Goal: Transaction & Acquisition: Purchase product/service

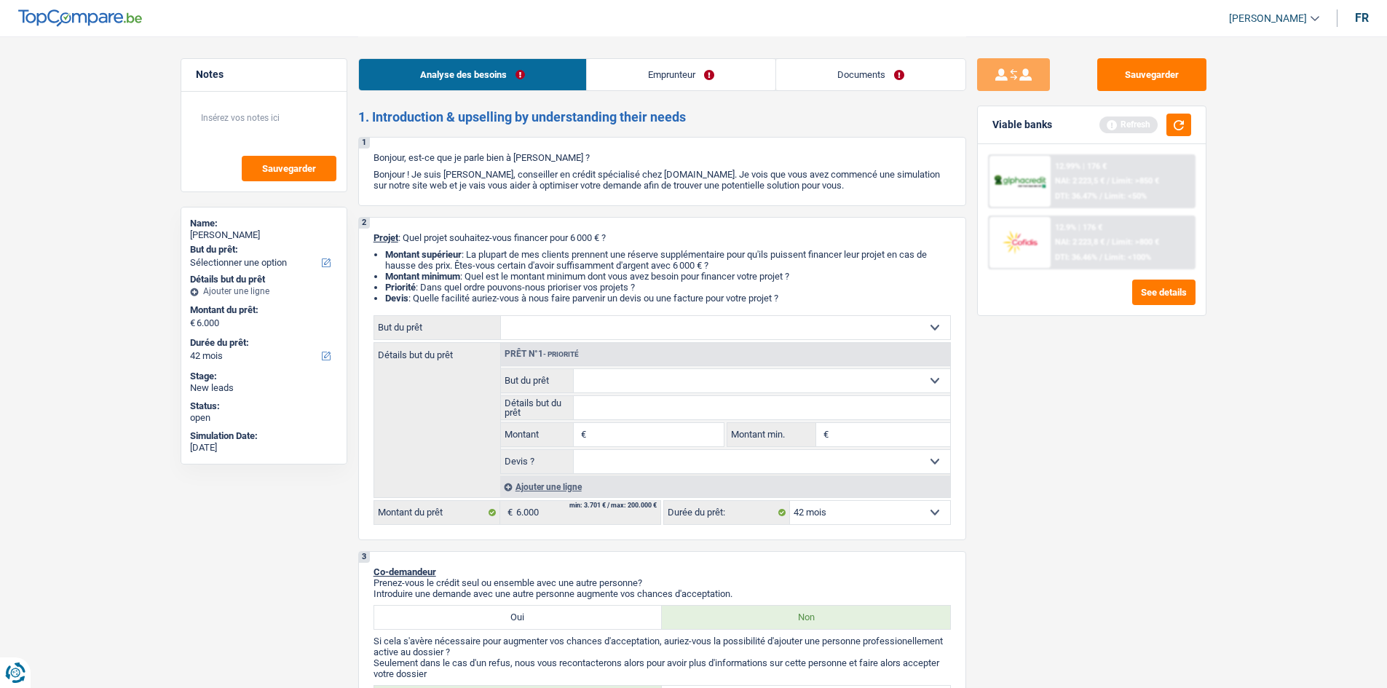
select select "42"
select select "worker"
select select "netSalary"
select select "rents"
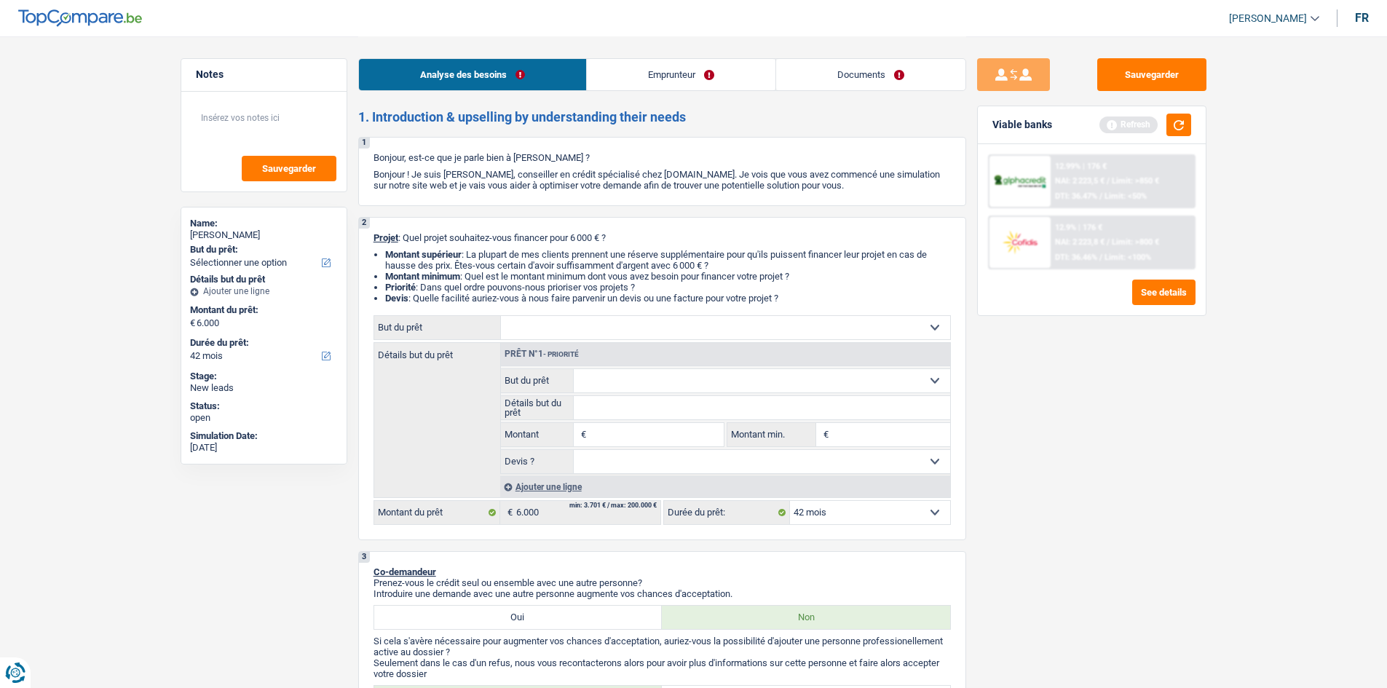
select select "42"
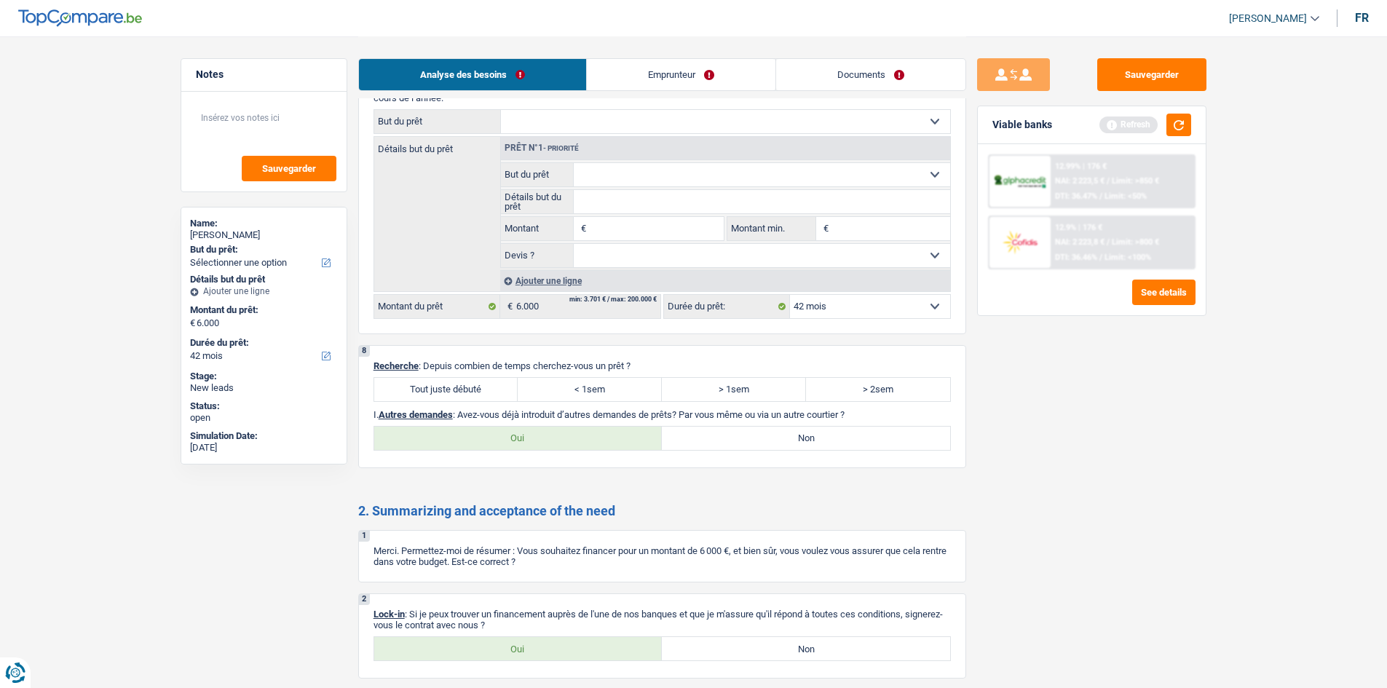
scroll to position [1238, 0]
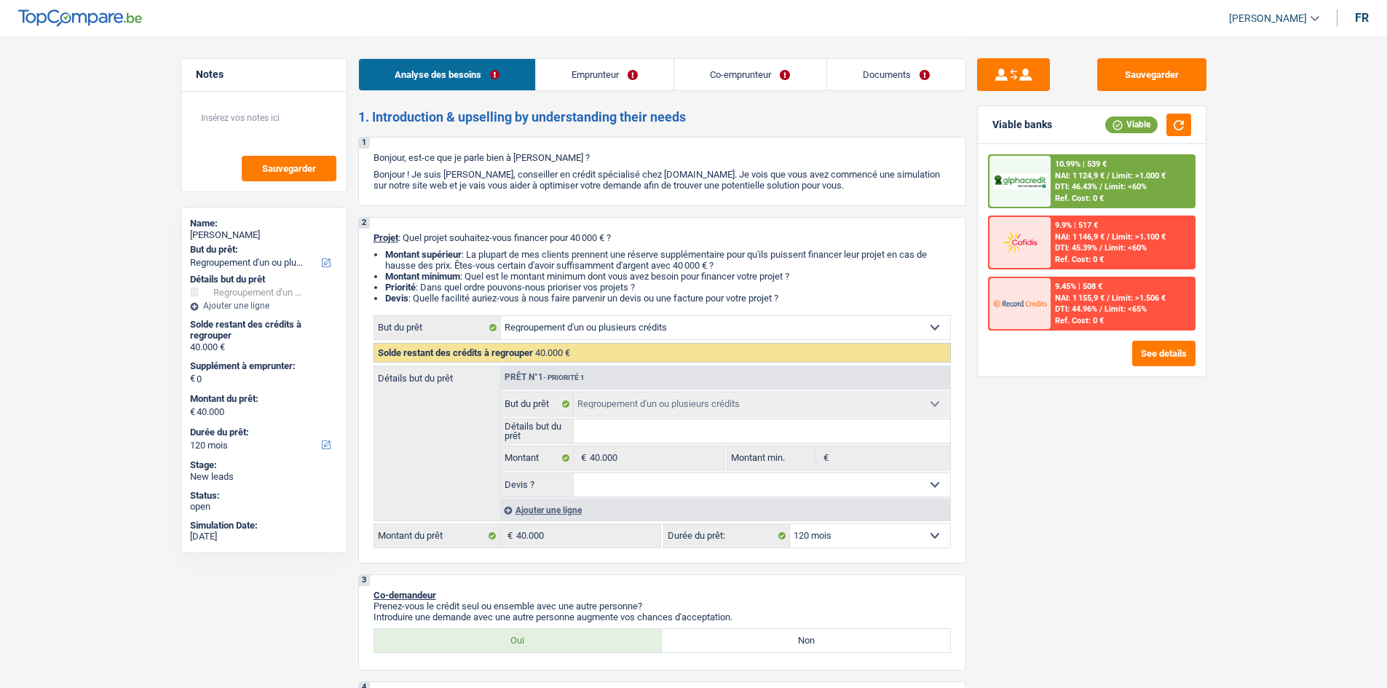
select select "refinancing"
select select "120"
select select "refinancing"
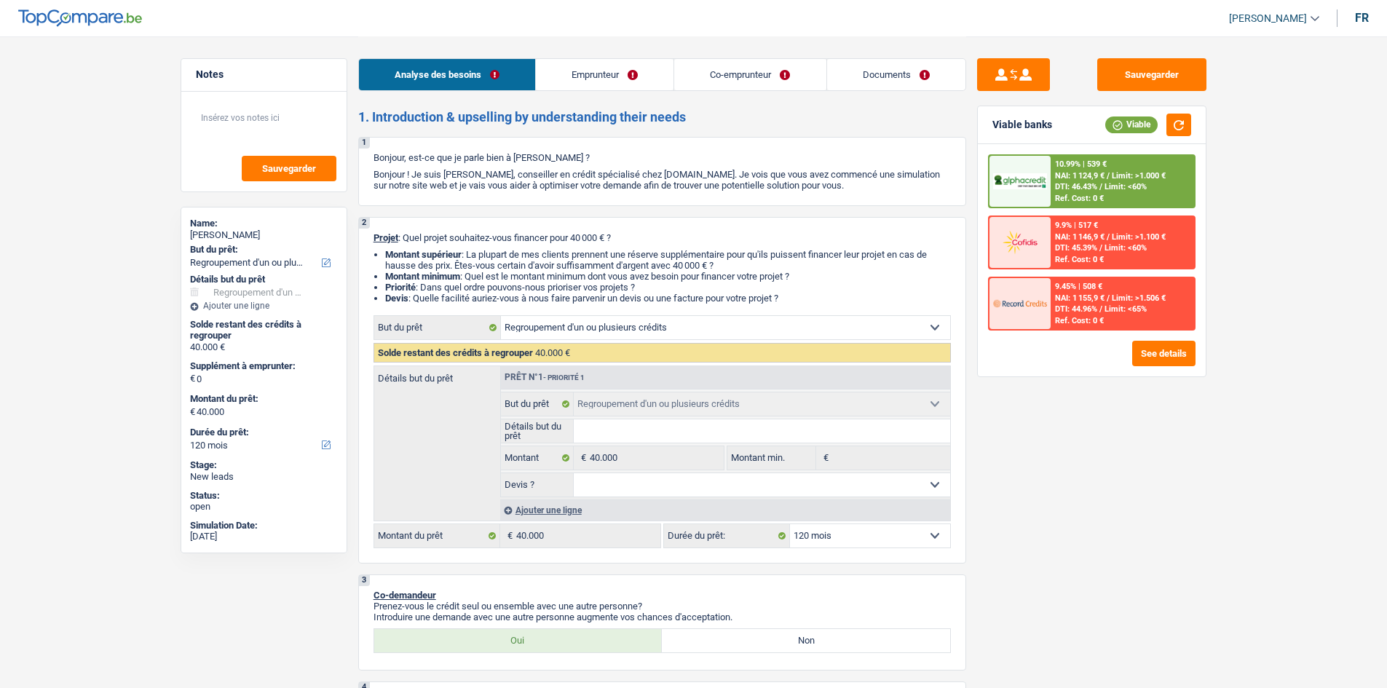
select select "120"
select select "retired"
select select "pension"
select select "ownerWithoutMortgage"
select select "mortgage"
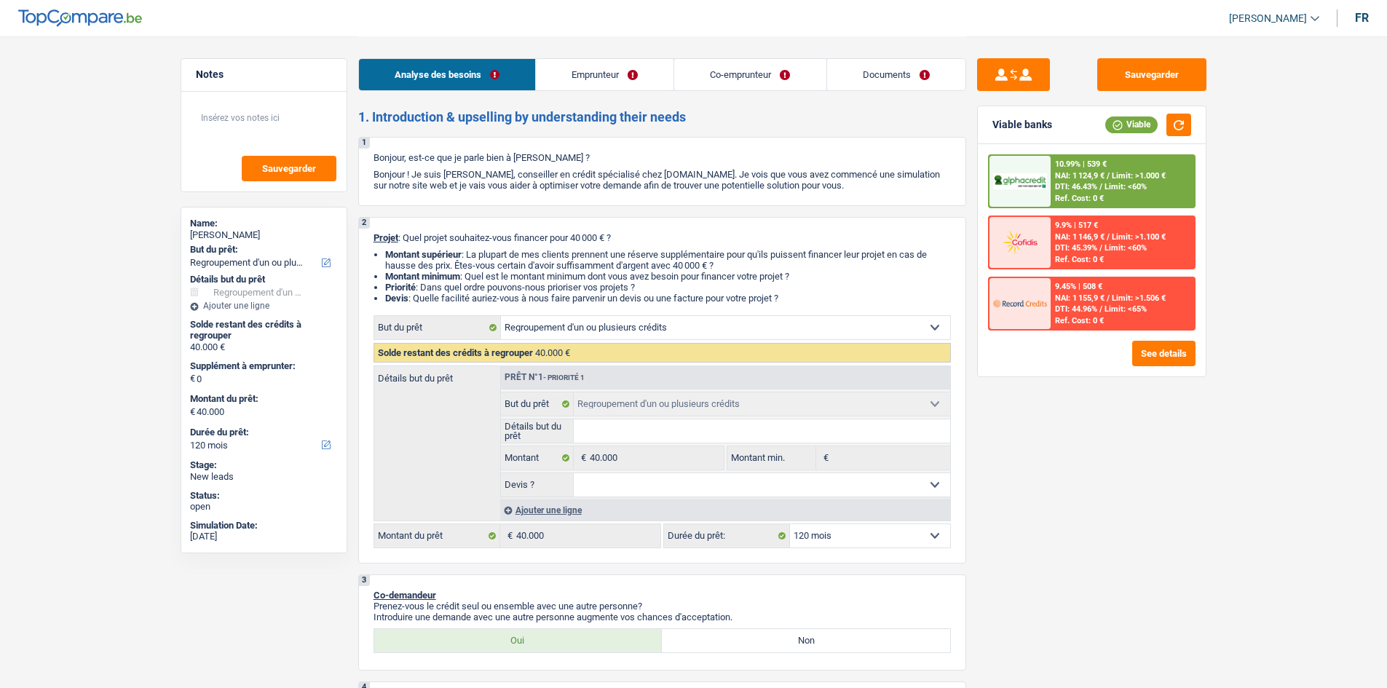
select select "120"
select select "refinancing"
select select "120"
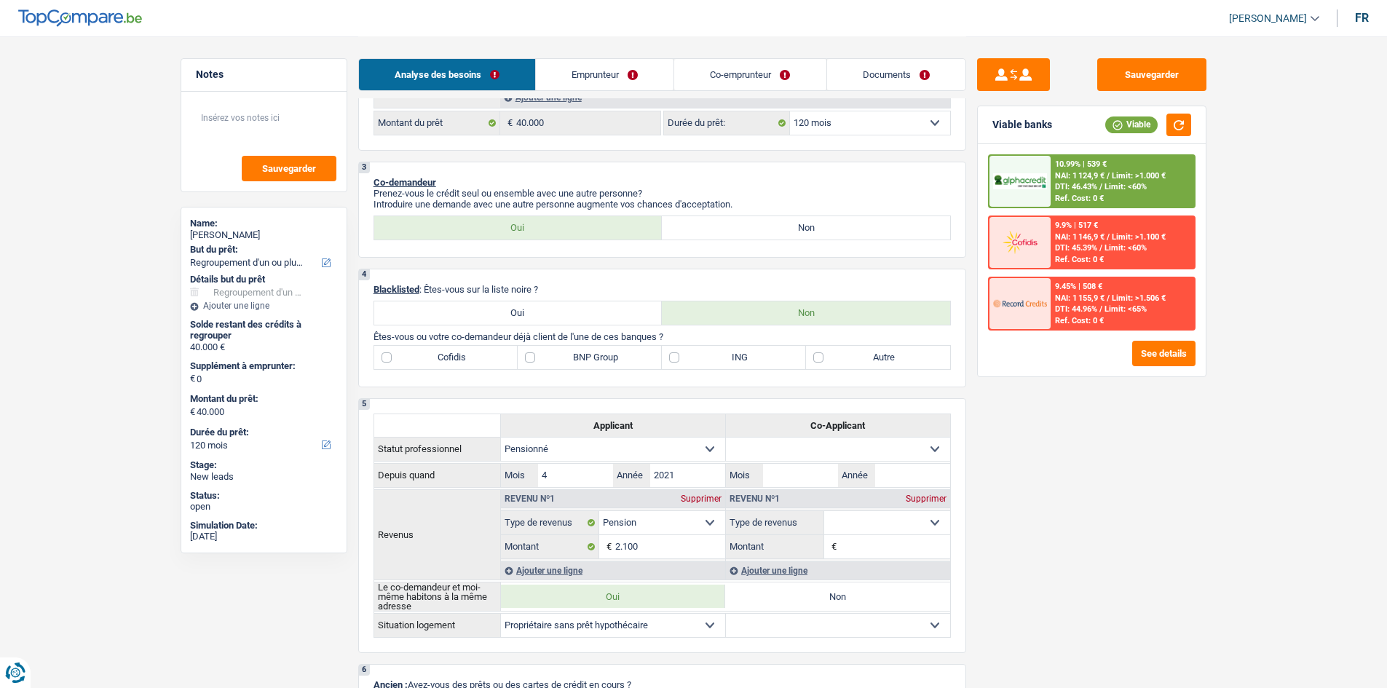
scroll to position [437, 0]
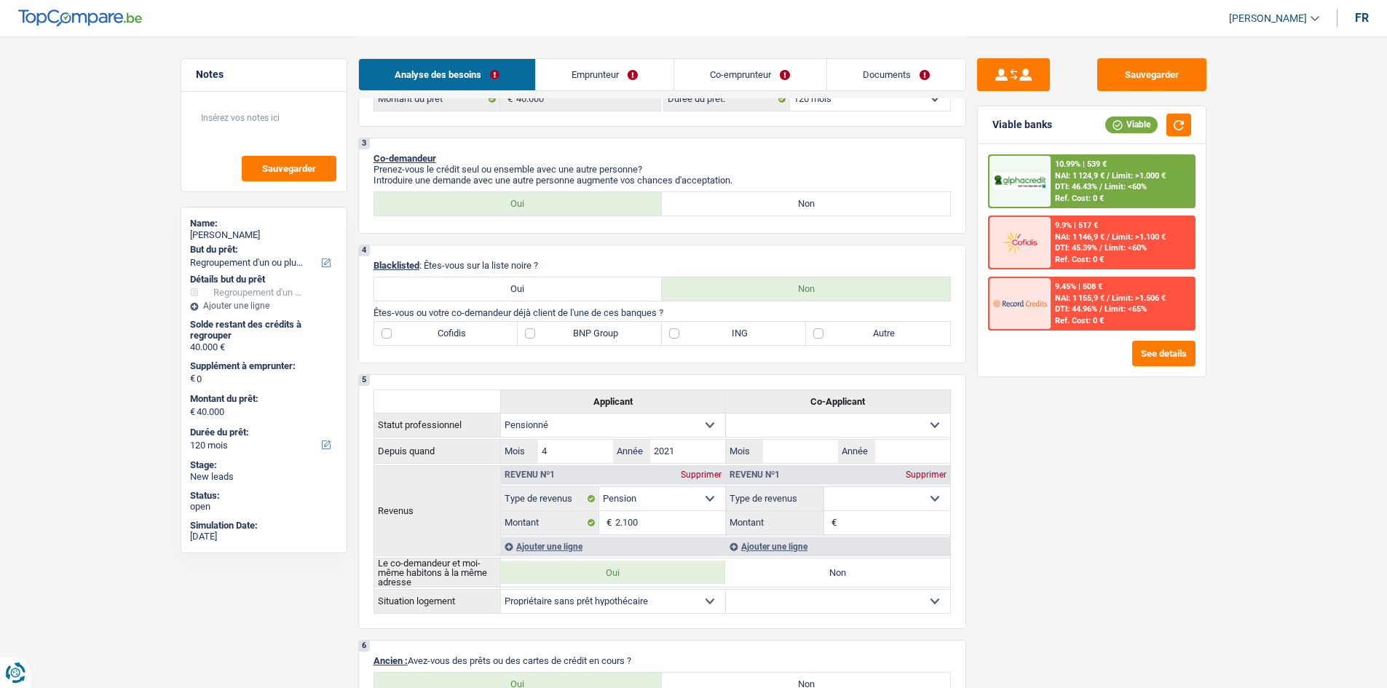
click at [526, 335] on label "BNP Group" at bounding box center [590, 333] width 144 height 23
click at [526, 335] on input "BNP Group" at bounding box center [590, 333] width 144 height 23
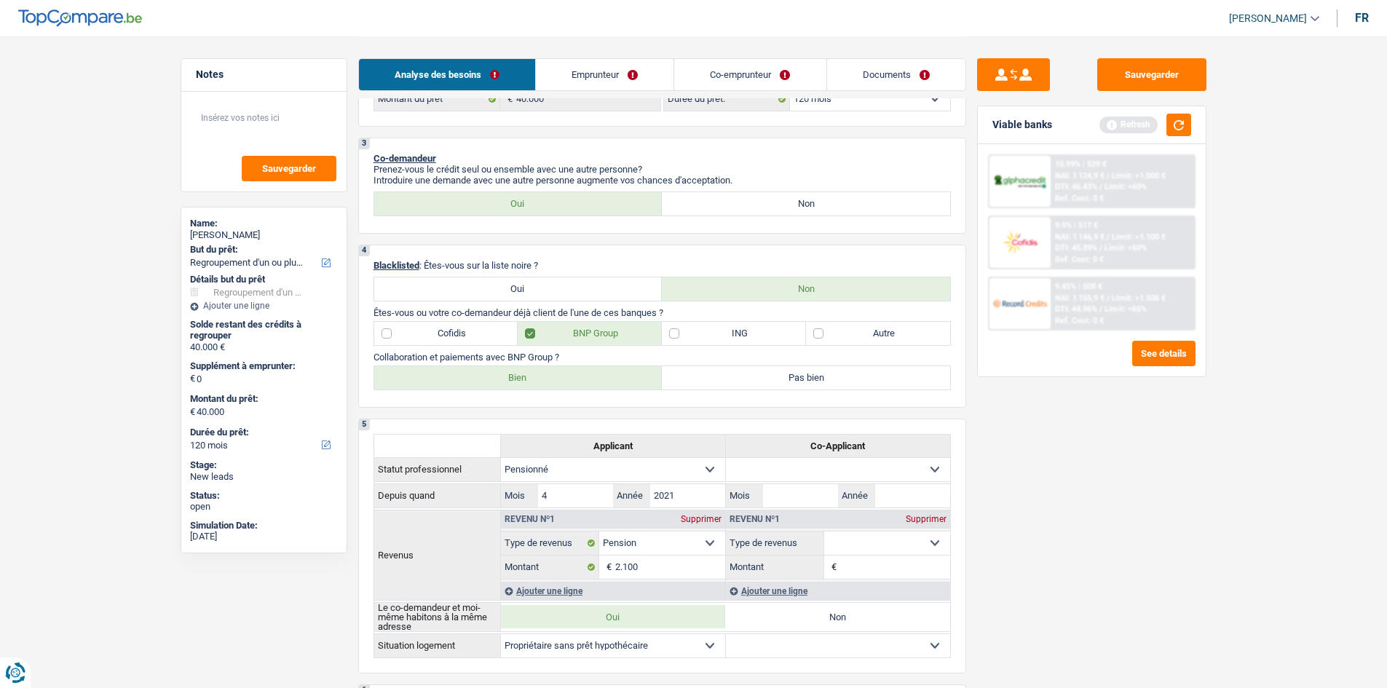
click at [532, 336] on label "BNP Group" at bounding box center [590, 333] width 144 height 23
click at [532, 336] on input "BNP Group" at bounding box center [590, 333] width 144 height 23
checkbox input "false"
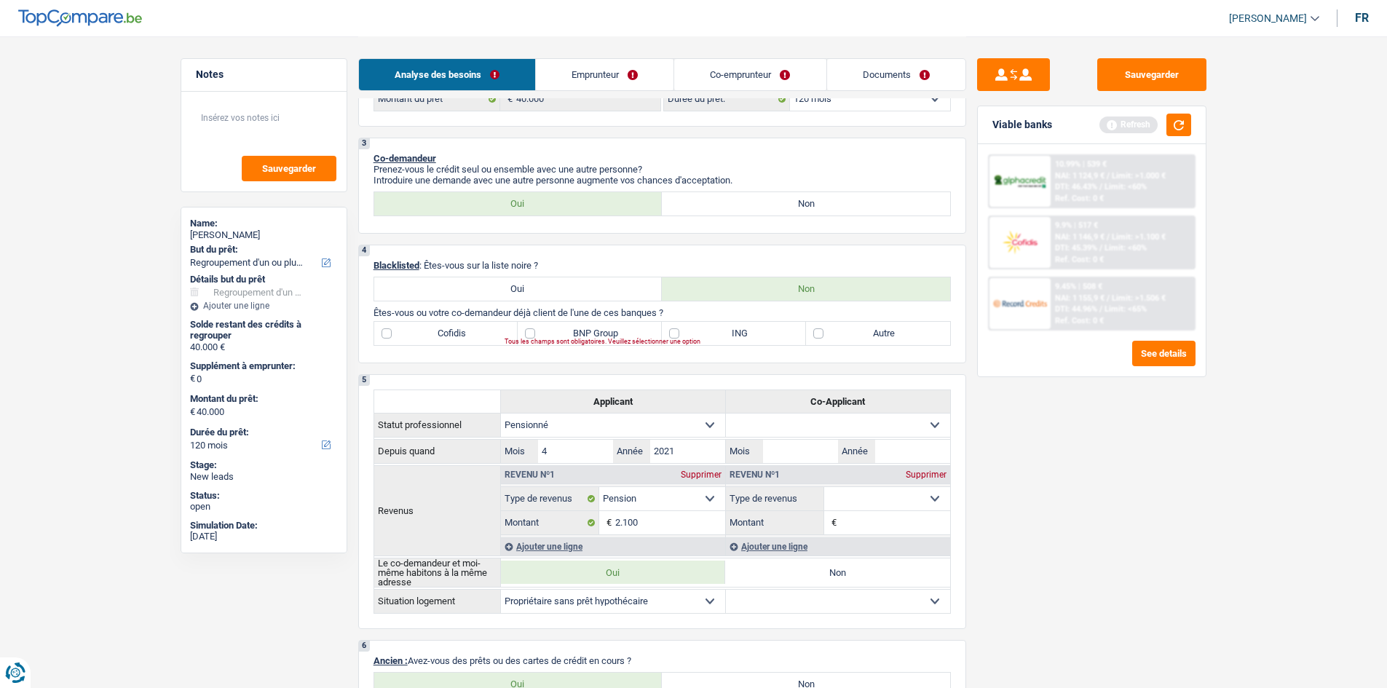
click at [814, 336] on label "Autre" at bounding box center [878, 333] width 144 height 23
click at [814, 336] on input "Autre" at bounding box center [878, 333] width 144 height 23
checkbox input "true"
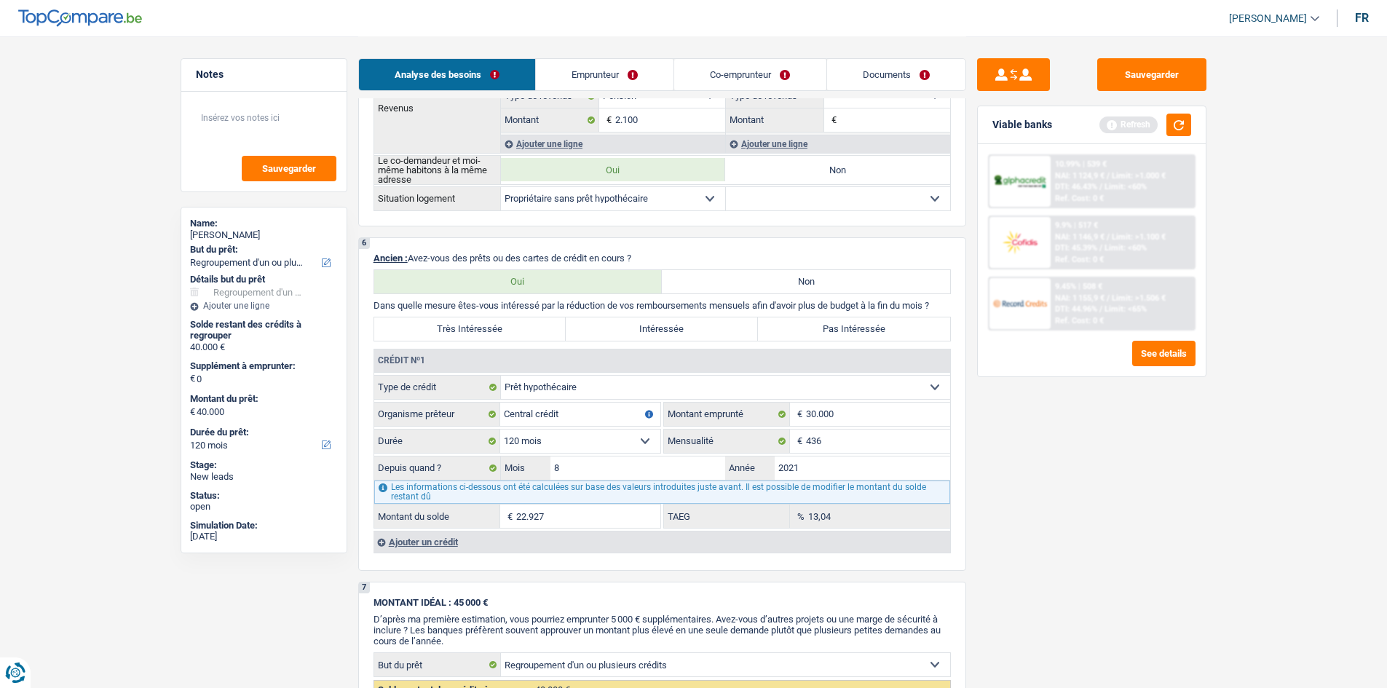
scroll to position [874, 0]
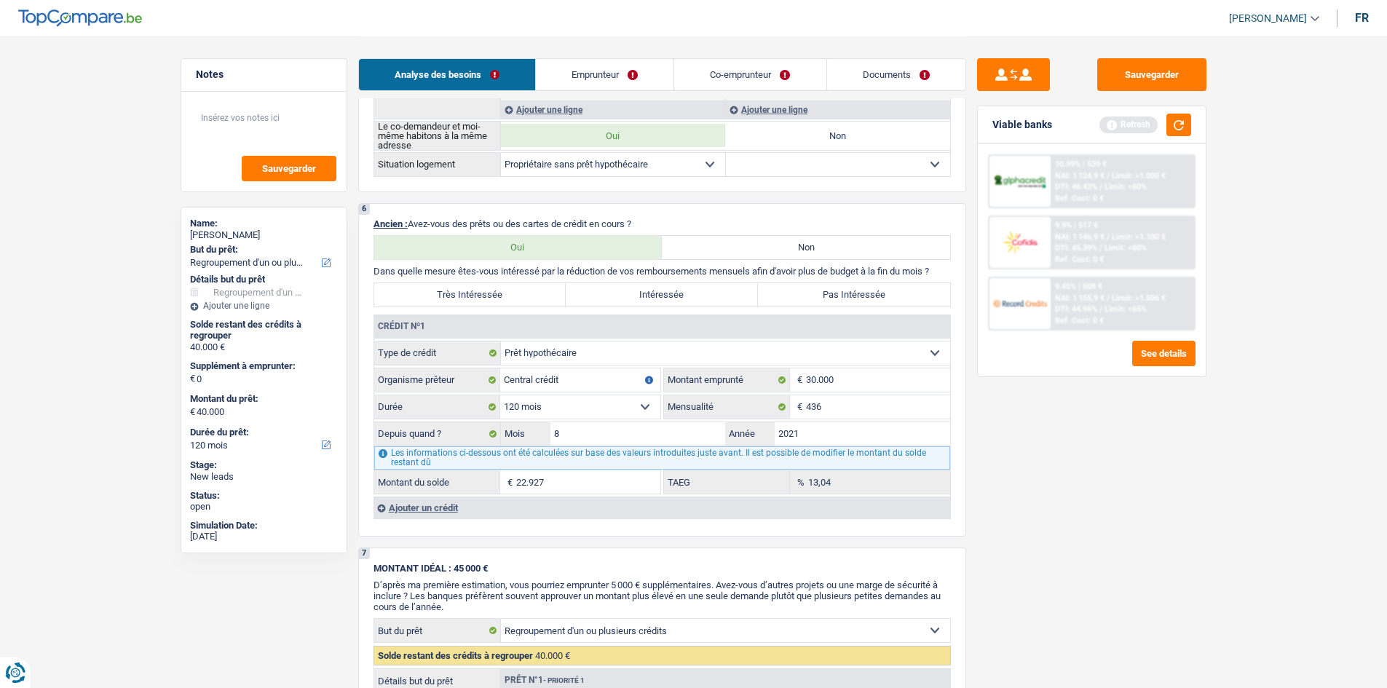
click at [451, 506] on div "Ajouter un crédit" at bounding box center [662, 508] width 577 height 22
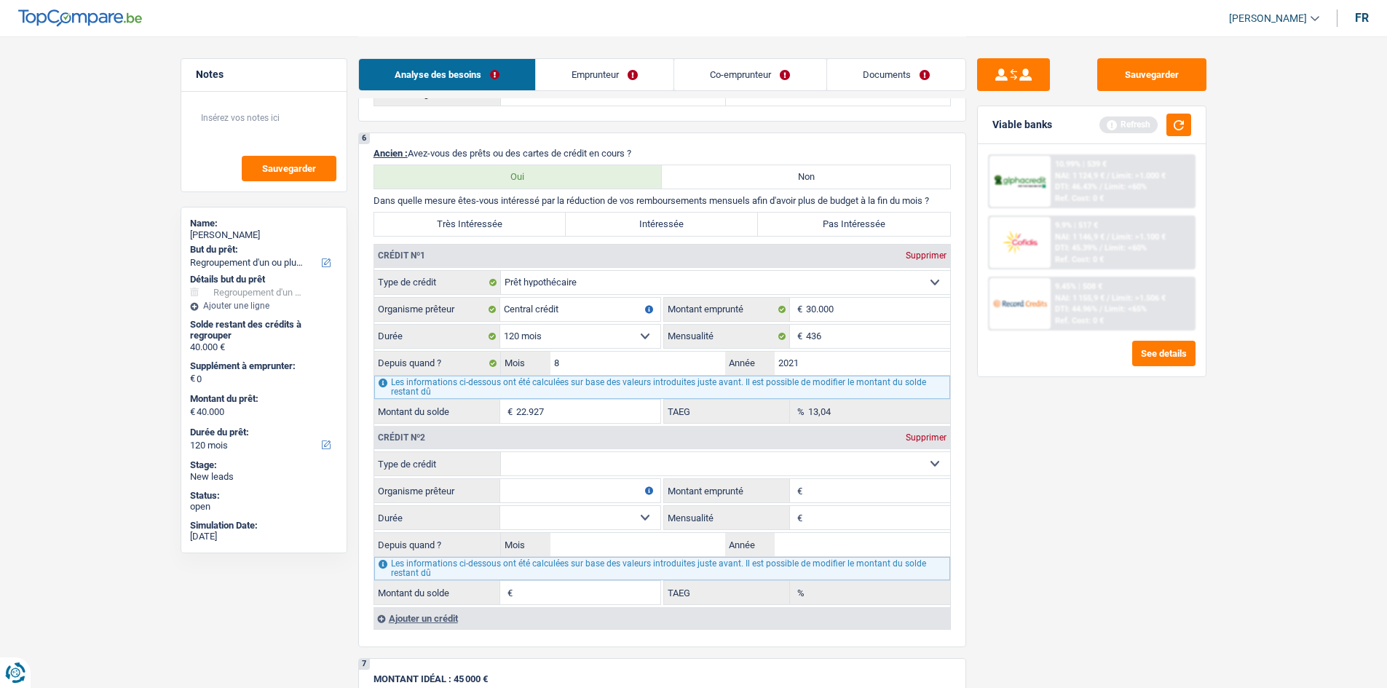
scroll to position [1020, 0]
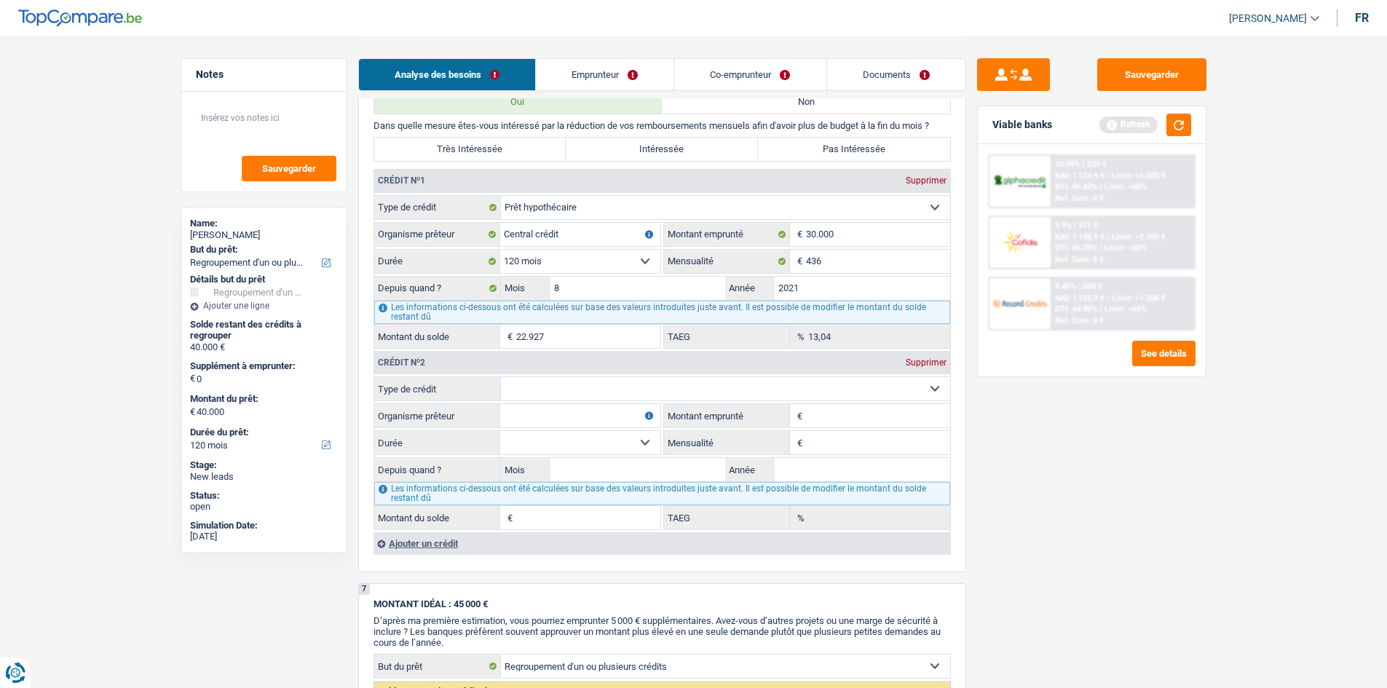
click at [519, 388] on select "Carte ou ouverture de crédit Prêt hypothécaire Vente à tempérament Prêt à tempé…" at bounding box center [725, 388] width 449 height 23
select select "personalLoan"
type input "0"
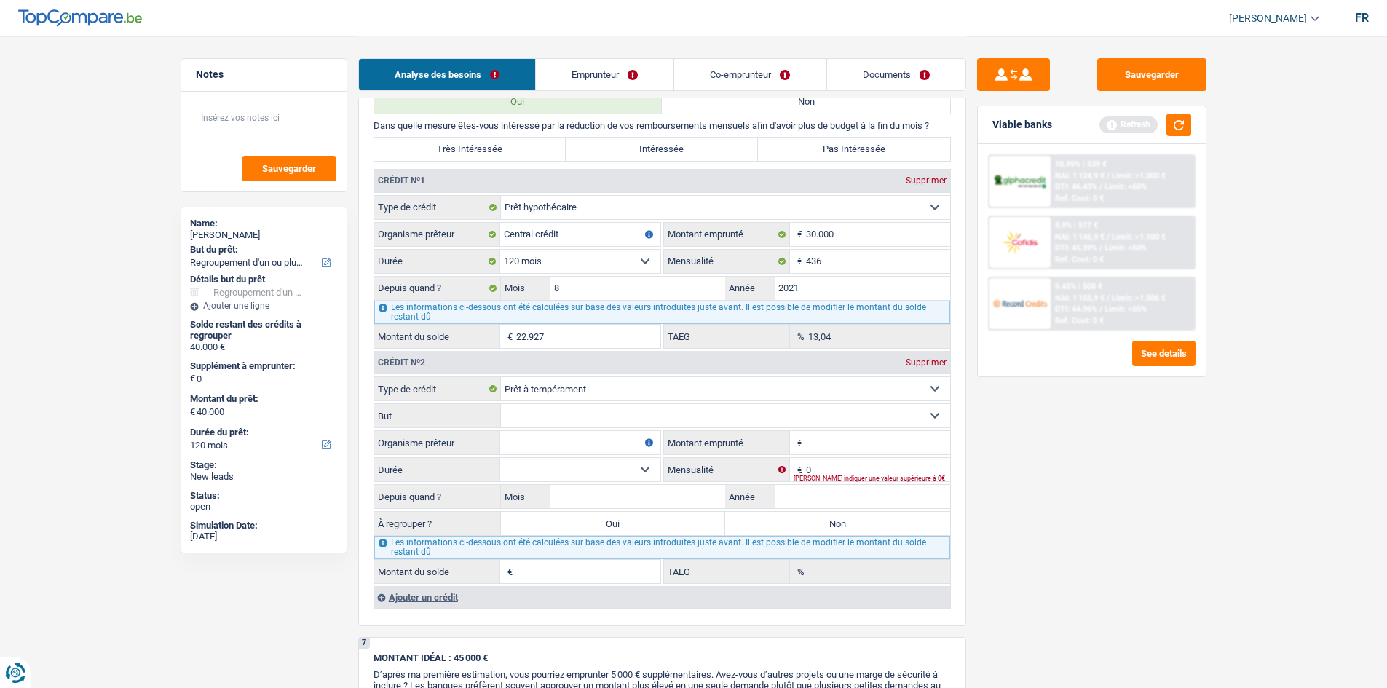
click at [645, 418] on select "Confort maison: meubles, textile, peinture, électroménager, outillage non-profe…" at bounding box center [725, 415] width 449 height 23
click at [1068, 395] on div "Sauvegarder Viable banks Refresh 10.99% | 539 € NAI: 1 124,9 € / Limit: >1.000 …" at bounding box center [1091, 361] width 251 height 607
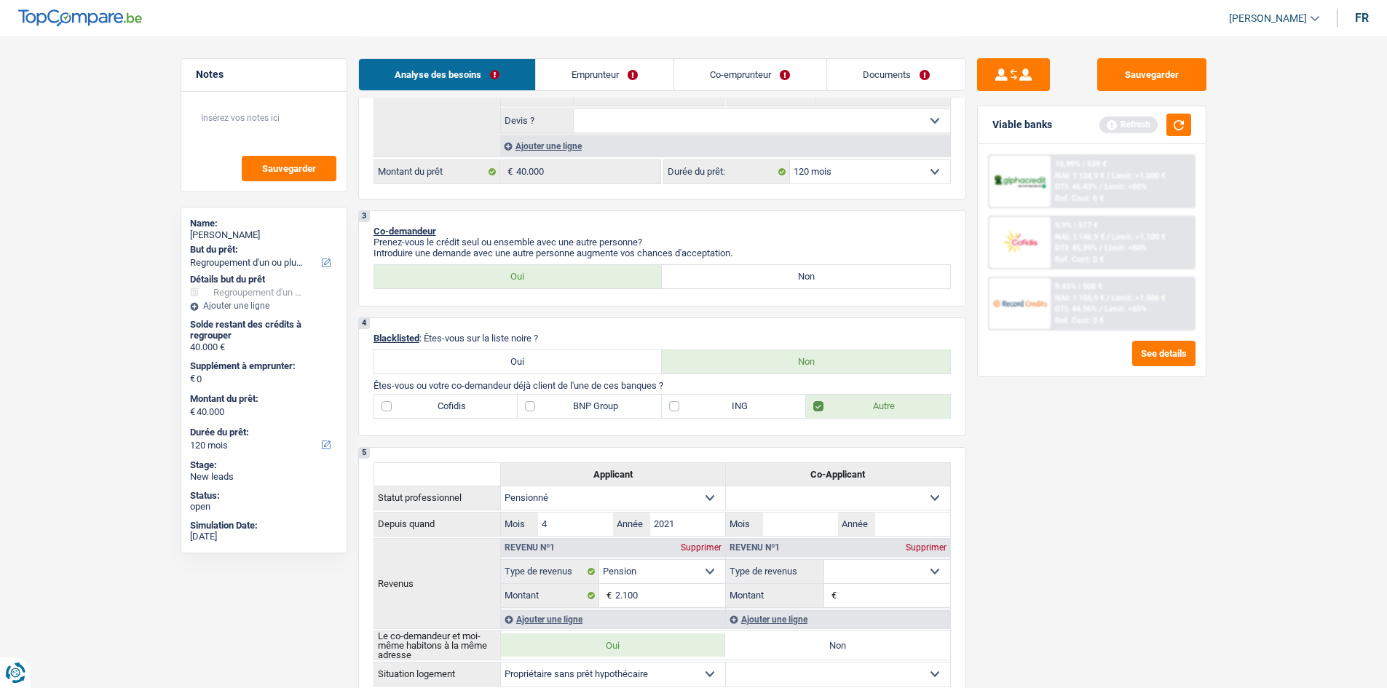
scroll to position [0, 0]
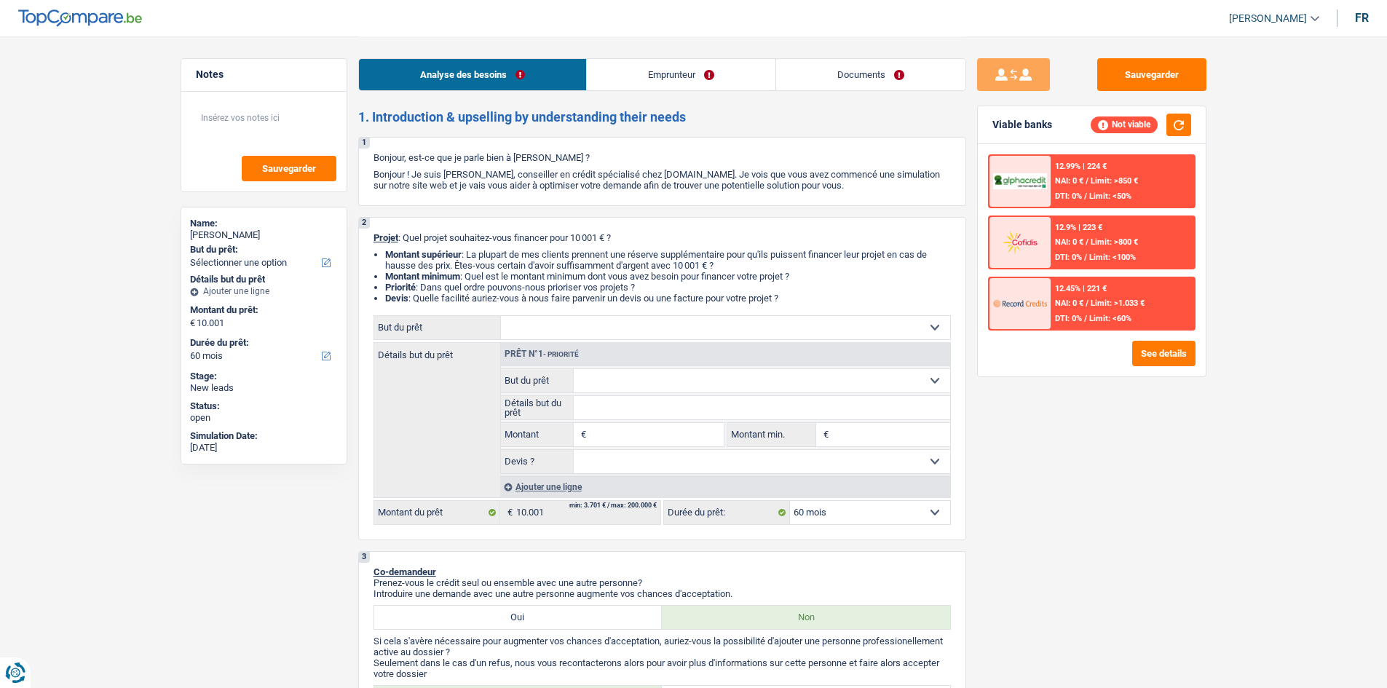
select select "60"
select select "publicEmployee"
select select "familyAllowances"
select select "netSalary"
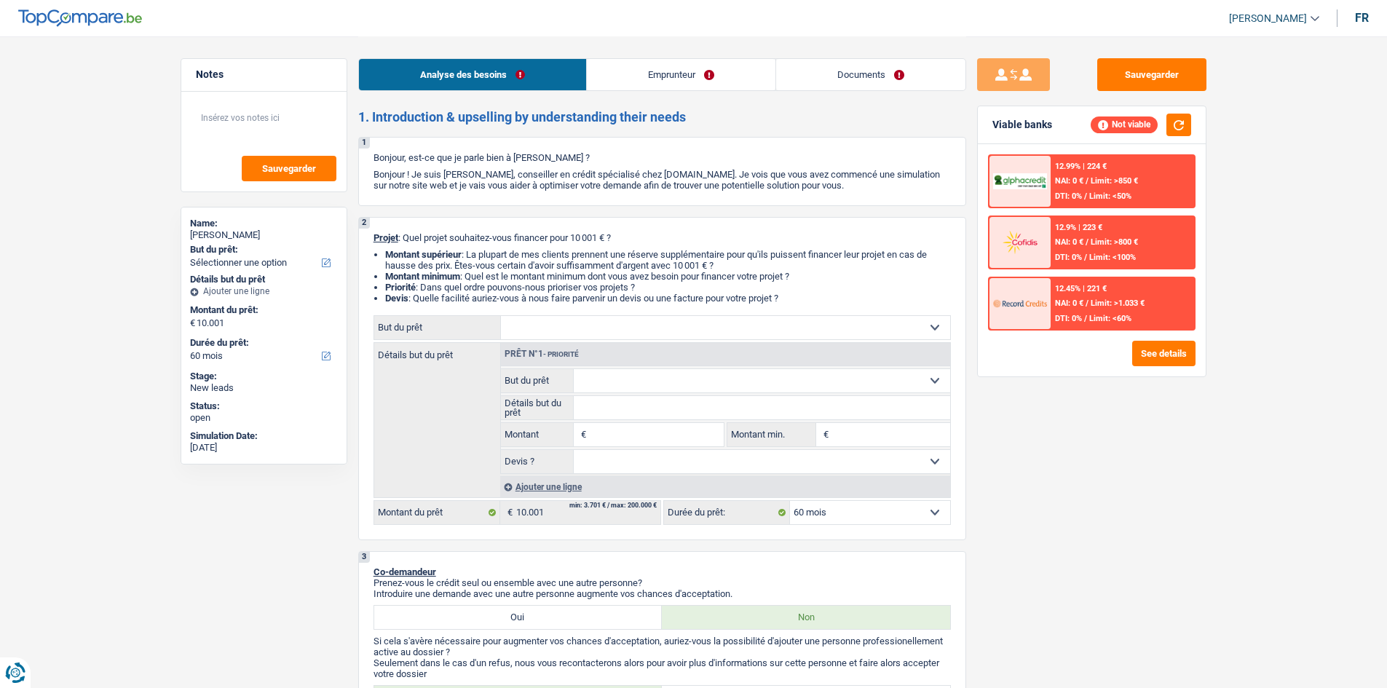
select select "mealVouchers"
select select "rents"
select select "60"
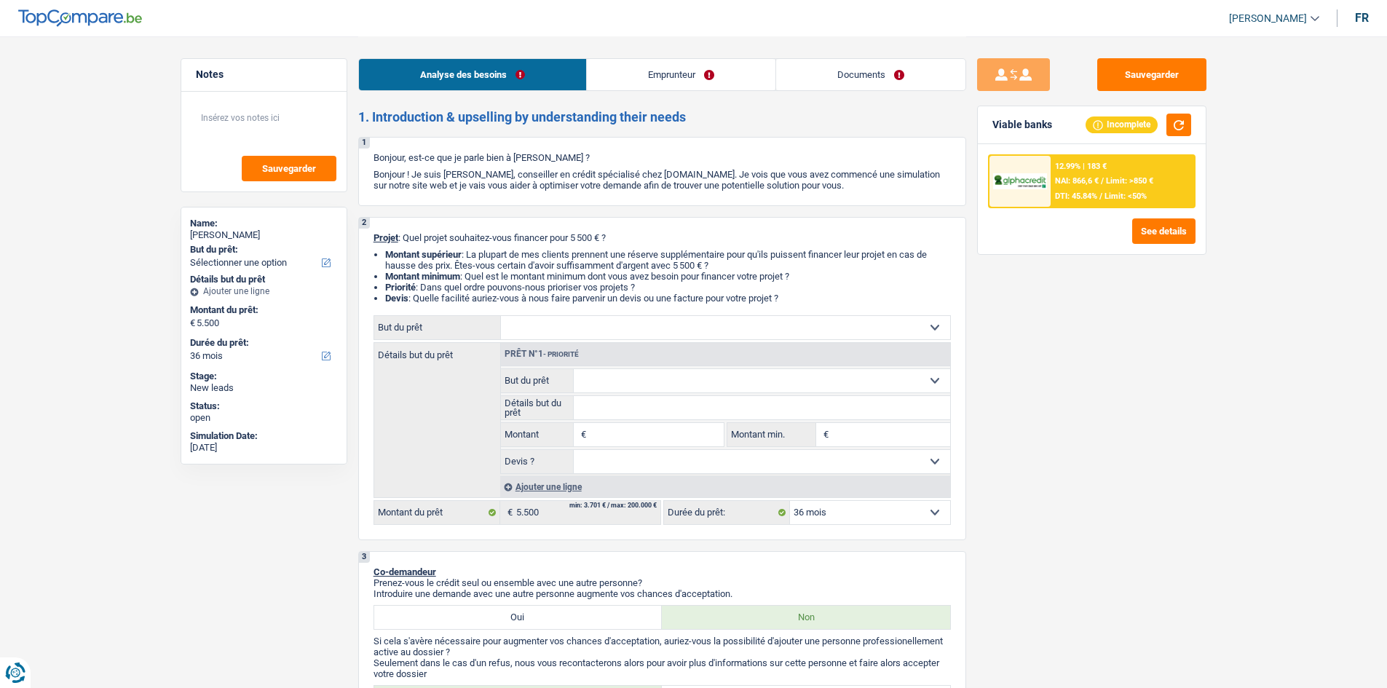
select select "36"
select select "retired"
select select "disabilityPension"
select select "pension"
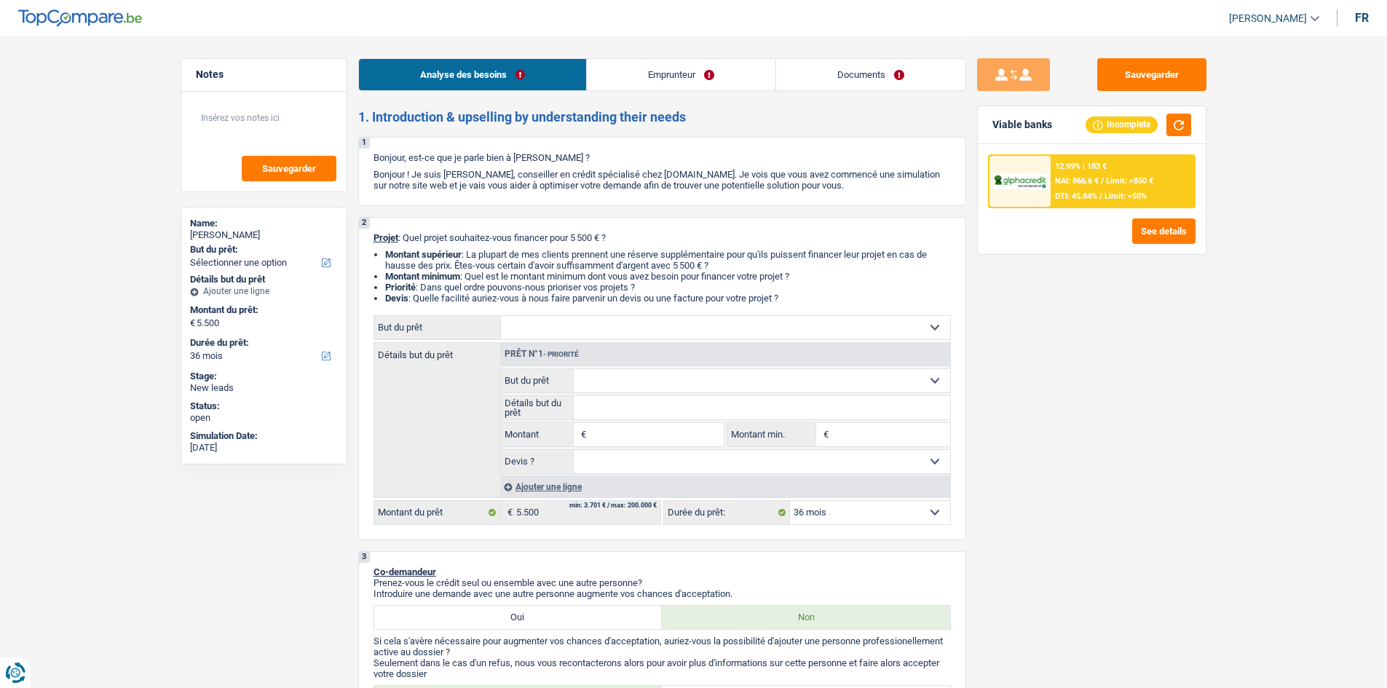
select select "rents"
select select "36"
click at [716, 333] on select "Confort maison: meubles, textile, peinture, électroménager, outillage non-profe…" at bounding box center [725, 327] width 449 height 23
select select "car"
click at [501, 316] on select "Confort maison: meubles, textile, peinture, électroménager, outillage non-profe…" at bounding box center [725, 327] width 449 height 23
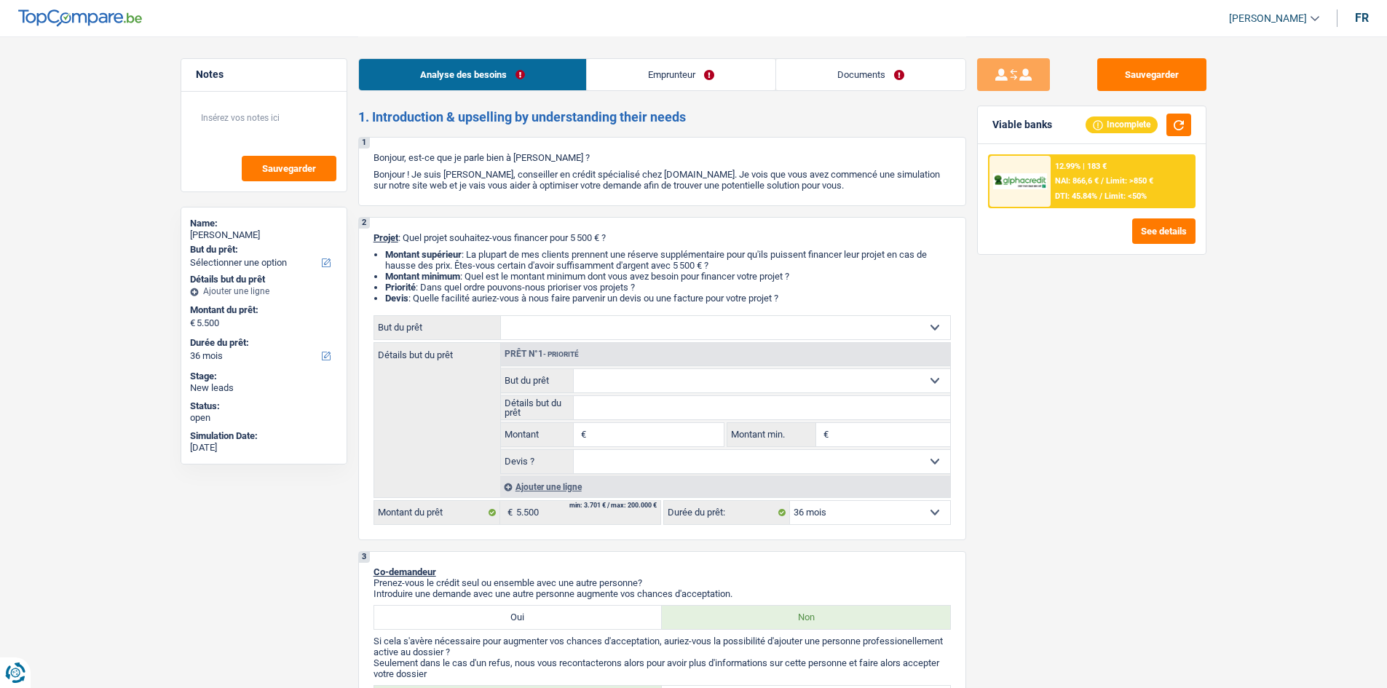
select select "car"
type input "5.500"
select select "car"
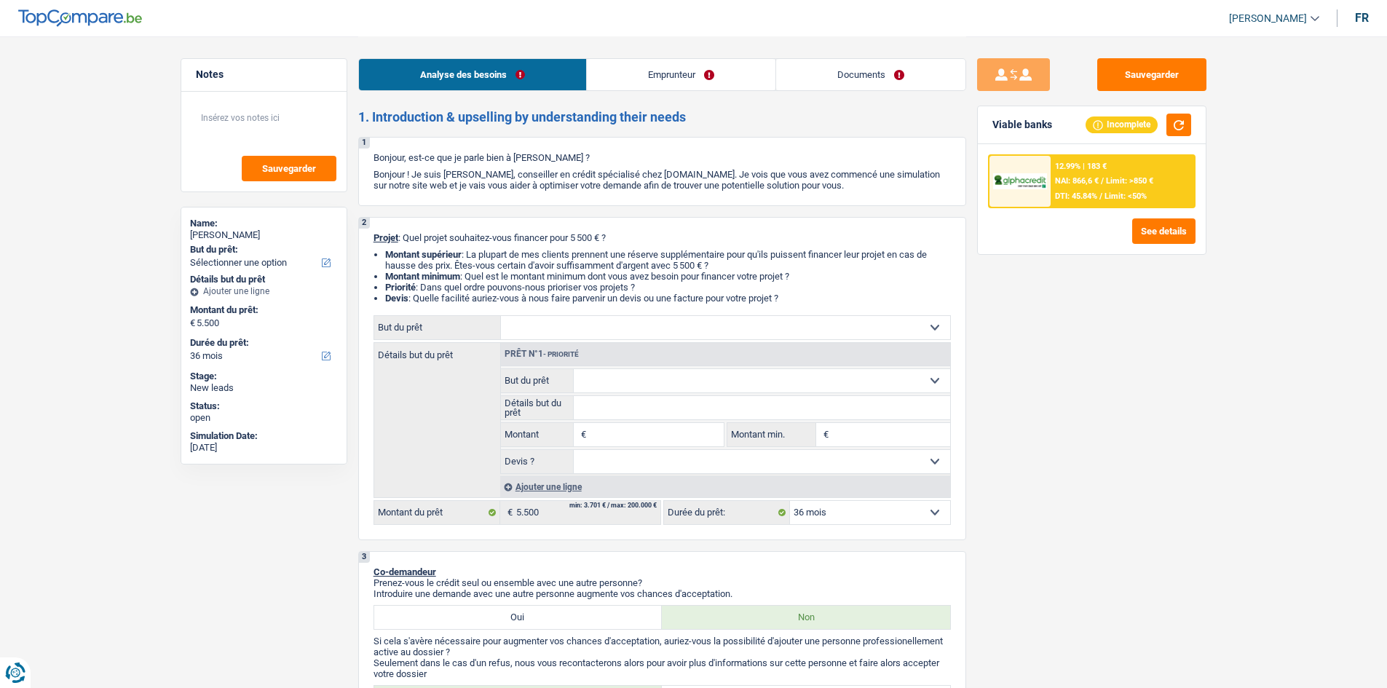
type input "5.500"
select select "car"
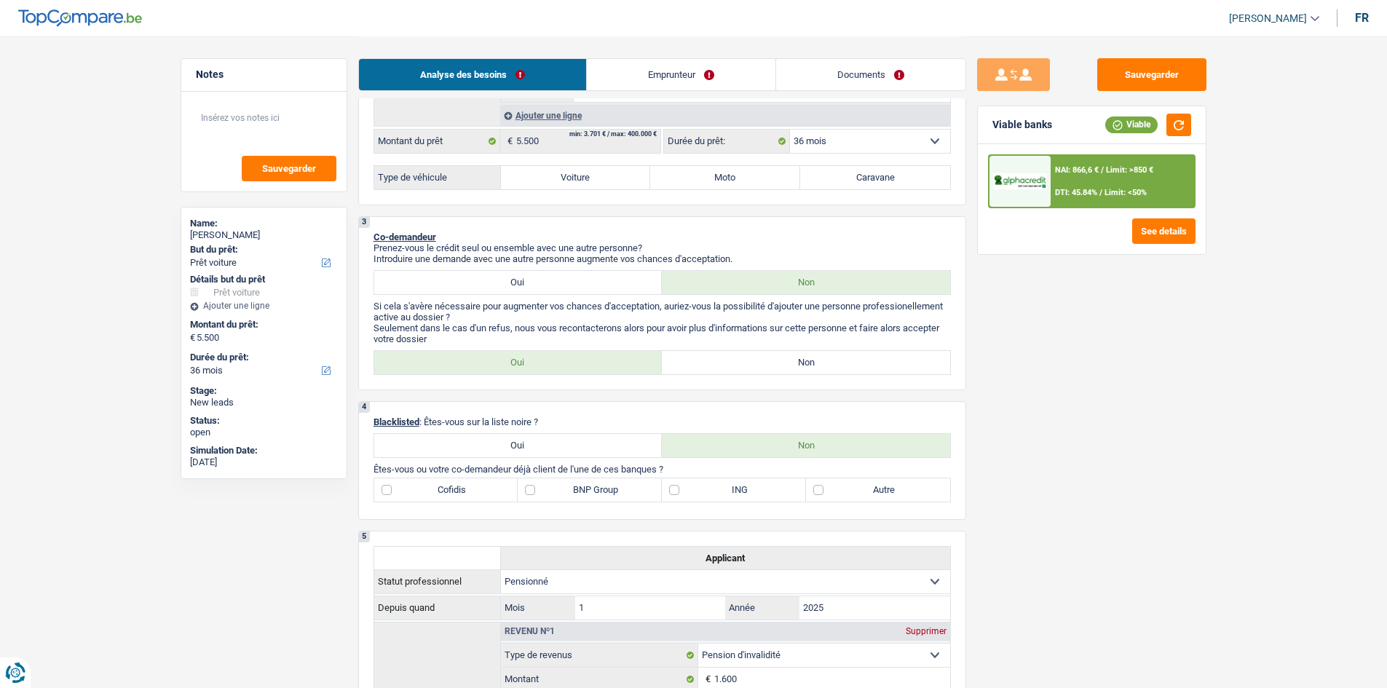
scroll to position [437, 0]
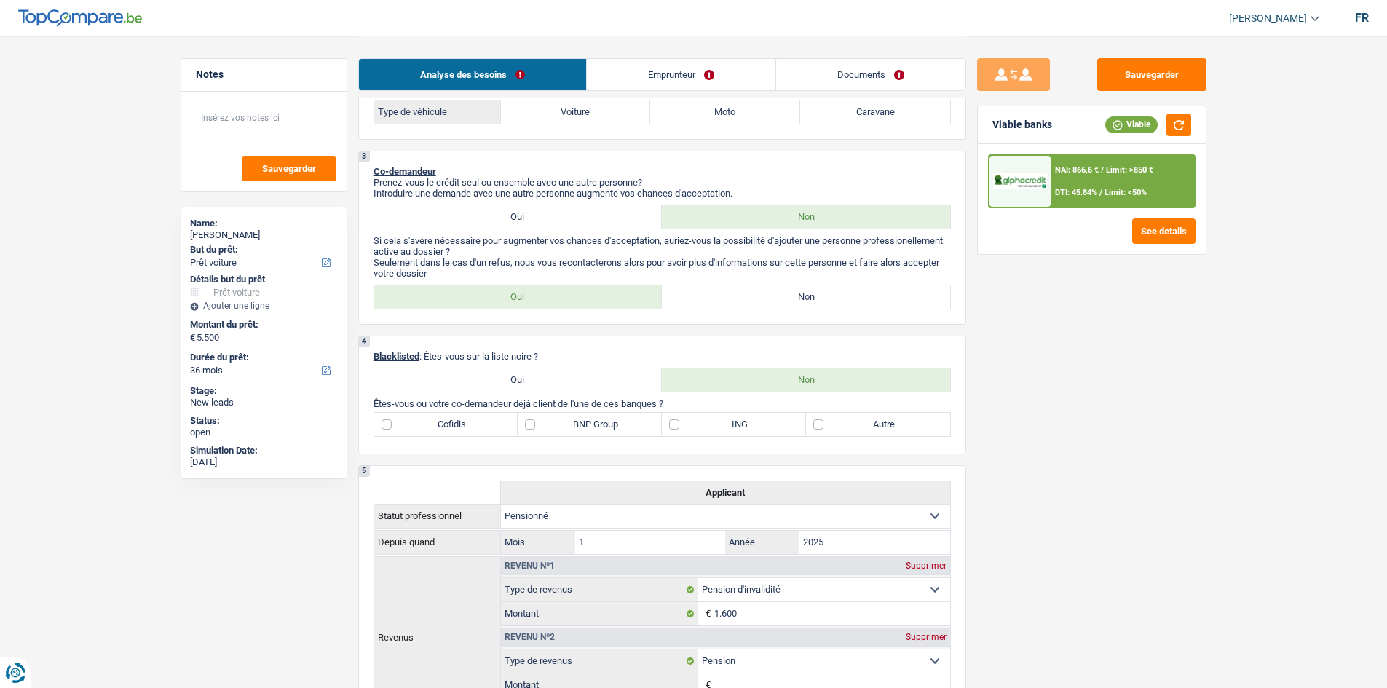
click at [751, 309] on div "Oui Non Tous les champs sont obligatoires. Veuillez sélectionner une option" at bounding box center [663, 297] width 578 height 25
click at [751, 297] on label "Non" at bounding box center [806, 296] width 288 height 23
click at [751, 297] on input "Non" at bounding box center [806, 296] width 288 height 23
radio input "true"
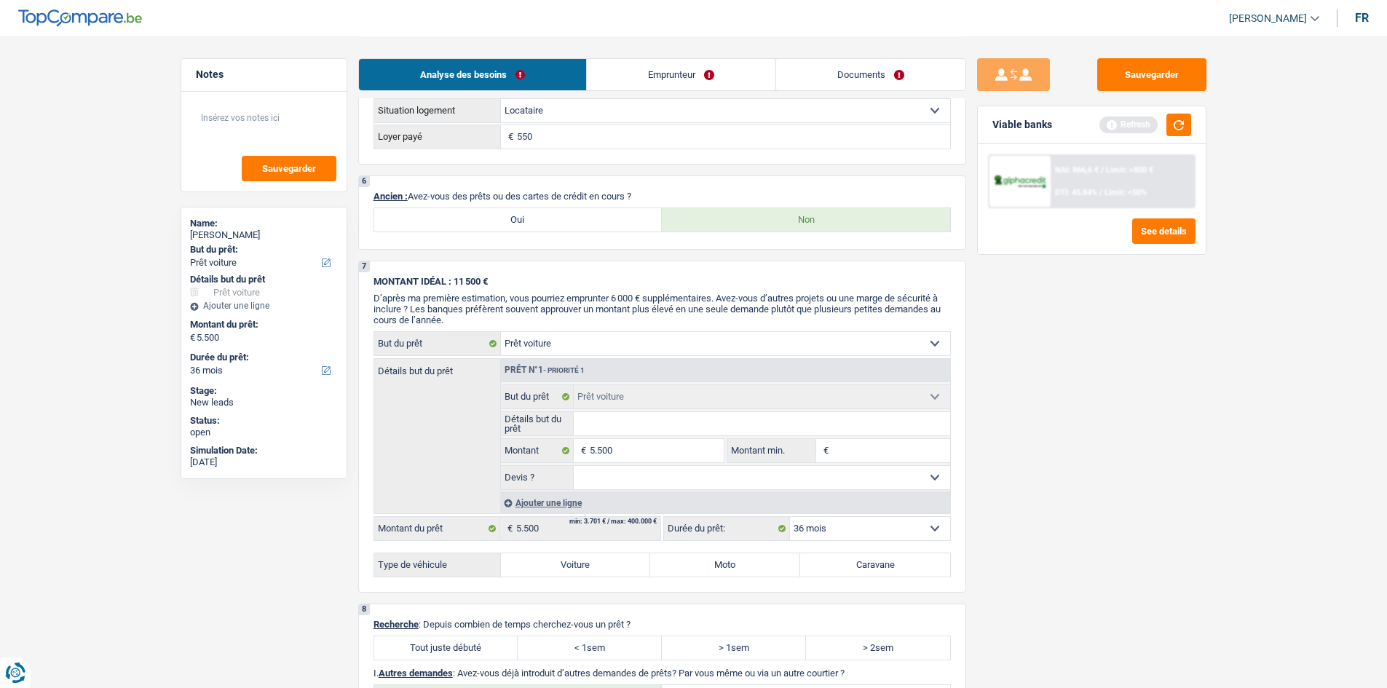
scroll to position [1092, 0]
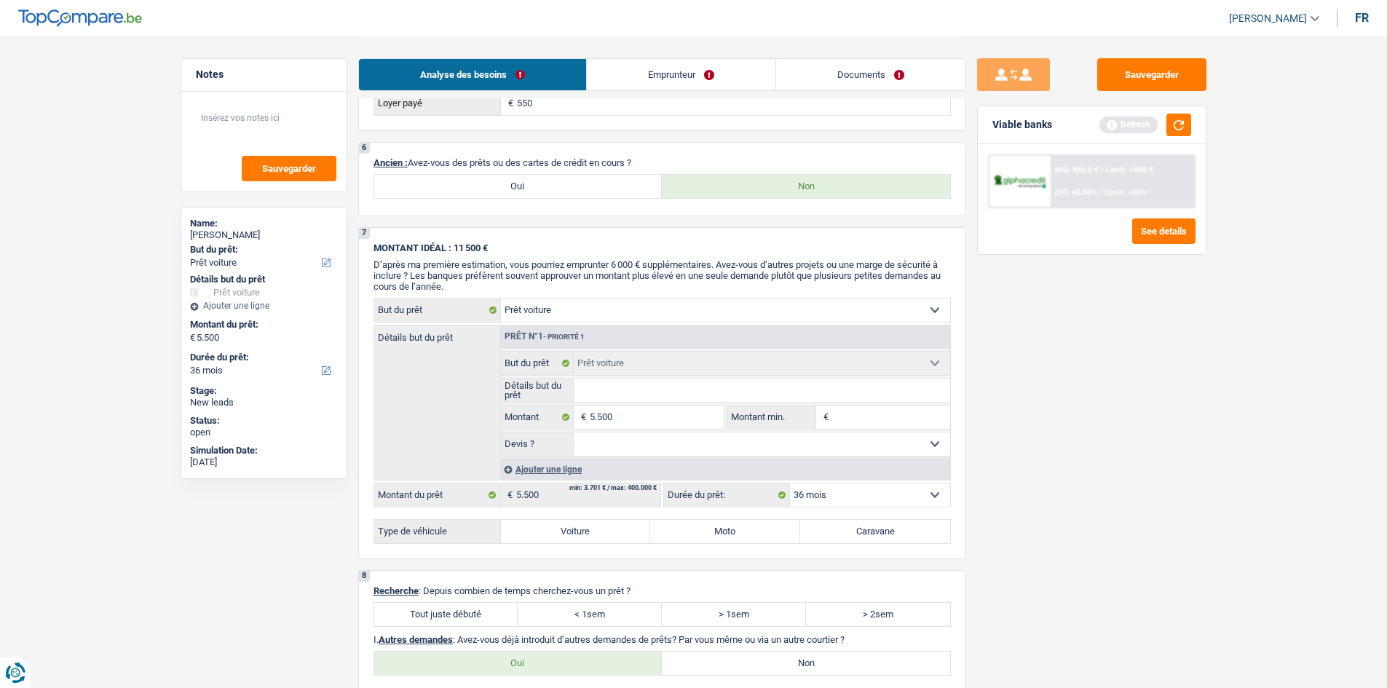
drag, startPoint x: 745, startPoint y: 540, endPoint x: 744, endPoint y: 529, distance: 10.2
click at [745, 537] on label "Moto" at bounding box center [725, 531] width 150 height 23
click at [745, 537] on input "Moto" at bounding box center [725, 531] width 150 height 23
radio input "true"
radio input "false"
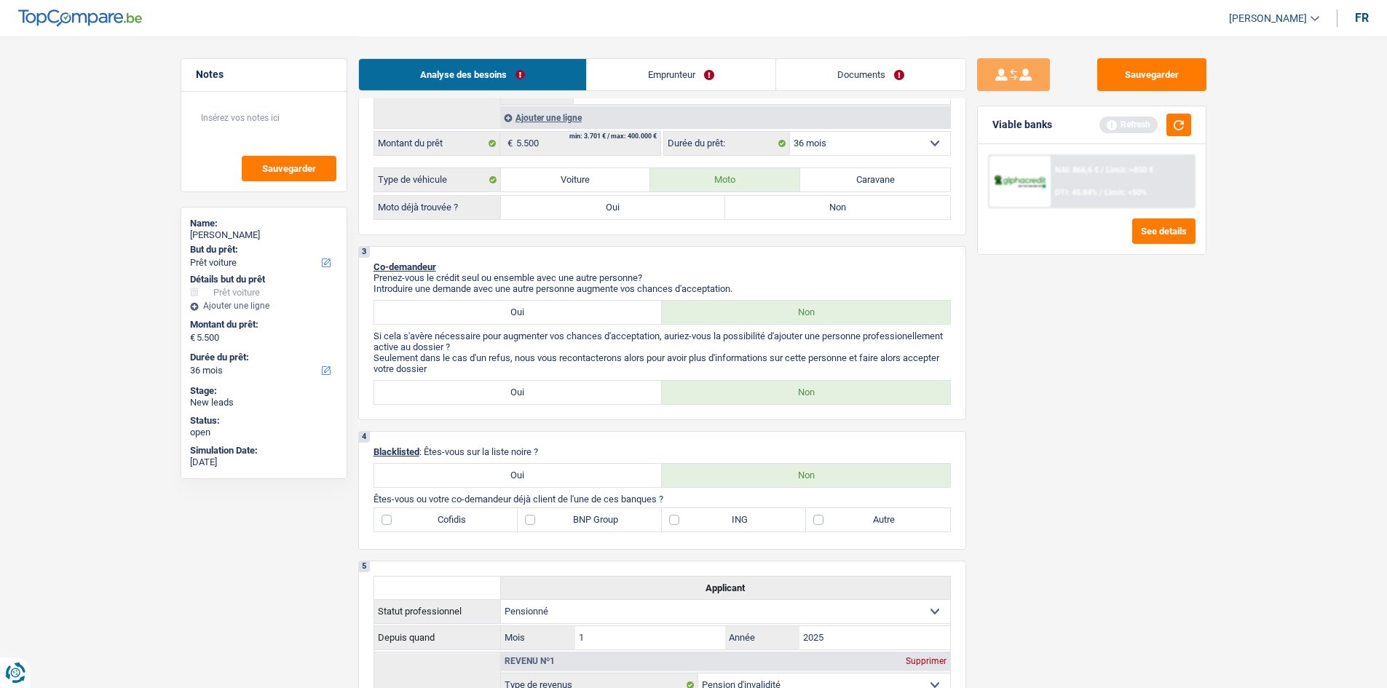
scroll to position [364, 0]
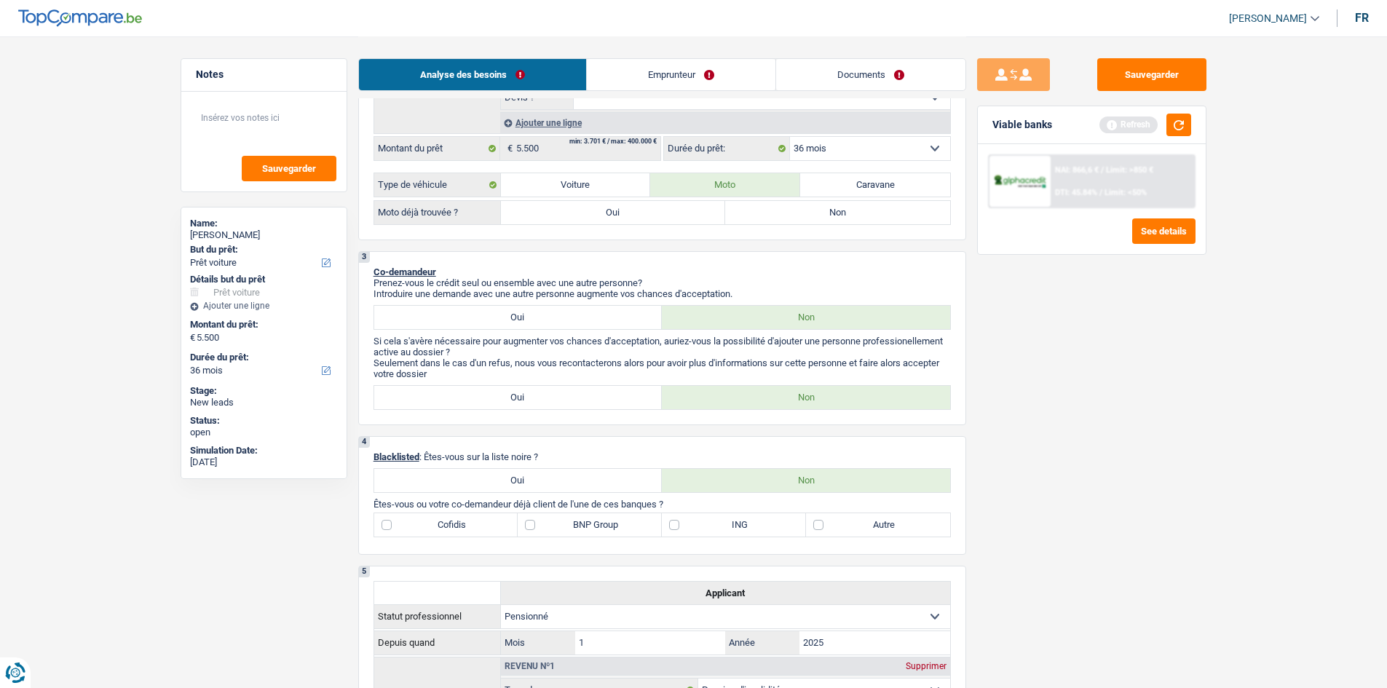
click at [819, 522] on label "Autre" at bounding box center [878, 524] width 144 height 23
click at [819, 522] on input "Autre" at bounding box center [878, 524] width 144 height 23
checkbox input "true"
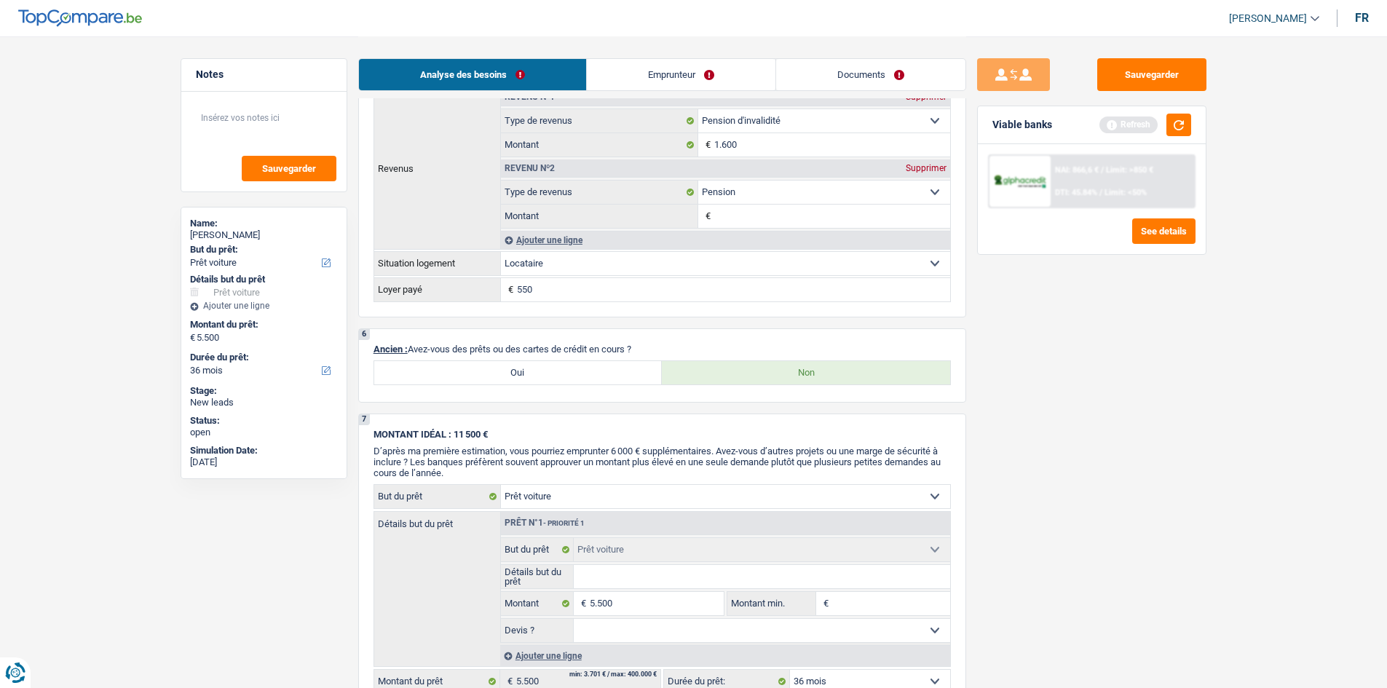
scroll to position [947, 0]
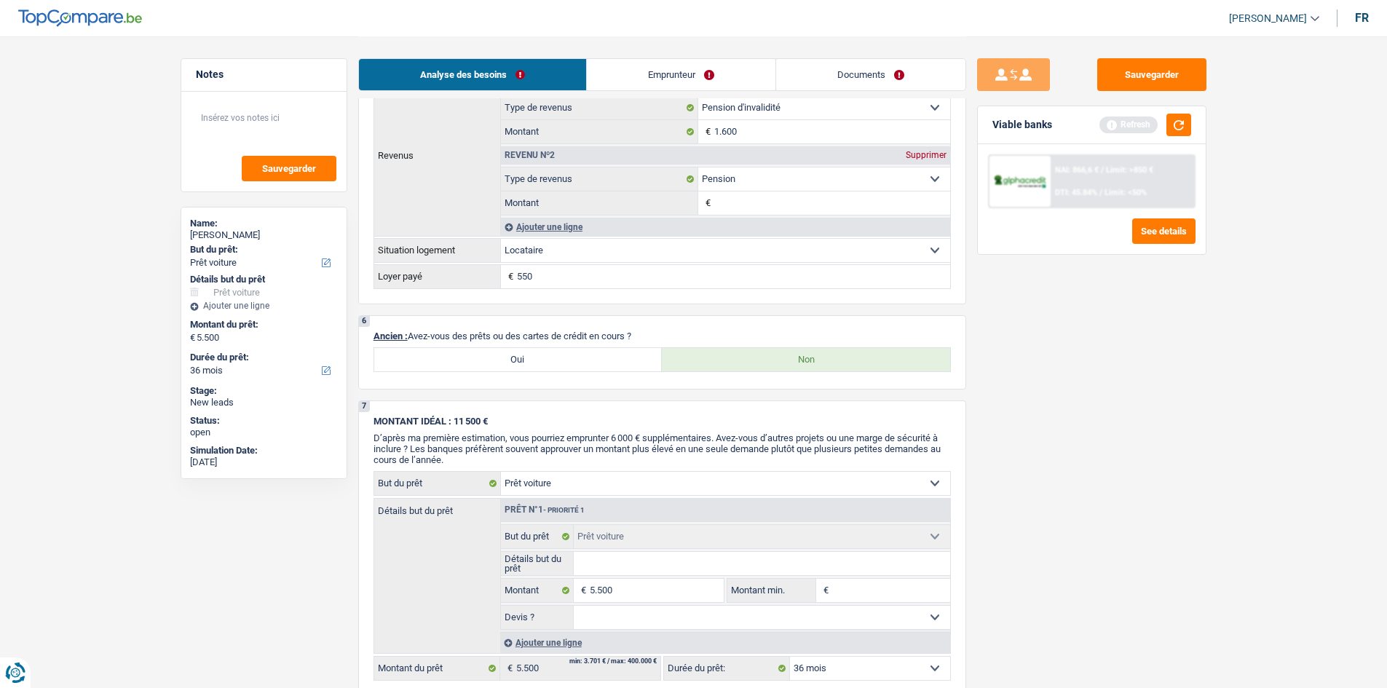
click at [565, 350] on label "Oui" at bounding box center [518, 359] width 288 height 23
click at [565, 350] on input "Oui" at bounding box center [518, 359] width 288 height 23
radio input "true"
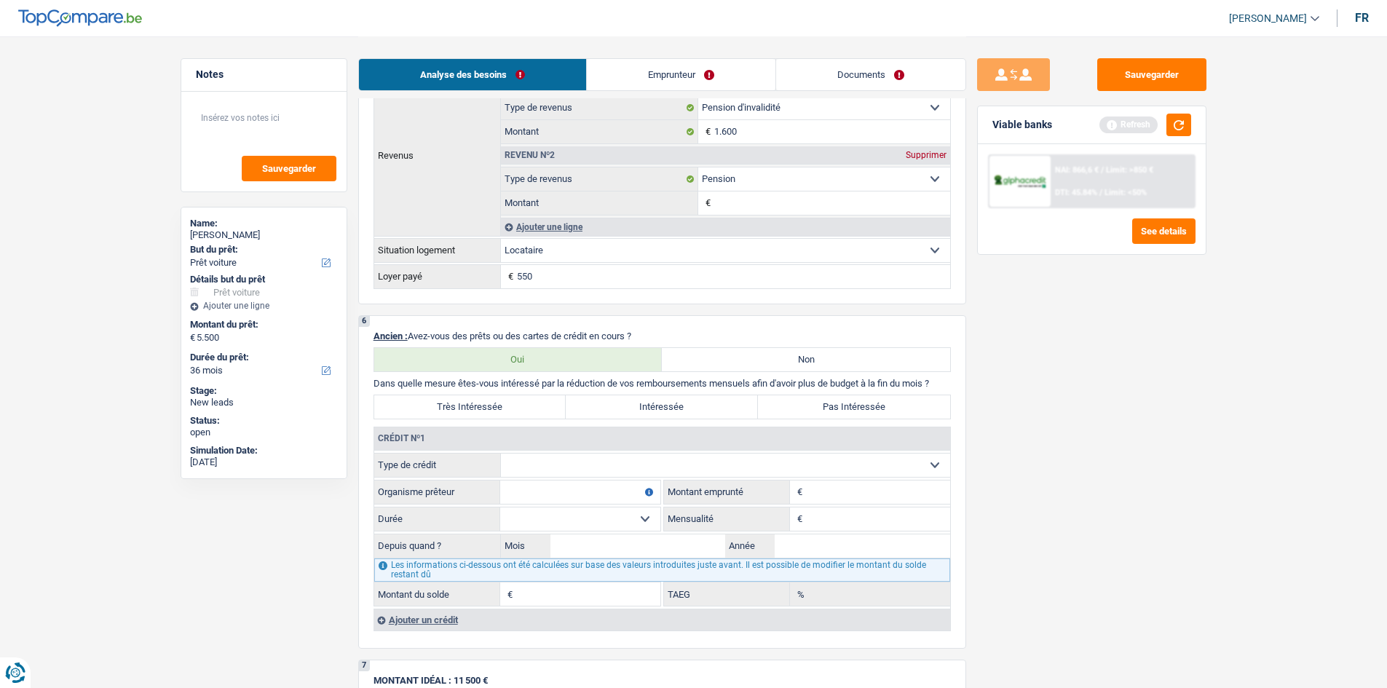
click at [716, 363] on label "Non" at bounding box center [806, 359] width 288 height 23
click at [716, 363] on input "Non" at bounding box center [806, 359] width 288 height 23
radio input "true"
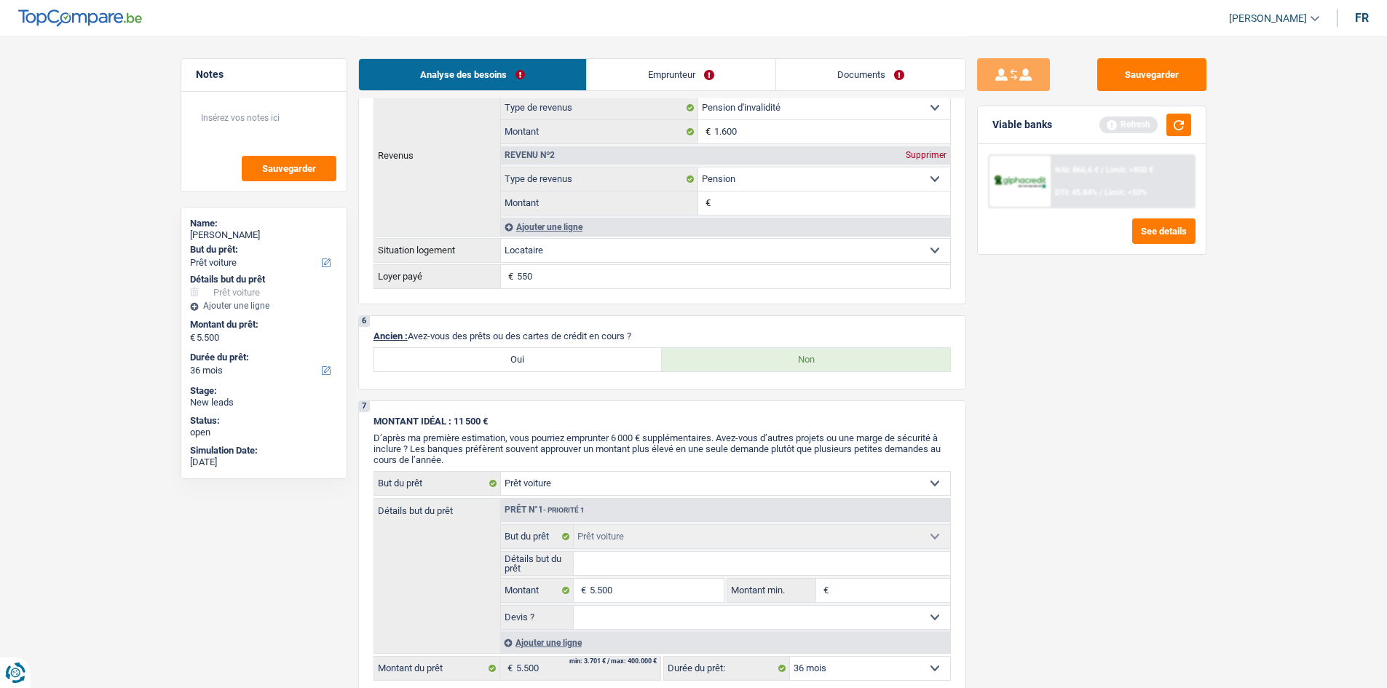
click at [661, 68] on link "Emprunteur" at bounding box center [681, 74] width 189 height 31
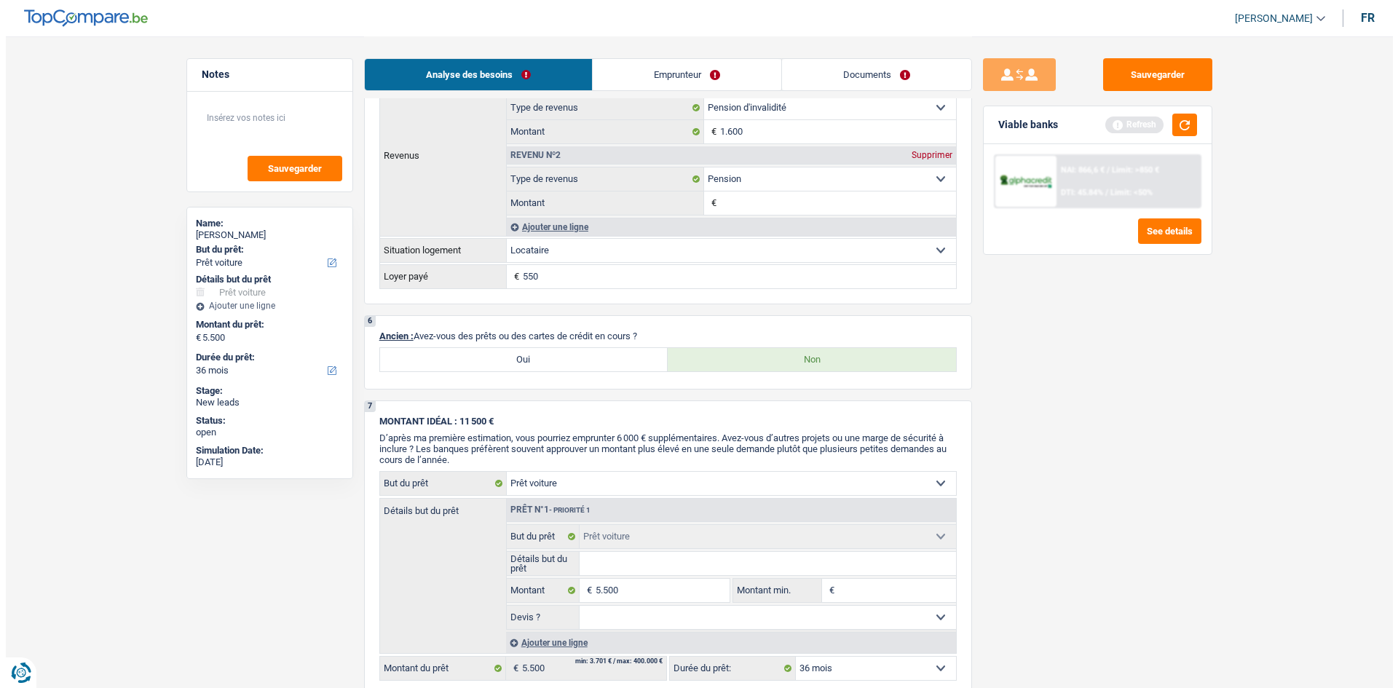
scroll to position [0, 0]
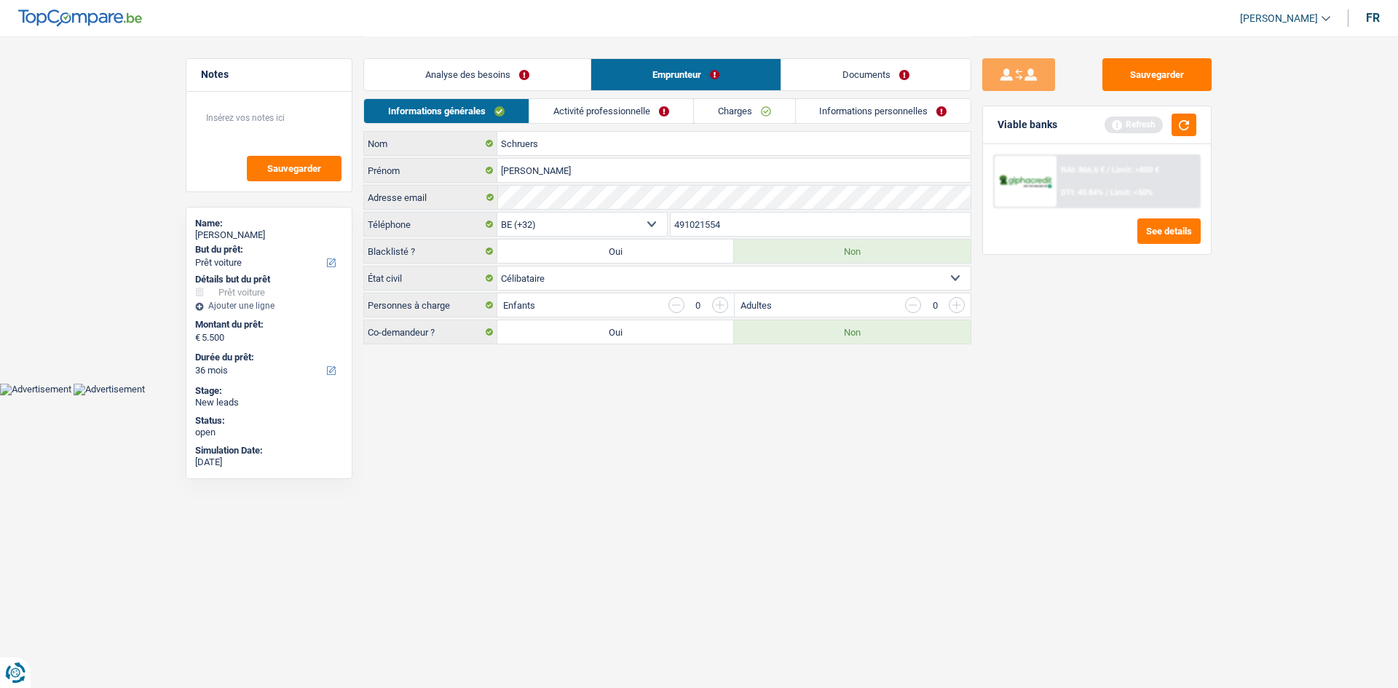
click at [638, 115] on link "Activité professionnelle" at bounding box center [611, 111] width 164 height 24
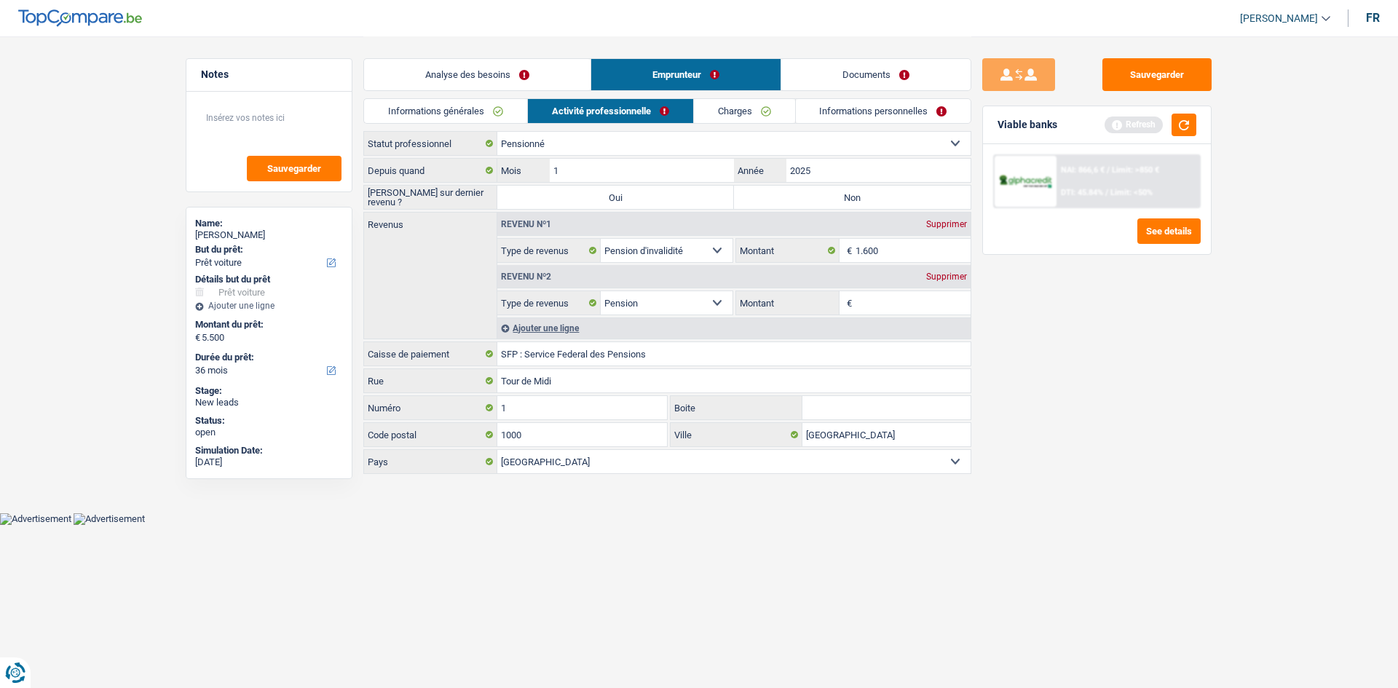
click at [808, 196] on label "Non" at bounding box center [852, 197] width 237 height 23
click at [808, 196] on input "Non" at bounding box center [852, 197] width 237 height 23
radio input "true"
click at [585, 164] on input "1" at bounding box center [642, 170] width 184 height 23
type input "7"
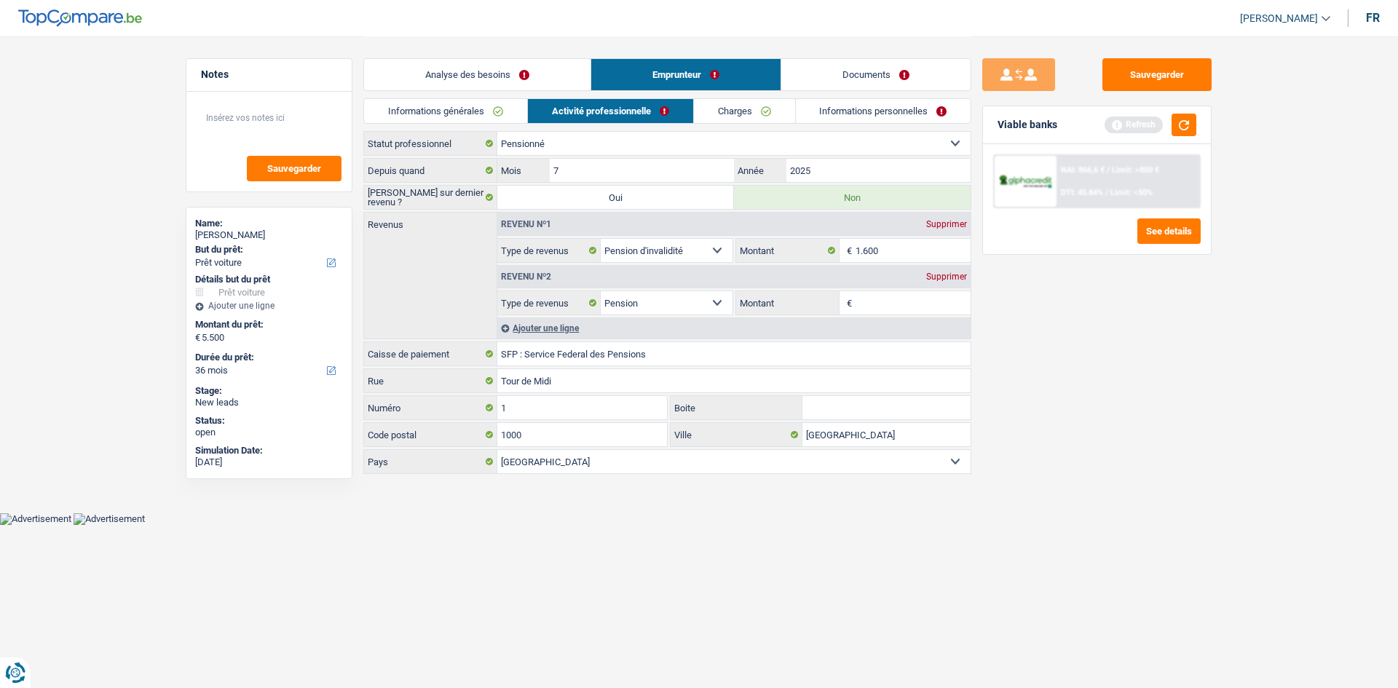
click at [945, 221] on div "Supprimer" at bounding box center [947, 224] width 48 height 9
select select "pension"
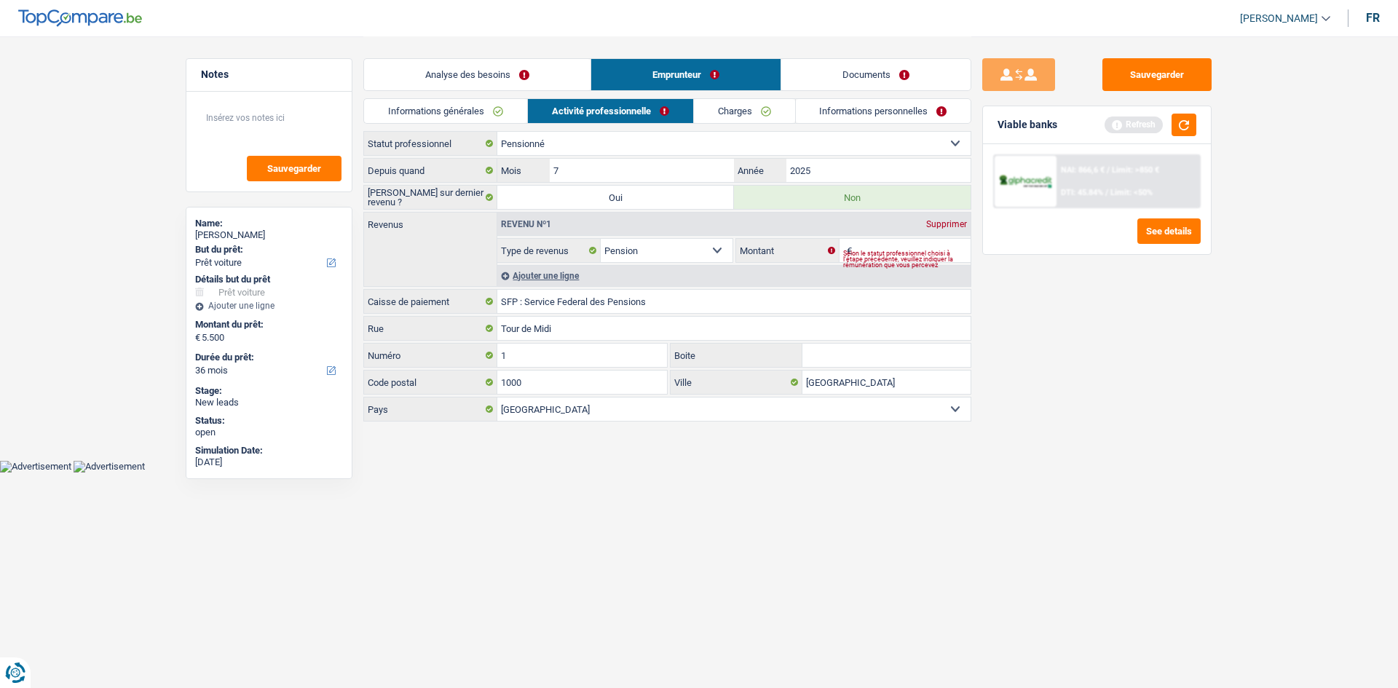
click at [860, 258] on div "Selon le statut professionnel choisi à l’étape précédente, veuillez indiquer la…" at bounding box center [907, 259] width 128 height 6
click at [1022, 323] on div "Sauvegarder Viable banks Refresh NAI: 866,6 € / Limit: >850 € DTI: 45.84% / Lim…" at bounding box center [1097, 361] width 251 height 607
click at [877, 238] on fieldset "€ Montant Selon le statut professionnel choisi à l’étape précédente, veuillez i…" at bounding box center [853, 250] width 235 height 25
click at [878, 244] on input "Montant" at bounding box center [914, 250] width 116 height 23
type input "1.680"
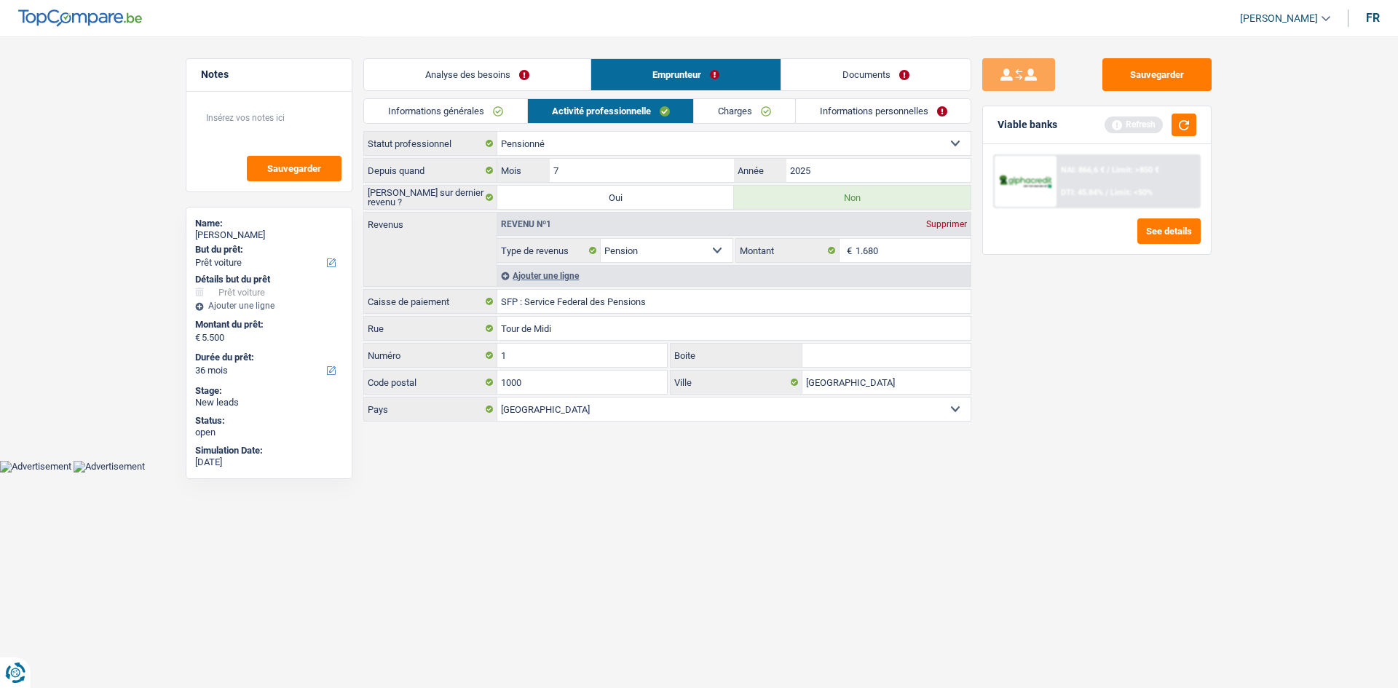
click at [740, 117] on link "Charges" at bounding box center [744, 111] width 101 height 24
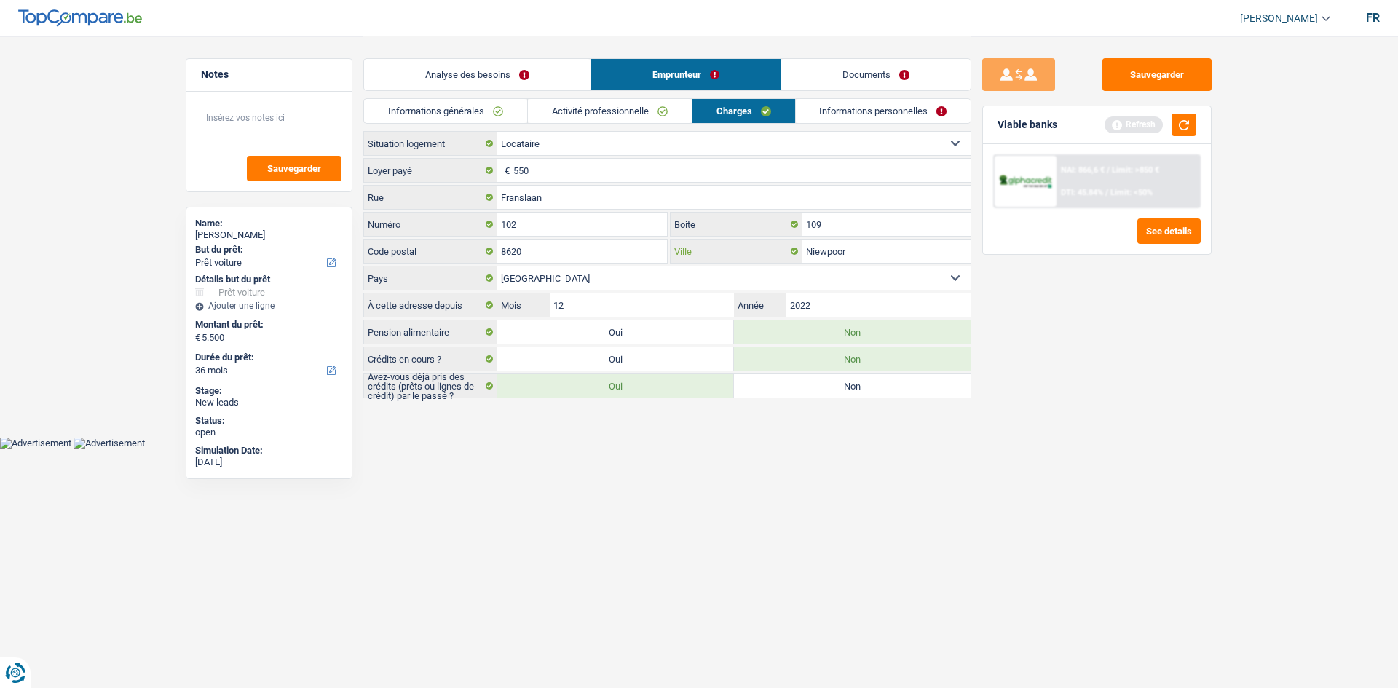
click at [871, 253] on input "Niewpoor" at bounding box center [887, 251] width 168 height 23
type input "Niewport"
click at [848, 117] on link "Informations personnelles" at bounding box center [884, 111] width 176 height 24
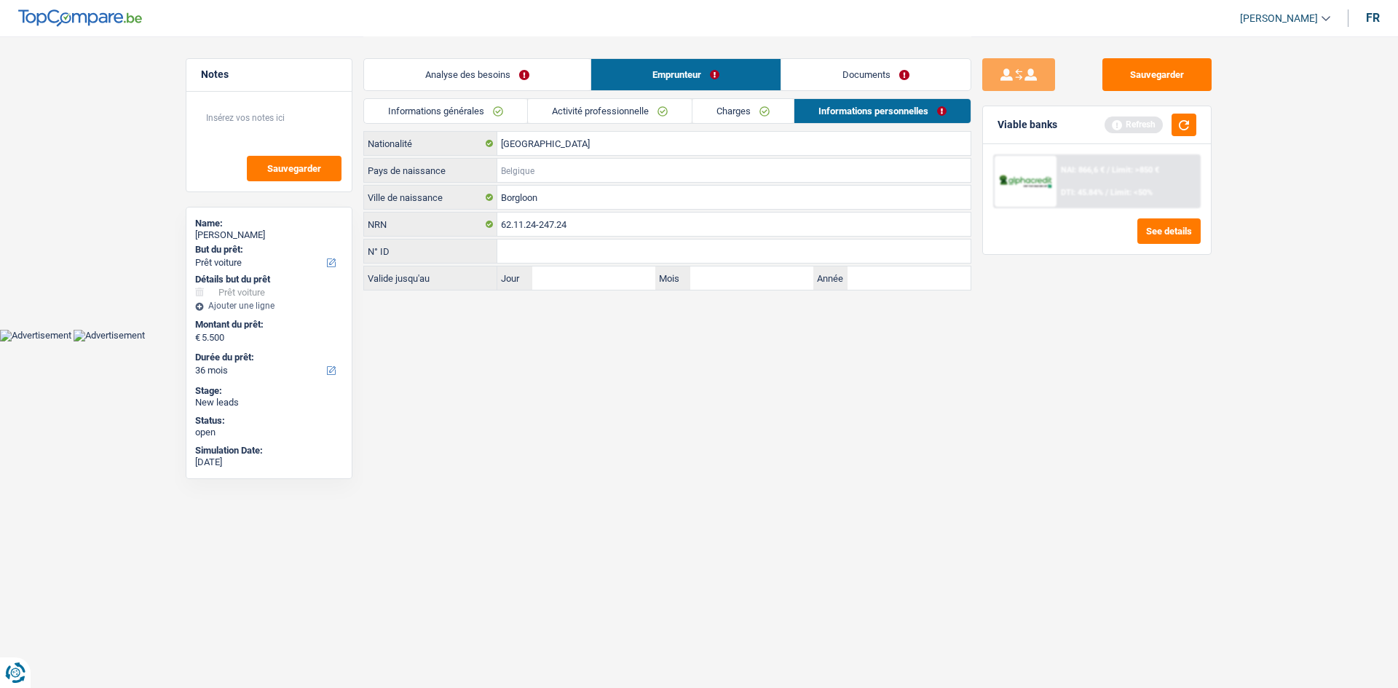
click at [536, 173] on input "Pays de naissance" at bounding box center [733, 170] width 473 height 23
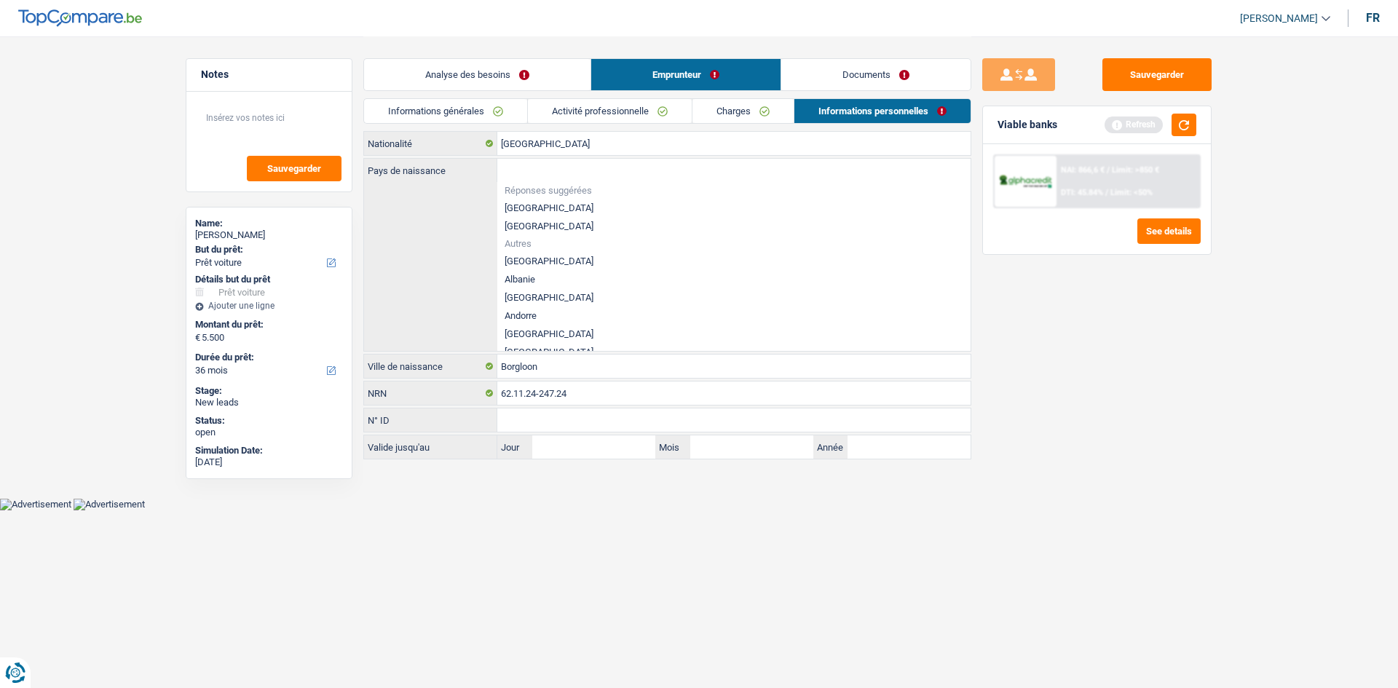
click at [545, 208] on li "[GEOGRAPHIC_DATA]" at bounding box center [733, 208] width 473 height 18
type input "[GEOGRAPHIC_DATA]"
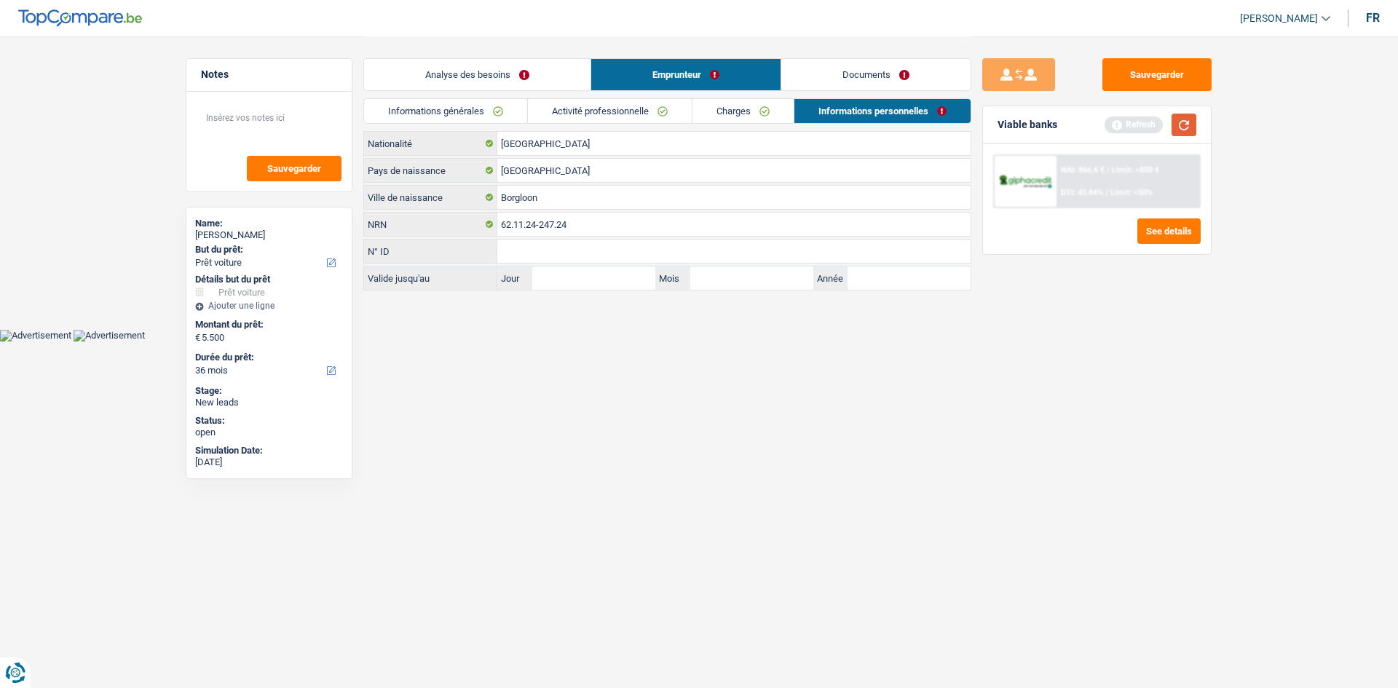
click at [1189, 124] on button "button" at bounding box center [1184, 125] width 25 height 23
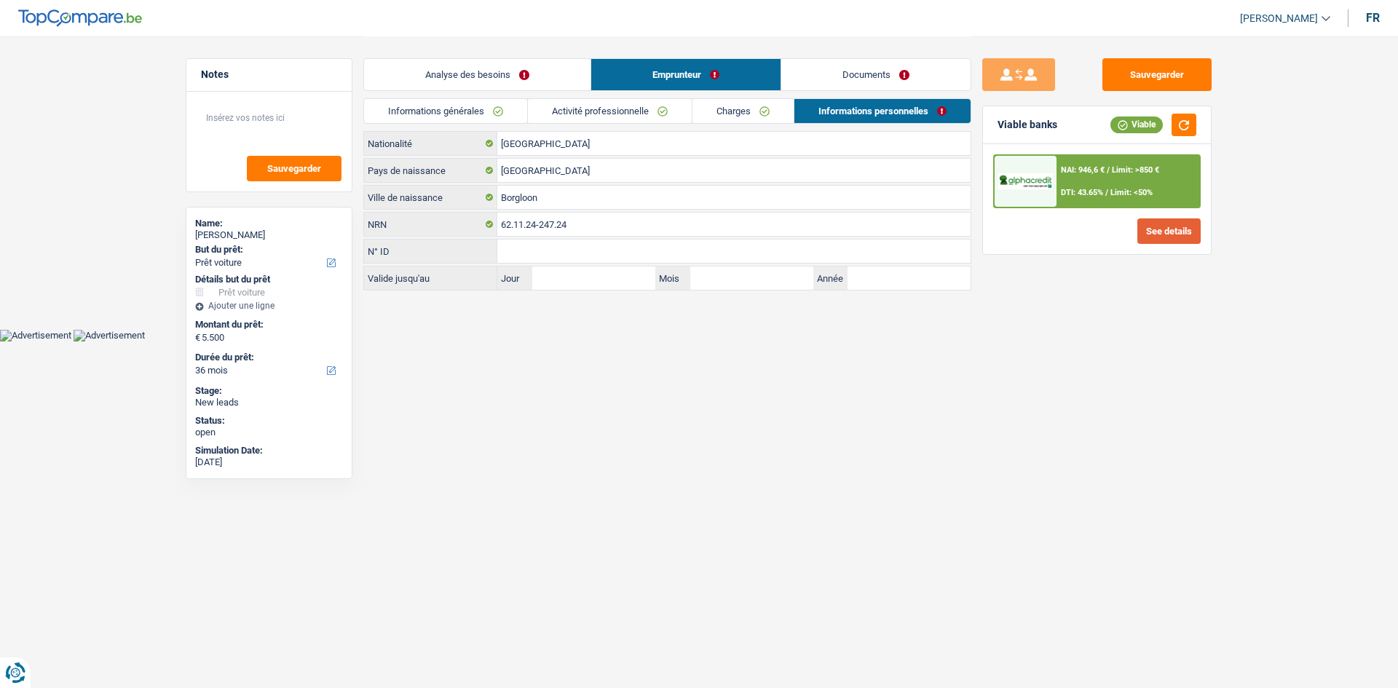
click at [1170, 232] on button "See details" at bounding box center [1169, 230] width 63 height 25
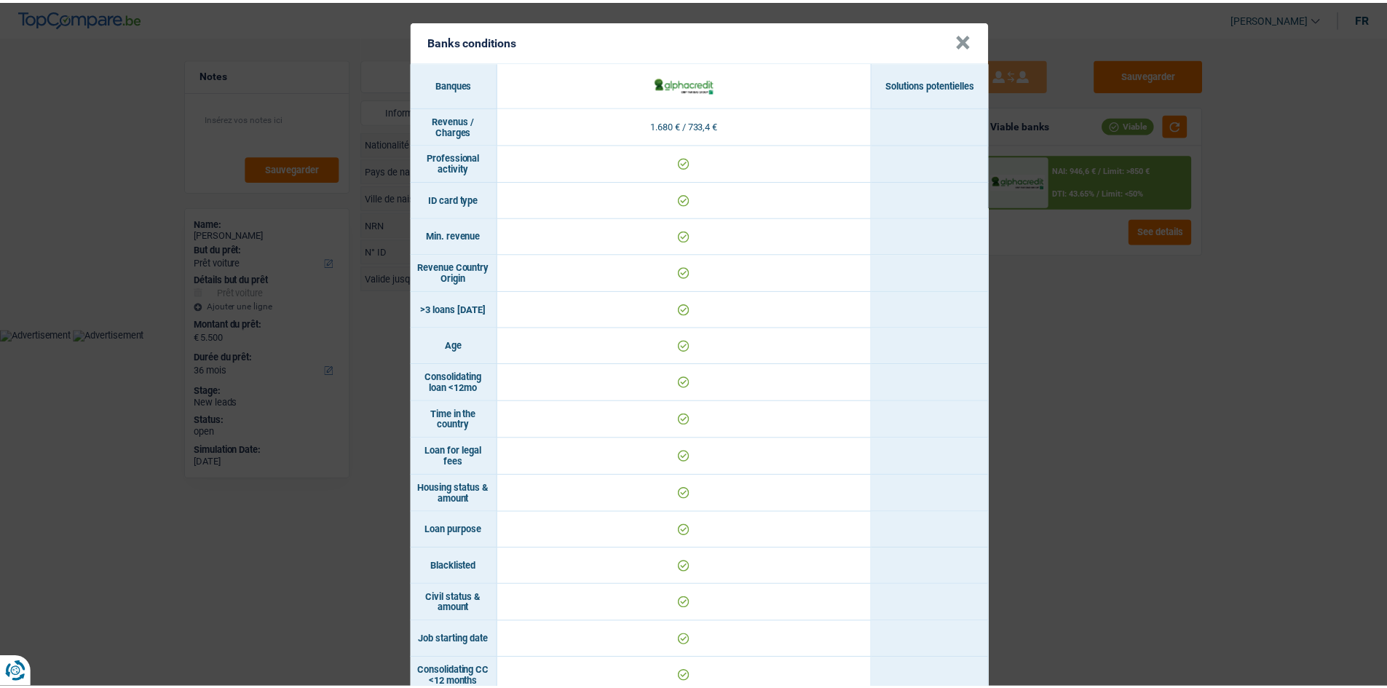
scroll to position [347, 0]
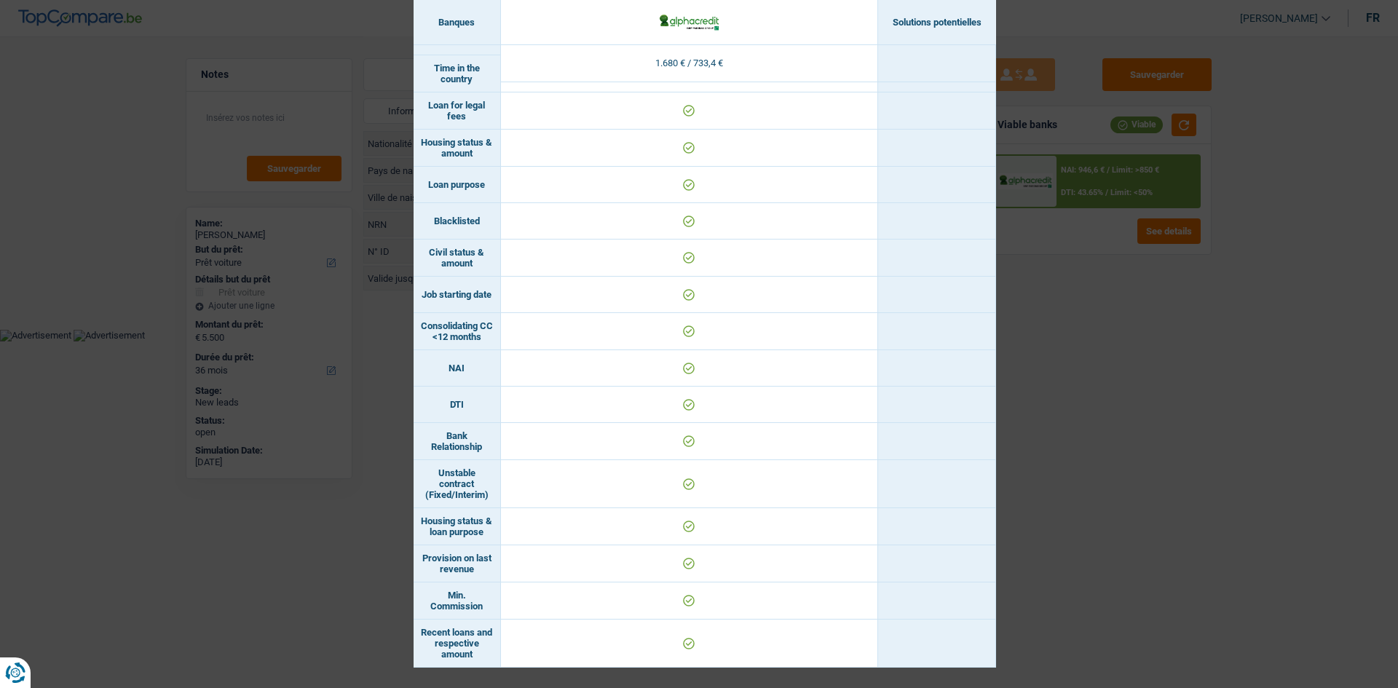
click at [1076, 418] on div "Banks conditions × Banques Solutions potentielles Revenus / Charges 1.680 € / 7…" at bounding box center [699, 344] width 1398 height 688
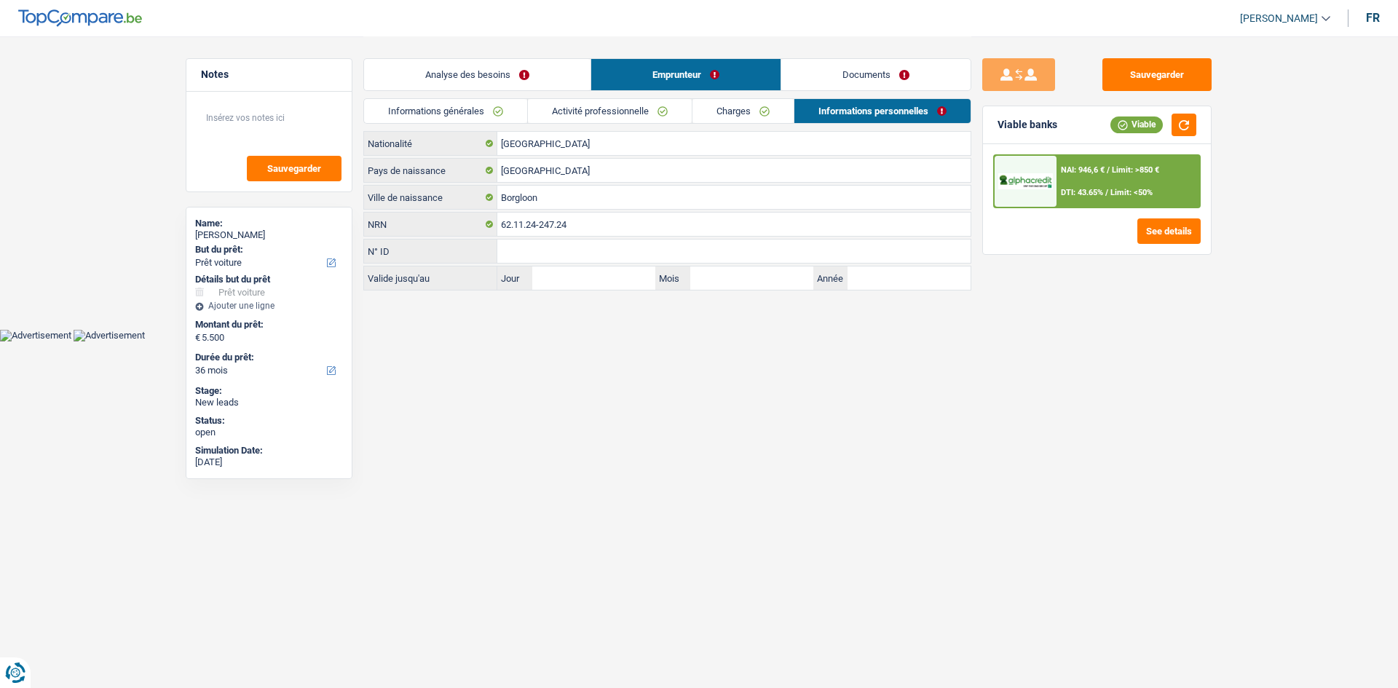
click at [497, 70] on link "Analyse des besoins" at bounding box center [477, 74] width 226 height 31
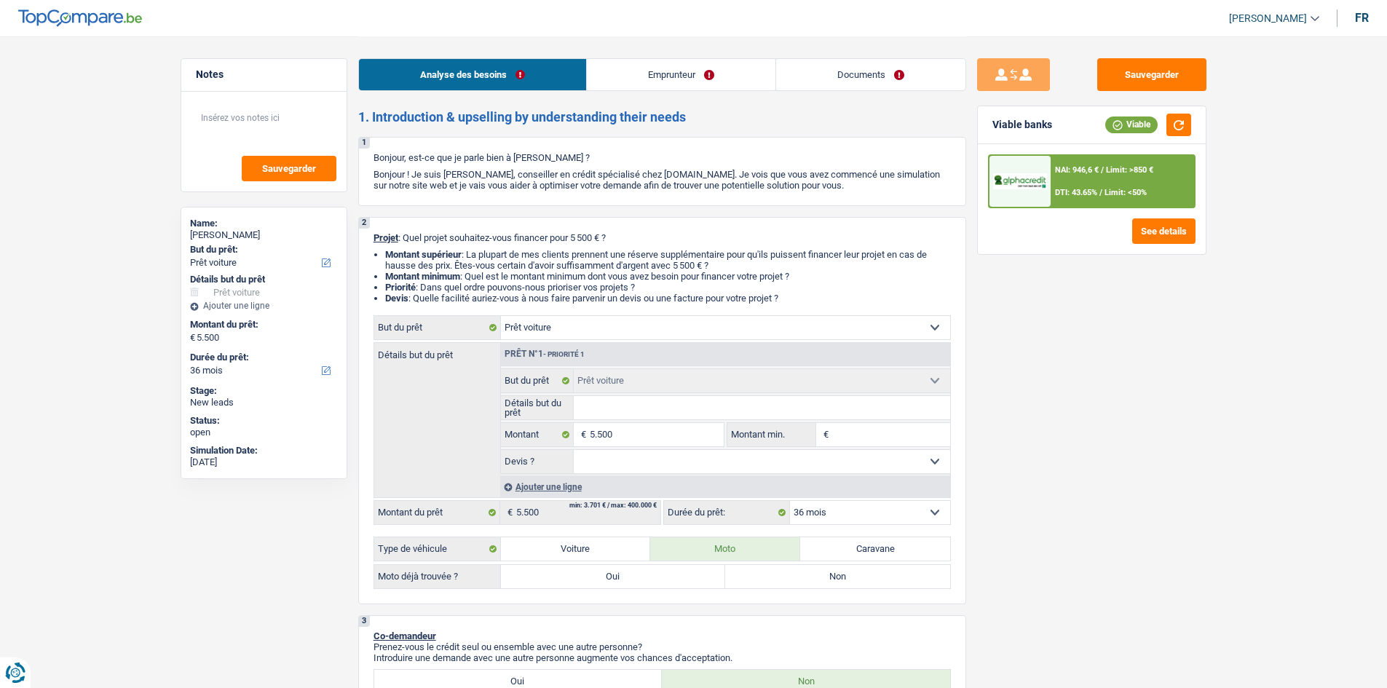
click at [625, 411] on input "Détails but du prêt" at bounding box center [762, 407] width 377 height 23
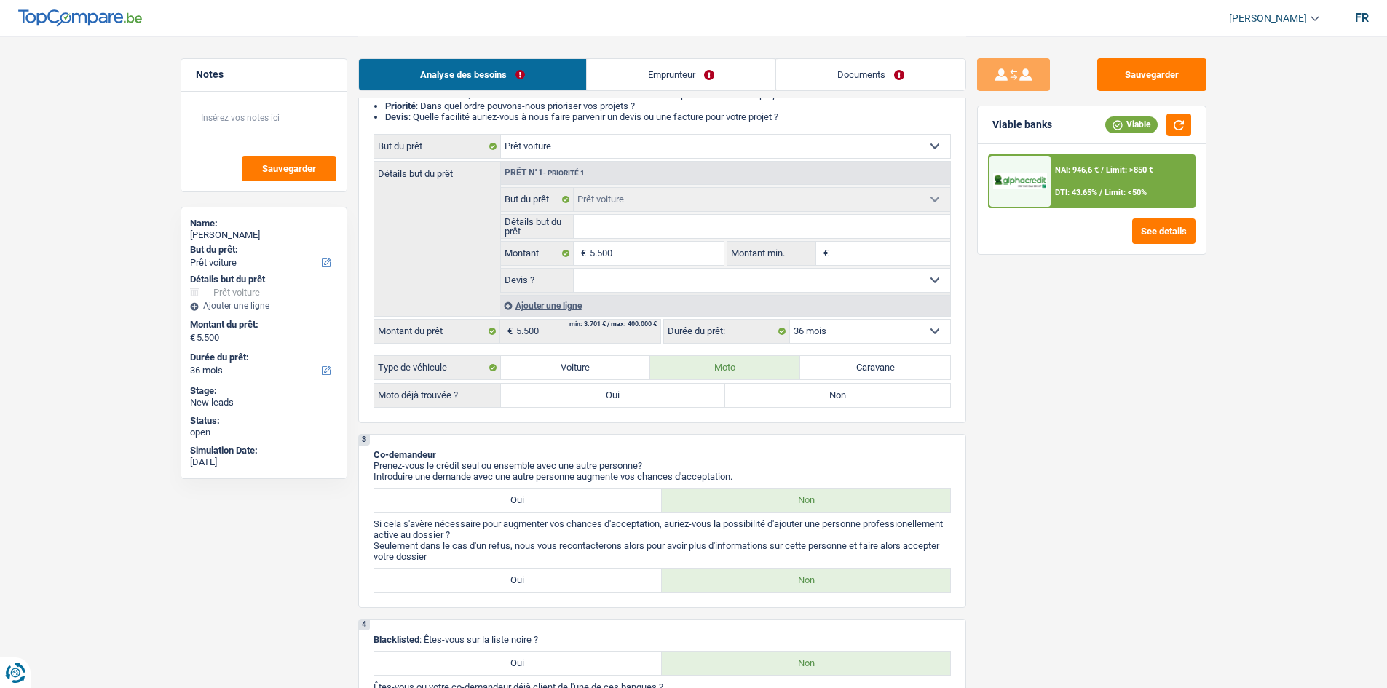
scroll to position [146, 0]
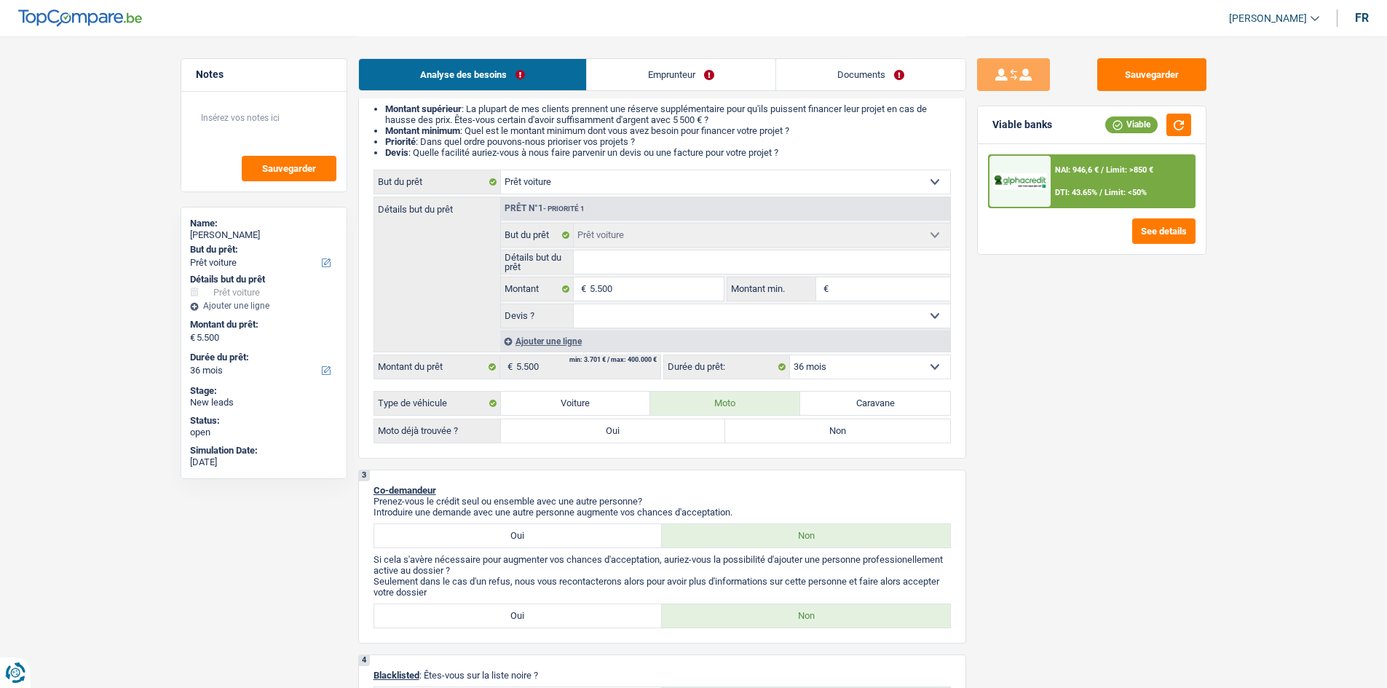
click at [763, 320] on select "Oui Non Non répondu Sélectionner une option" at bounding box center [762, 315] width 377 height 23
select select "yes"
click at [574, 304] on select "Oui Non Non répondu Sélectionner une option" at bounding box center [762, 315] width 377 height 23
select select "yes"
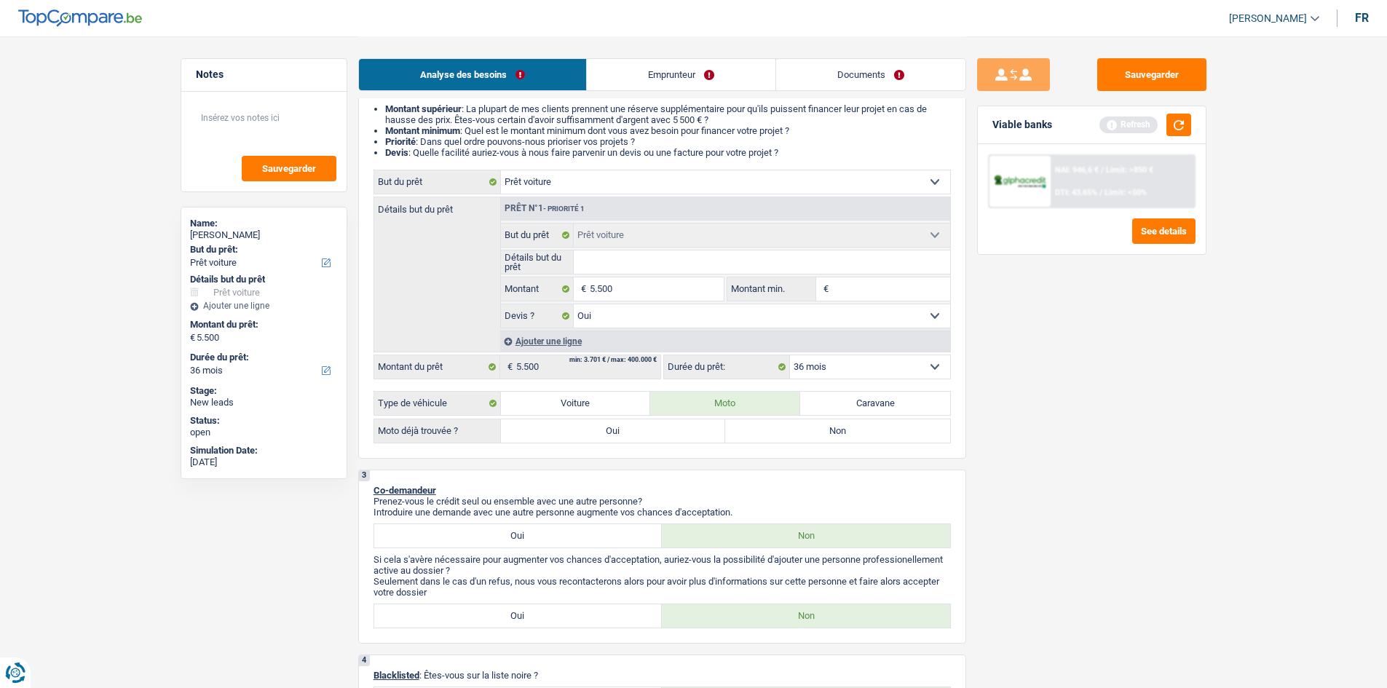
click at [787, 432] on label "Non" at bounding box center [837, 430] width 225 height 23
click at [787, 432] on input "Non" at bounding box center [837, 430] width 225 height 23
radio input "true"
click at [667, 311] on select "Oui Non Non répondu Sélectionner une option" at bounding box center [762, 315] width 377 height 23
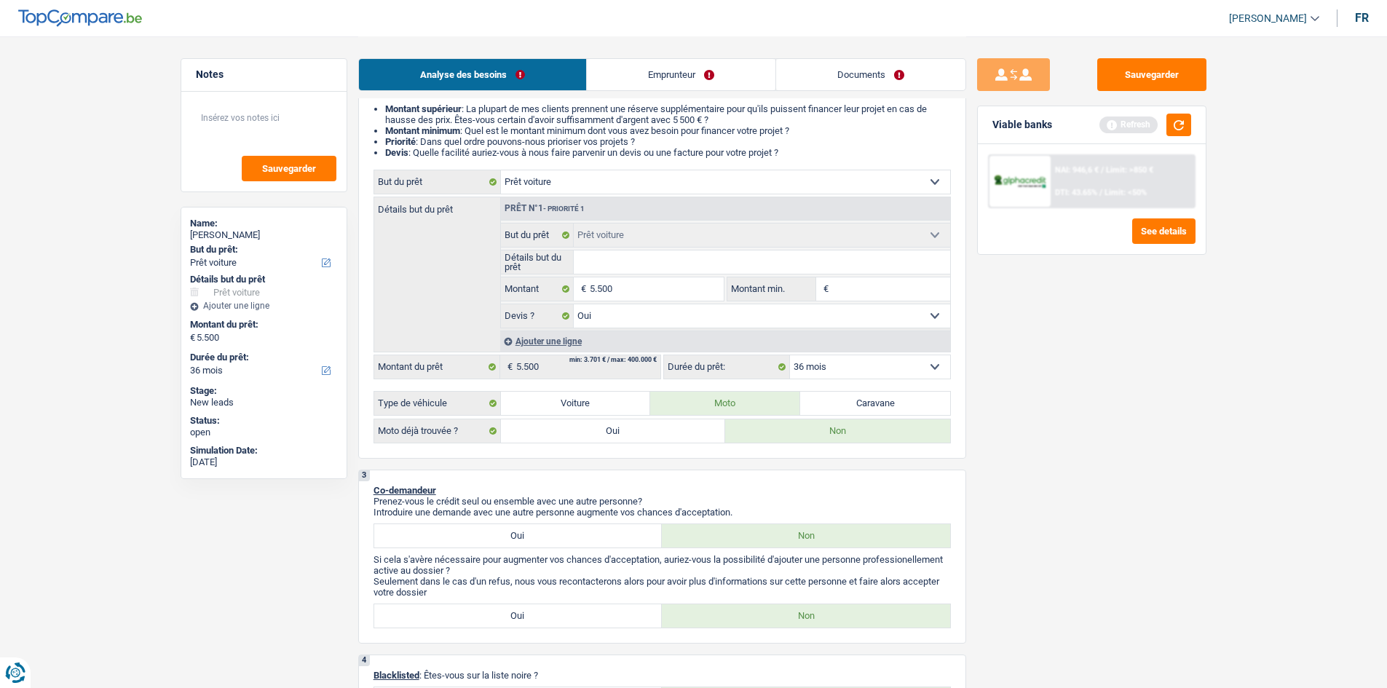
select select "false"
click at [574, 304] on select "Oui Non Non répondu Sélectionner une option" at bounding box center [762, 315] width 377 height 23
select select "false"
click at [642, 269] on input "Détails but du prêt" at bounding box center [762, 262] width 377 height 23
type input "A"
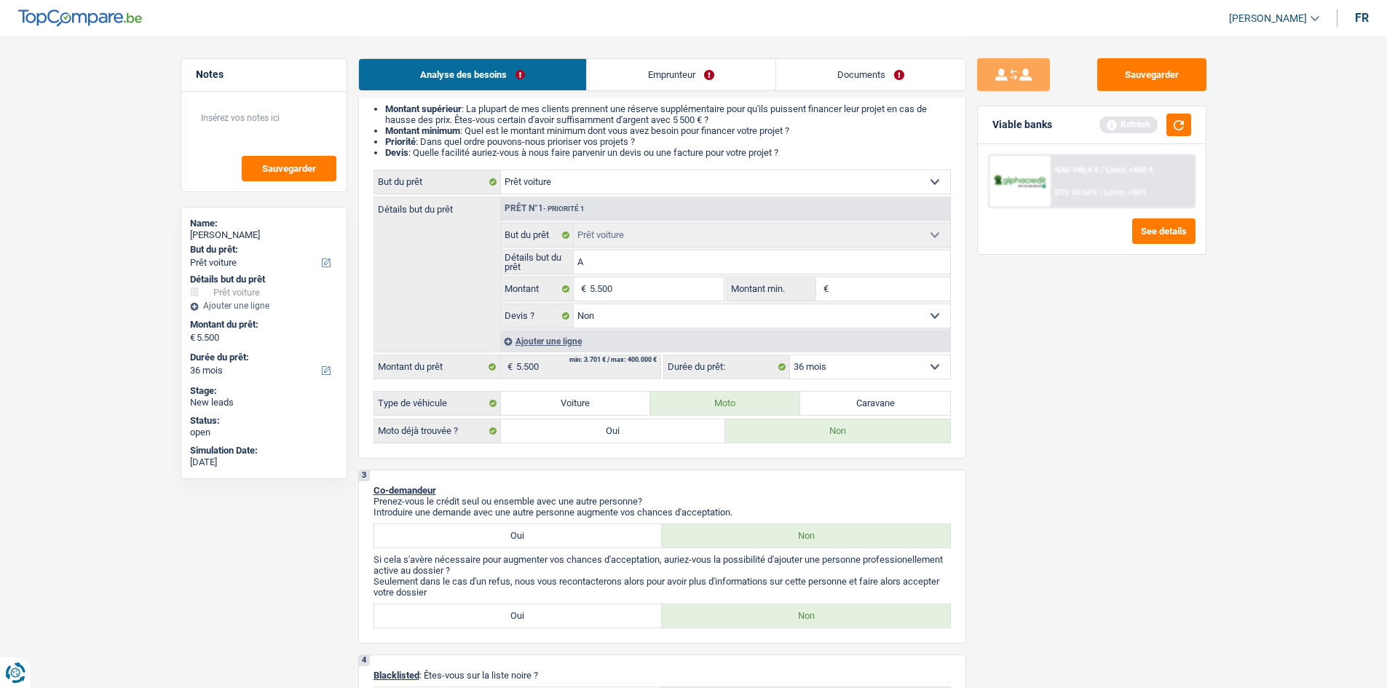
type input "A"
type input "Ac"
type input "A"
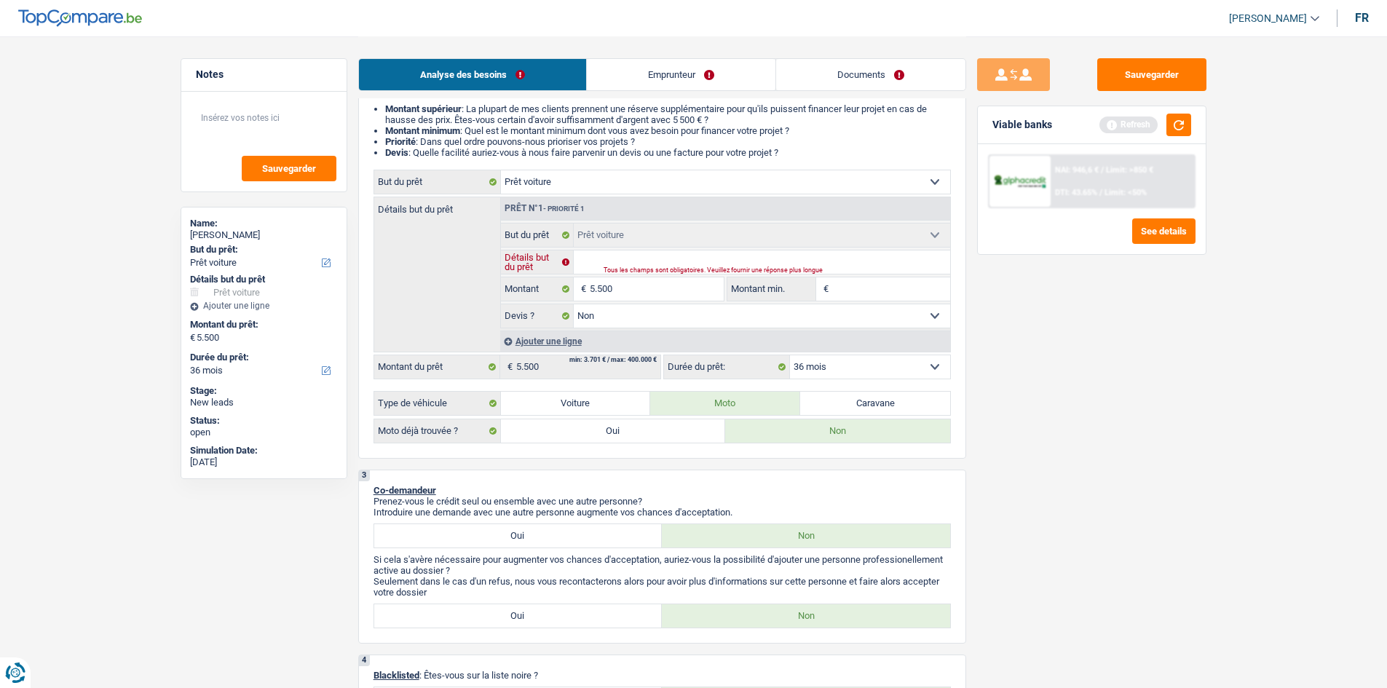
type input "U"
type input "Un"
type input "Une"
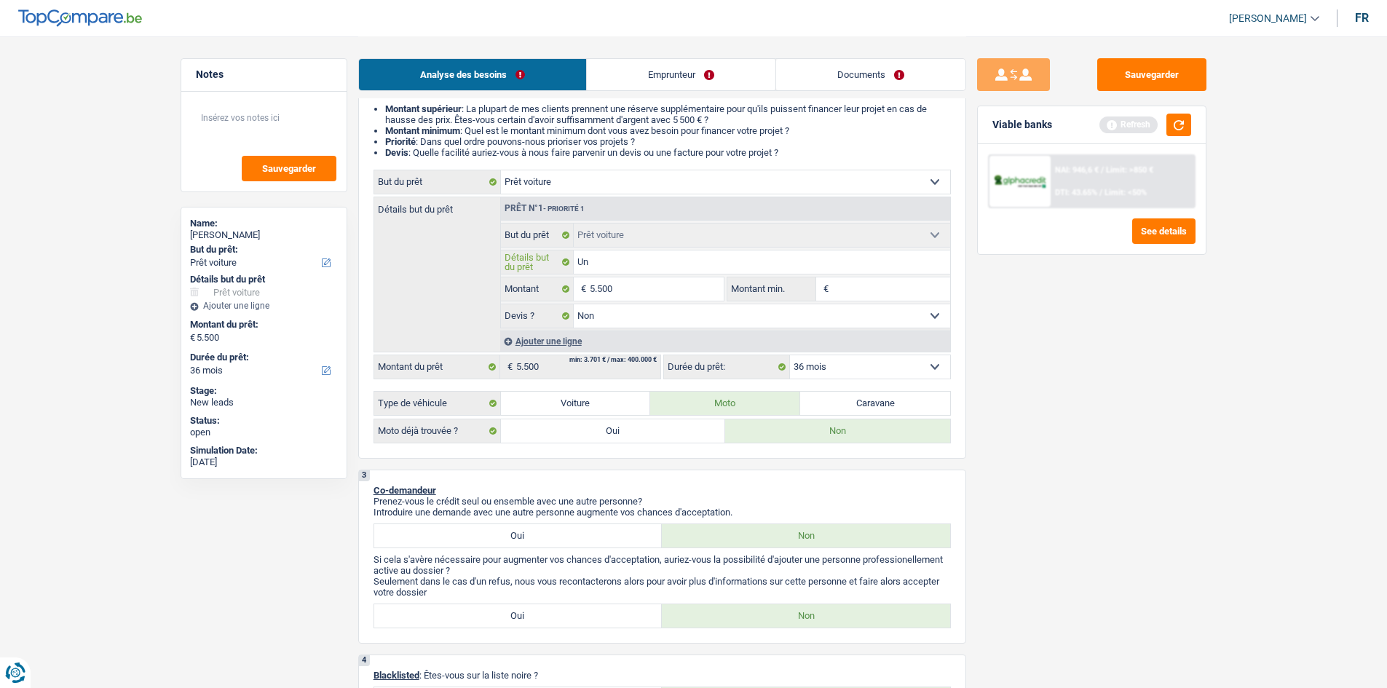
type input "Une"
type input "Une m"
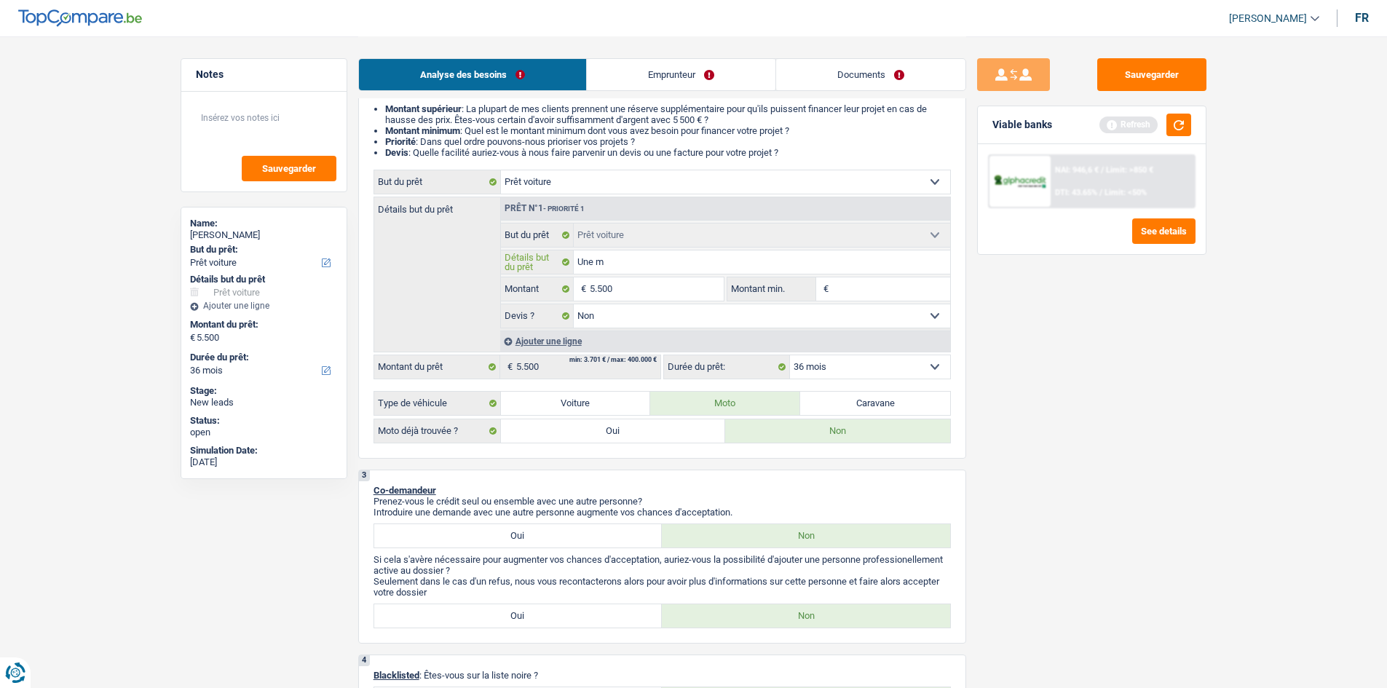
type input "Une mo"
type input "Une mot"
type input "Une moto"
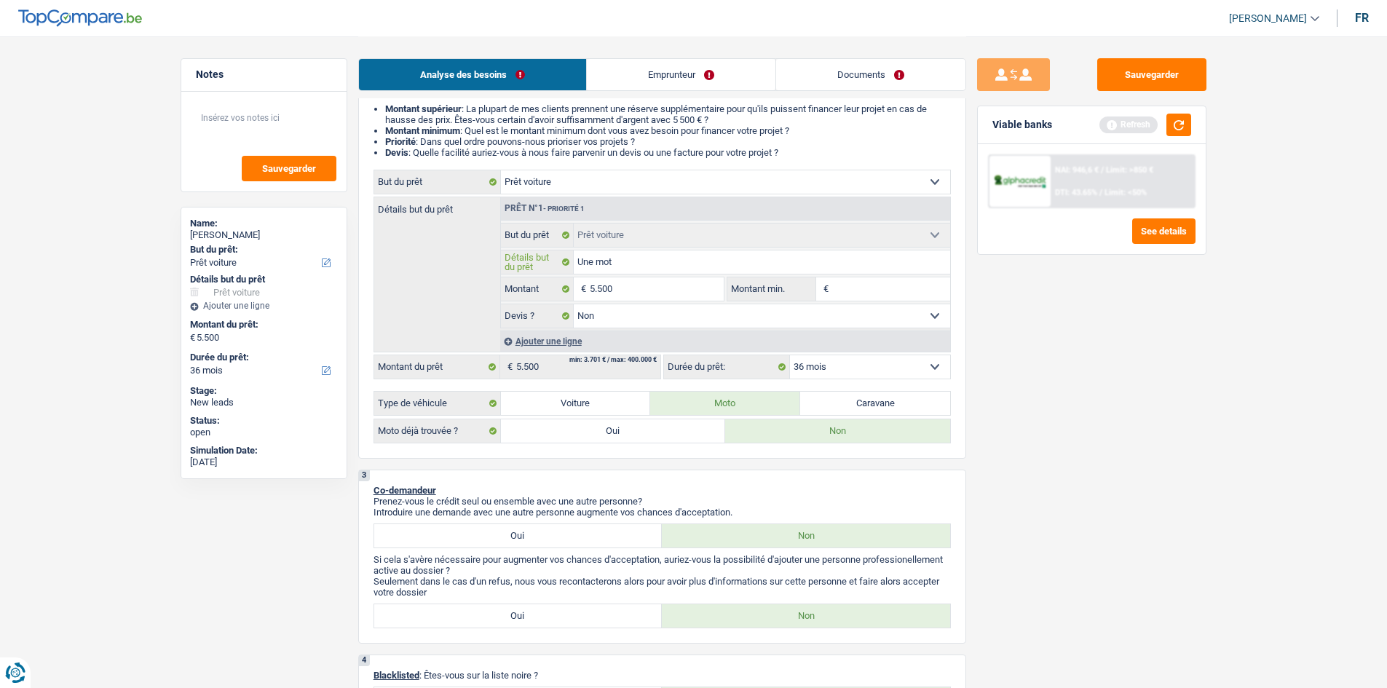
type input "Une moto"
type input "Une moto h"
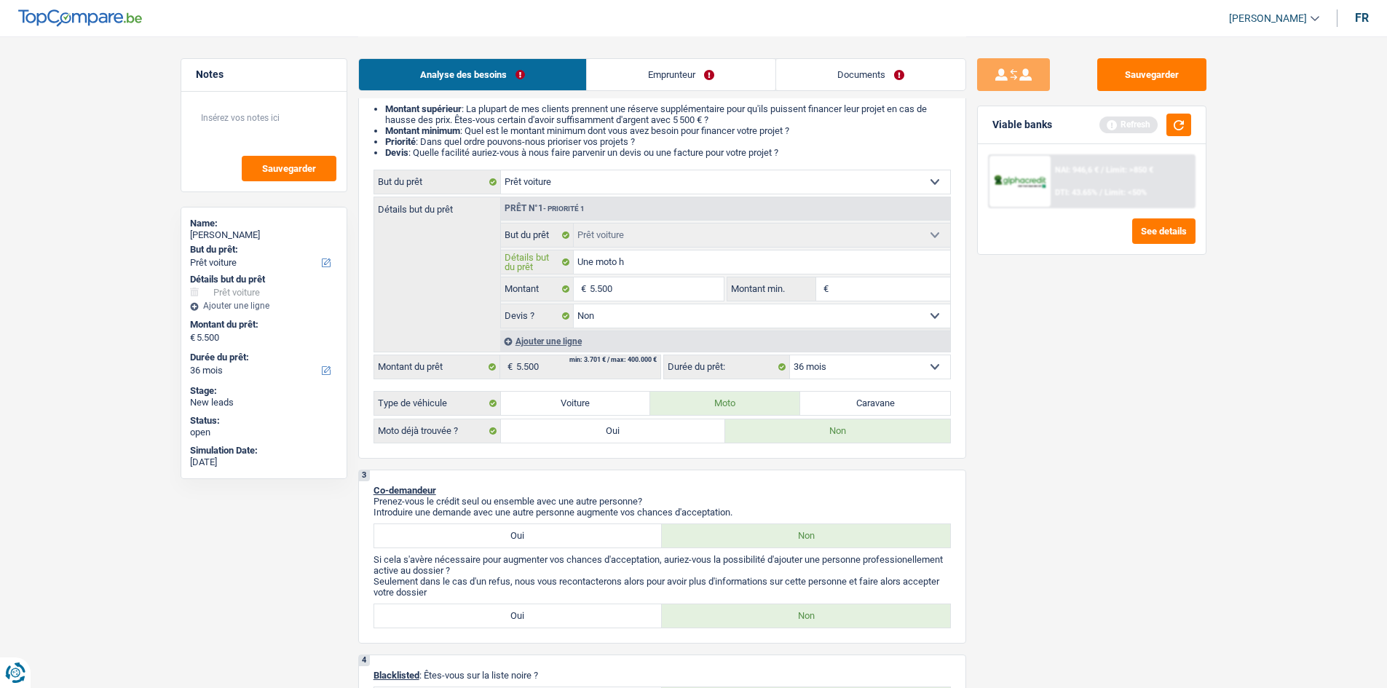
type input "Une moto ho"
type input "Une moto hon"
type input "Une moto hond"
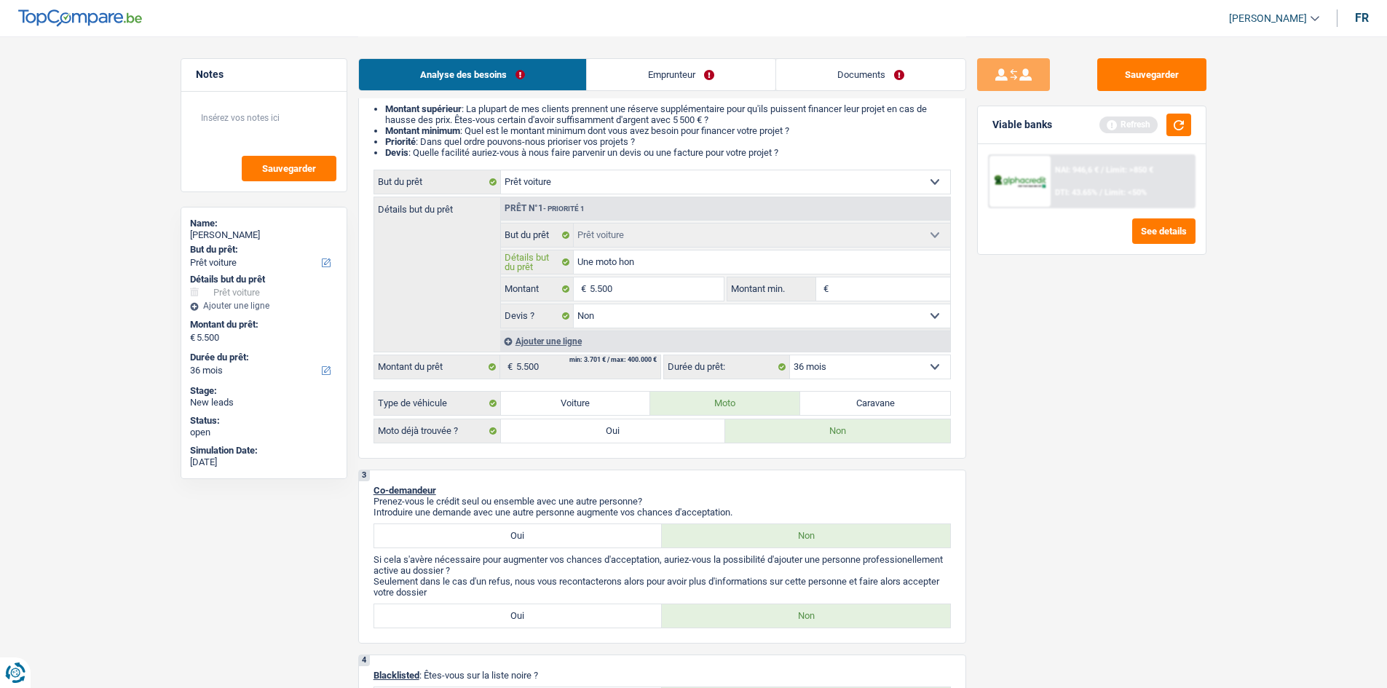
type input "Une moto hond"
type input "Une moto honda"
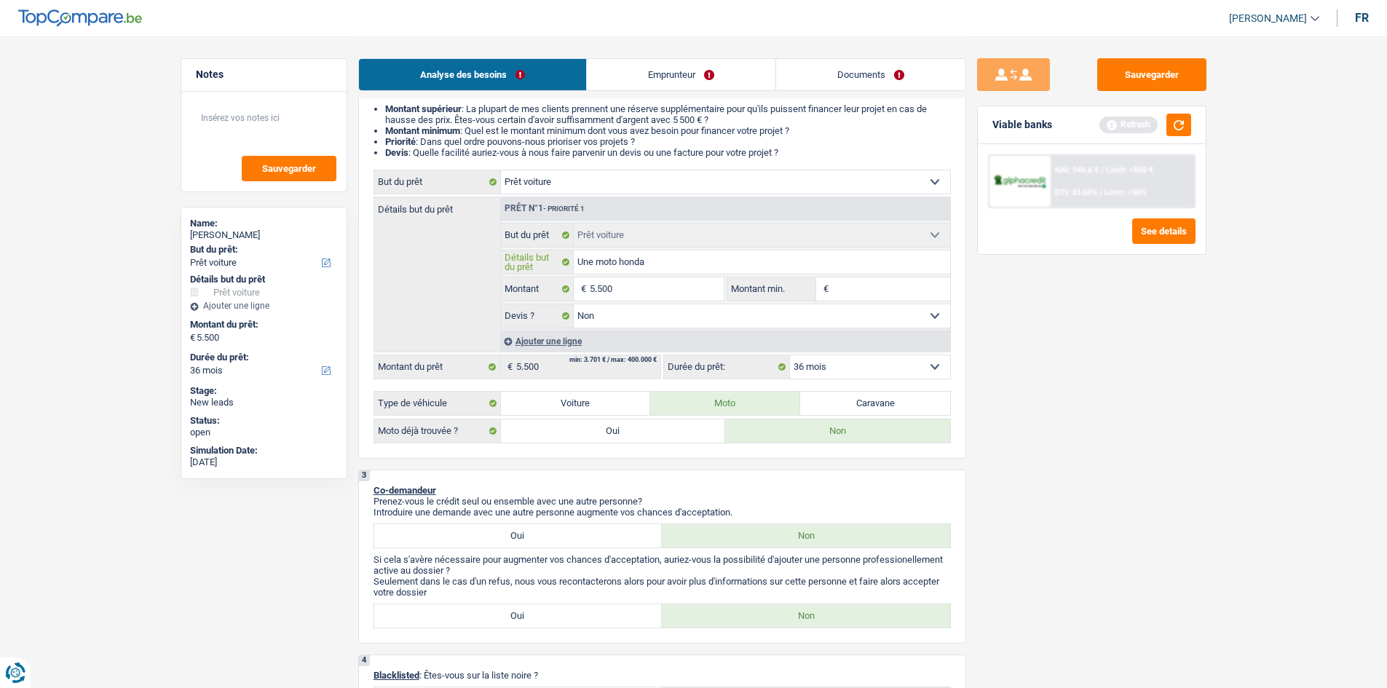
type input "Une moto honda"
click at [842, 283] on input "Montant min." at bounding box center [891, 288] width 118 height 23
type input "5"
type input "55"
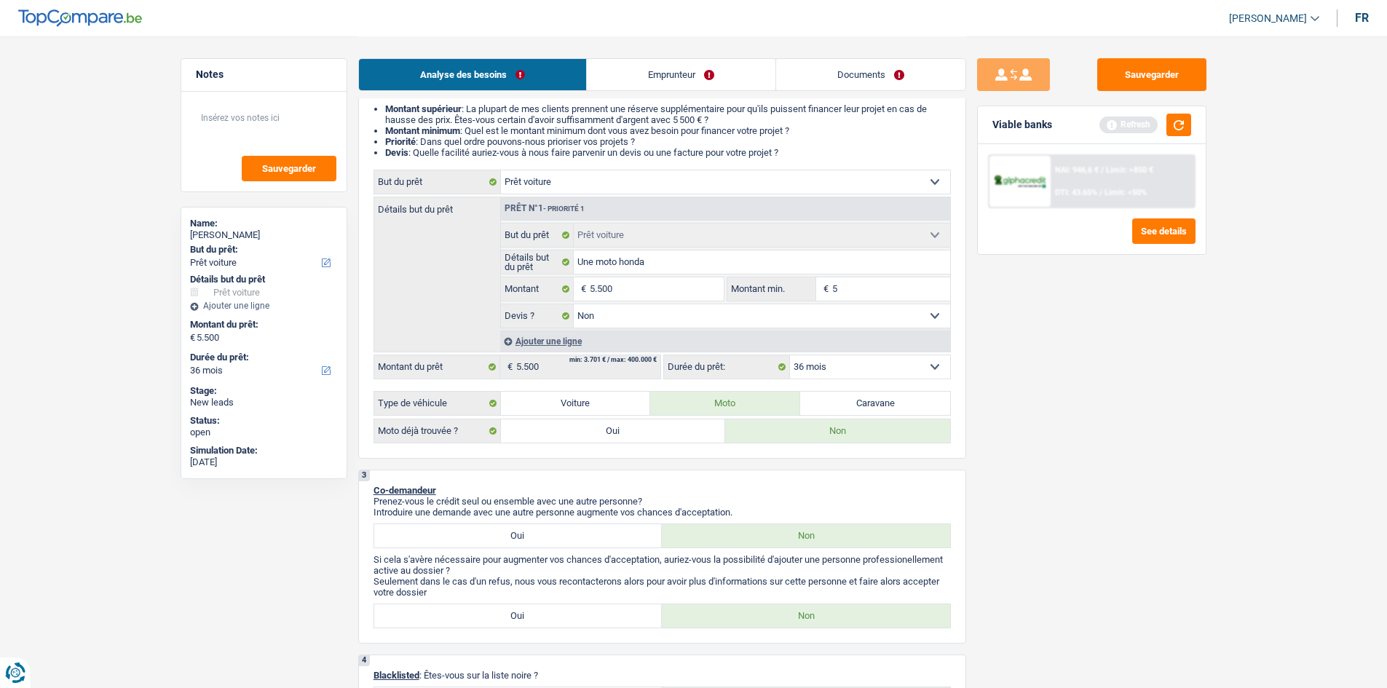
type input "55"
type input "550"
type input "5.500"
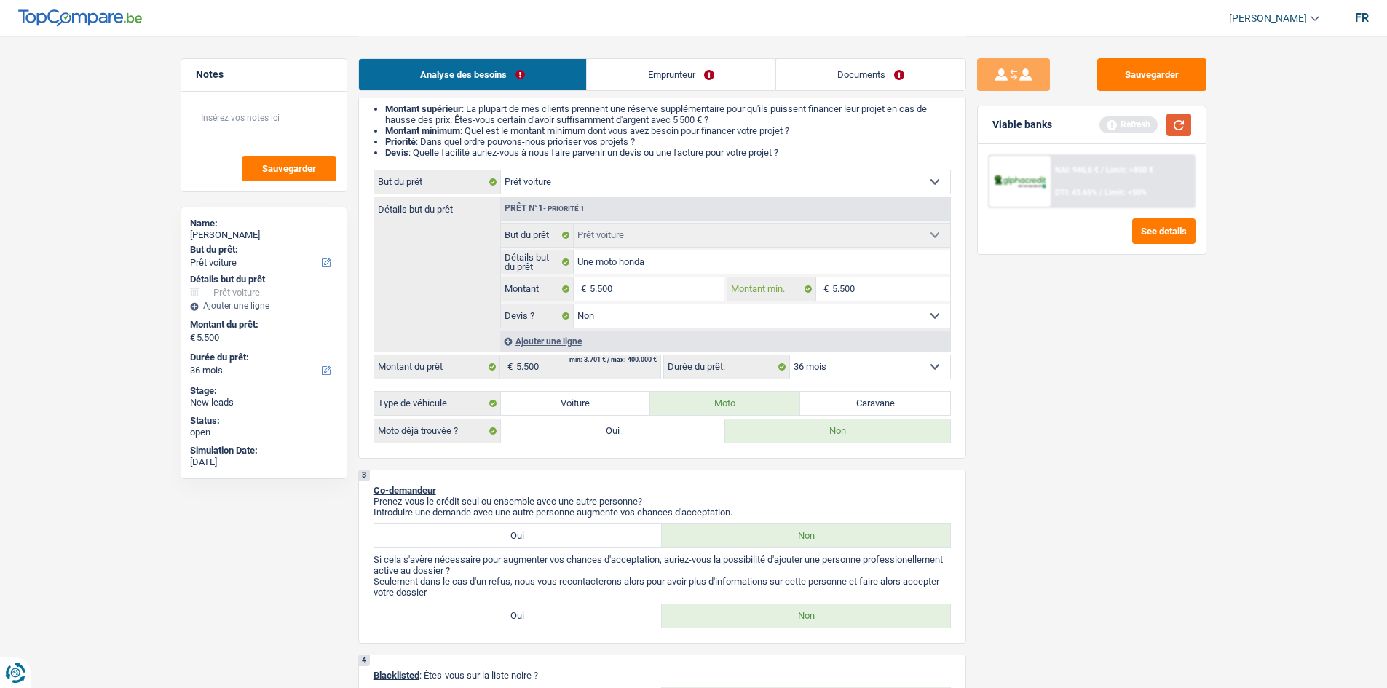
type input "5.500"
click at [1186, 130] on button "button" at bounding box center [1179, 125] width 25 height 23
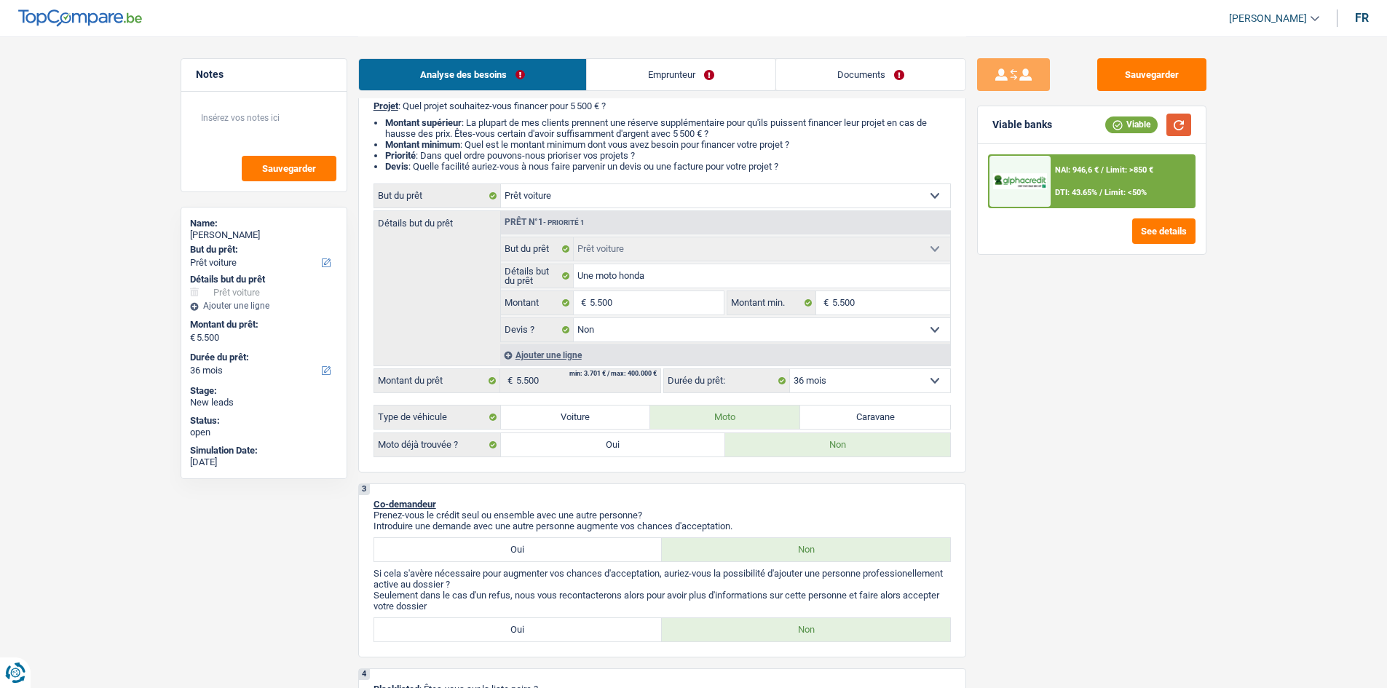
scroll to position [0, 0]
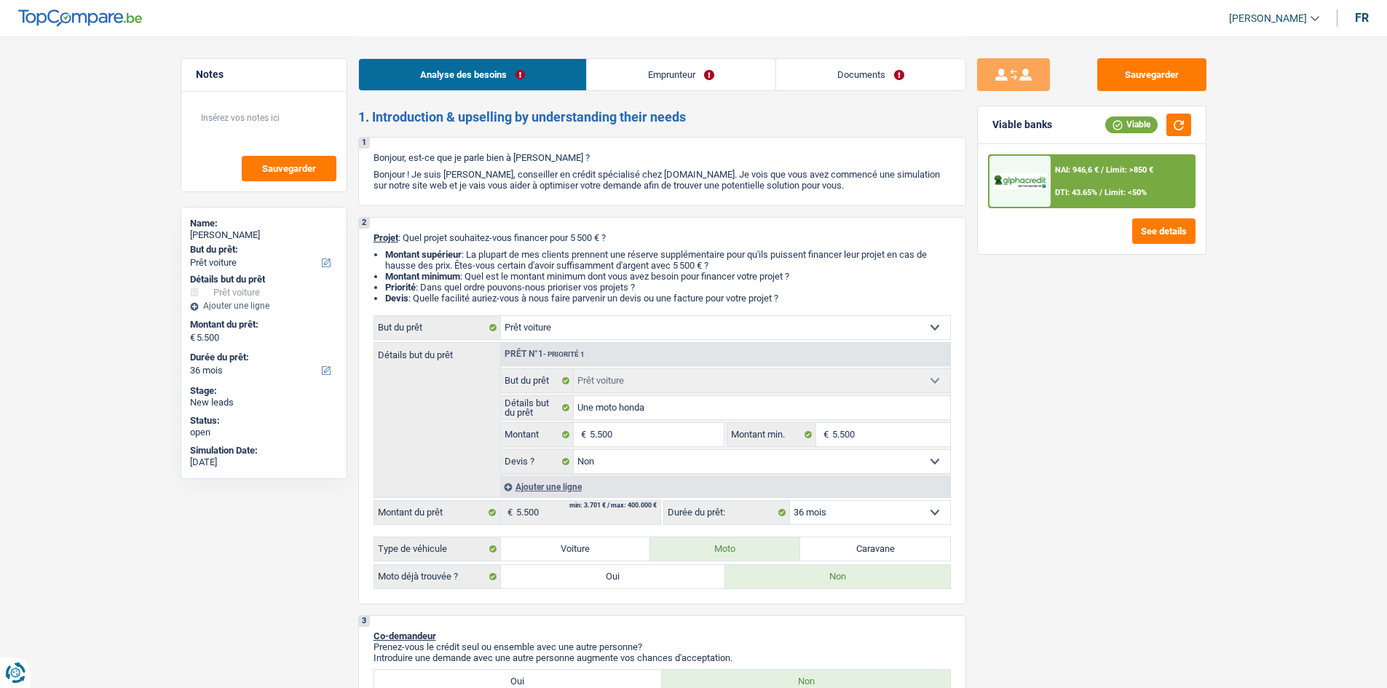
click at [879, 513] on select "12 mois 18 mois 24 mois 30 mois 36 mois Sélectionner une option" at bounding box center [870, 512] width 160 height 23
click at [1007, 511] on div "Sauvegarder Viable banks Viable NAI: 946,6 € / Limit: >850 € DTI: 43.65% / Limi…" at bounding box center [1091, 361] width 251 height 607
click at [839, 513] on select "12 mois 18 mois 24 mois 30 mois 36 mois Sélectionner une option" at bounding box center [870, 512] width 160 height 23
click at [790, 501] on select "12 mois 18 mois 24 mois 30 mois 36 mois Sélectionner une option" at bounding box center [870, 512] width 160 height 23
click at [826, 512] on select "12 mois 18 mois 24 mois 30 mois 36 mois Sélectionner une option" at bounding box center [870, 512] width 160 height 23
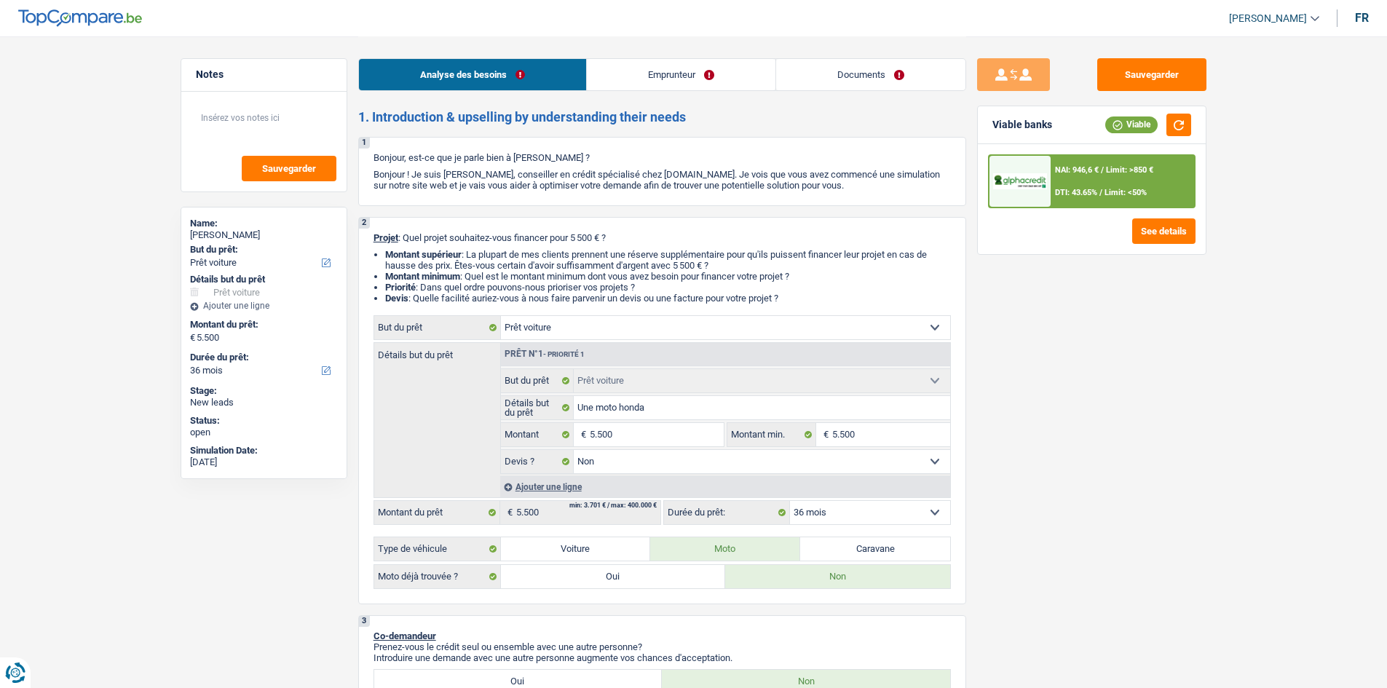
click at [790, 501] on select "12 mois 18 mois 24 mois 30 mois 36 mois Sélectionner une option" at bounding box center [870, 512] width 160 height 23
click at [1153, 181] on div "NAI: 946,6 € / Limit: >850 € DTI: 43.65% / Limit: <50%" at bounding box center [1122, 181] width 143 height 51
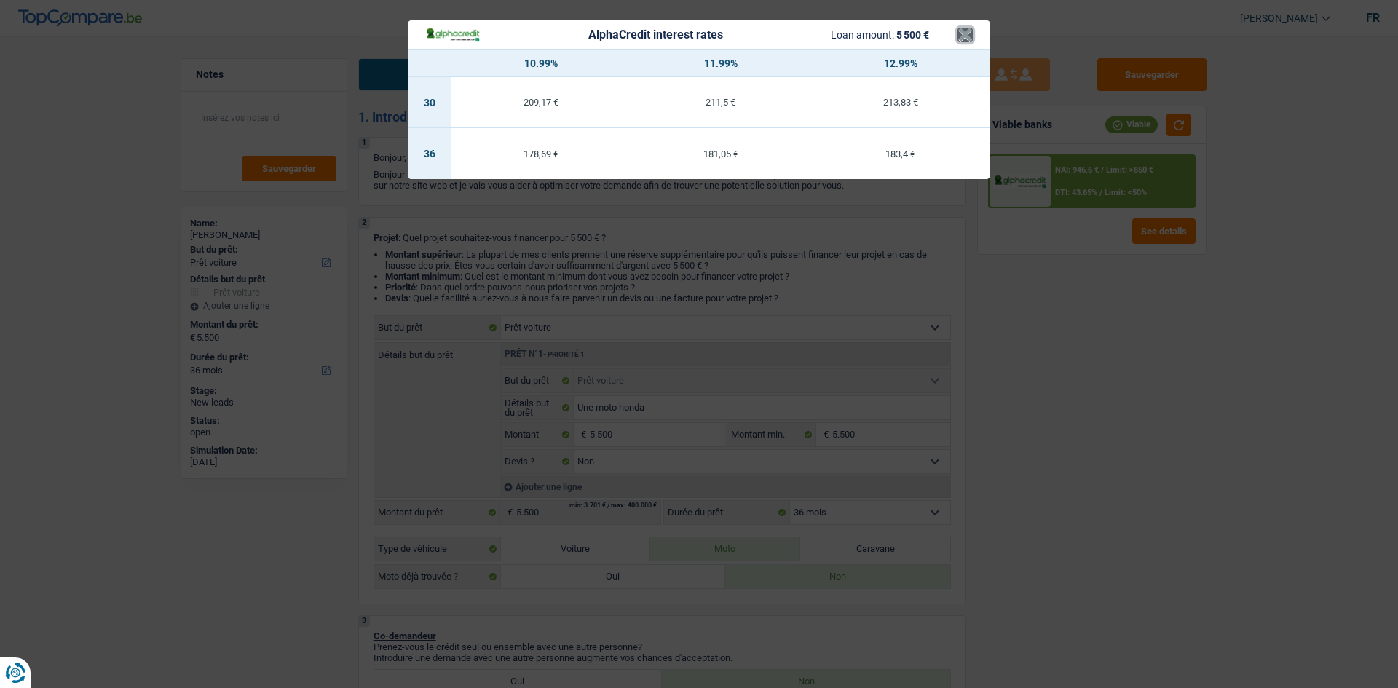
click at [961, 38] on button "×" at bounding box center [965, 35] width 15 height 15
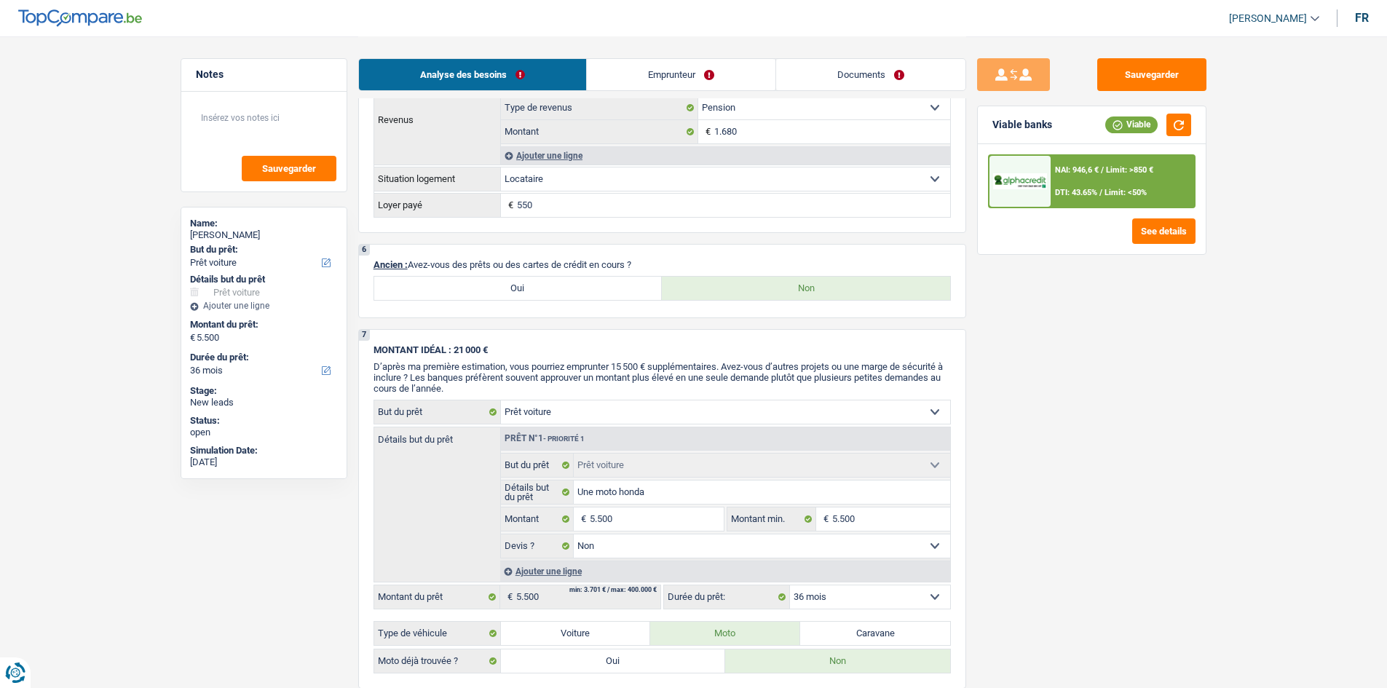
scroll to position [1430, 0]
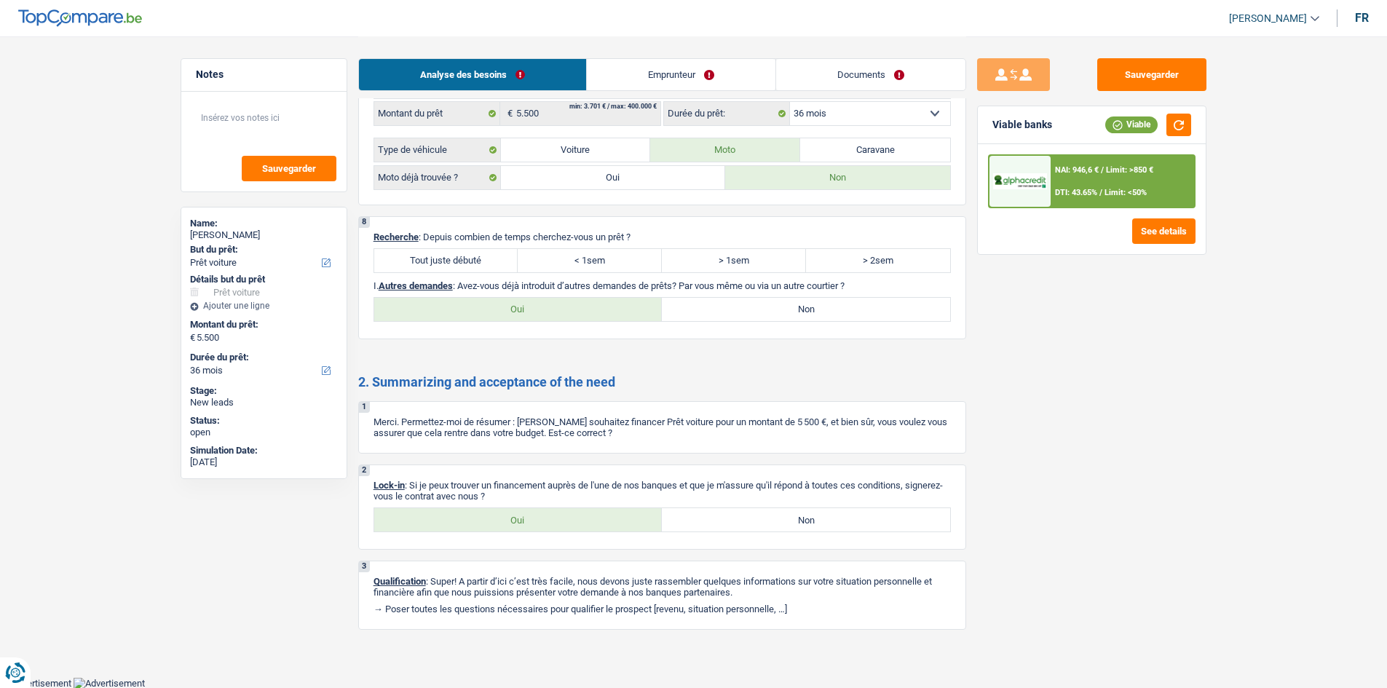
click at [495, 519] on label "Oui" at bounding box center [518, 519] width 288 height 23
click at [495, 519] on input "Oui" at bounding box center [518, 519] width 288 height 23
radio input "true"
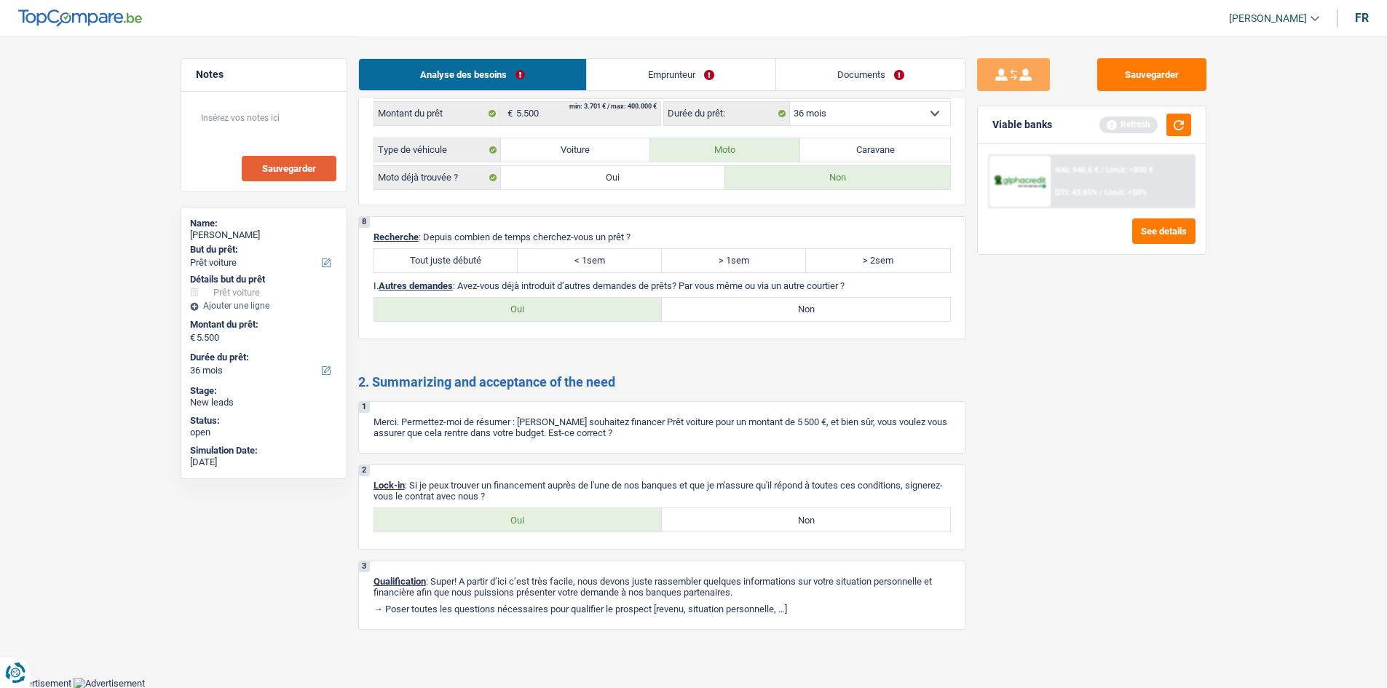
click at [323, 168] on button "Sauvegarder" at bounding box center [289, 168] width 95 height 25
click at [483, 254] on label "Tout juste débuté" at bounding box center [446, 260] width 144 height 23
click at [483, 254] on input "Tout juste débuté" at bounding box center [446, 260] width 144 height 23
radio input "true"
click at [777, 304] on label "Non" at bounding box center [806, 309] width 288 height 23
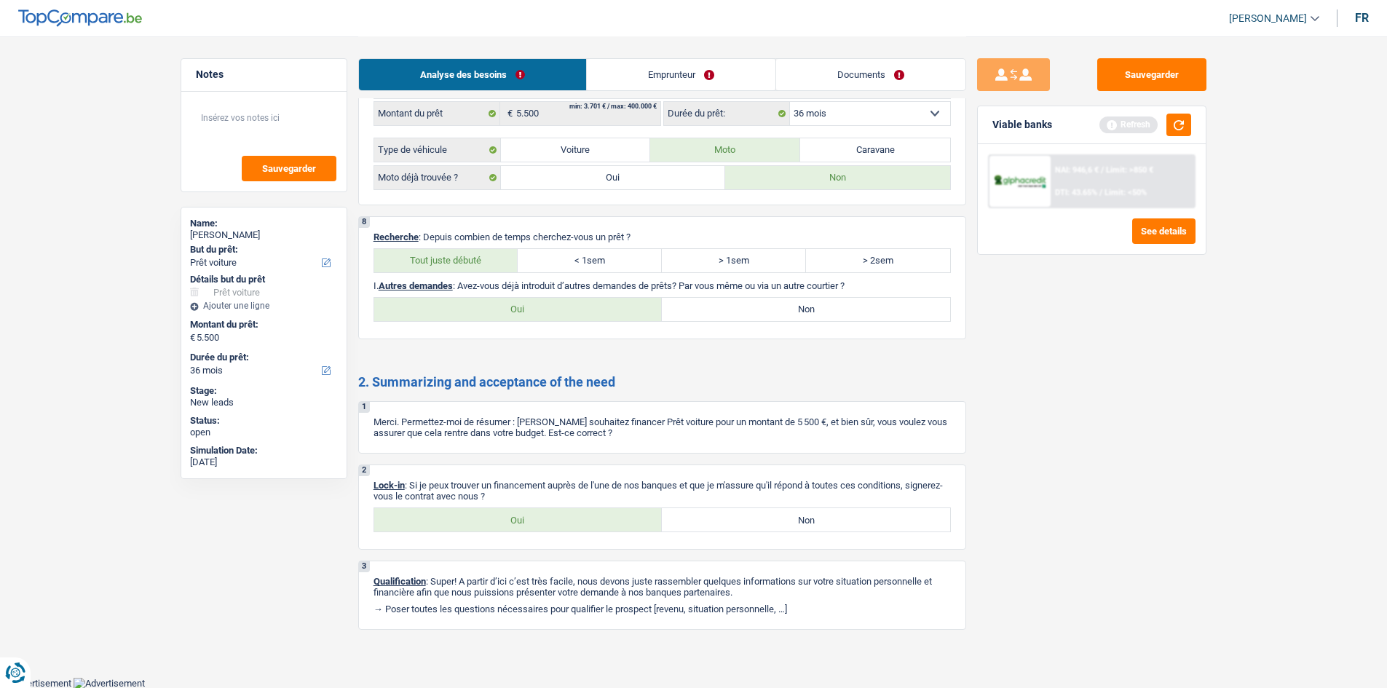
click at [777, 304] on input "Non" at bounding box center [806, 309] width 288 height 23
radio input "true"
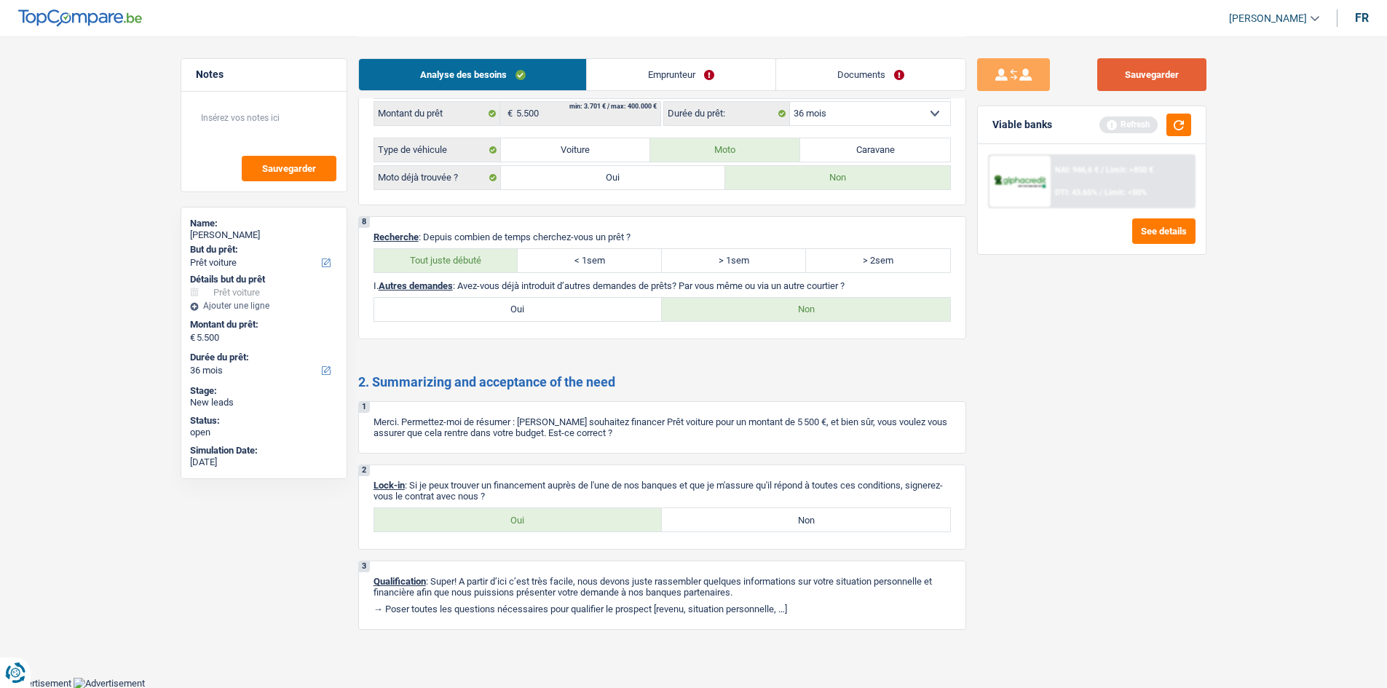
click at [1139, 71] on button "Sauvegarder" at bounding box center [1152, 74] width 109 height 33
click at [654, 75] on link "Emprunteur" at bounding box center [681, 74] width 189 height 31
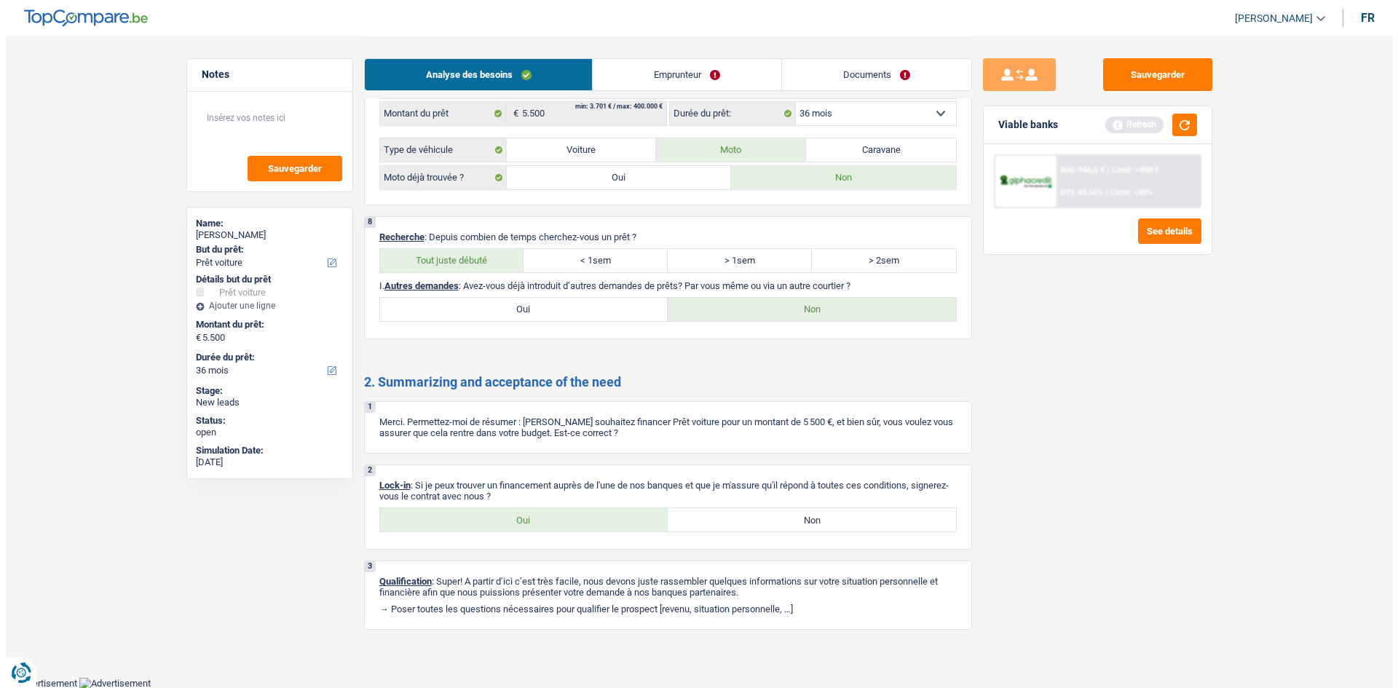
scroll to position [0, 0]
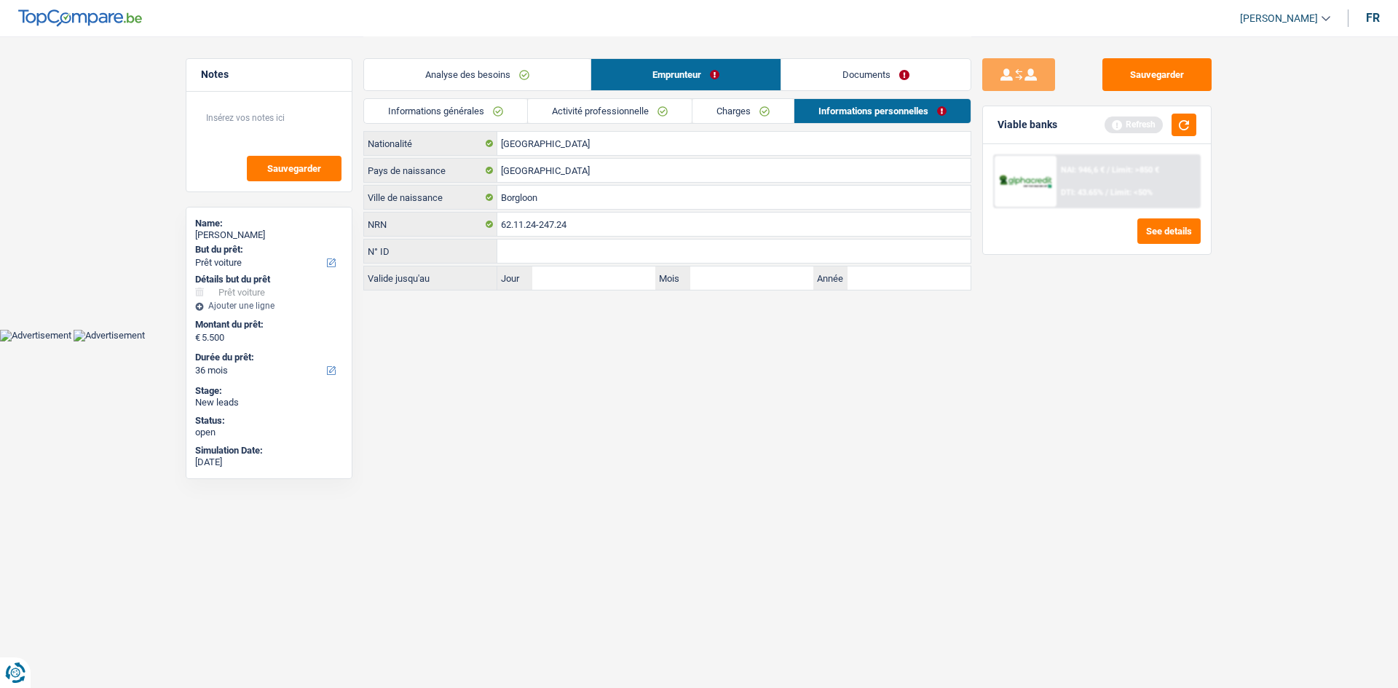
click at [795, 85] on link "Documents" at bounding box center [875, 74] width 189 height 31
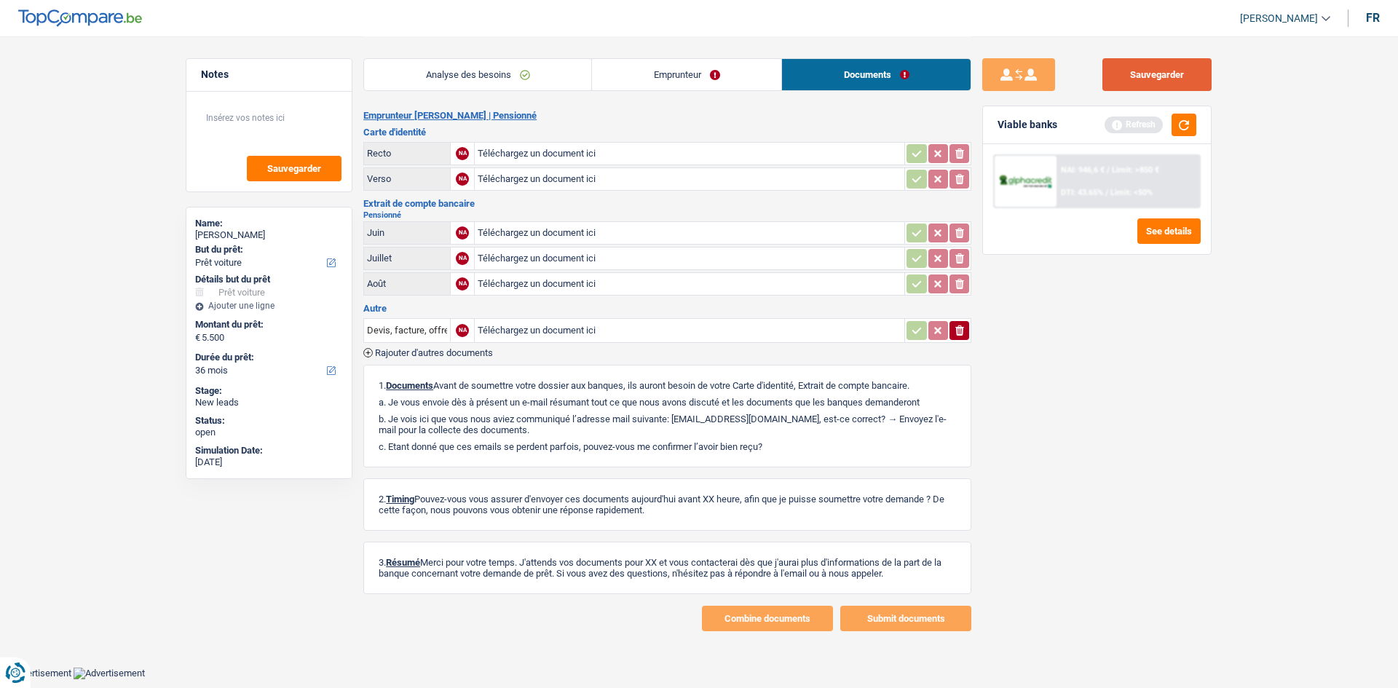
click at [1149, 75] on button "Sauvegarder" at bounding box center [1157, 74] width 109 height 33
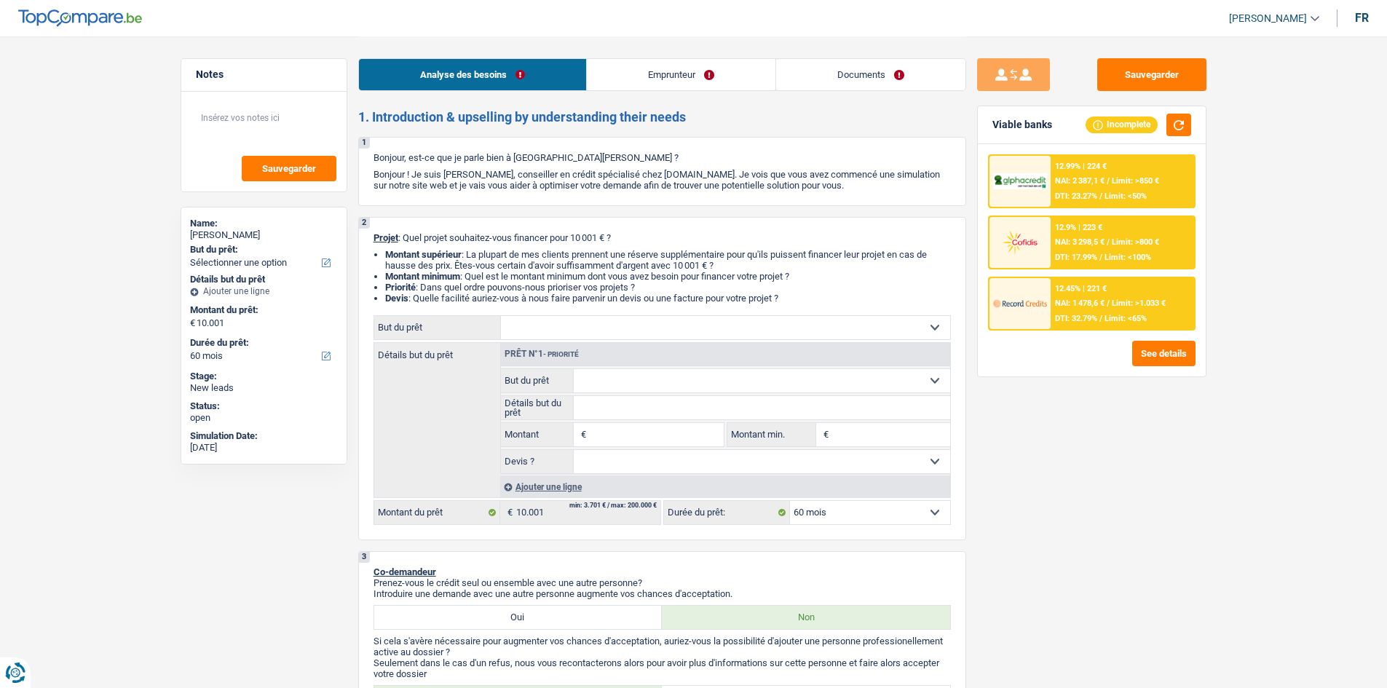
select select "60"
select select "publicEmployee"
select select "familyAllowances"
select select "netSalary"
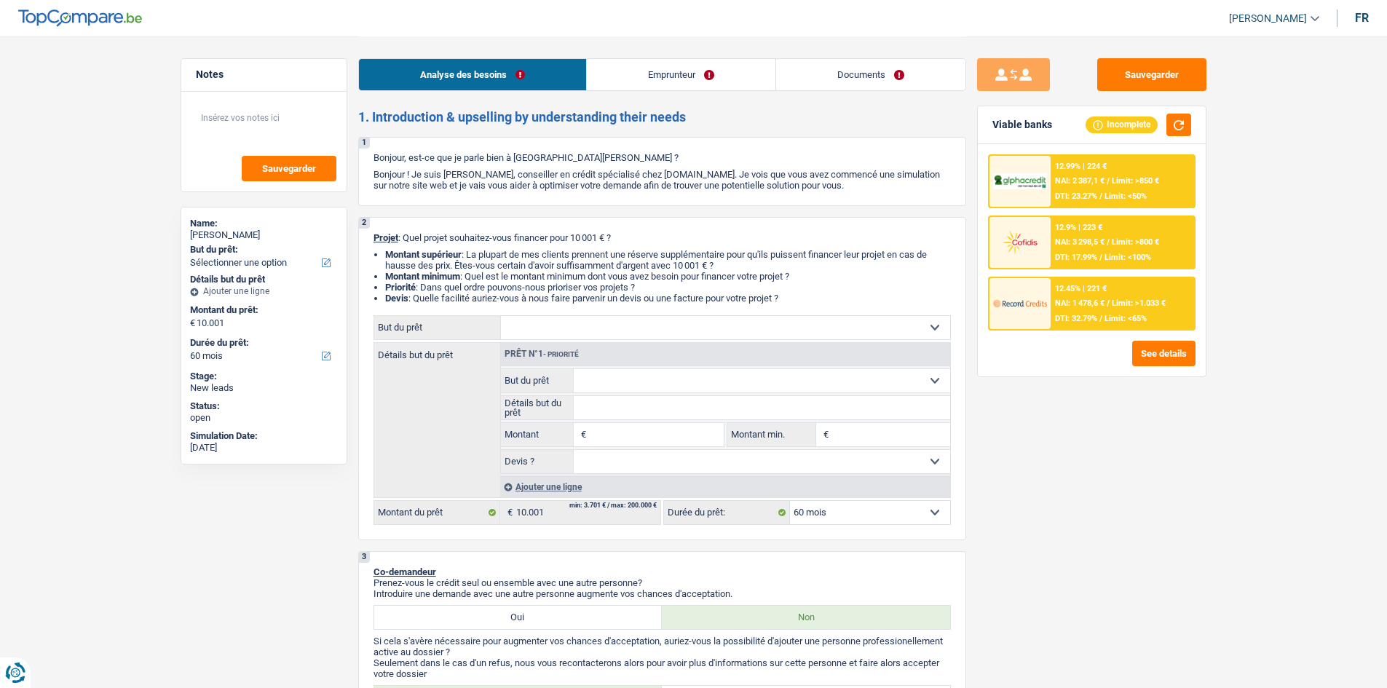
select select "familyAllowances"
select select "mealVouchers"
select select "rents"
select select "60"
click at [556, 326] on select "Confort maison: meubles, textile, peinture, électroménager, outillage non-profe…" at bounding box center [725, 327] width 449 height 23
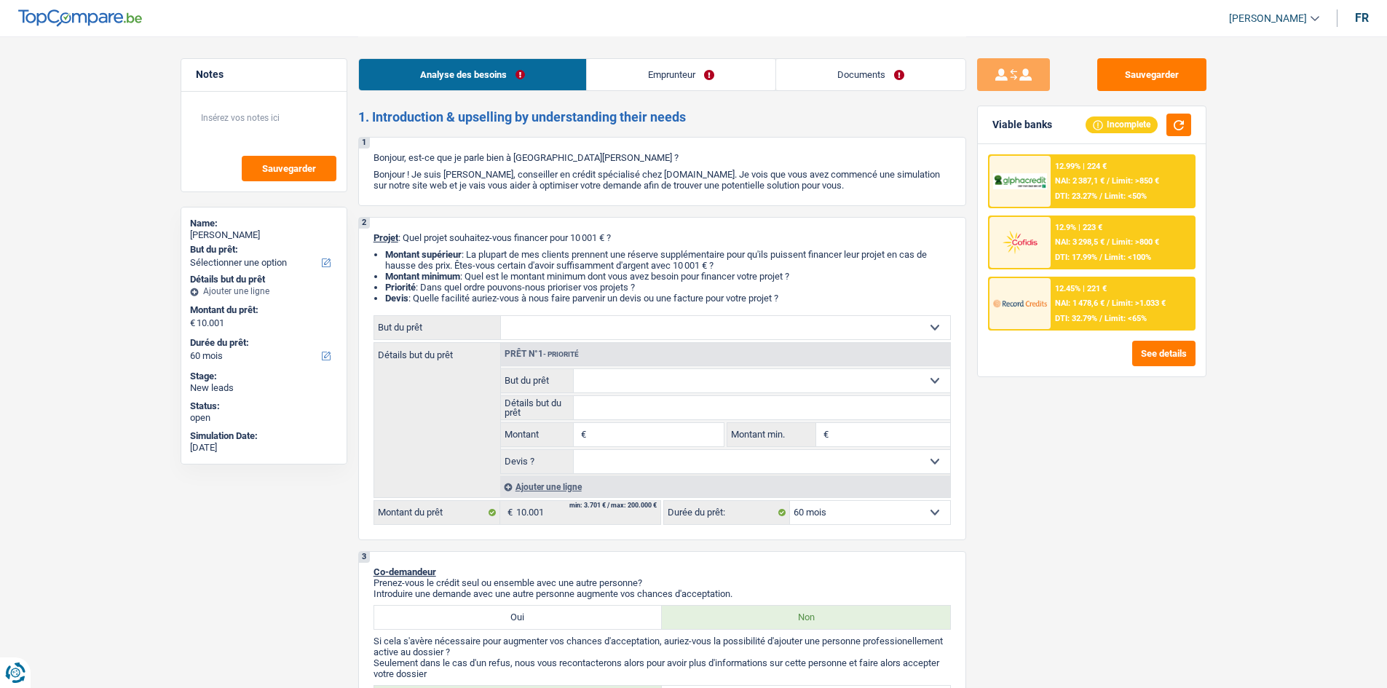
select select "household"
click at [501, 316] on select "Confort maison: meubles, textile, peinture, électroménager, outillage non-profe…" at bounding box center [725, 327] width 449 height 23
select select "household"
type input "10.001"
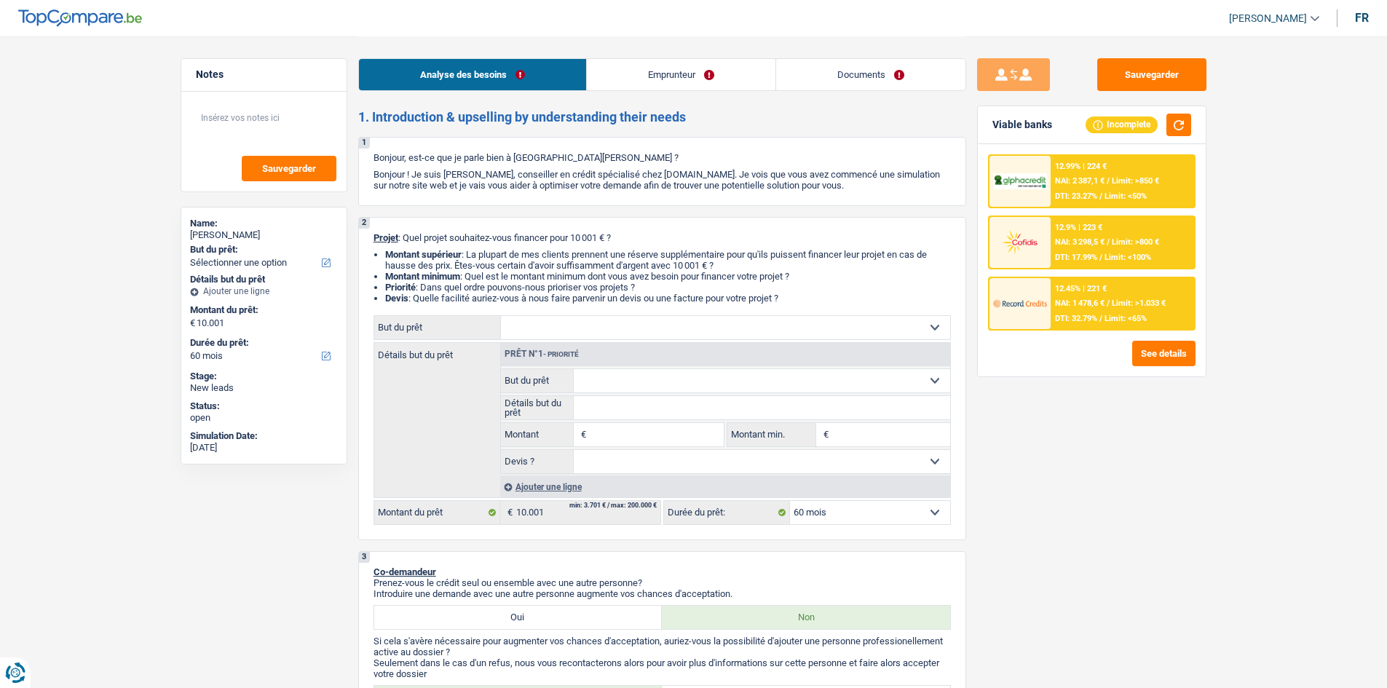
select select "household"
type input "10.001"
select select "household"
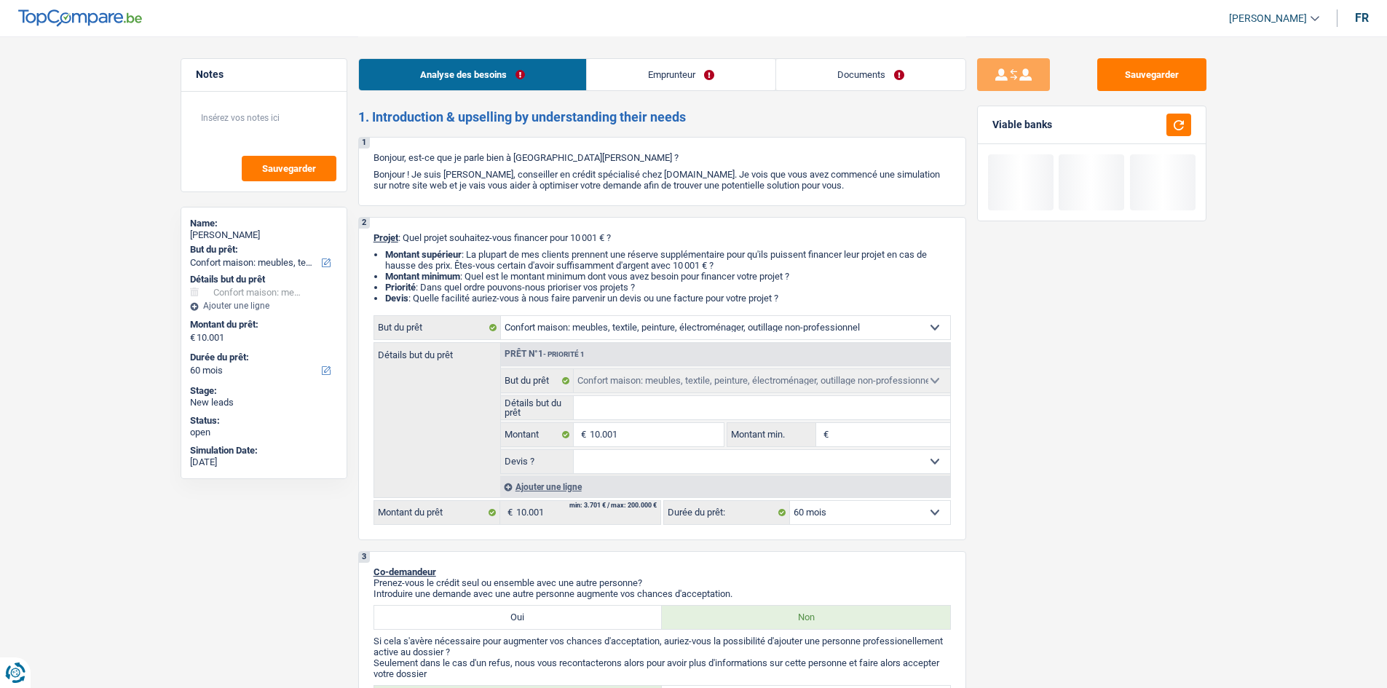
click at [692, 409] on input "Détails but du prêt" at bounding box center [762, 407] width 377 height 23
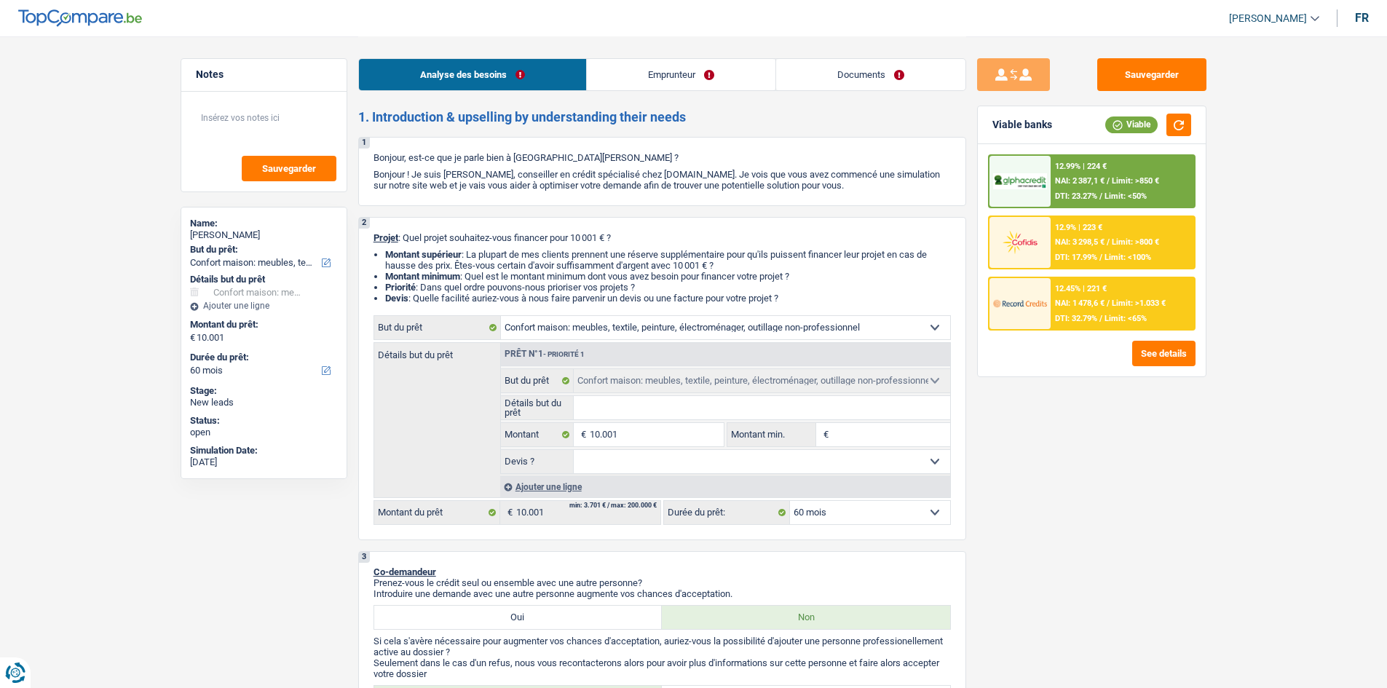
type input "A"
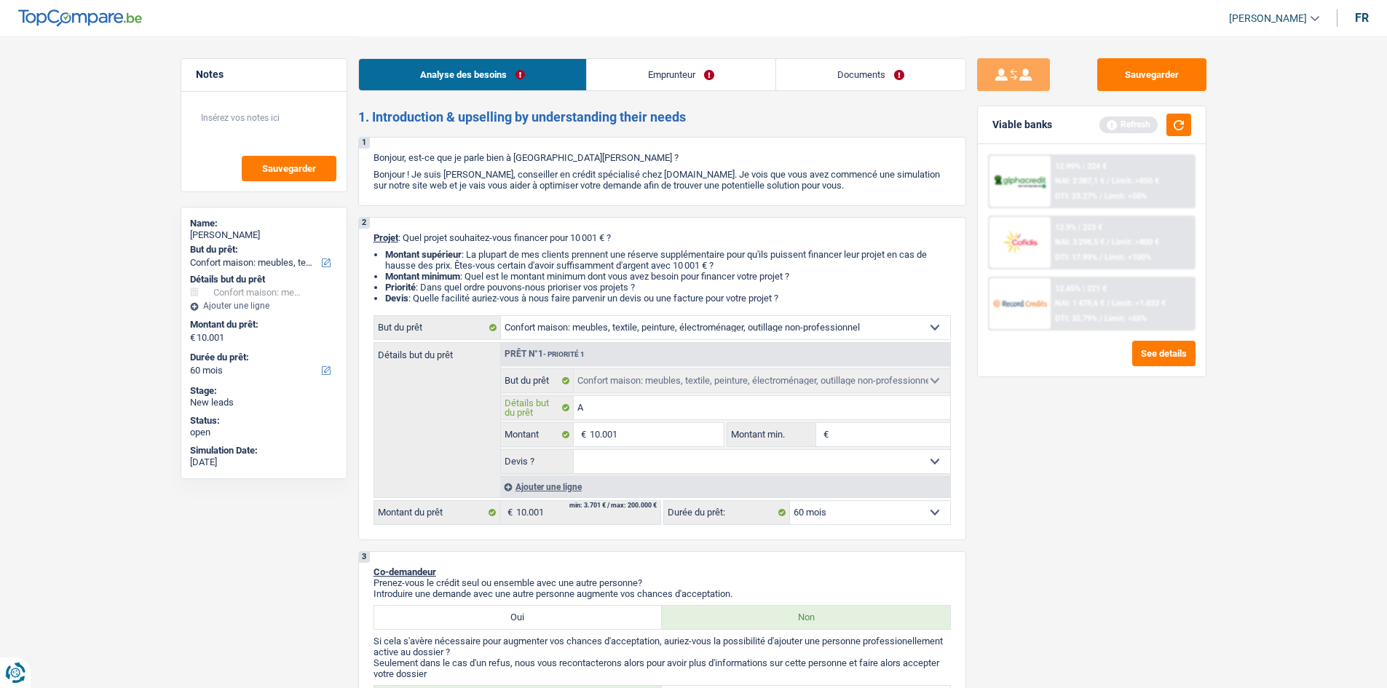
type input "Ac"
type input "Ach"
type input "Ache"
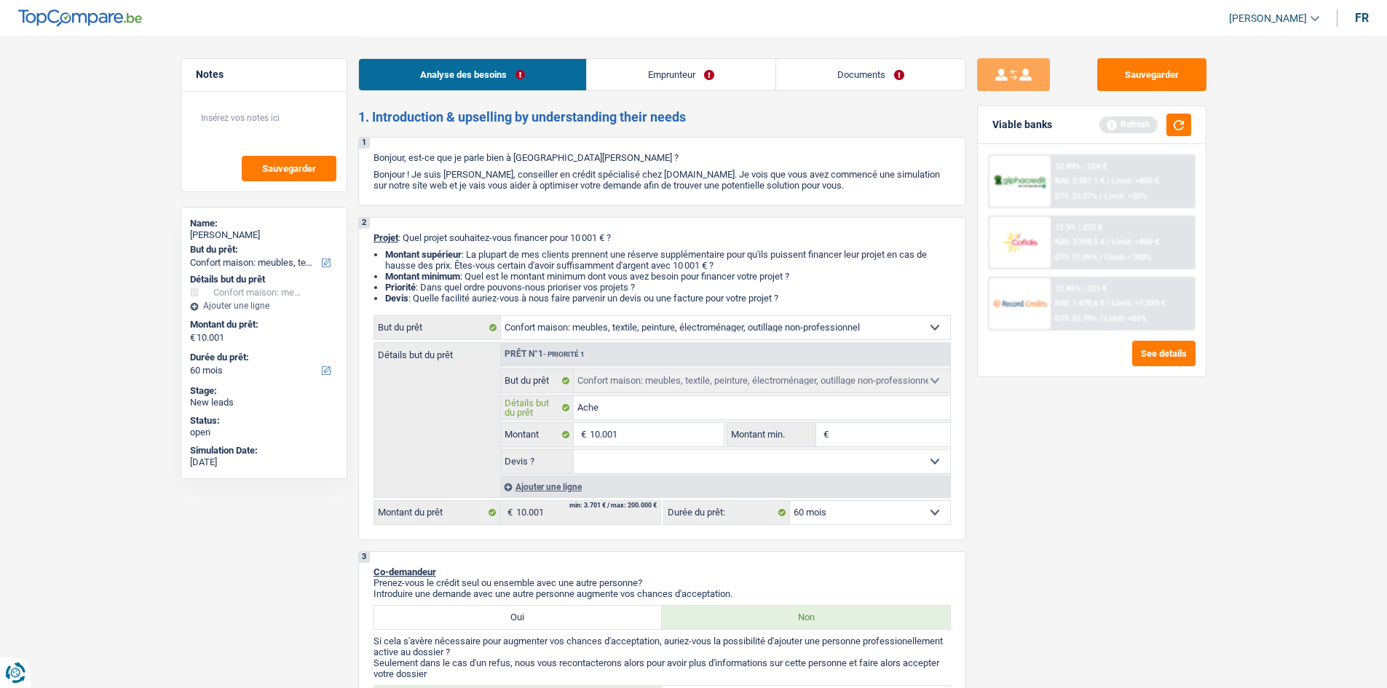
type input "Ache"
type input "Achete"
type input "Acheter"
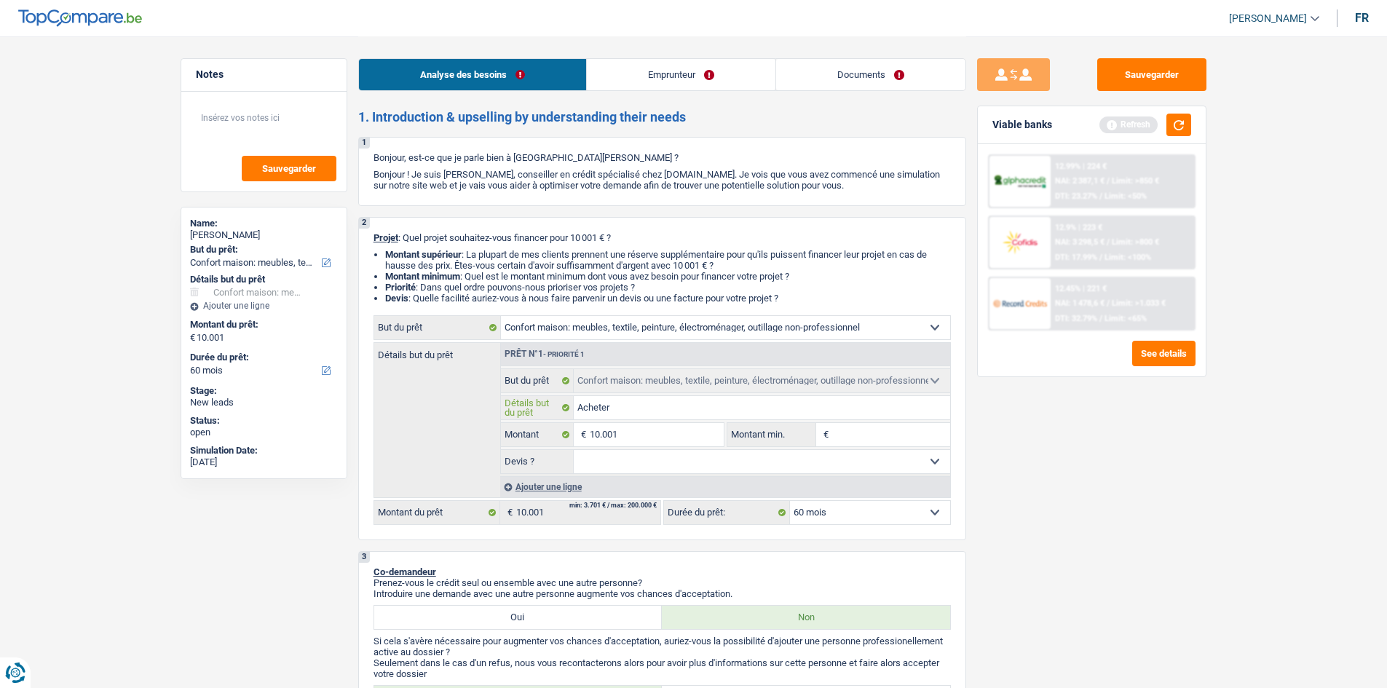
type input "Acheter"
type input "Acheter d"
type input "Acheter de"
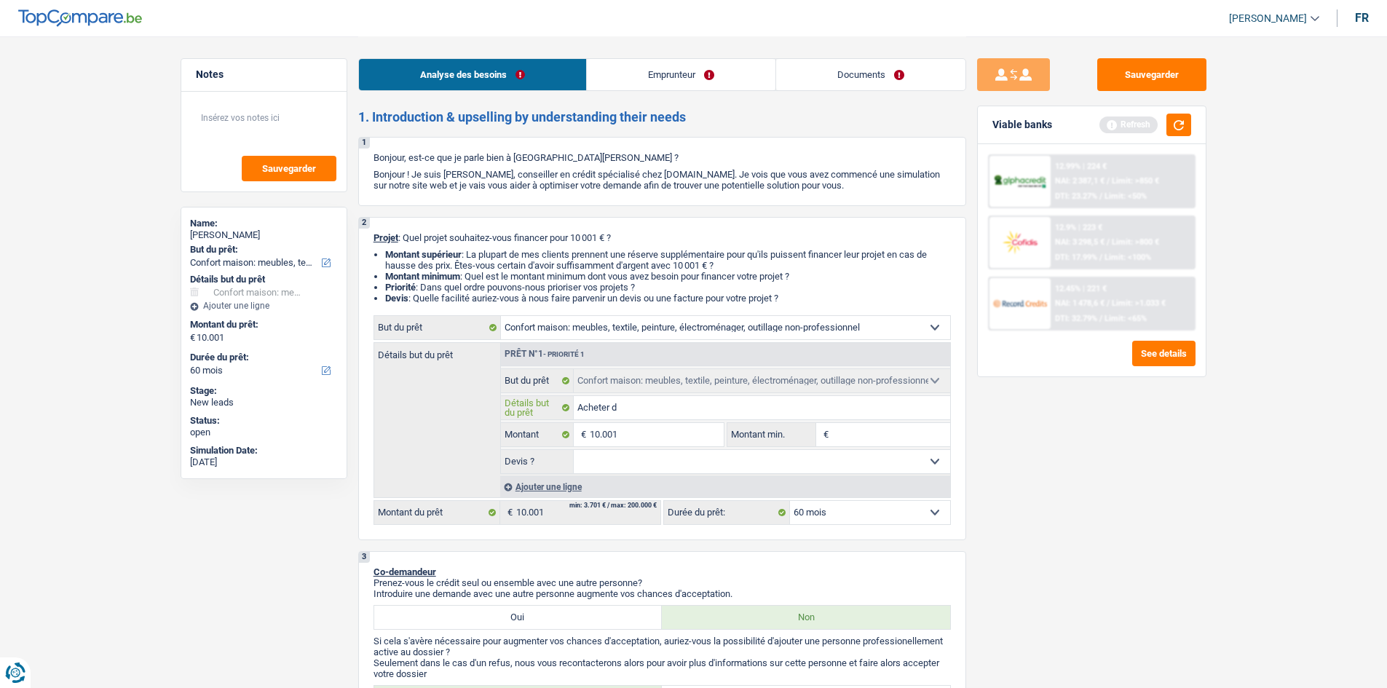
type input "Acheter de"
type input "Acheter des"
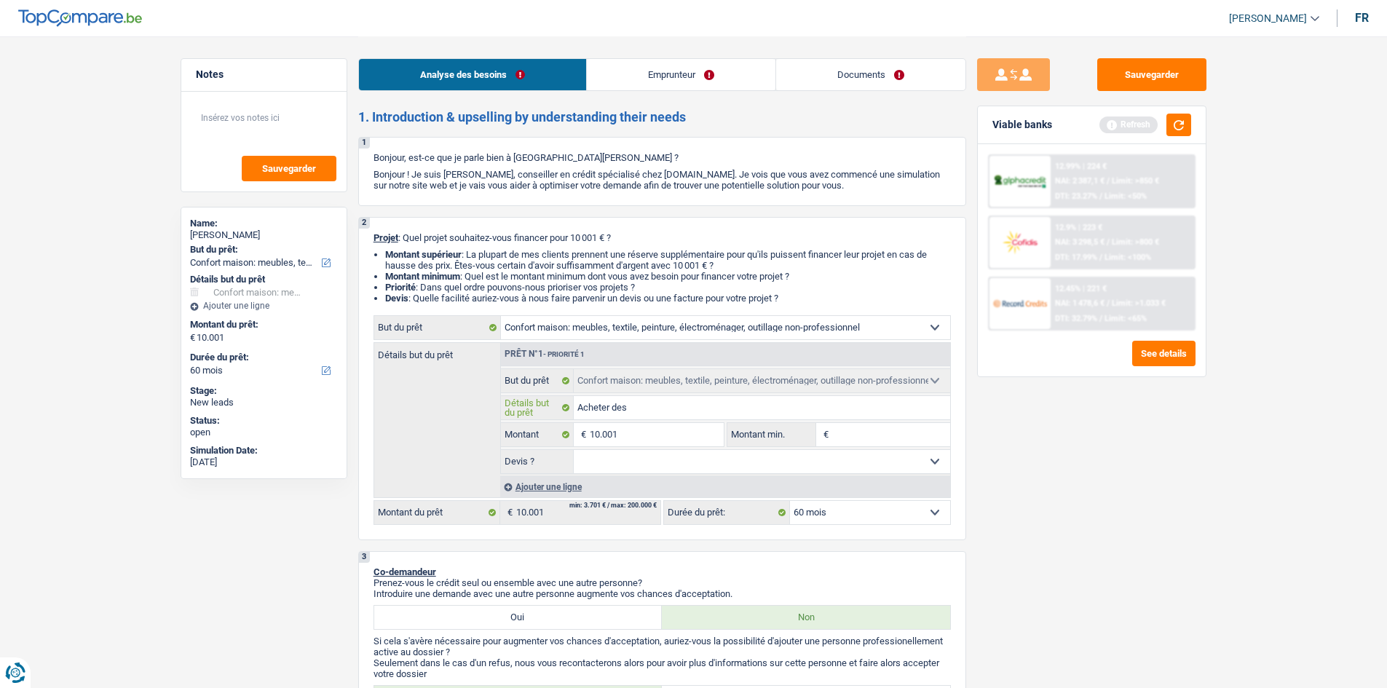
type input "Acheter des m"
type input "Acheter des me"
type input "Acheter des meu"
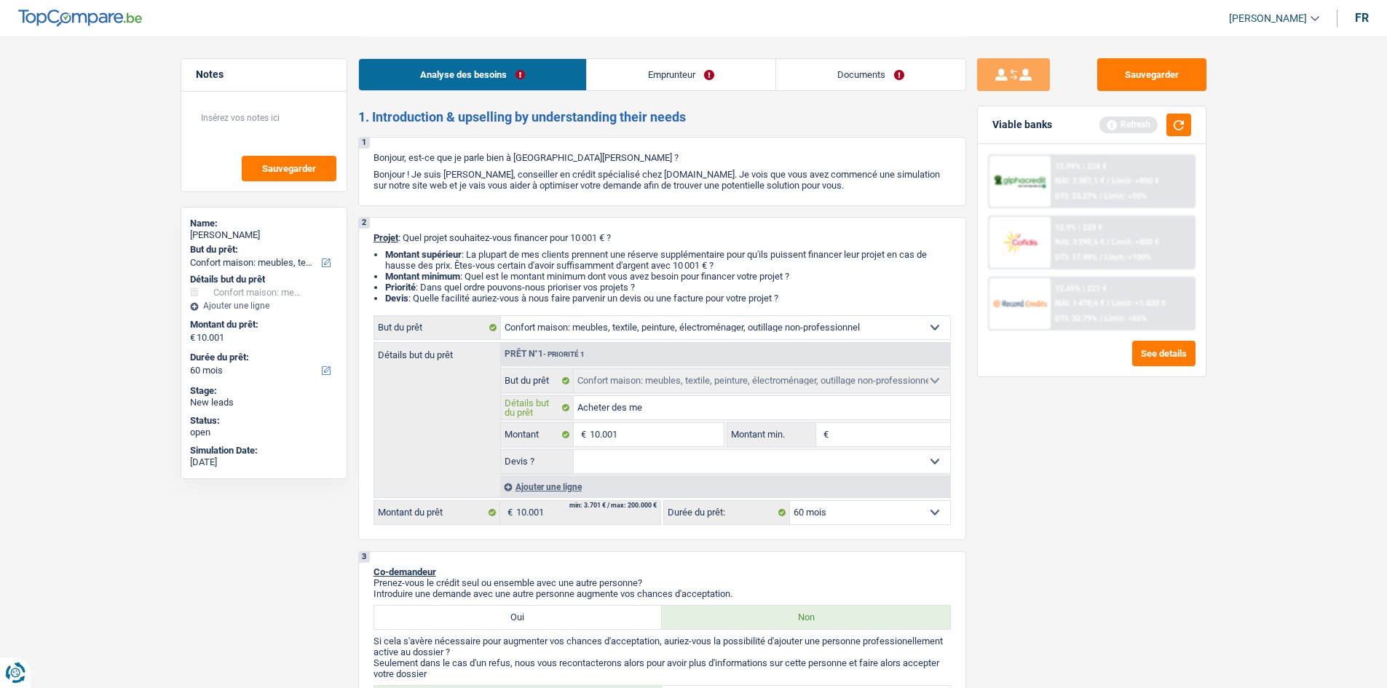
type input "Acheter des meu"
type input "Acheter des meub"
type input "Acheter des meubl"
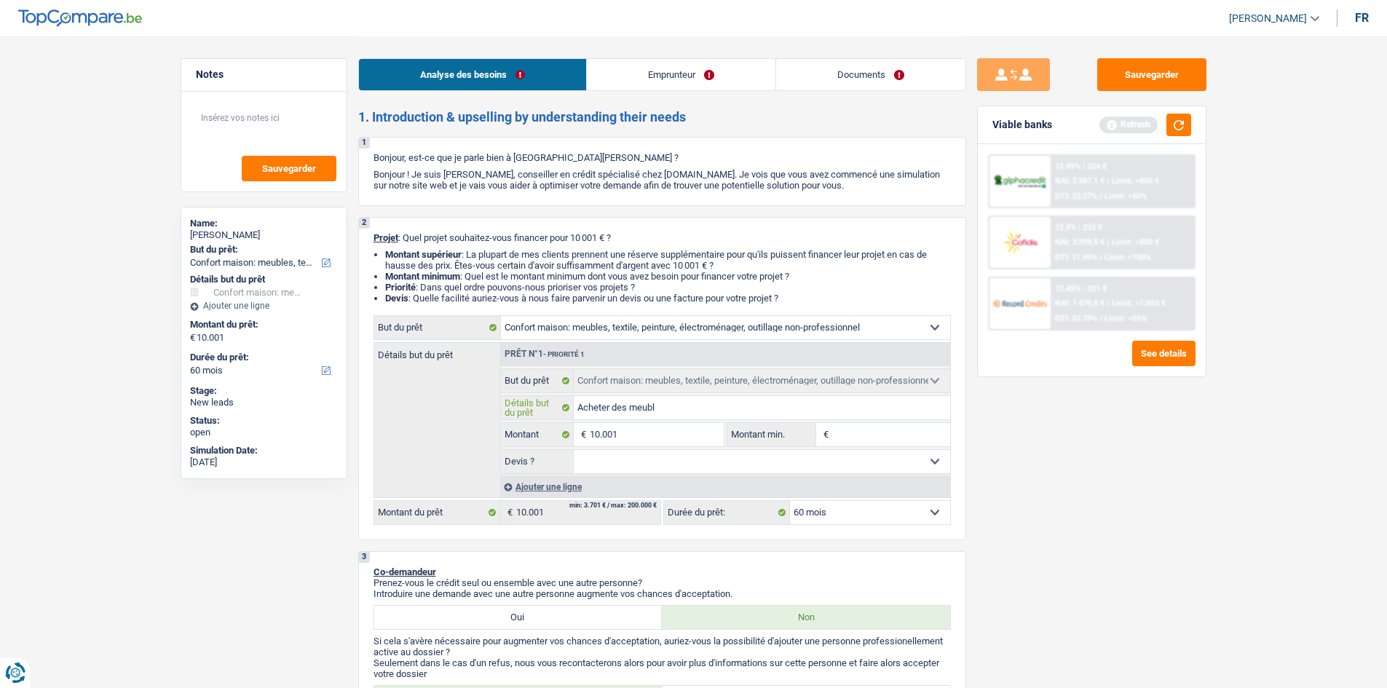
type input "Acheter des meuble"
type input "Acheter des meubles"
type input "Acheter des meubles,"
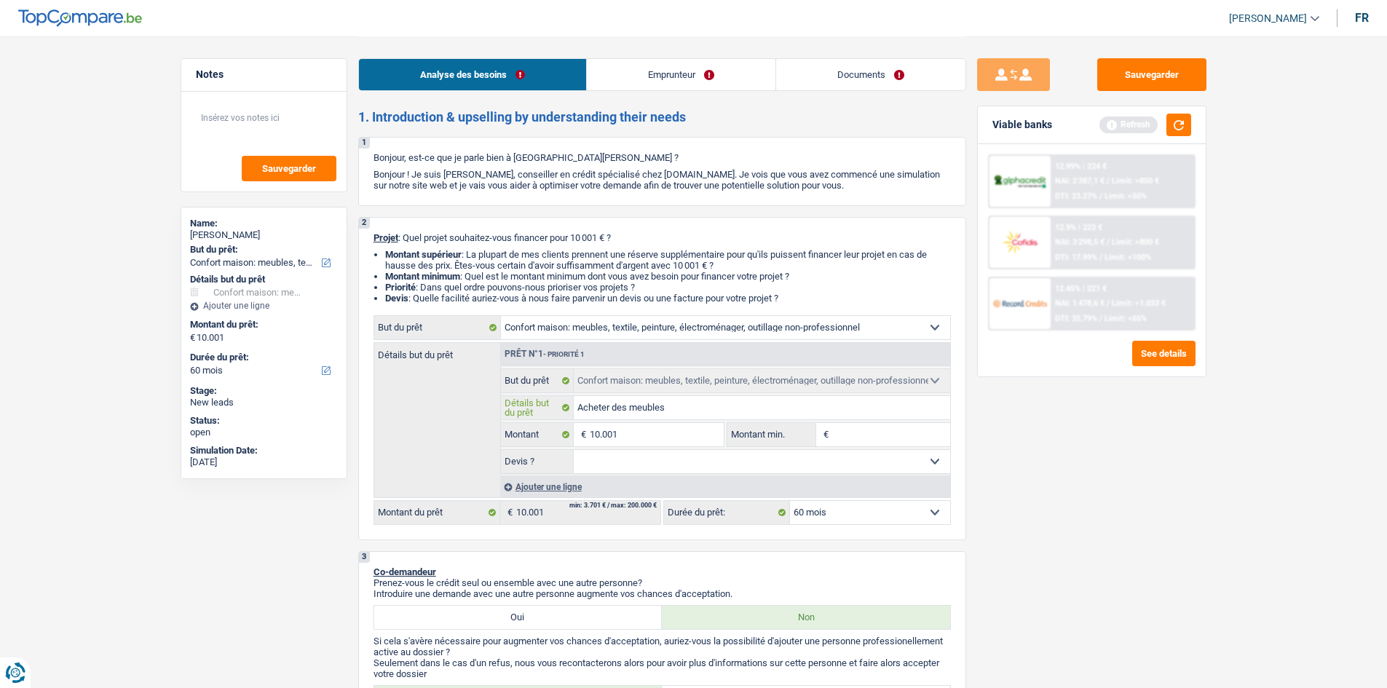
type input "Acheter des meubles,"
type input "Acheter des meubles, e"
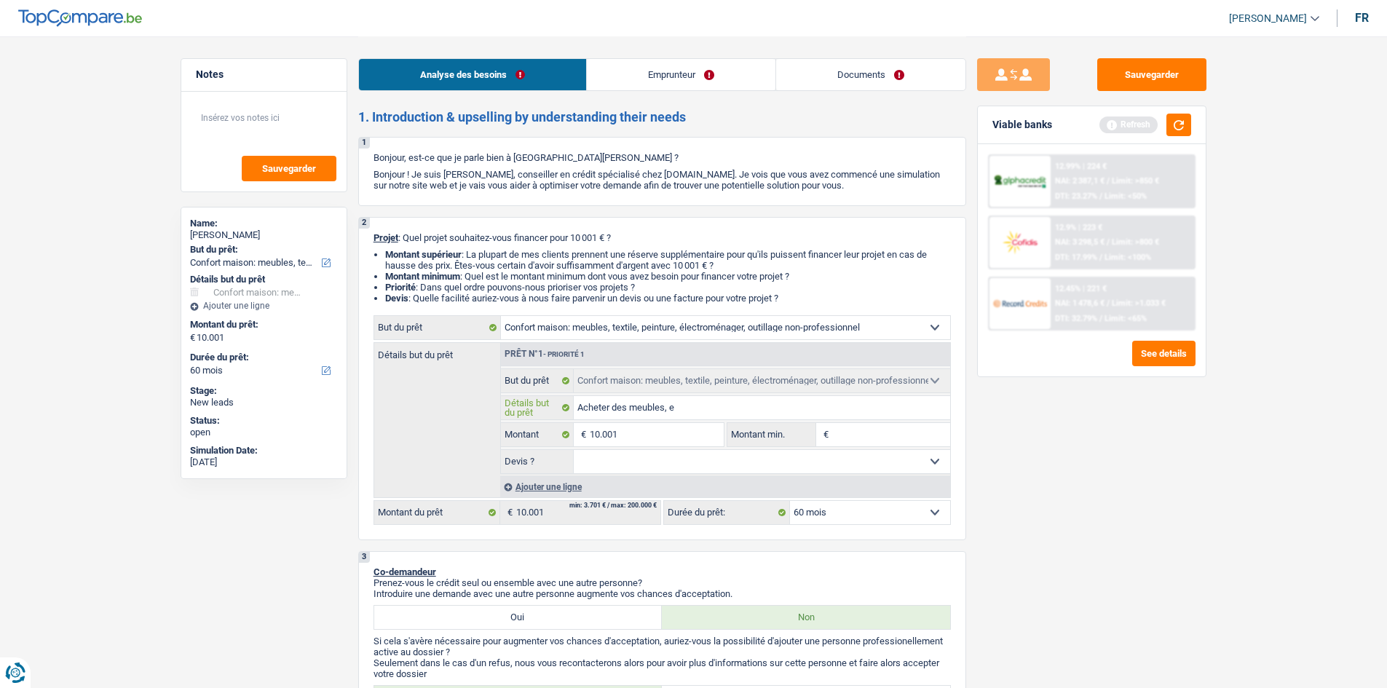
type input "Acheter des meubles, el"
type input "Acheter des meubles, ele"
type input "Acheter des meubles, elec"
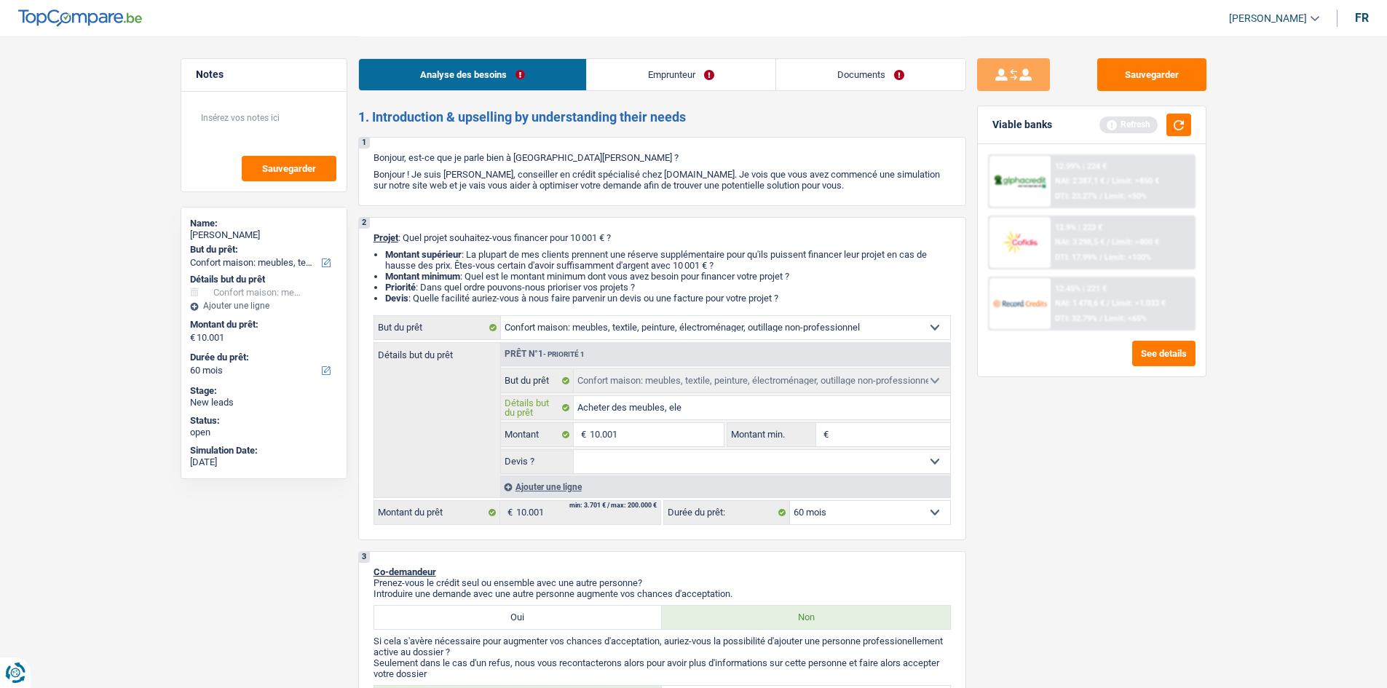
type input "Acheter des meubles, elec"
type input "Acheter des meubles, elect"
type input "Acheter des meubles, electr"
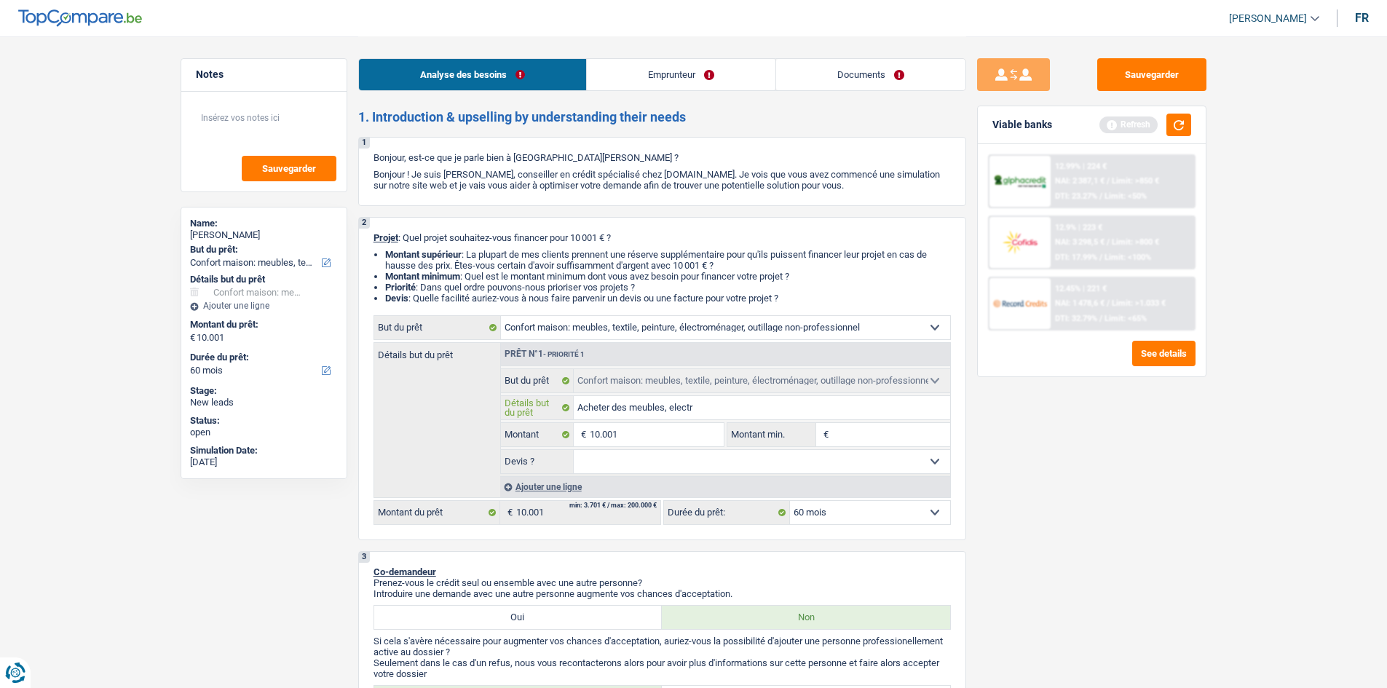
type input "Acheter des meubles, electro"
type input "Acheter des meubles, electrom"
type input "Acheter des meubles, electrome"
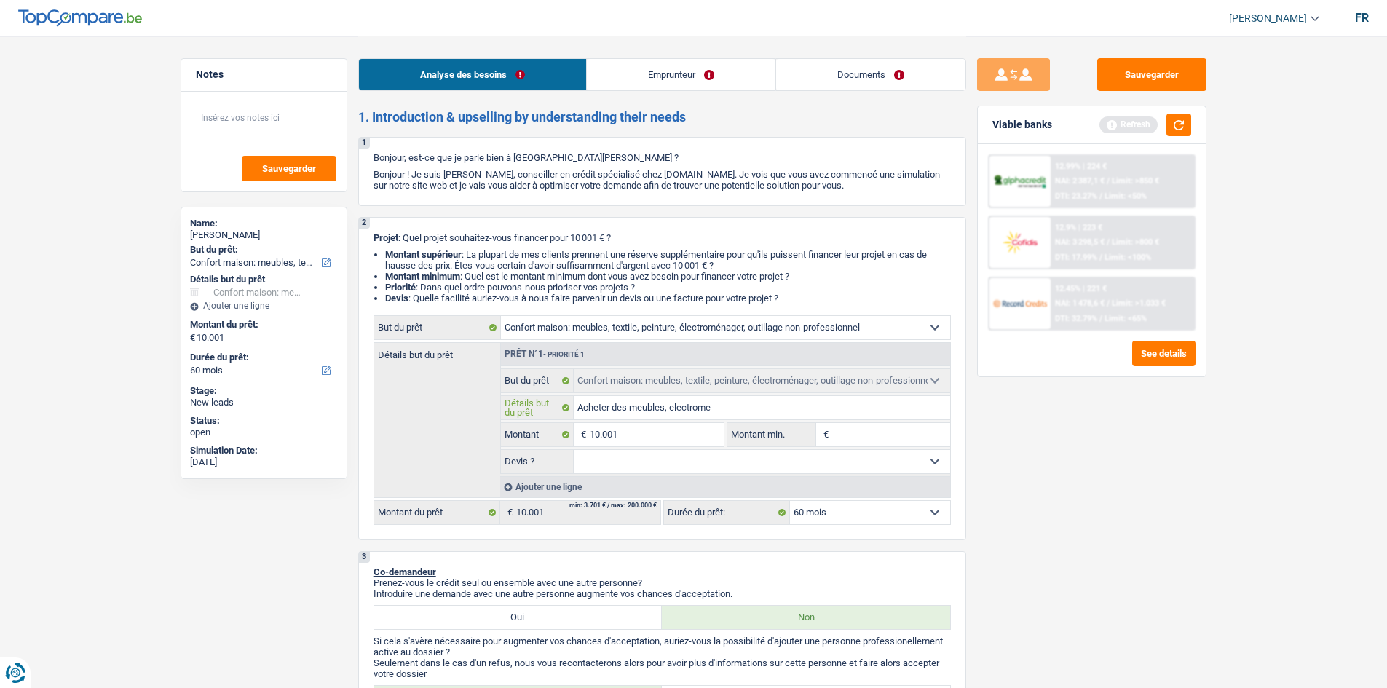
type input "Acheter des meubles, electrome"
type input "Acheter des meubles, electromen"
type input "Acheter des meubles, electromena"
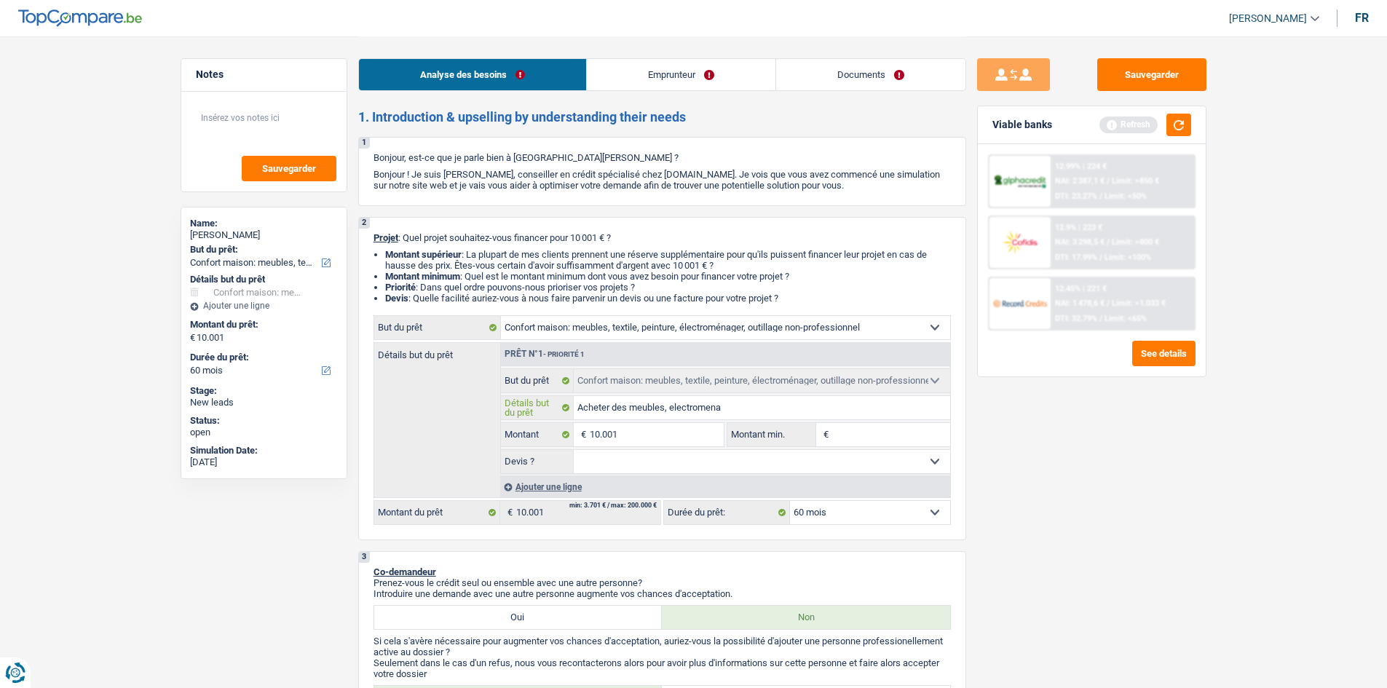
type input "Acheter des meubles, electromenag"
type input "Acheter des meubles, electromenage"
type input "Acheter des meubles, electromenager"
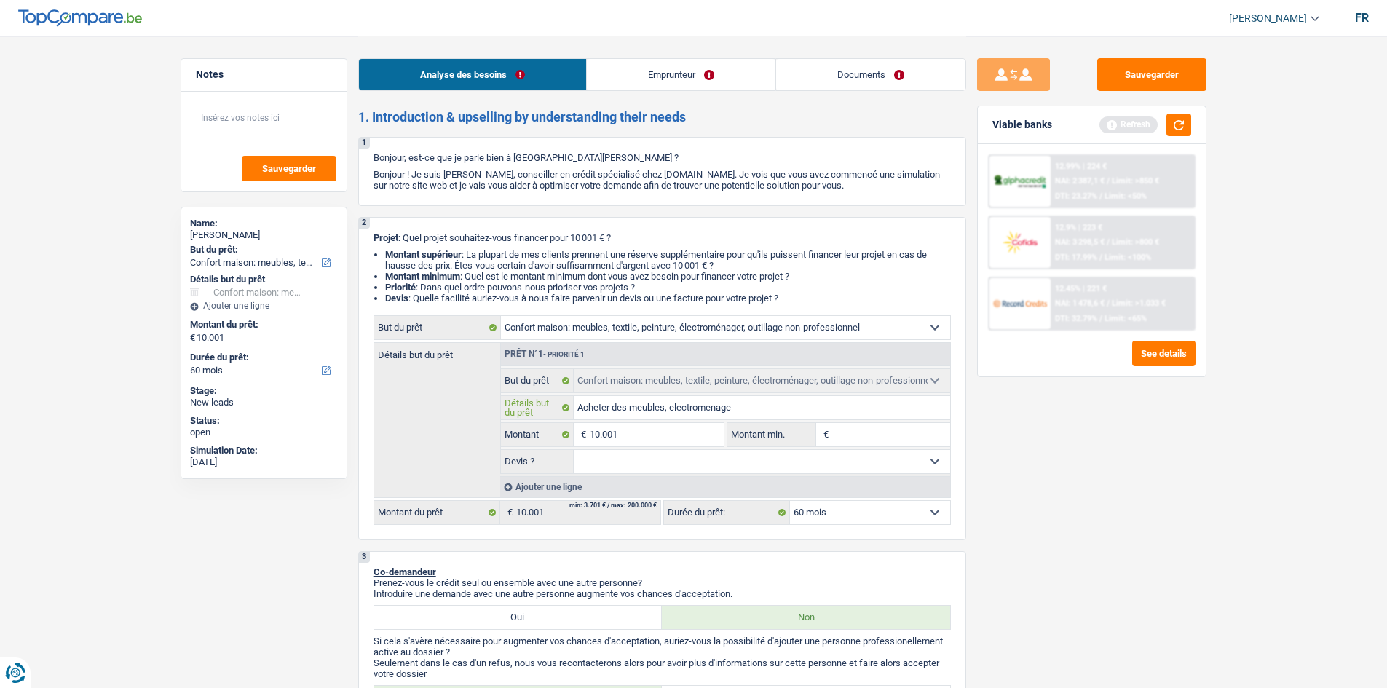
type input "Acheter des meubles, electromenager"
type input "Acheter des meubles, electromenagers"
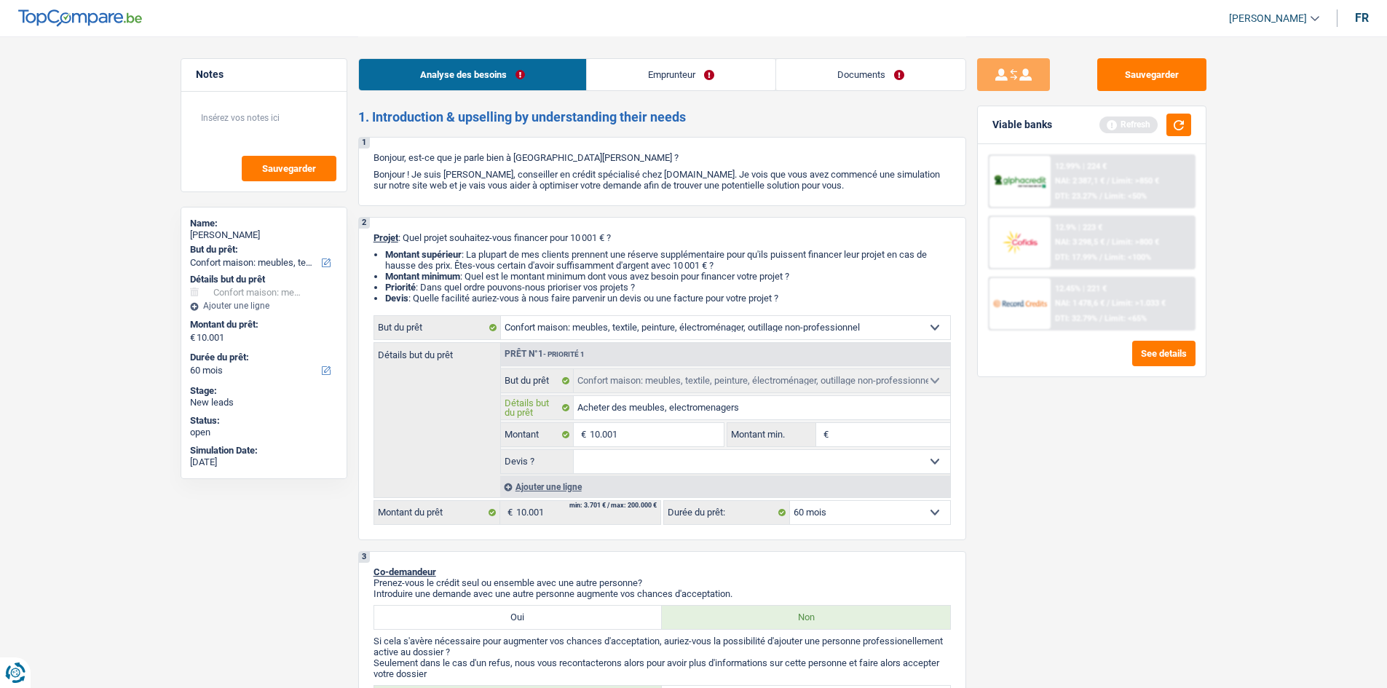
type input "Acheter des meubles, electromenagers"
click at [679, 465] on select "Oui Non Non répondu Sélectionner une option" at bounding box center [762, 461] width 377 height 23
select select "false"
click at [574, 450] on select "Oui Non Non répondu Sélectionner une option" at bounding box center [762, 461] width 377 height 23
select select "false"
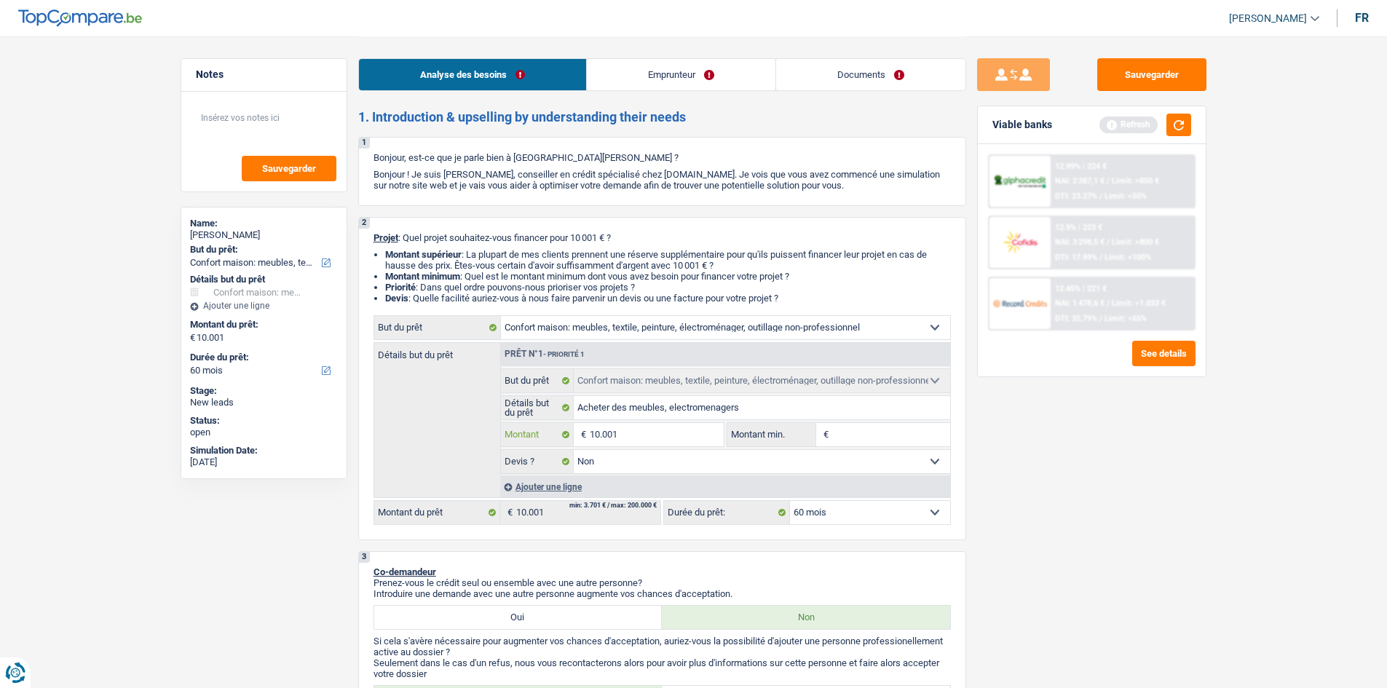
click at [628, 433] on input "10.001" at bounding box center [656, 434] width 133 height 23
type input "1.000"
type input "100"
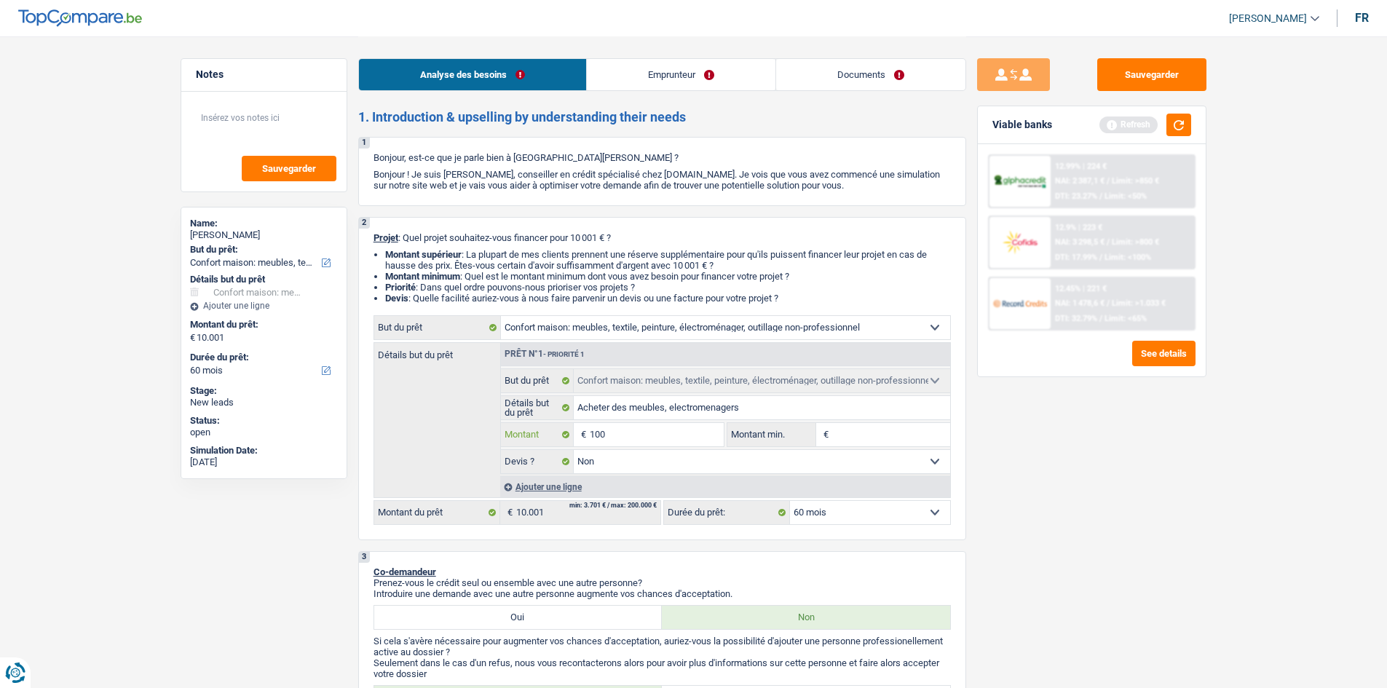
type input "10"
type input "1"
type input "15"
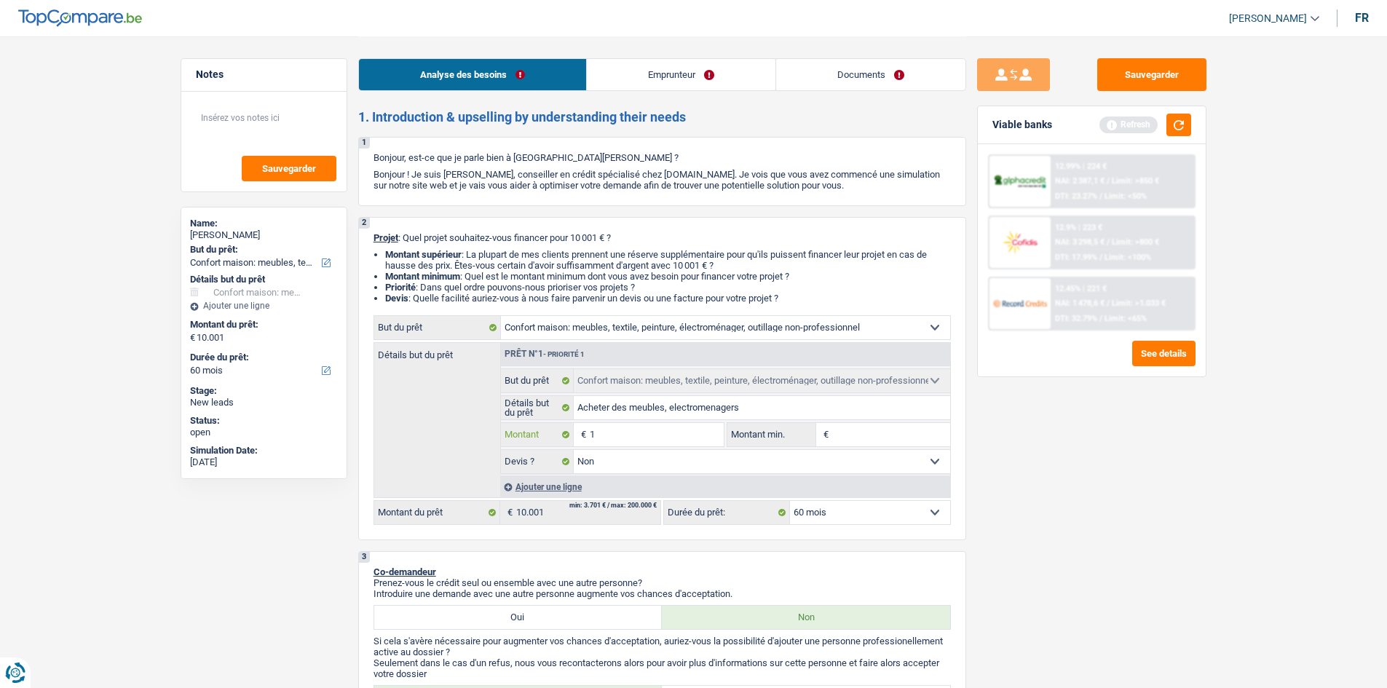
type input "15"
type input "150"
type input "1.500"
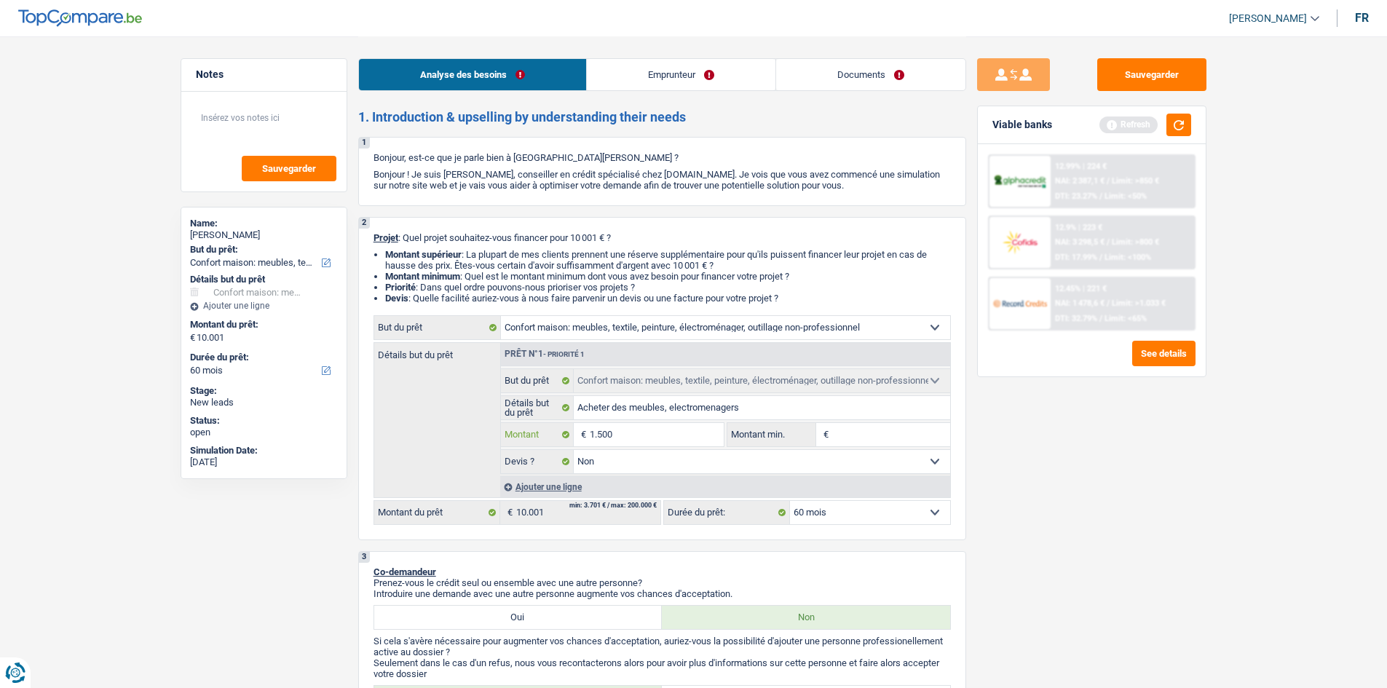
type input "15.001"
click at [897, 437] on input "Montant min." at bounding box center [891, 434] width 118 height 23
type input "15.001"
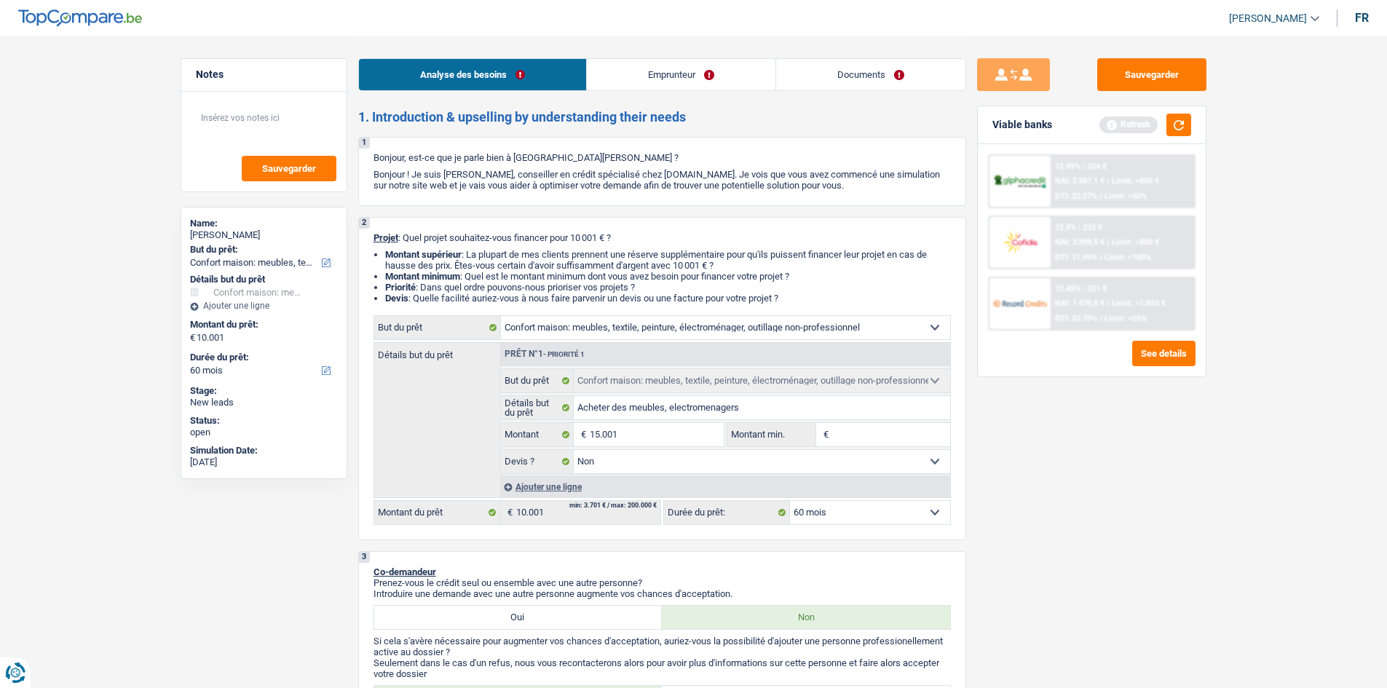
type input "15.001"
select select "84"
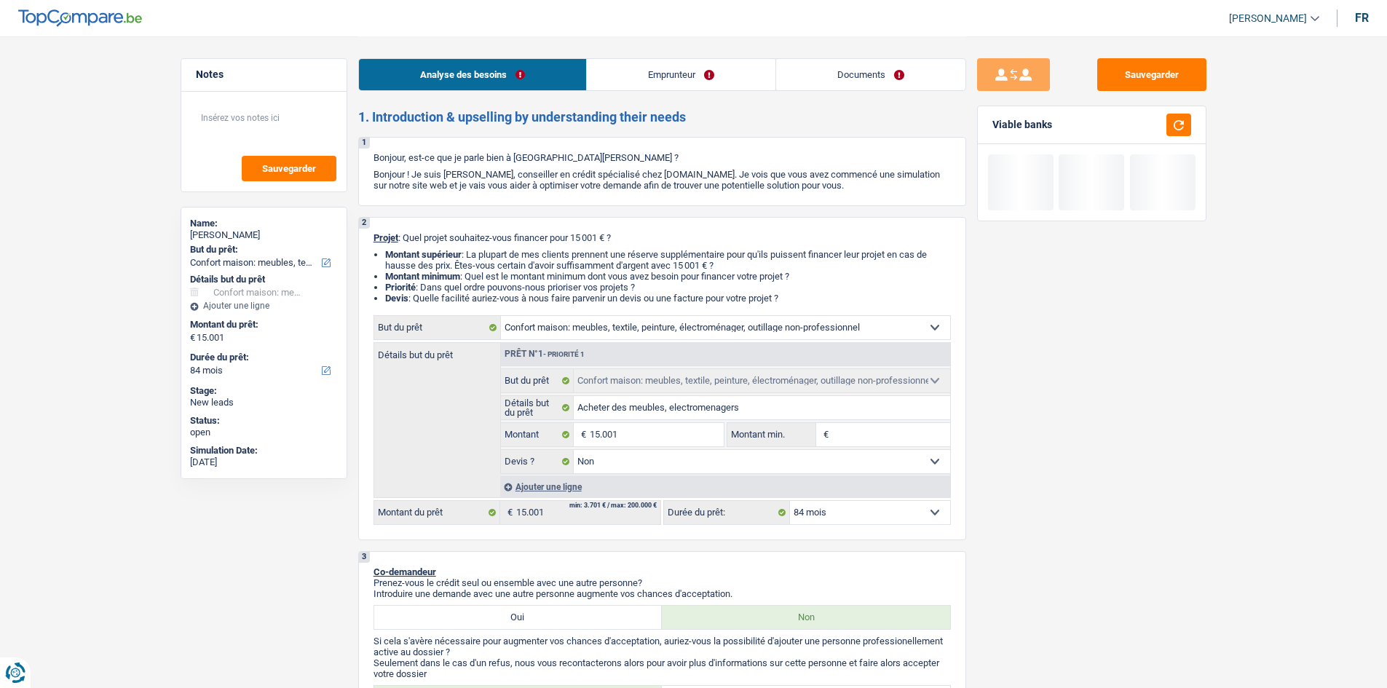
type input "1"
type input "10"
type input "100"
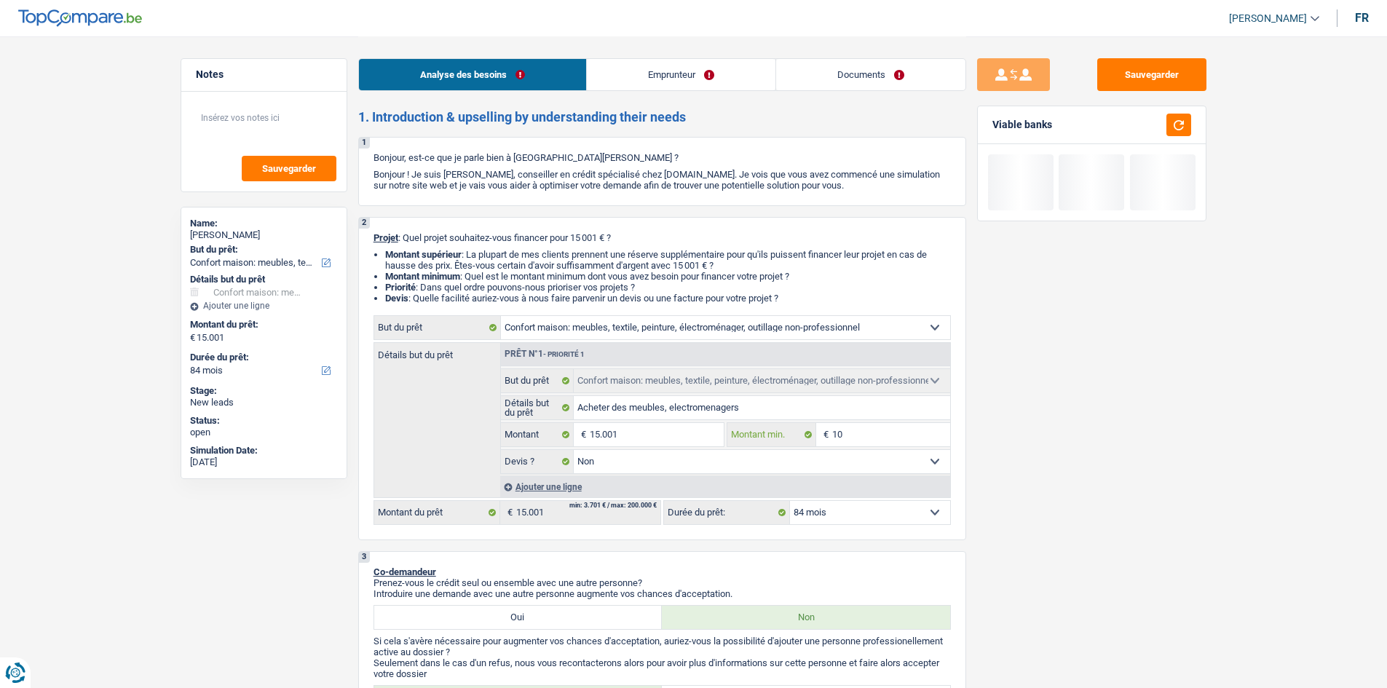
type input "100"
type input "1.000"
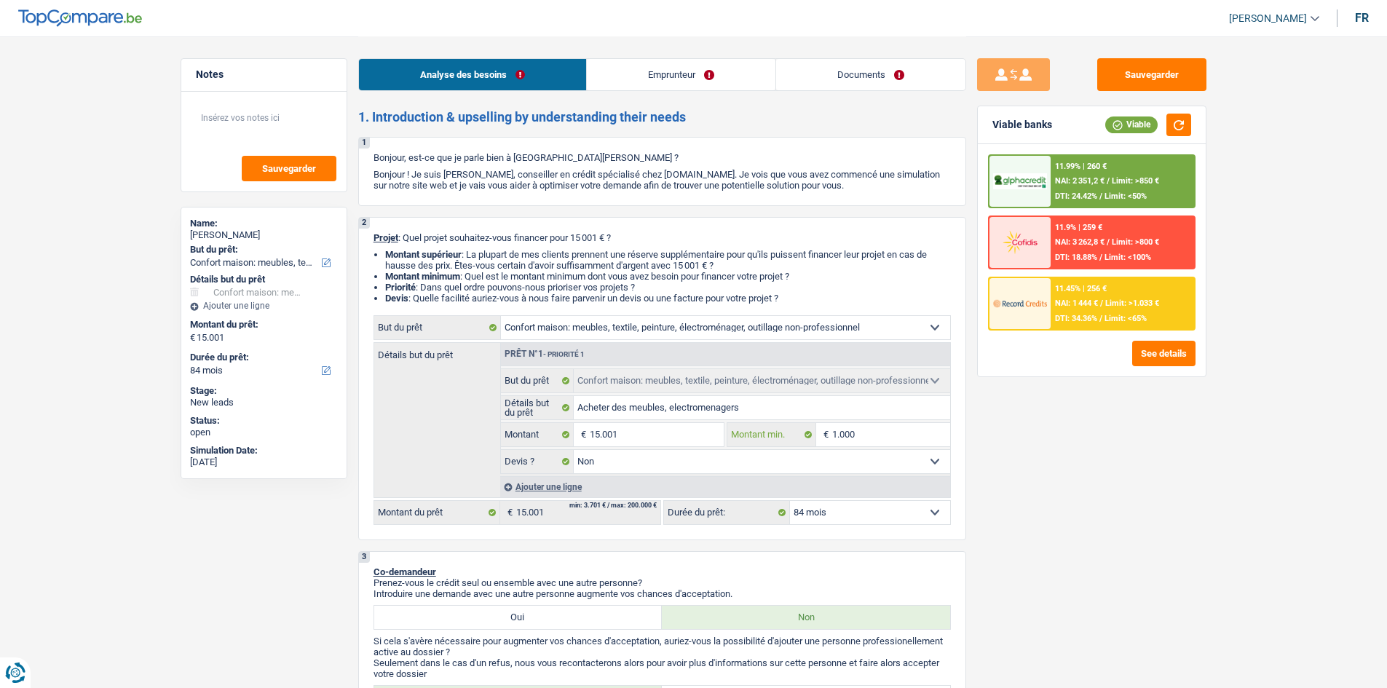
type input "10.001"
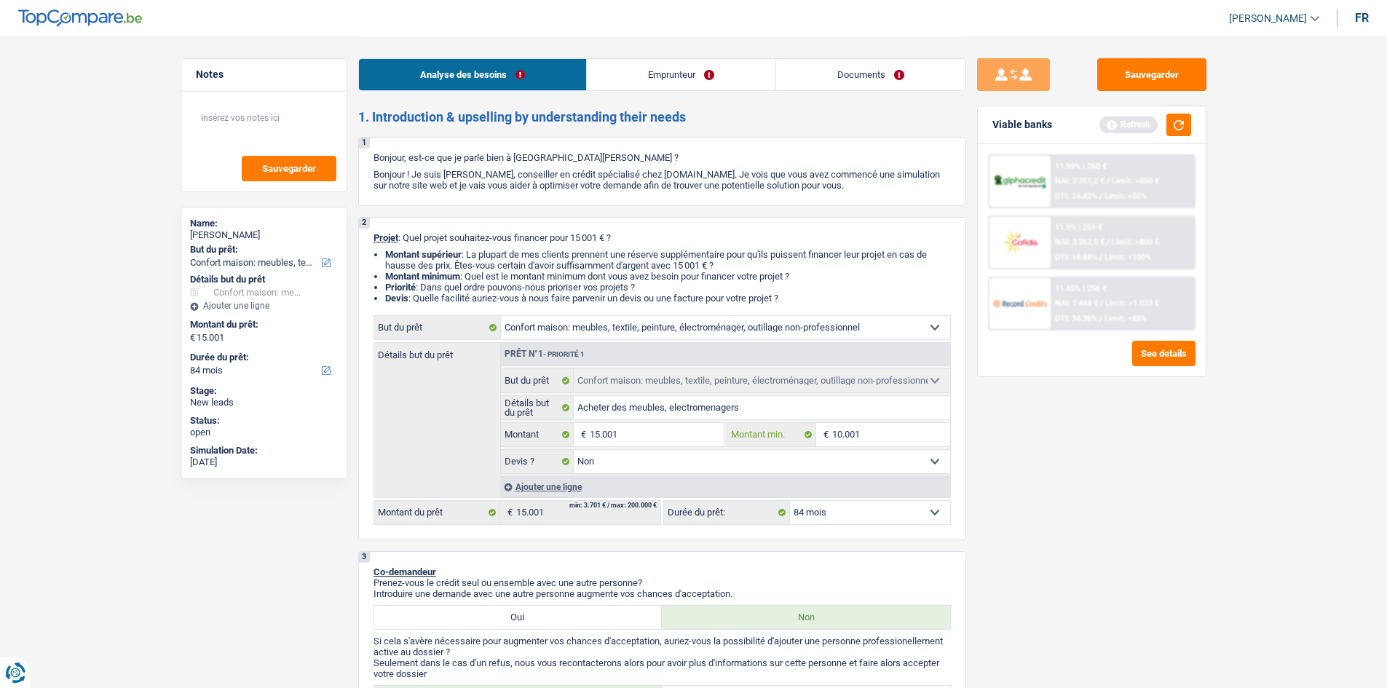
type input "10.001"
click at [1186, 127] on button "button" at bounding box center [1179, 125] width 25 height 23
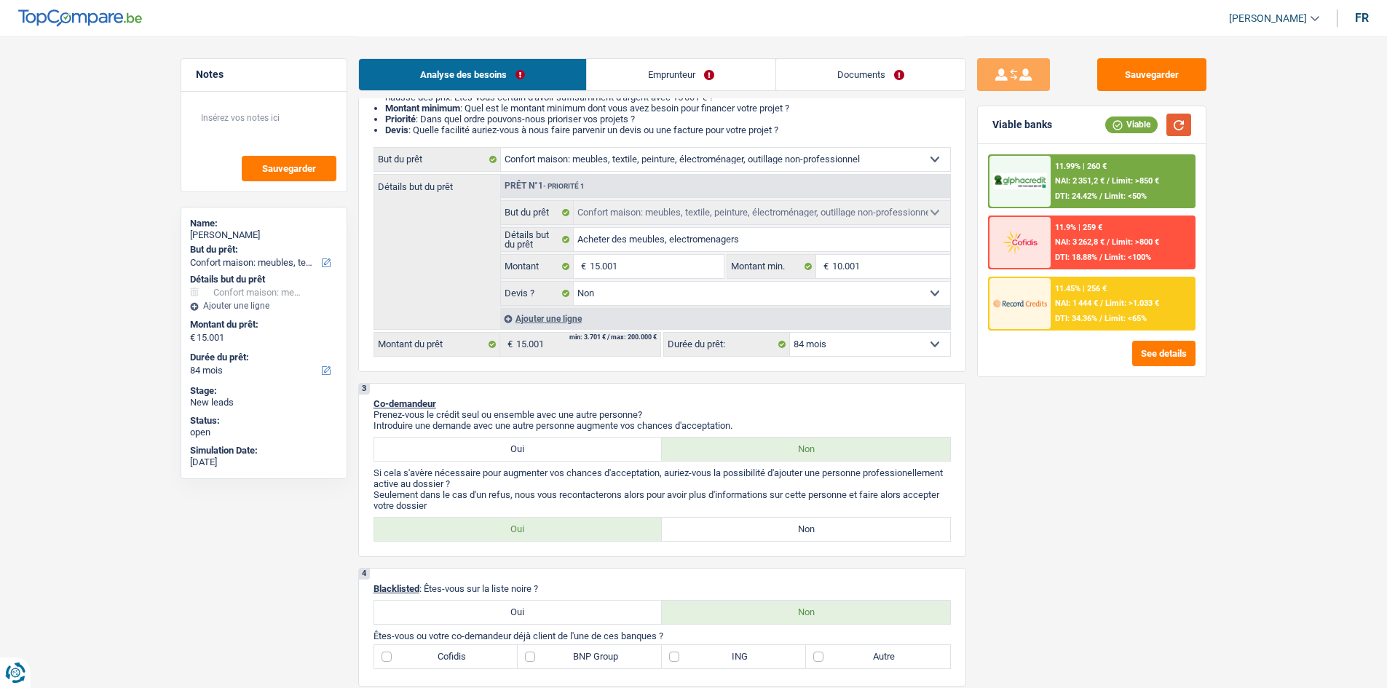
scroll to position [218, 0]
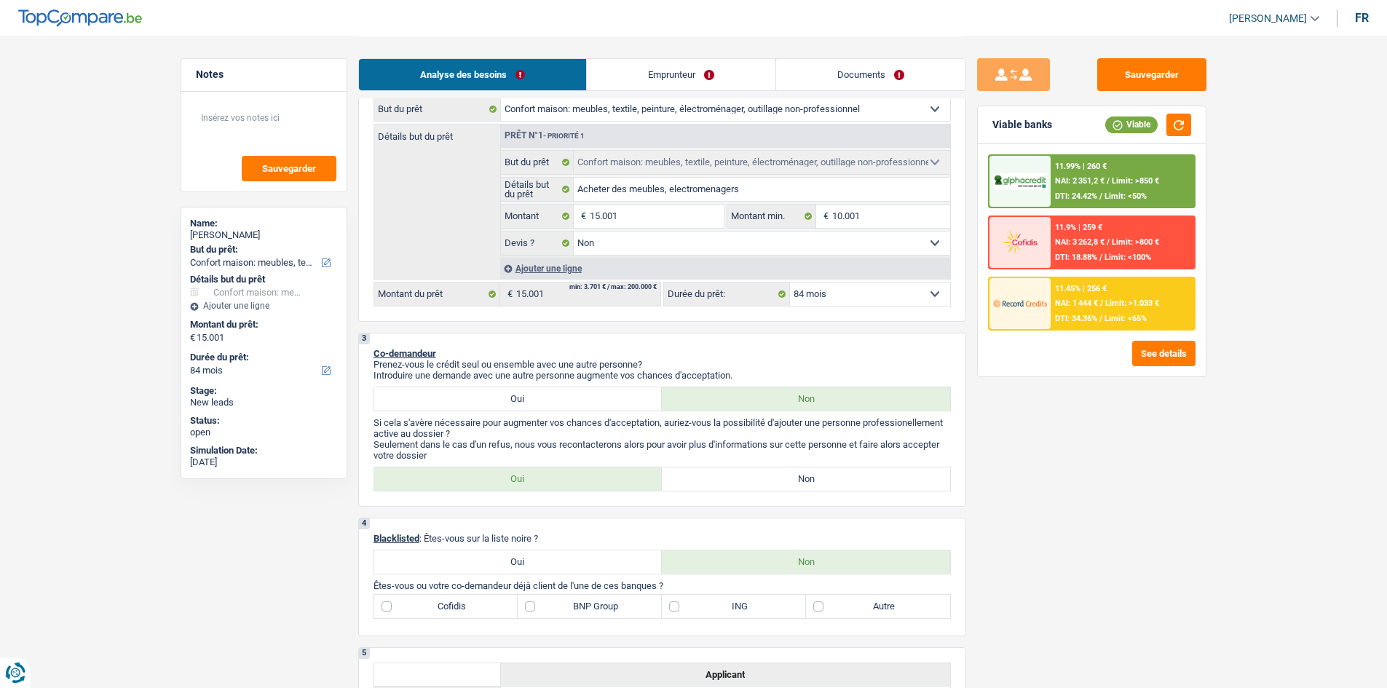
click at [706, 462] on div "3 Co-demandeur Prenez-vous le crédit seul ou ensemble avec une autre personne? …" at bounding box center [662, 420] width 608 height 174
click at [713, 484] on label "Non" at bounding box center [806, 479] width 288 height 23
click at [713, 484] on input "Non" at bounding box center [806, 479] width 288 height 23
radio input "true"
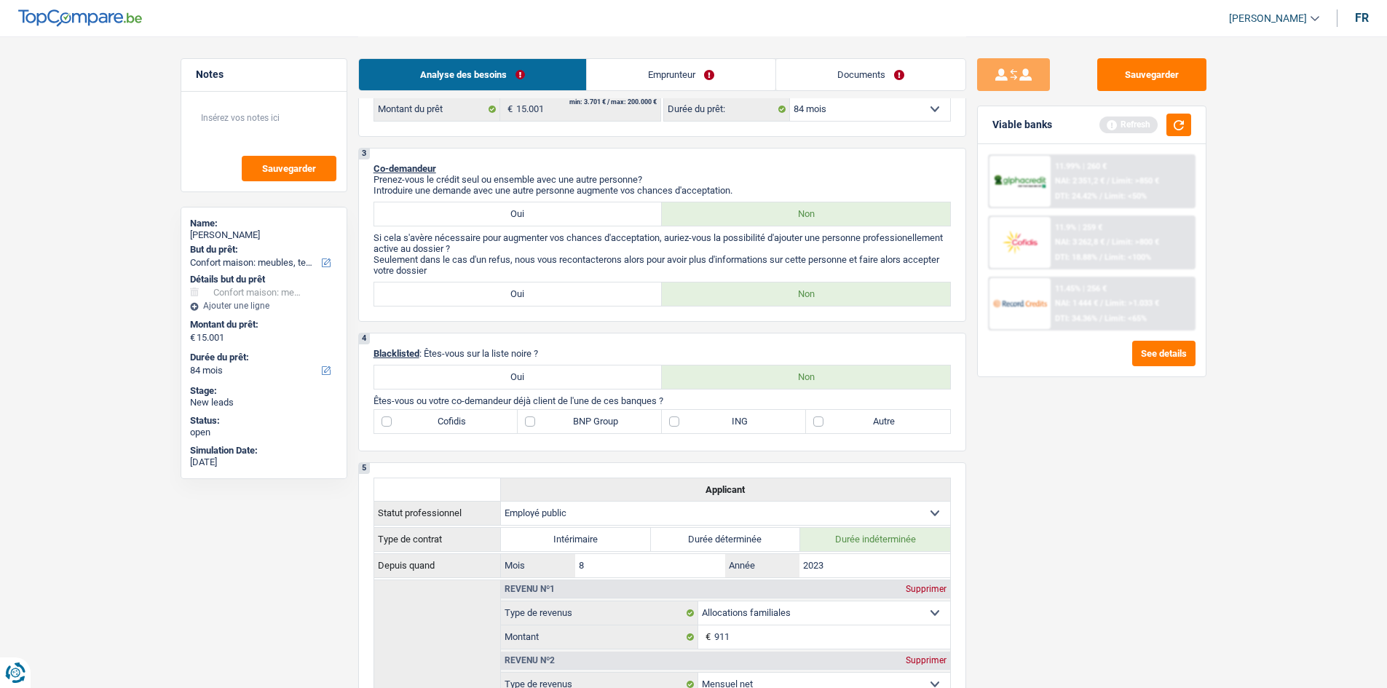
scroll to position [437, 0]
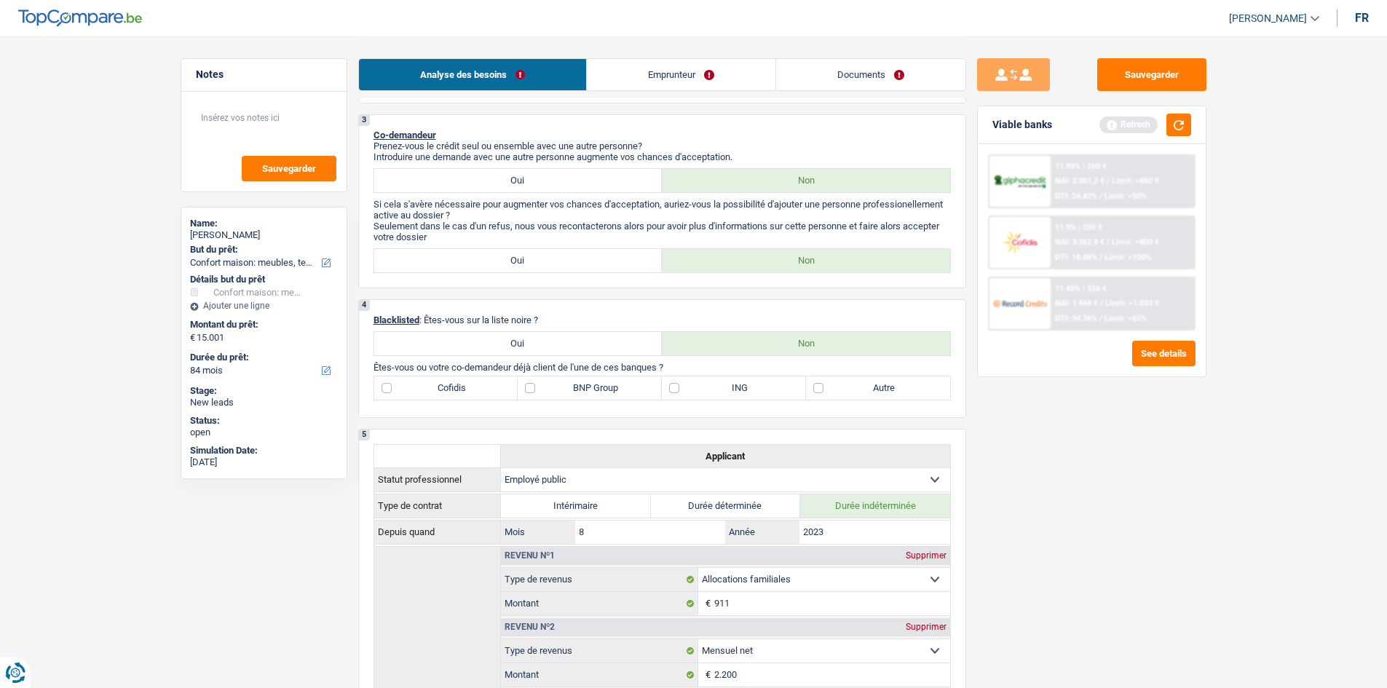
click at [677, 387] on label "ING" at bounding box center [734, 388] width 144 height 23
click at [677, 387] on input "ING" at bounding box center [734, 388] width 144 height 23
checkbox input "true"
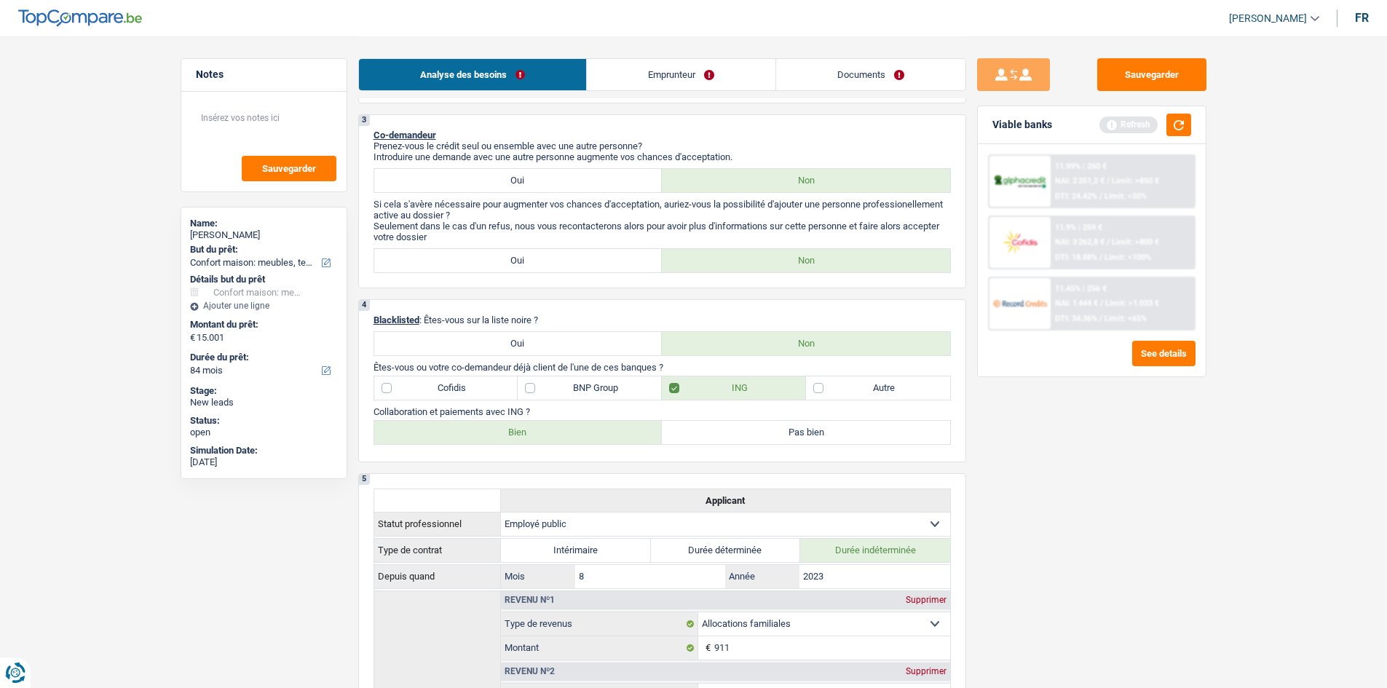
click at [528, 388] on label "BNP Group" at bounding box center [590, 388] width 144 height 23
click at [528, 388] on input "BNP Group" at bounding box center [590, 388] width 144 height 23
checkbox input "true"
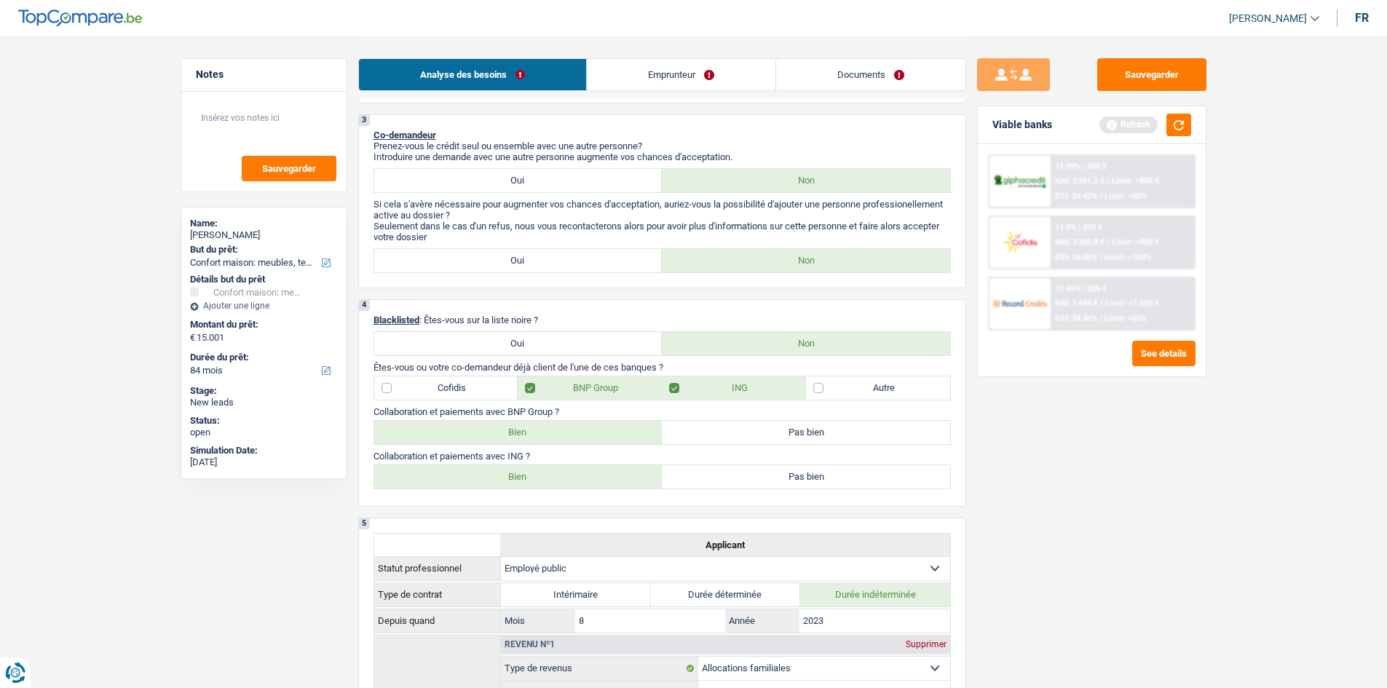
click at [541, 438] on label "Bien" at bounding box center [518, 432] width 288 height 23
click at [541, 438] on input "Bien" at bounding box center [518, 432] width 288 height 23
radio input "true"
click at [540, 484] on label "Bien" at bounding box center [518, 476] width 288 height 23
click at [540, 484] on input "Bien" at bounding box center [518, 476] width 288 height 23
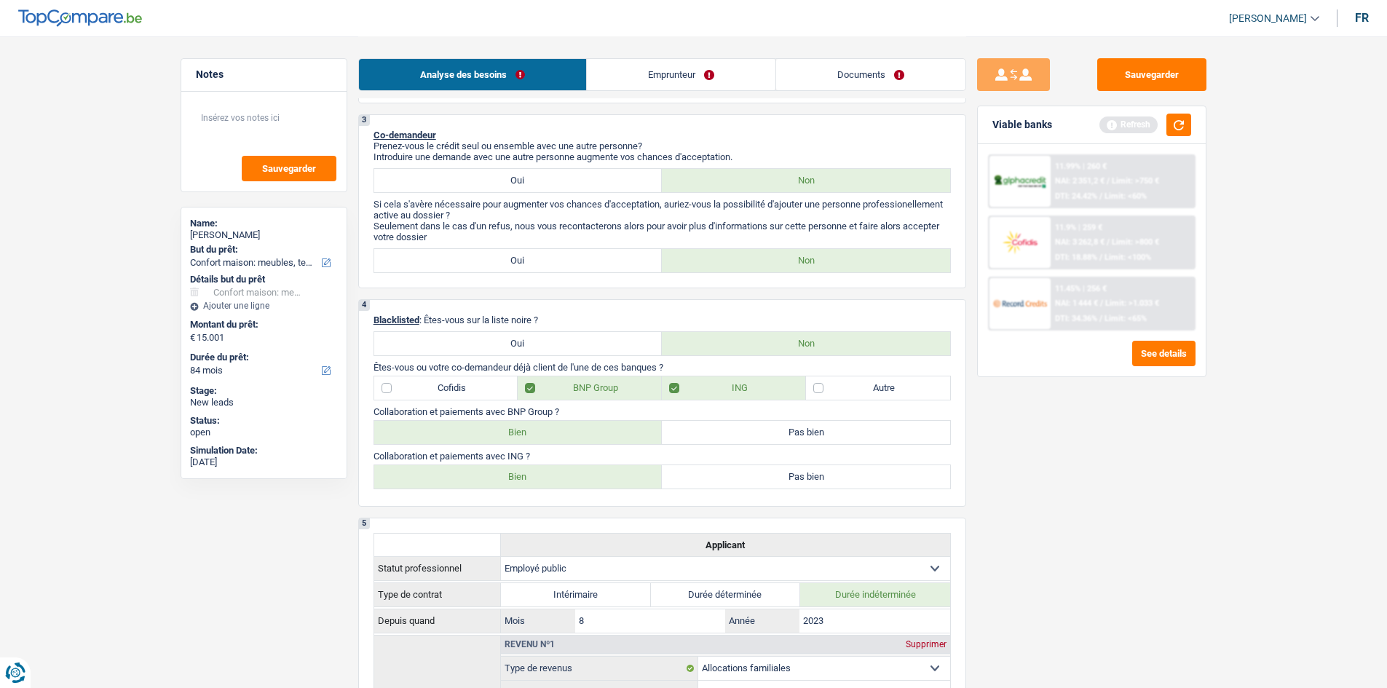
radio input "true"
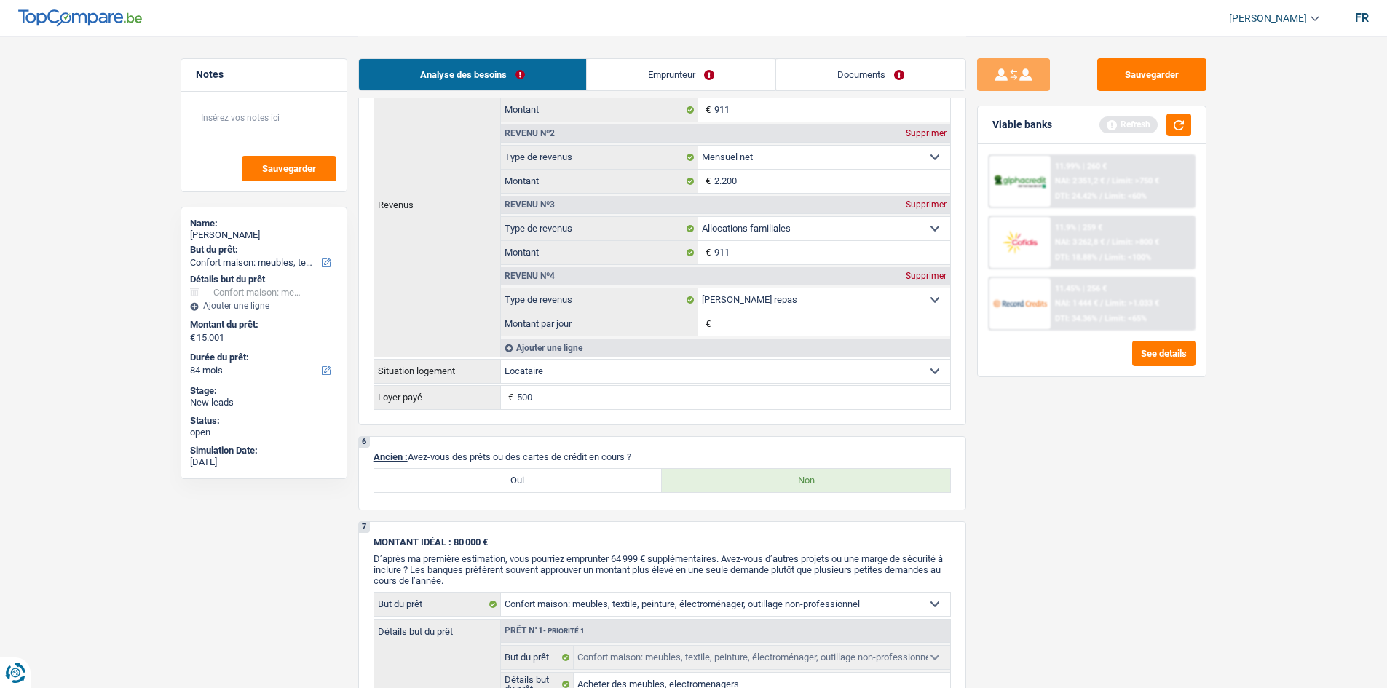
scroll to position [1238, 0]
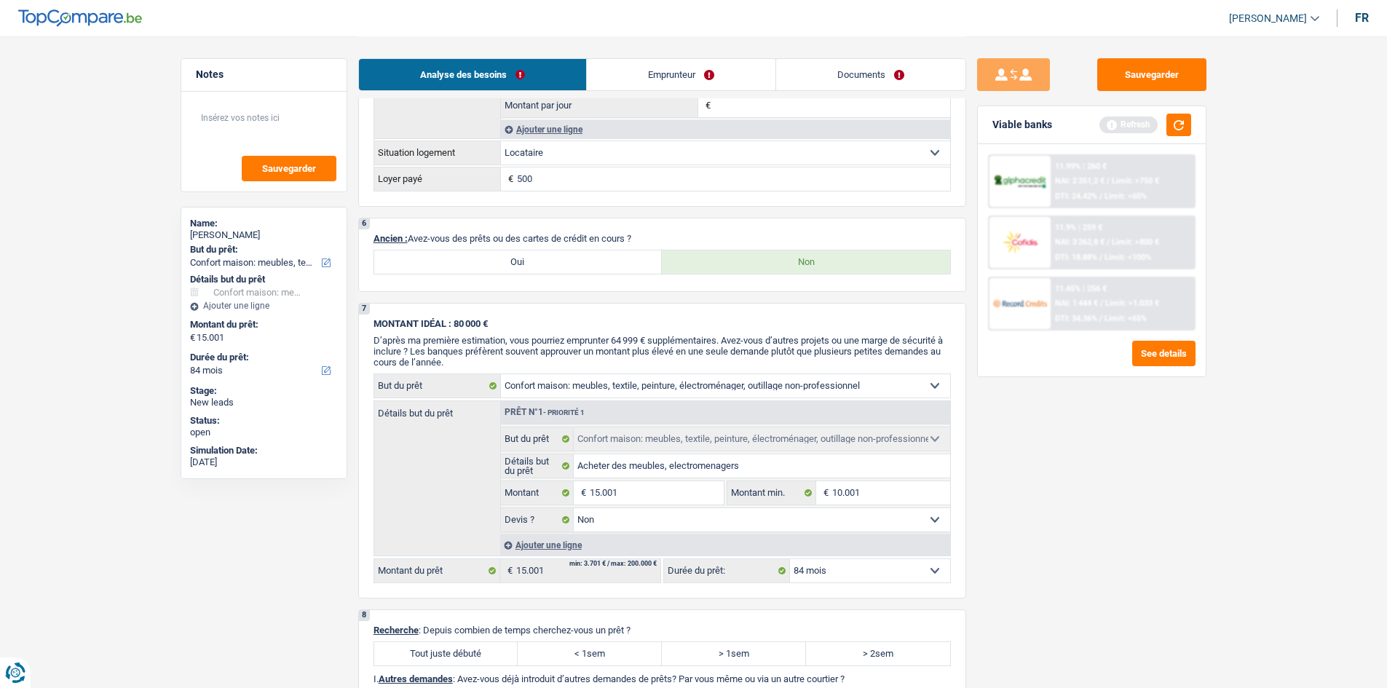
click at [555, 267] on label "Oui" at bounding box center [518, 262] width 288 height 23
click at [555, 267] on input "Oui" at bounding box center [518, 262] width 288 height 23
radio input "true"
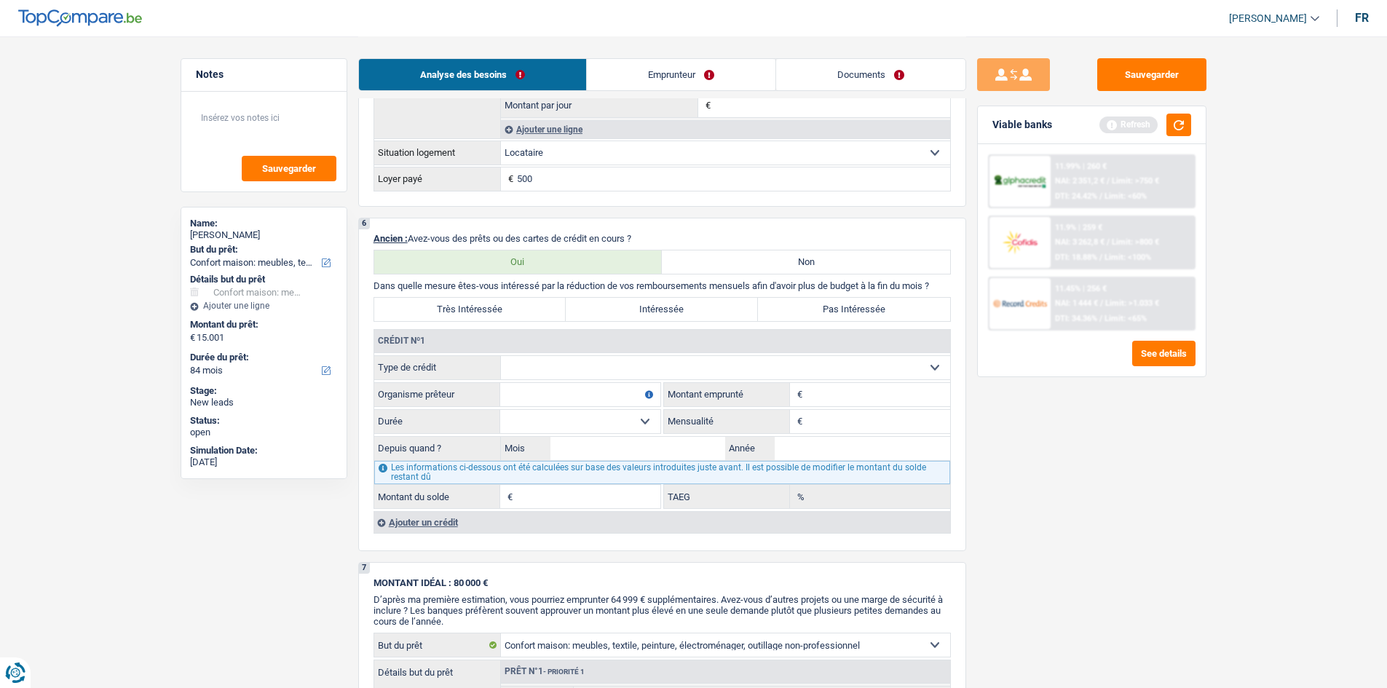
click at [571, 356] on select "Carte ou ouverture de crédit Prêt hypothécaire Vente à tempérament Prêt à tempé…" at bounding box center [725, 367] width 449 height 23
select select "cardOrCredit"
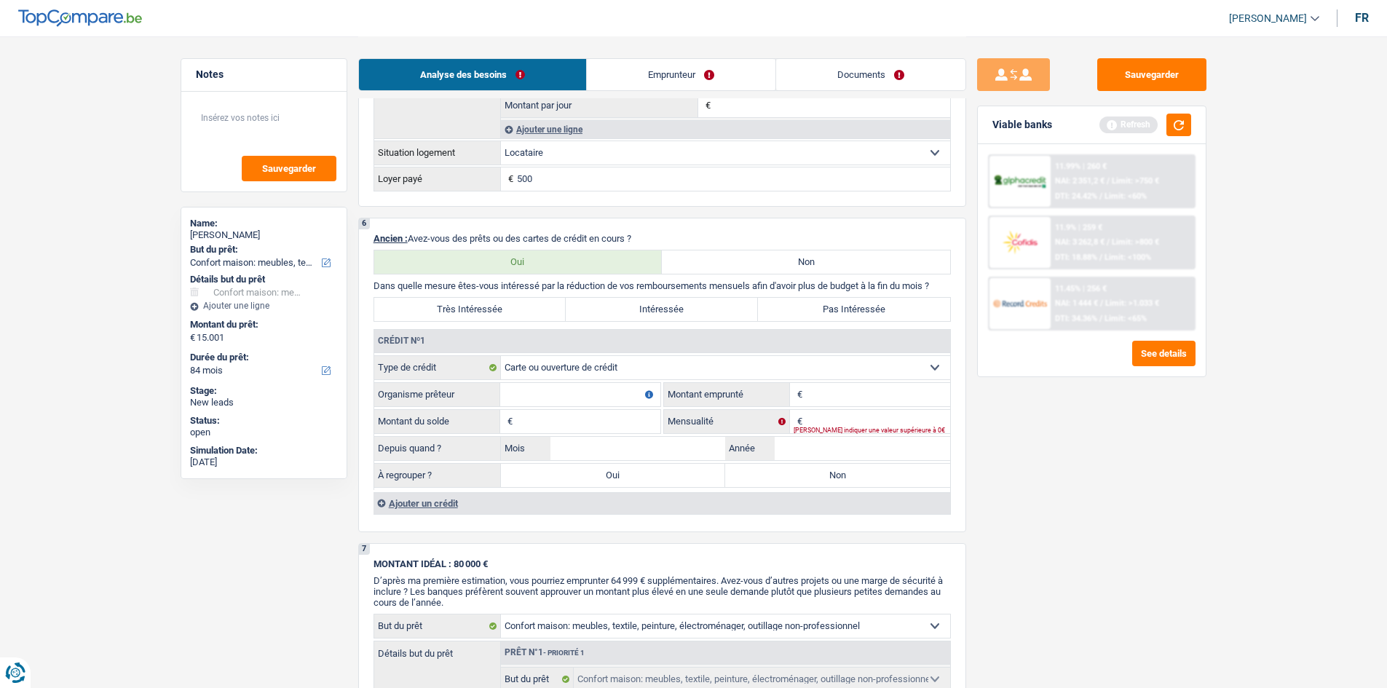
type input "0"
click at [543, 387] on input "Organisme prêteur" at bounding box center [580, 394] width 160 height 23
type input "ING"
type input "1.000"
click at [551, 423] on input "Montant du solde" at bounding box center [588, 421] width 144 height 23
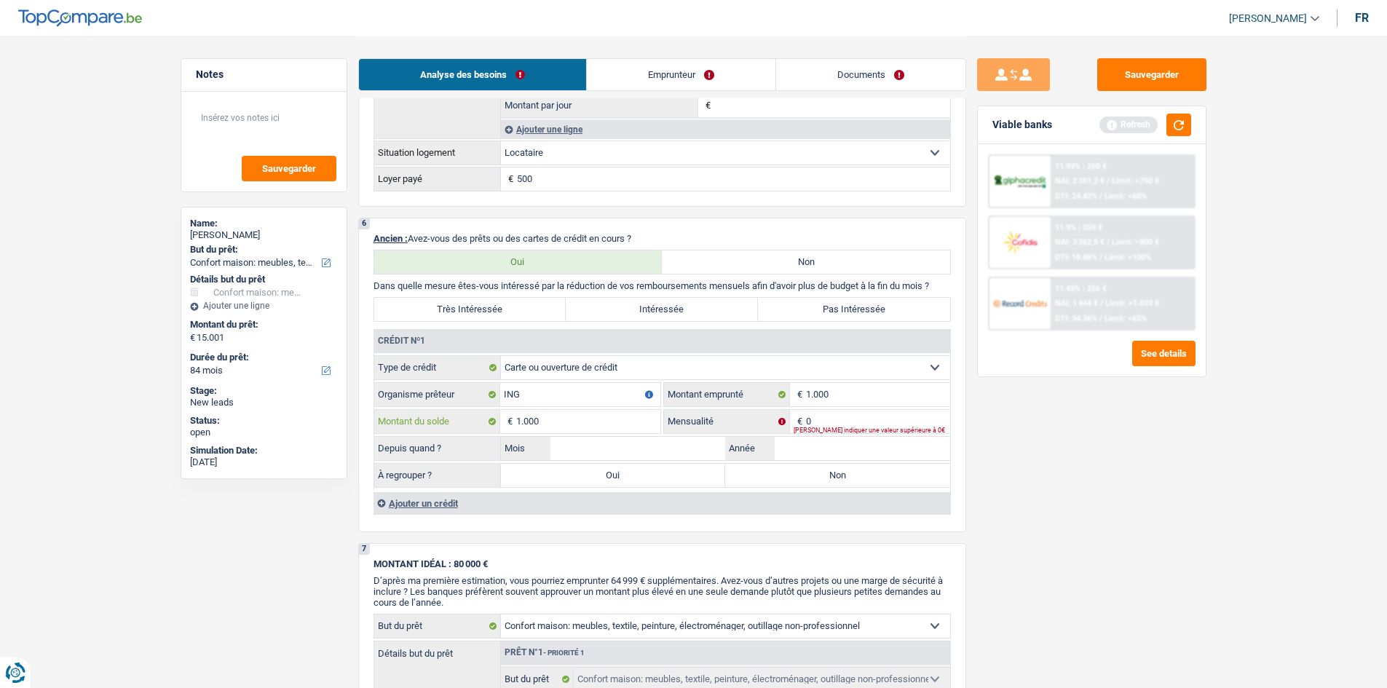
type input "1.000"
click at [832, 416] on input "0" at bounding box center [878, 421] width 144 height 23
type input "172"
click at [821, 486] on label "Non" at bounding box center [837, 475] width 225 height 23
click at [821, 486] on input "Non" at bounding box center [837, 475] width 225 height 23
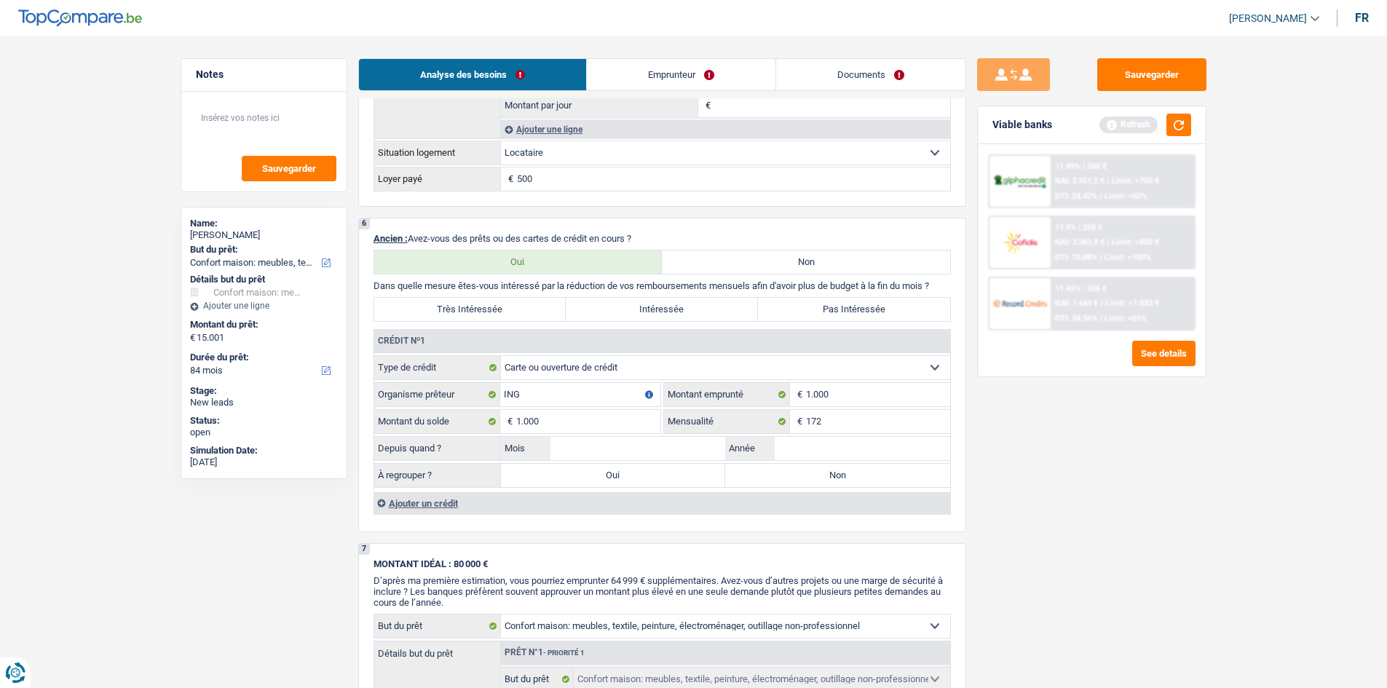
radio input "true"
click at [623, 444] on input "Mois" at bounding box center [639, 448] width 176 height 23
type input "09"
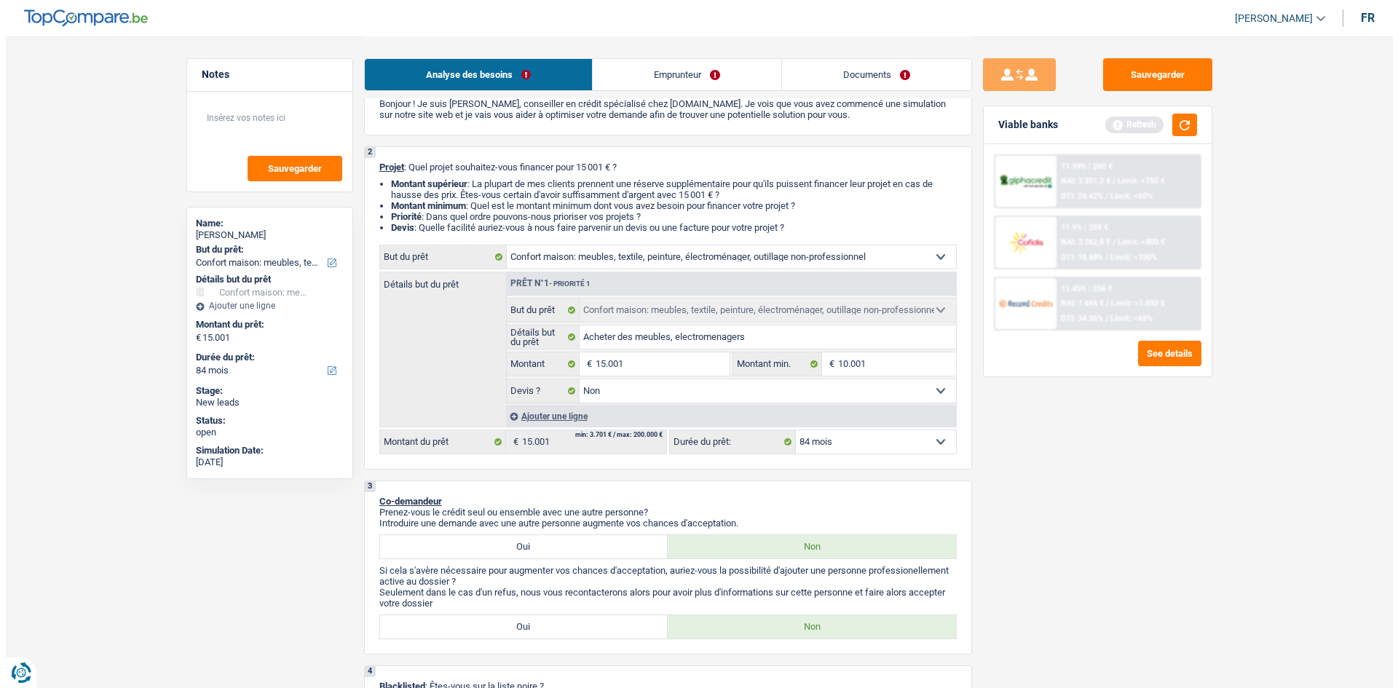
scroll to position [0, 0]
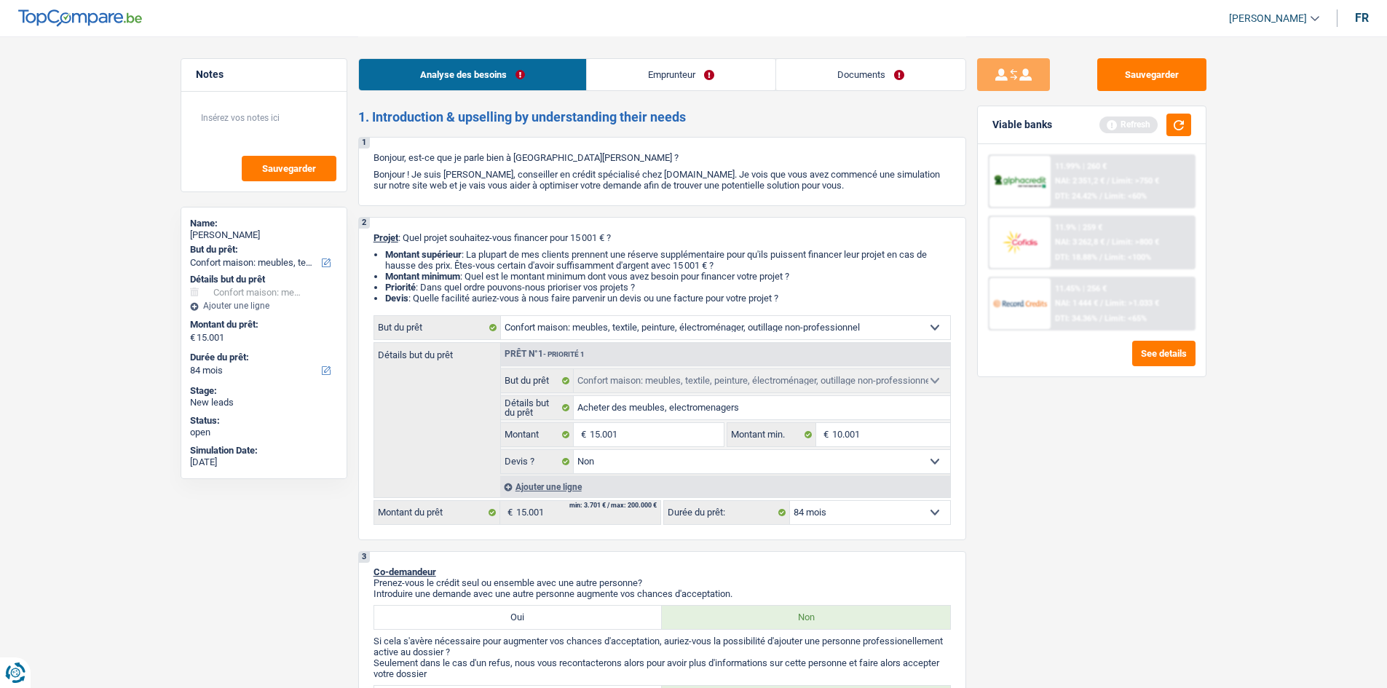
type input "2023"
click at [671, 72] on link "Emprunteur" at bounding box center [681, 74] width 189 height 31
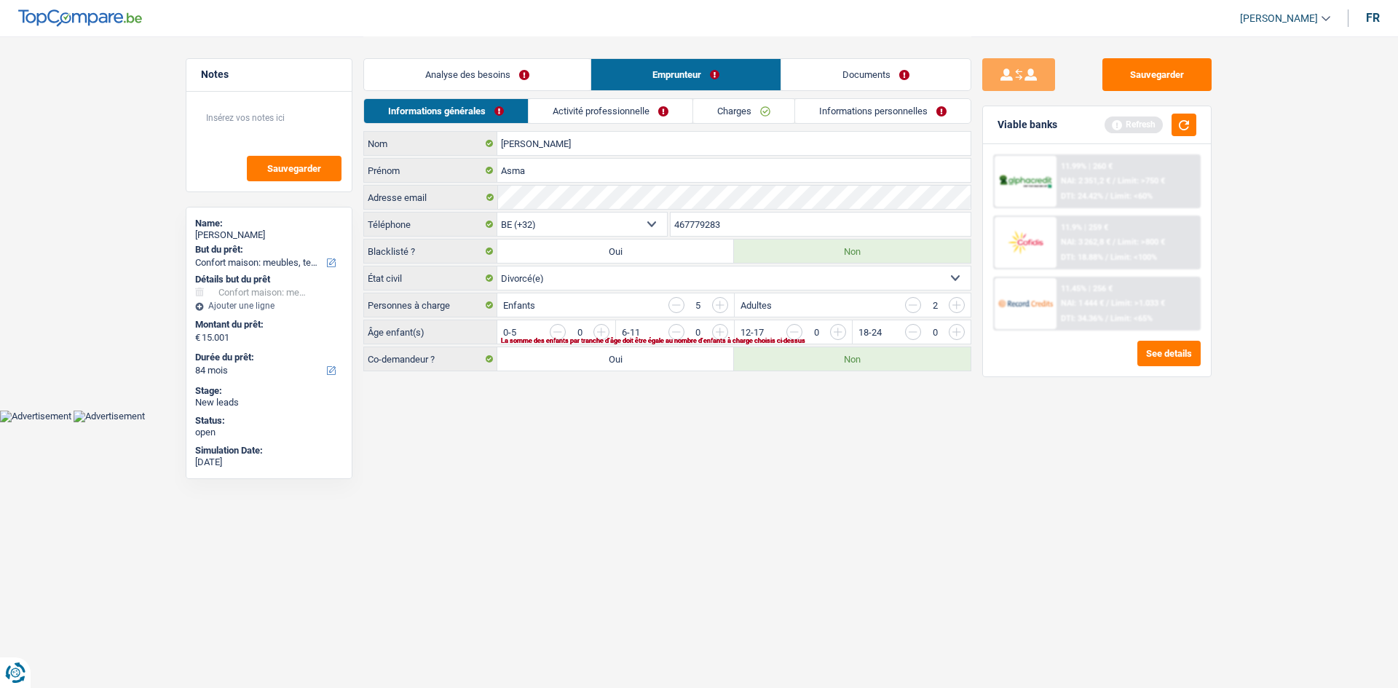
click at [915, 302] on input "button" at bounding box center [913, 305] width 16 height 16
click at [915, 307] on input "button" at bounding box center [913, 305] width 16 height 16
click at [679, 304] on input "button" at bounding box center [677, 305] width 16 height 16
click at [957, 331] on input "button" at bounding box center [1252, 335] width 607 height 23
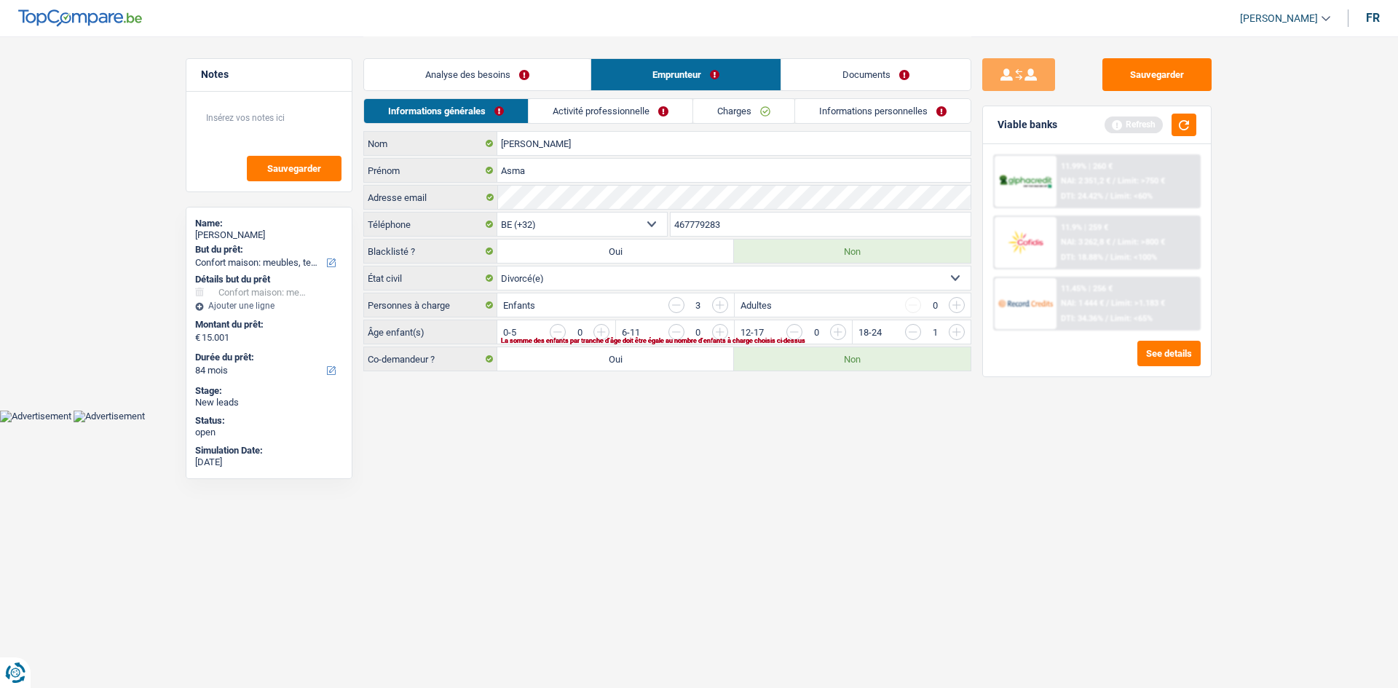
click at [911, 331] on input "button" at bounding box center [913, 332] width 16 height 16
click at [840, 333] on input "button" at bounding box center [1133, 335] width 607 height 23
click at [843, 329] on input "button" at bounding box center [1133, 335] width 607 height 23
click at [596, 334] on input "button" at bounding box center [897, 335] width 607 height 23
click at [663, 111] on link "Activité professionnelle" at bounding box center [611, 111] width 164 height 24
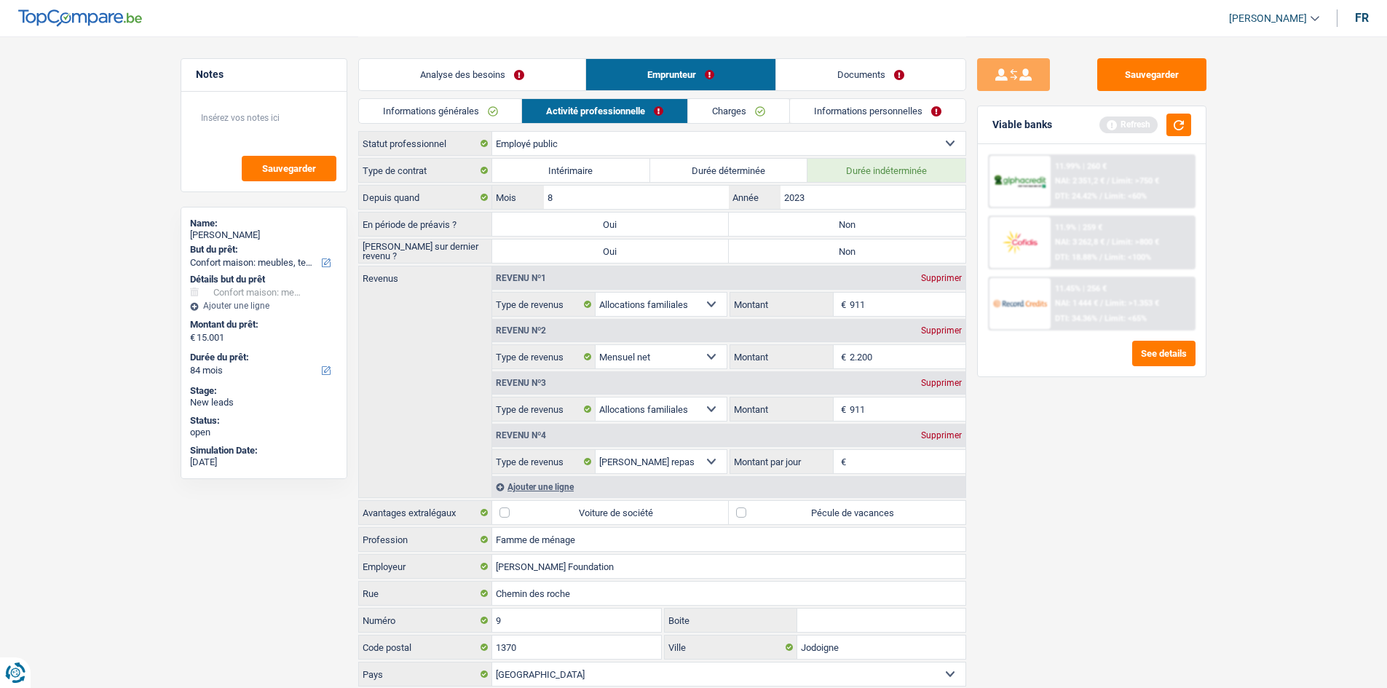
click at [804, 224] on label "Non" at bounding box center [847, 224] width 237 height 23
click at [804, 224] on input "Non" at bounding box center [847, 224] width 237 height 23
radio input "true"
click at [798, 256] on label "Non" at bounding box center [847, 251] width 237 height 23
click at [798, 256] on input "Non" at bounding box center [847, 251] width 237 height 23
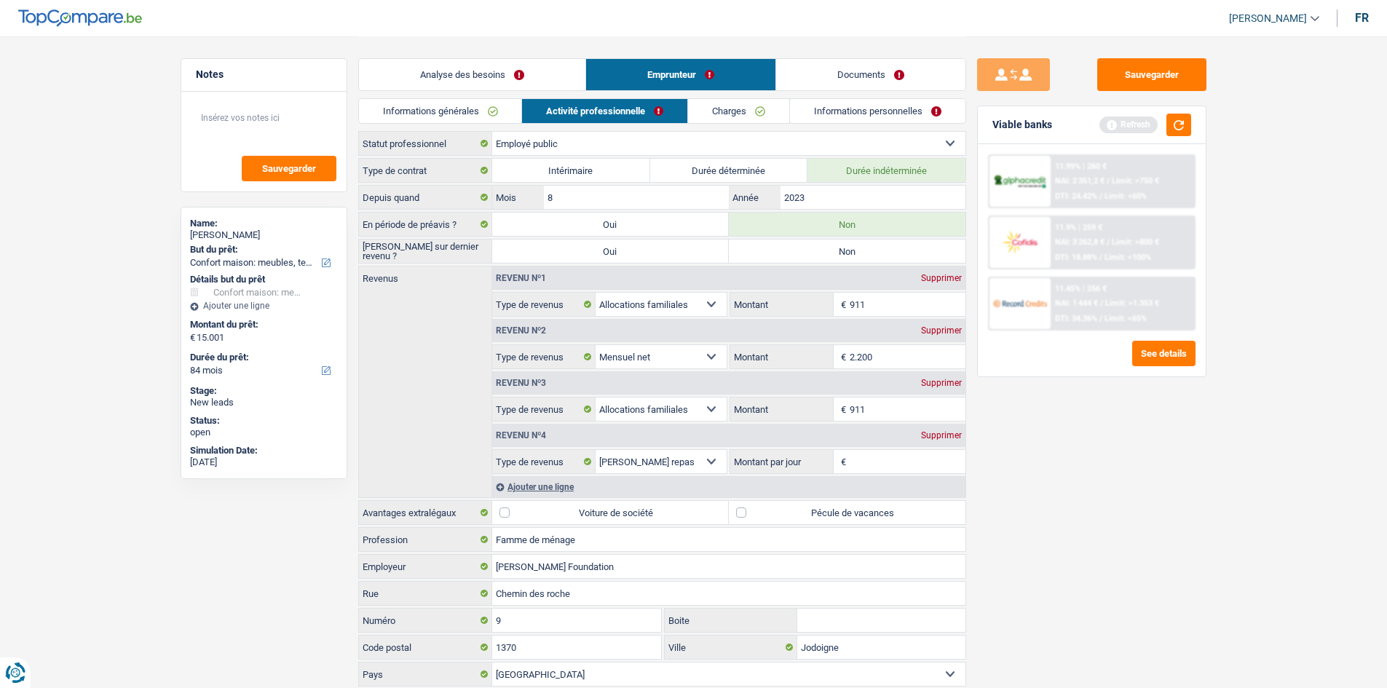
radio input "true"
click at [943, 385] on div "Supprimer" at bounding box center [942, 383] width 48 height 9
select select "mealVouchers"
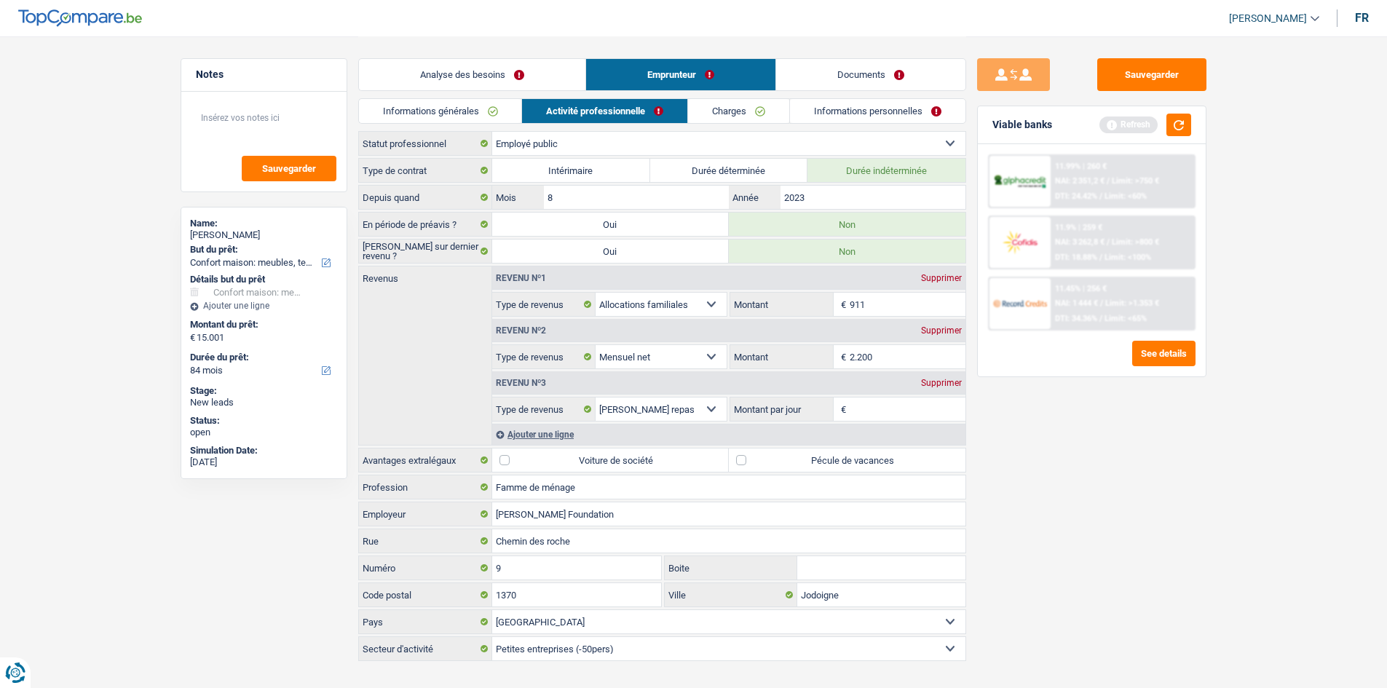
click at [880, 357] on input "2.200" at bounding box center [908, 356] width 116 height 23
type input "2"
type input "2.500"
click at [883, 302] on input "911" at bounding box center [908, 304] width 116 height 23
type input "900"
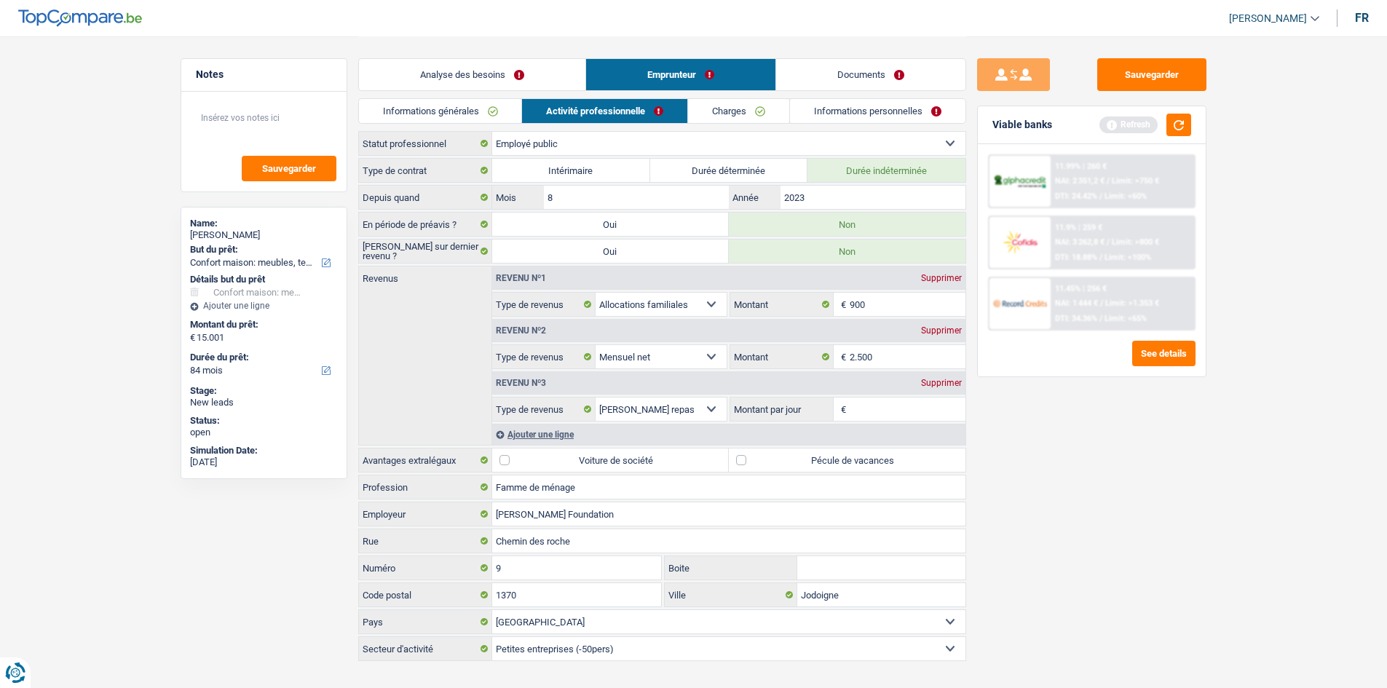
click at [938, 384] on div "Supprimer" at bounding box center [942, 383] width 48 height 9
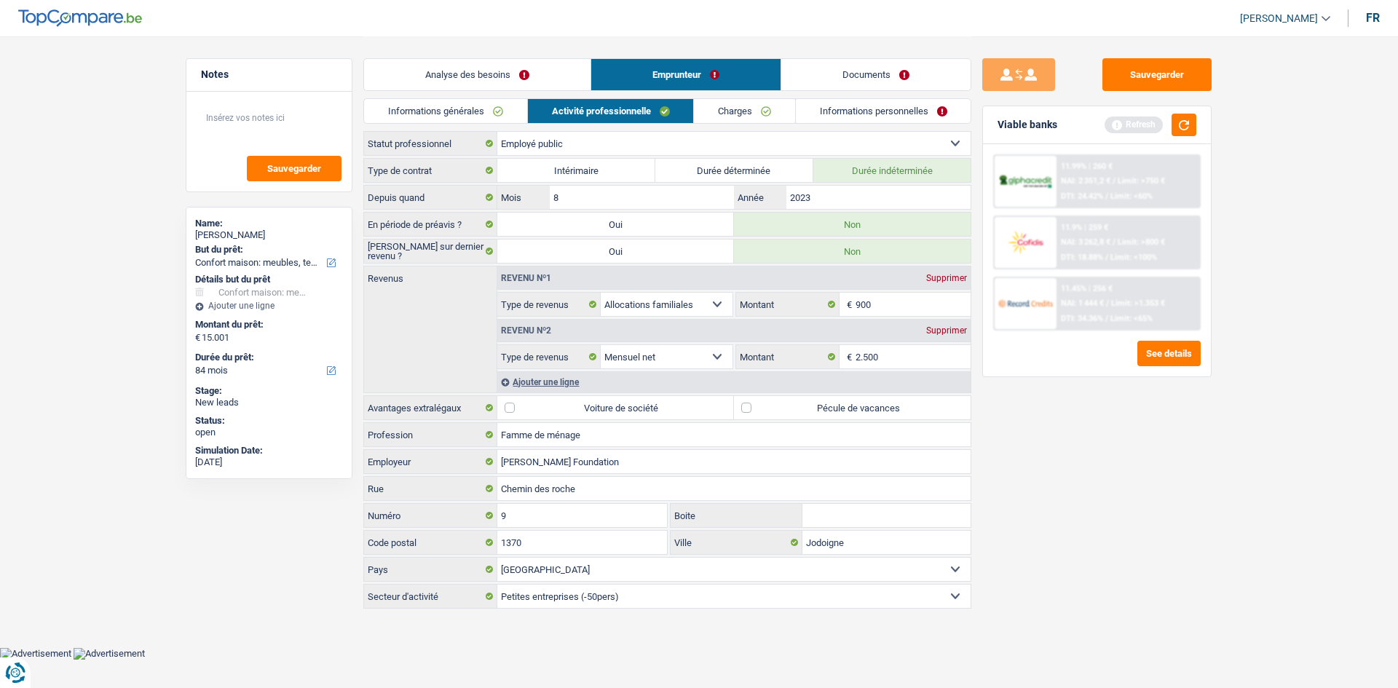
click at [747, 412] on label "Pécule de vacances" at bounding box center [852, 407] width 237 height 23
click at [747, 412] on input "Pécule de vacances" at bounding box center [852, 407] width 237 height 23
checkbox input "true"
drag, startPoint x: 747, startPoint y: 412, endPoint x: 425, endPoint y: 345, distance: 328.8
click at [421, 338] on div "Revenus Revenu nº1 Supprimer Allocation d'handicap Allocations chômage Allocati…" at bounding box center [667, 329] width 608 height 127
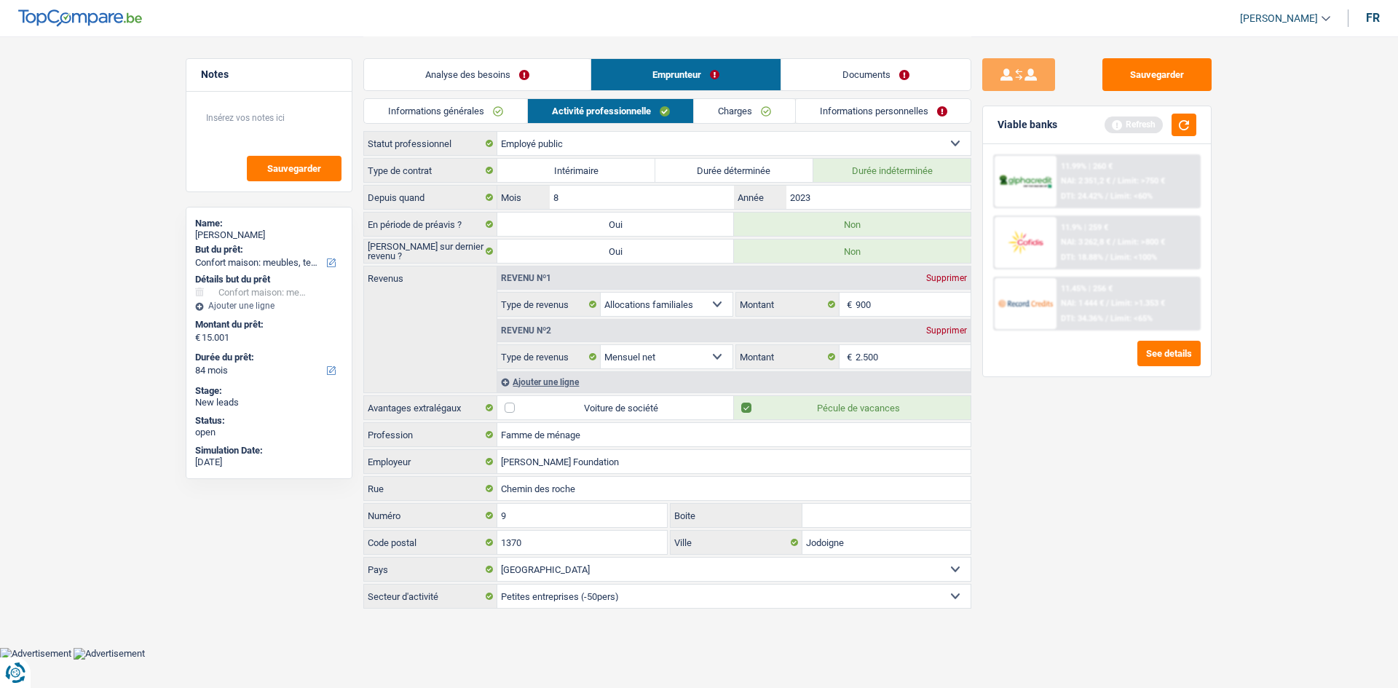
click at [715, 120] on link "Charges" at bounding box center [744, 111] width 101 height 24
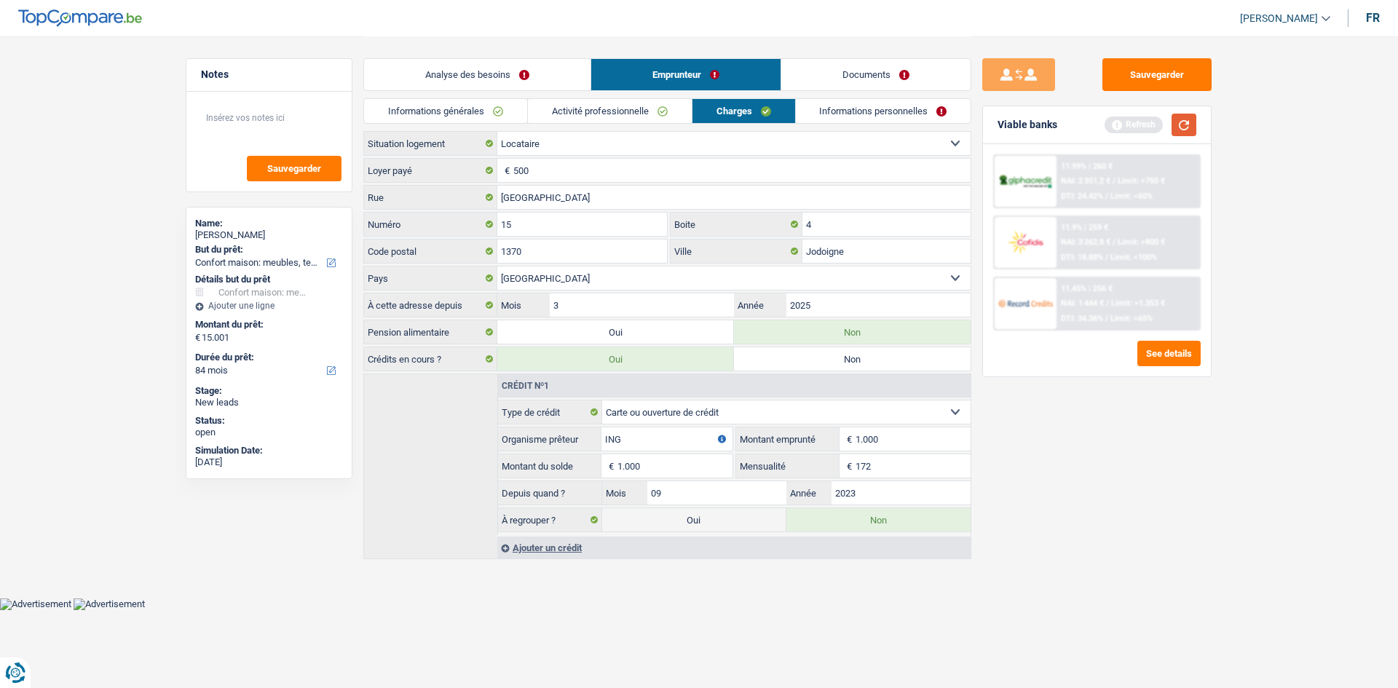
click at [1195, 128] on button "button" at bounding box center [1184, 125] width 25 height 23
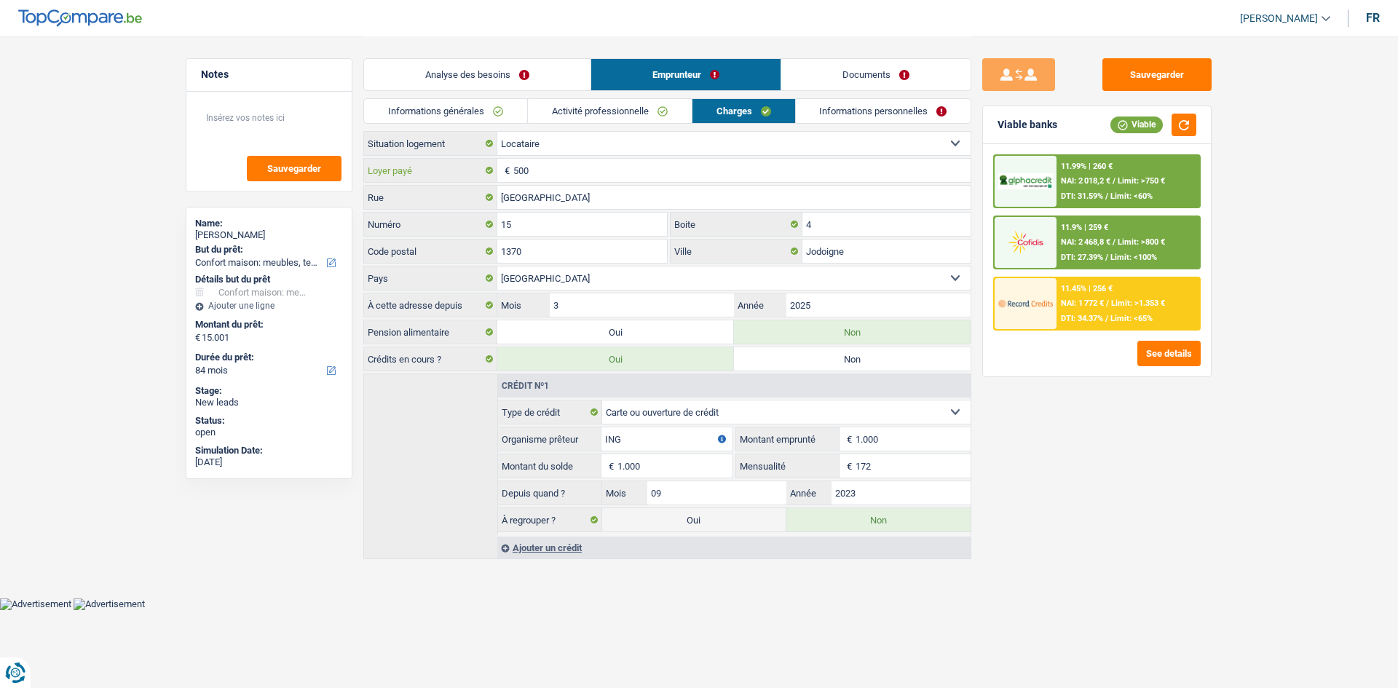
click at [536, 170] on input "500" at bounding box center [741, 170] width 457 height 23
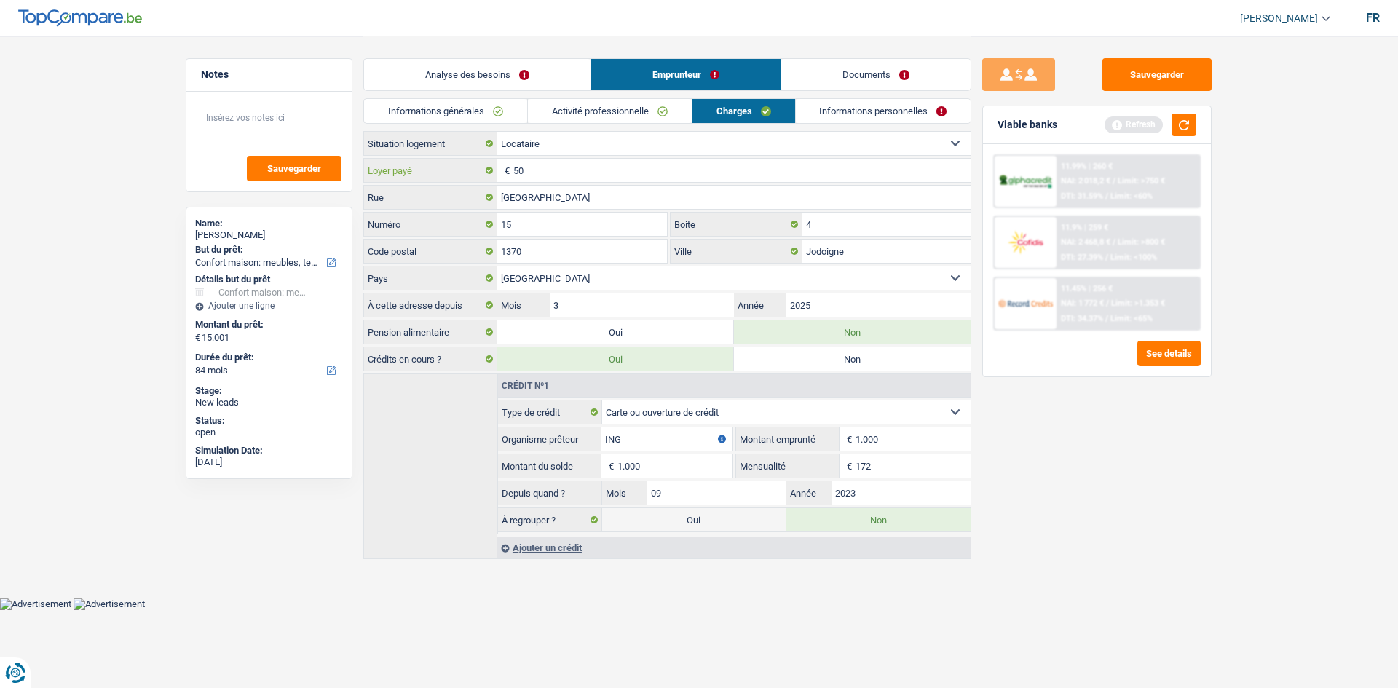
type input "5"
type input "570"
click at [1173, 125] on button "button" at bounding box center [1184, 125] width 25 height 23
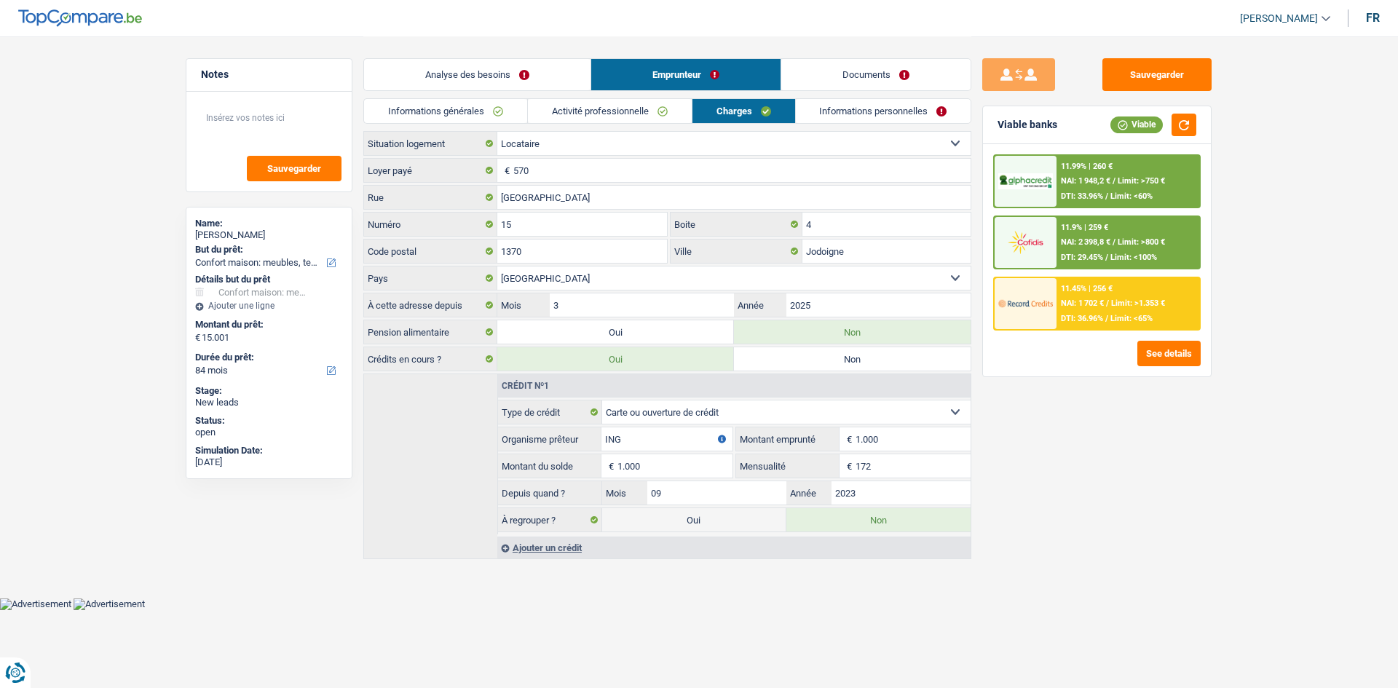
click at [603, 111] on link "Activité professionnelle" at bounding box center [610, 111] width 164 height 24
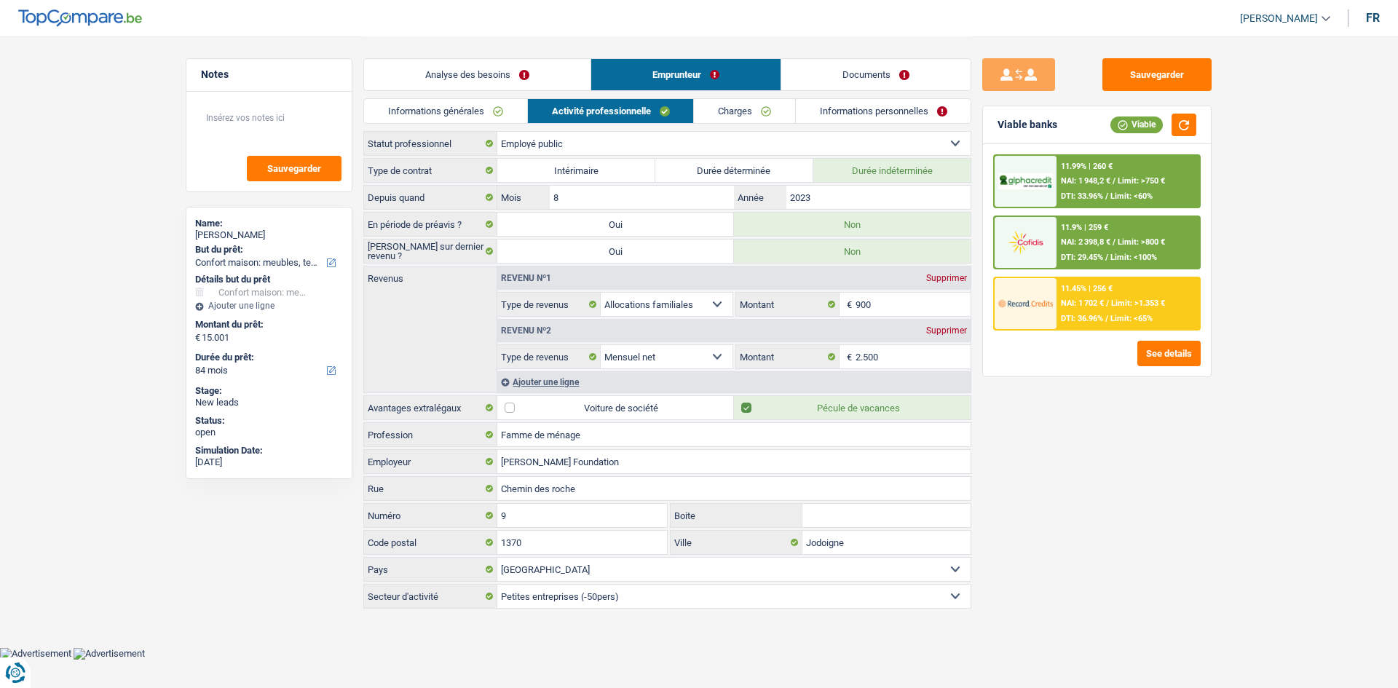
click at [726, 111] on link "Charges" at bounding box center [744, 111] width 101 height 24
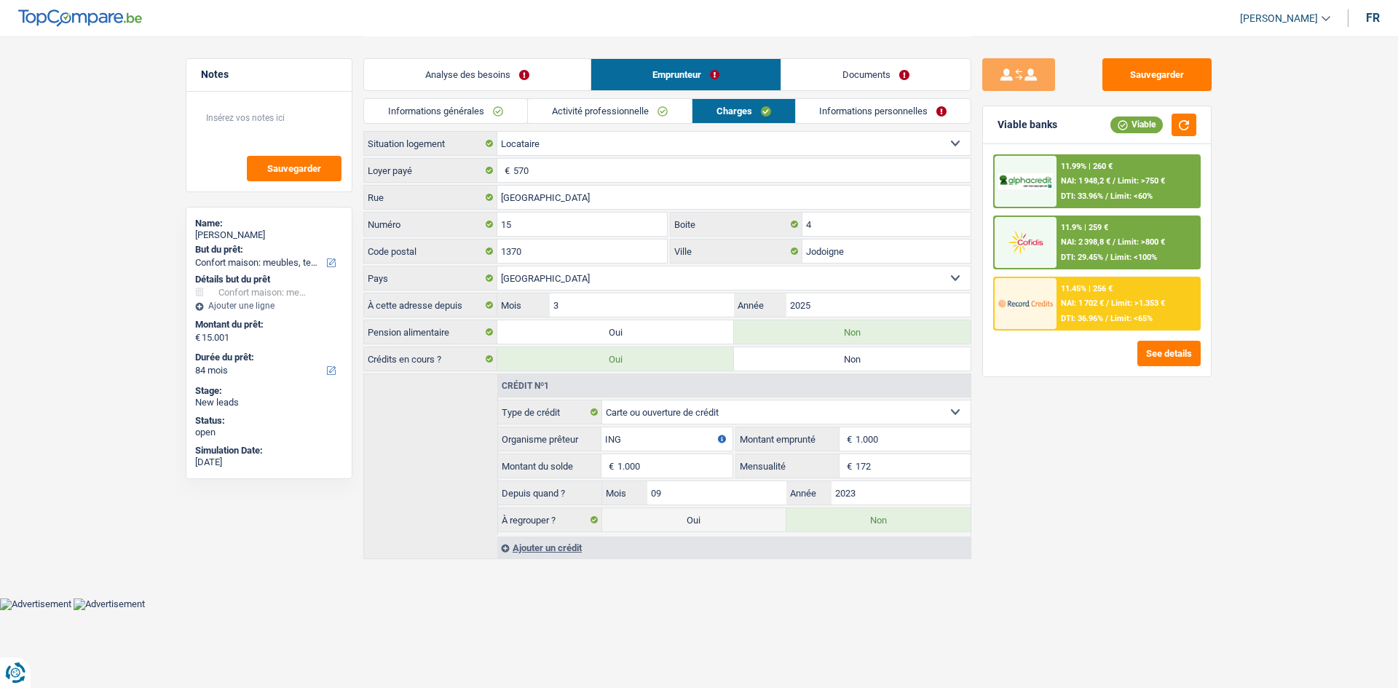
click at [873, 118] on link "Informations personnelles" at bounding box center [884, 111] width 176 height 24
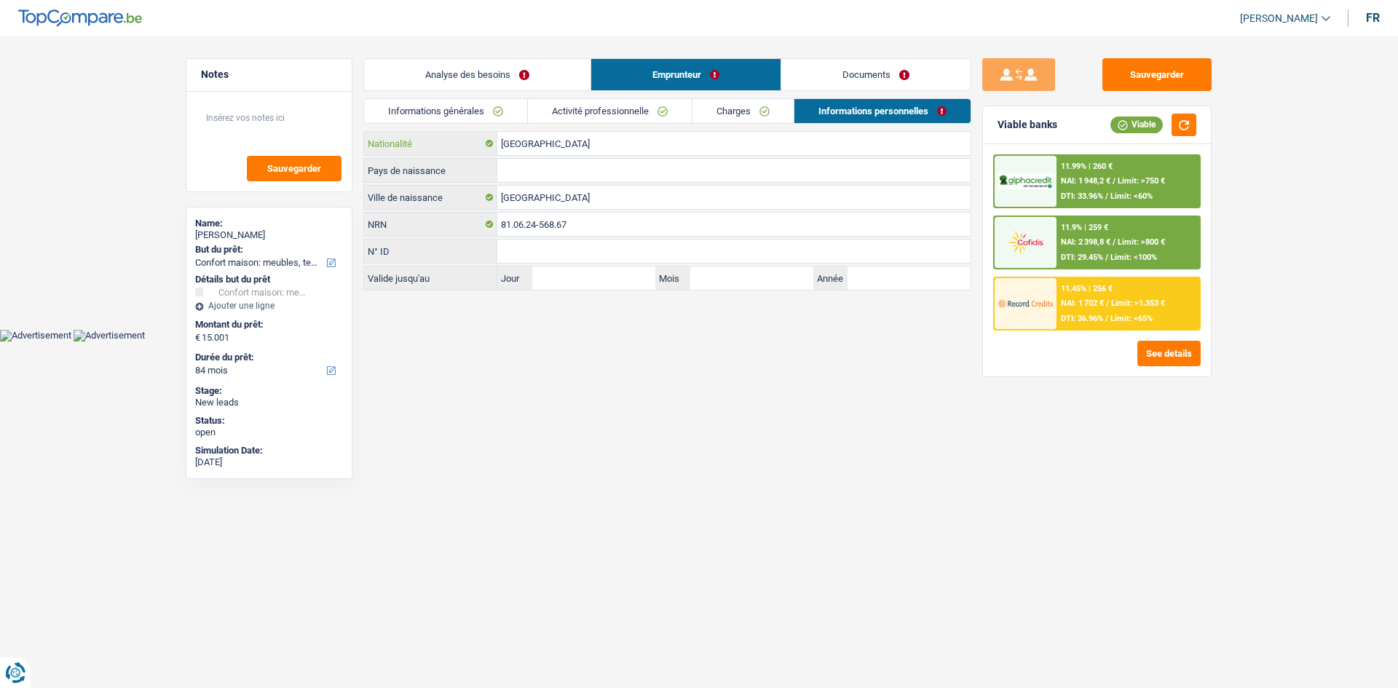
click at [562, 133] on input "[GEOGRAPHIC_DATA]" at bounding box center [733, 143] width 473 height 23
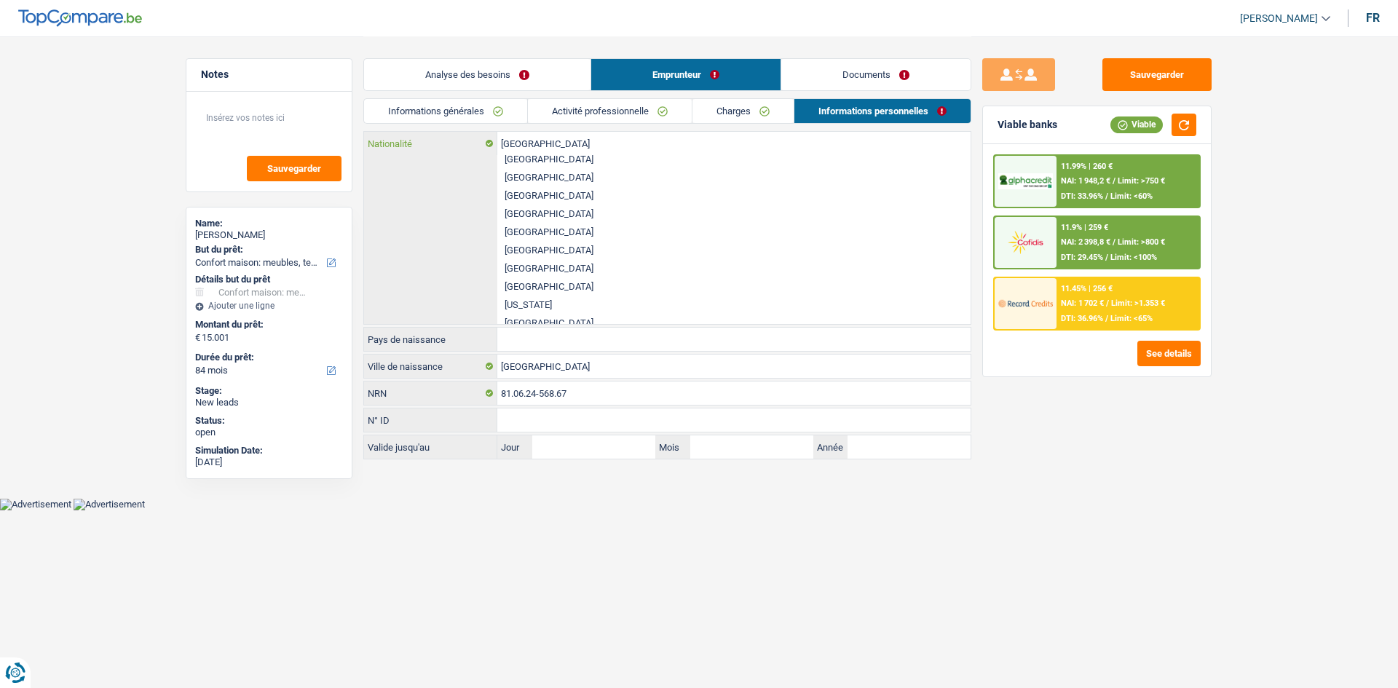
scroll to position [2330, 0]
click at [535, 254] on li "Pakistan" at bounding box center [733, 252] width 473 height 18
type input "Pakistan"
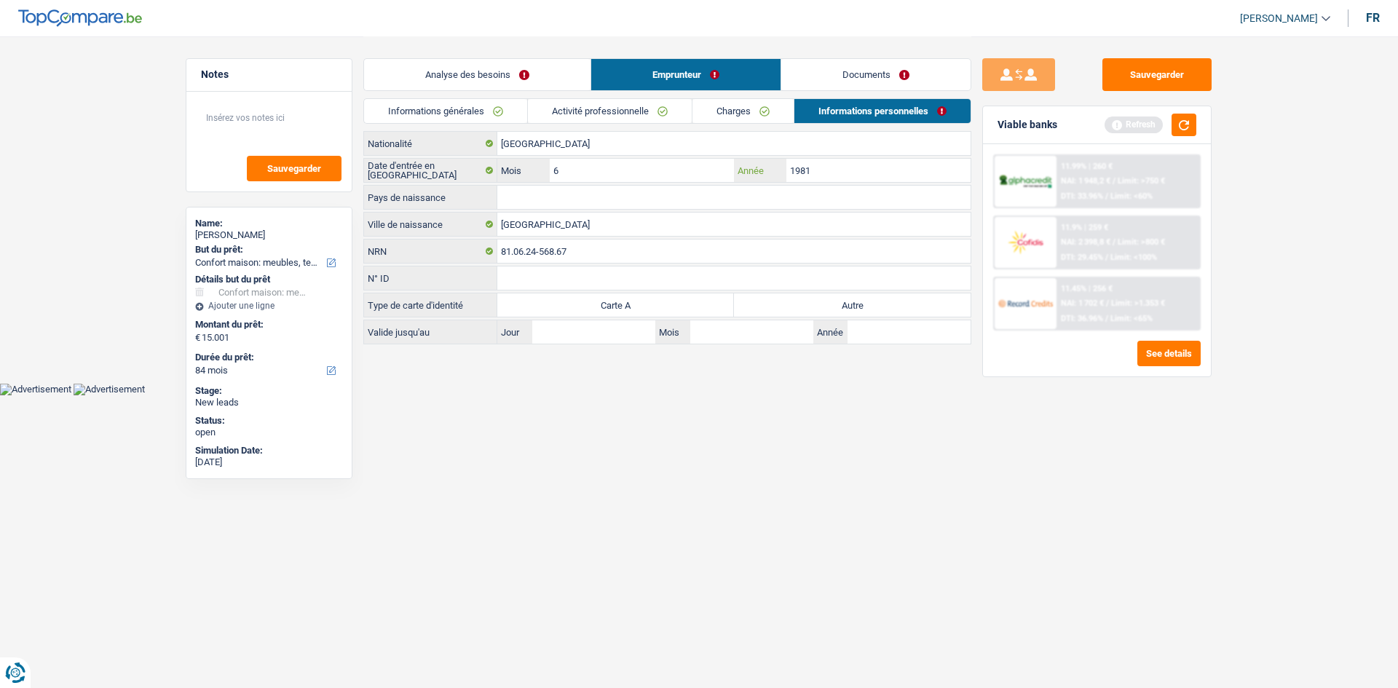
click at [836, 168] on input "1981" at bounding box center [879, 170] width 184 height 23
type input "1"
type input "2012"
click at [562, 165] on input "6" at bounding box center [642, 170] width 184 height 23
type input "3"
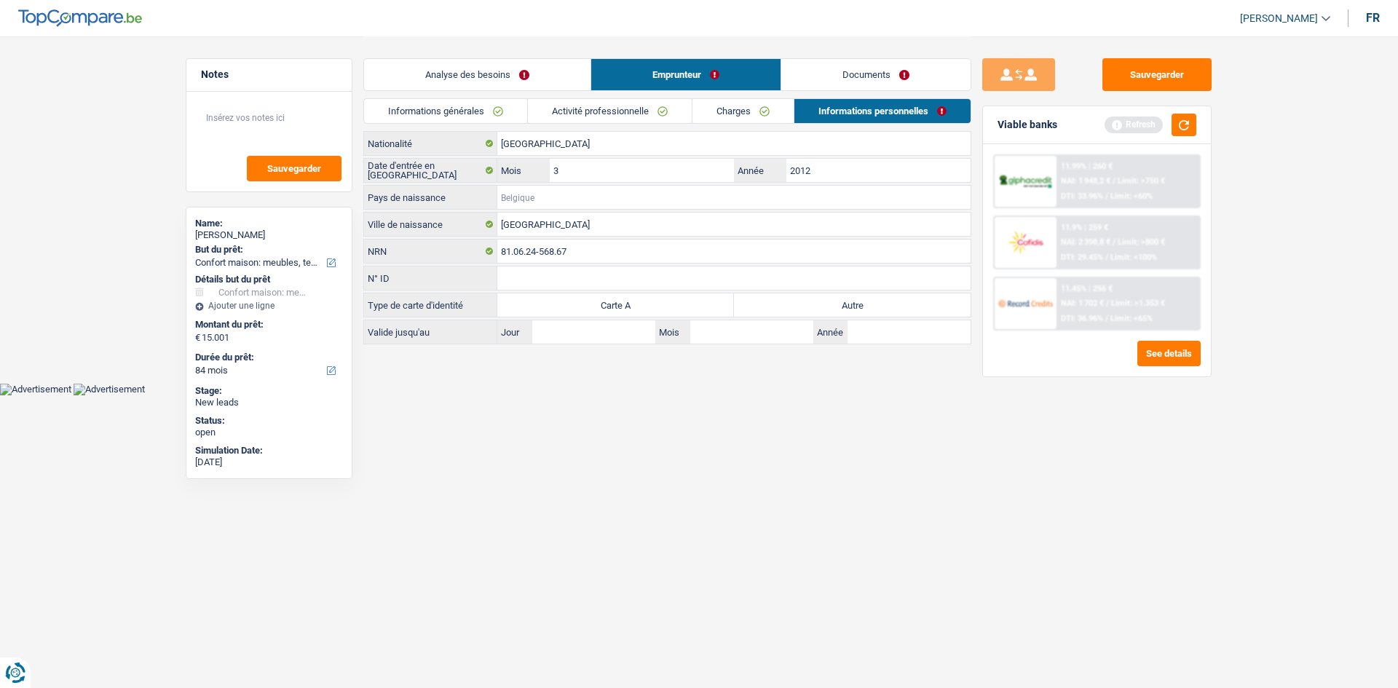
click at [548, 197] on input "Pays de naissance" at bounding box center [733, 197] width 473 height 23
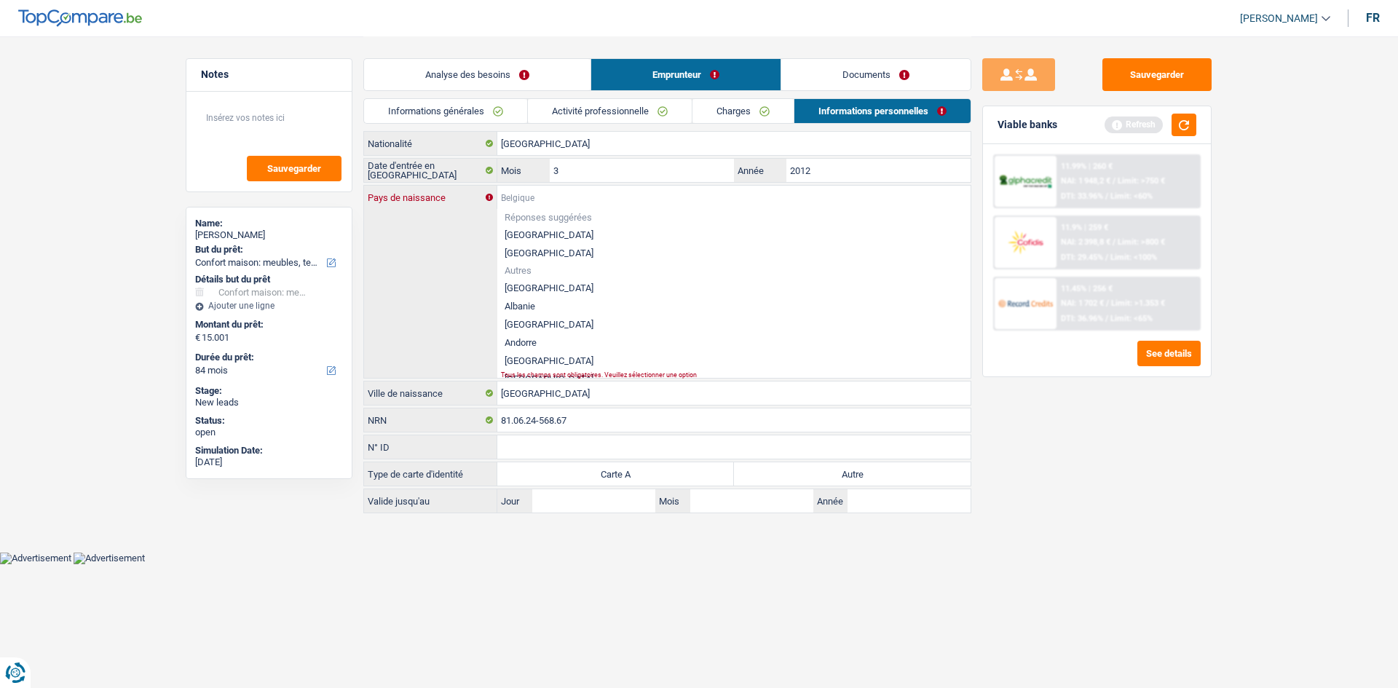
type input "P"
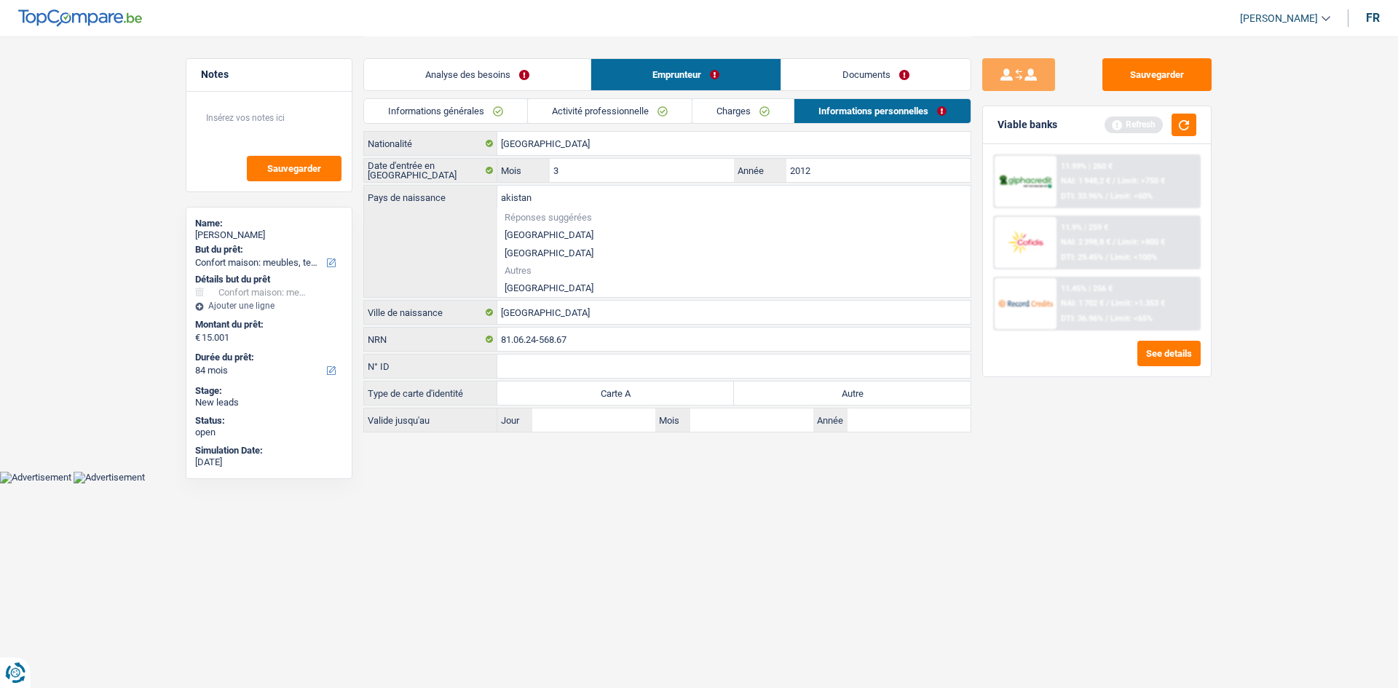
click at [547, 285] on li "Pakistan" at bounding box center [733, 288] width 473 height 18
type input "Pakistan"
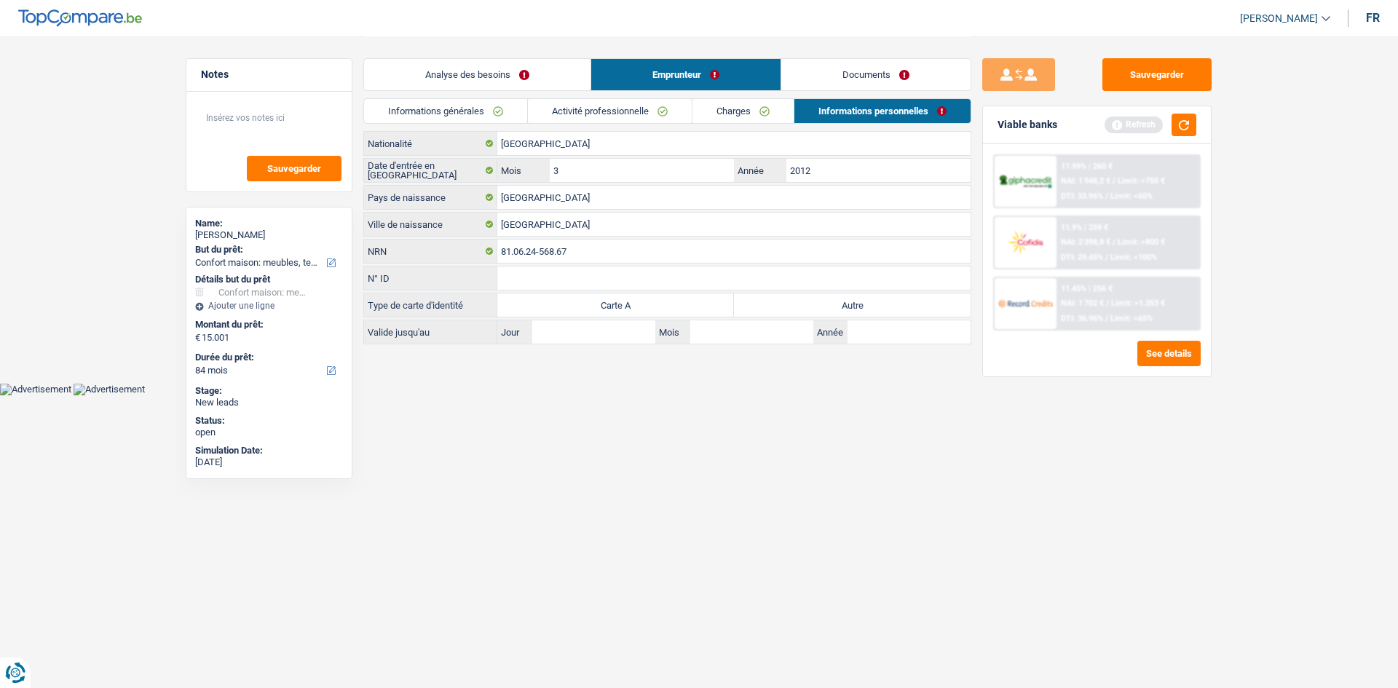
click at [639, 304] on label "Carte A" at bounding box center [615, 304] width 237 height 23
click at [639, 304] on input "Carte A" at bounding box center [615, 304] width 237 height 23
radio input "true"
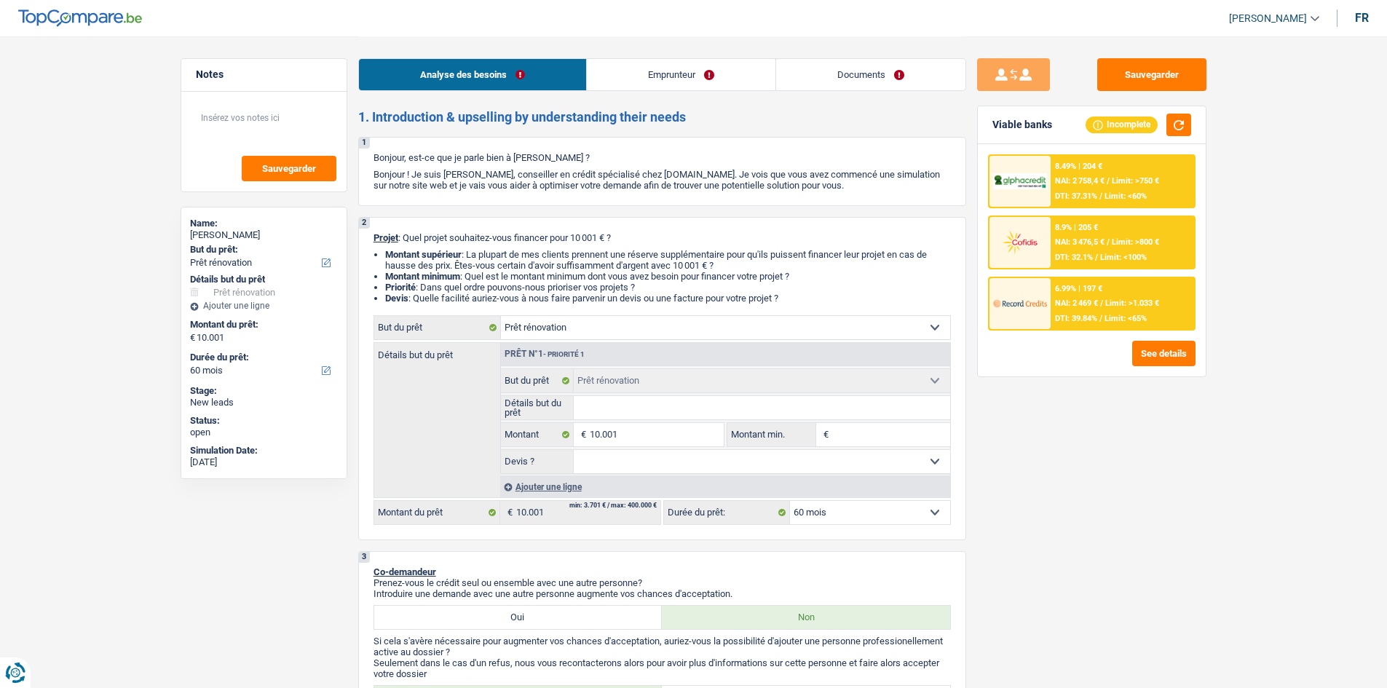
select select "renovation"
select select "60"
select select "renovation"
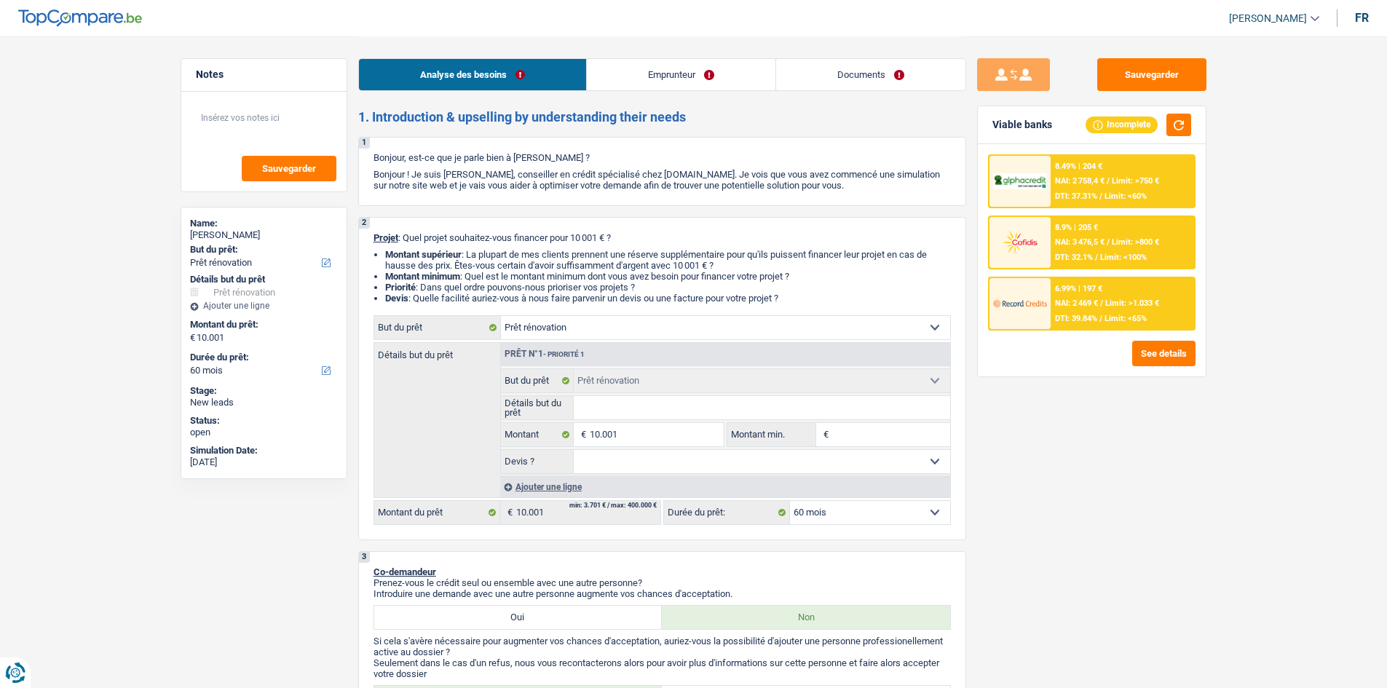
select select "60"
select select "privateEmployee"
select select "familyAllowances"
select select "netSalary"
select select "mealVouchers"
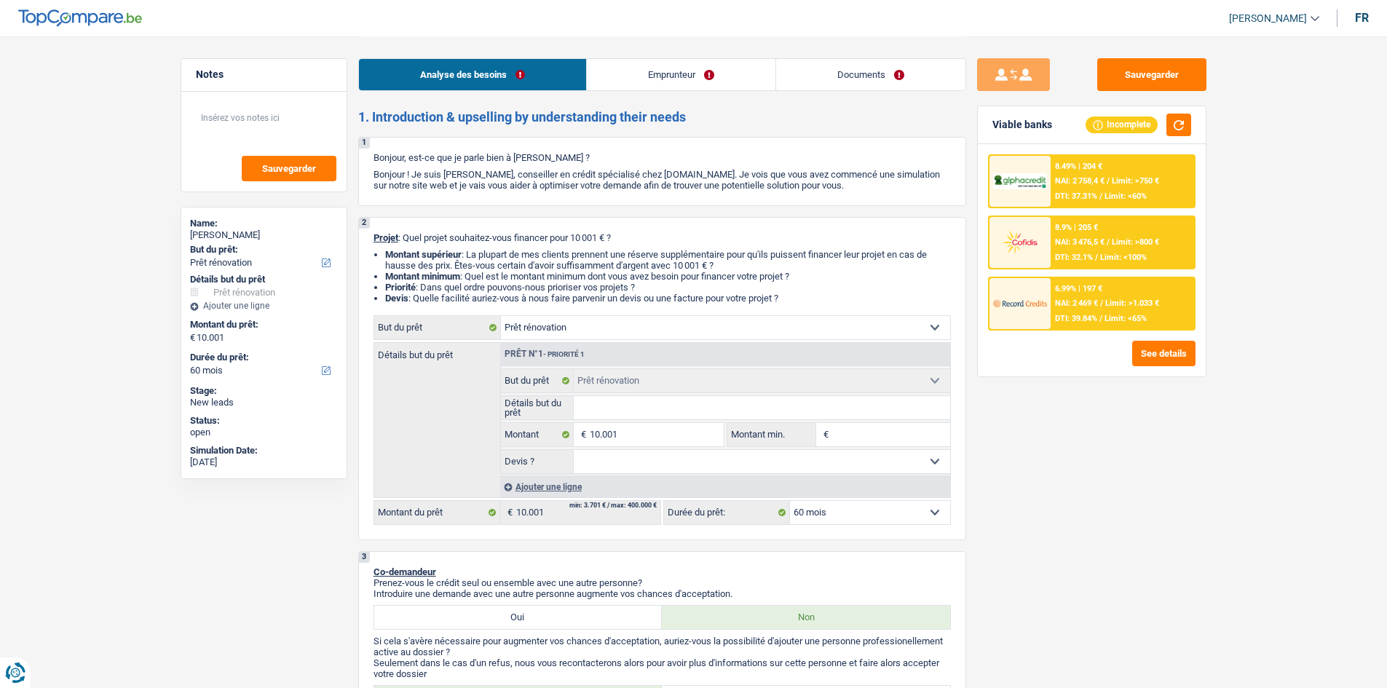
select select "parttimeSelfemployed"
select select "ownerWithMortgage"
select select "mortgage"
select select "300"
select select "renovation"
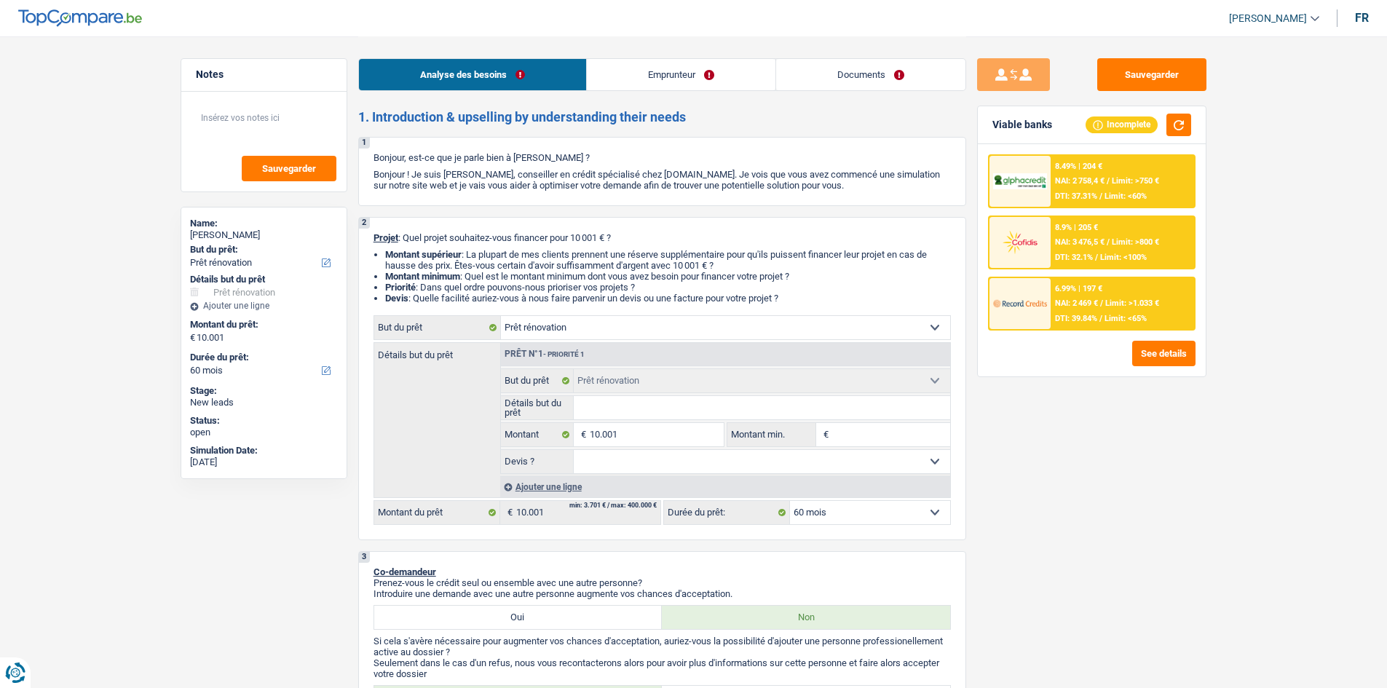
select select "renovation"
select select "60"
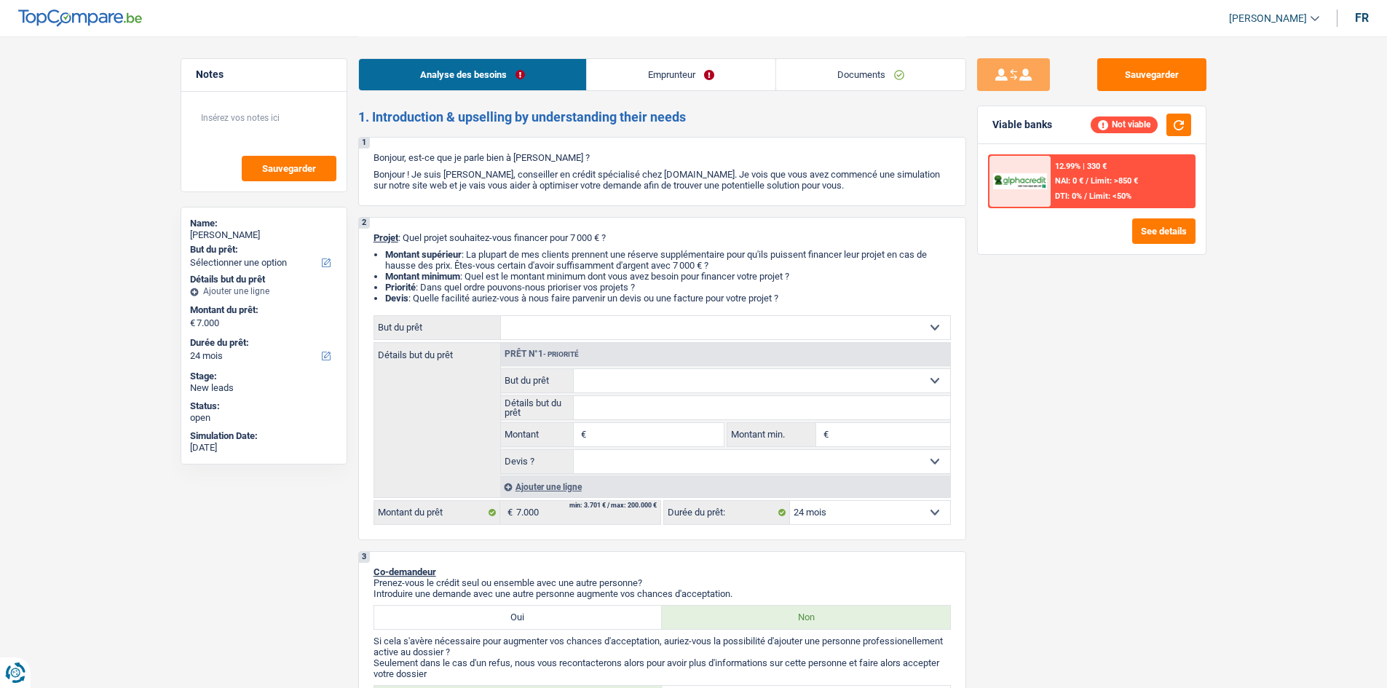
select select "24"
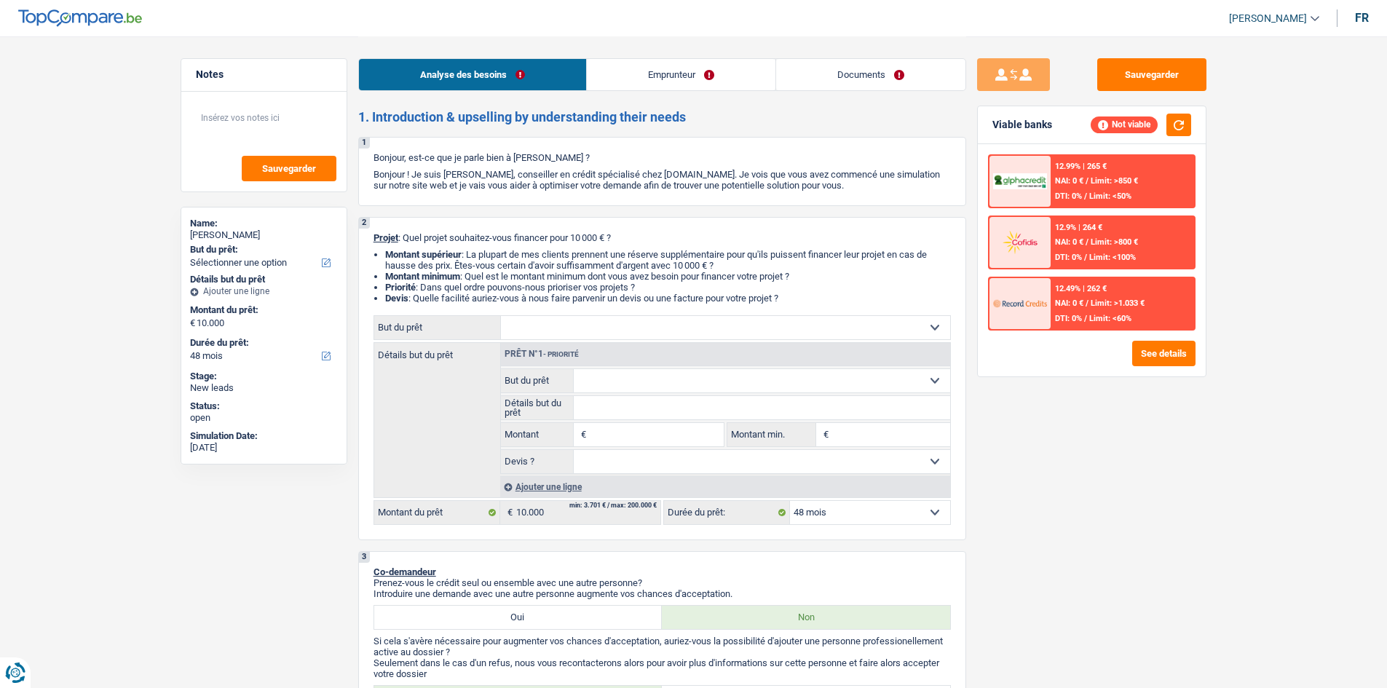
select select "48"
select select "mutuality"
select select "mutualityIndemnity"
select select "48"
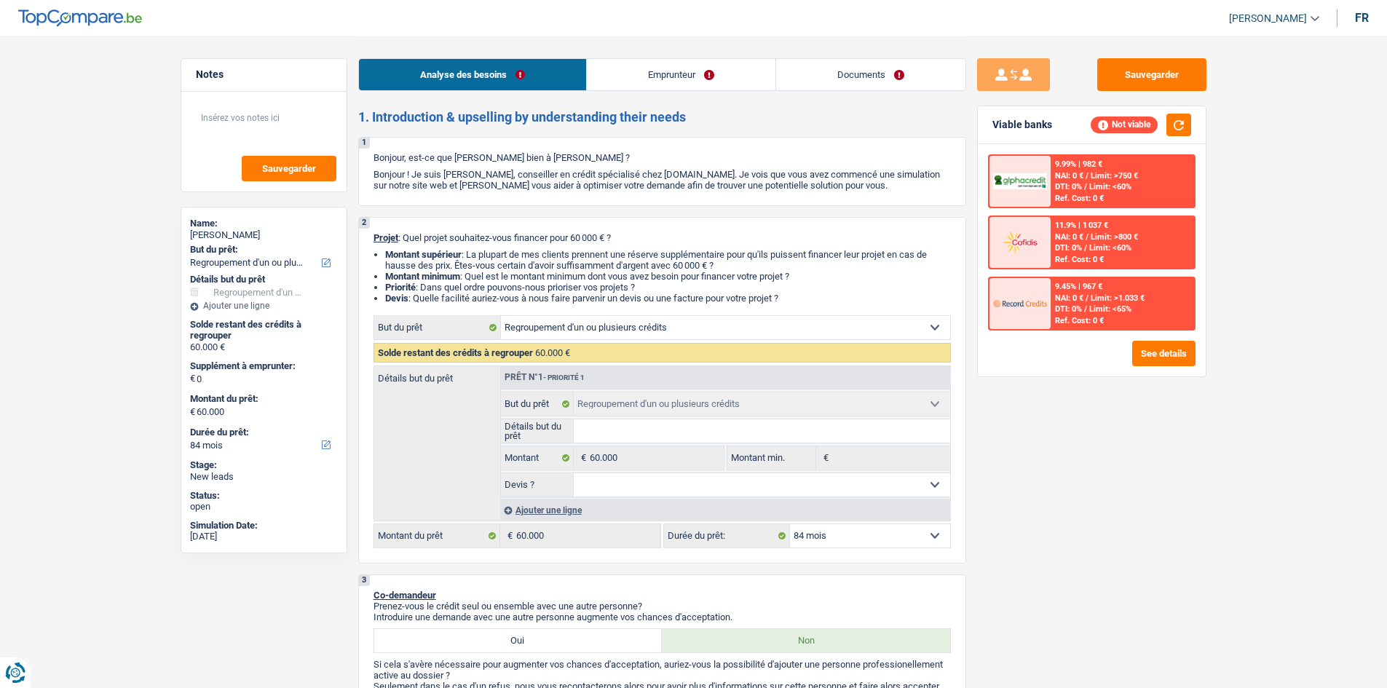
select select "refinancing"
select select "84"
select select "refinancing"
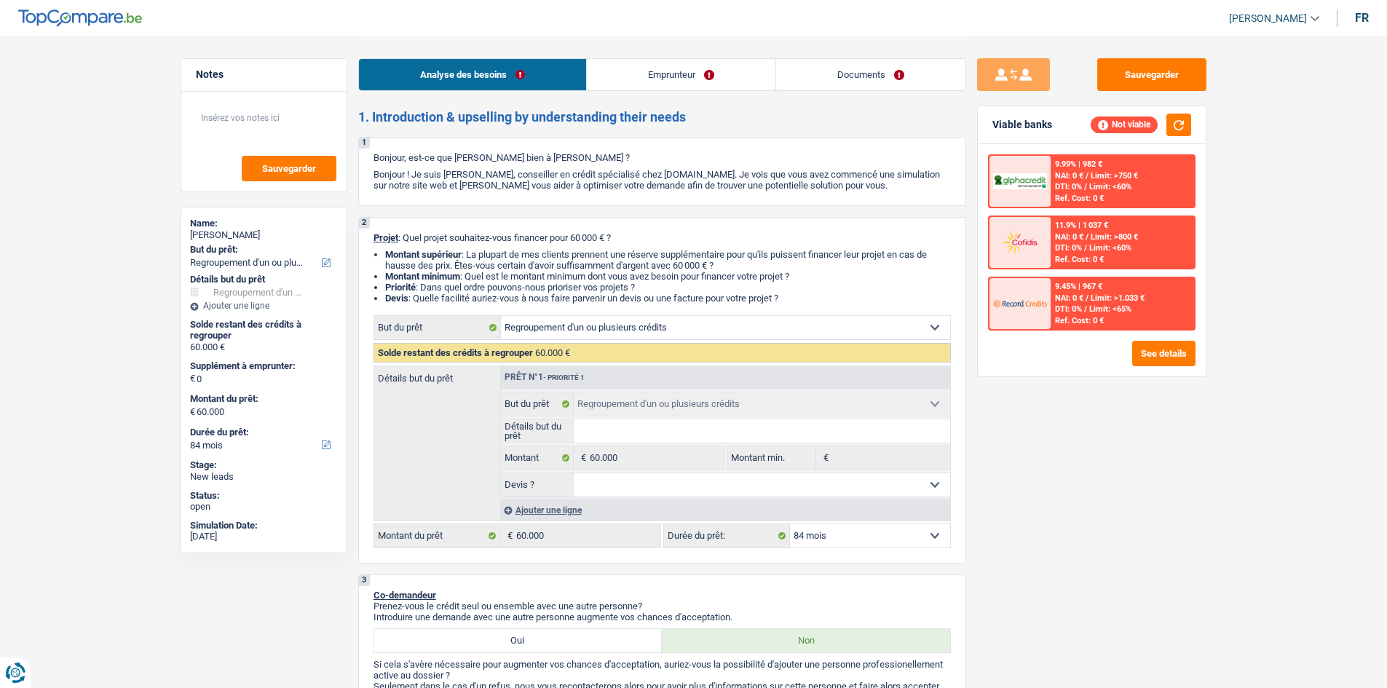
select select "84"
select select "worker"
select select "netSalary"
select select "ownerWithMortgage"
select select "mortgage"
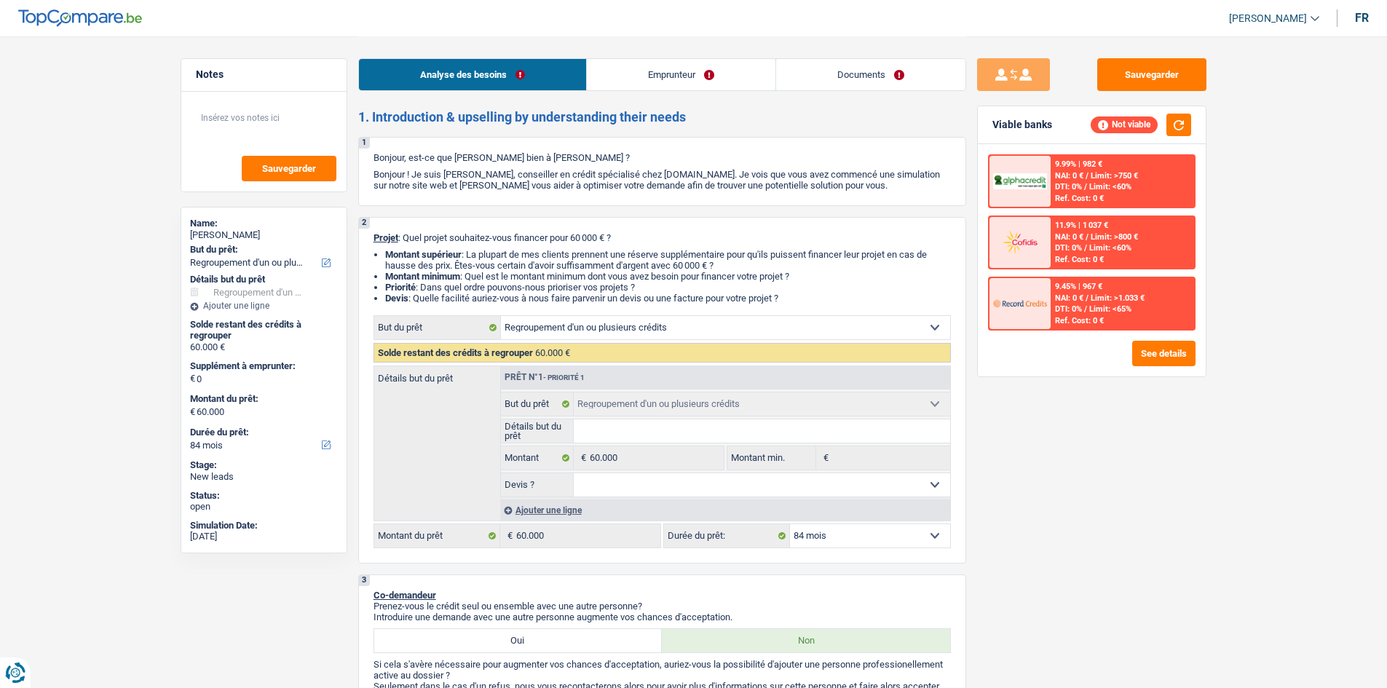
select select "refinancing"
select select "84"
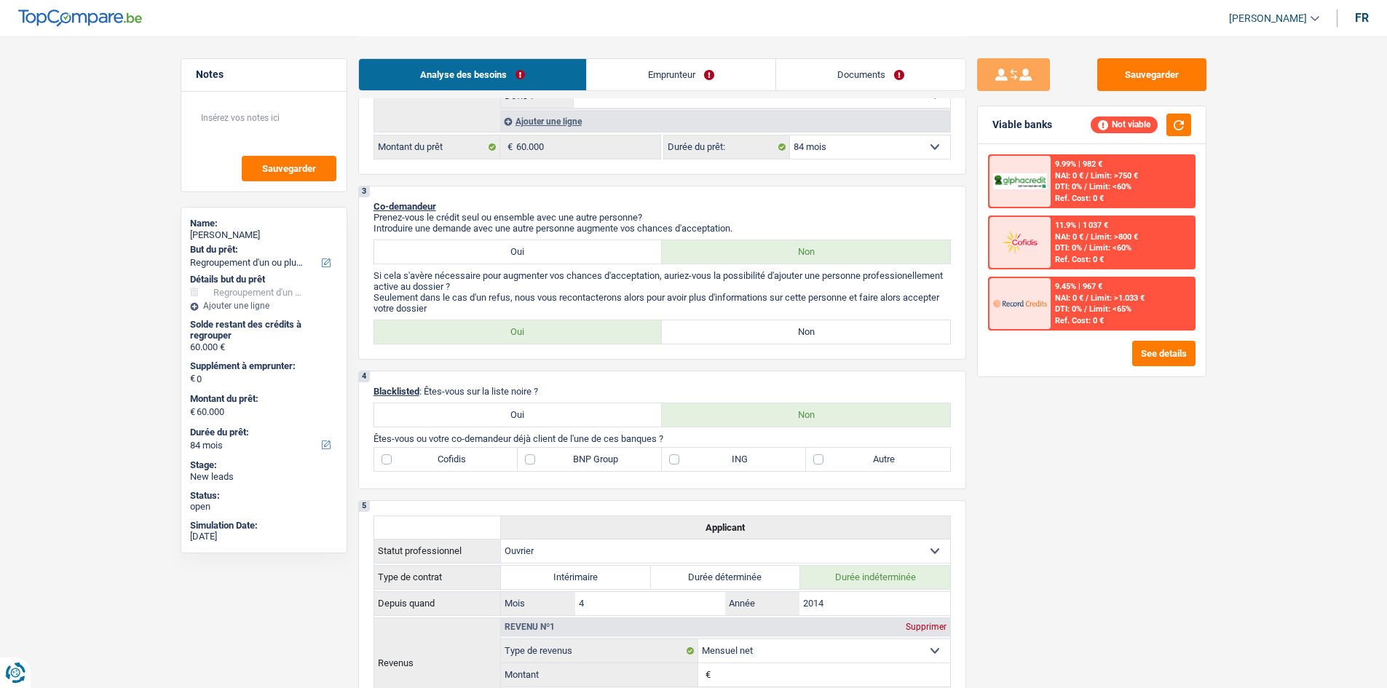
scroll to position [364, 0]
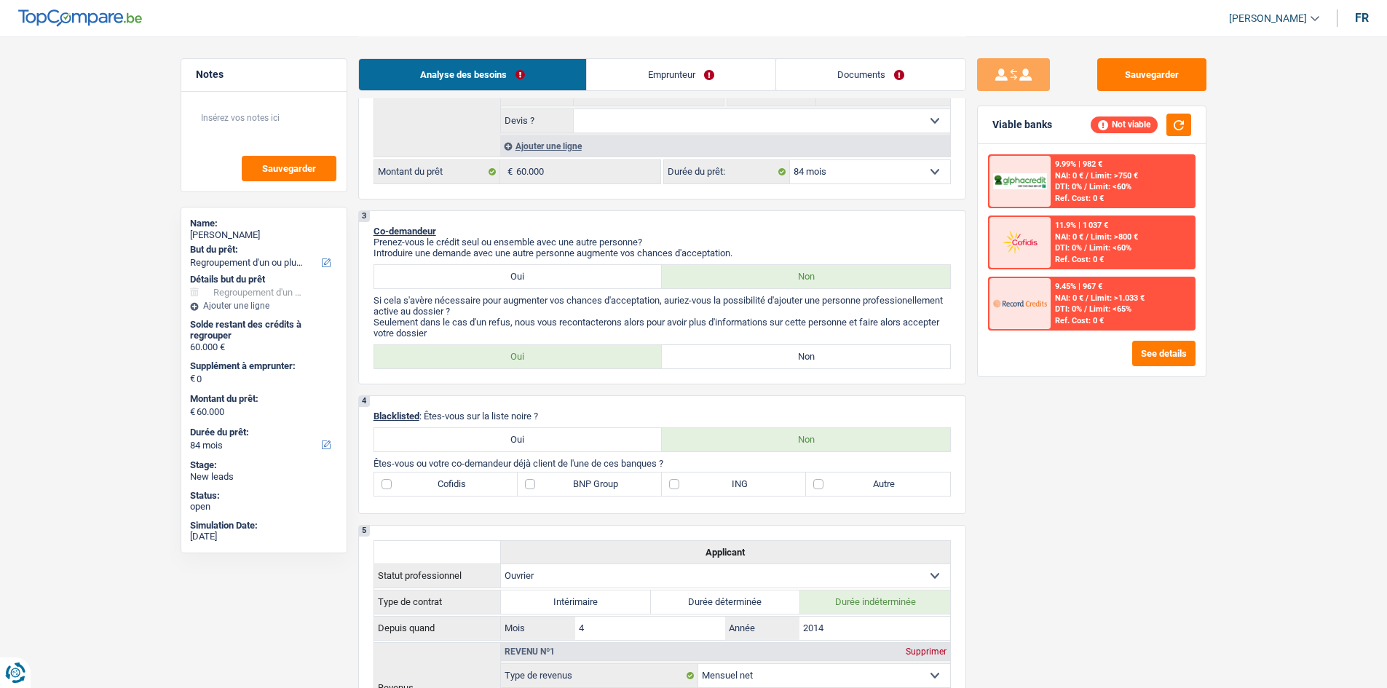
click at [551, 275] on label "Oui" at bounding box center [518, 276] width 288 height 23
click at [551, 275] on input "Oui" at bounding box center [518, 276] width 288 height 23
radio input "true"
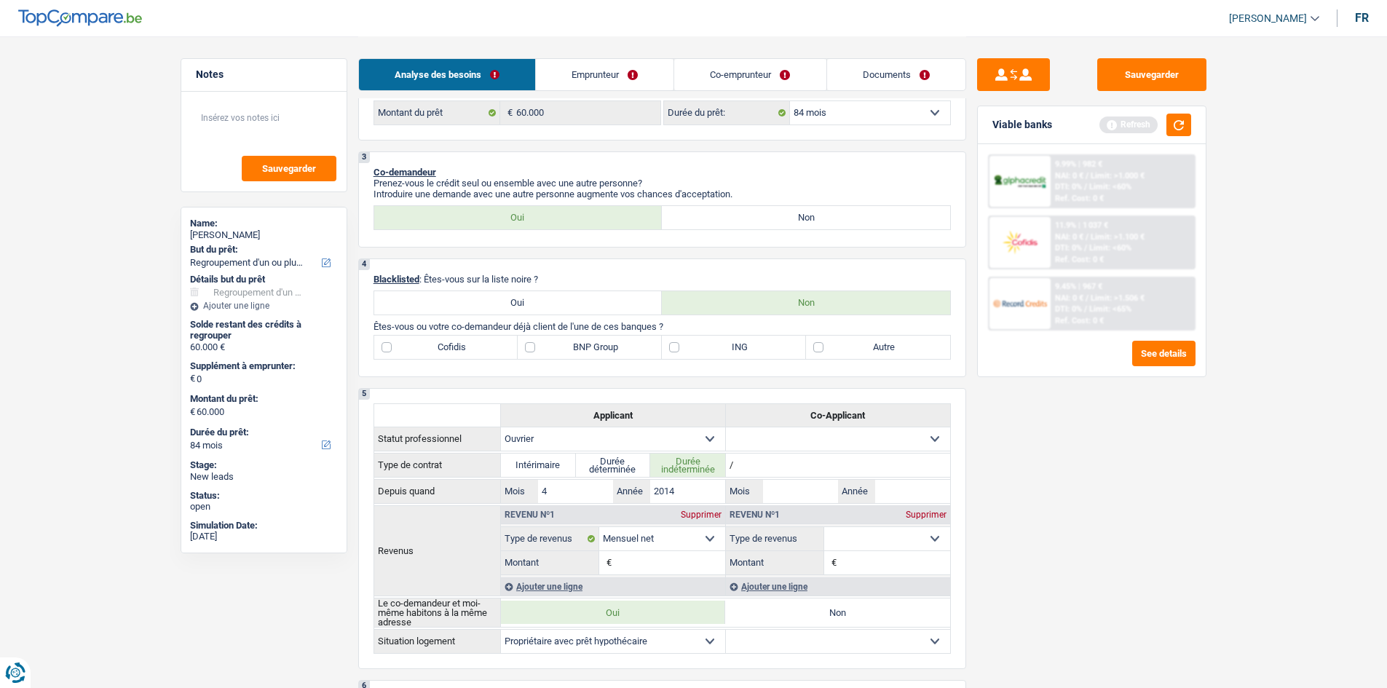
scroll to position [510, 0]
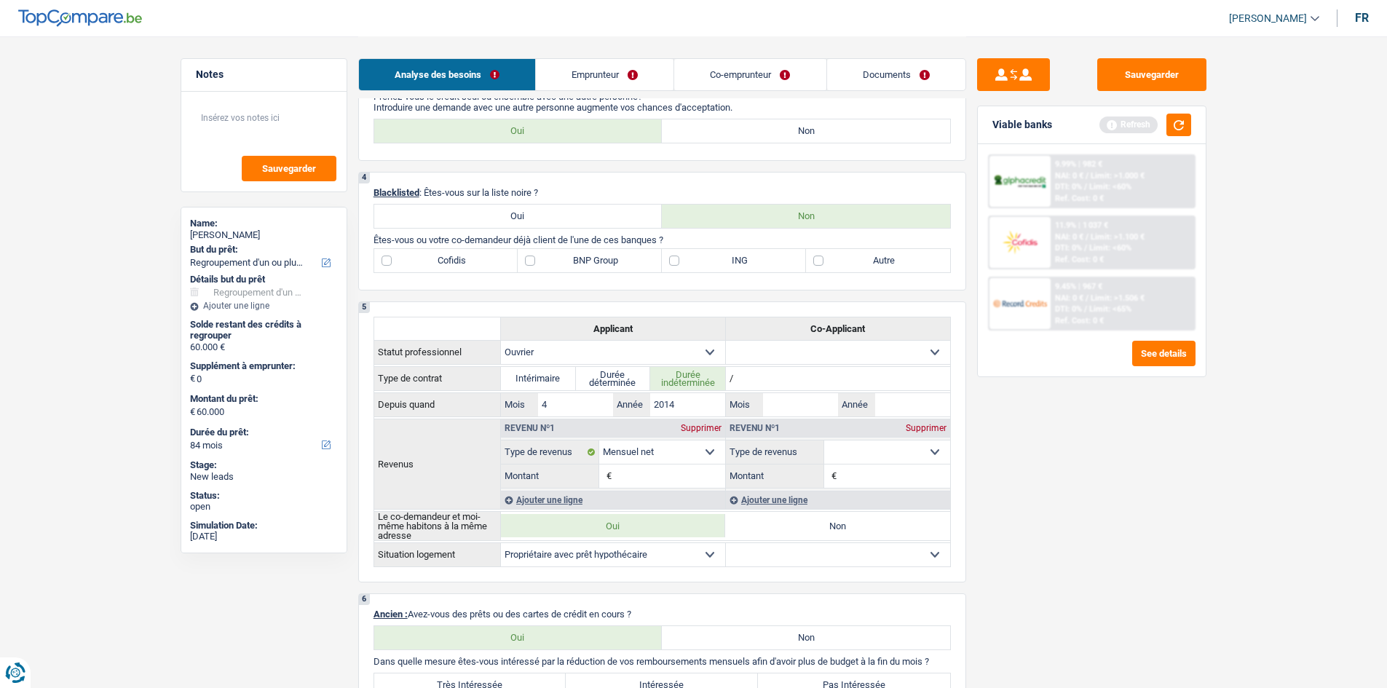
click at [817, 263] on label "Autre" at bounding box center [878, 260] width 144 height 23
click at [817, 263] on input "Autre" at bounding box center [878, 260] width 144 height 23
checkbox input "true"
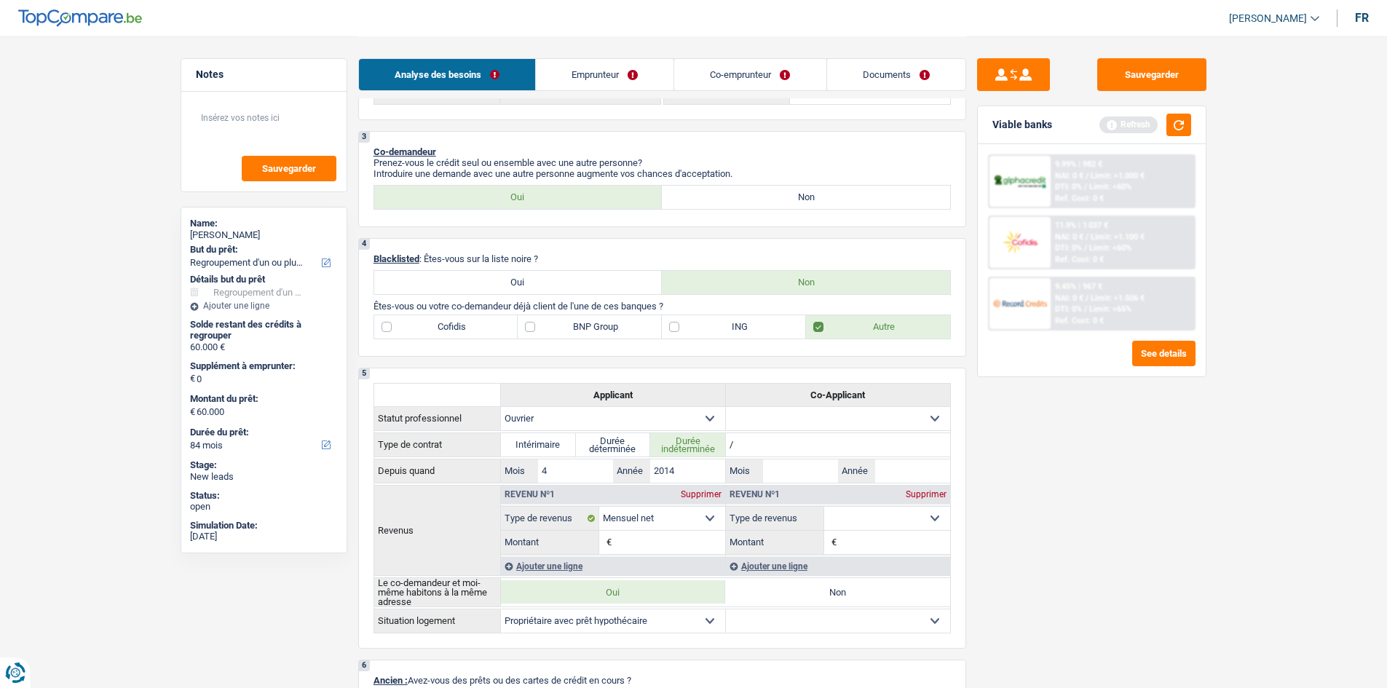
scroll to position [437, 0]
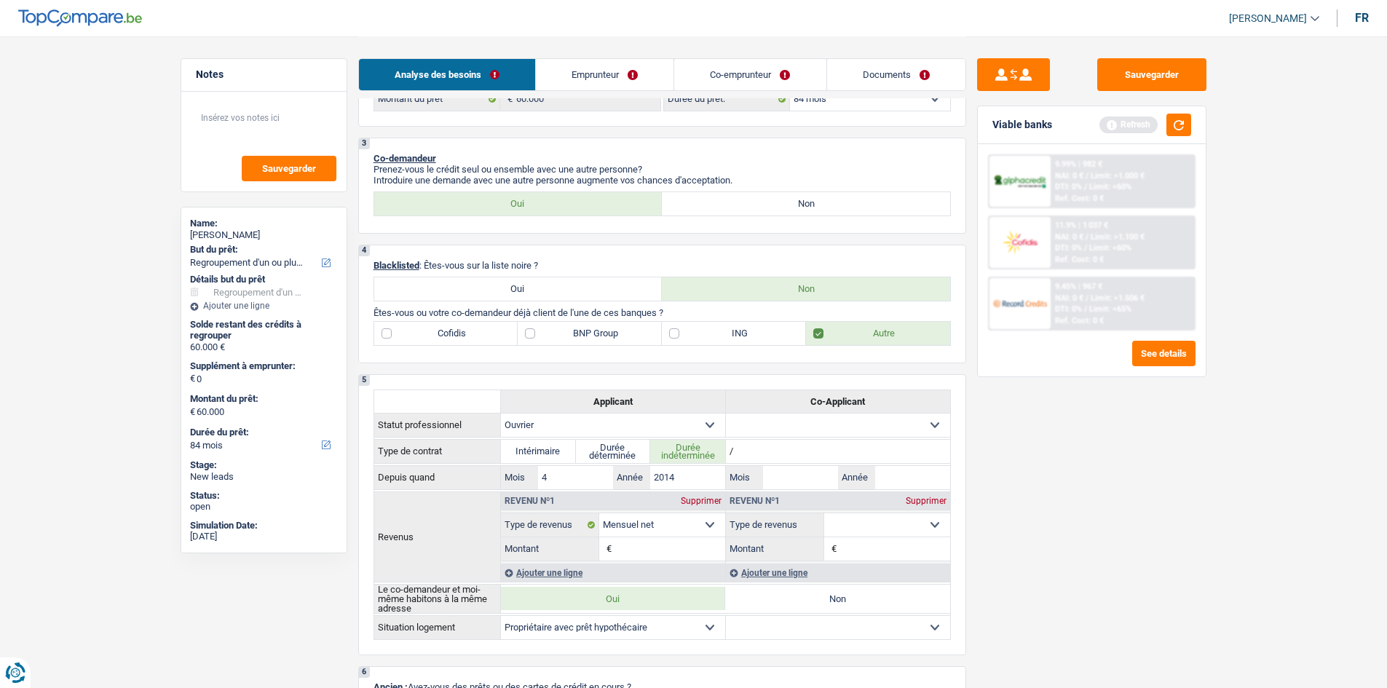
click at [676, 333] on label "ING" at bounding box center [734, 333] width 144 height 23
click at [676, 333] on input "ING" at bounding box center [734, 333] width 144 height 23
checkbox input "true"
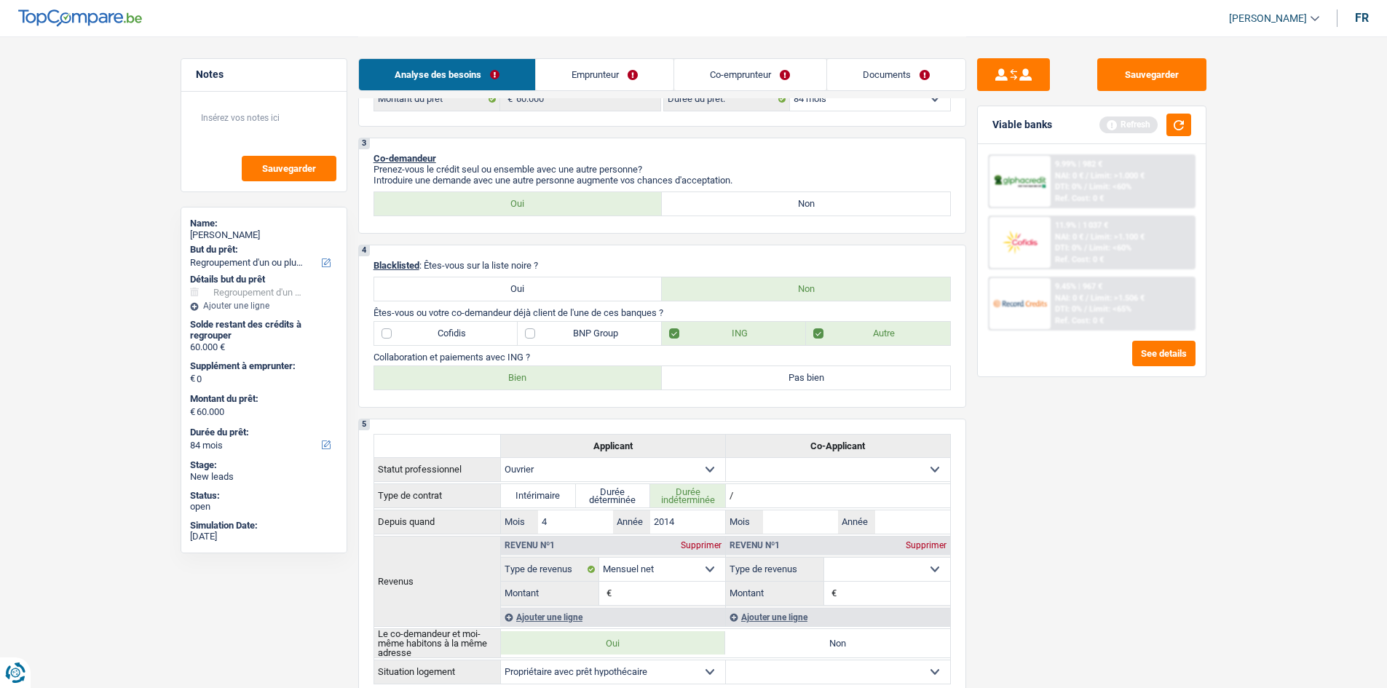
click at [531, 383] on label "Bien" at bounding box center [518, 377] width 288 height 23
click at [531, 383] on input "Bien" at bounding box center [518, 377] width 288 height 23
radio input "true"
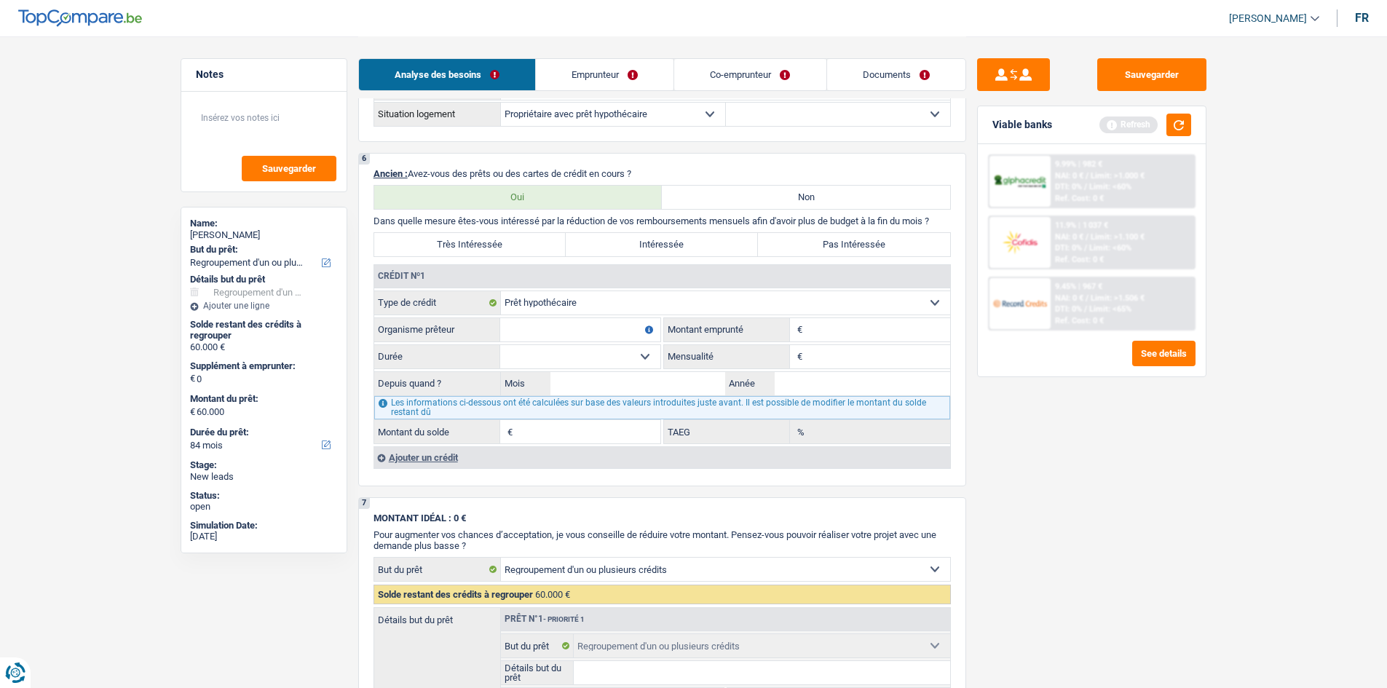
scroll to position [1020, 0]
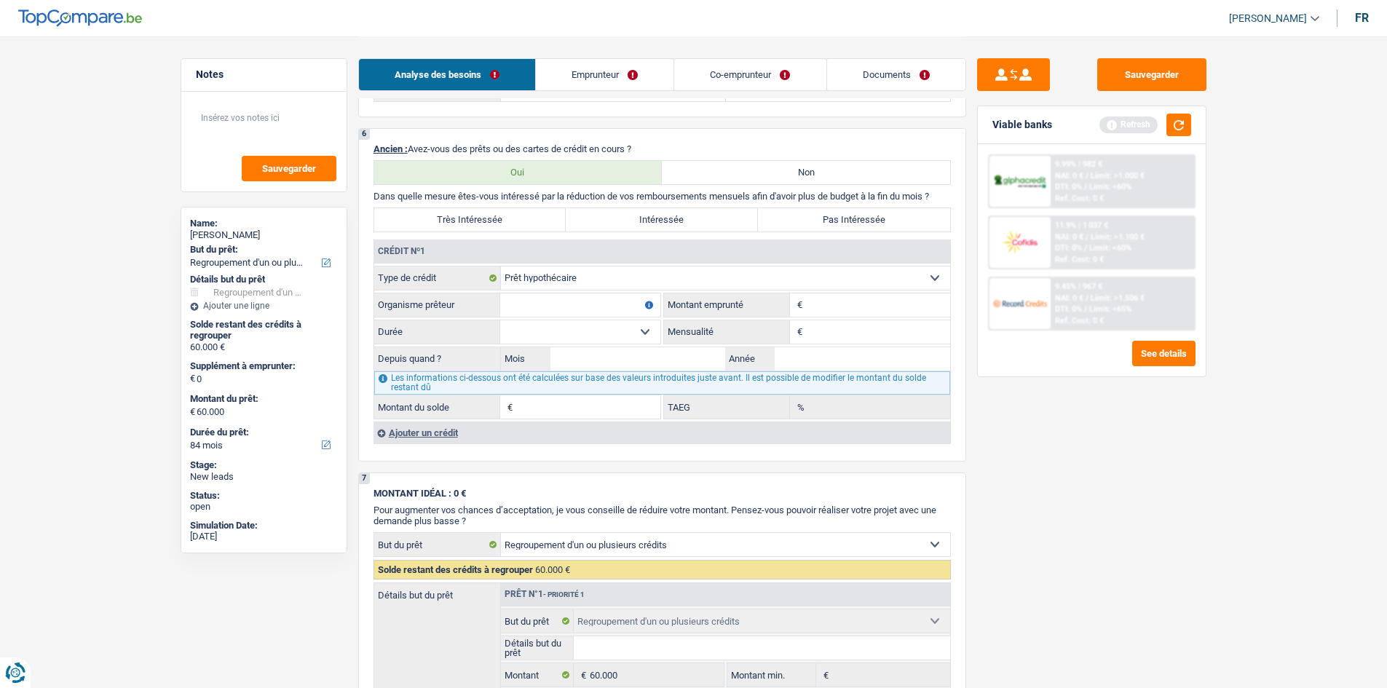
click at [620, 303] on input "Organisme prêteur" at bounding box center [580, 304] width 160 height 23
type input "Crelan"
click at [880, 304] on input "Montant" at bounding box center [878, 304] width 144 height 23
type input "380.000"
click at [639, 329] on select "120 mois 132 mois 144 mois 180 mois 240 mois 300 mois 360 mois 420 mois Sélecti…" at bounding box center [580, 331] width 160 height 23
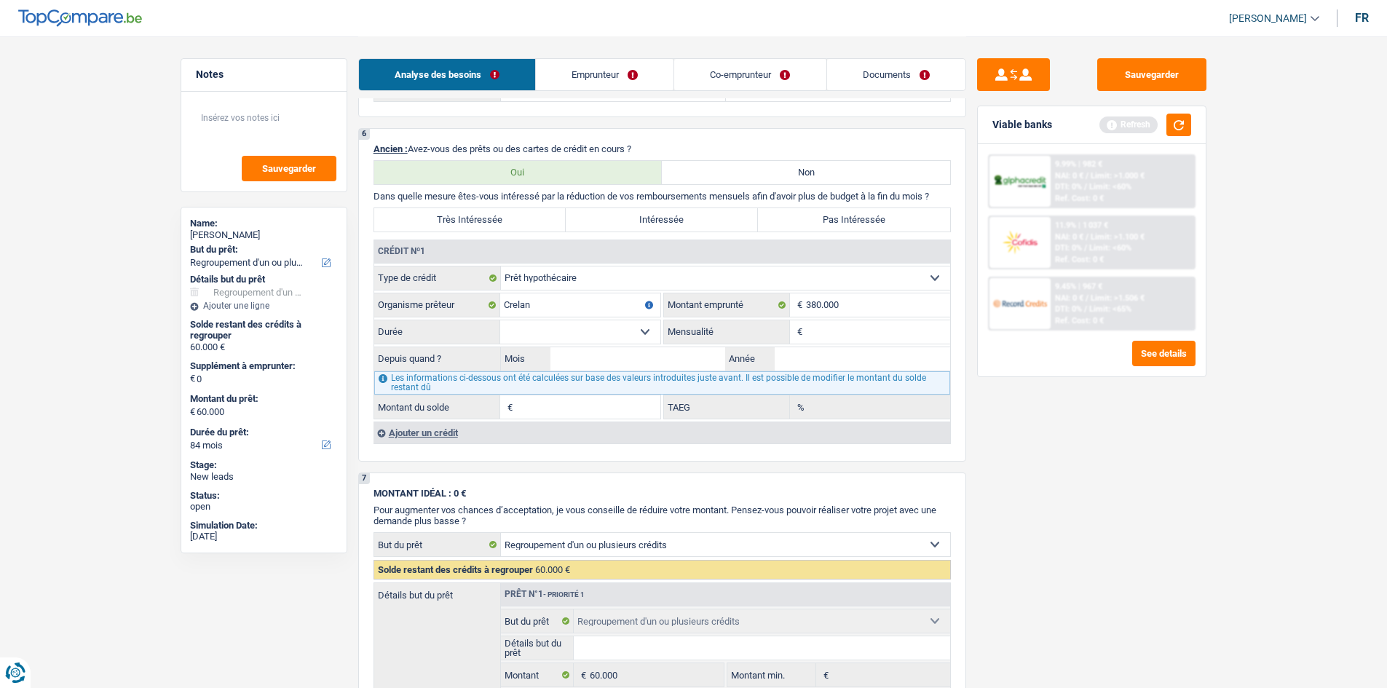
select select "300"
click at [500, 320] on select "120 mois 132 mois 144 mois 180 mois 240 mois 300 mois 360 mois 420 mois Sélecti…" at bounding box center [580, 331] width 160 height 23
click at [851, 334] on input "Mensualité" at bounding box center [878, 331] width 144 height 23
type input "1.880"
click at [631, 360] on input "Mois" at bounding box center [639, 358] width 176 height 23
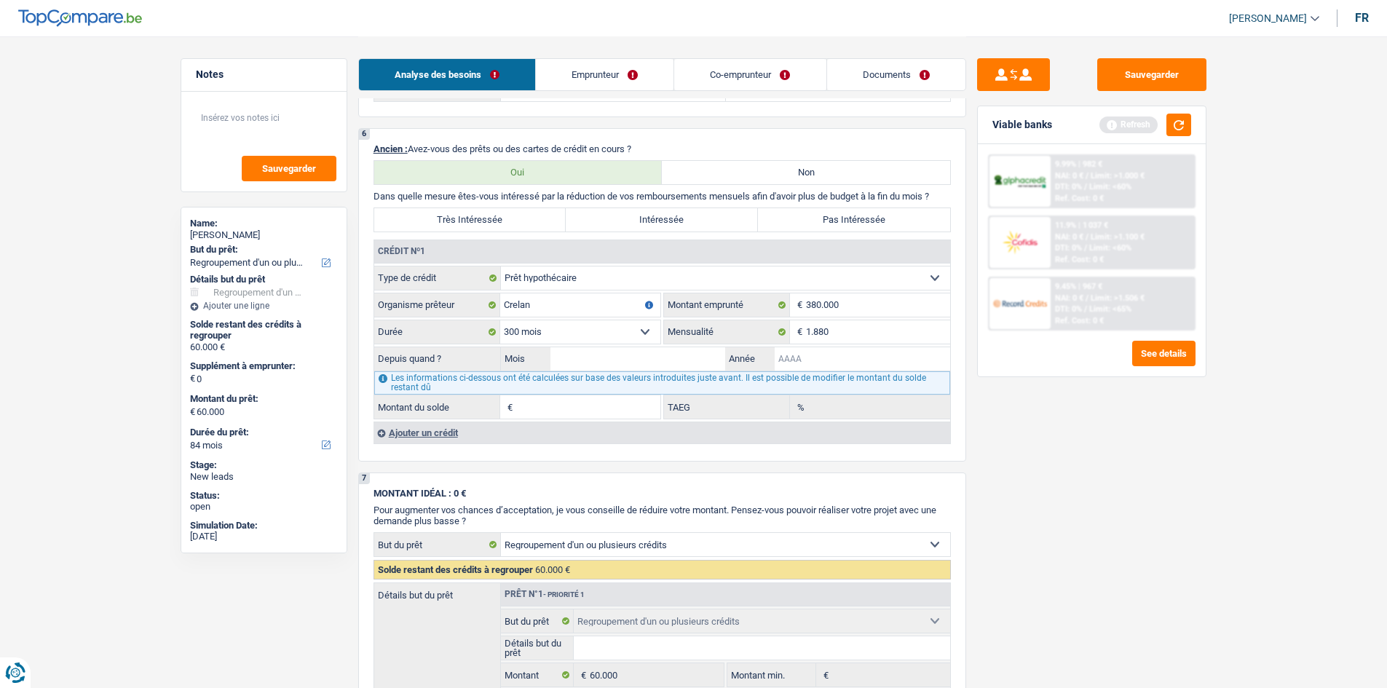
click at [805, 358] on input "Année" at bounding box center [863, 358] width 176 height 23
click at [676, 362] on input "Mois" at bounding box center [639, 358] width 176 height 23
click at [797, 363] on input "Année" at bounding box center [863, 358] width 176 height 23
type input "2023"
click at [591, 353] on input "Mois" at bounding box center [639, 358] width 176 height 23
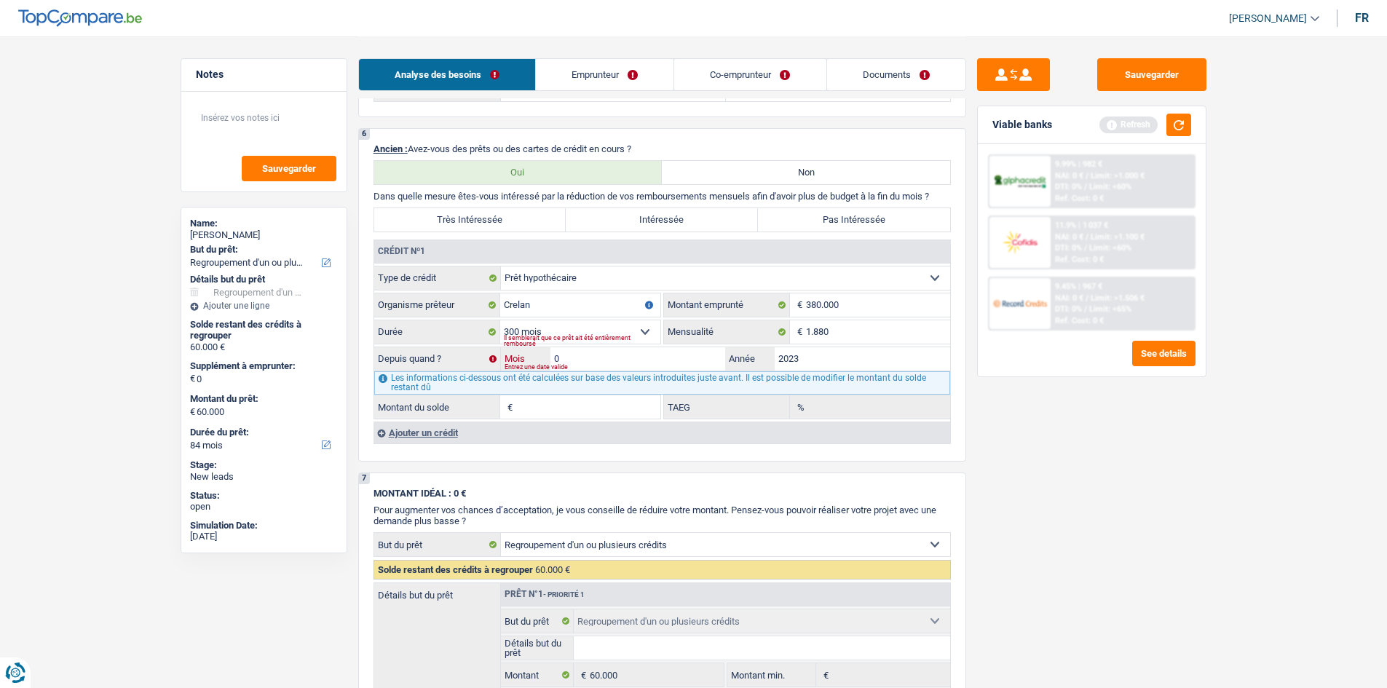
type input "06"
type input "357.405"
type input "3,44"
click at [398, 428] on div "Ajouter un crédit" at bounding box center [662, 433] width 577 height 22
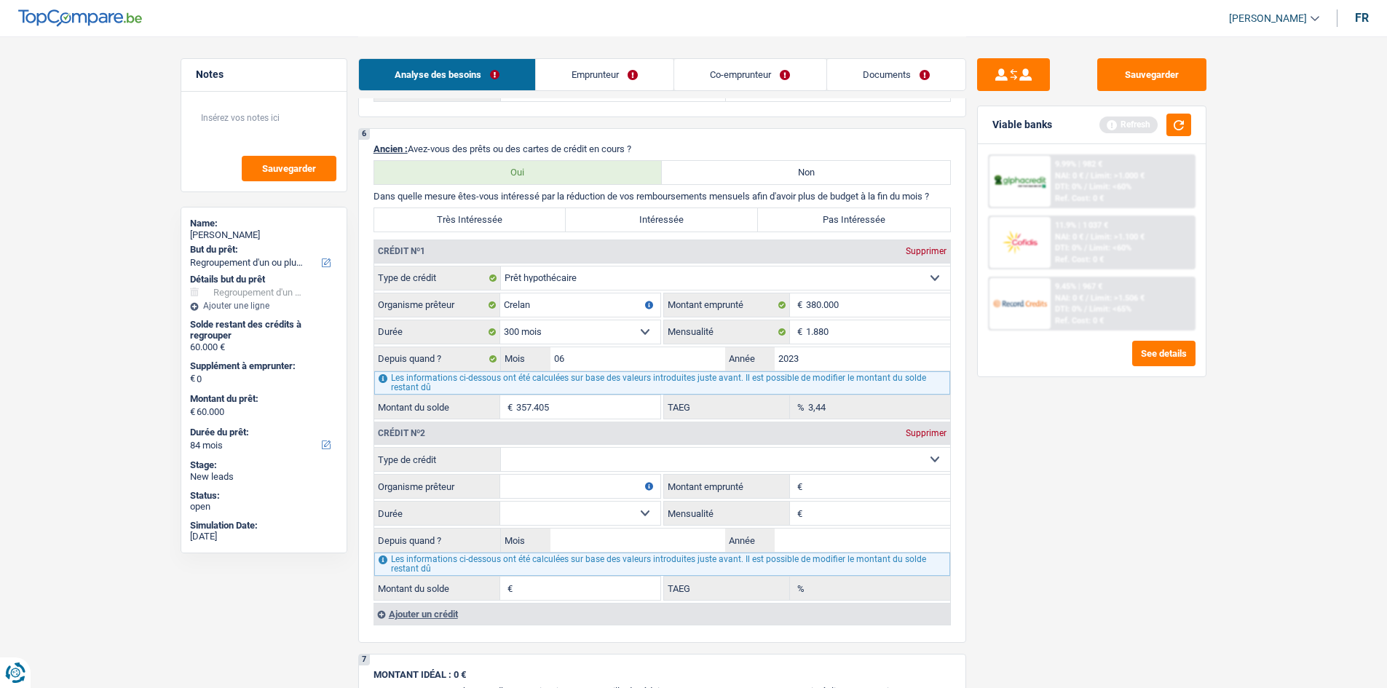
click at [604, 460] on select "Carte ou ouverture de crédit Prêt hypothécaire Vente à tempérament Prêt à tempé…" at bounding box center [725, 459] width 449 height 23
select select "personalLoan"
type input "0"
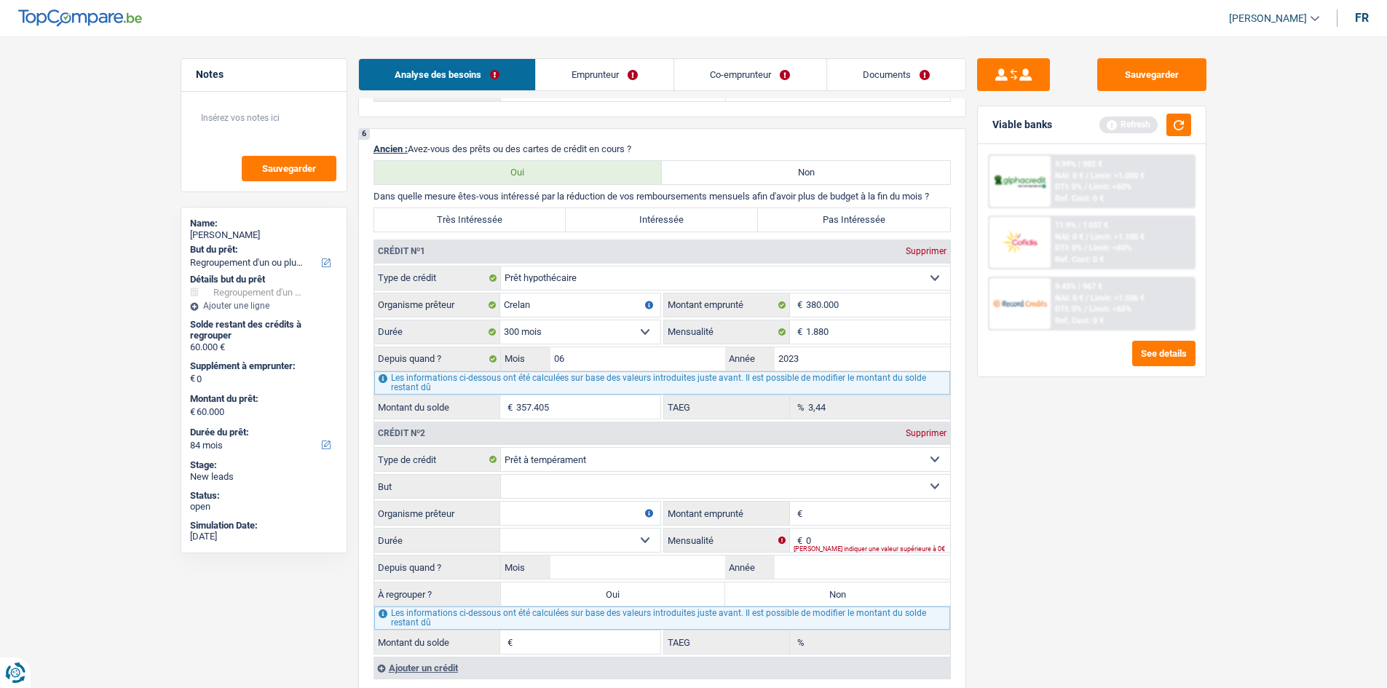
click at [593, 484] on select "Confort maison: meubles, textile, peinture, électroménager, outillage non-profe…" at bounding box center [725, 486] width 449 height 23
select select "homeFurnishingOrRelocation"
click at [501, 475] on select "Confort maison: meubles, textile, peinture, électroménager, outillage non-profe…" at bounding box center [725, 486] width 449 height 23
click at [564, 513] on input "Organisme prêteur" at bounding box center [580, 513] width 160 height 23
type input "Beobank"
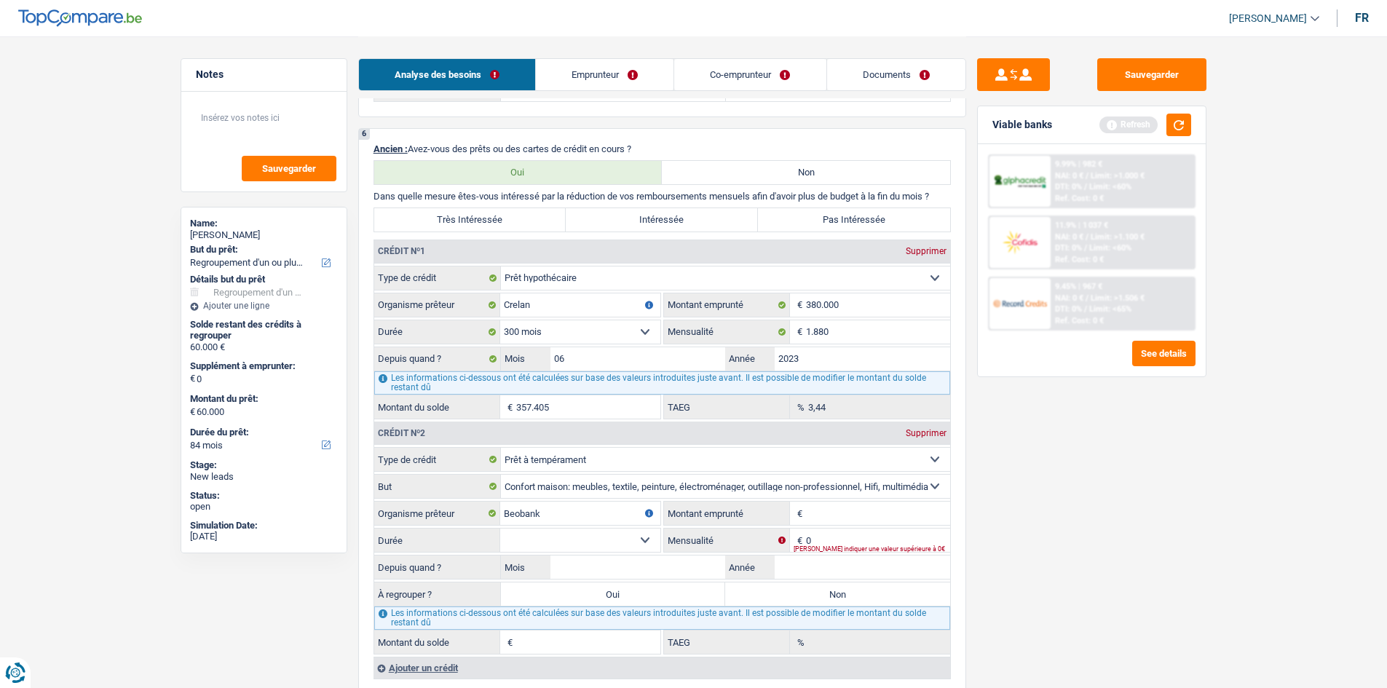
click at [856, 507] on input "Montant emprunté" at bounding box center [878, 513] width 144 height 23
type input "4"
click at [572, 645] on input "Montant du solde" at bounding box center [588, 642] width 144 height 23
type input "49.950"
click at [642, 541] on select "12 mois 18 mois 24 mois Sélectionner une option" at bounding box center [580, 540] width 160 height 23
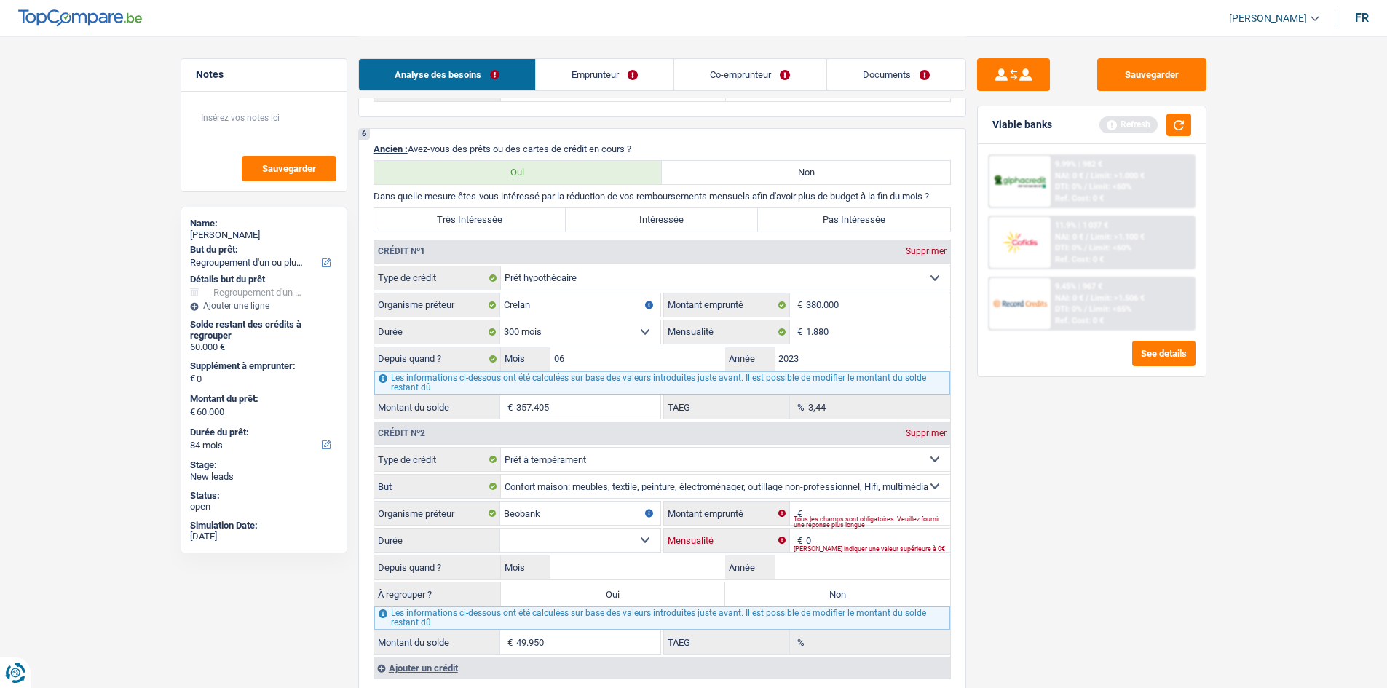
click at [834, 535] on input "0" at bounding box center [878, 540] width 144 height 23
click at [647, 562] on input "Mois" at bounding box center [639, 567] width 176 height 23
type input "01"
type input "2025"
click at [849, 537] on input "0" at bounding box center [878, 540] width 144 height 23
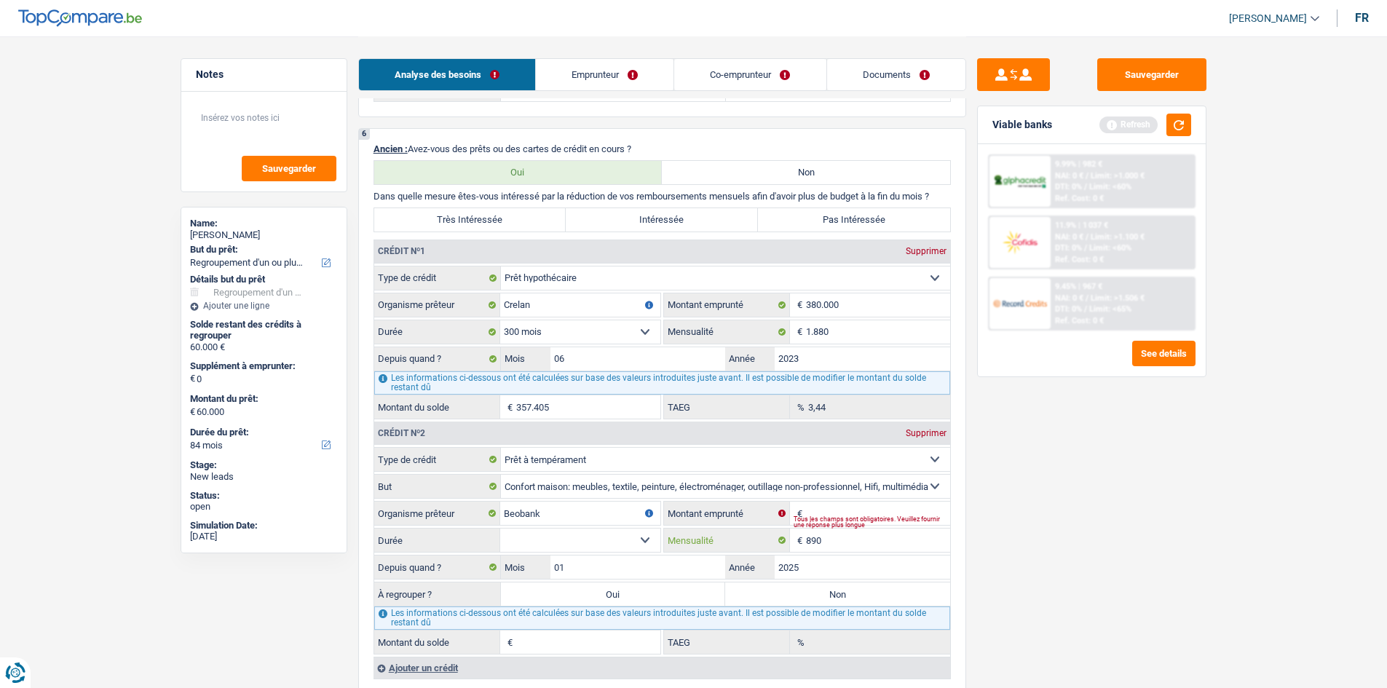
type input "890"
click at [653, 545] on select "12 mois 18 mois 24 mois Sélectionner une option" at bounding box center [580, 540] width 160 height 23
click at [858, 519] on div "Tous les champs sont obligatoires. Veuillez fournir une réponse plus longue" at bounding box center [872, 522] width 157 height 6
click at [832, 508] on input "Montant emprunté" at bounding box center [878, 513] width 144 height 23
type input "55.000"
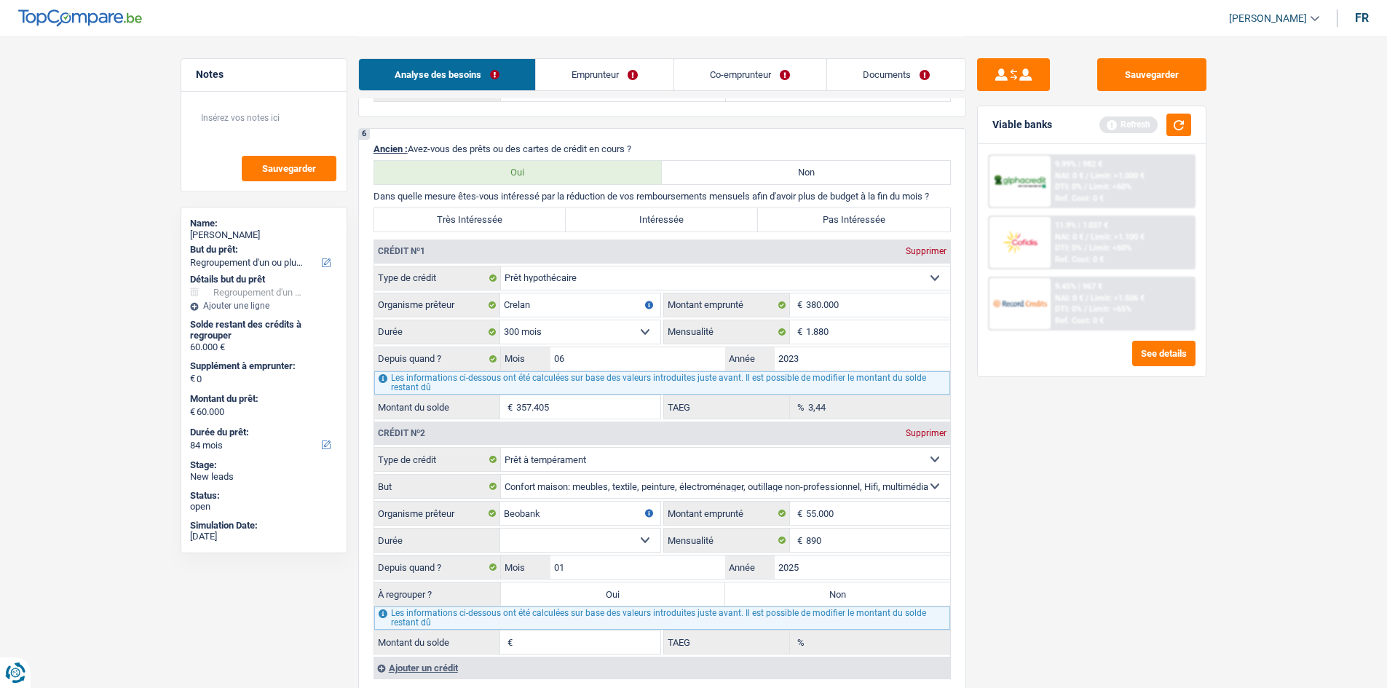
click at [647, 539] on select "12 mois 18 mois 24 mois 30 mois 36 mois 42 mois 48 mois 60 mois 72 mois 84 mois…" at bounding box center [580, 540] width 160 height 23
select select "84"
click at [500, 529] on select "12 mois 18 mois 24 mois 30 mois 36 mois 42 mois 48 mois 60 mois 72 mois 84 mois…" at bounding box center [580, 540] width 160 height 23
type input "51.145"
type input "9,58"
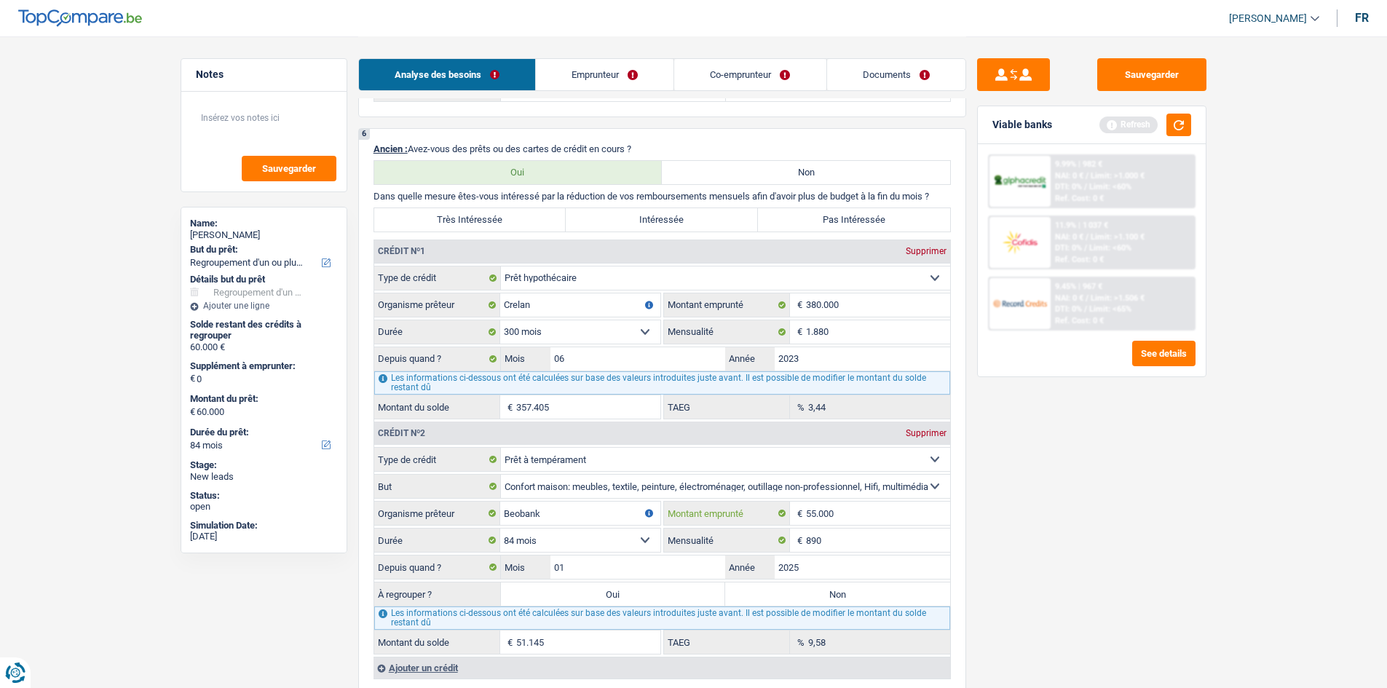
click at [814, 513] on input "55.000" at bounding box center [878, 513] width 144 height 23
type input "5.000"
select select
type input "60.000"
click at [639, 535] on select "12 mois 18 mois 24 mois 30 mois 36 mois 42 mois 48 mois 60 mois 72 mois 84 mois…" at bounding box center [580, 540] width 160 height 23
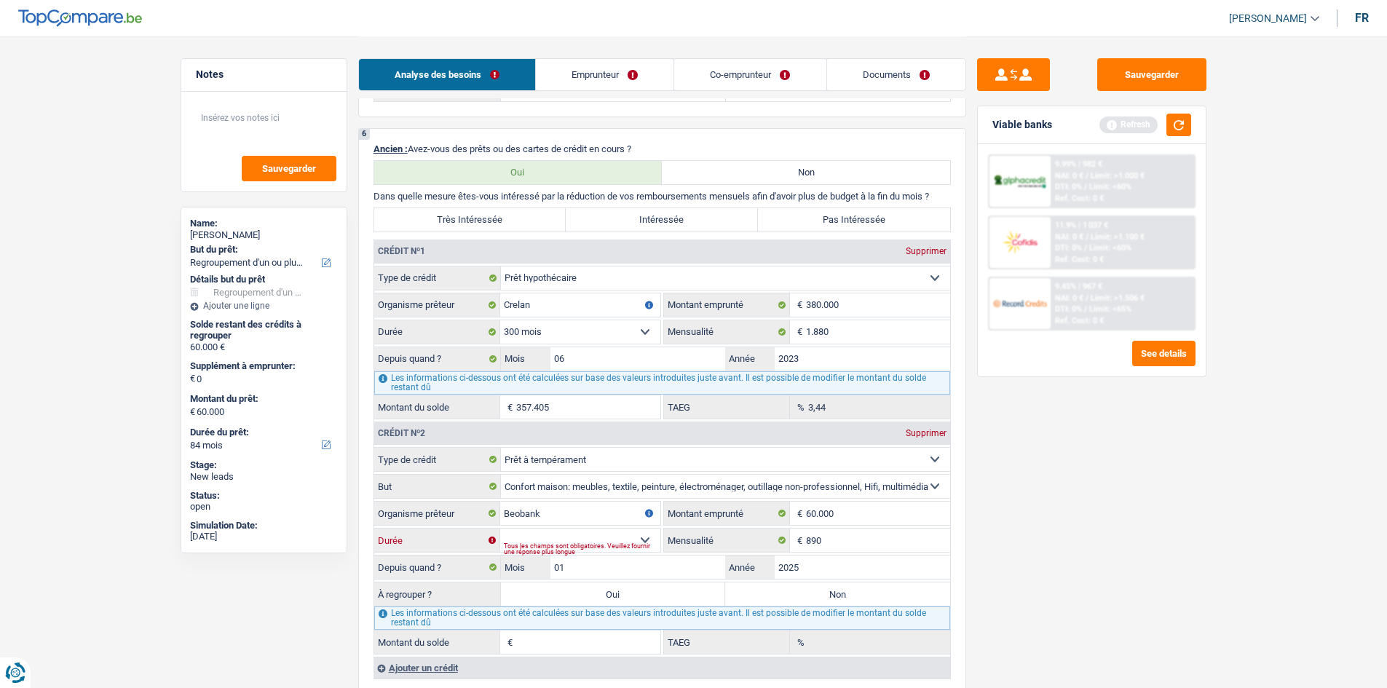
select select "84"
click at [500, 529] on select "12 mois 18 mois 24 mois 30 mois 36 mois 42 mois 48 mois 60 mois 72 mois 84 mois…" at bounding box center [580, 540] width 160 height 23
type input "55.381"
type input "6,66"
click at [811, 511] on input "60.000" at bounding box center [878, 513] width 144 height 23
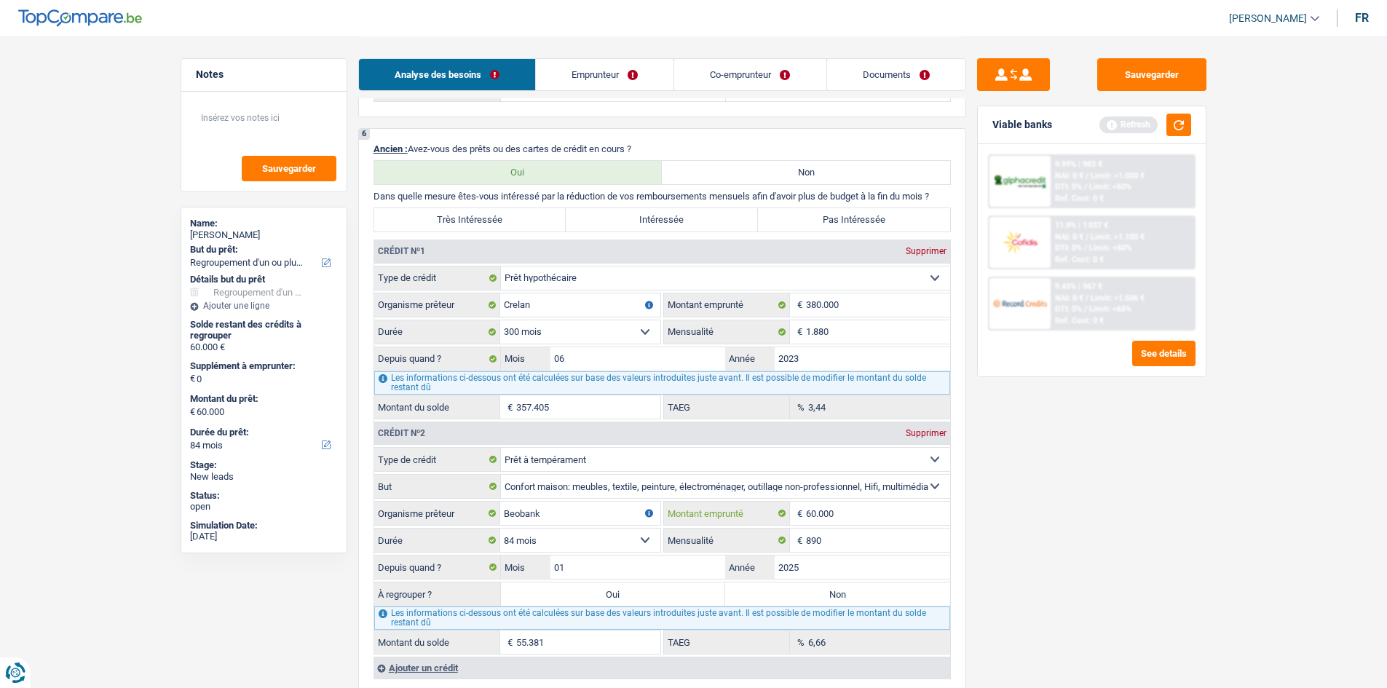
click at [817, 513] on input "60.000" at bounding box center [878, 513] width 144 height 23
type input "6.000"
select select
type input "55.000"
click at [640, 538] on select "12 mois 18 mois 24 mois 30 mois 36 mois 42 mois 48 mois 60 mois 72 mois 84 mois…" at bounding box center [580, 540] width 160 height 23
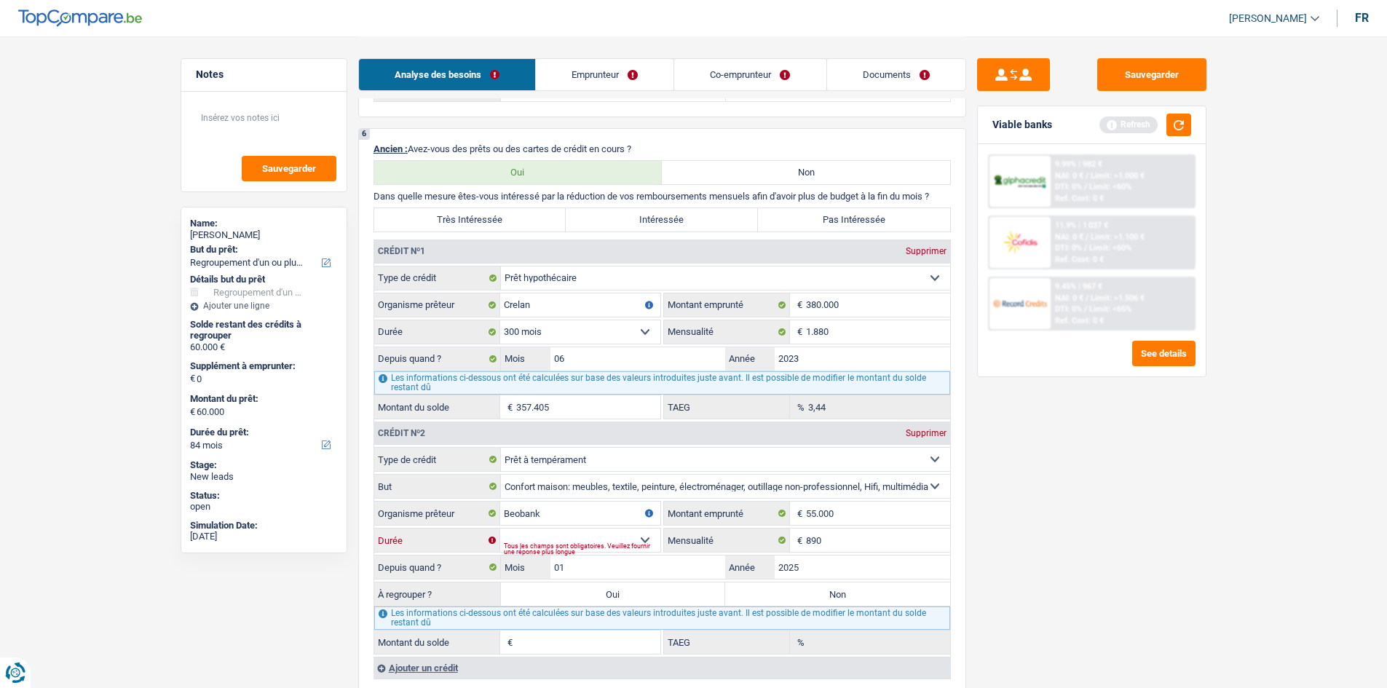
select select "84"
click at [500, 529] on select "12 mois 18 mois 24 mois 30 mois 36 mois 42 mois 48 mois 60 mois 72 mois 84 mois…" at bounding box center [580, 540] width 160 height 23
type input "51.145"
type input "9,58"
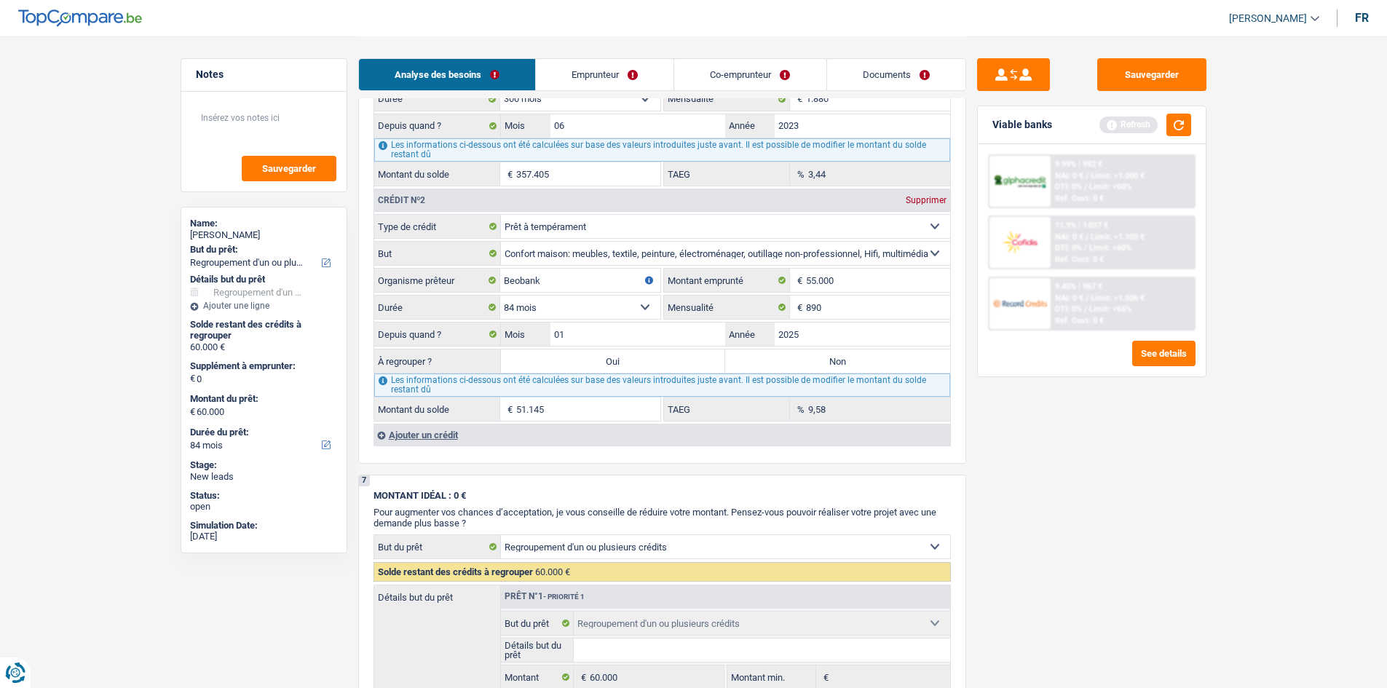
scroll to position [1311, 0]
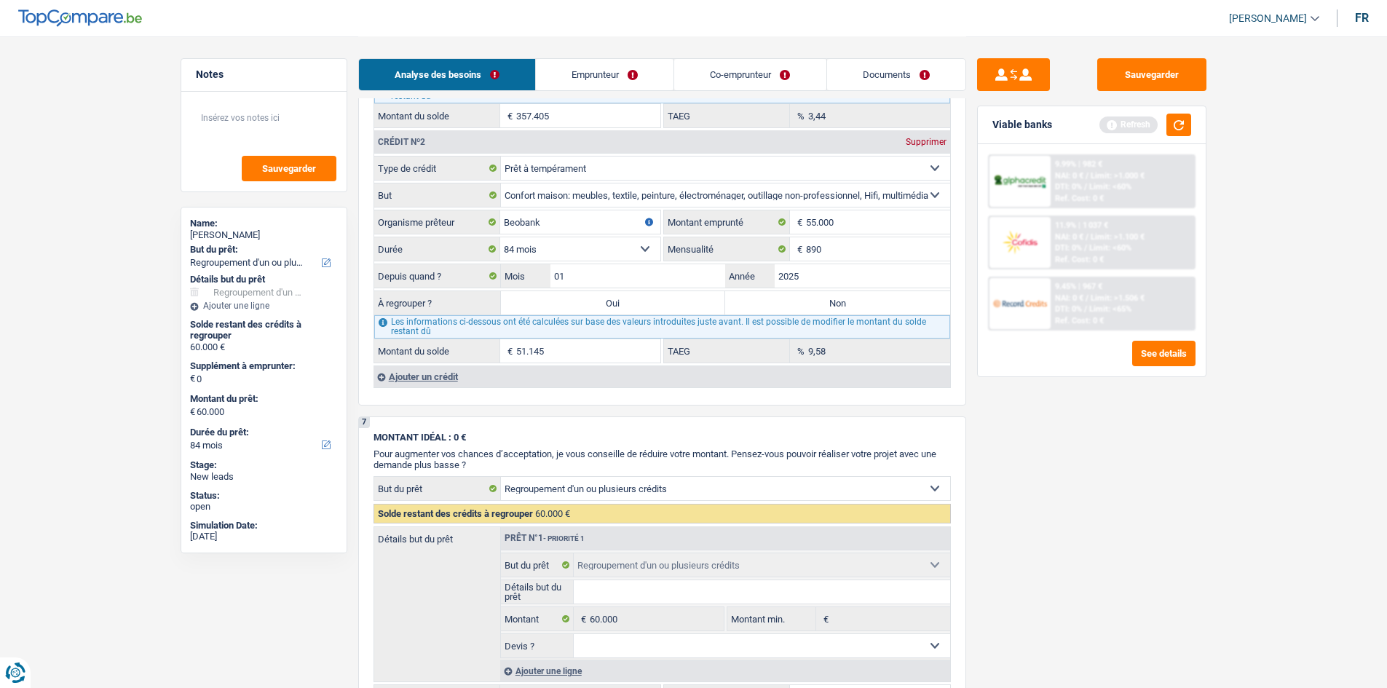
click at [420, 379] on div "Ajouter un crédit" at bounding box center [662, 377] width 577 height 22
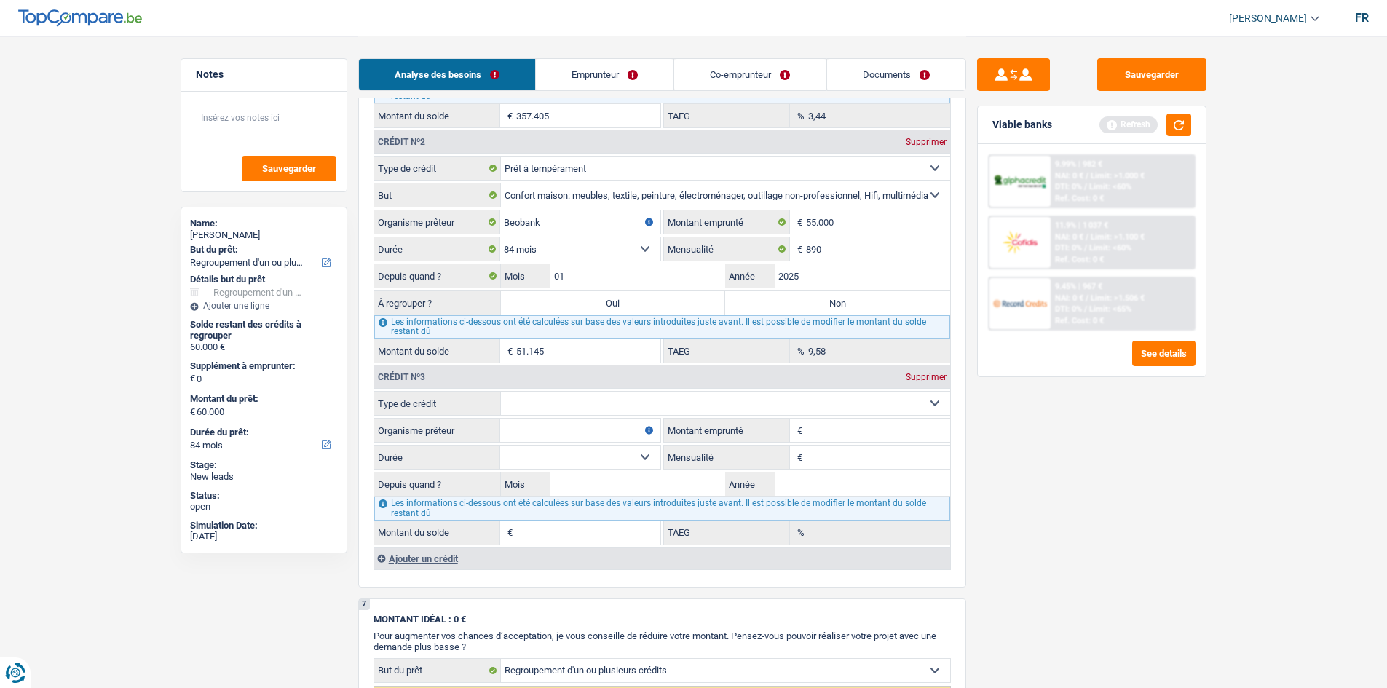
click at [573, 397] on select "Carte ou ouverture de crédit Prêt hypothécaire Vente à tempérament Prêt à tempé…" at bounding box center [725, 403] width 449 height 23
select select "cardOrCredit"
type input "0"
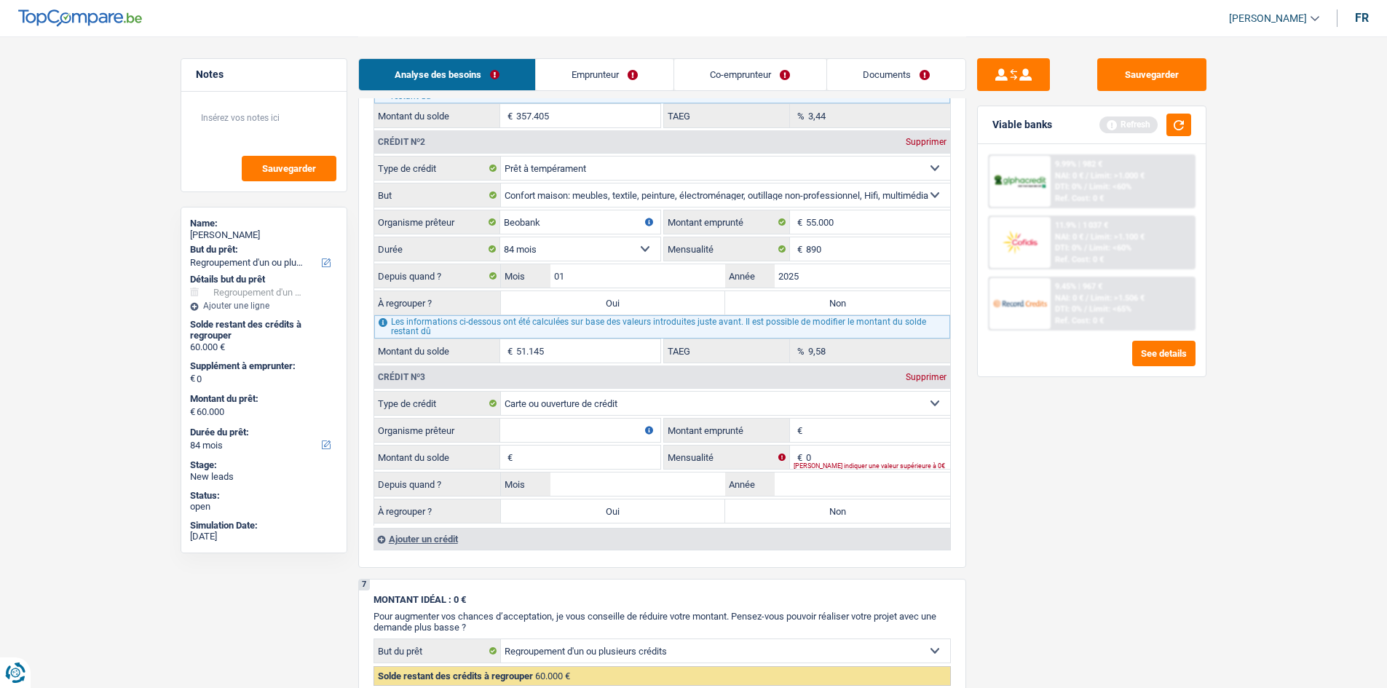
click at [635, 432] on input "Organisme prêteur" at bounding box center [580, 430] width 160 height 23
type input "beobank"
type input "6.000"
type input "300"
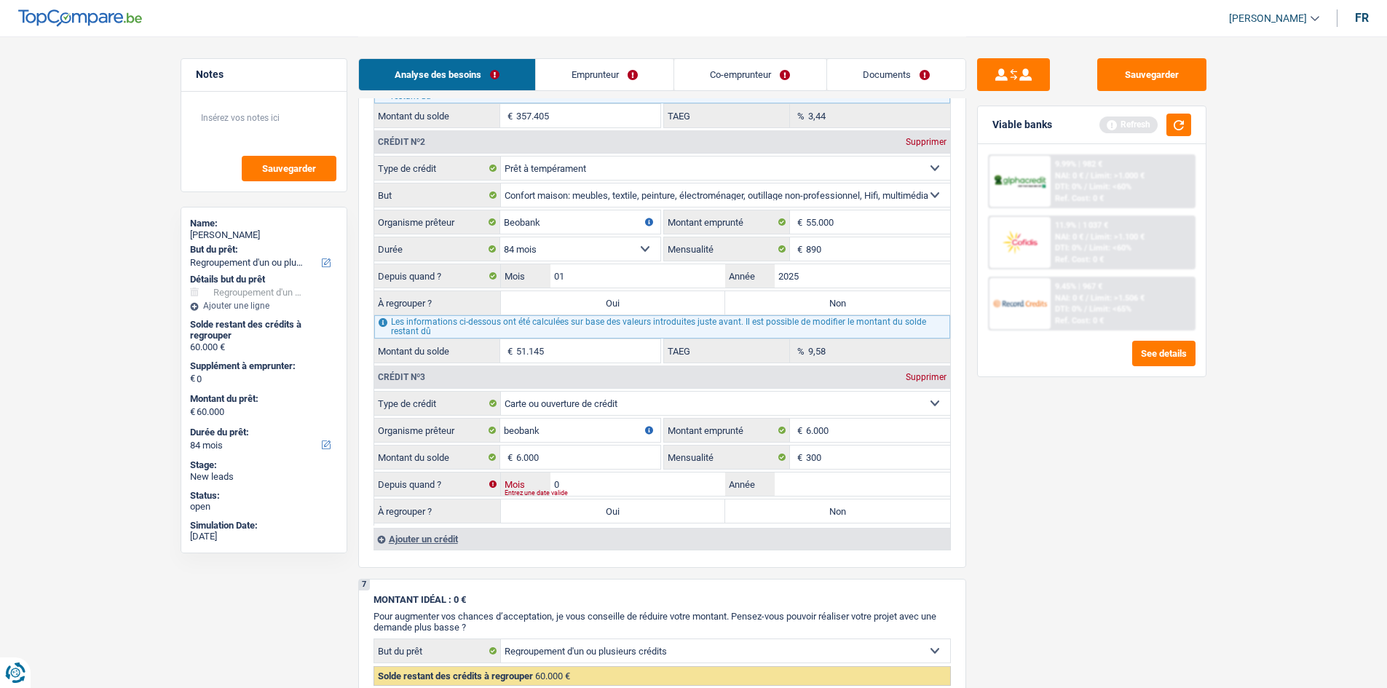
type input "07"
click at [814, 482] on input "Année" at bounding box center [863, 484] width 176 height 23
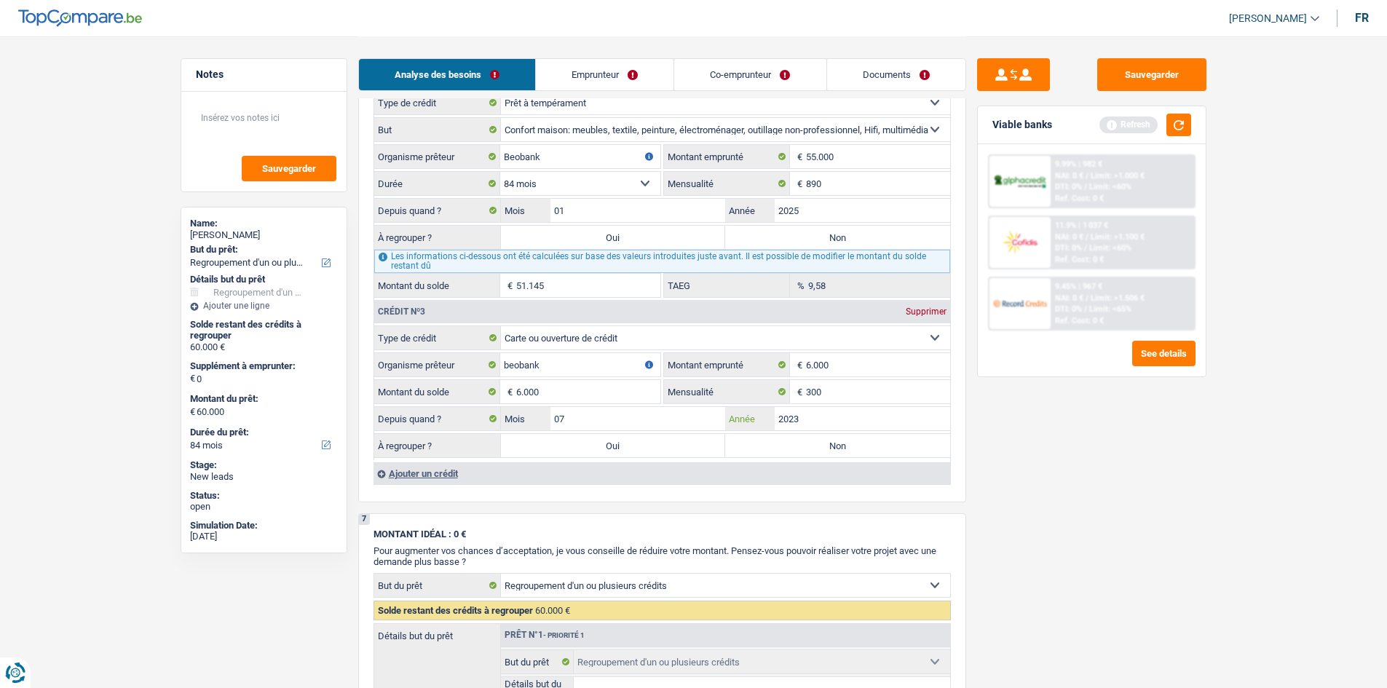
scroll to position [1384, 0]
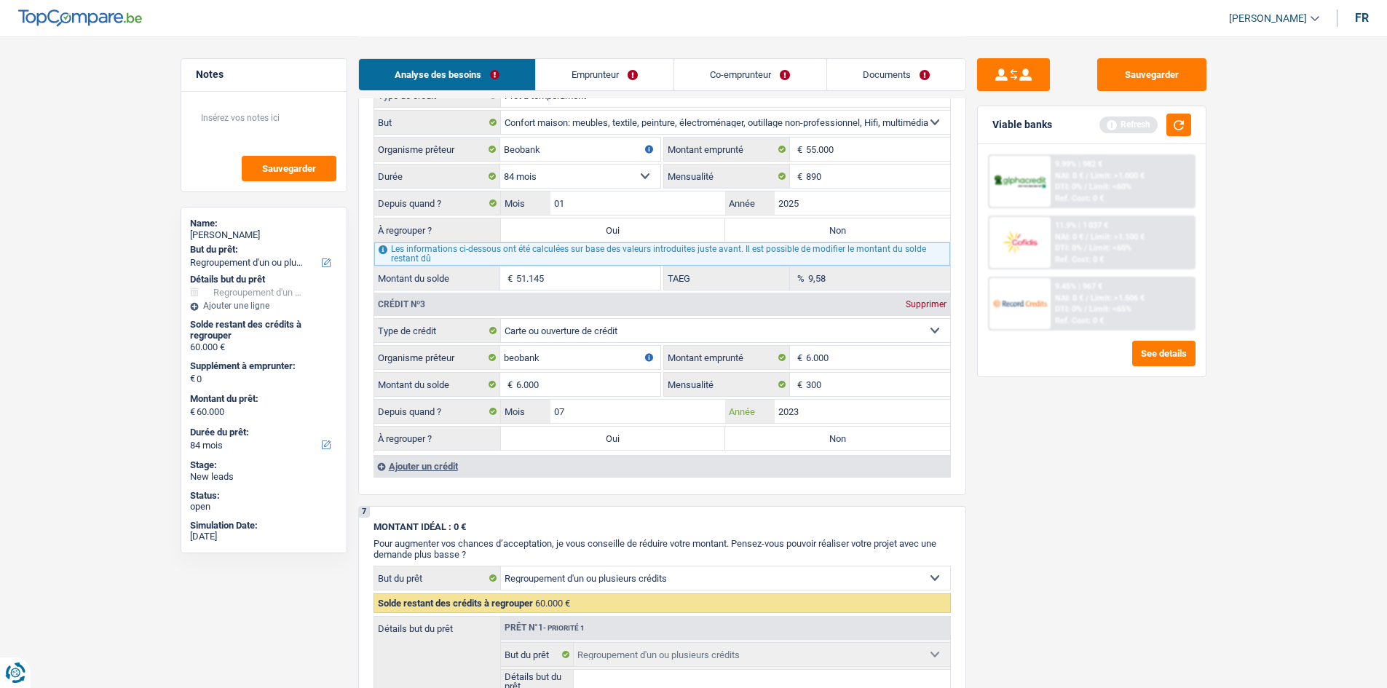
type input "2023"
click at [425, 460] on div "Ajouter un crédit" at bounding box center [662, 466] width 577 height 22
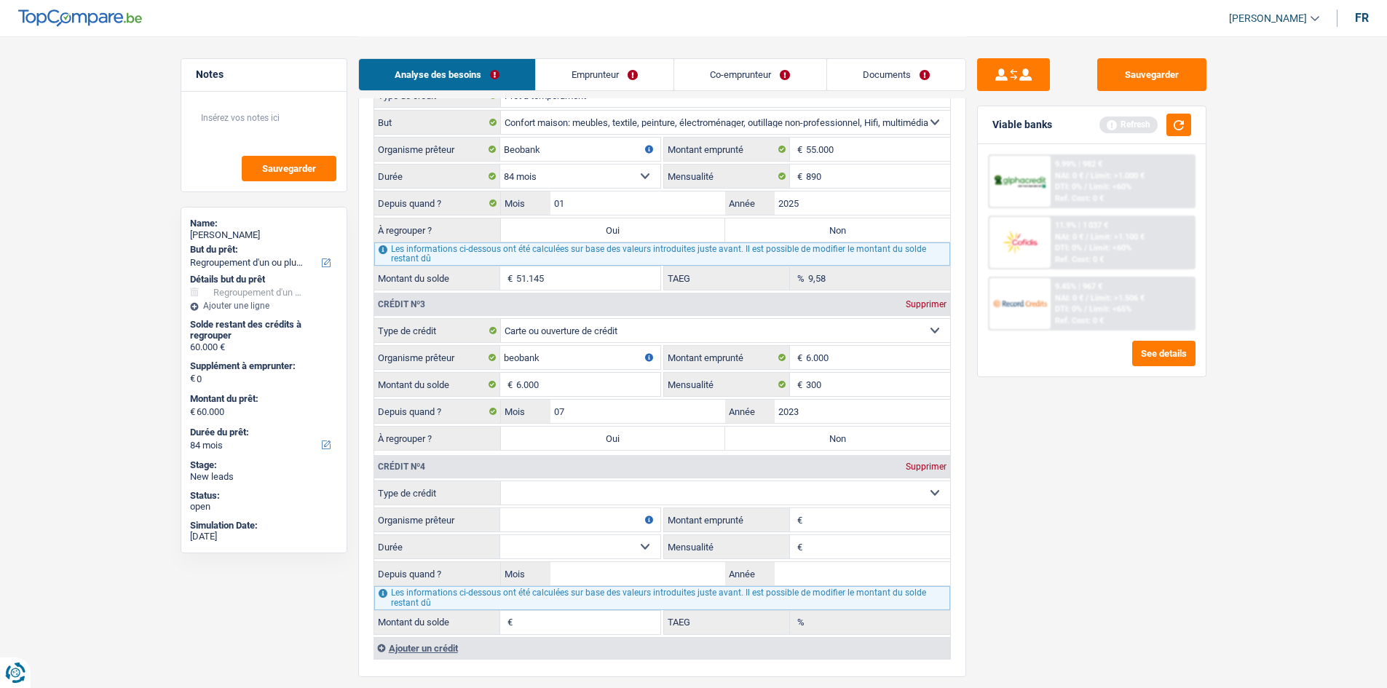
click at [669, 492] on select "Carte ou ouverture de crédit Prêt hypothécaire Vente à tempérament Prêt à tempé…" at bounding box center [725, 492] width 449 height 23
select select "cardOrCredit"
type input "0"
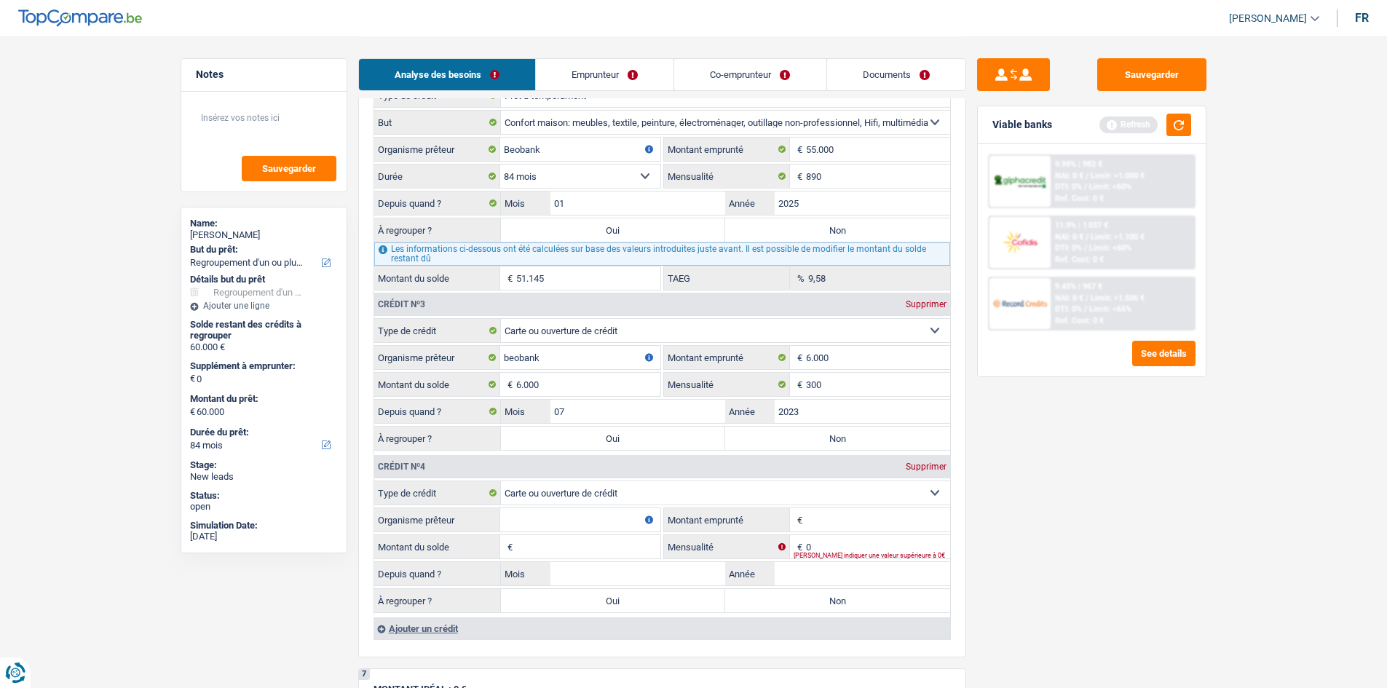
click at [572, 527] on input "Organisme prêteur" at bounding box center [580, 519] width 160 height 23
type input "2.500"
click at [579, 513] on input "Organisme prêteur" at bounding box center [580, 519] width 160 height 23
type input "Beobank"
type input "2.500"
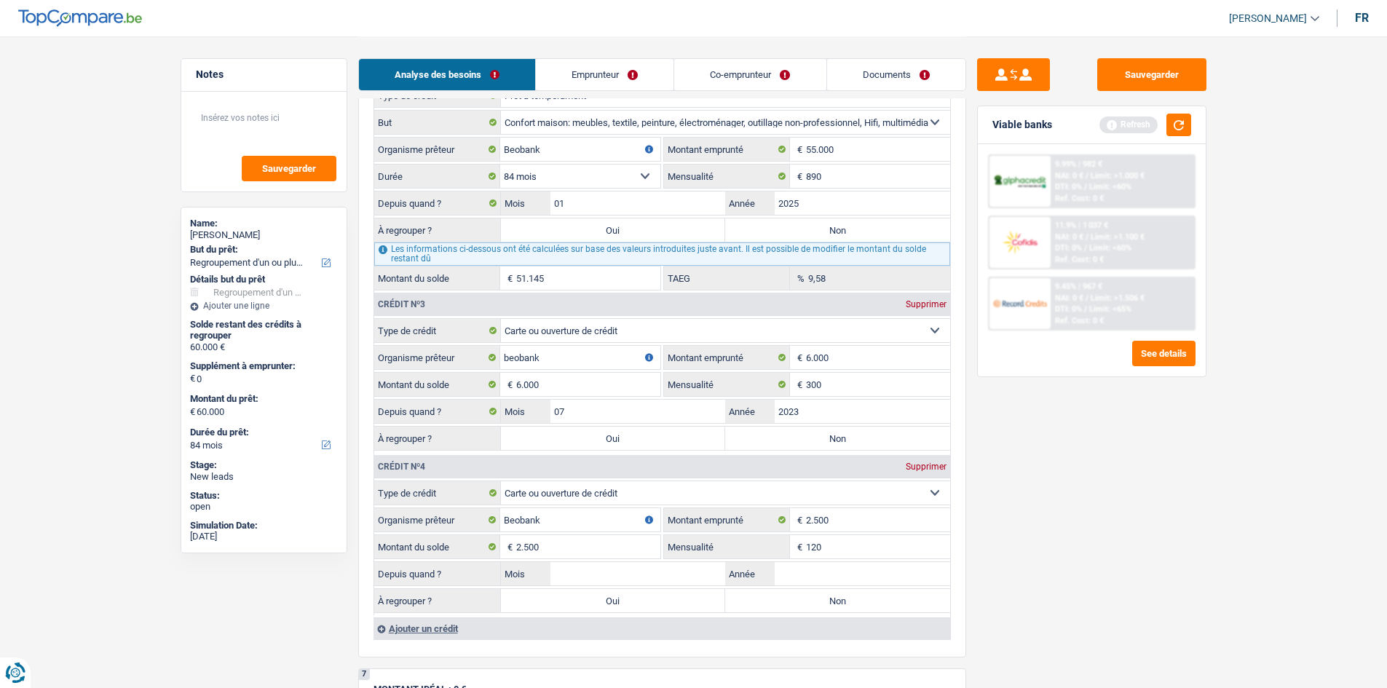
type input "120"
type input "01"
type input "2024"
click at [1083, 495] on div "Sauvegarder Viable banks Refresh 9.99% | 982 € NAI: 0 € / Limit: >1.000 € DTI: …" at bounding box center [1091, 361] width 251 height 607
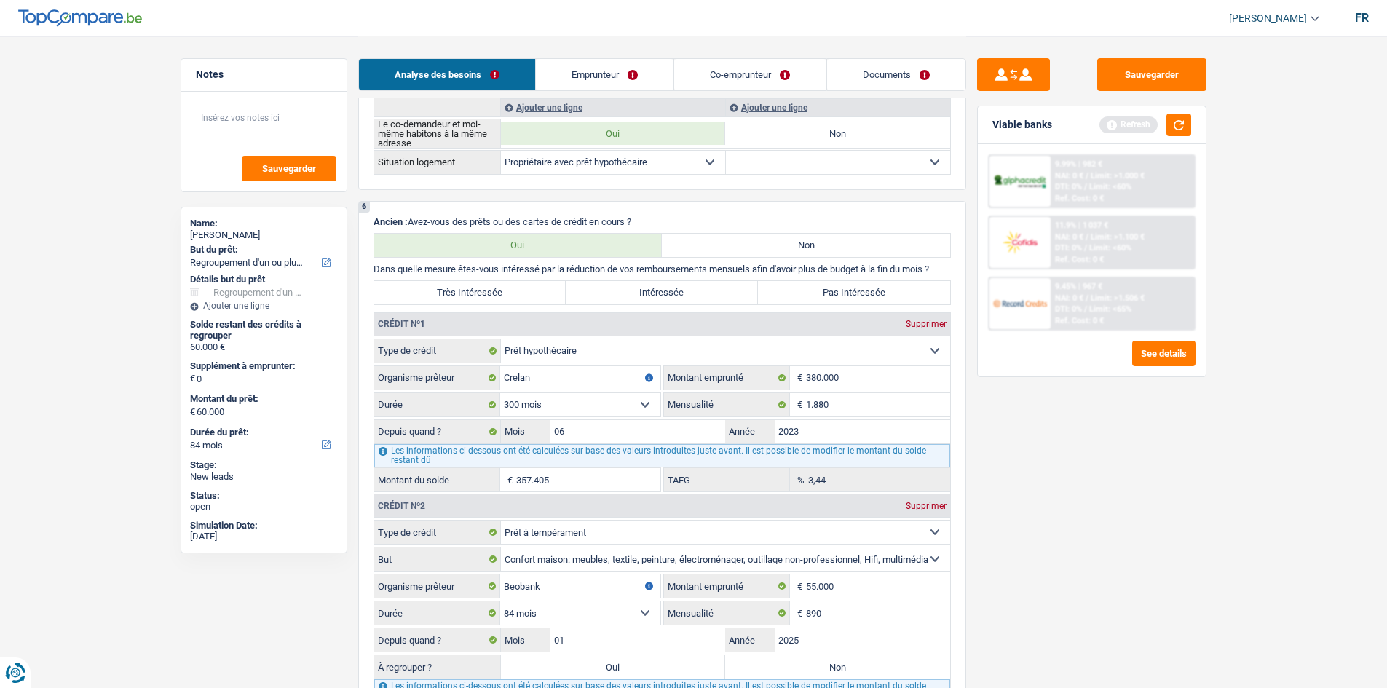
scroll to position [874, 0]
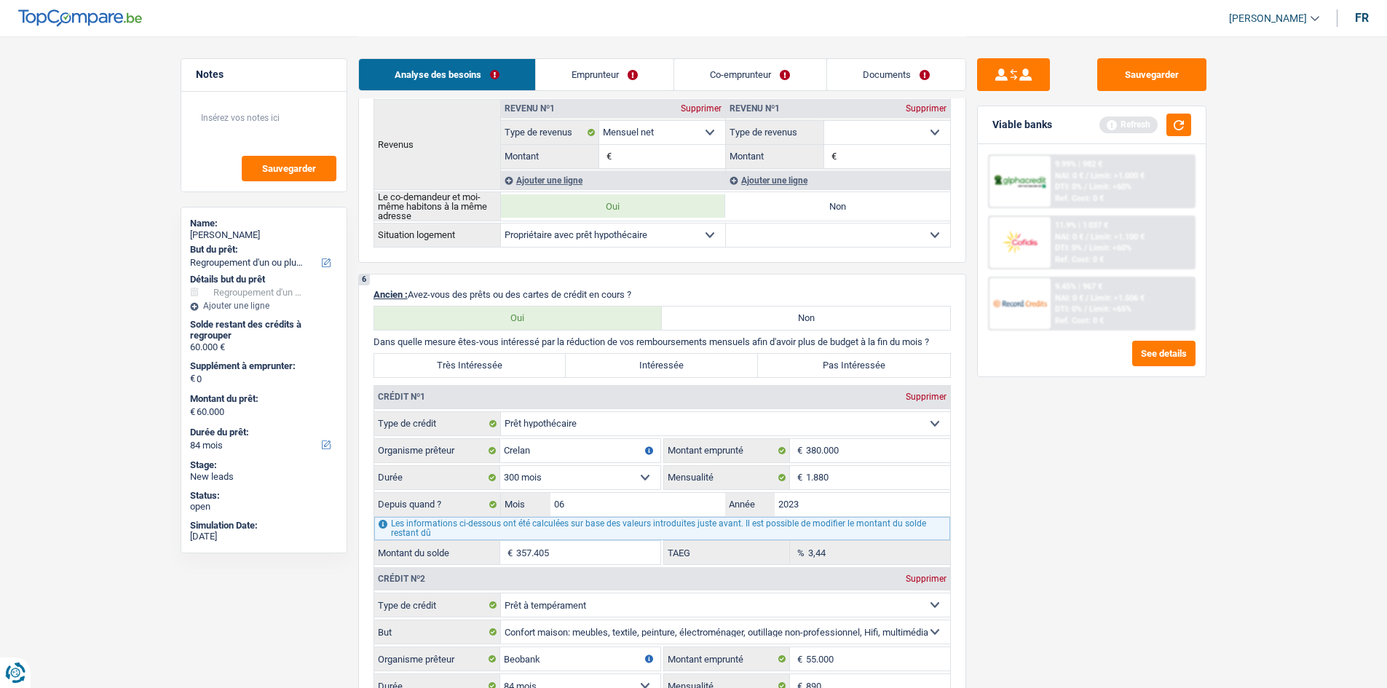
click at [527, 367] on label "Très Intéressée" at bounding box center [470, 365] width 192 height 23
click at [527, 367] on input "Très Intéressée" at bounding box center [470, 365] width 192 height 23
radio input "true"
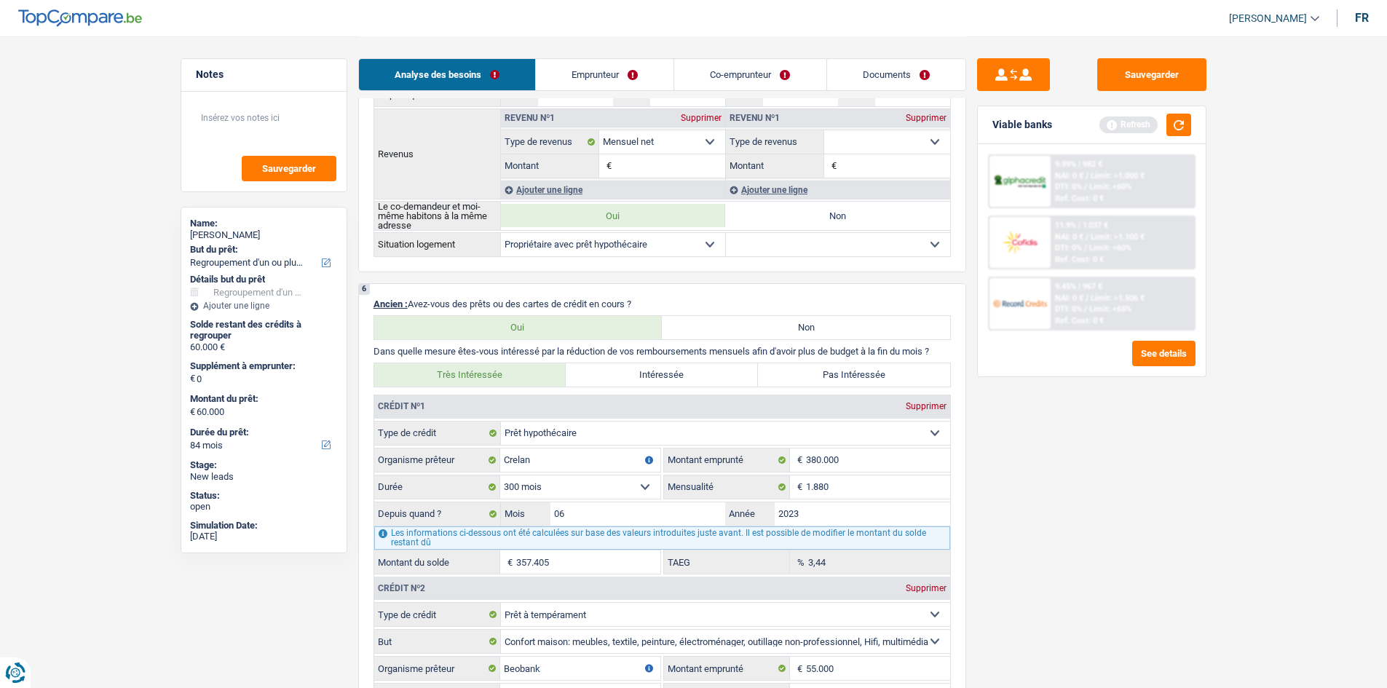
scroll to position [655, 0]
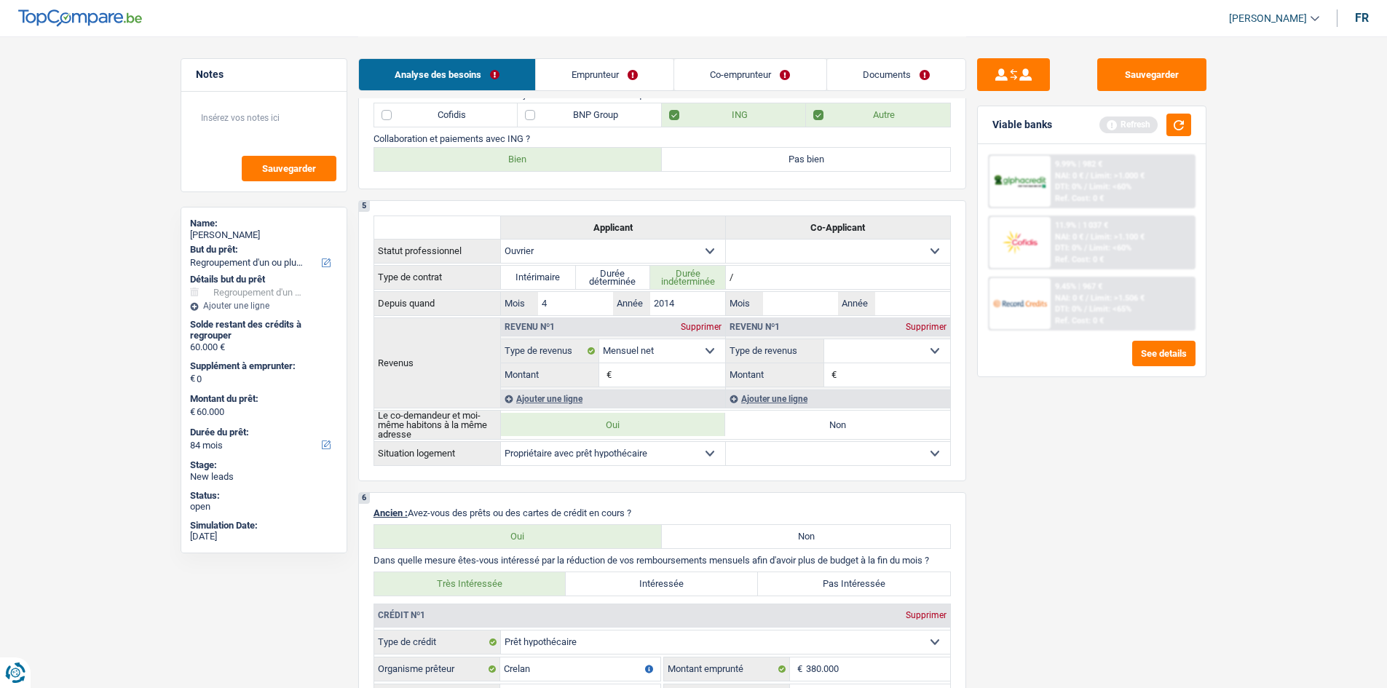
click at [604, 79] on link "Emprunteur" at bounding box center [605, 74] width 138 height 31
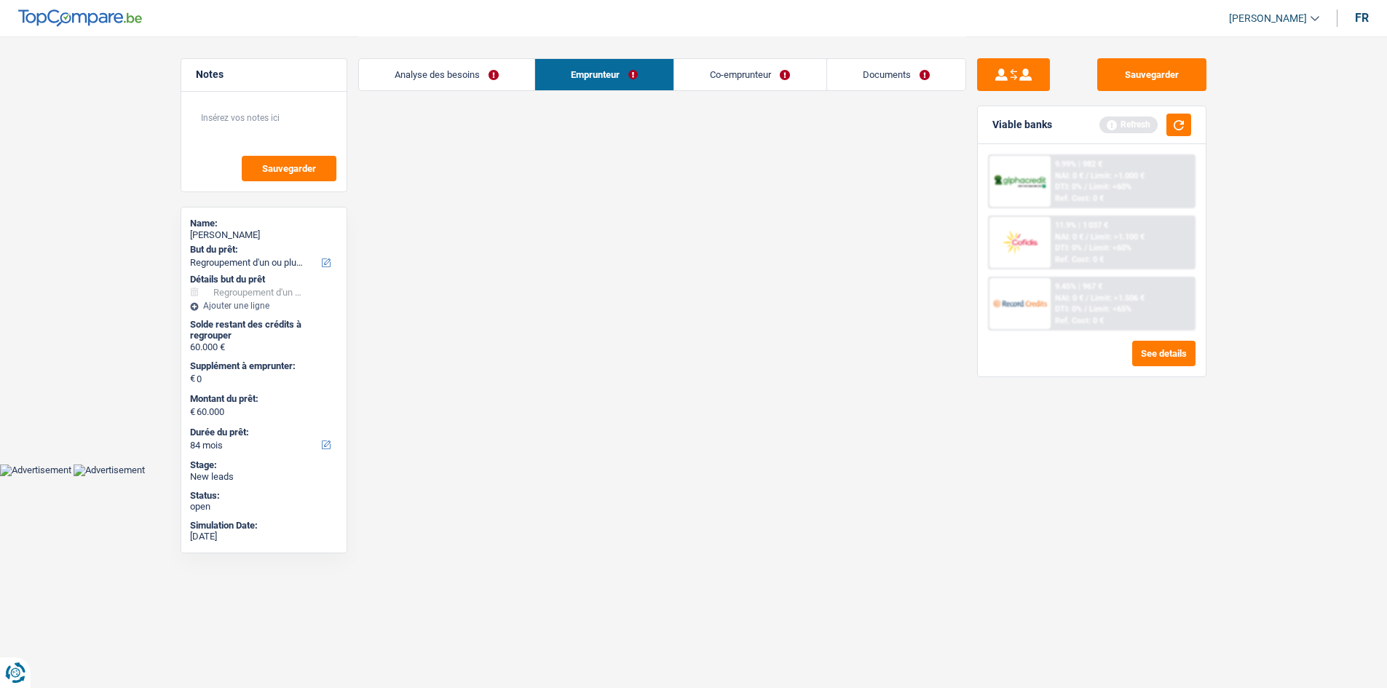
scroll to position [0, 0]
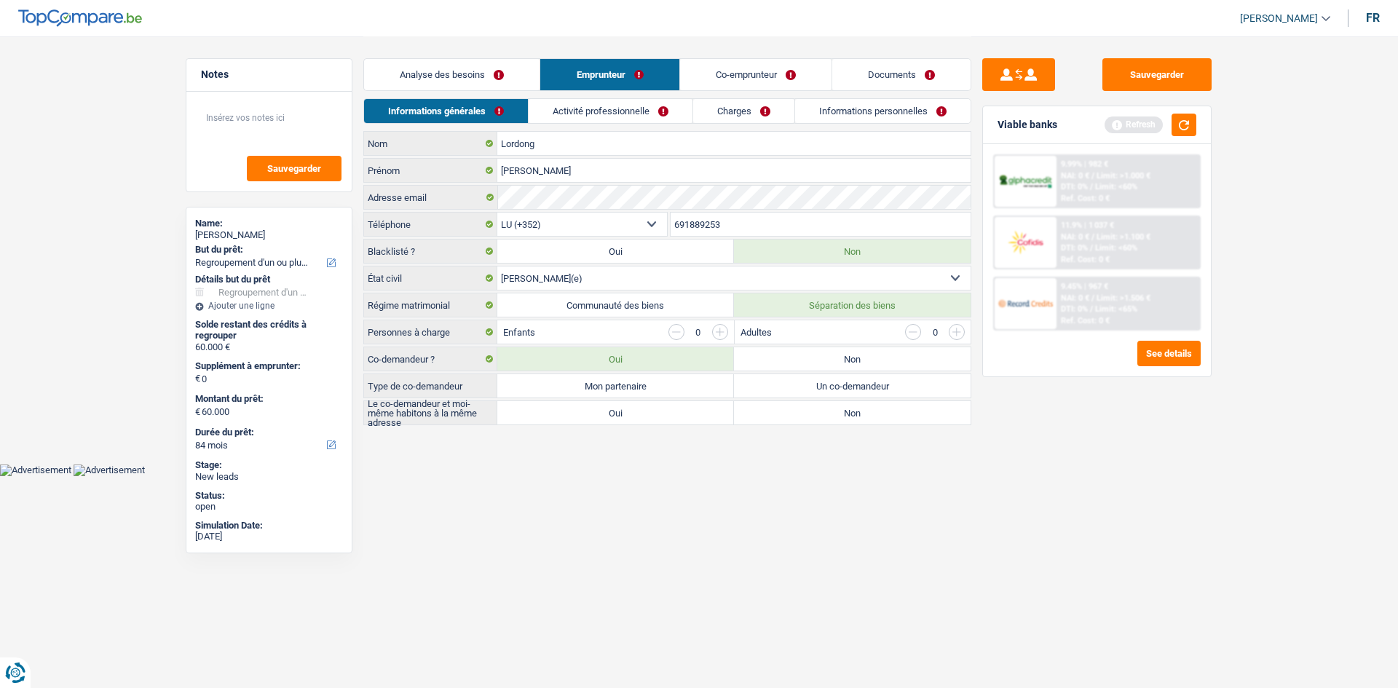
click at [647, 383] on label "Mon partenaire" at bounding box center [615, 385] width 237 height 23
click at [647, 383] on input "Mon partenaire" at bounding box center [615, 385] width 237 height 23
radio input "true"
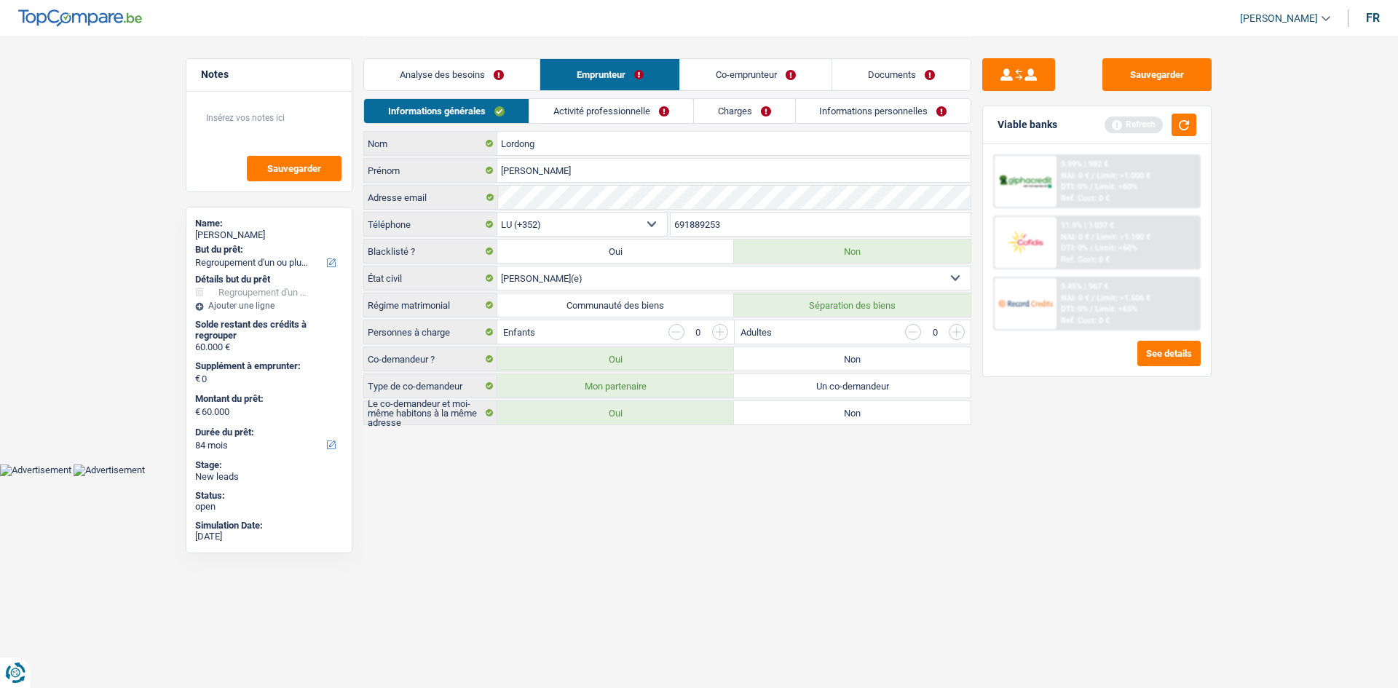
click at [607, 105] on link "Activité professionnelle" at bounding box center [611, 111] width 164 height 24
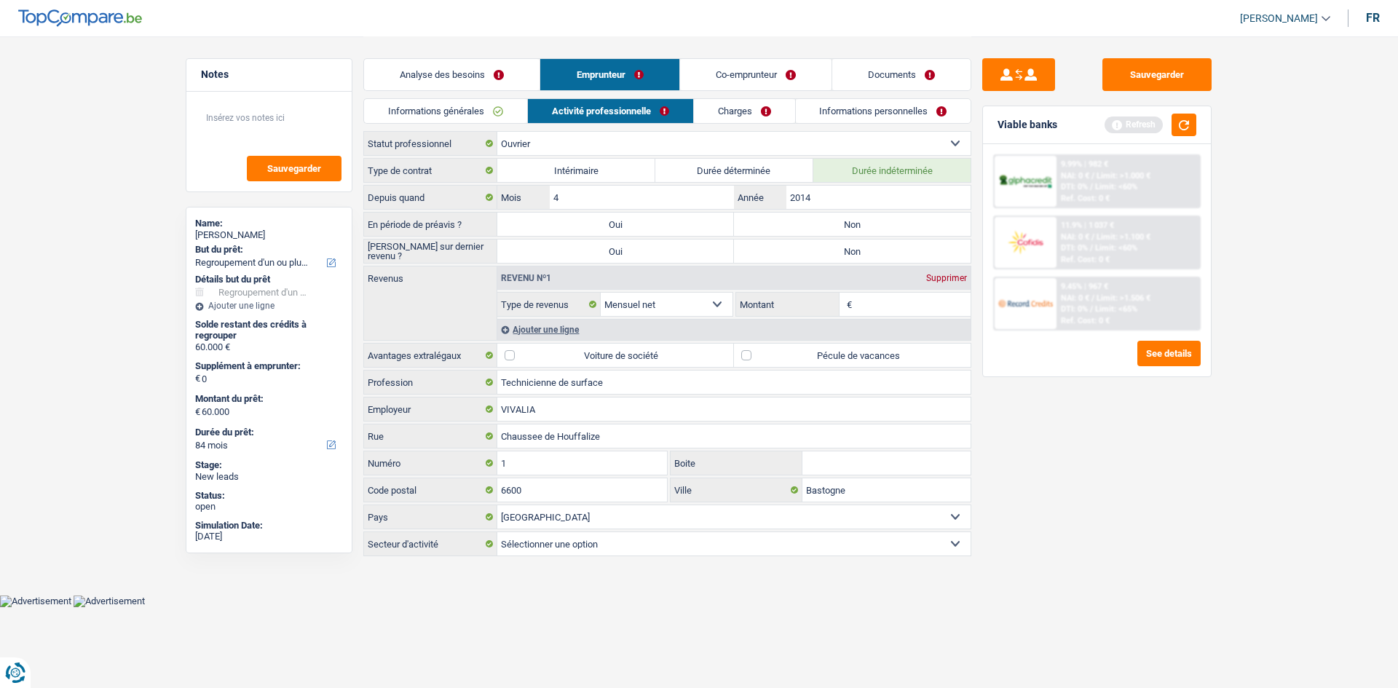
click at [804, 223] on label "Non" at bounding box center [852, 224] width 237 height 23
click at [804, 223] on input "Non" at bounding box center [852, 224] width 237 height 23
radio input "true"
click at [625, 542] on select "Agriculture/Pêche Industrie Horeca Courier/Fitness/Taxi Construction Banques/As…" at bounding box center [733, 543] width 473 height 23
select select "industry"
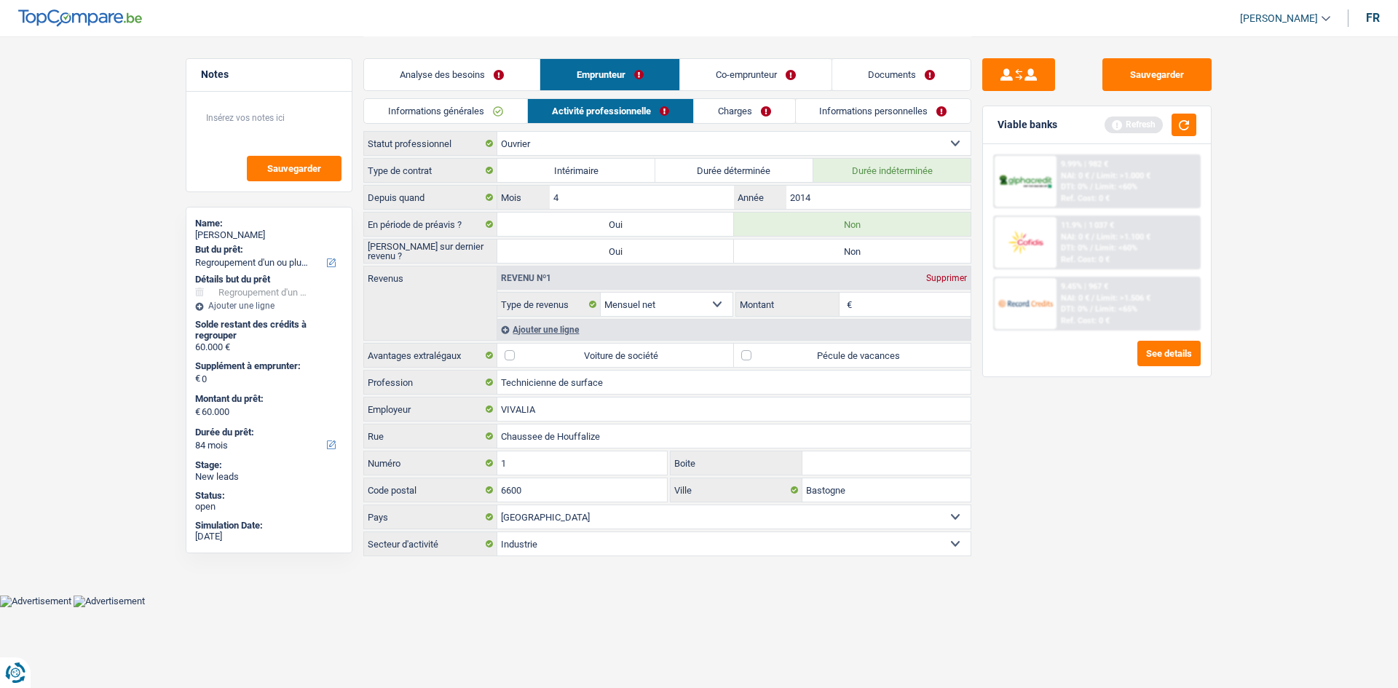
click at [497, 532] on select "Agriculture/Pêche Industrie Horeca Courier/Fitness/Taxi Construction Banques/As…" at bounding box center [733, 543] width 473 height 23
click at [863, 299] on input "Montant" at bounding box center [914, 304] width 116 height 23
type input "2.400"
click at [746, 355] on label "Pécule de vacances" at bounding box center [852, 355] width 237 height 23
click at [746, 355] on input "Pécule de vacances" at bounding box center [852, 355] width 237 height 23
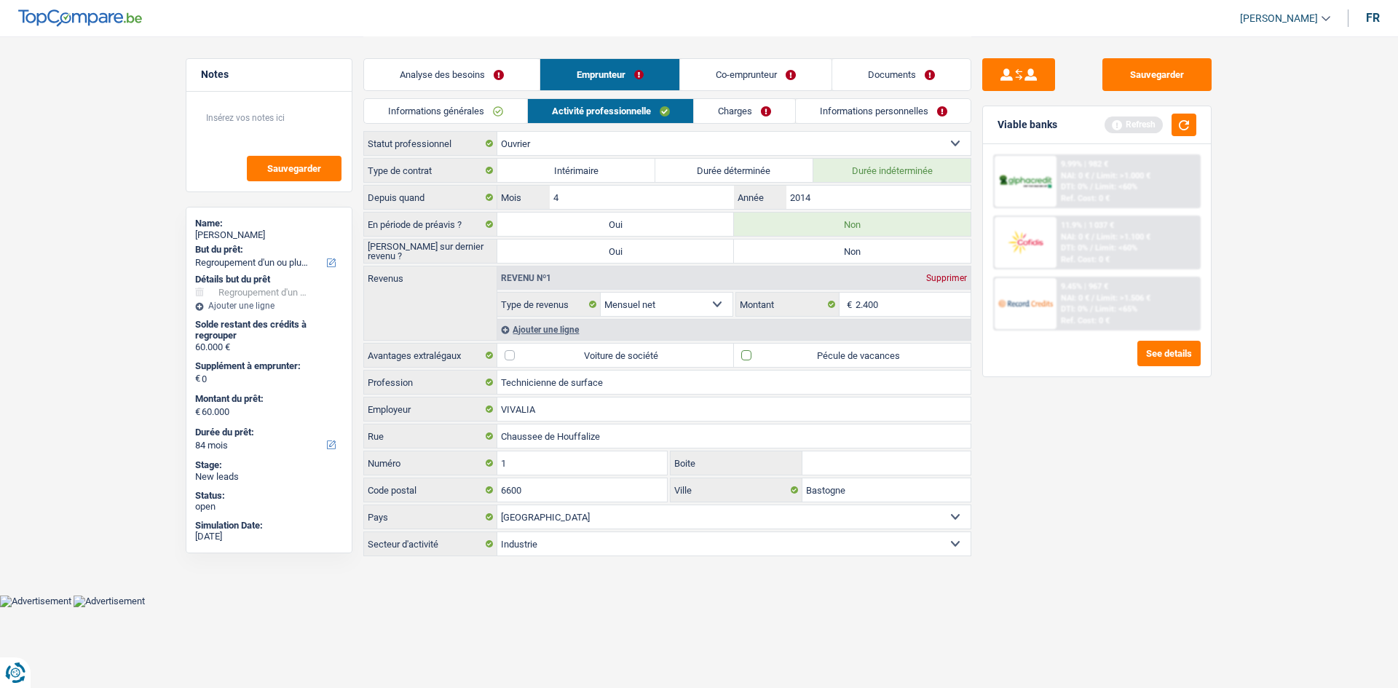
checkbox input "true"
click at [575, 326] on div "Ajouter une ligne" at bounding box center [733, 329] width 473 height 21
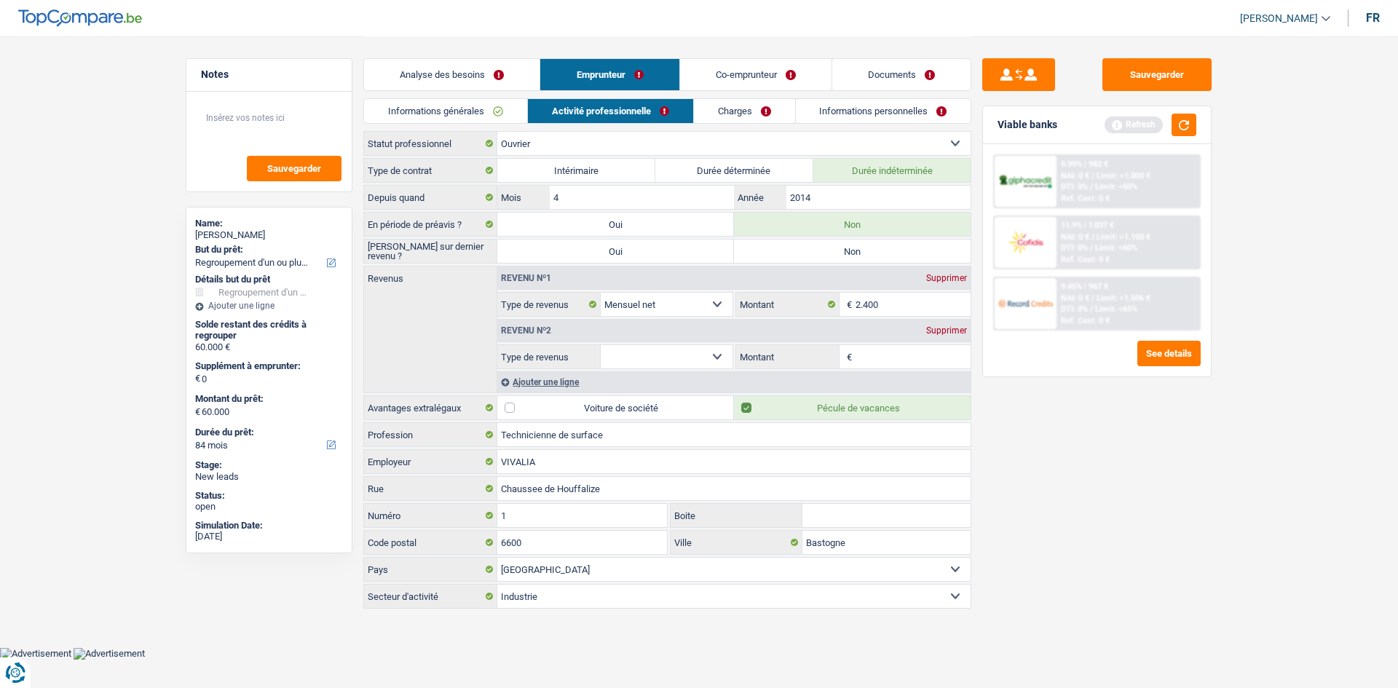
click at [718, 351] on select "Allocation d'handicap Allocations chômage Allocations familiales Chèques repas …" at bounding box center [667, 356] width 132 height 23
select select "mealVouchers"
click at [601, 345] on select "Allocation d'handicap Allocations chômage Allocations familiales Chèques repas …" at bounding box center [667, 356] width 132 height 23
click at [889, 356] on input "Montant par jour" at bounding box center [914, 356] width 116 height 23
click at [836, 255] on label "Non" at bounding box center [852, 251] width 237 height 23
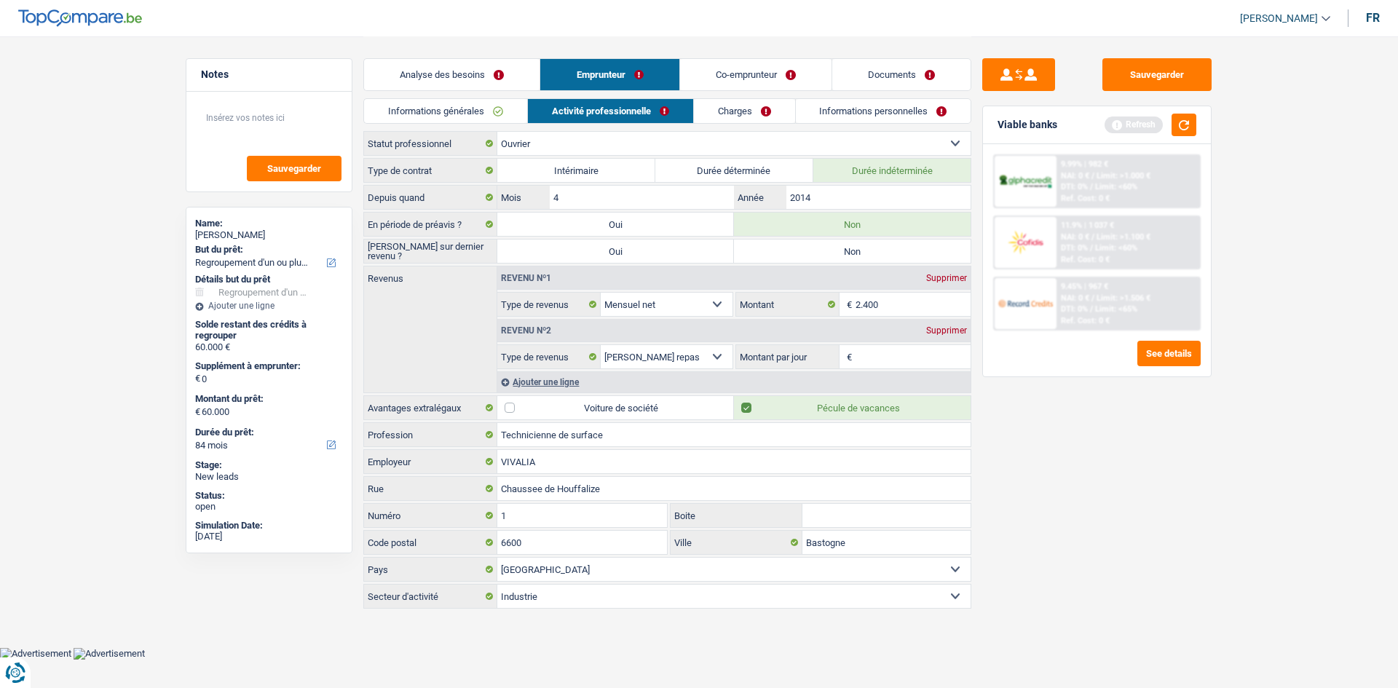
click at [836, 255] on input "Non" at bounding box center [852, 251] width 237 height 23
radio input "true"
click at [879, 354] on input "Montant par jour" at bounding box center [914, 356] width 116 height 23
type input "8,0"
click at [1181, 128] on button "button" at bounding box center [1184, 125] width 25 height 23
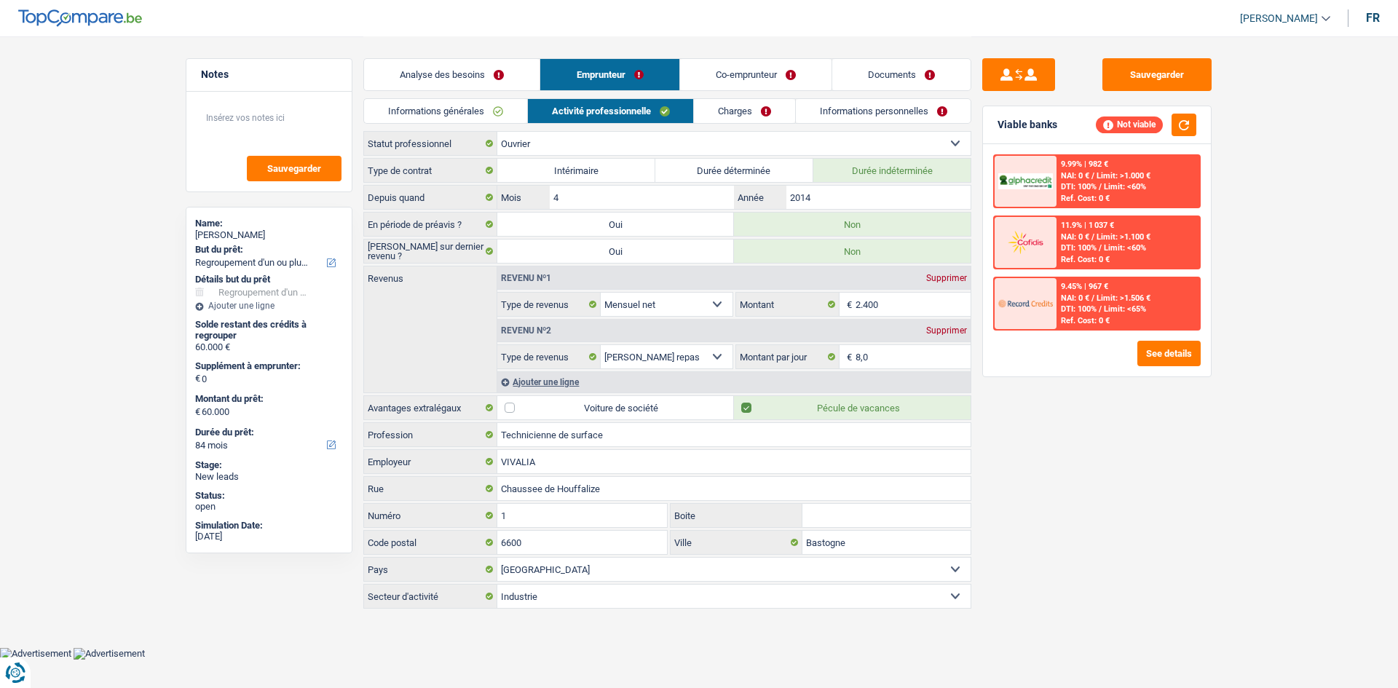
click at [747, 109] on link "Charges" at bounding box center [744, 111] width 101 height 24
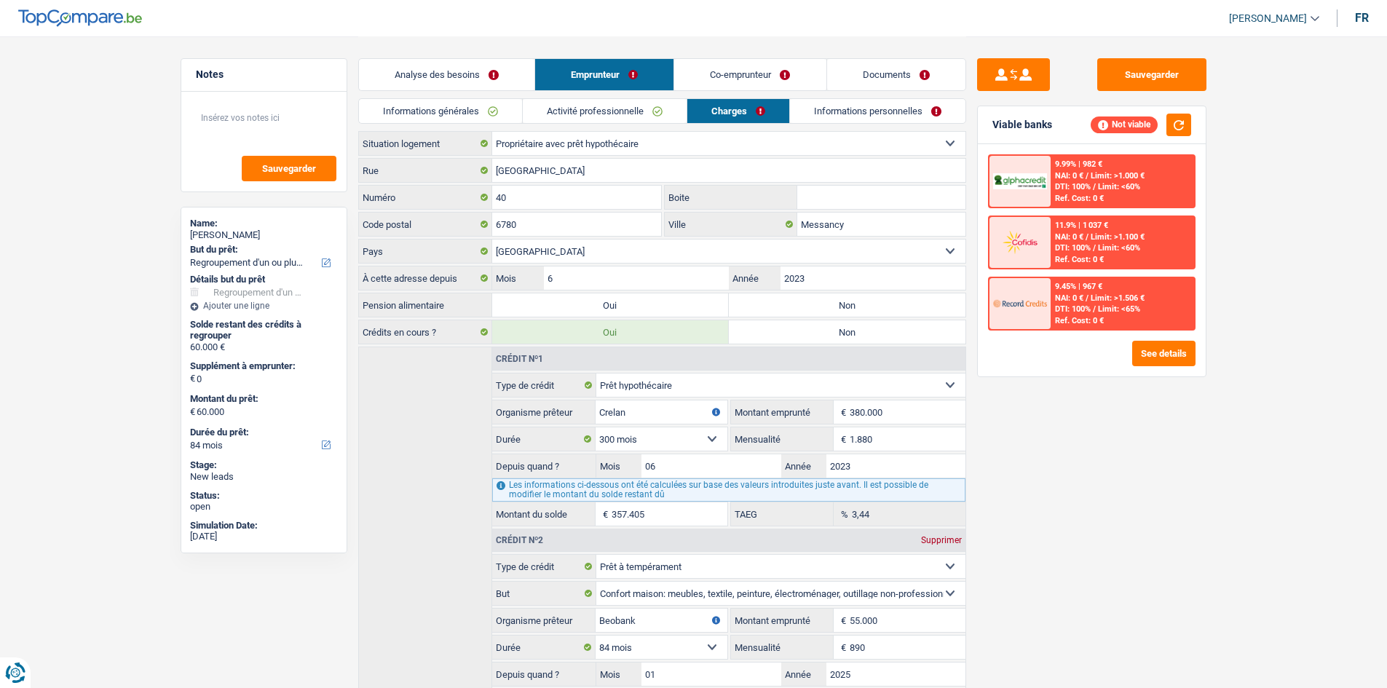
click at [604, 112] on link "Activité professionnelle" at bounding box center [605, 111] width 164 height 24
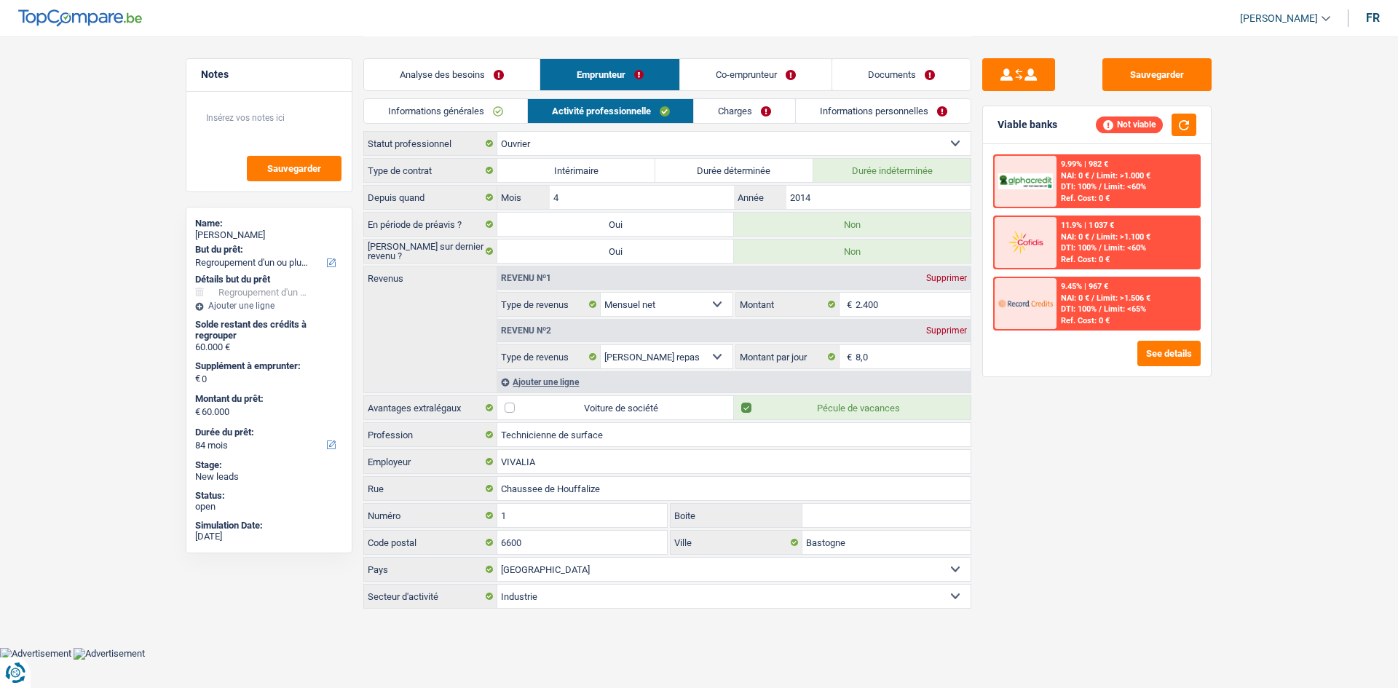
click at [746, 119] on link "Charges" at bounding box center [744, 111] width 101 height 24
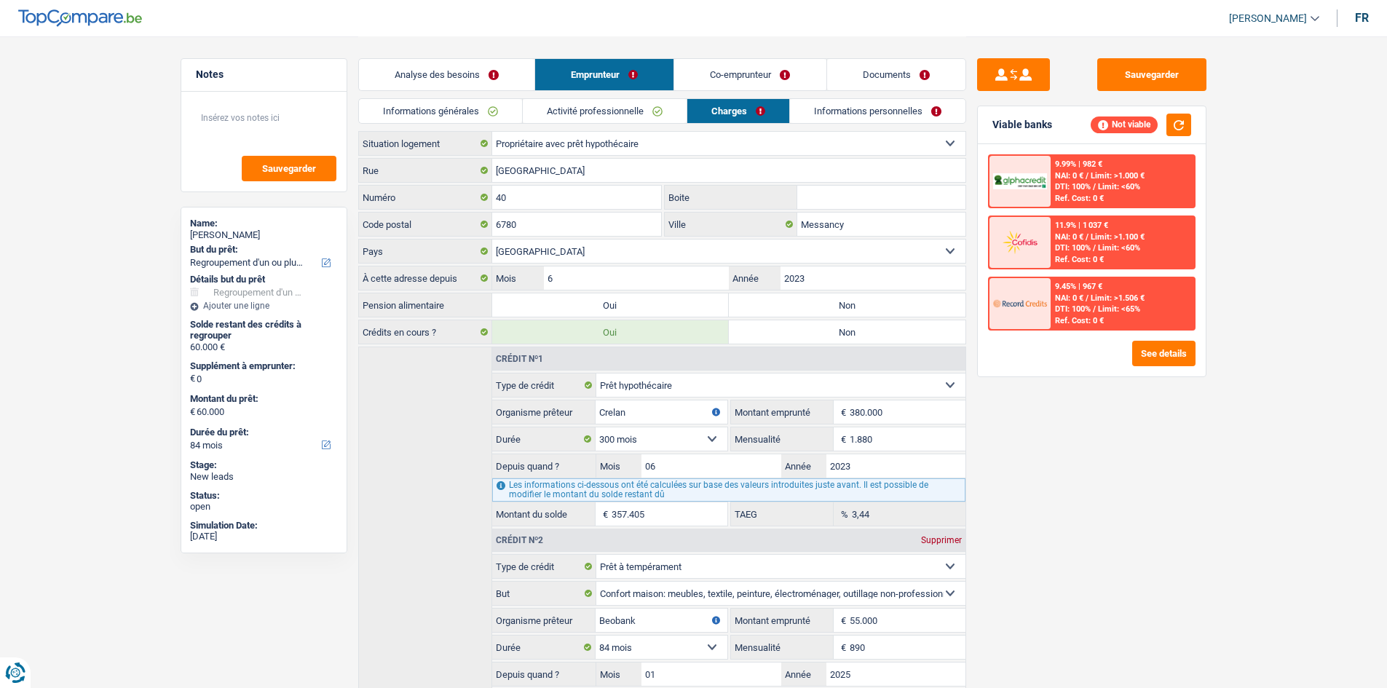
click at [843, 304] on label "Non" at bounding box center [847, 304] width 237 height 23
click at [843, 304] on input "Non" at bounding box center [847, 304] width 237 height 23
radio input "true"
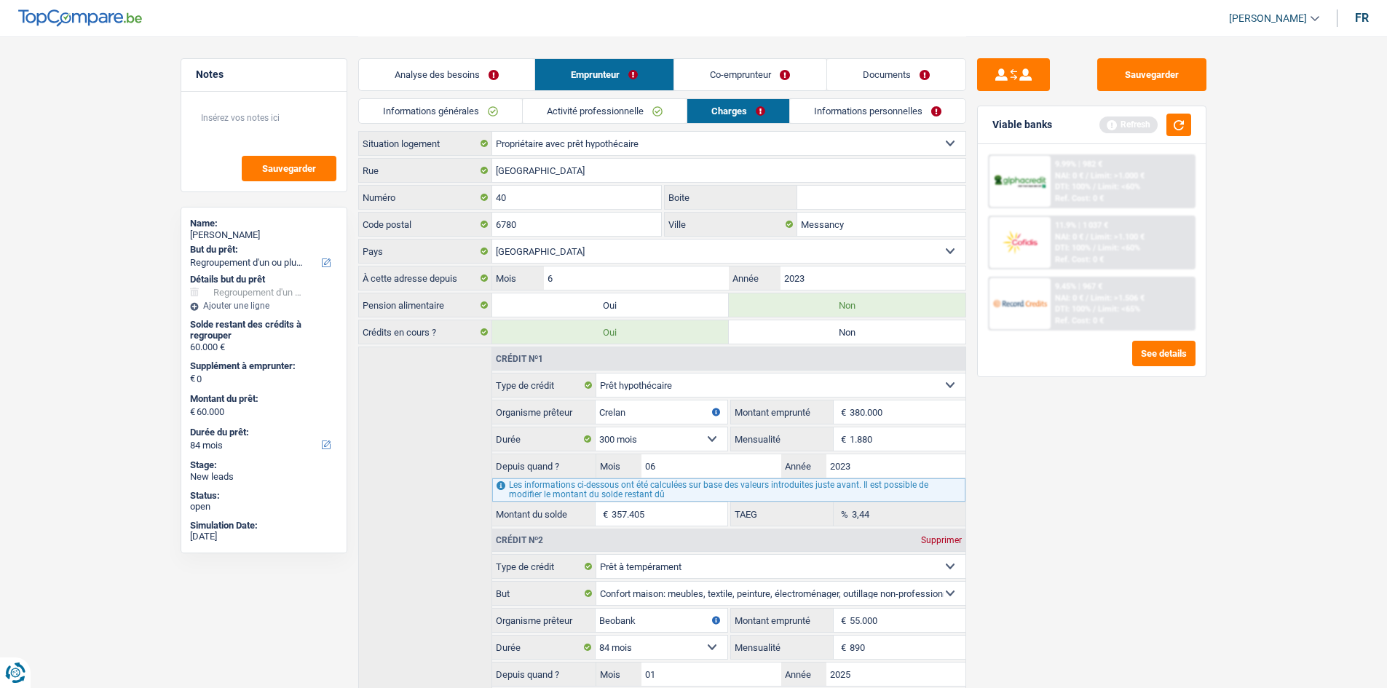
click at [835, 111] on link "Informations personnelles" at bounding box center [878, 111] width 176 height 24
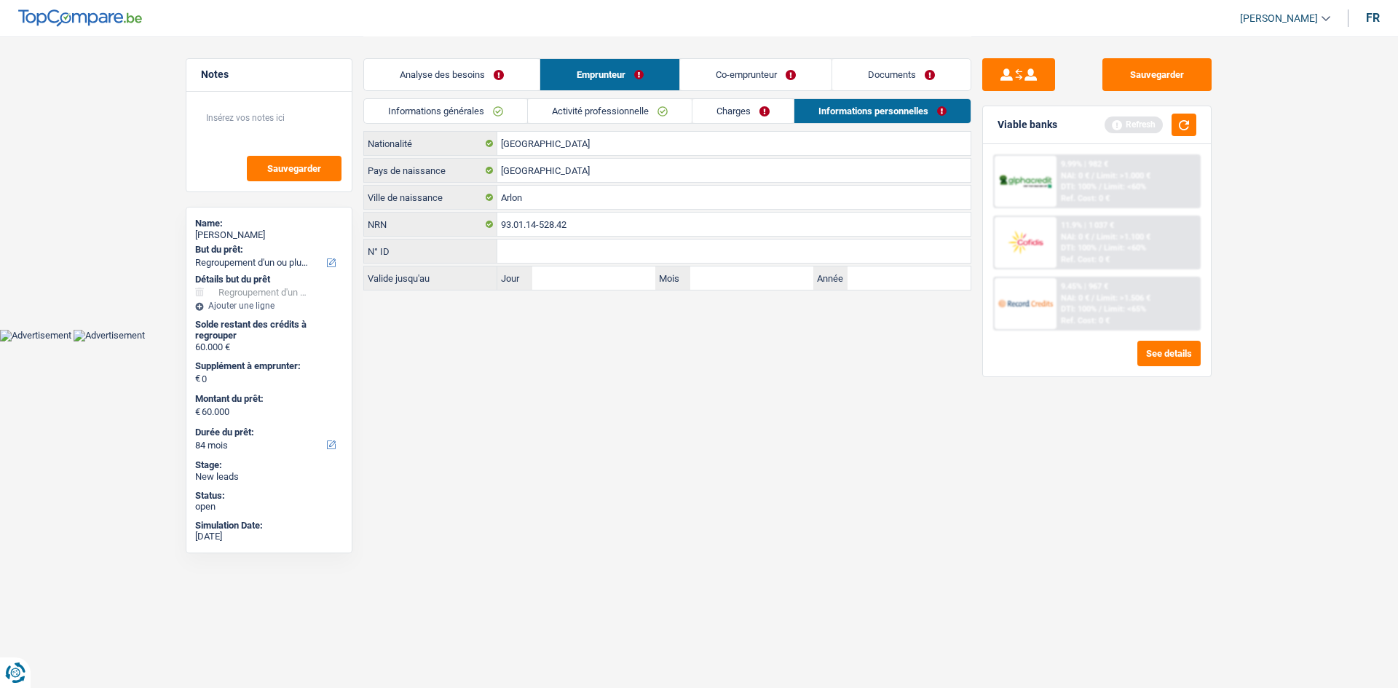
click at [752, 64] on link "Co-emprunteur" at bounding box center [755, 74] width 151 height 31
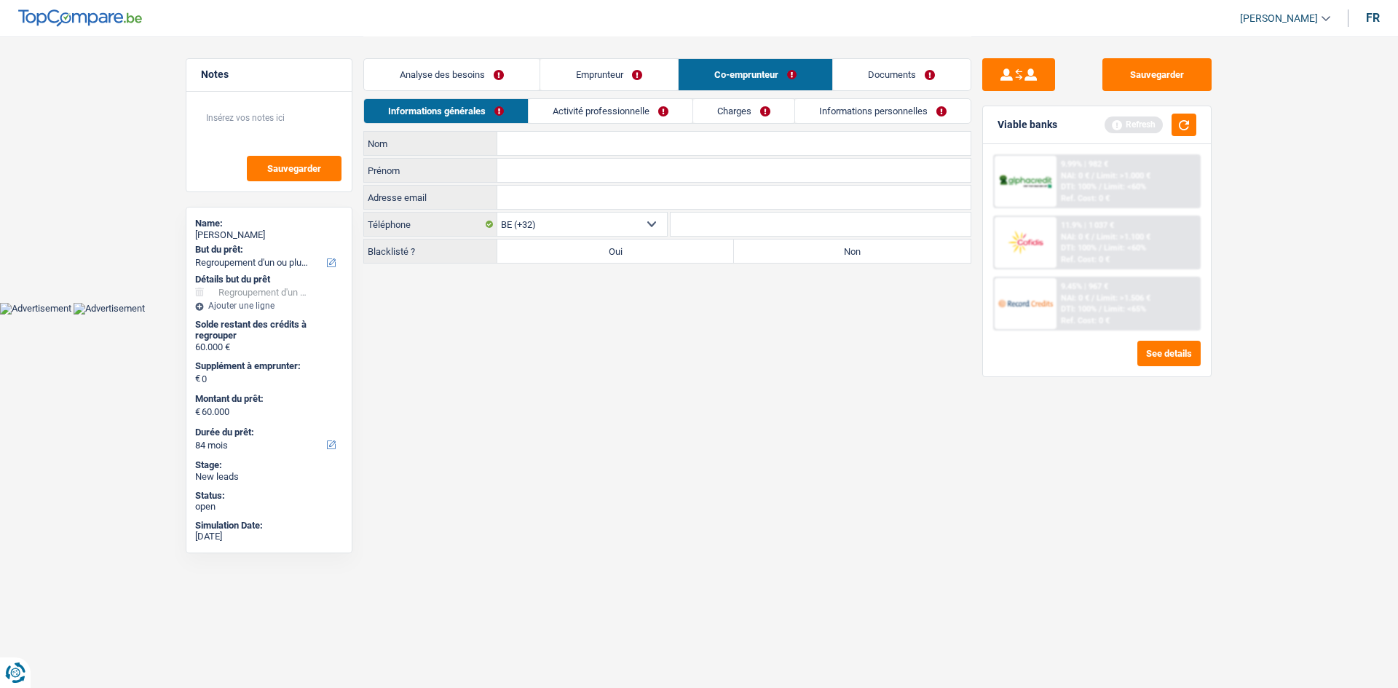
click at [557, 143] on input "Nom" at bounding box center [733, 143] width 473 height 23
type input "Bernardo"
type input "G"
click at [559, 170] on input "Prénom" at bounding box center [733, 170] width 473 height 23
type input "iuri"
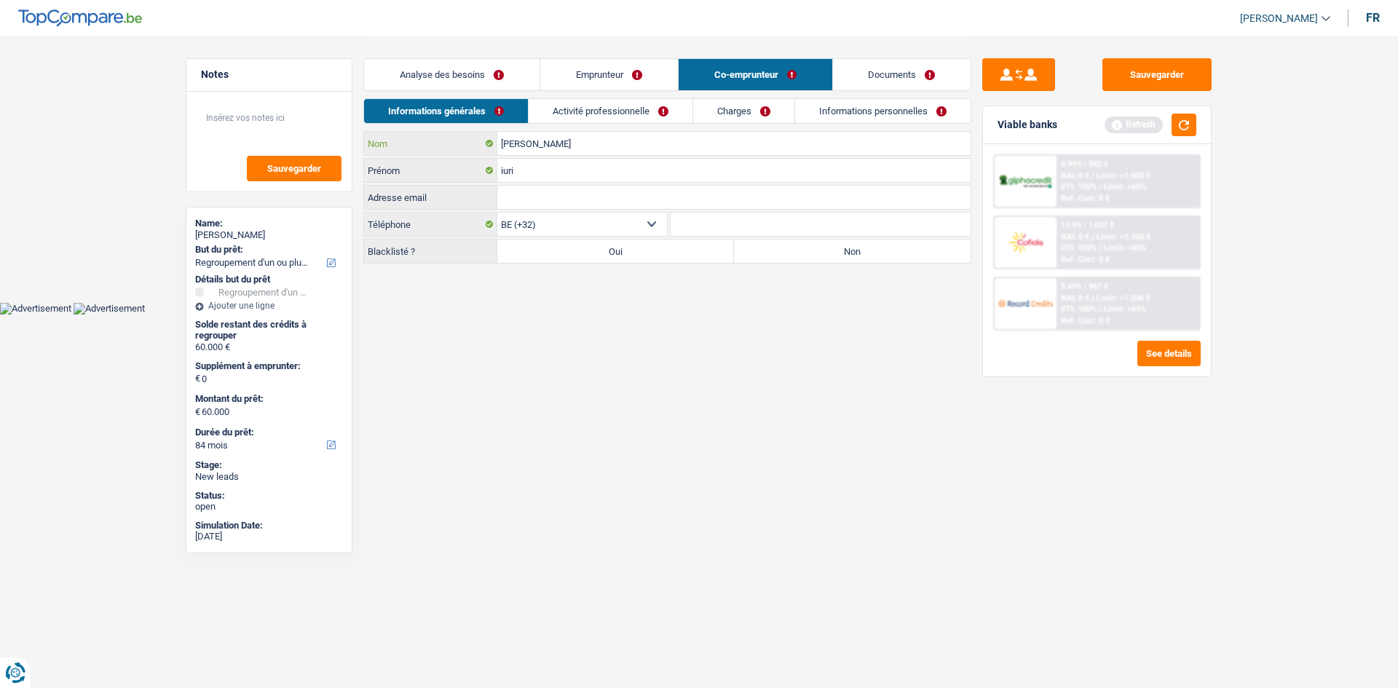
click at [562, 145] on input "Bernardo" at bounding box center [733, 143] width 473 height 23
type input "Bernardo Jarrais"
drag, startPoint x: 503, startPoint y: 172, endPoint x: 505, endPoint y: 231, distance: 59.0
click at [503, 173] on input "iuri" at bounding box center [733, 170] width 473 height 23
type input "Iuri"
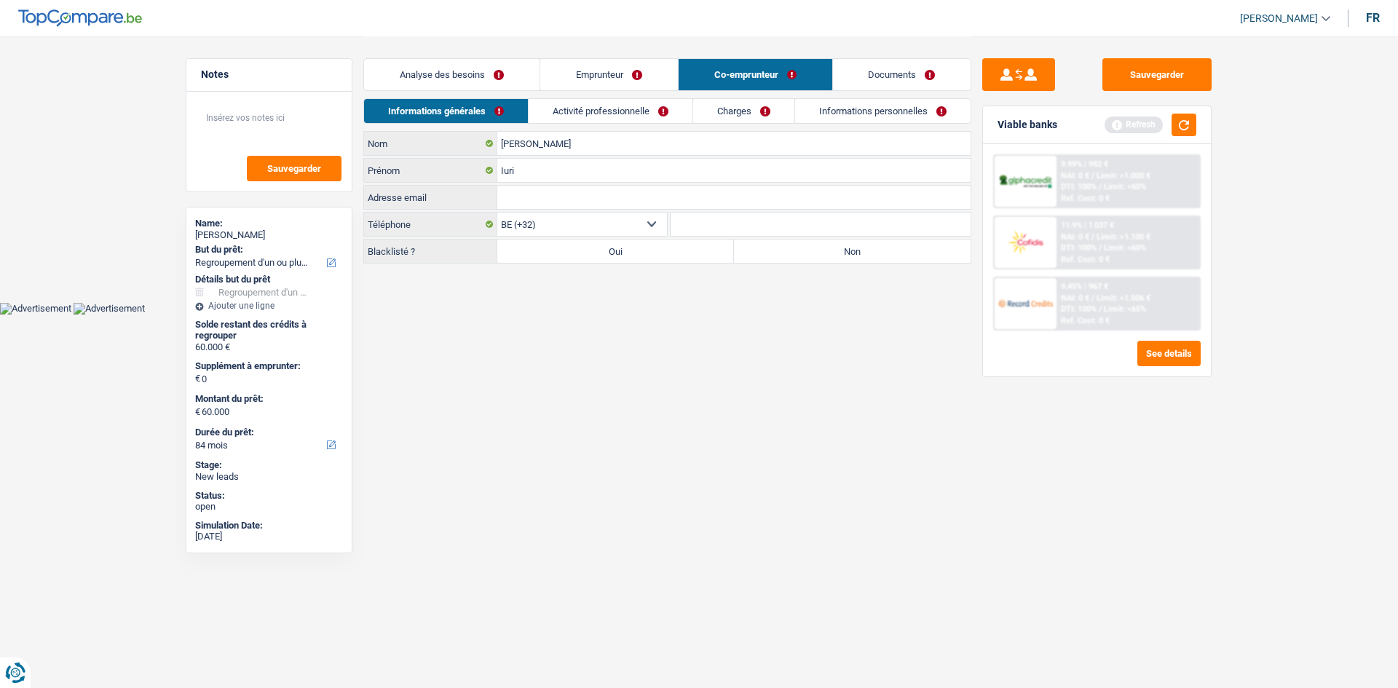
click at [757, 253] on label "Non" at bounding box center [852, 251] width 237 height 23
click at [757, 253] on input "Non" at bounding box center [852, 251] width 237 height 23
radio input "true"
click at [580, 174] on input "Iuri" at bounding box center [733, 170] width 473 height 23
type input "Iuri jorge"
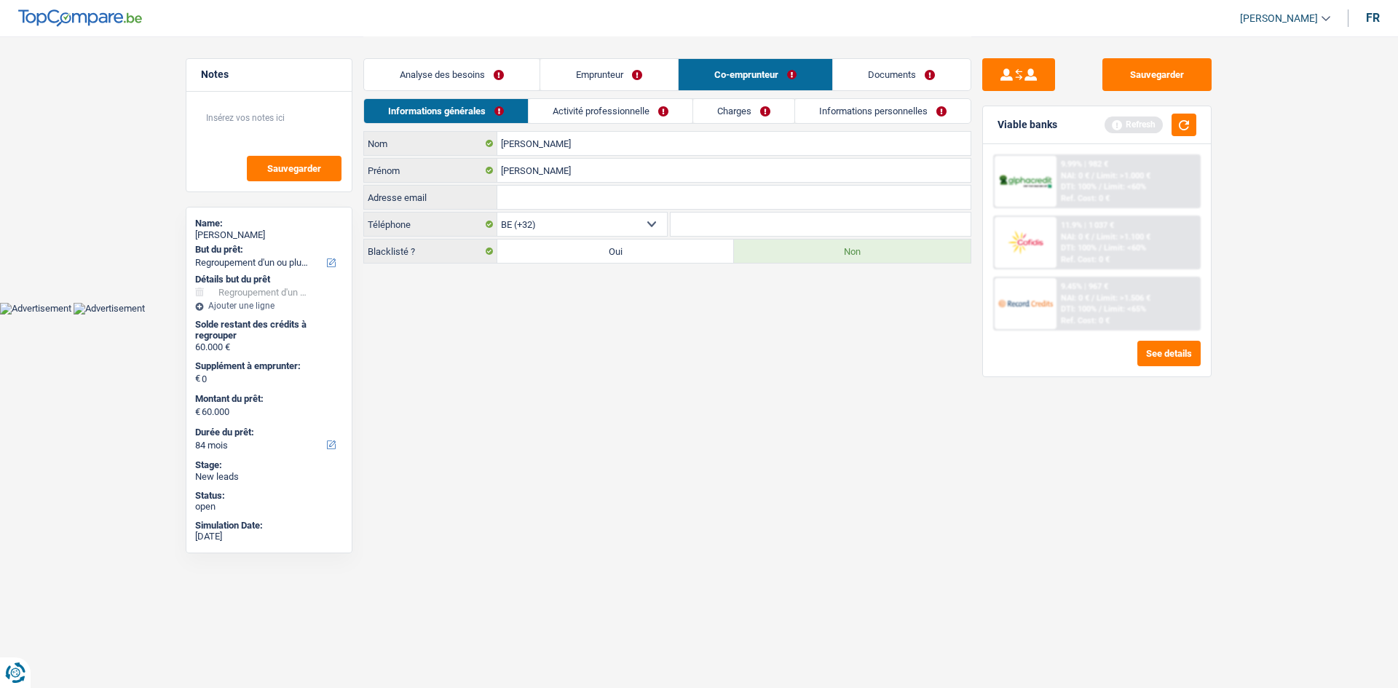
click at [614, 119] on link "Activité professionnelle" at bounding box center [611, 111] width 164 height 24
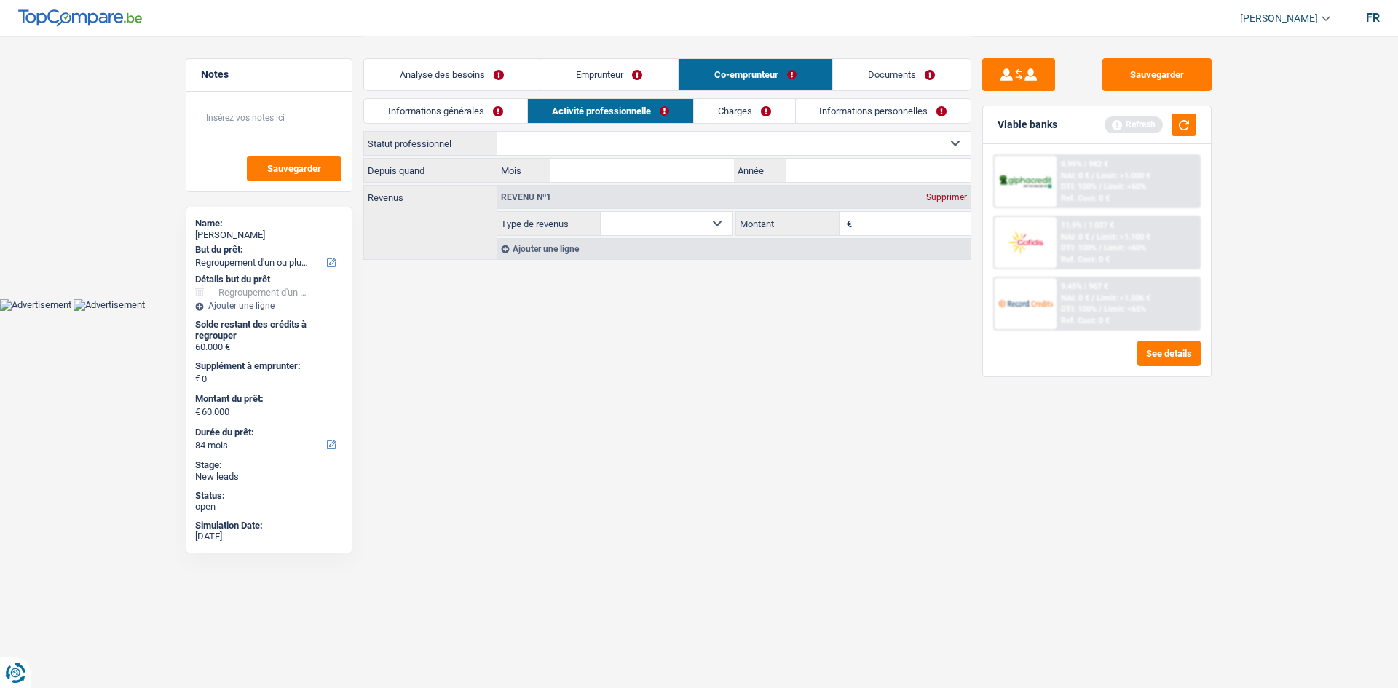
click at [579, 143] on select "Ouvrier Employé privé Employé public Invalide Indépendant Pensionné Chômeur Mut…" at bounding box center [733, 143] width 473 height 23
select select "worker"
click at [497, 132] on select "Ouvrier Employé privé Employé public Invalide Indépendant Pensionné Chômeur Mut…" at bounding box center [733, 143] width 473 height 23
select select "netSalary"
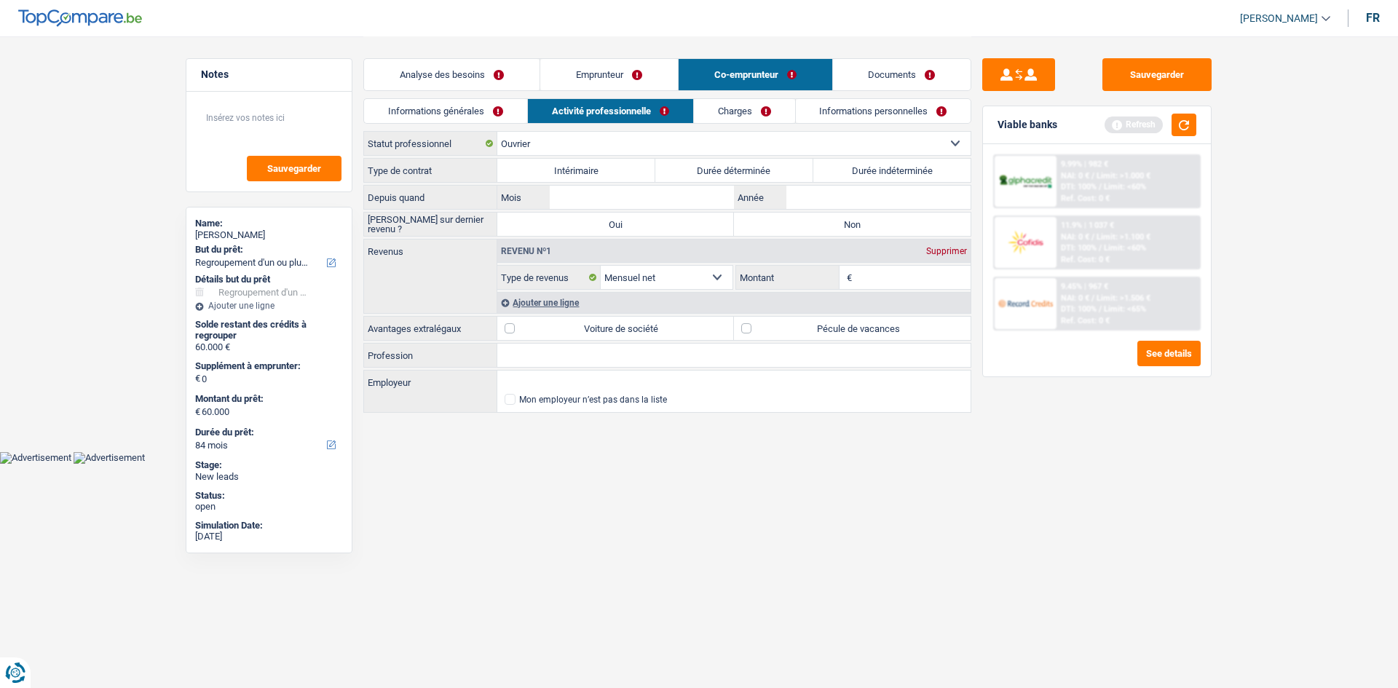
click at [875, 172] on label "Durée indéterminée" at bounding box center [892, 170] width 158 height 23
click at [875, 172] on input "Durée indéterminée" at bounding box center [892, 170] width 158 height 23
radio input "true"
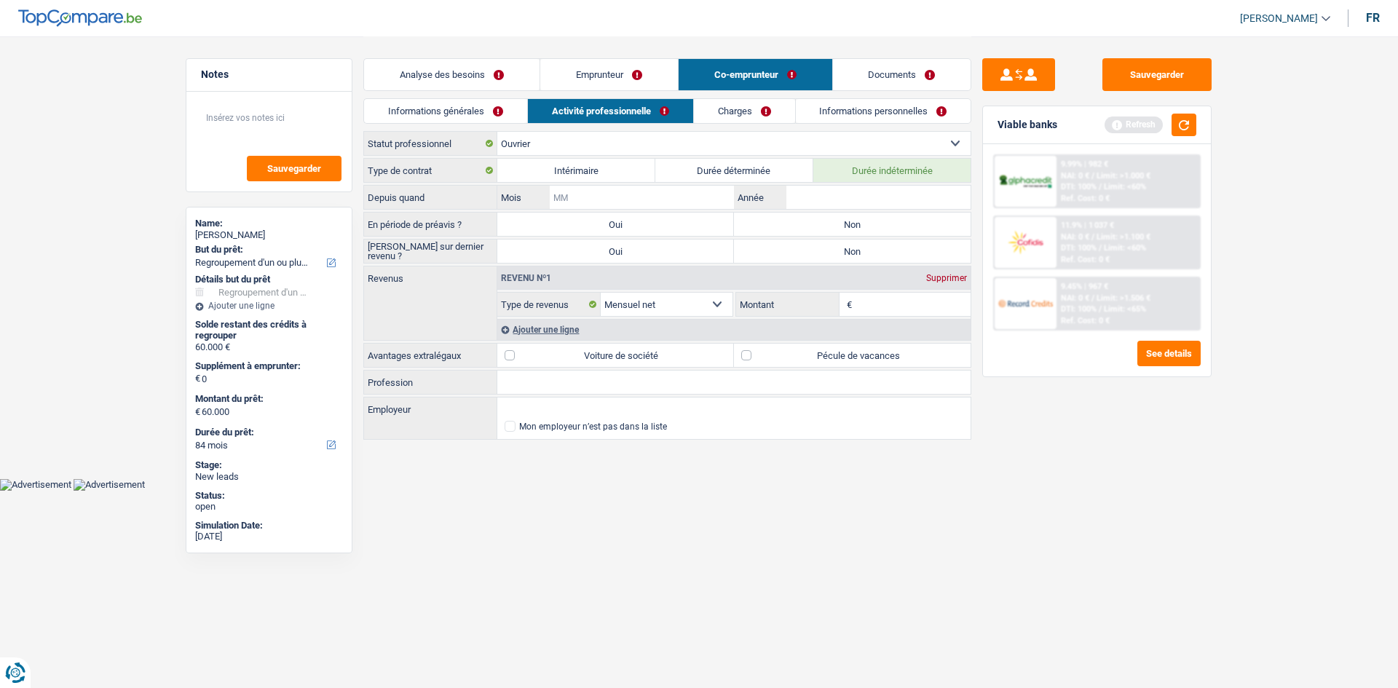
click at [624, 200] on input "Mois" at bounding box center [642, 197] width 184 height 23
type input "01"
type input "2018"
click at [832, 222] on label "Non" at bounding box center [852, 224] width 237 height 23
click at [832, 222] on input "Non" at bounding box center [852, 224] width 237 height 23
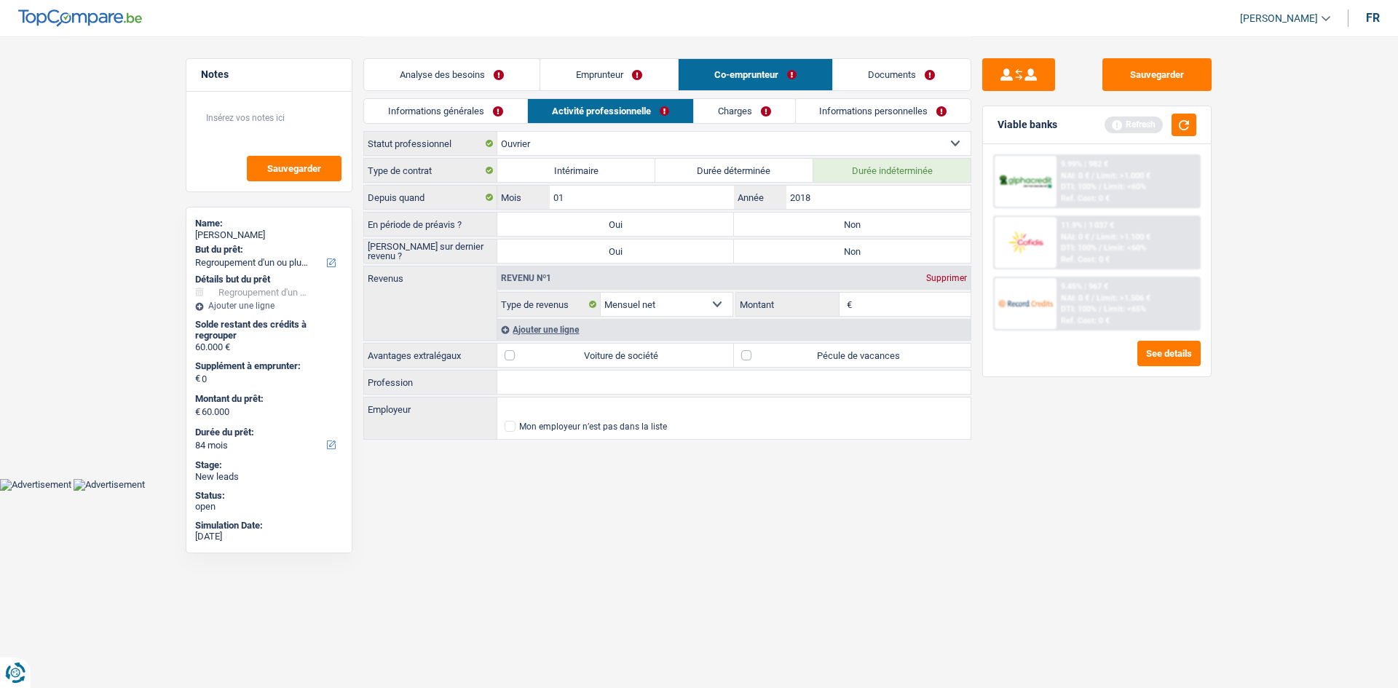
radio input "true"
click at [801, 250] on label "Non" at bounding box center [852, 251] width 237 height 23
click at [801, 250] on input "Non" at bounding box center [852, 251] width 237 height 23
radio input "true"
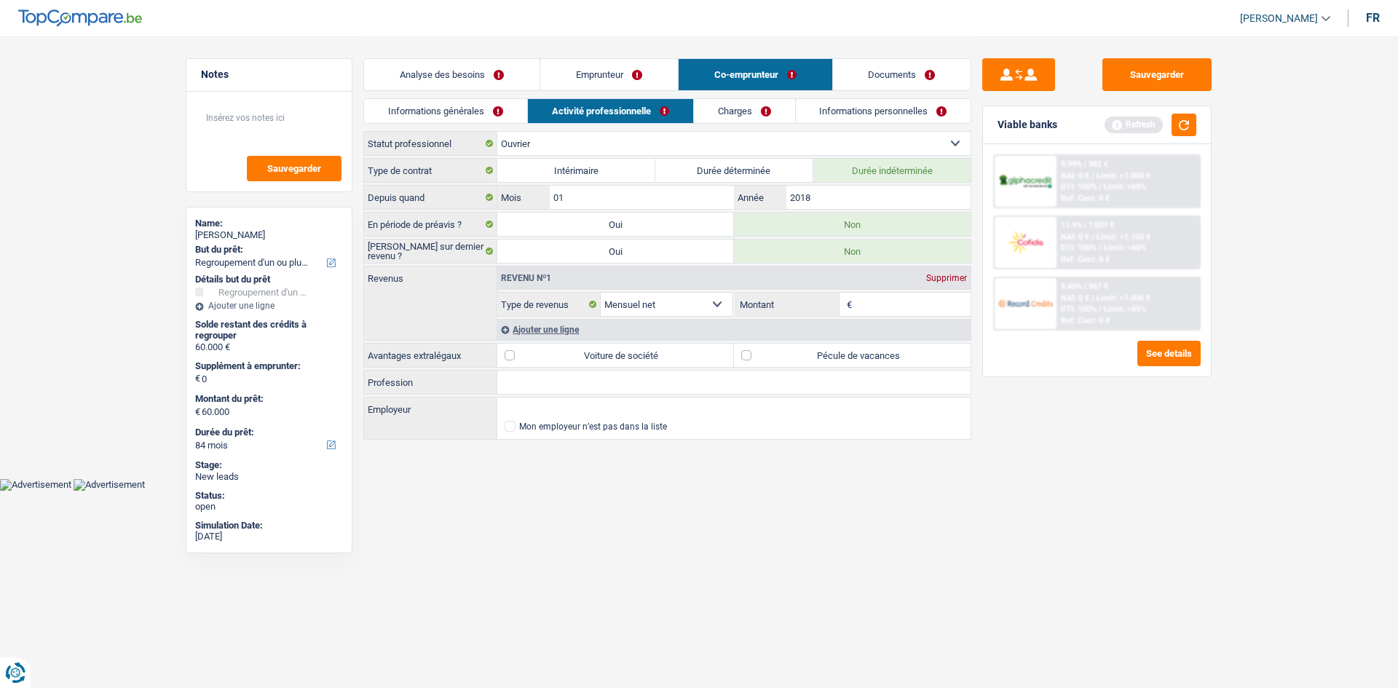
click at [886, 304] on input "Montant" at bounding box center [914, 304] width 116 height 23
type input "2.900"
click at [541, 380] on input "Profession" at bounding box center [733, 382] width 473 height 23
type input "Electricien"
click at [753, 107] on link "Charges" at bounding box center [744, 111] width 101 height 24
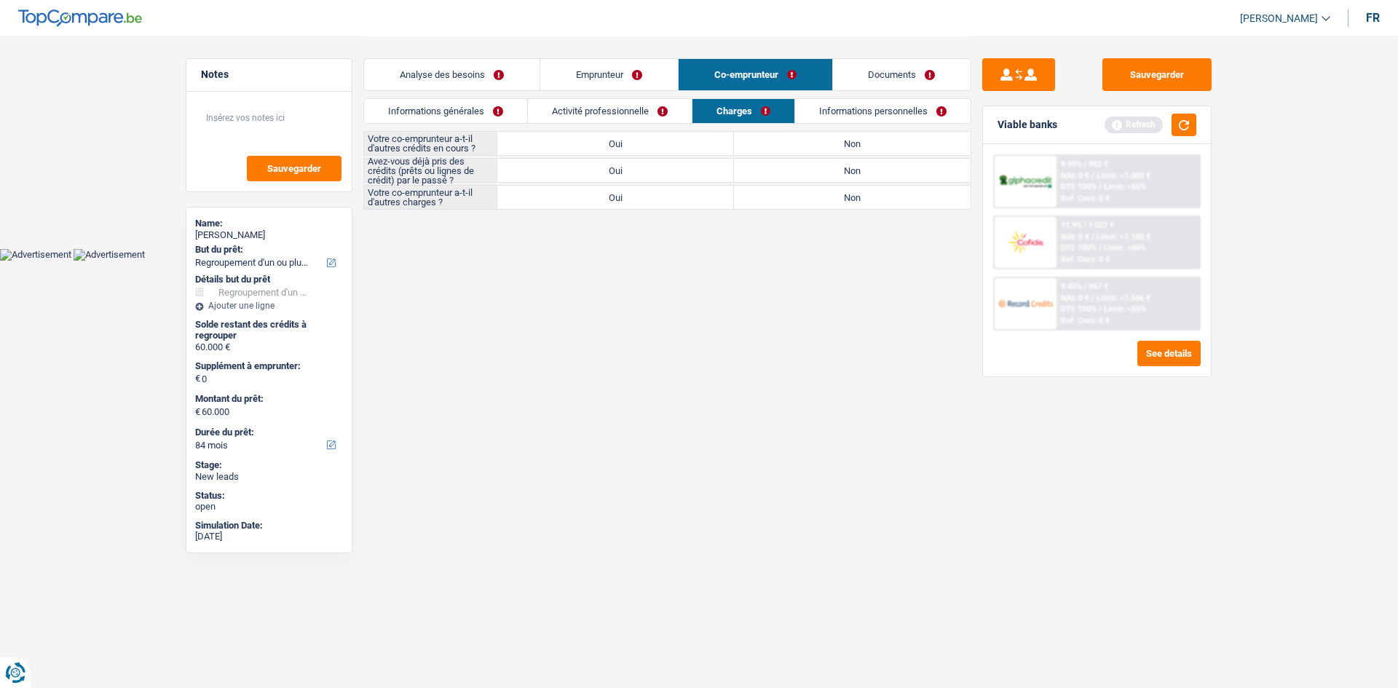
click at [784, 137] on label "Non" at bounding box center [852, 143] width 237 height 23
click at [784, 137] on input "Non" at bounding box center [852, 143] width 237 height 23
radio input "true"
click at [632, 169] on label "Oui" at bounding box center [615, 170] width 237 height 23
click at [632, 169] on input "Oui" at bounding box center [615, 170] width 237 height 23
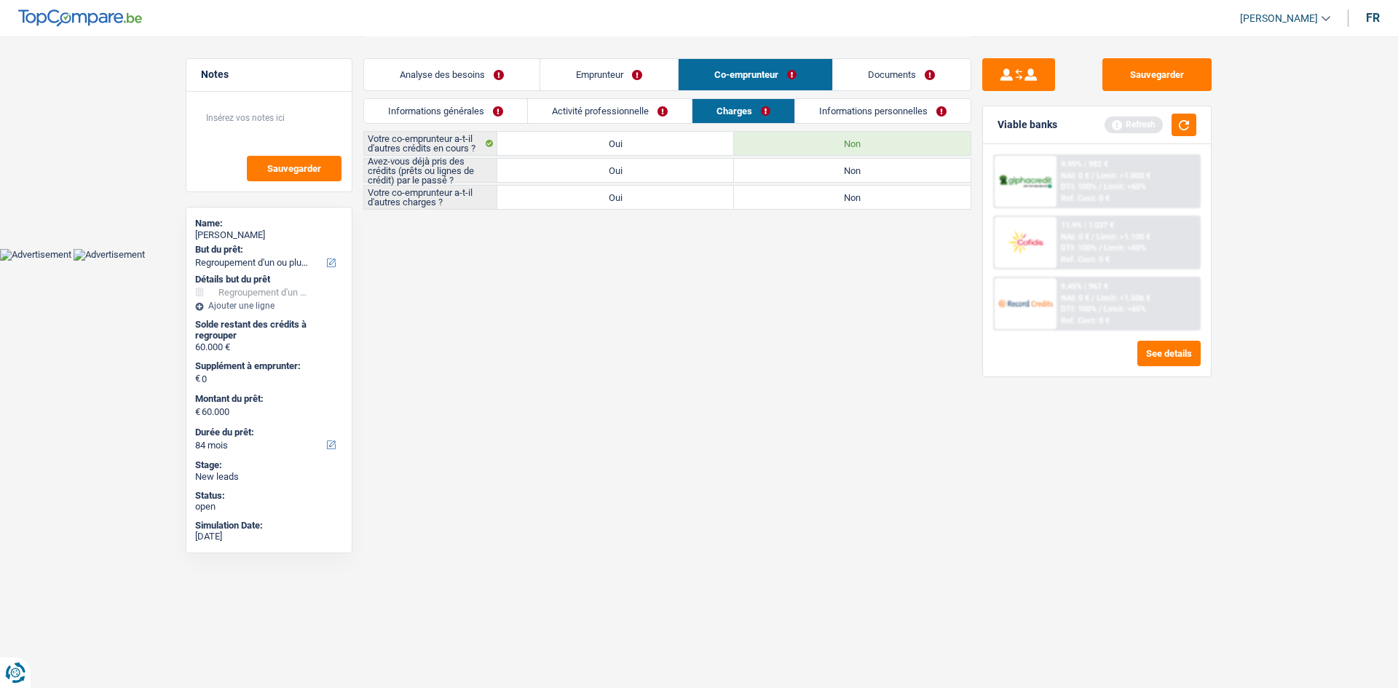
radio input "true"
click at [738, 194] on label "Non" at bounding box center [852, 197] width 237 height 23
click at [738, 194] on input "Non" at bounding box center [852, 197] width 237 height 23
radio input "true"
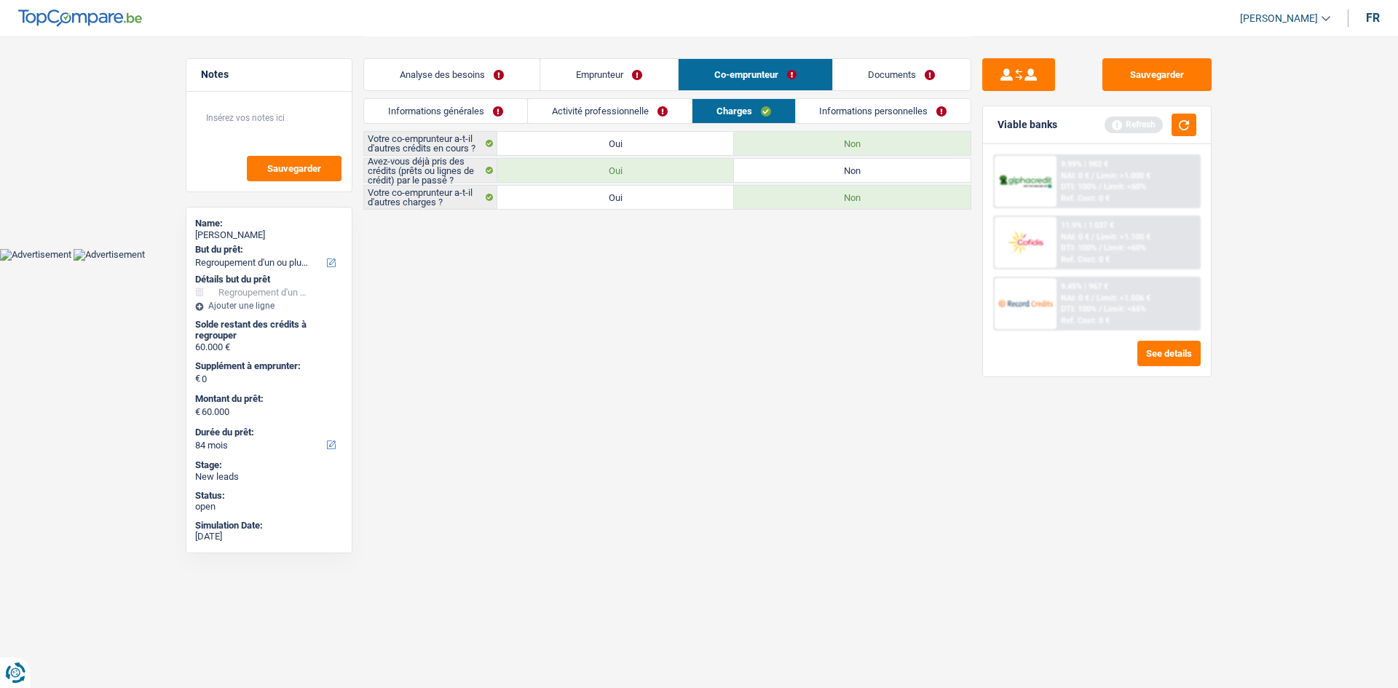
click at [867, 111] on link "Informations personnelles" at bounding box center [884, 111] width 176 height 24
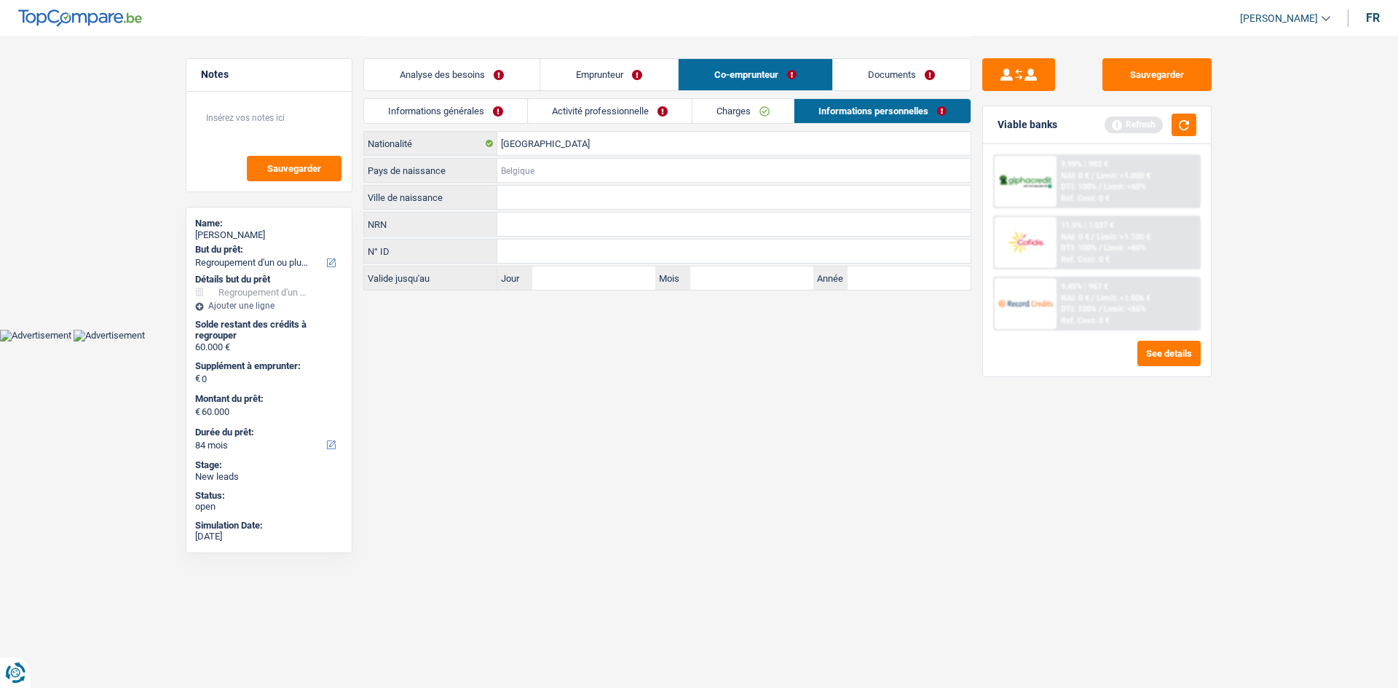
click at [566, 178] on input "Pays de naissance" at bounding box center [733, 170] width 473 height 23
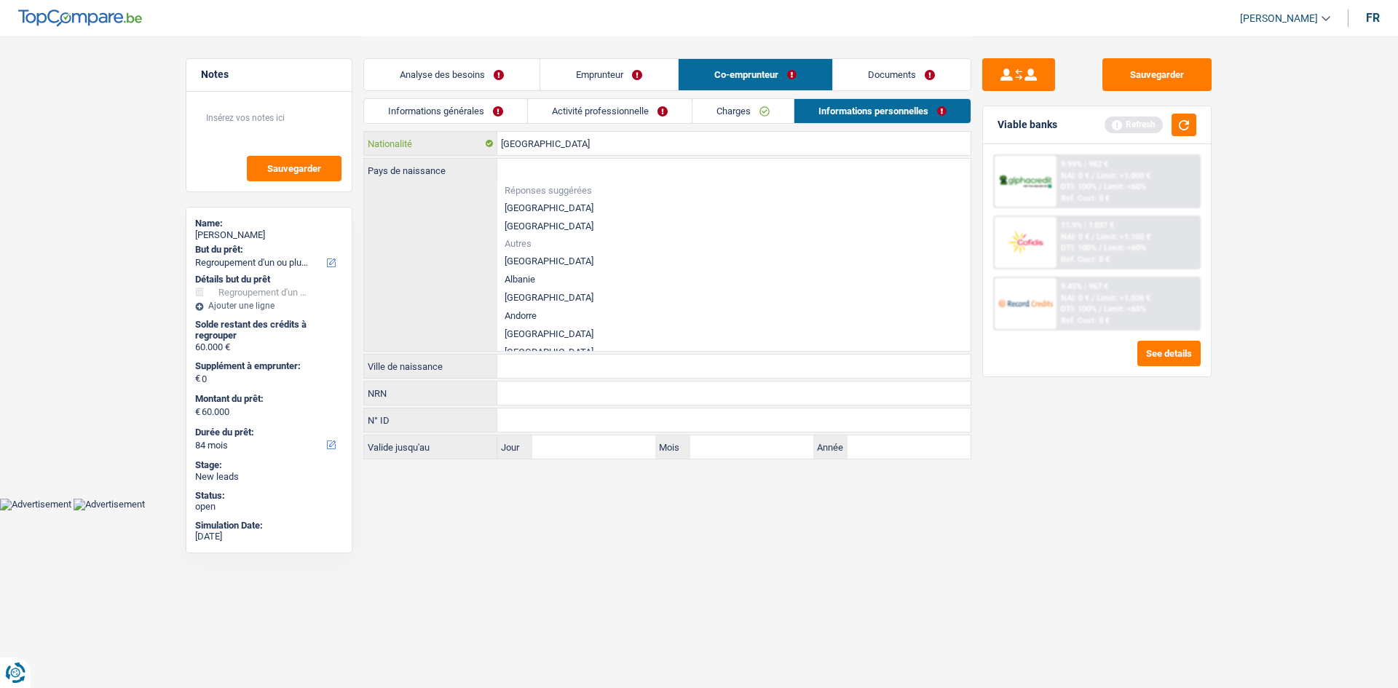
click at [560, 146] on input "[GEOGRAPHIC_DATA]" at bounding box center [733, 143] width 473 height 23
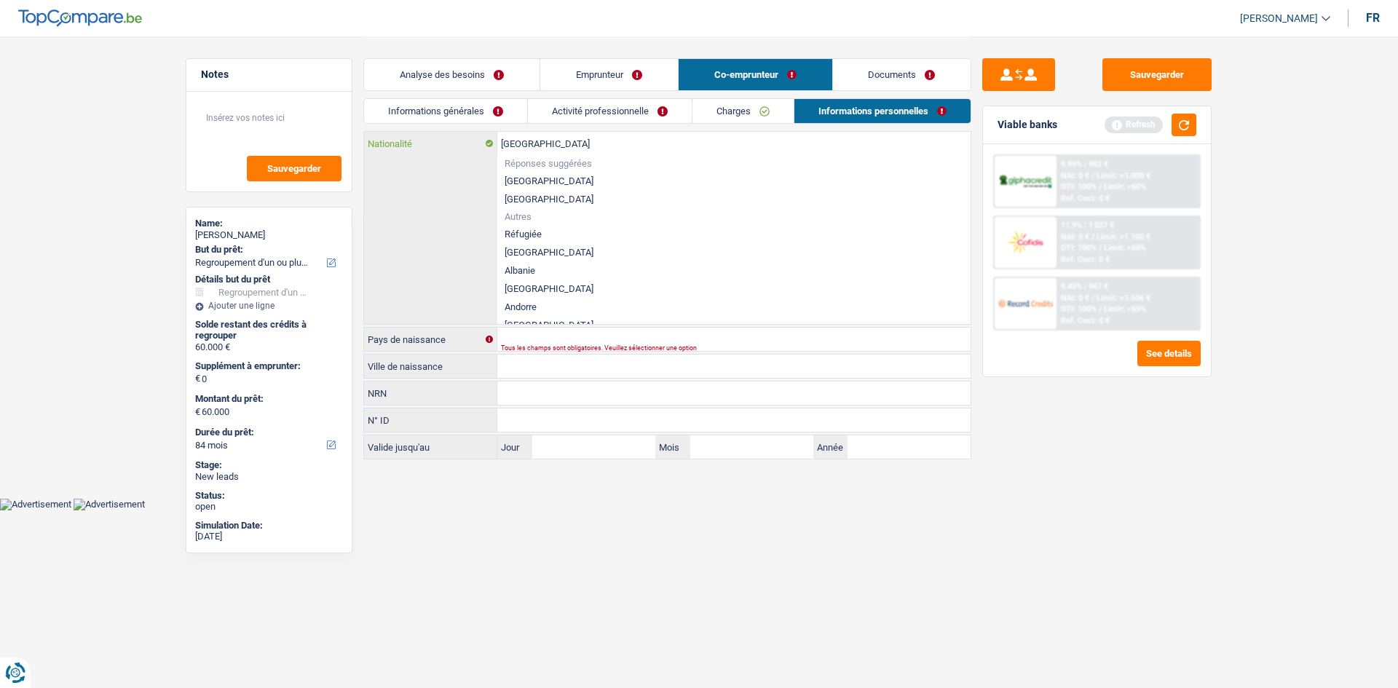
type input "Belgiqu"
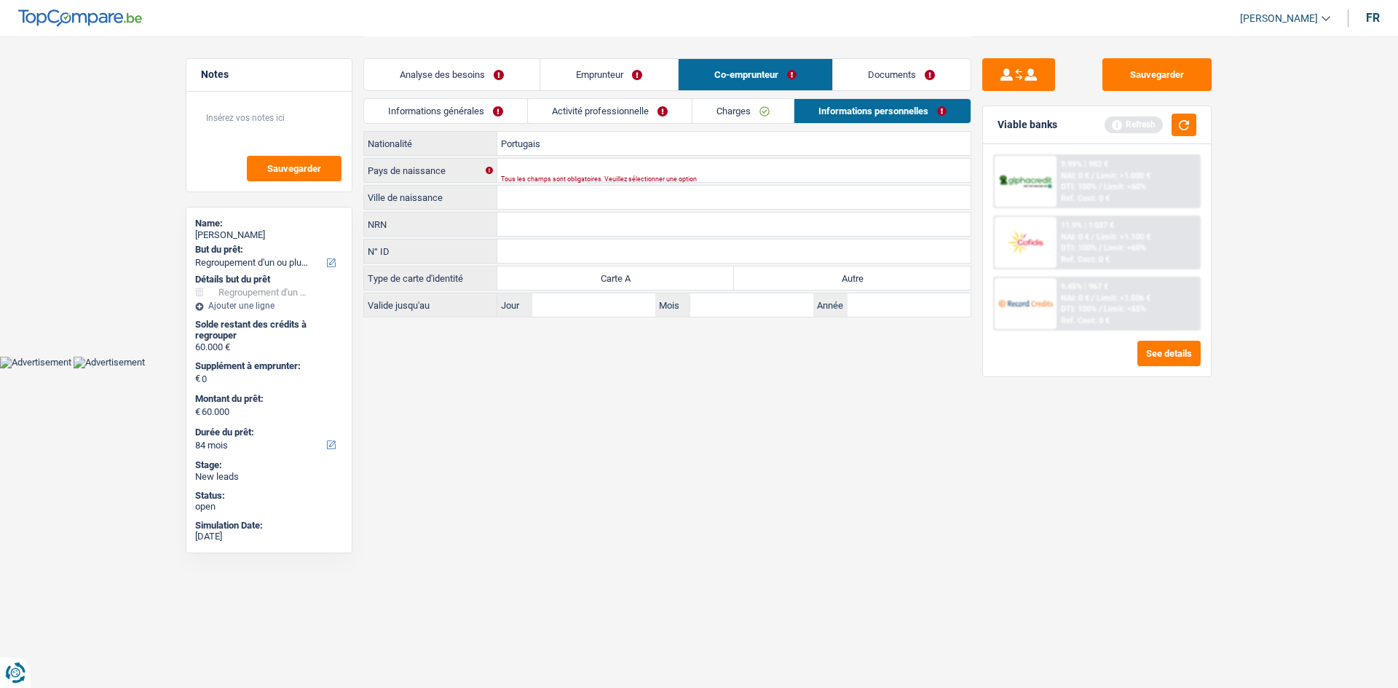
type input "Portugais"
click at [579, 161] on input "Pays de naissance" at bounding box center [733, 170] width 473 height 23
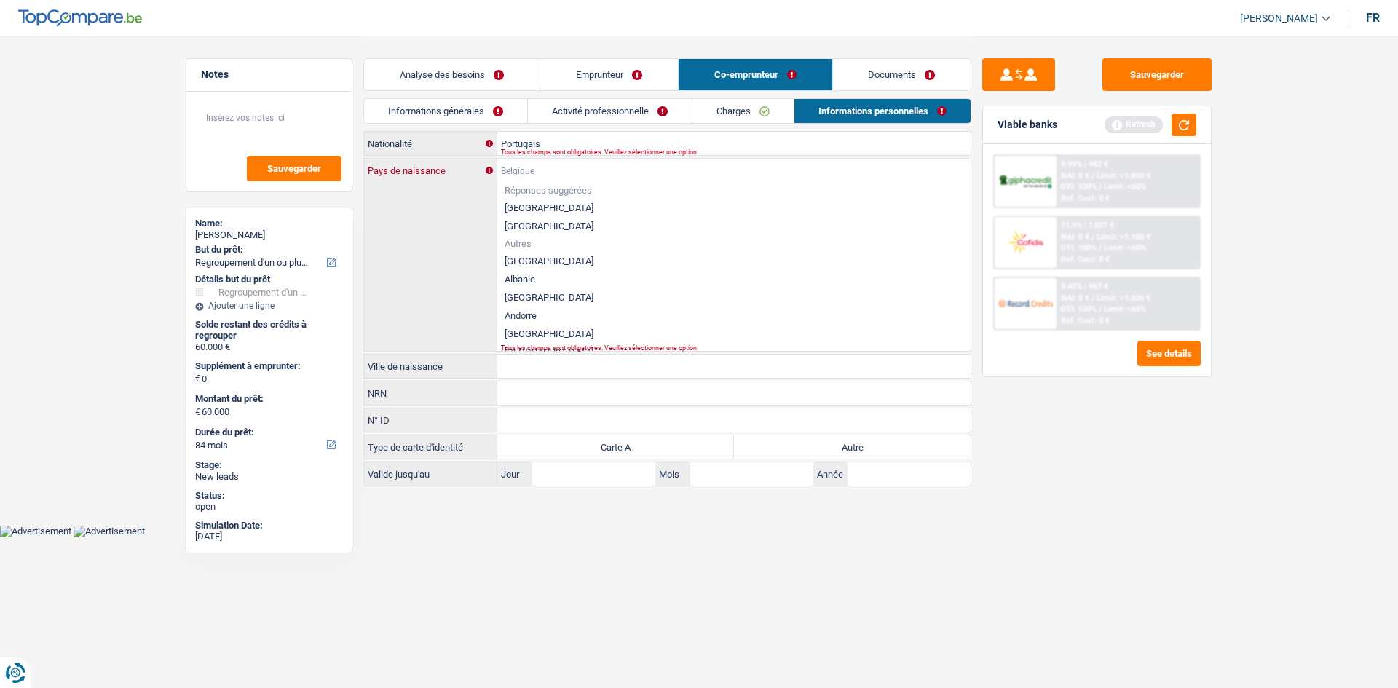
type input "P"
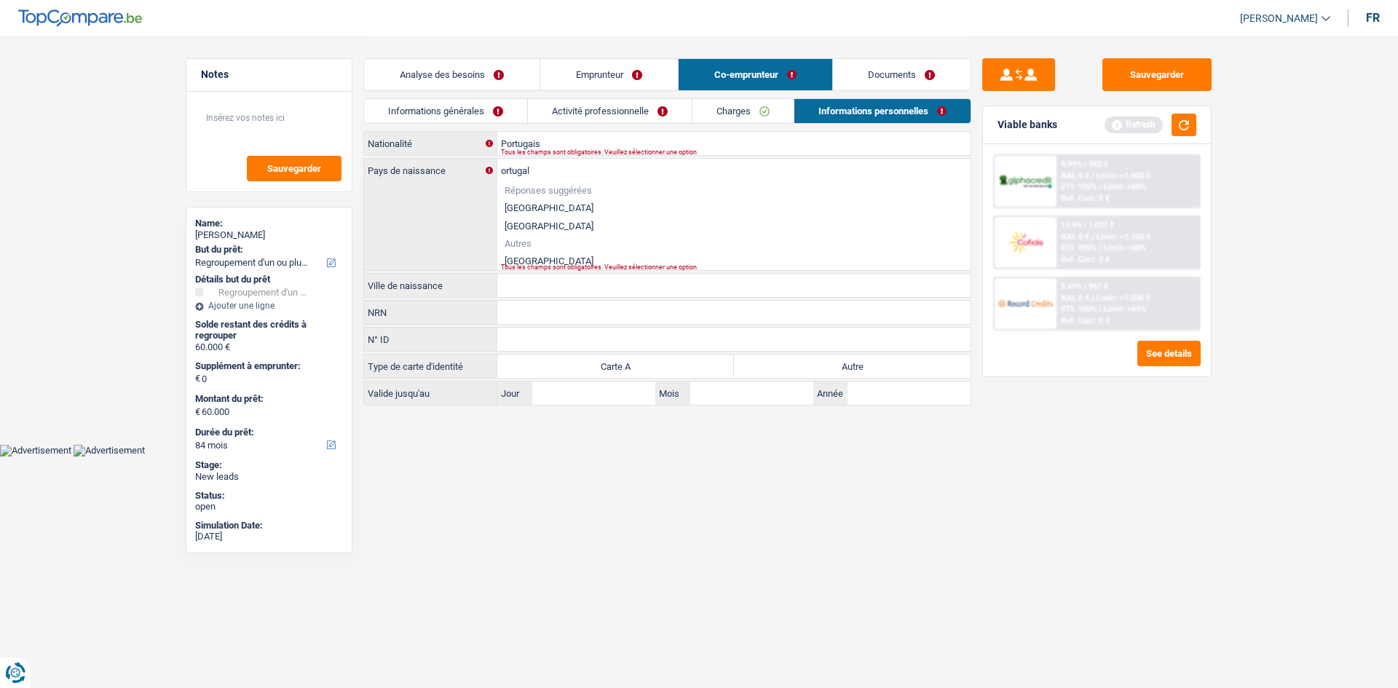
click at [550, 258] on li "Portugal" at bounding box center [733, 261] width 473 height 18
type input "Portugal"
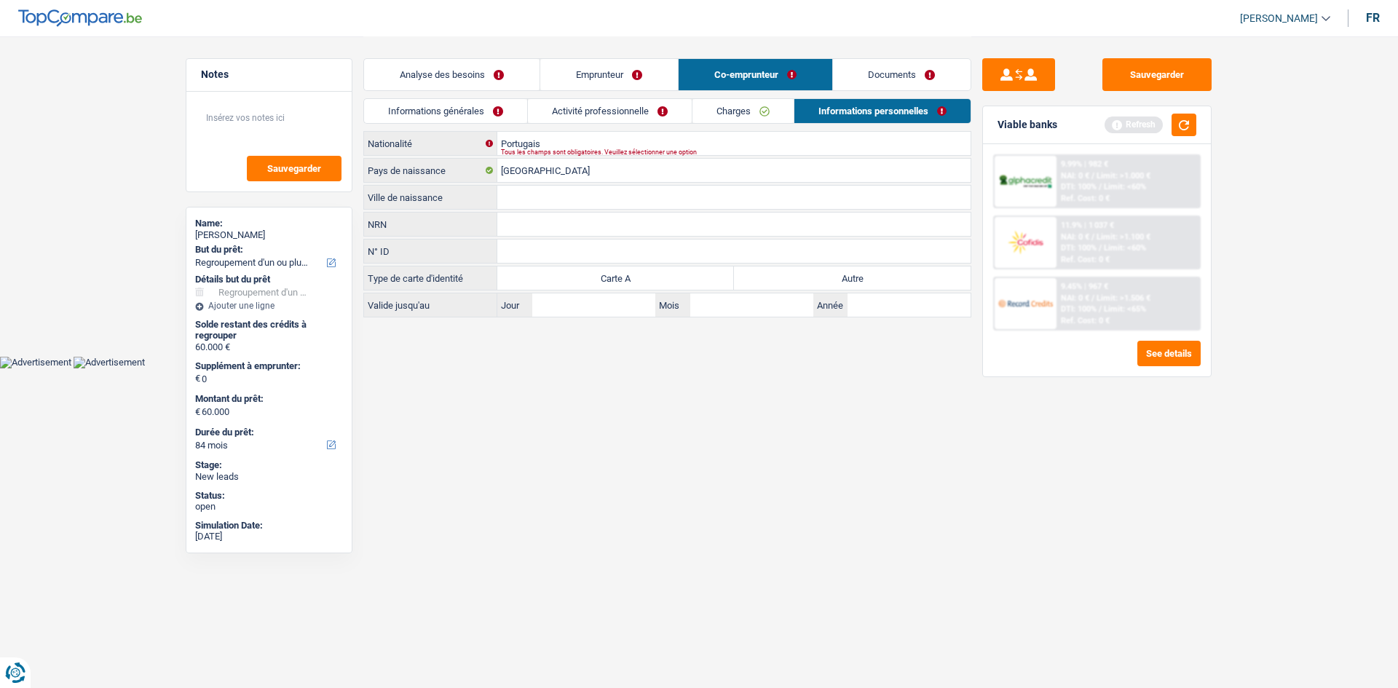
click at [551, 202] on input "Ville de naissance" at bounding box center [733, 197] width 473 height 23
click at [562, 137] on input "Portugais" at bounding box center [733, 143] width 473 height 23
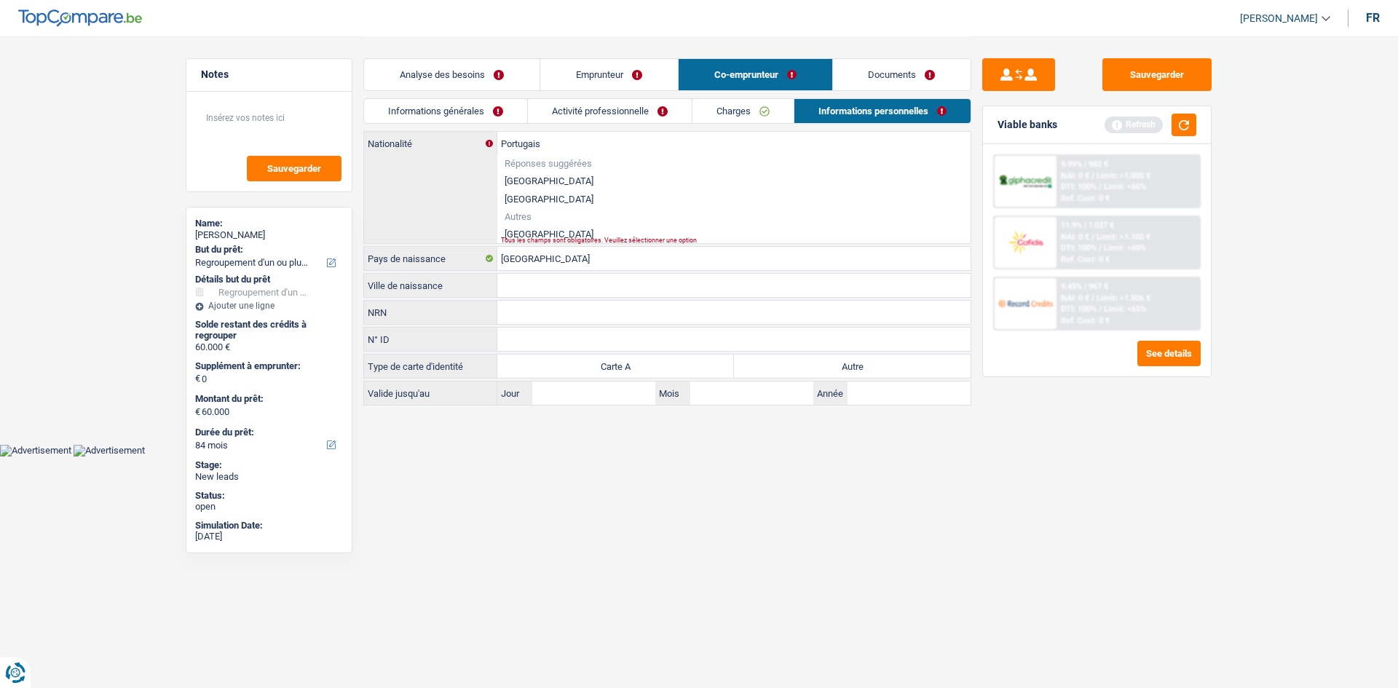
click at [531, 232] on li "Portugal" at bounding box center [733, 234] width 473 height 18
type input "Portugal"
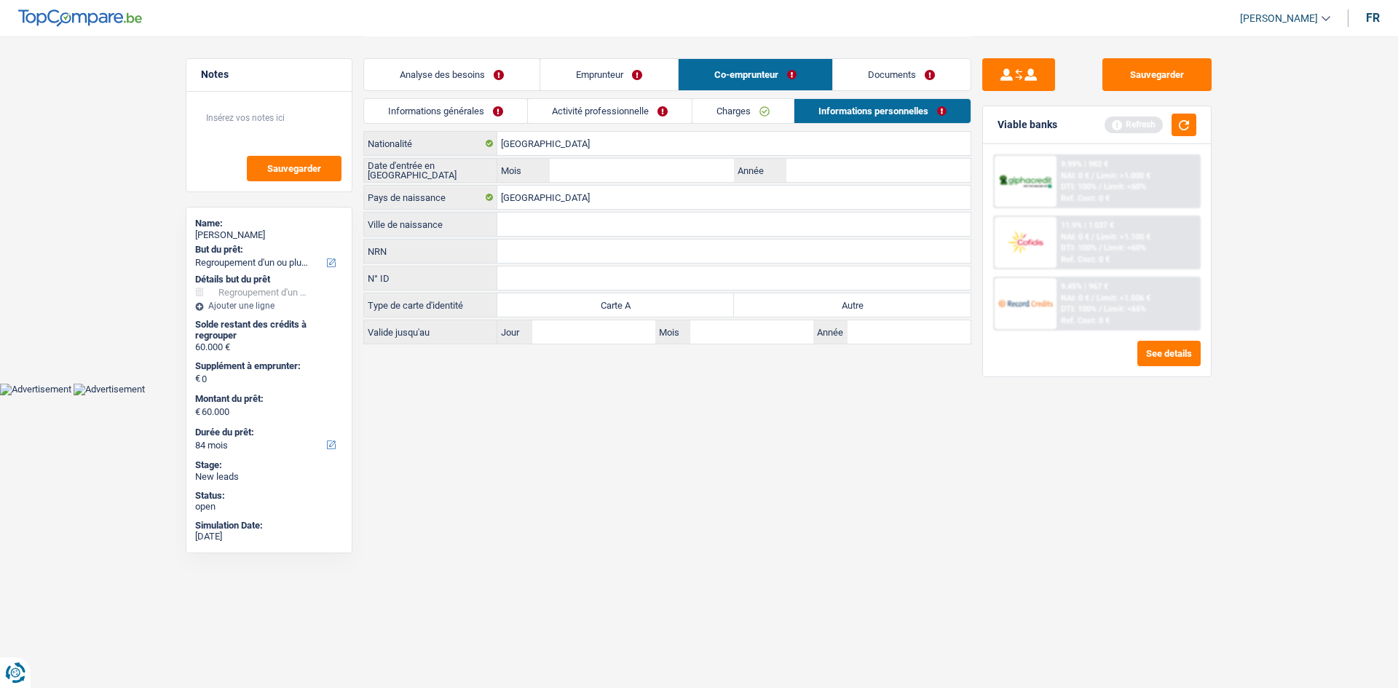
click at [537, 232] on input "Ville de naissance" at bounding box center [733, 224] width 473 height 23
type input "Matosinhos"
click at [574, 168] on input "Mois" at bounding box center [642, 170] width 184 height 23
type input "01"
type input "2008"
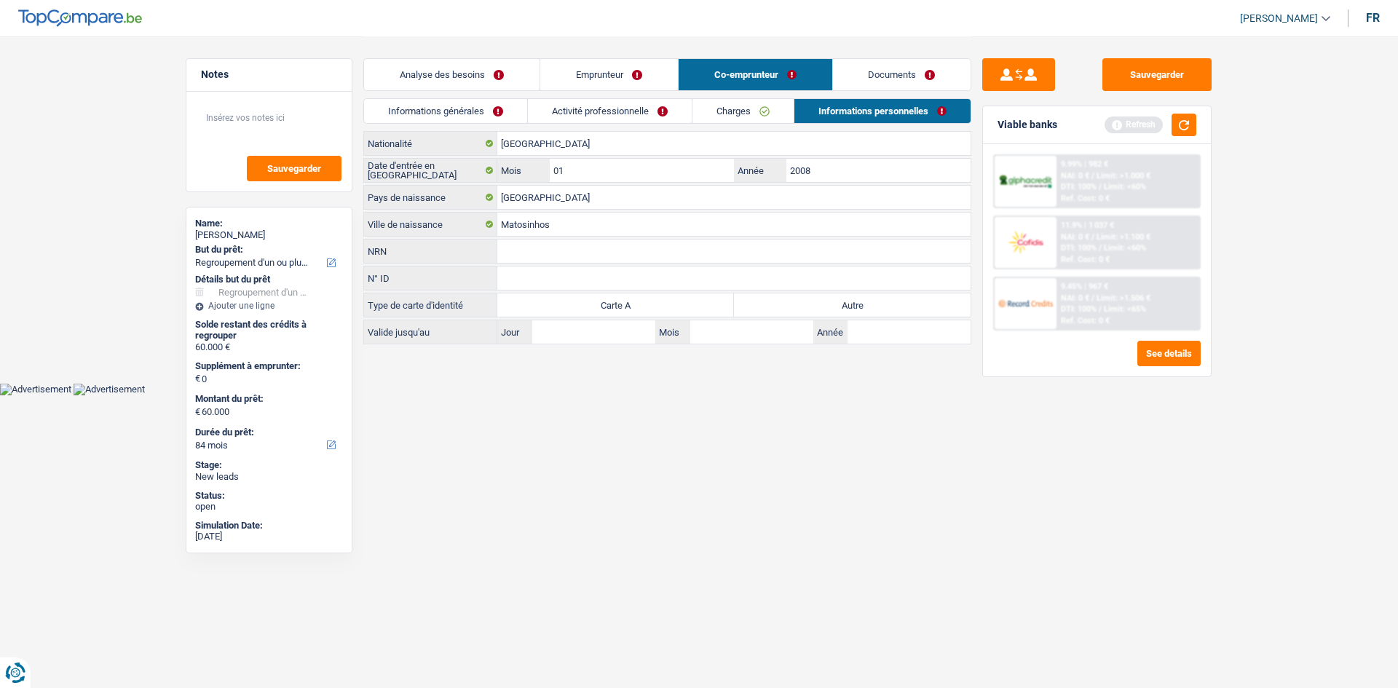
click at [763, 303] on label "Autre" at bounding box center [852, 304] width 237 height 23
click at [763, 303] on input "Autre" at bounding box center [852, 304] width 237 height 23
radio input "true"
click at [573, 117] on link "Activité professionnelle" at bounding box center [610, 111] width 164 height 24
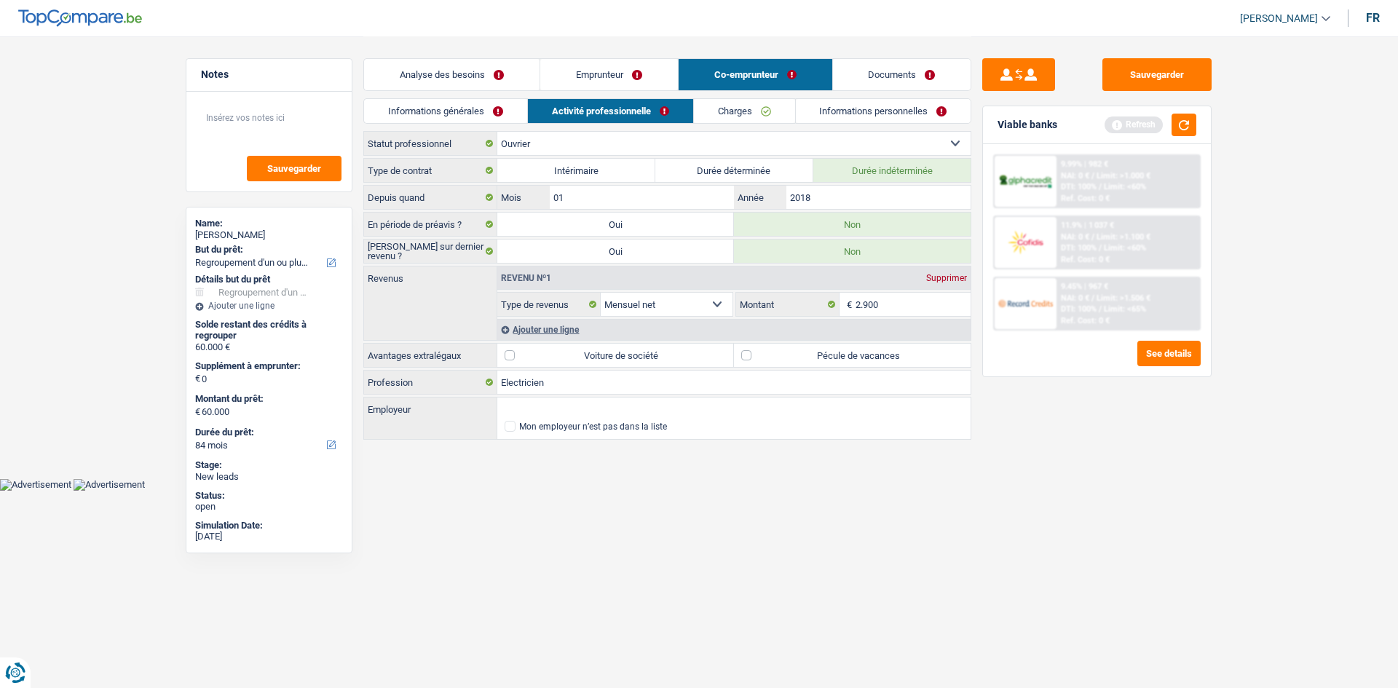
click at [441, 107] on link "Informations générales" at bounding box center [445, 111] width 163 height 24
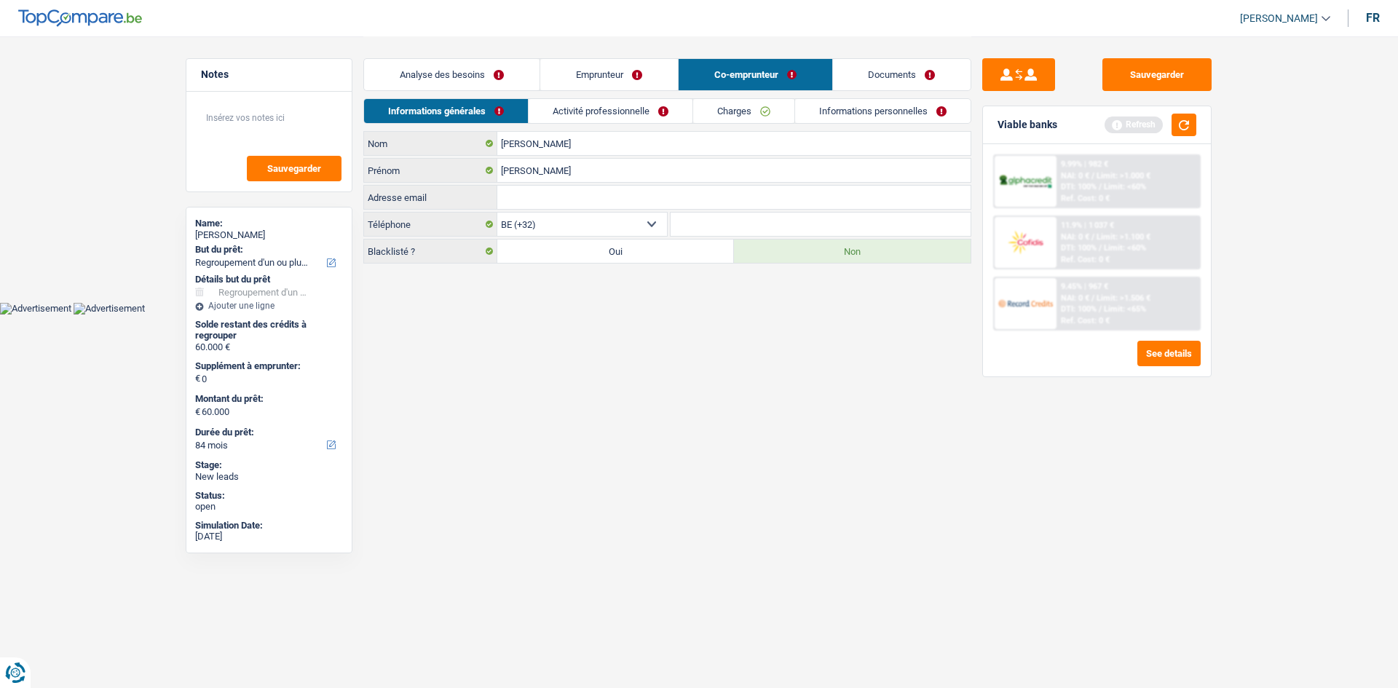
click at [484, 79] on link "Analyse des besoins" at bounding box center [452, 74] width 176 height 31
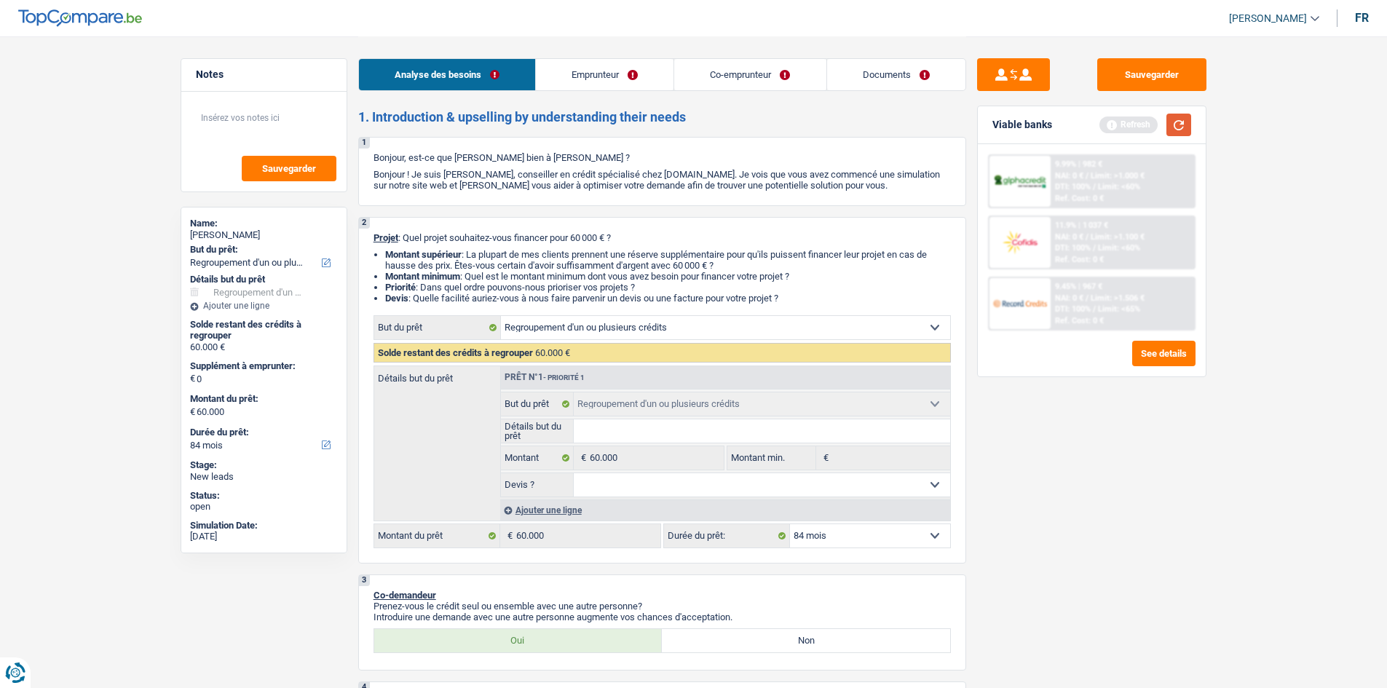
click at [1176, 124] on button "button" at bounding box center [1179, 125] width 25 height 23
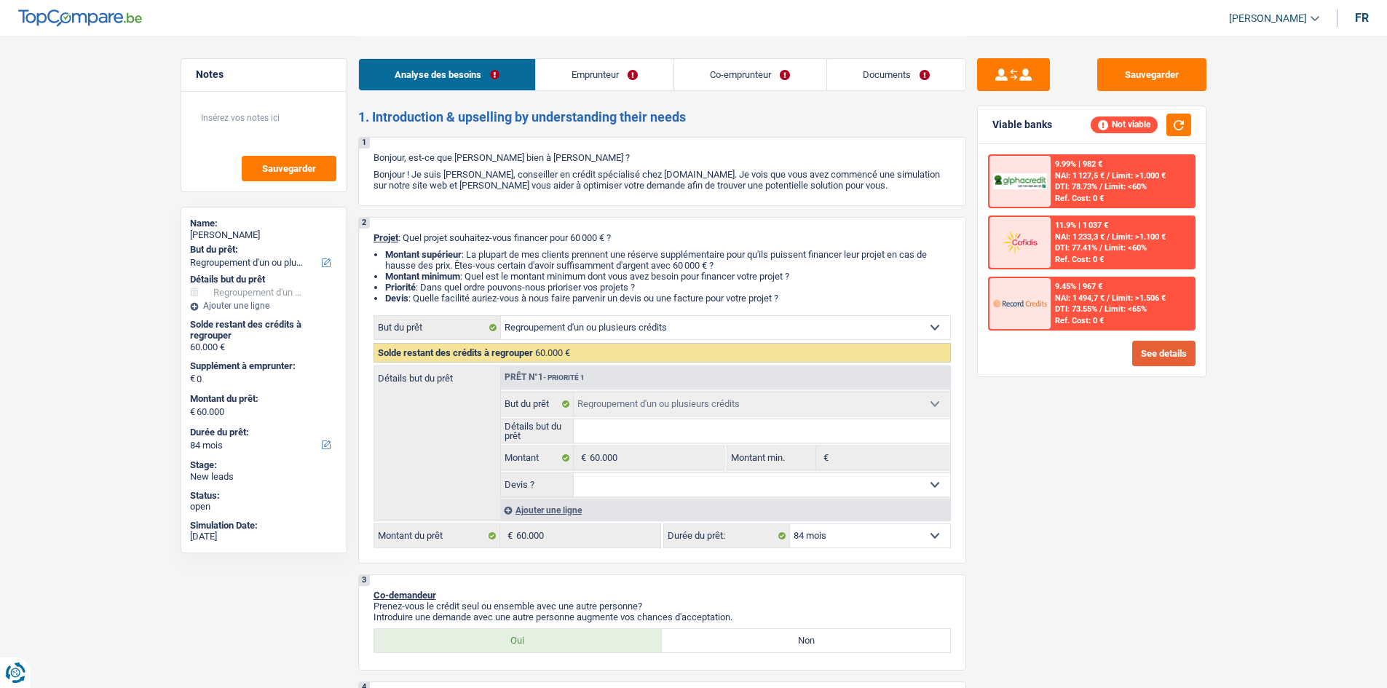
click at [1154, 358] on button "See details" at bounding box center [1163, 353] width 63 height 25
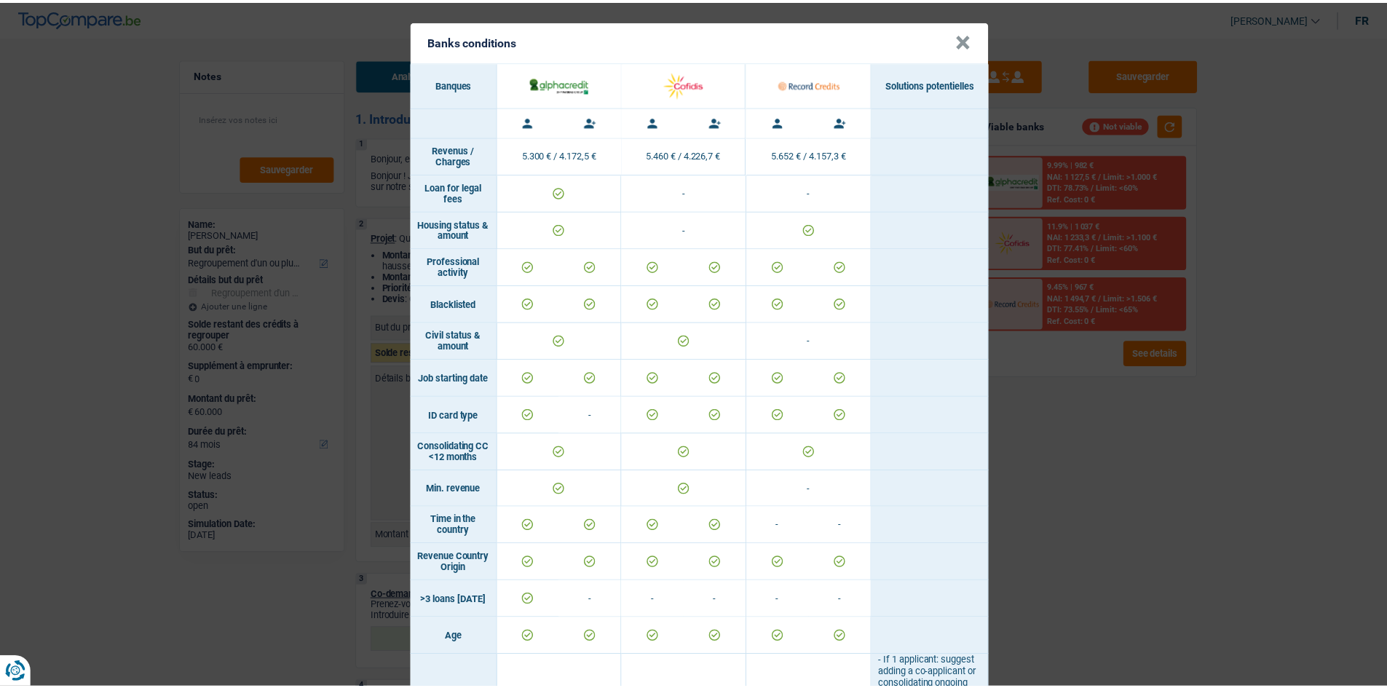
scroll to position [510, 0]
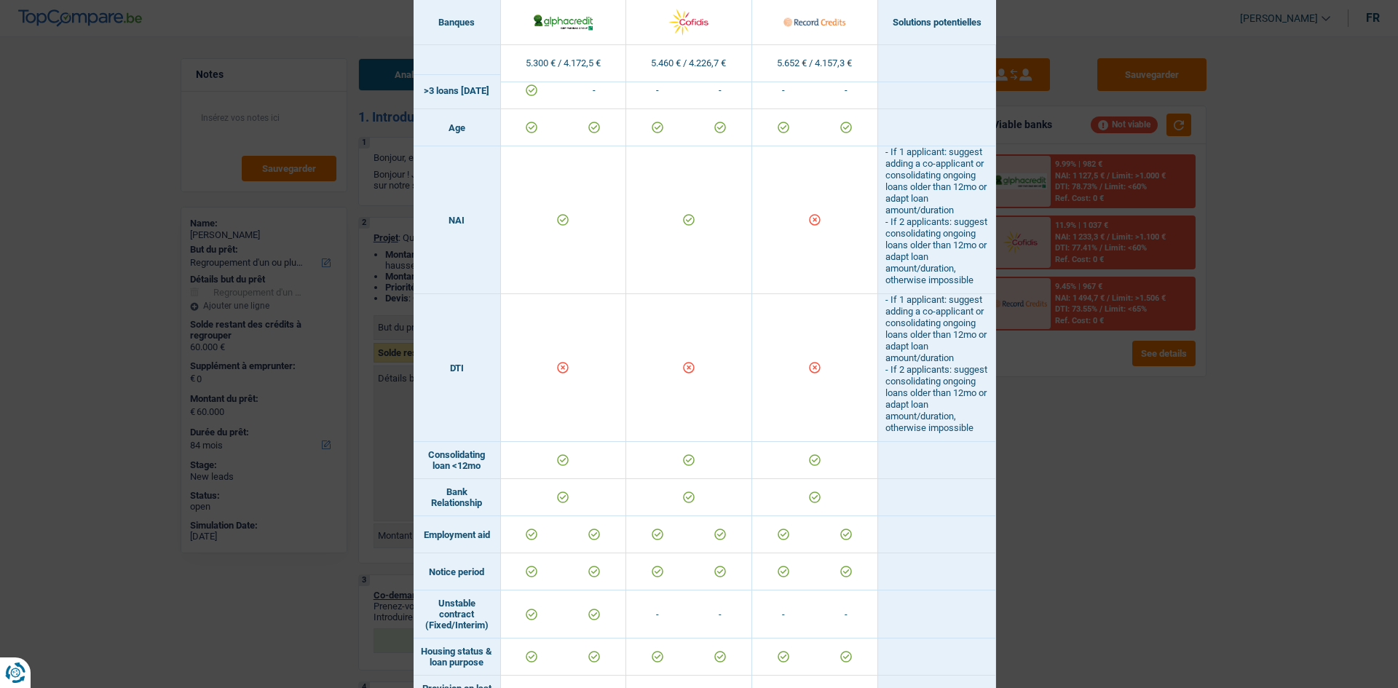
click at [1057, 463] on div "Banks conditions × Banques Solutions potentielles Revenus / Charges 5.300 € / 4…" at bounding box center [699, 344] width 1398 height 688
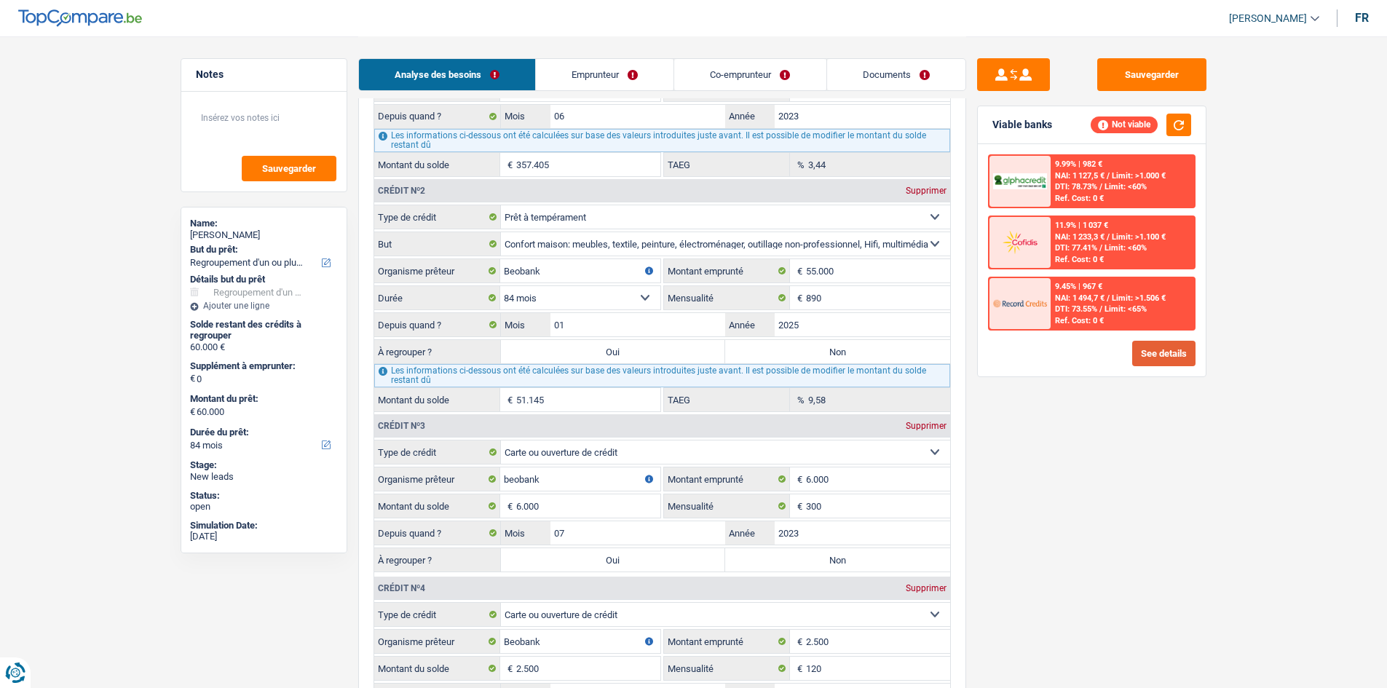
scroll to position [1311, 0]
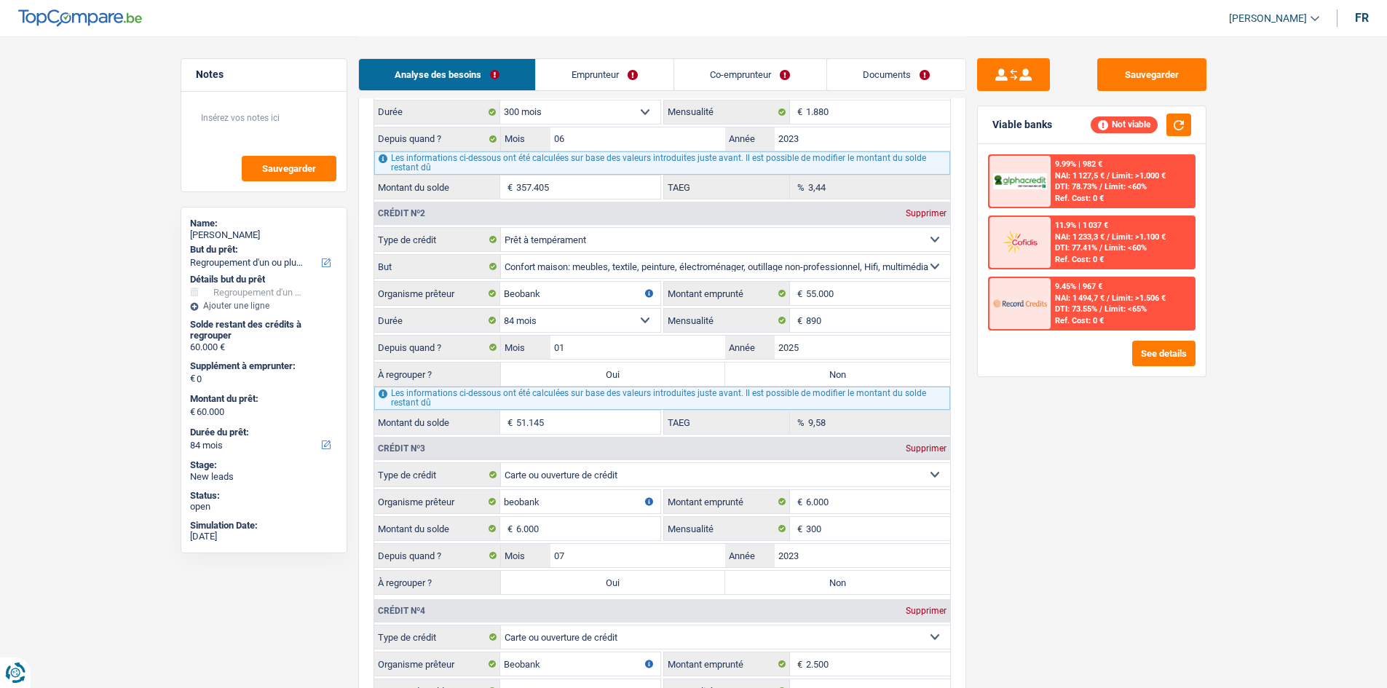
click at [629, 373] on label "Oui" at bounding box center [613, 374] width 225 height 23
click at [629, 373] on input "Oui" at bounding box center [613, 374] width 225 height 23
radio input "true"
type input "51.145"
select select "144"
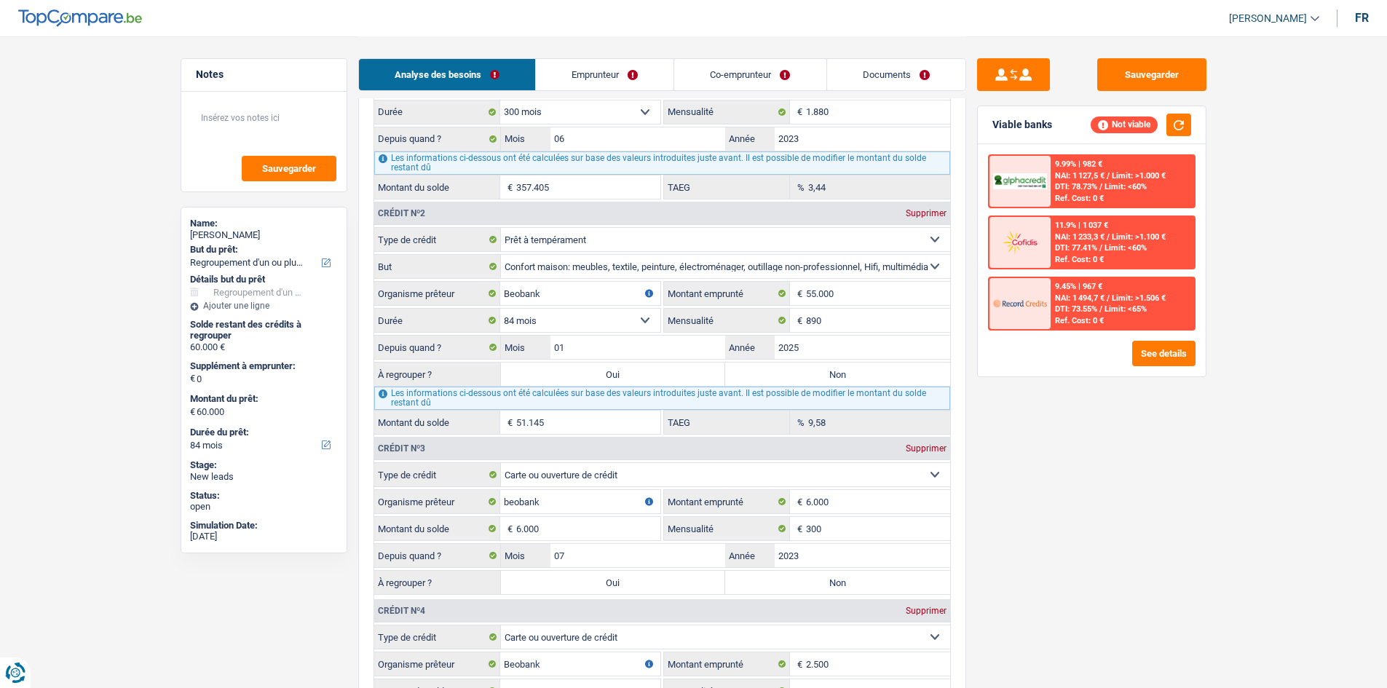
type input "51.145"
select select "144"
type input "51.145"
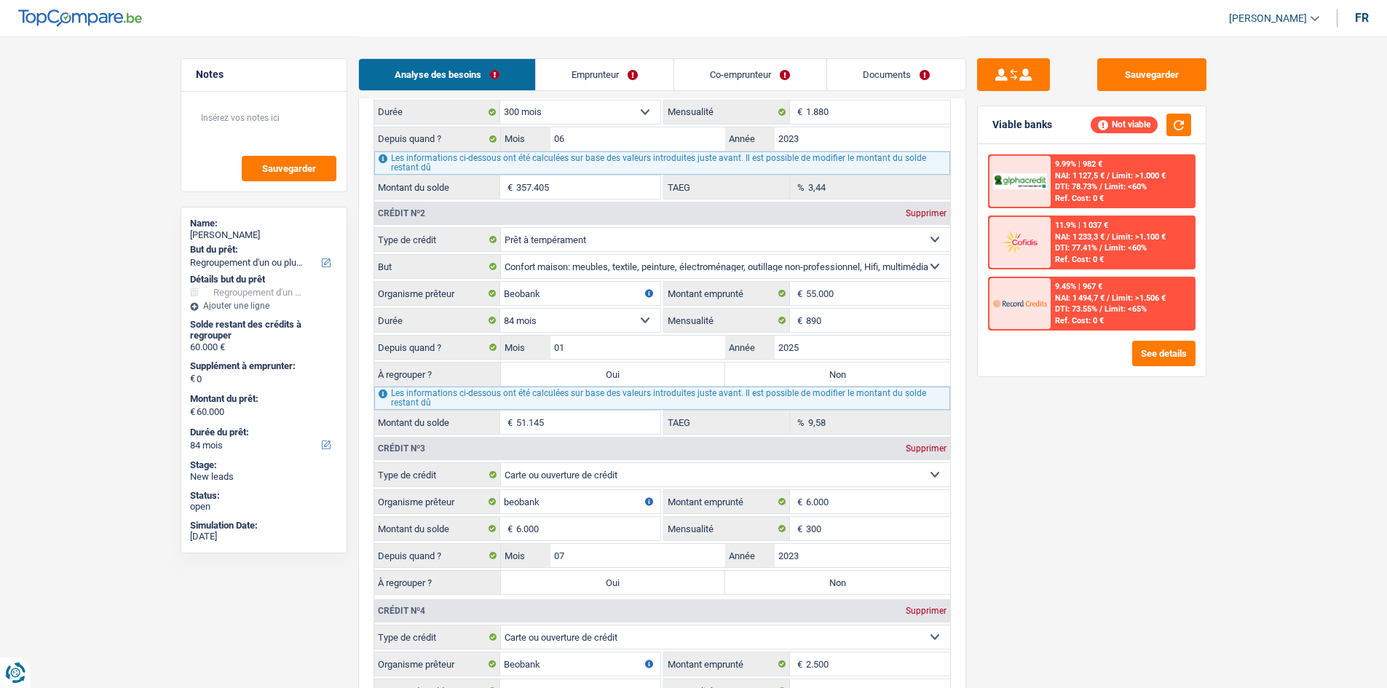
select select "144"
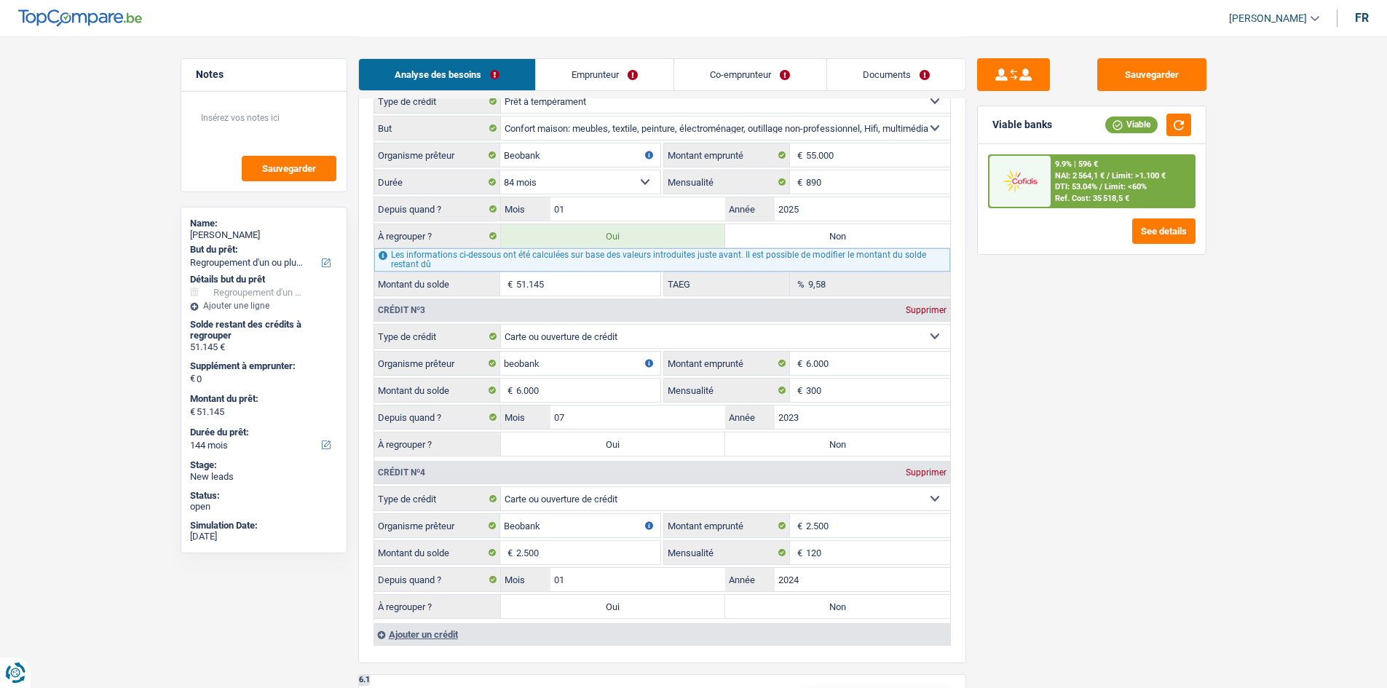
scroll to position [1457, 0]
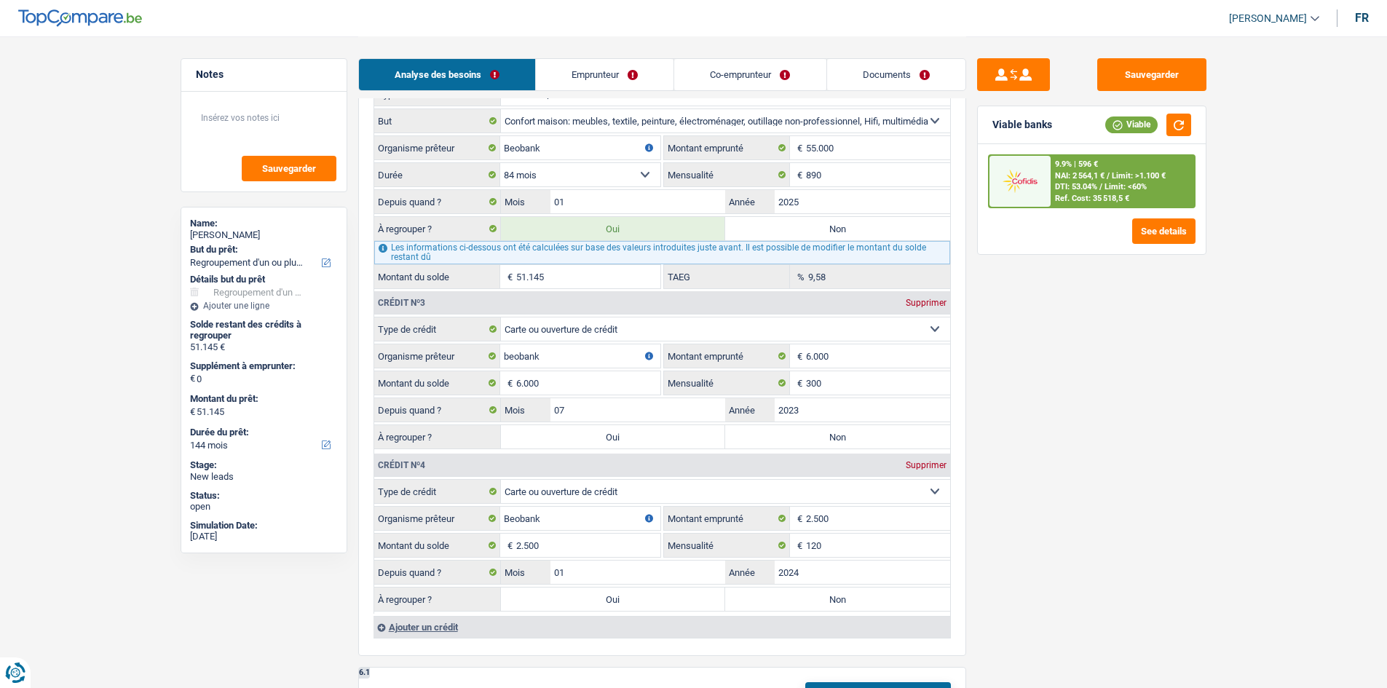
click at [612, 441] on label "Oui" at bounding box center [613, 436] width 225 height 23
click at [612, 441] on input "Oui" at bounding box center [613, 436] width 225 height 23
radio input "true"
type input "57.145"
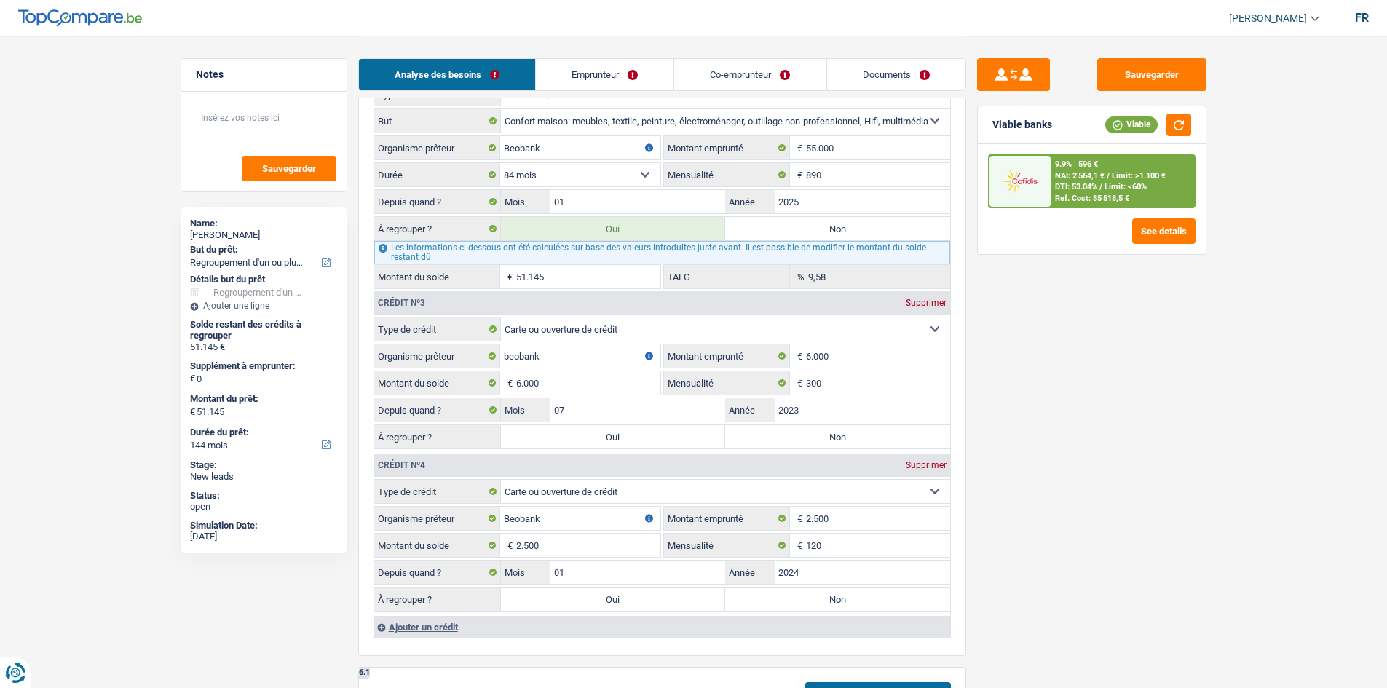
type input "57.145"
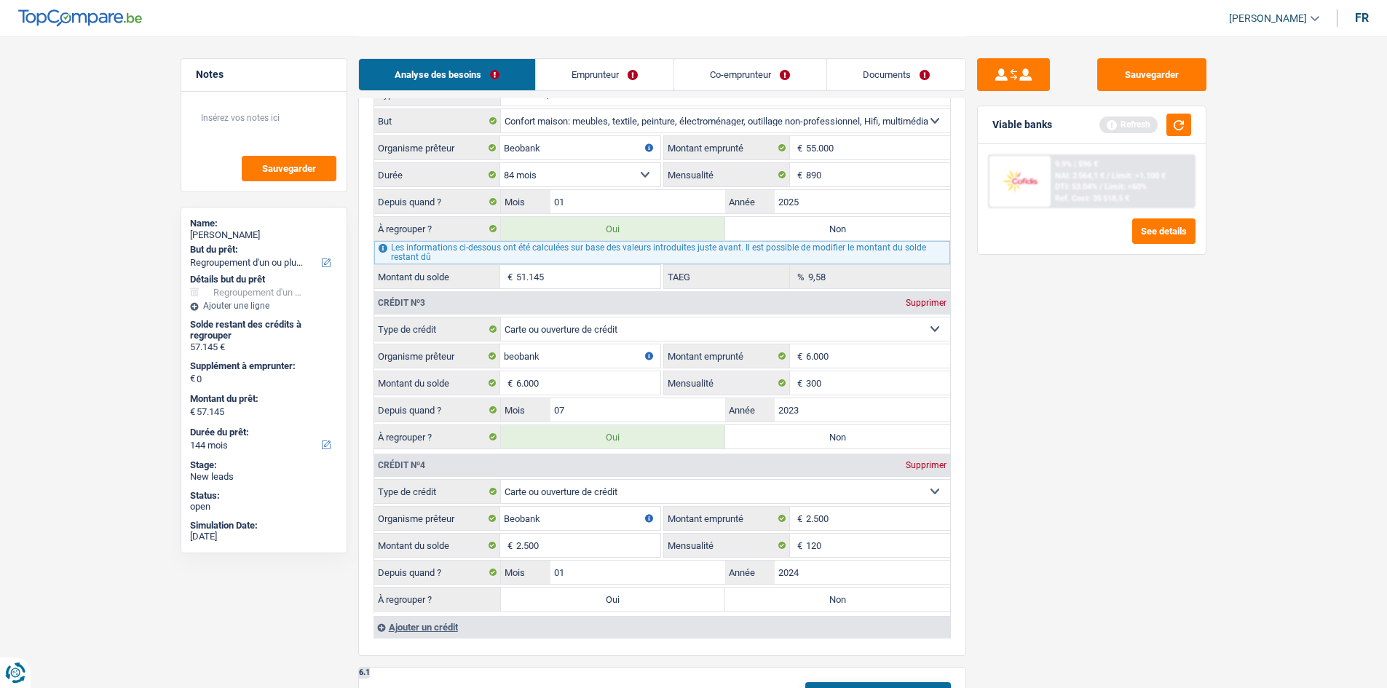
click at [601, 602] on label "Oui" at bounding box center [613, 599] width 225 height 23
click at [601, 602] on input "Oui" at bounding box center [613, 599] width 225 height 23
radio input "true"
type input "59.645"
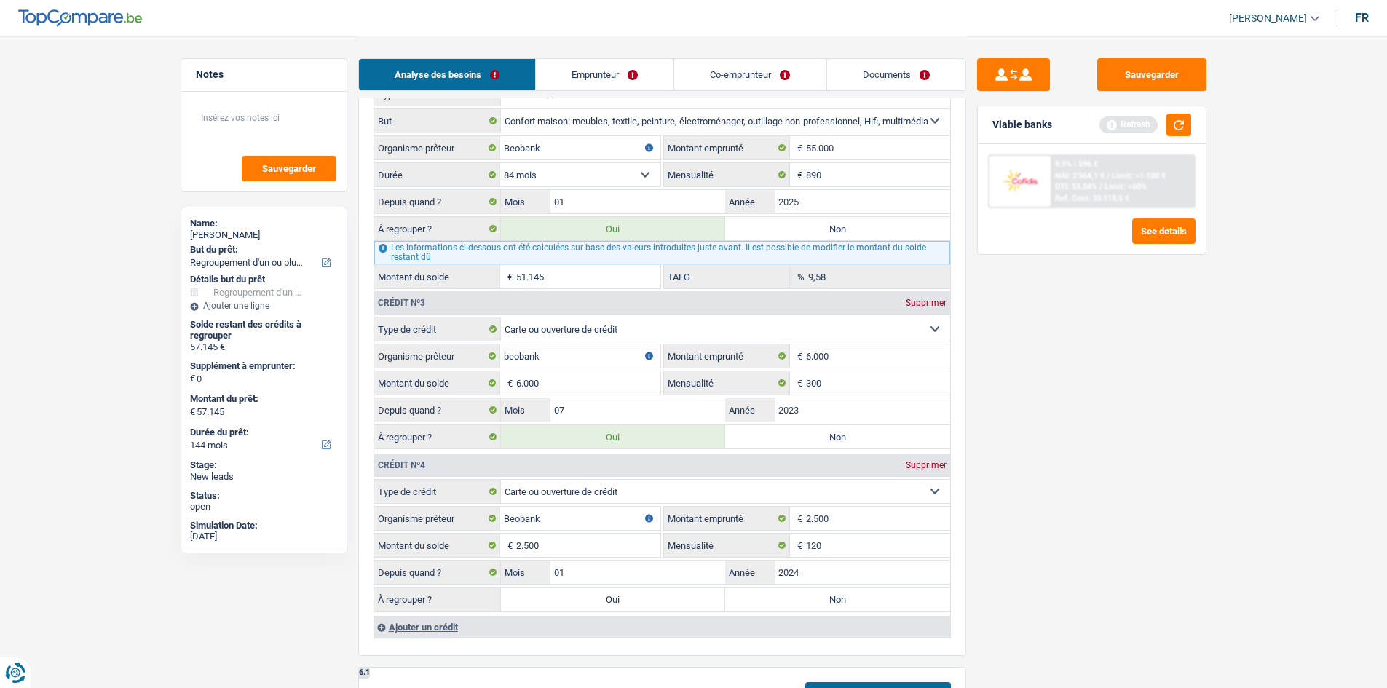
type input "59.645"
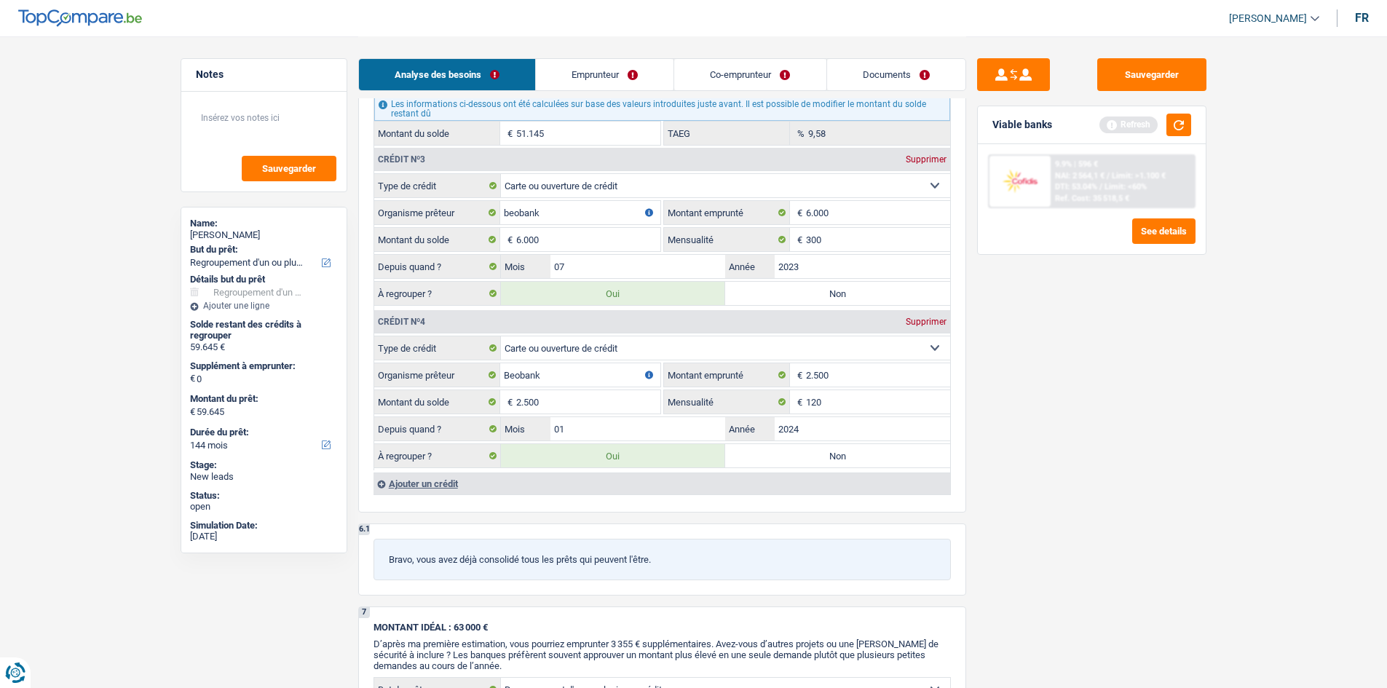
scroll to position [1602, 0]
click at [1181, 130] on button "button" at bounding box center [1179, 125] width 25 height 23
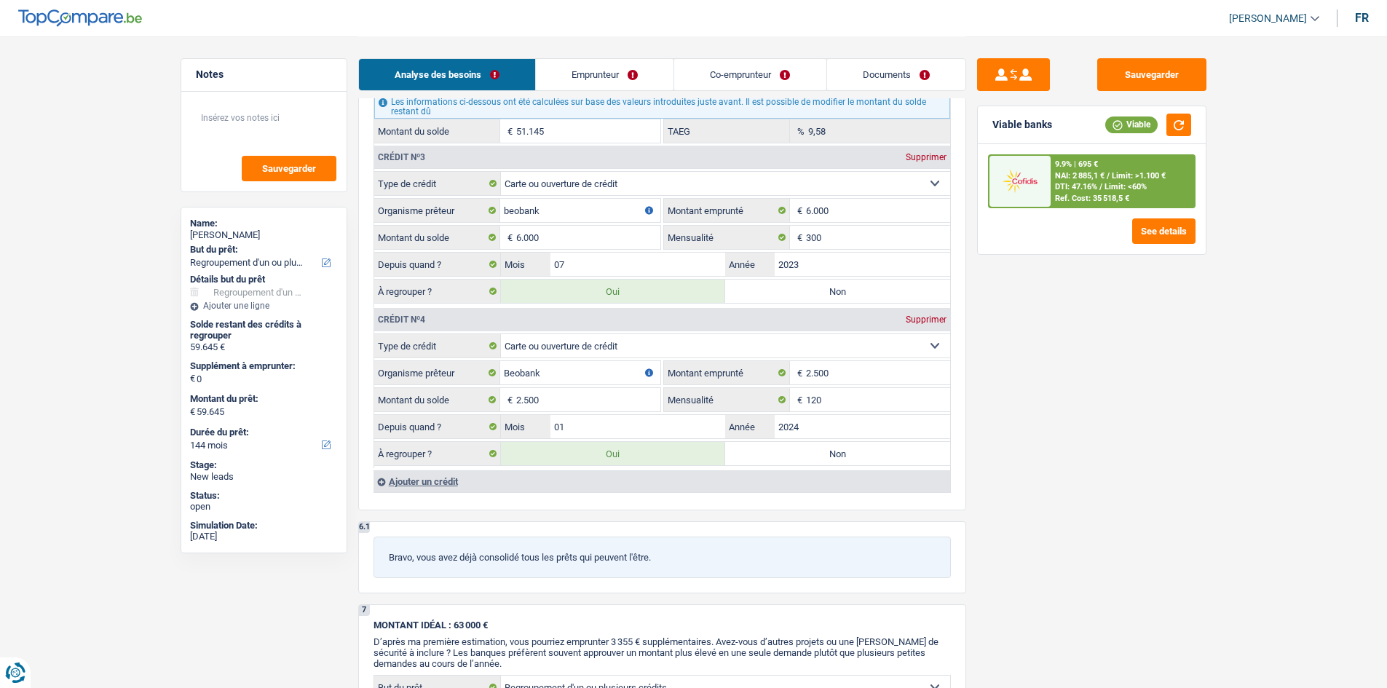
click at [794, 297] on label "Non" at bounding box center [837, 291] width 225 height 23
click at [794, 297] on input "Non" at bounding box center [837, 291] width 225 height 23
radio input "true"
type input "53.645"
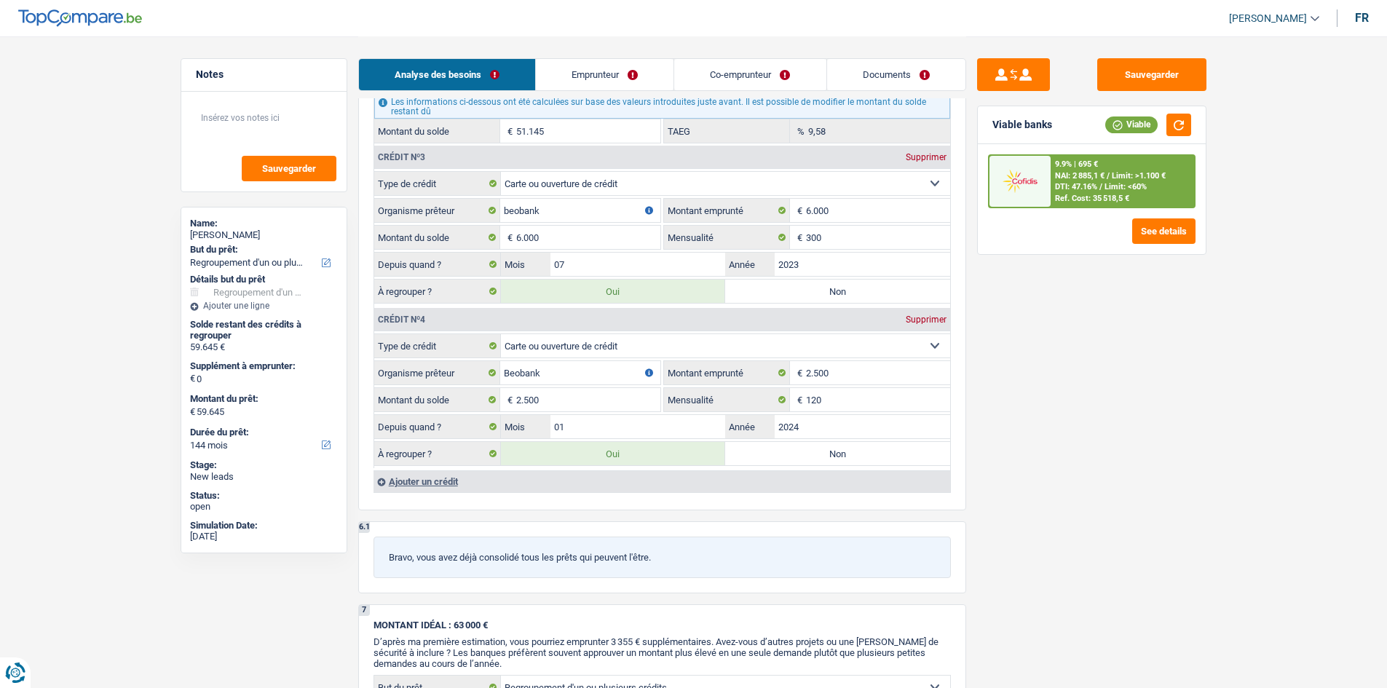
type input "53.645"
radio input "false"
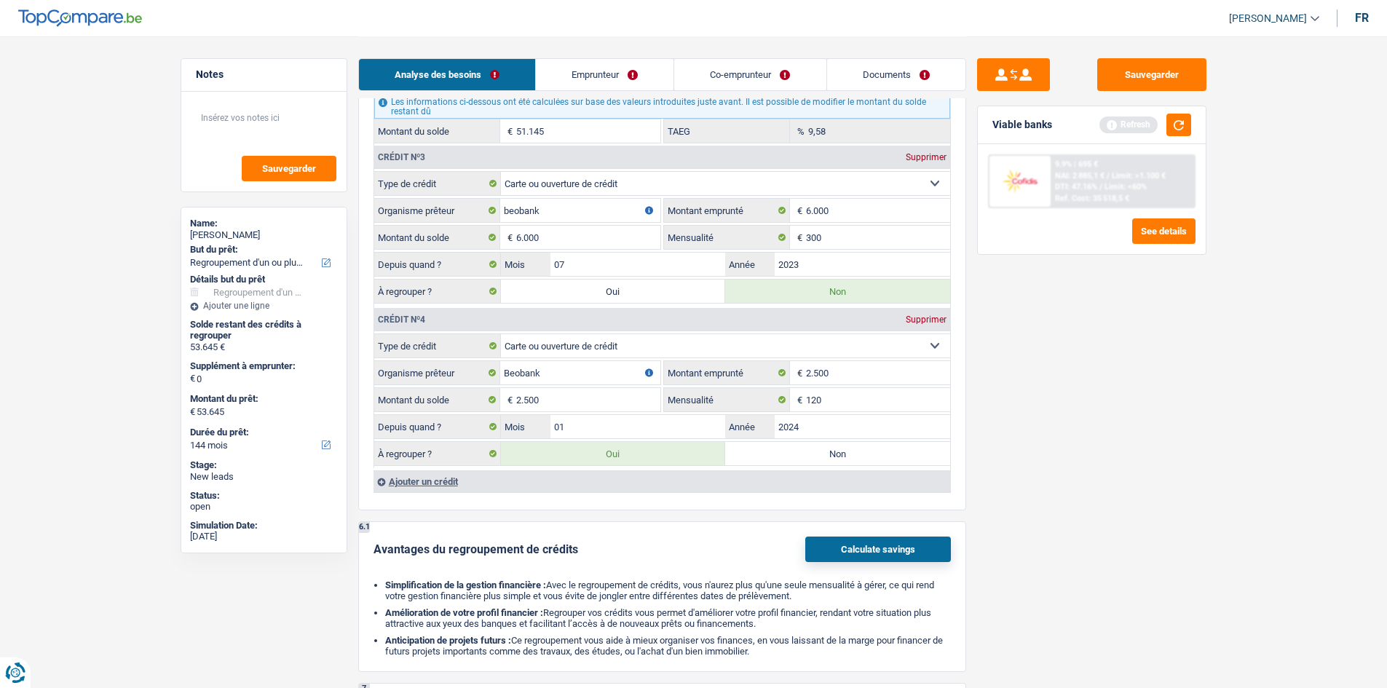
click at [773, 454] on label "Non" at bounding box center [837, 453] width 225 height 23
click at [773, 454] on input "Non" at bounding box center [837, 453] width 225 height 23
radio input "true"
type input "51.145"
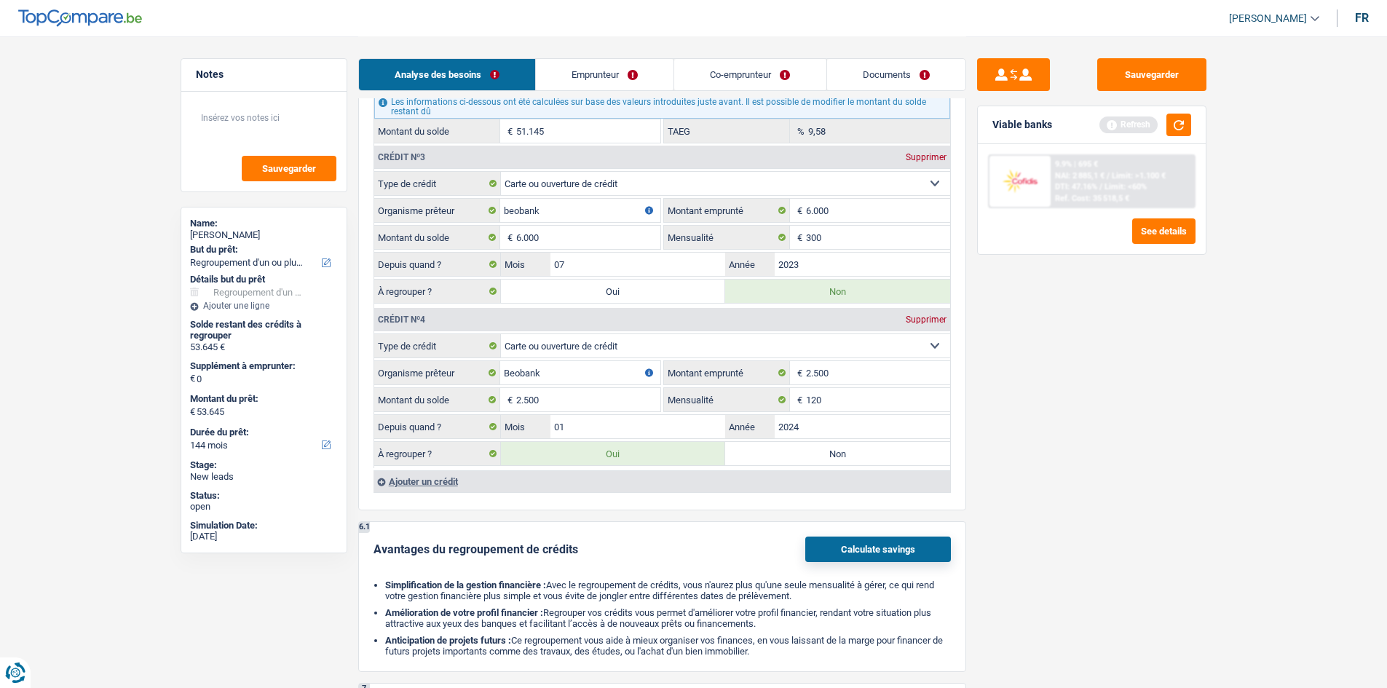
type input "51.145"
radio input "false"
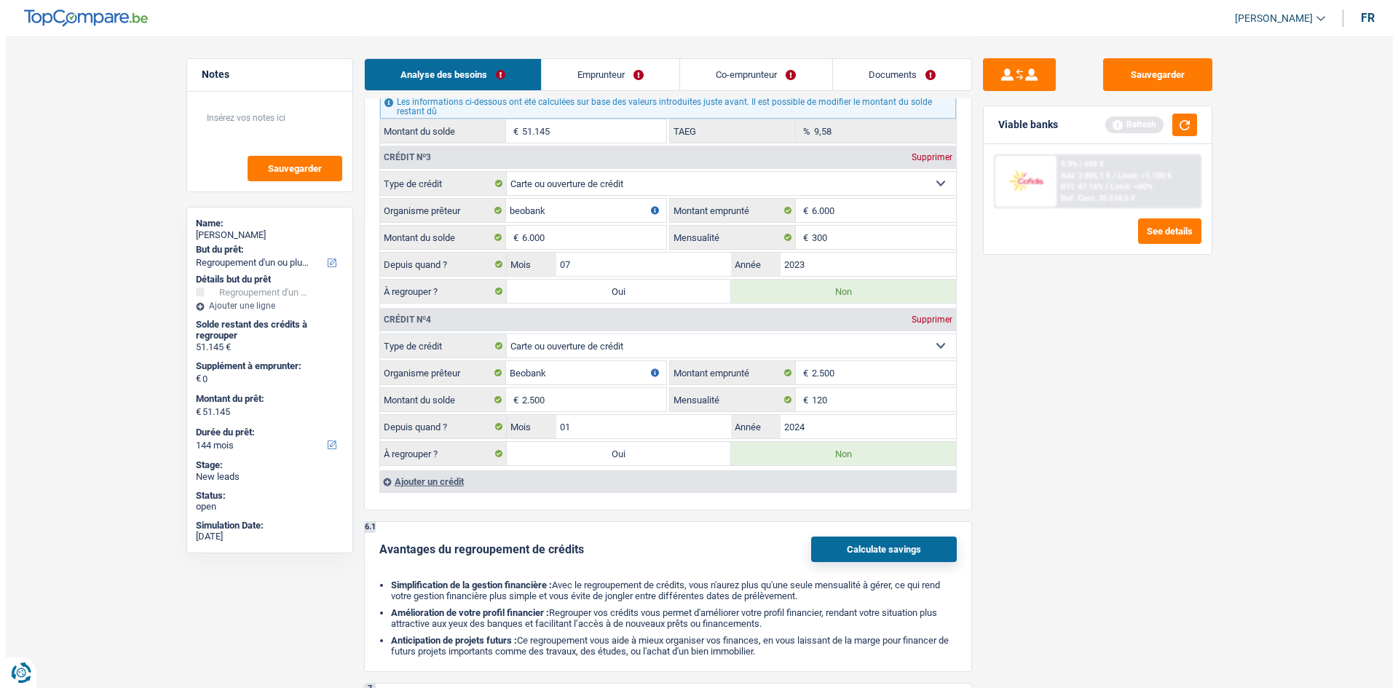
scroll to position [1384, 0]
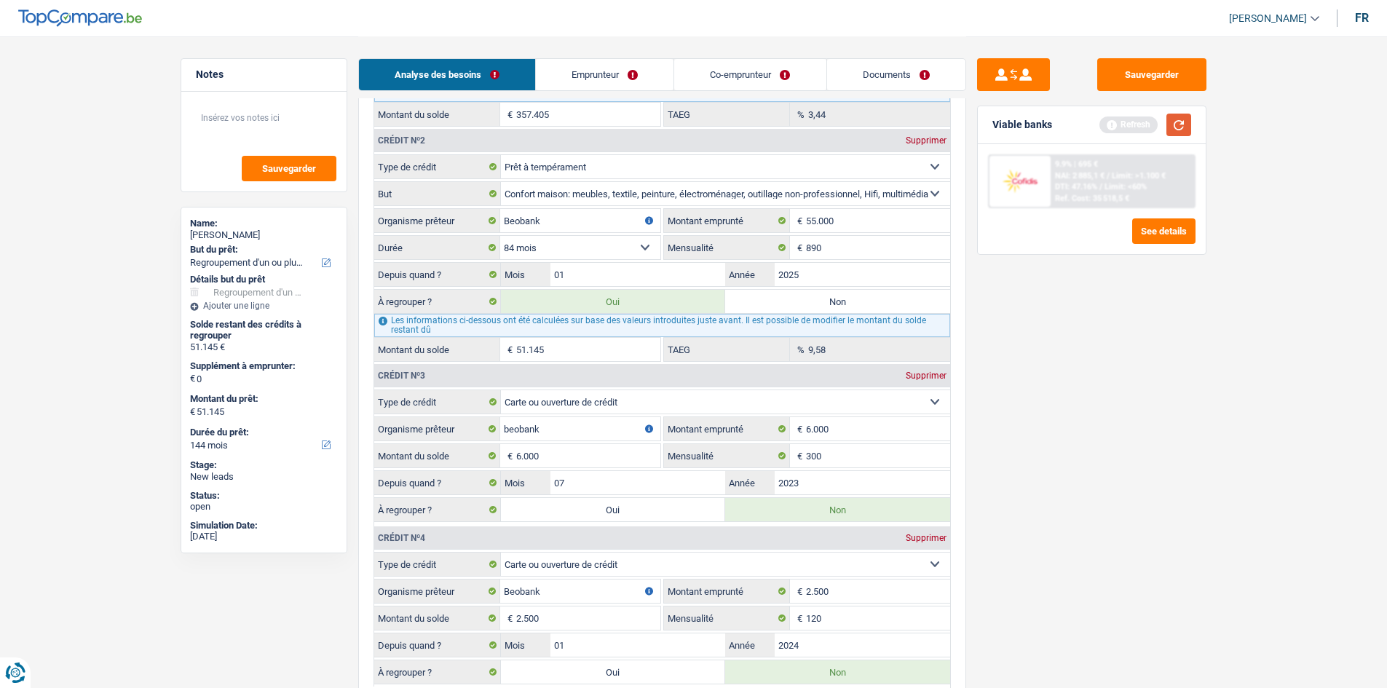
click at [1176, 127] on button "button" at bounding box center [1179, 125] width 25 height 23
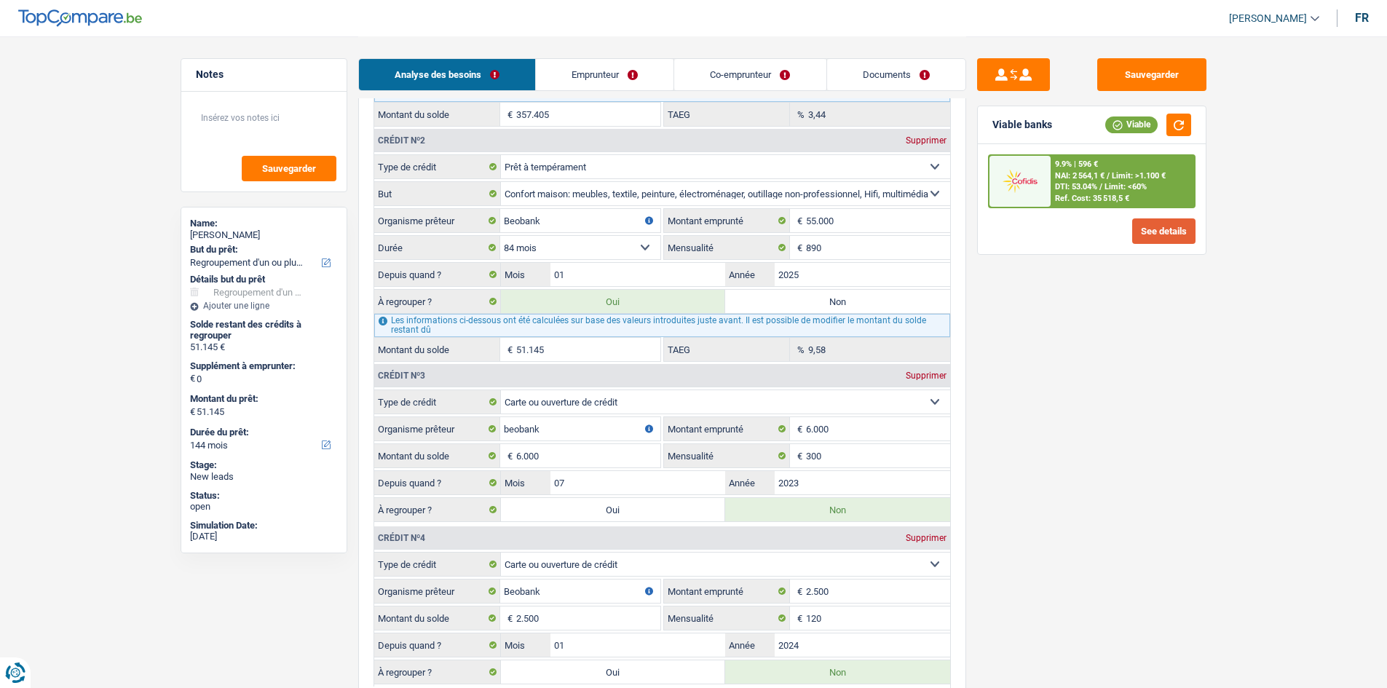
click at [1153, 238] on button "See details" at bounding box center [1163, 230] width 63 height 25
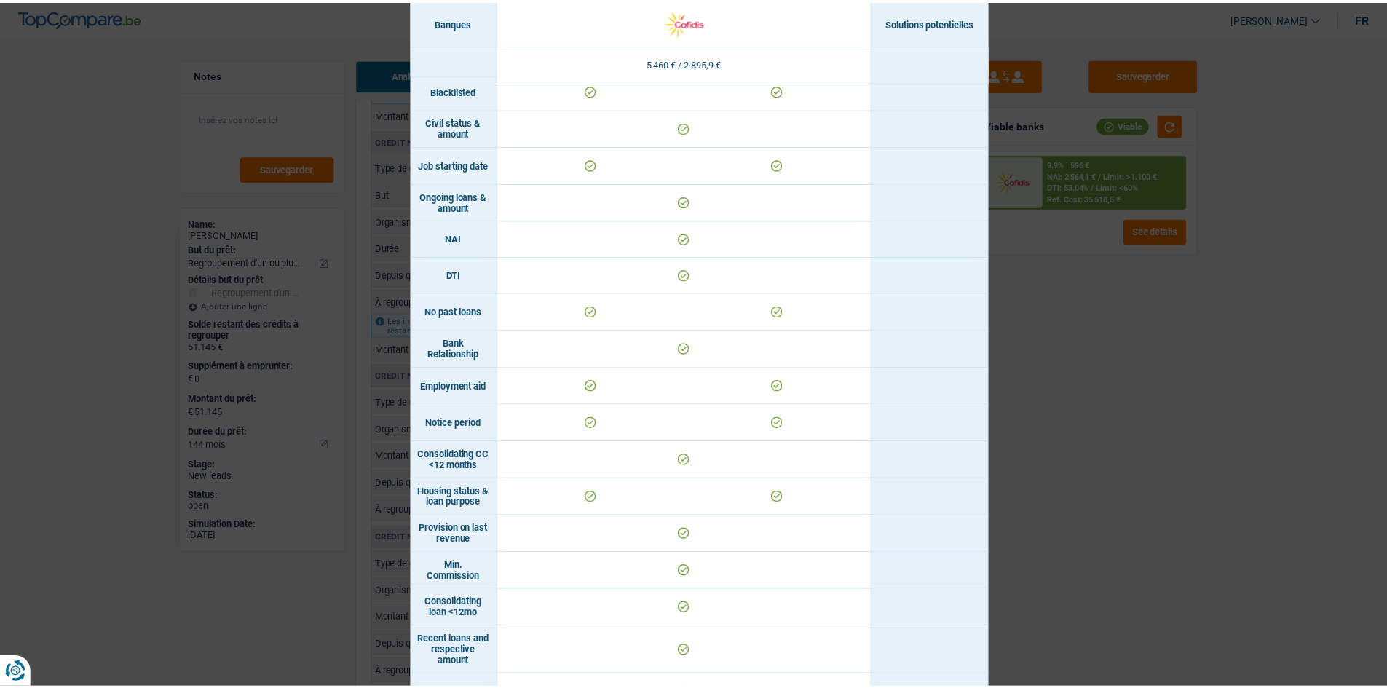
scroll to position [527, 0]
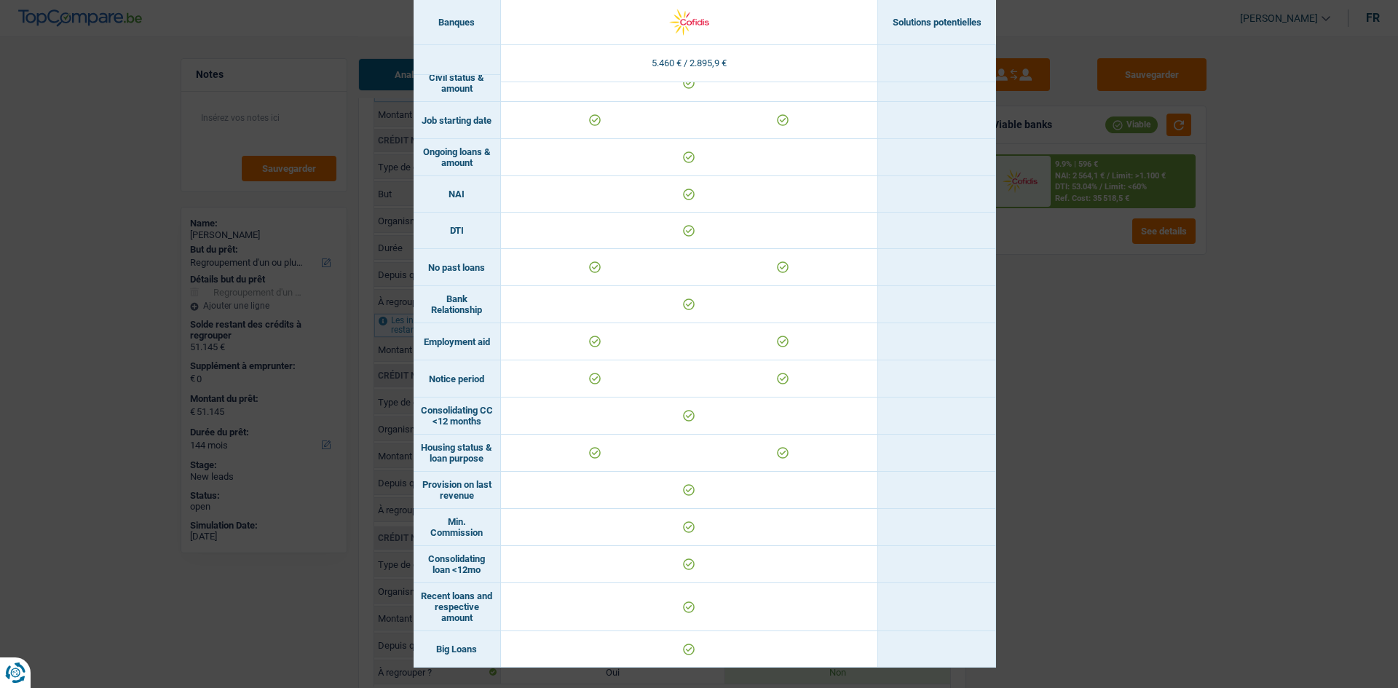
click at [998, 344] on div "Banks conditions × Banques Solutions potentielles Revenus / Charges 5.460 € / 2…" at bounding box center [699, 344] width 1398 height 688
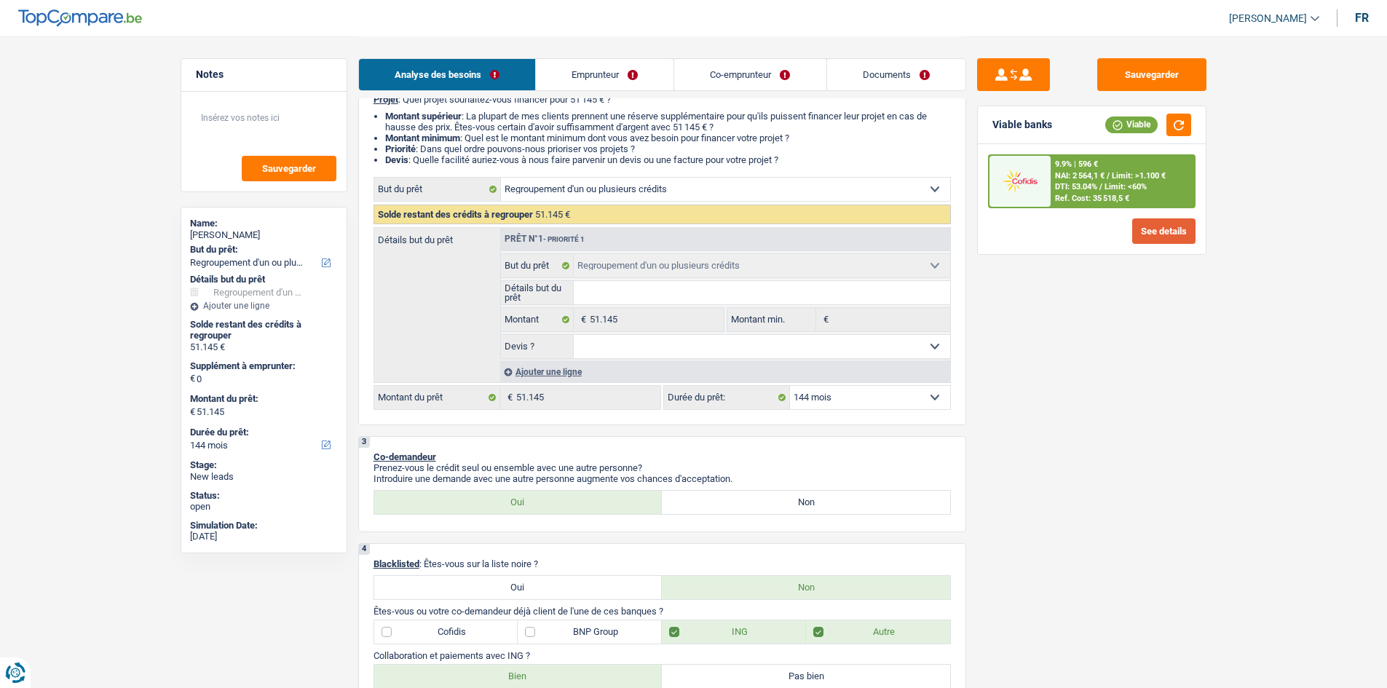
scroll to position [291, 0]
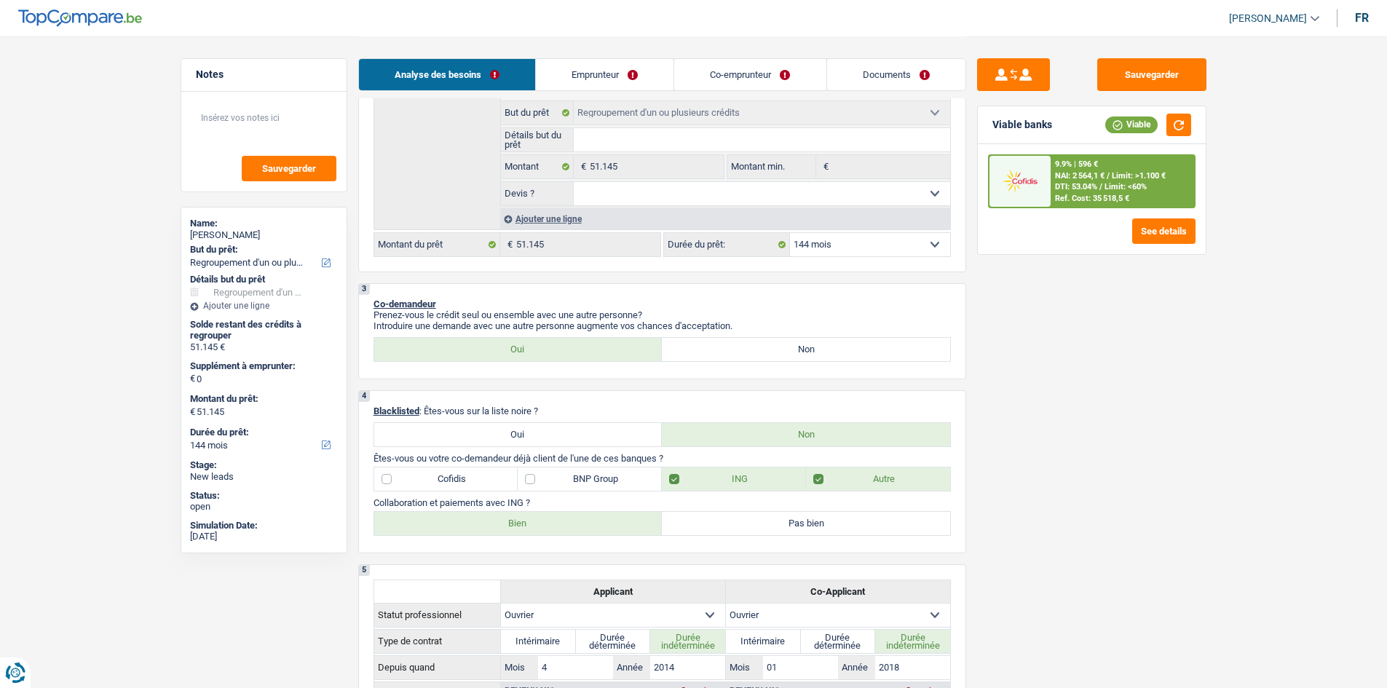
click at [859, 248] on select "12 mois 18 mois 24 mois 30 mois 36 mois 42 mois 48 mois 60 mois 72 mois 84 mois…" at bounding box center [870, 244] width 160 height 23
click at [1084, 386] on div "Sauvegarder Viable banks Viable 9.9% | 596 € NAI: 2 564,1 € / Limit: >1.100 € D…" at bounding box center [1091, 361] width 251 height 607
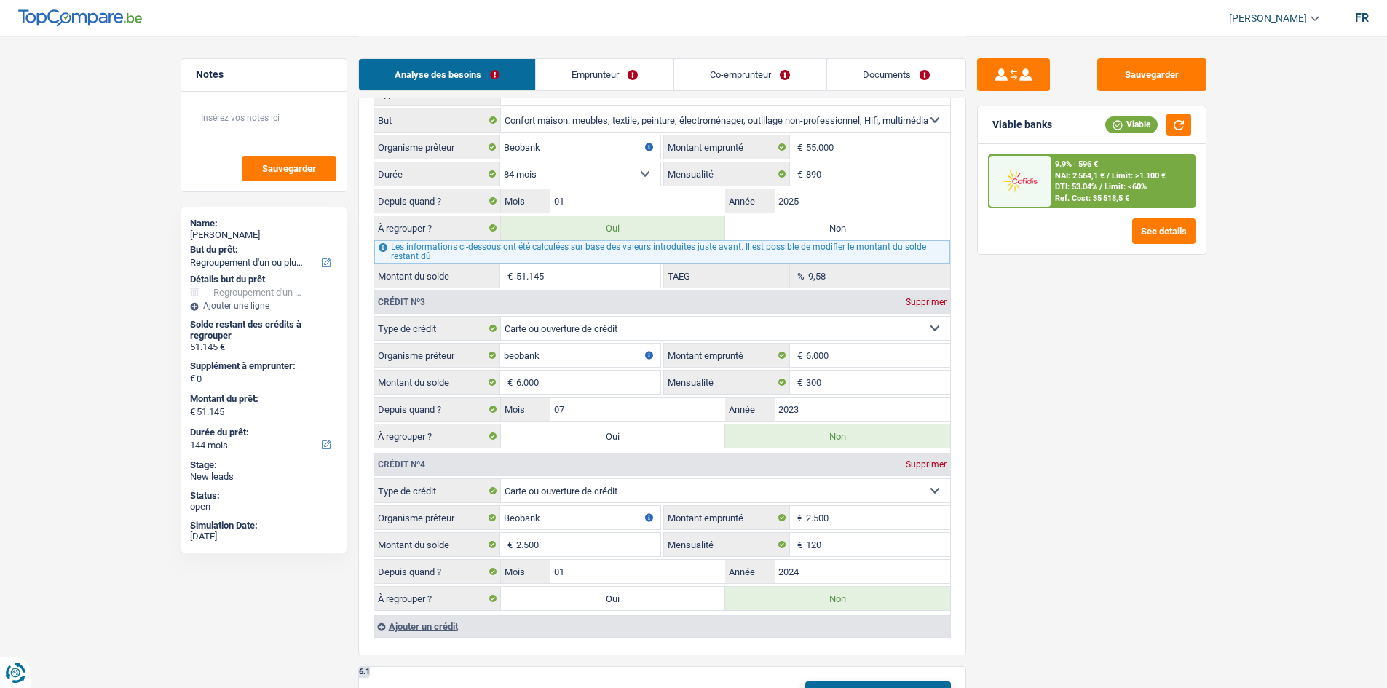
scroll to position [1457, 0]
click at [626, 443] on label "Oui" at bounding box center [613, 436] width 225 height 23
click at [626, 443] on input "Oui" at bounding box center [613, 436] width 225 height 23
radio input "true"
type input "57.145"
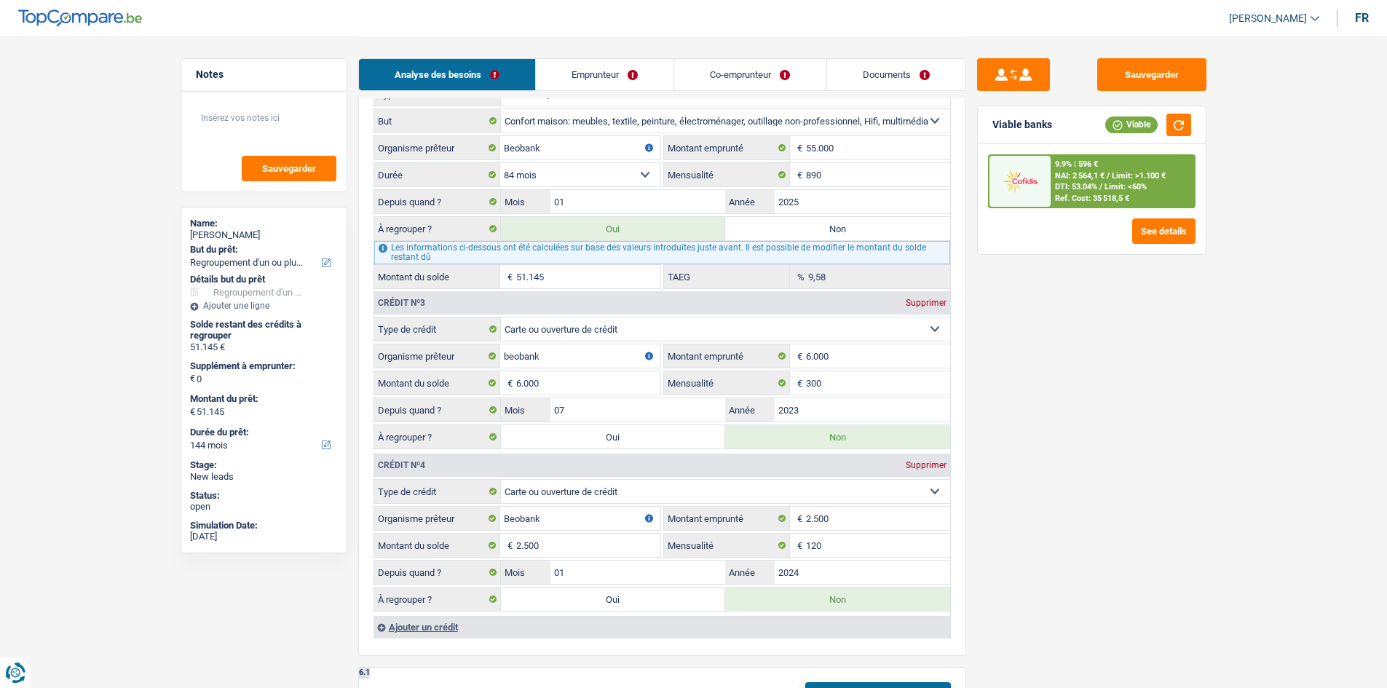
type input "57.145"
radio input "false"
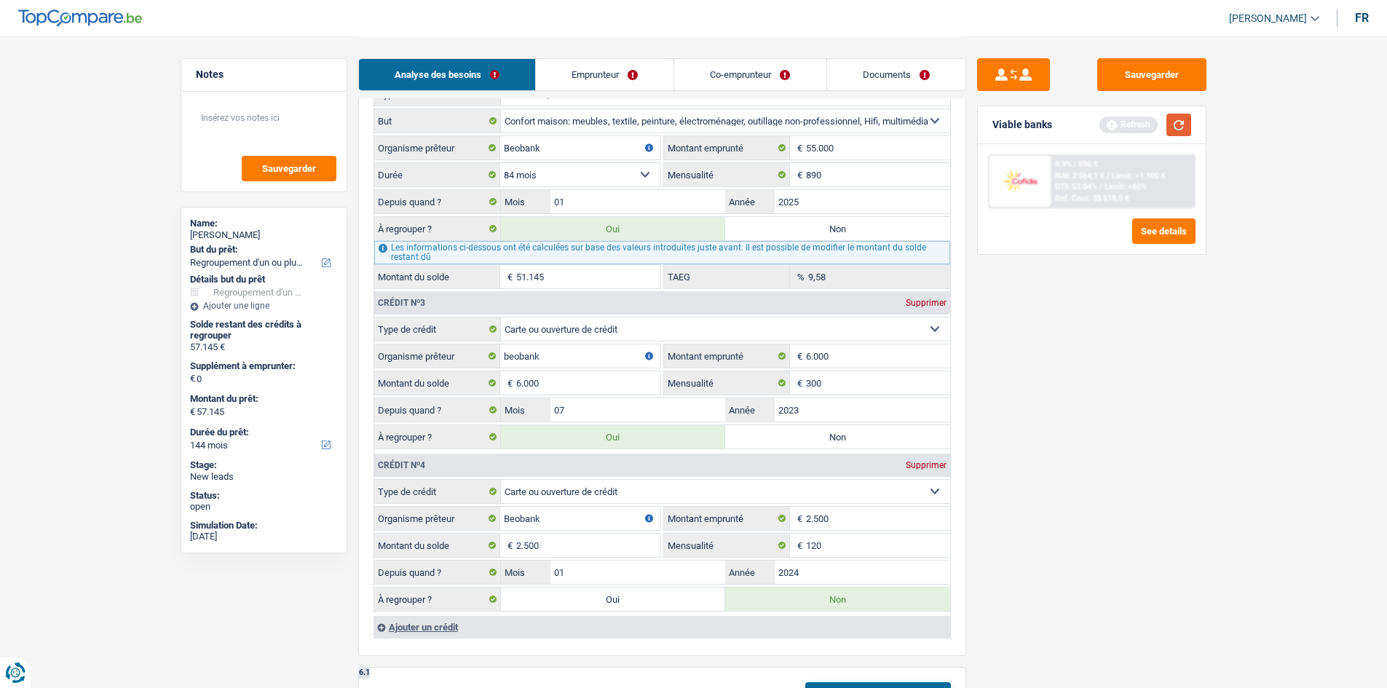
click at [1183, 115] on button "button" at bounding box center [1179, 125] width 25 height 23
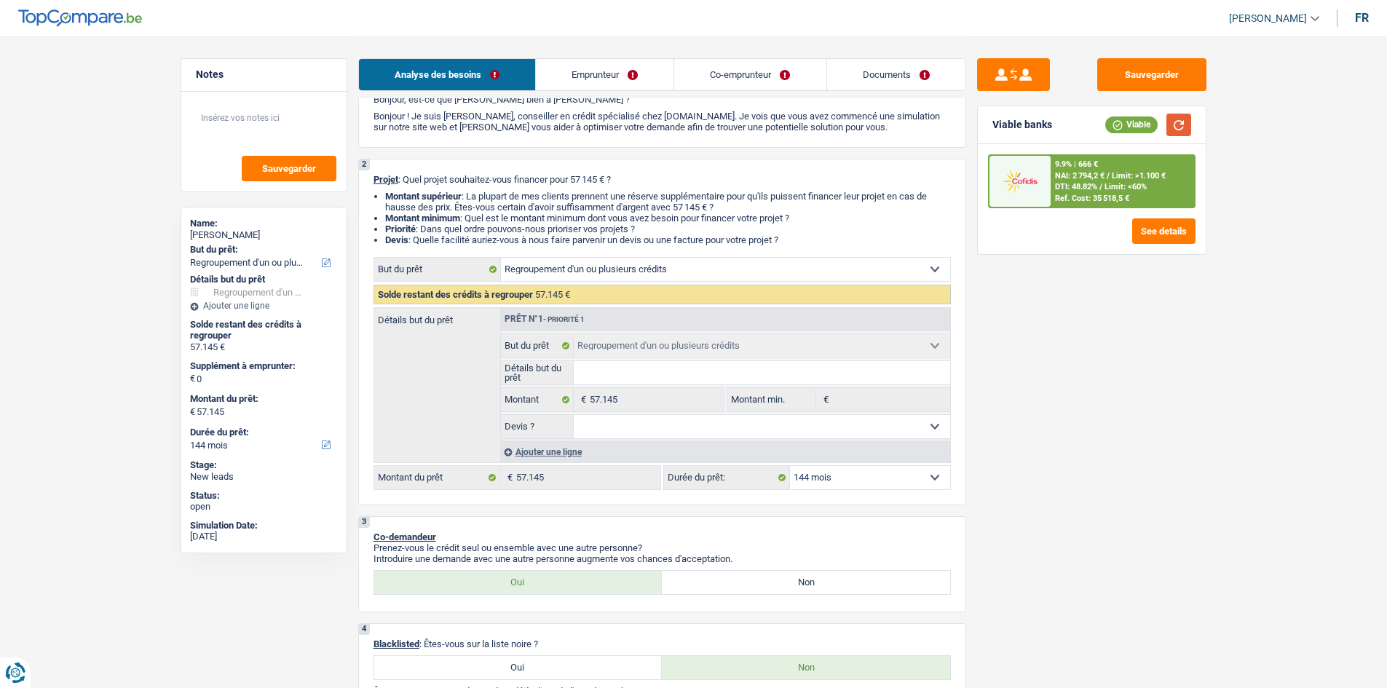
scroll to position [291, 0]
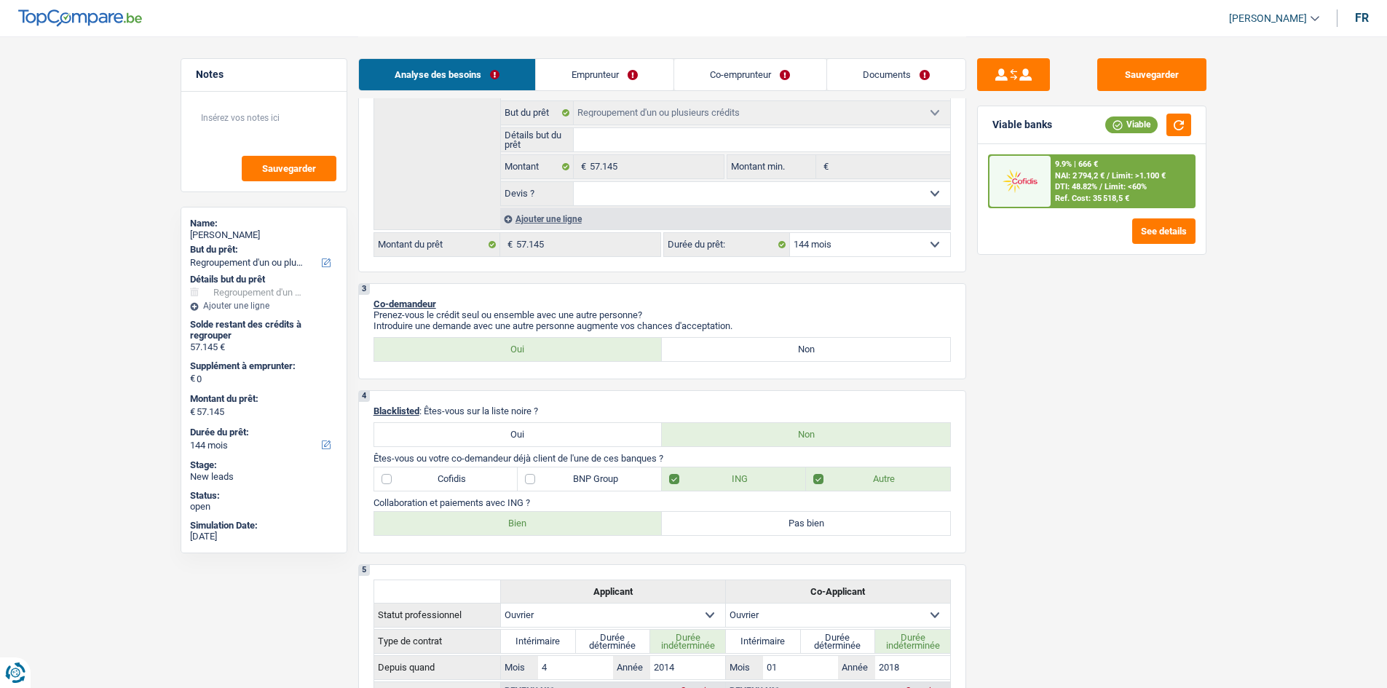
click at [920, 243] on select "12 mois 18 mois 24 mois 30 mois 36 mois 42 mois 48 mois 60 mois 72 mois 84 mois…" at bounding box center [870, 244] width 160 height 23
select select "120"
click at [790, 233] on select "12 mois 18 mois 24 mois 30 mois 36 mois 42 mois 48 mois 60 mois 72 mois 84 mois…" at bounding box center [870, 244] width 160 height 23
select select "120"
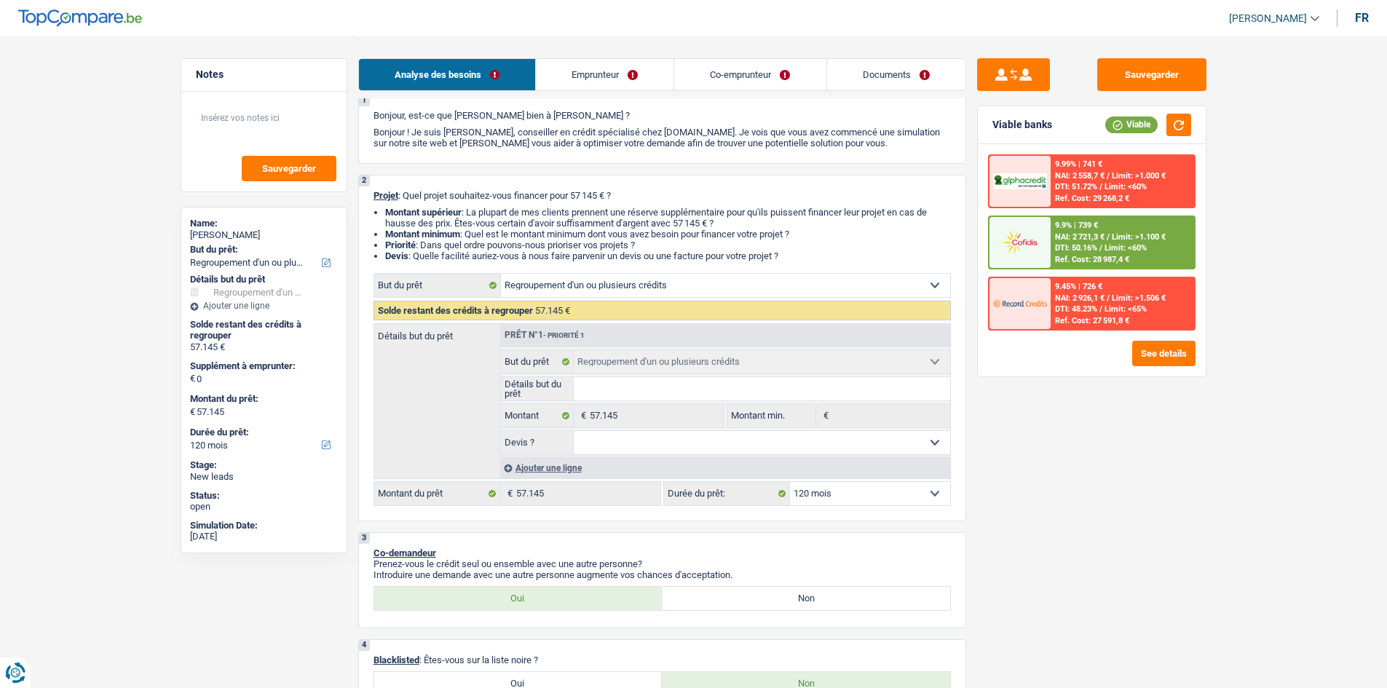
scroll to position [73, 0]
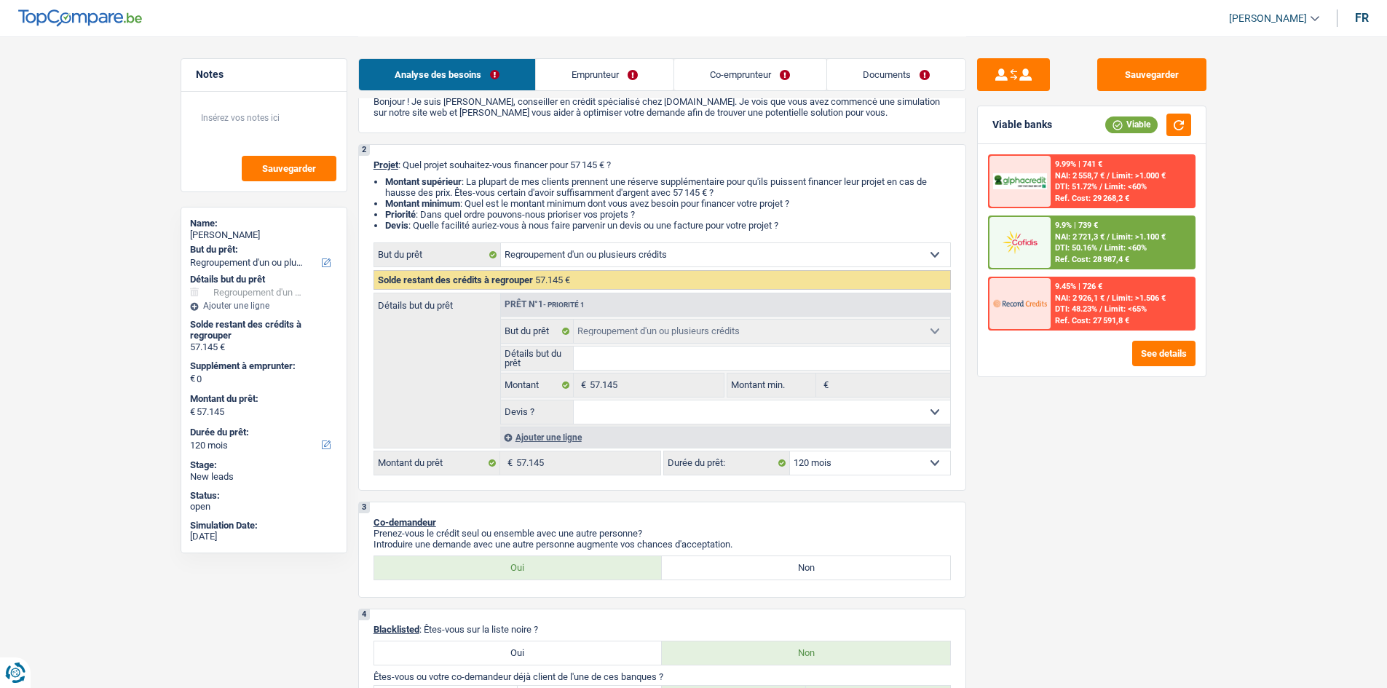
click at [1112, 243] on div "9.9% | 739 € NAI: 2 721,3 € / Limit: >1.100 € DTI: 50.16% / Limit: <60% Ref. Co…" at bounding box center [1122, 242] width 143 height 51
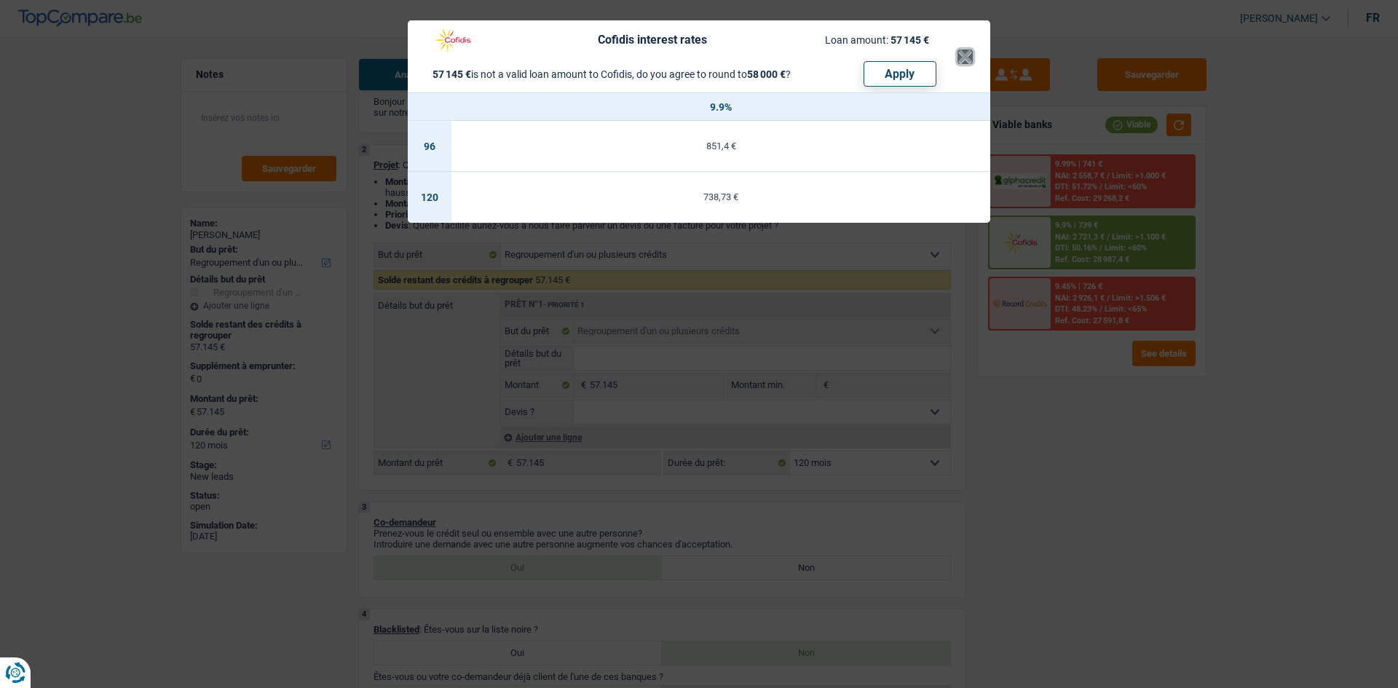
click at [972, 52] on button "×" at bounding box center [965, 57] width 15 height 15
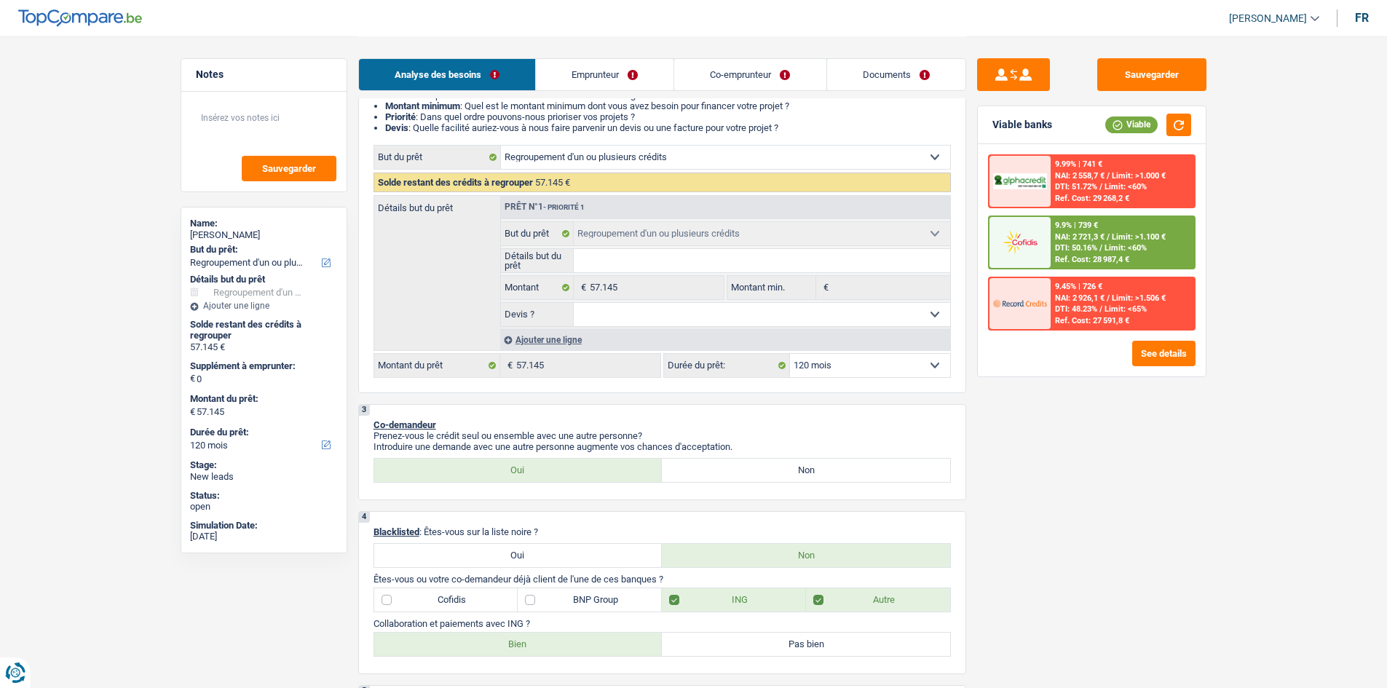
scroll to position [146, 0]
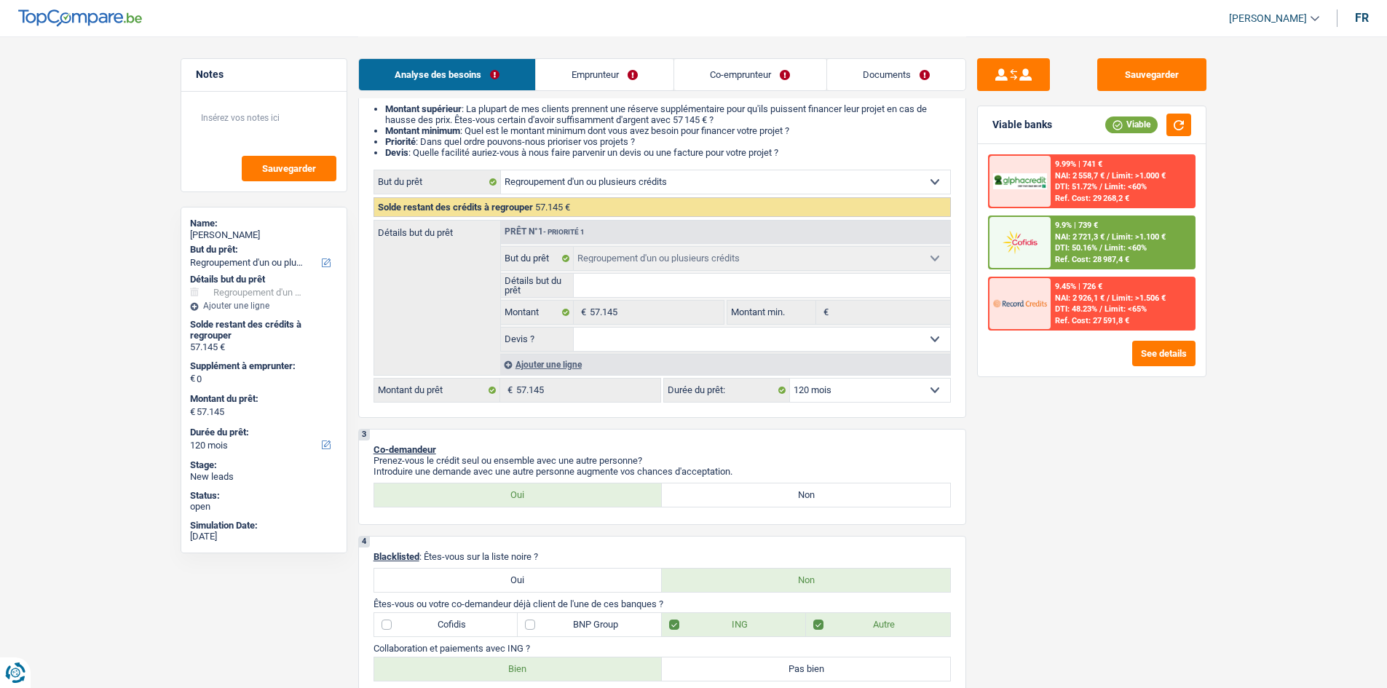
click at [886, 381] on select "12 mois 18 mois 24 mois 30 mois 36 mois 42 mois 48 mois 60 mois 72 mois 84 mois…" at bounding box center [870, 390] width 160 height 23
select select "84"
click at [790, 379] on select "12 mois 18 mois 24 mois 30 mois 36 mois 42 mois 48 mois 60 mois 72 mois 84 mois…" at bounding box center [870, 390] width 160 height 23
select select "84"
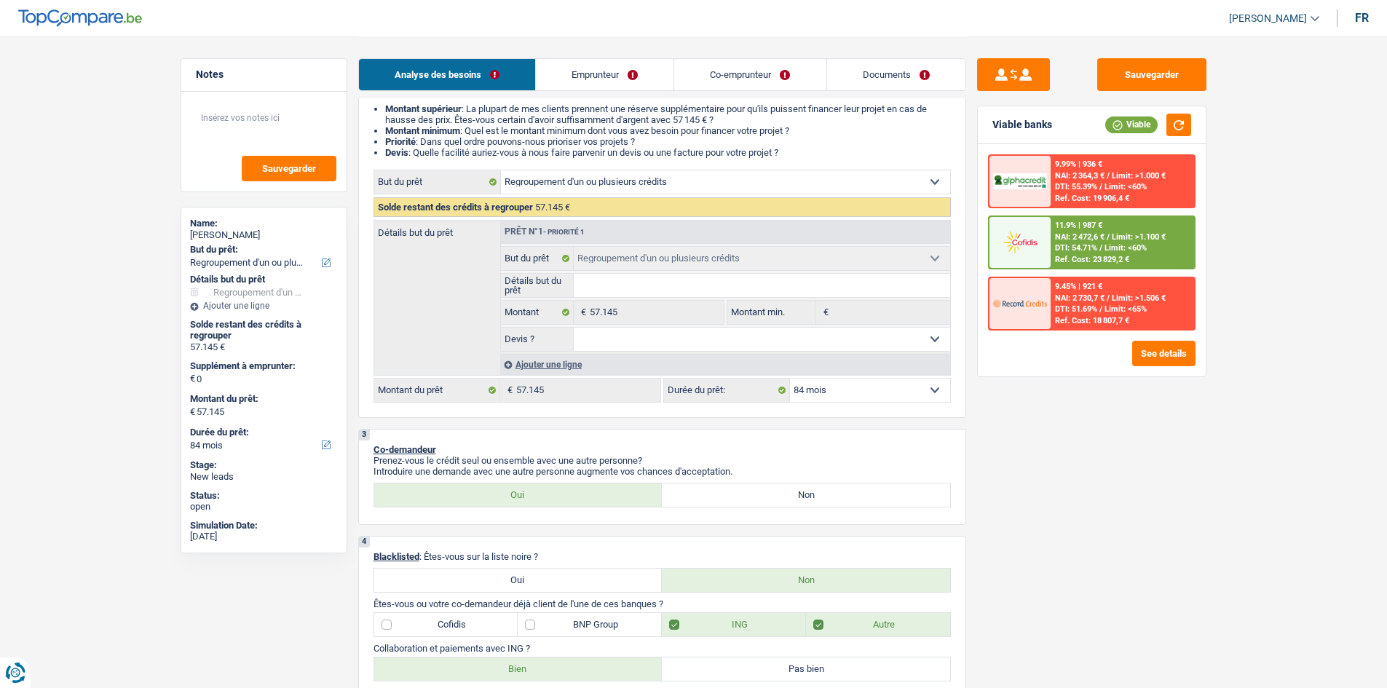
click at [1083, 252] on span "DTI: 54.71%" at bounding box center [1076, 247] width 42 height 9
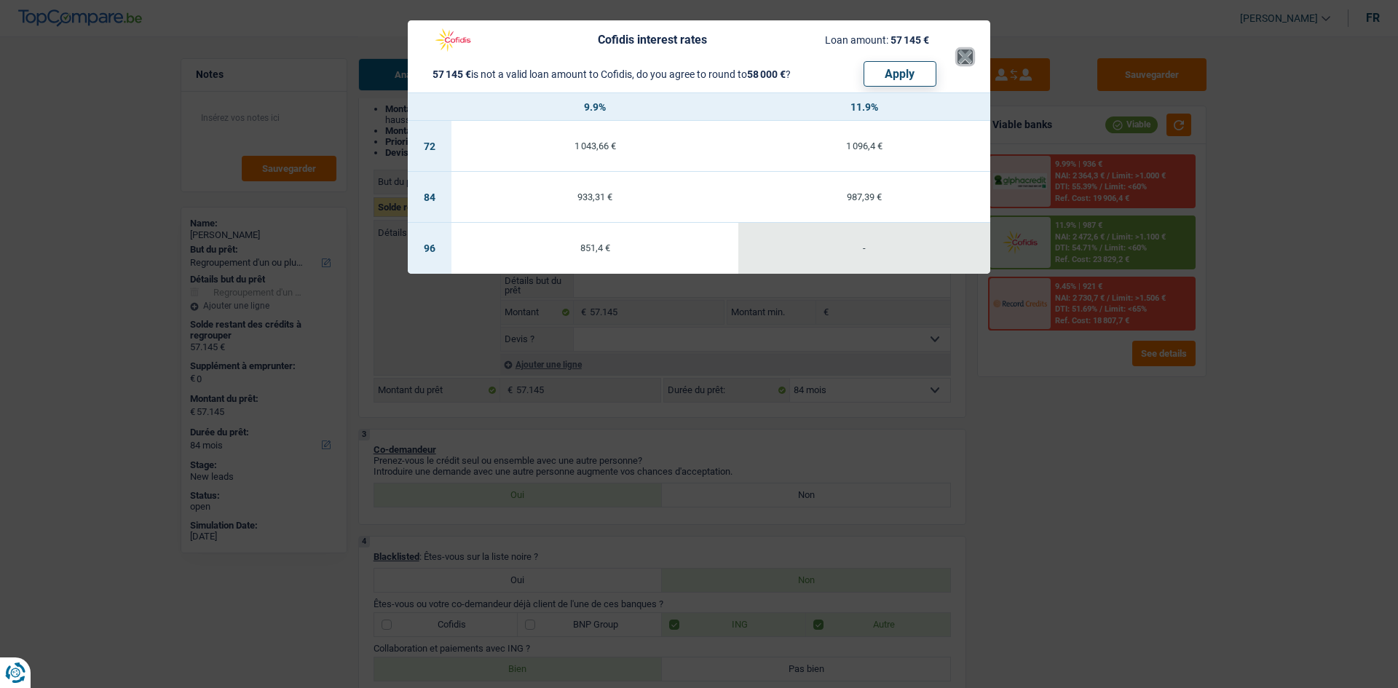
click at [964, 58] on button "×" at bounding box center [965, 57] width 15 height 15
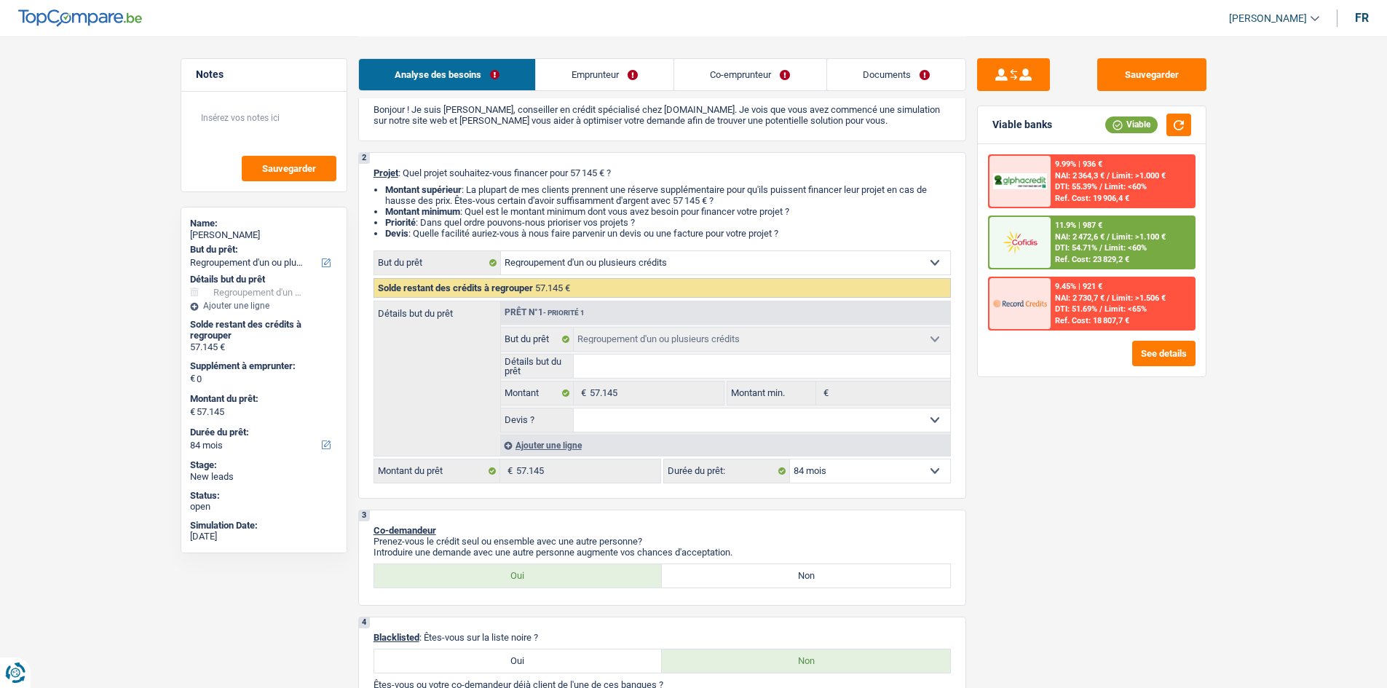
scroll to position [0, 0]
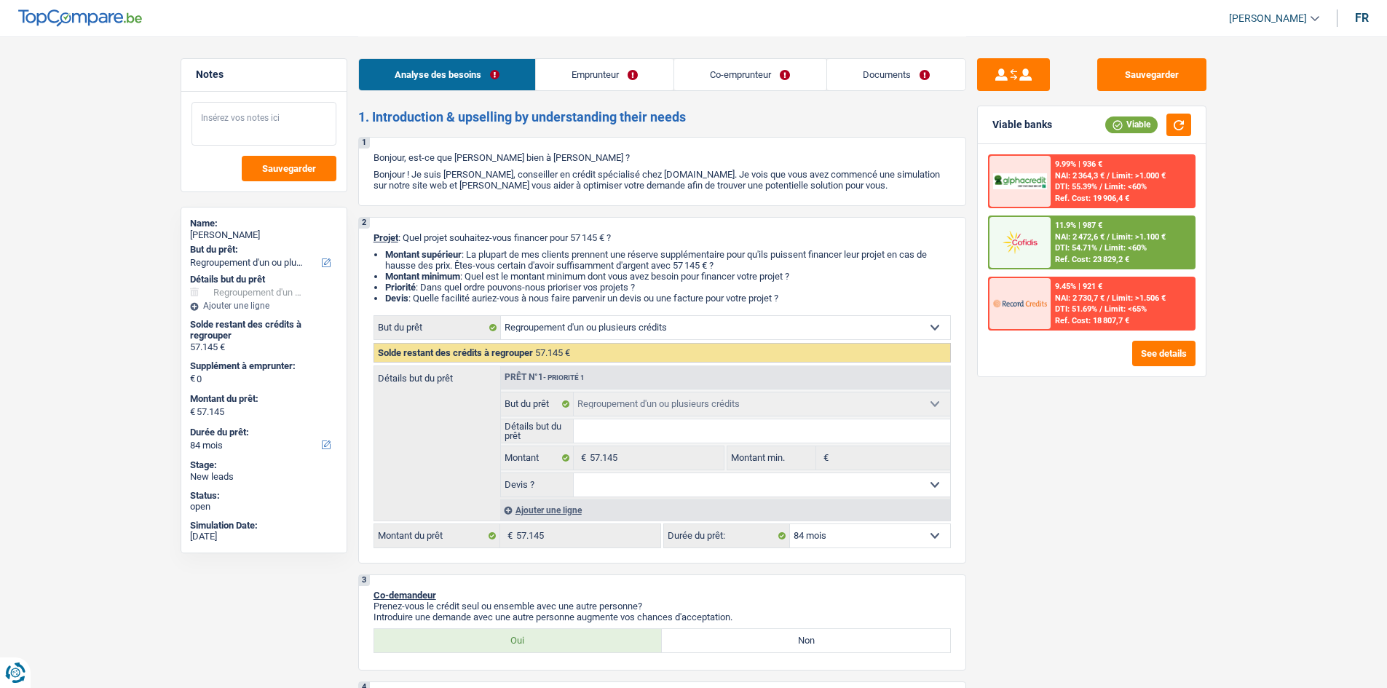
click at [250, 112] on textarea at bounding box center [264, 124] width 145 height 44
click at [1143, 87] on button "Sauvegarder" at bounding box center [1152, 74] width 109 height 33
click at [1131, 81] on button "Sauvegarder" at bounding box center [1152, 74] width 109 height 33
click at [1139, 76] on button "Sauvegarder" at bounding box center [1152, 74] width 109 height 33
click at [1122, 86] on button "Sauvegarder" at bounding box center [1152, 74] width 109 height 33
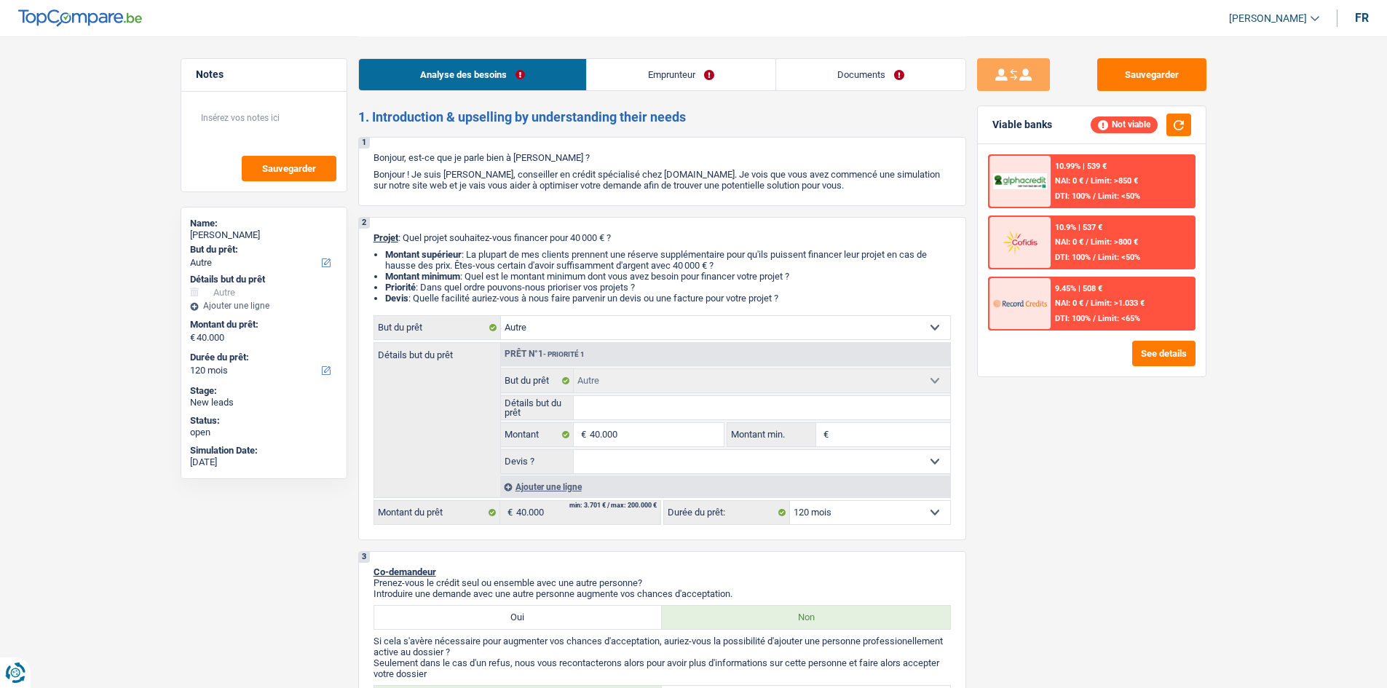
select select "other"
select select "120"
select select "other"
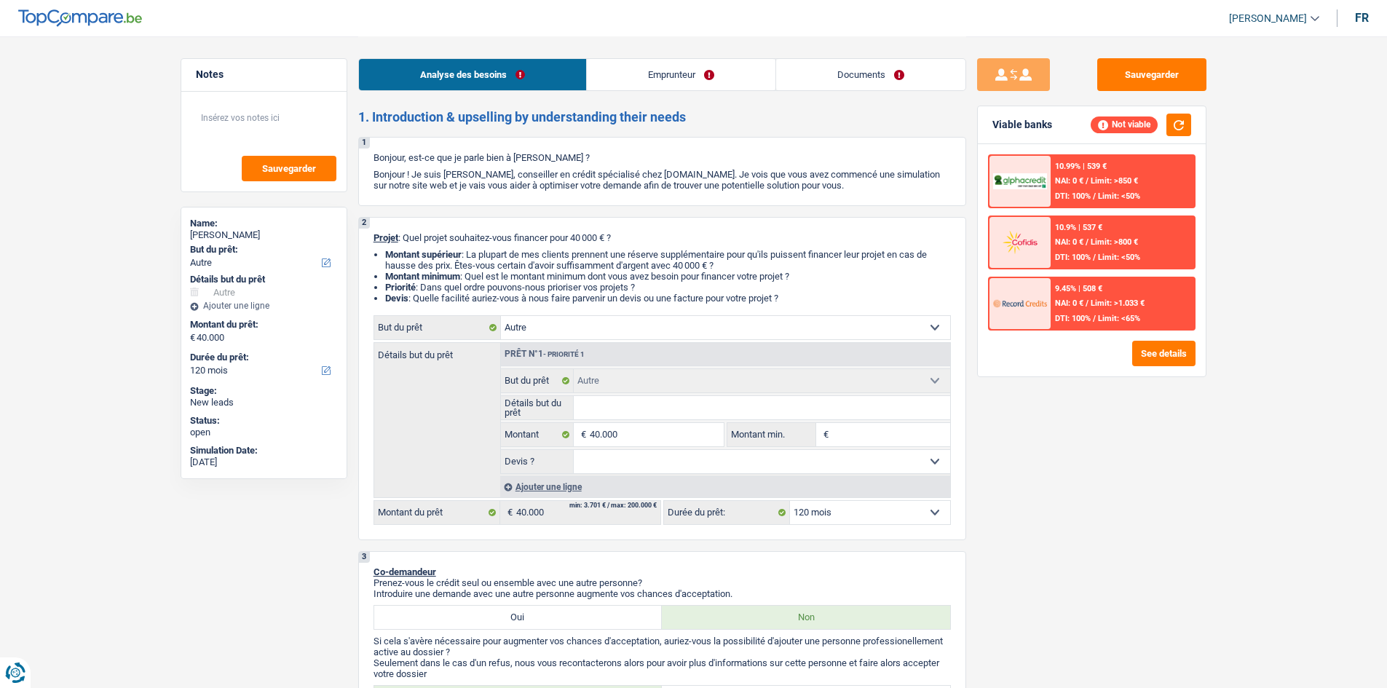
select select "120"
select select "publicEmployee"
select select "netSalary"
select select "mealVouchers"
select select "rents"
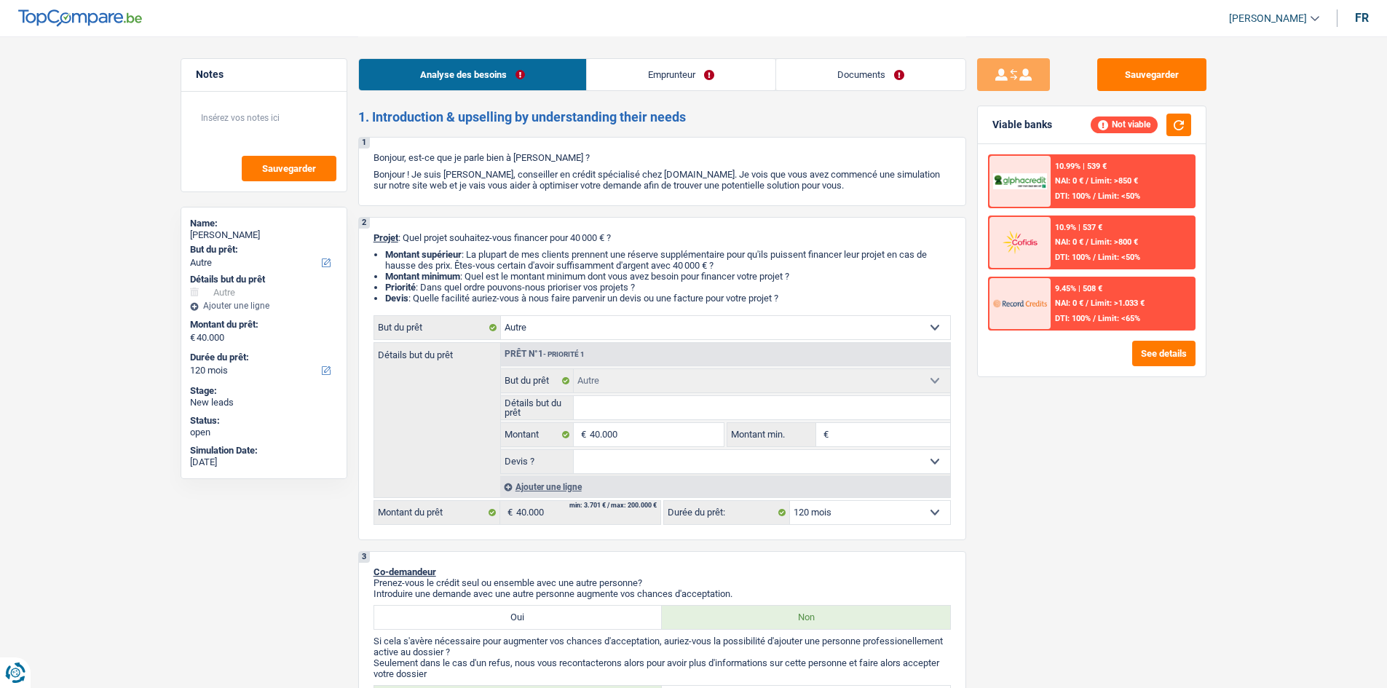
select select "cardOrCredit"
select select "creditConsolidation"
select select "84"
select select "personalLoan"
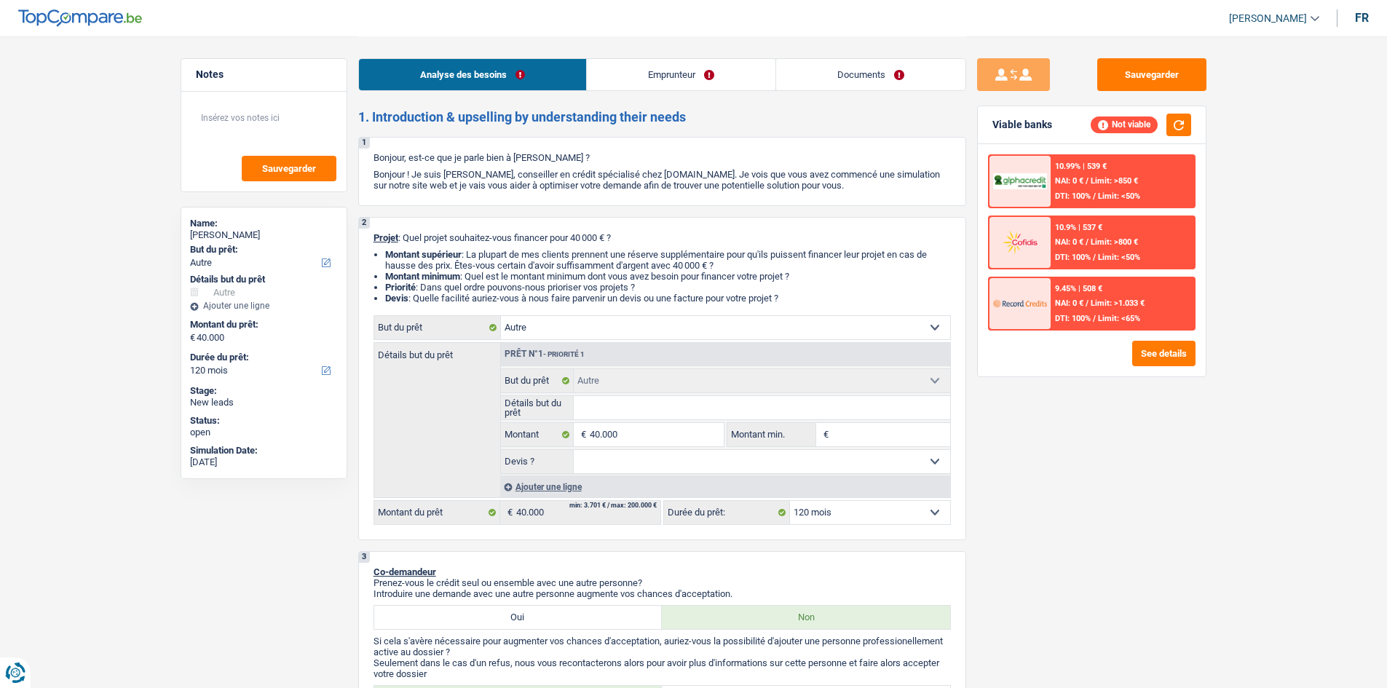
select select "homeFurnishingOrRelocation"
select select "30"
select select "cardOrCredit"
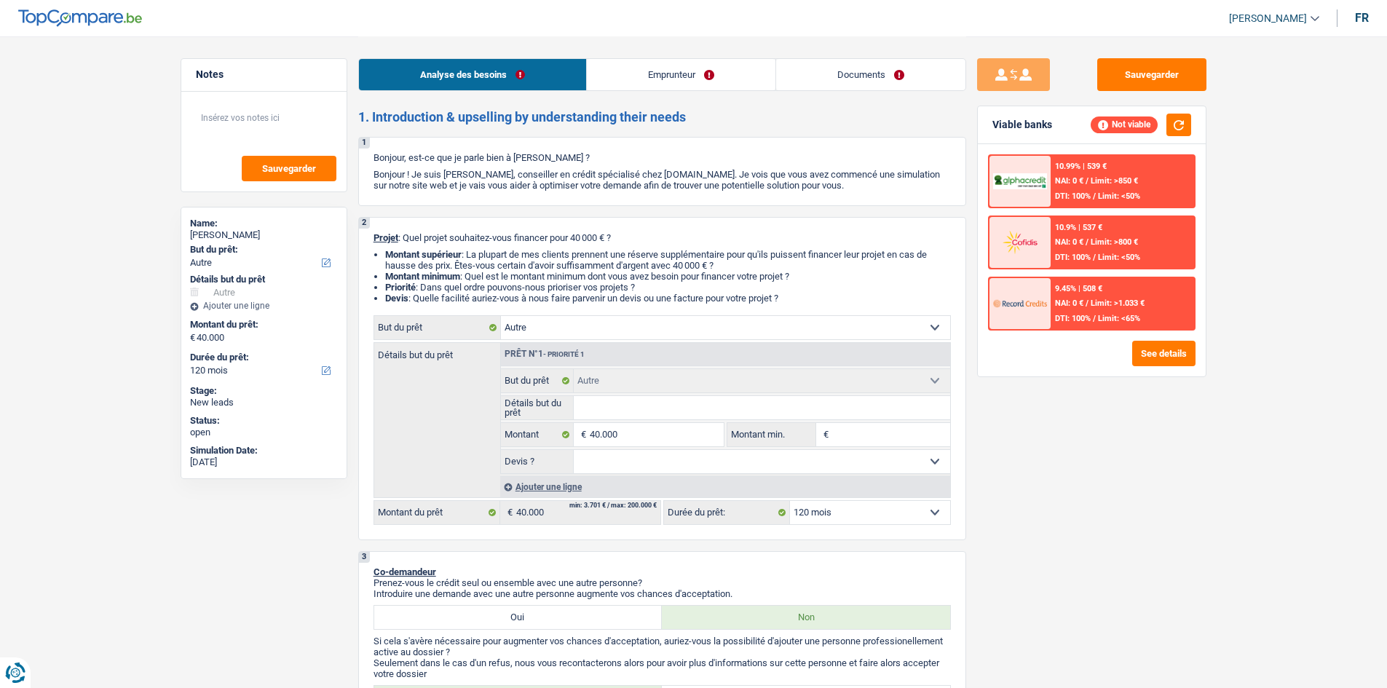
select select "other"
select select "120"
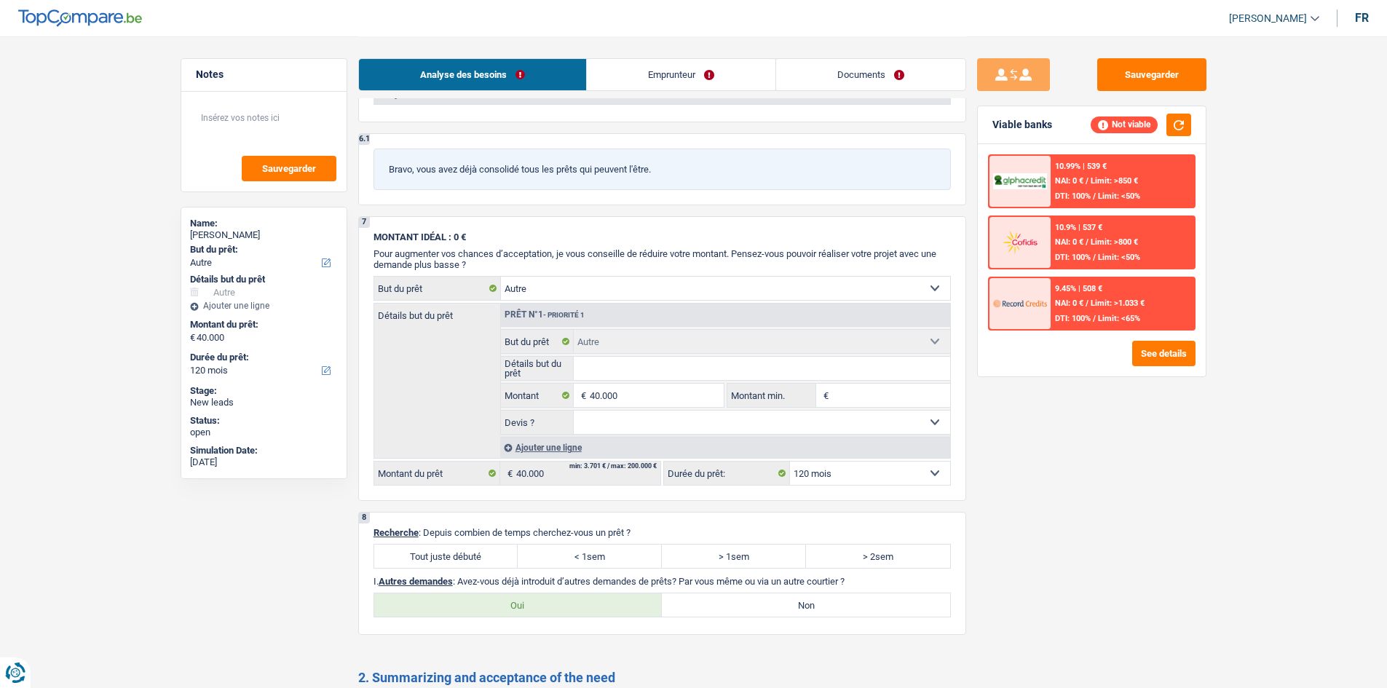
scroll to position [2258, 0]
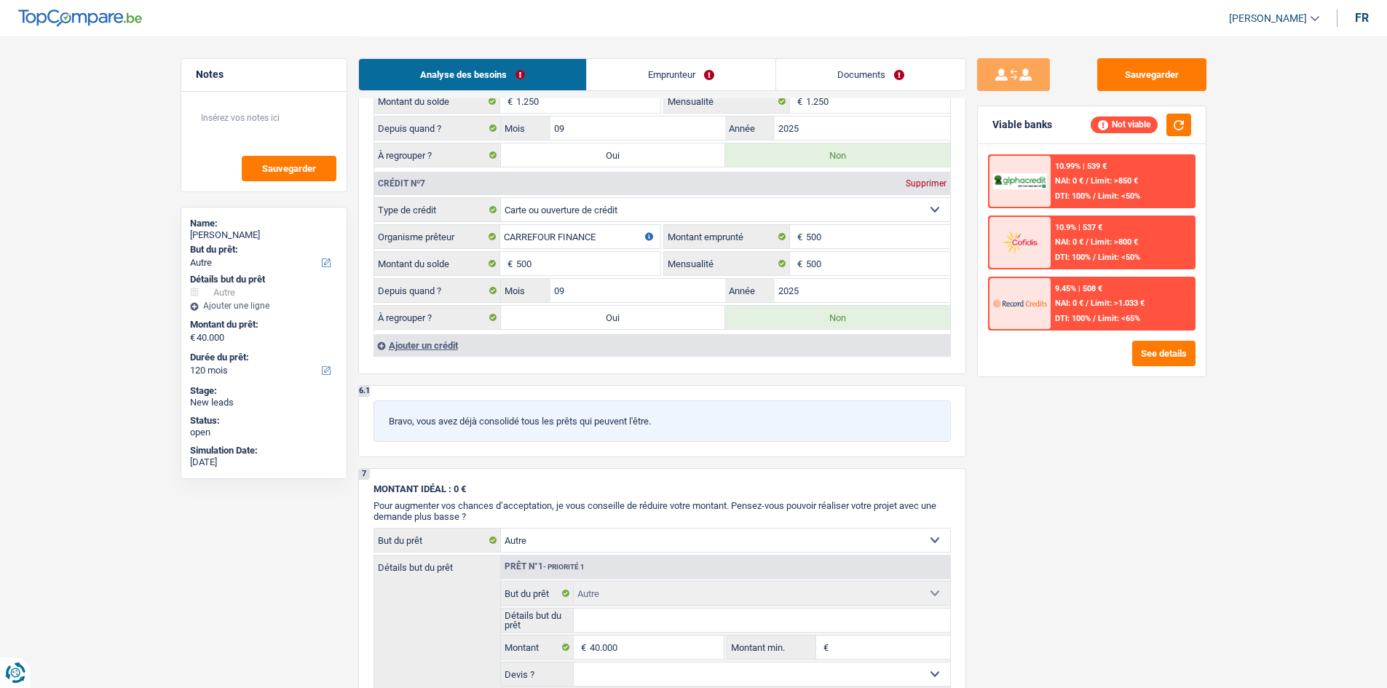
click at [679, 68] on link "Emprunteur" at bounding box center [681, 74] width 189 height 31
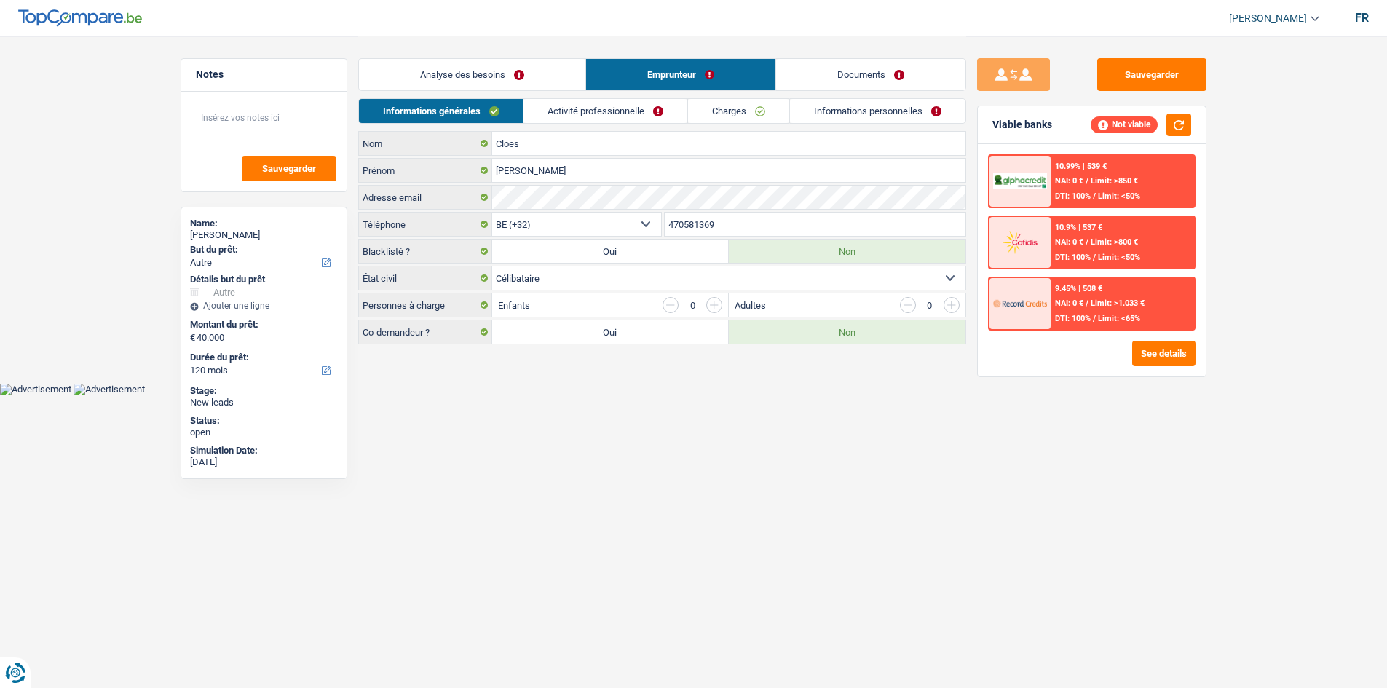
scroll to position [0, 0]
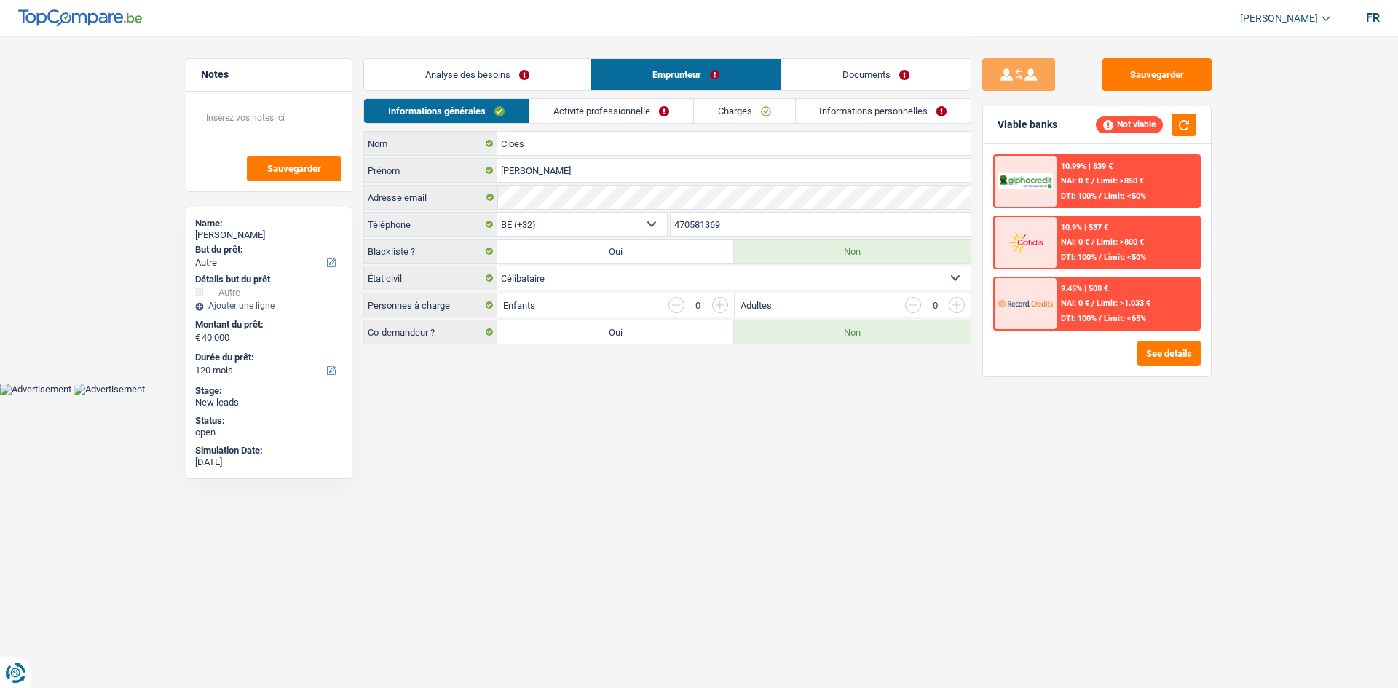
click at [512, 74] on link "Analyse des besoins" at bounding box center [477, 74] width 226 height 31
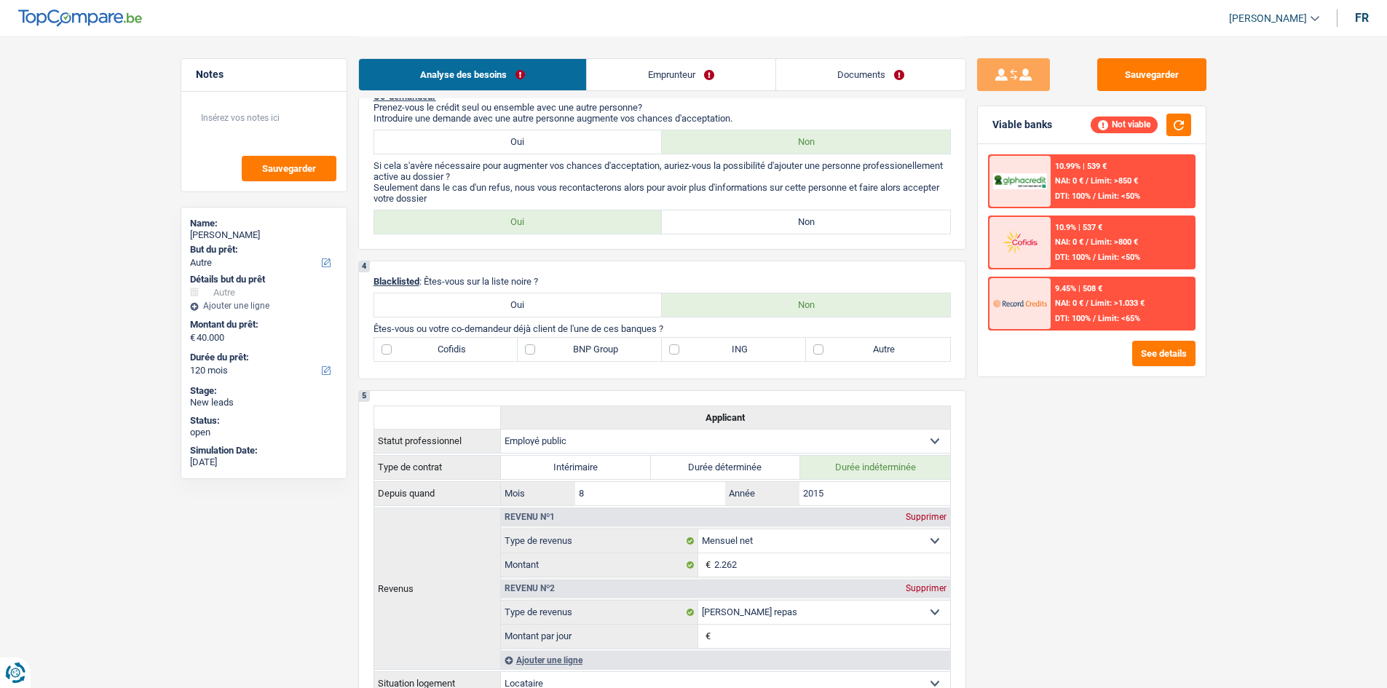
scroll to position [510, 0]
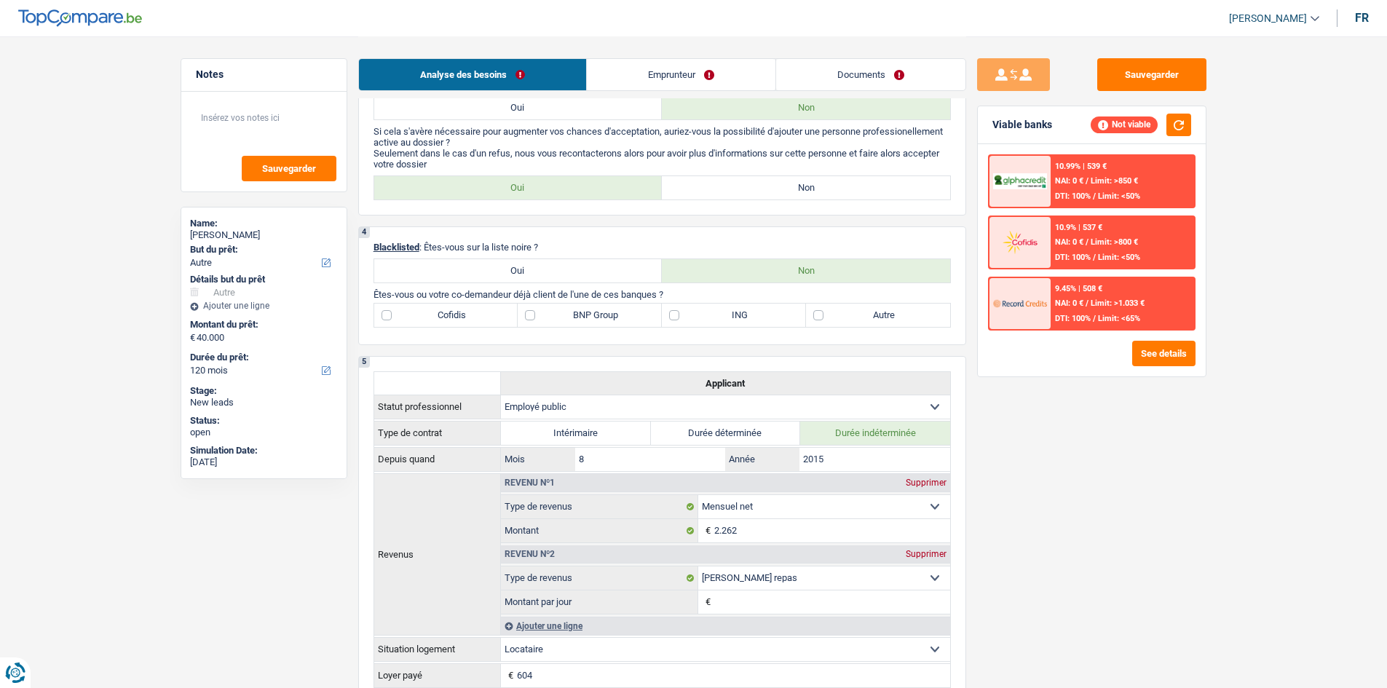
click at [714, 185] on label "Non" at bounding box center [806, 187] width 288 height 23
click at [714, 185] on input "Non" at bounding box center [806, 187] width 288 height 23
radio input "true"
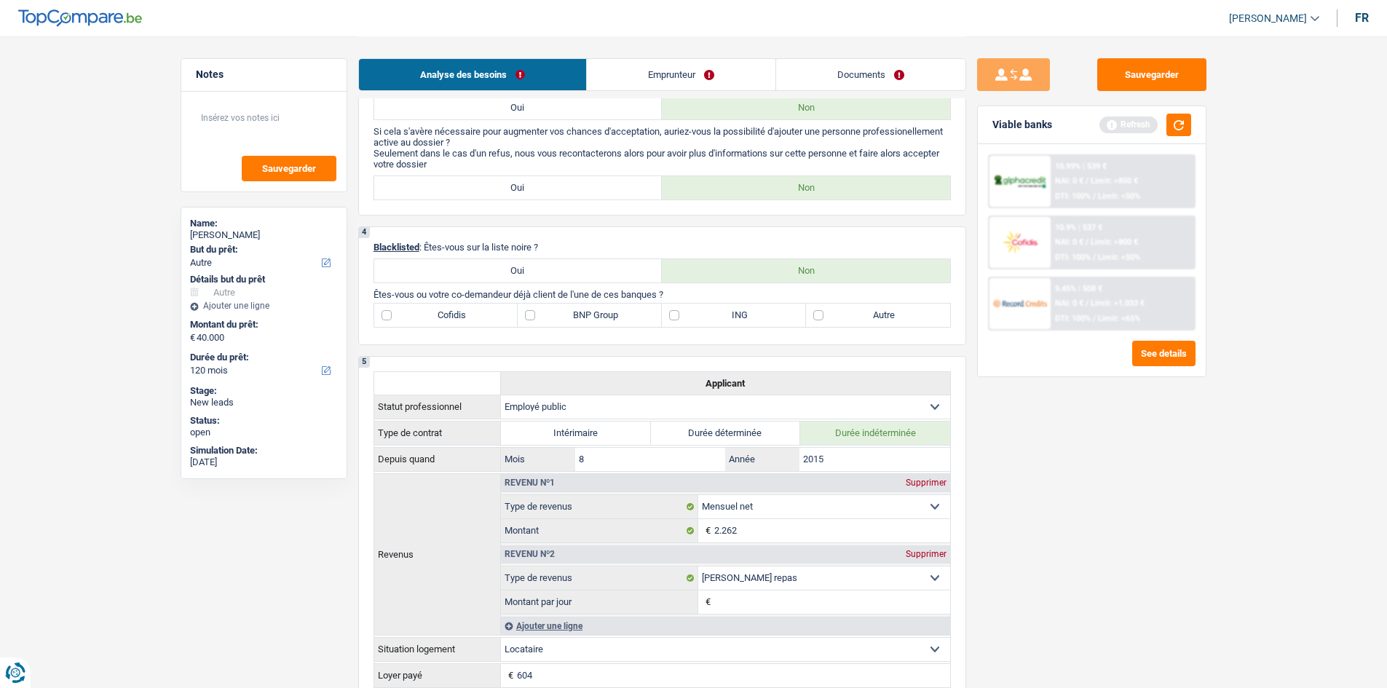
click at [817, 313] on label "Autre" at bounding box center [878, 315] width 144 height 23
click at [817, 313] on input "Autre" at bounding box center [878, 315] width 144 height 23
checkbox input "true"
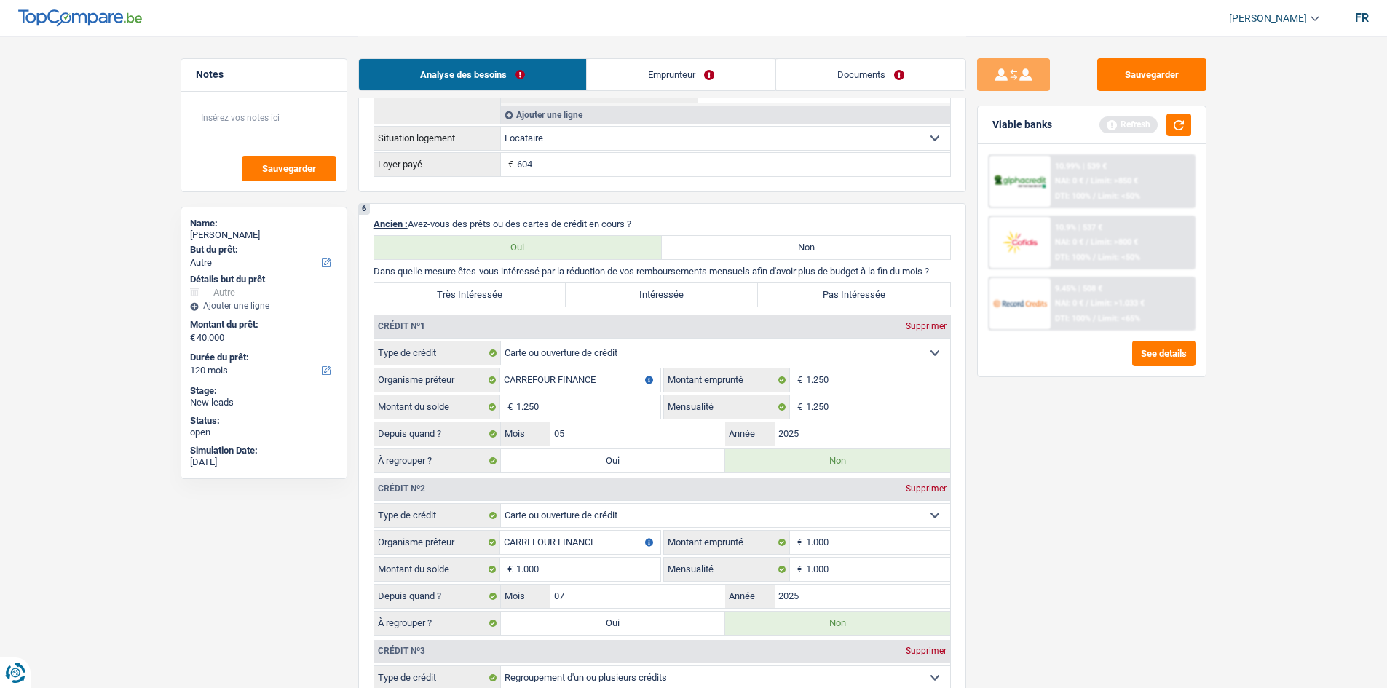
scroll to position [1020, 0]
click at [843, 403] on input "1.250" at bounding box center [878, 408] width 144 height 23
type input "1"
type input "0"
click at [597, 406] on input "1.250" at bounding box center [588, 408] width 144 height 23
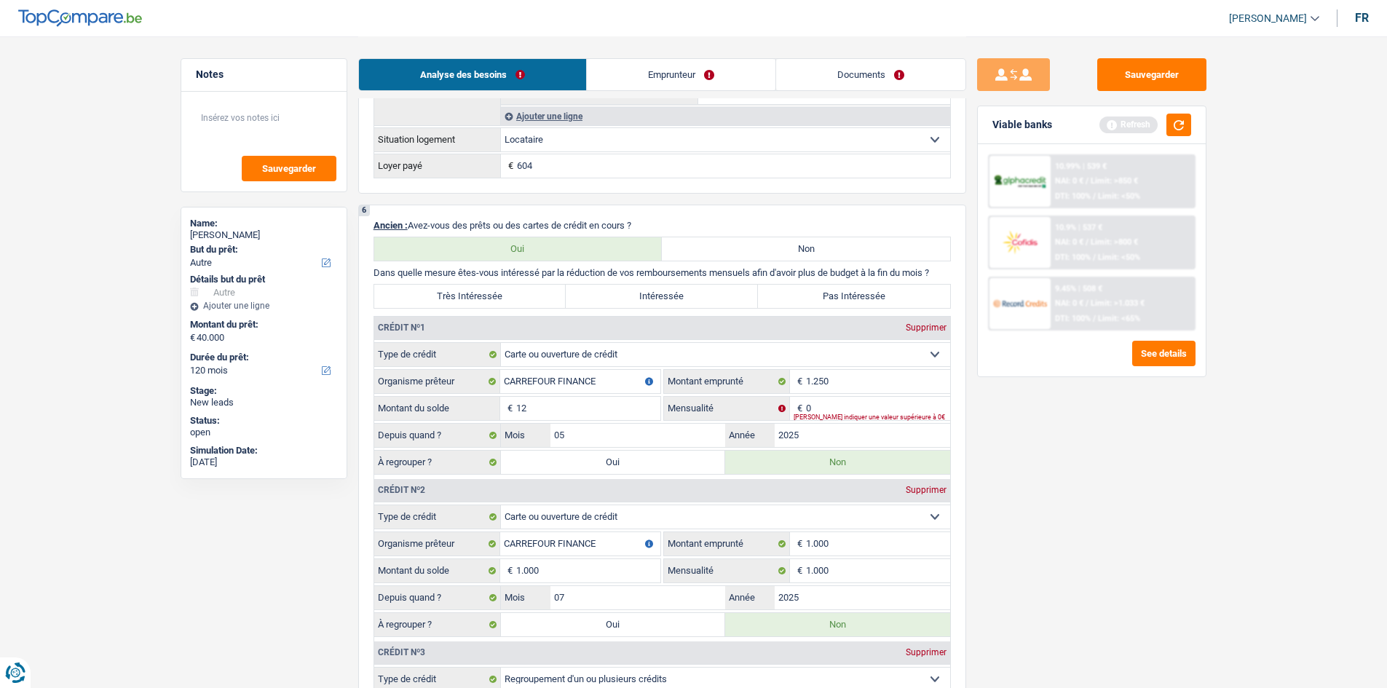
type input "1"
type input "0"
click at [917, 330] on div "Supprimer" at bounding box center [926, 327] width 48 height 9
type input "1.000"
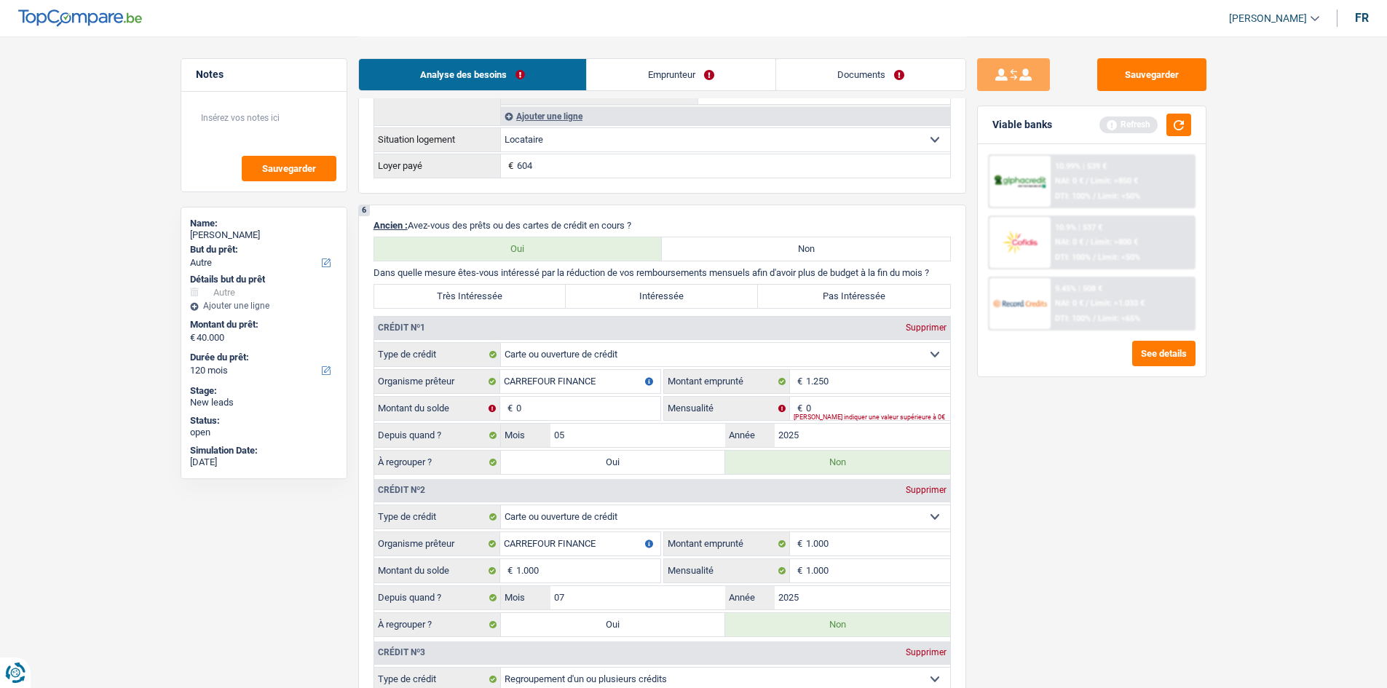
type input "1.000"
type input "07"
select select "creditConsolidation"
type input "MOZZENO"
type input "250.219"
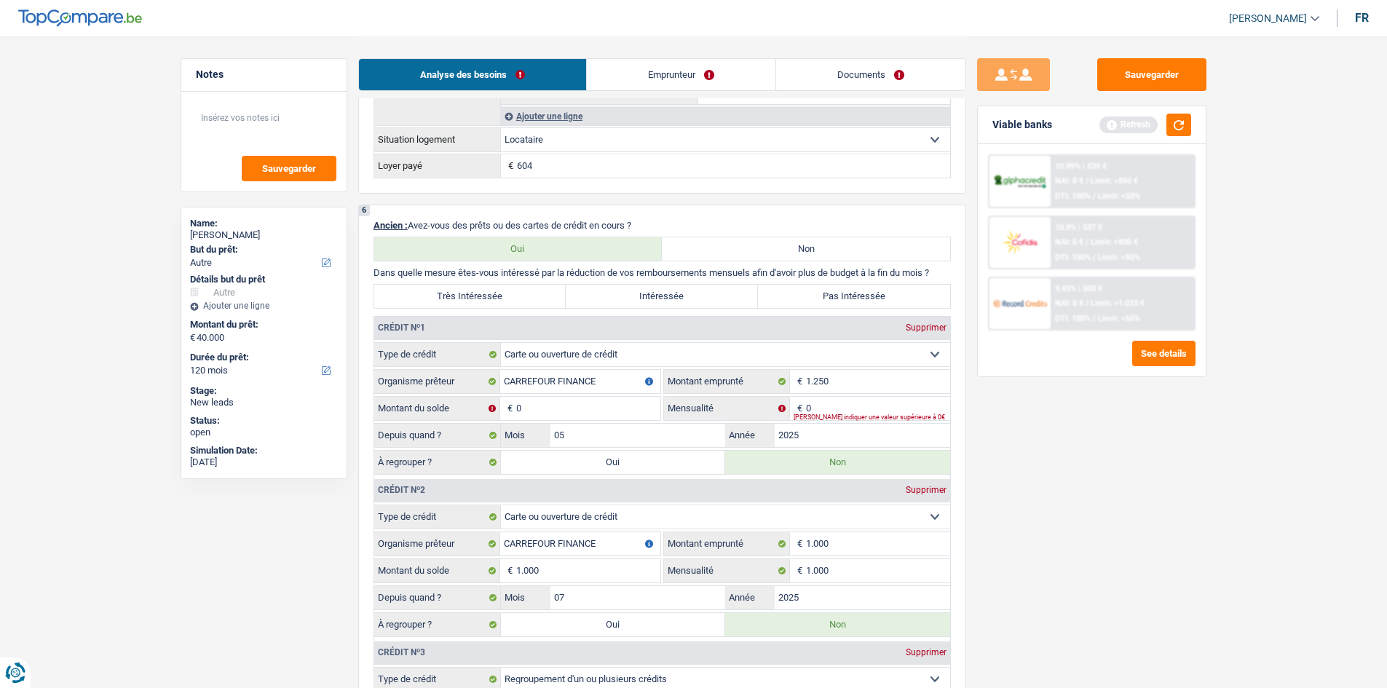
type input "297"
type input "08"
select select "personalLoan"
type input "BEOBANK"
type input "3.100"
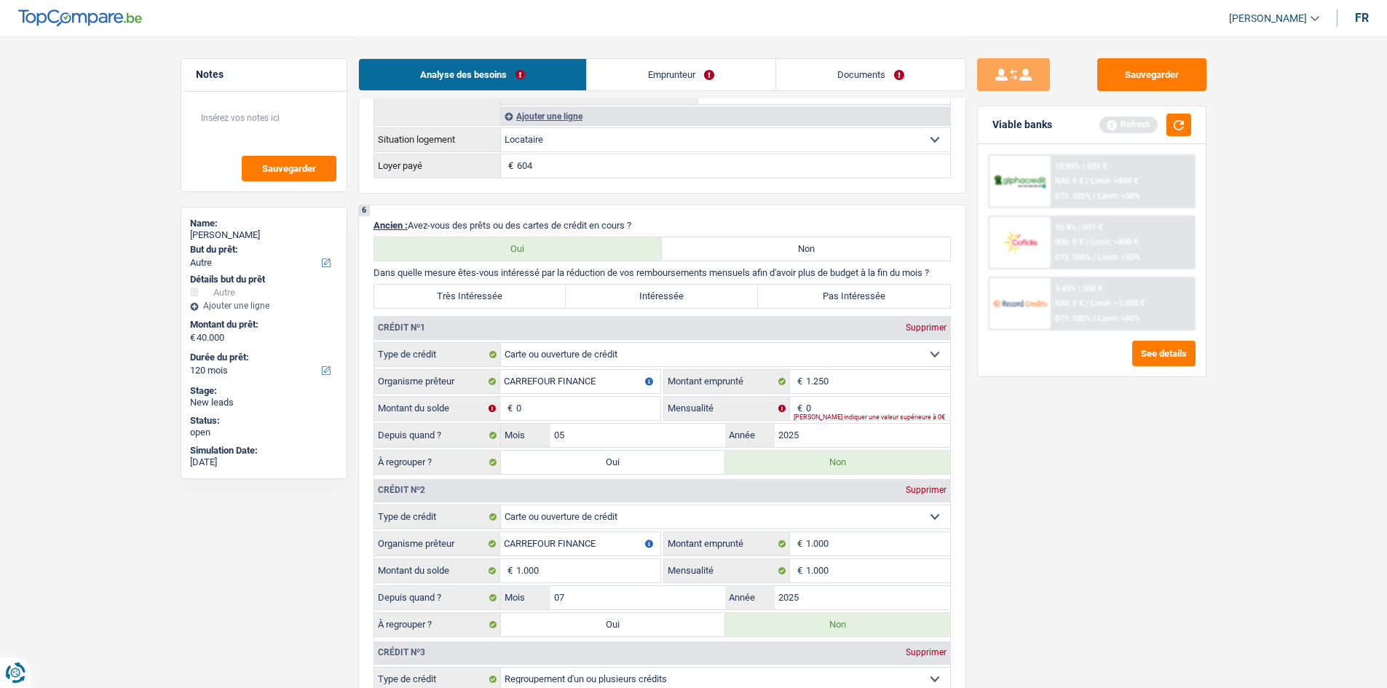
select select "30"
type input "123"
type input "09"
type input "3.101"
type input "14,88"
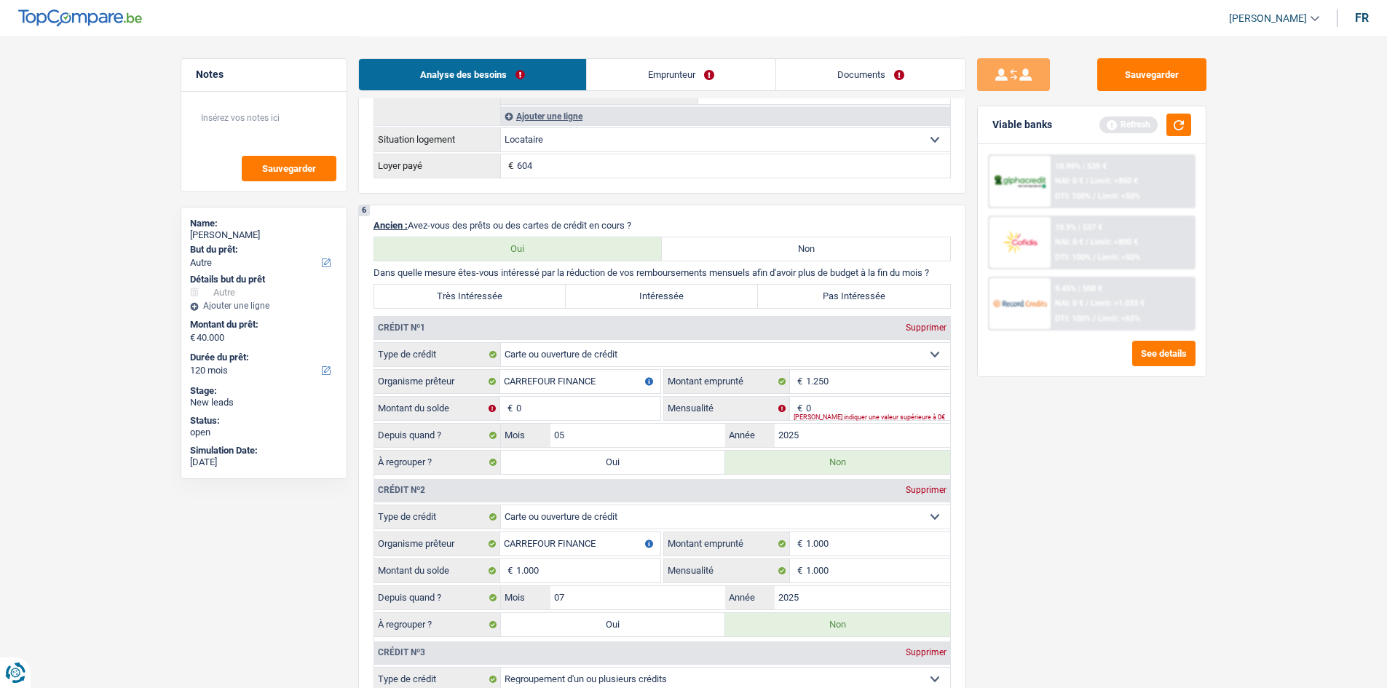
select select "cardOrCredit"
type input "COFIDIS"
type input "1.250"
type input "130"
type input "BEOBANK"
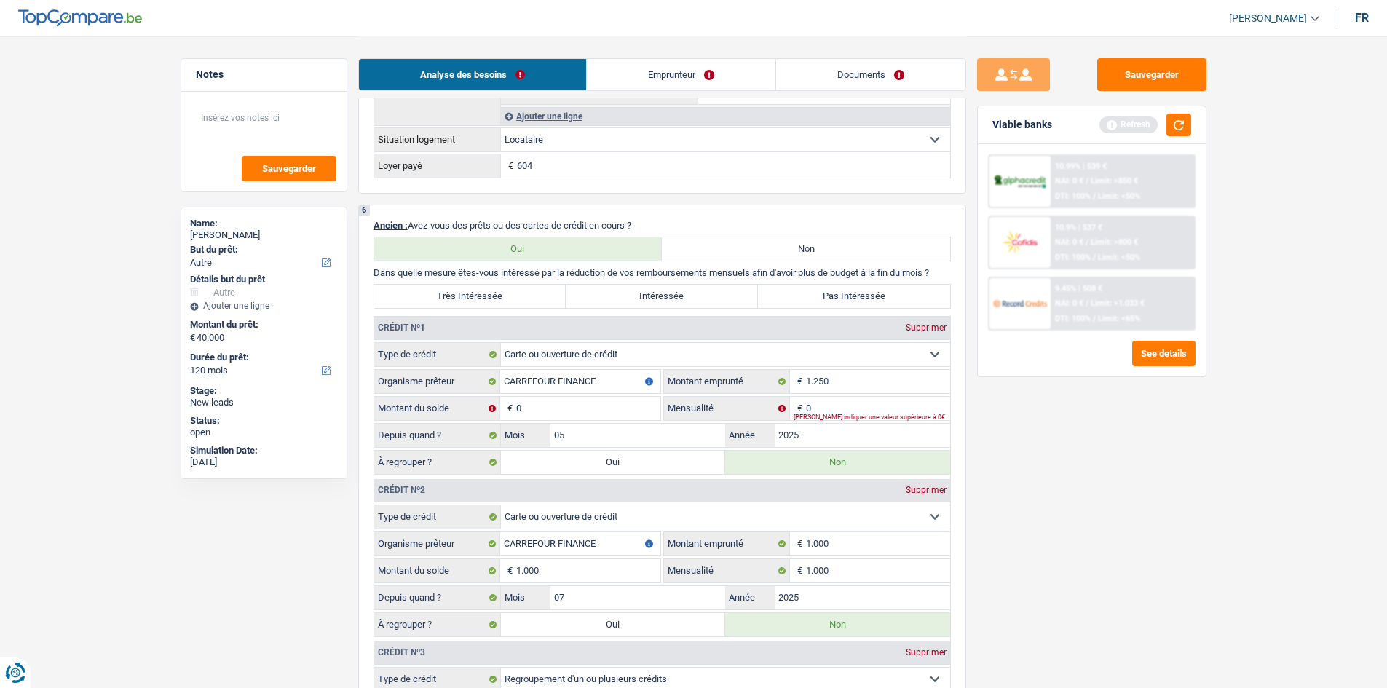
type input "1.250"
type input "CARREFOUR FINANCE"
type input "500"
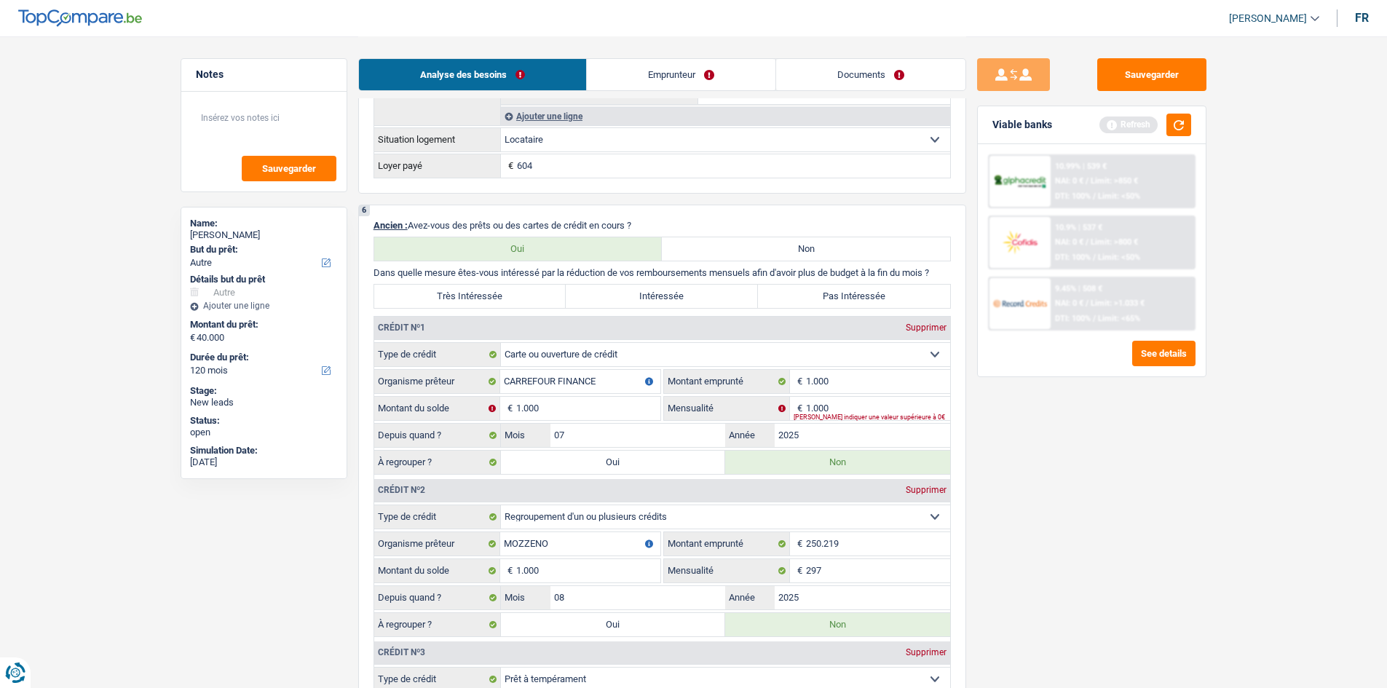
select select "84"
select select "homeFurnishingOrRelocation"
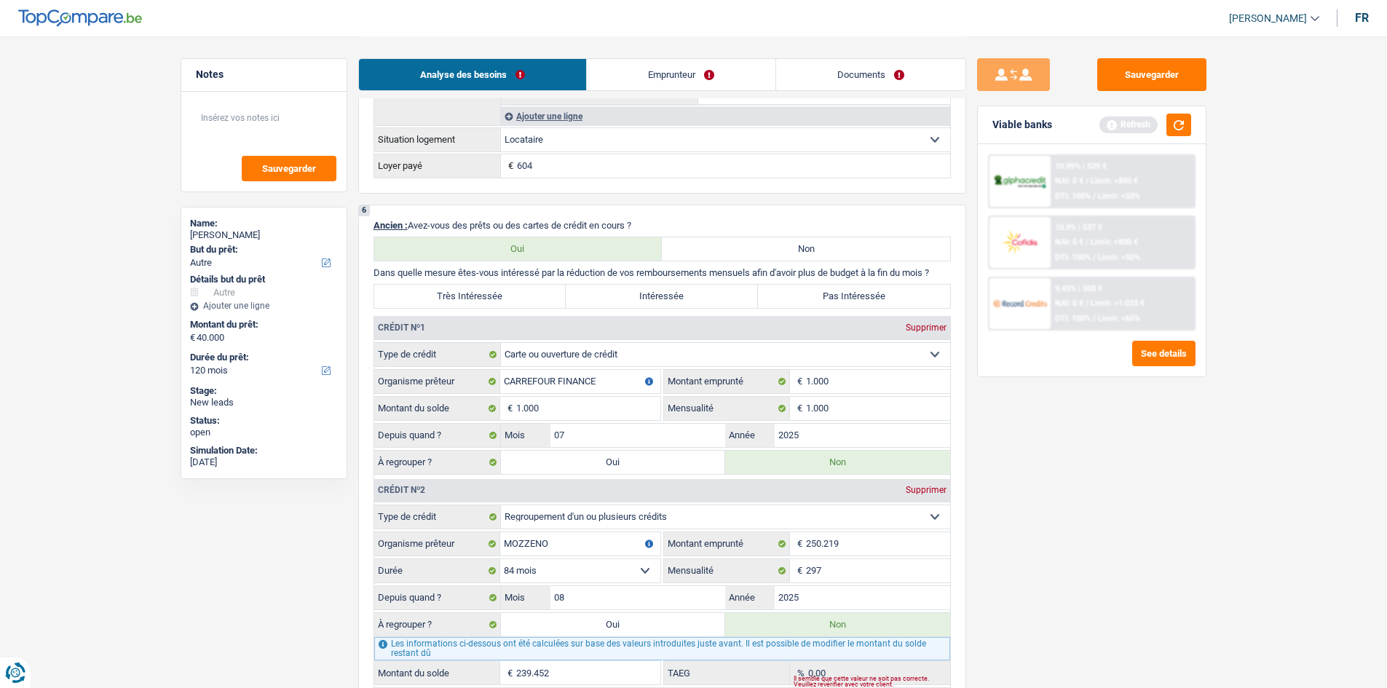
click at [925, 332] on div "Supprimer" at bounding box center [926, 327] width 48 height 9
select select "creditConsolidation"
type input "MOZZENO"
type input "250.219"
type input "297"
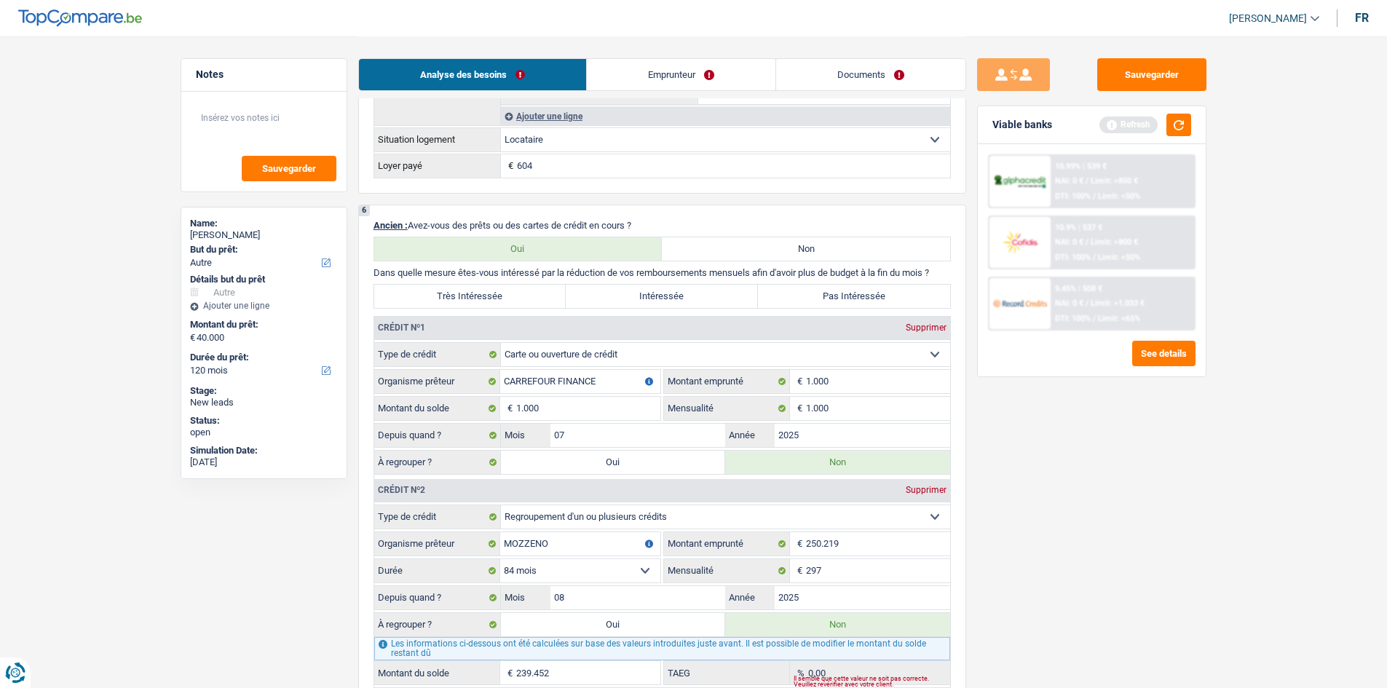
type input "08"
select select "personalLoan"
type input "BEOBANK"
type input "3.100"
type input "123"
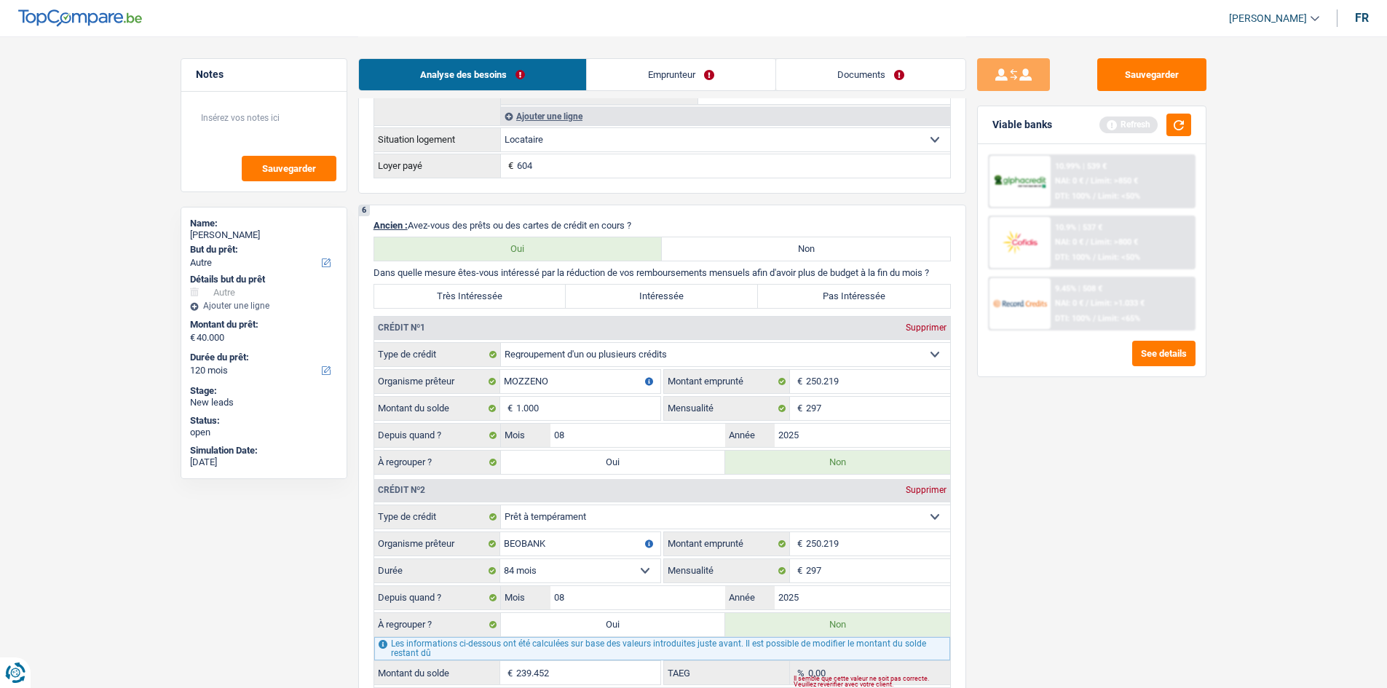
type input "09"
select select "cardOrCredit"
type input "COFIDIS"
type input "1.250"
type input "130"
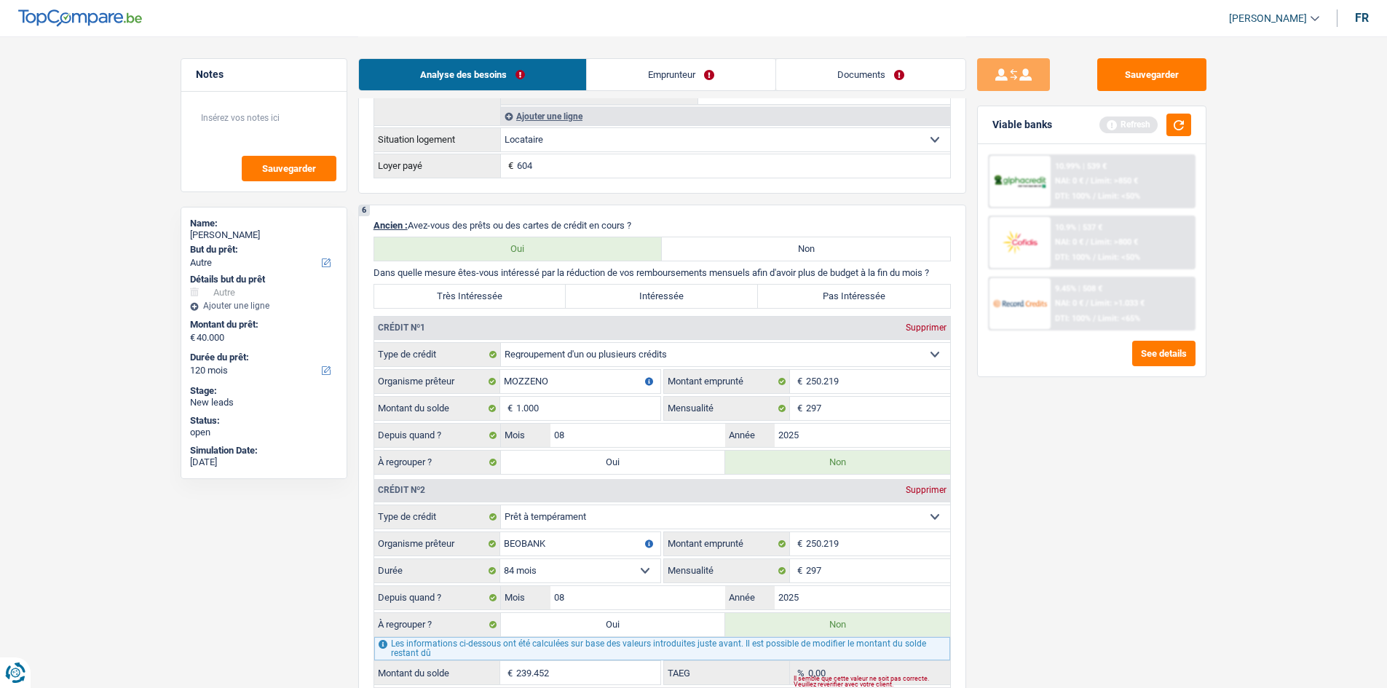
type input "BEOBANK"
type input "1.250"
type input "CARREFOUR FINANCE"
type input "500"
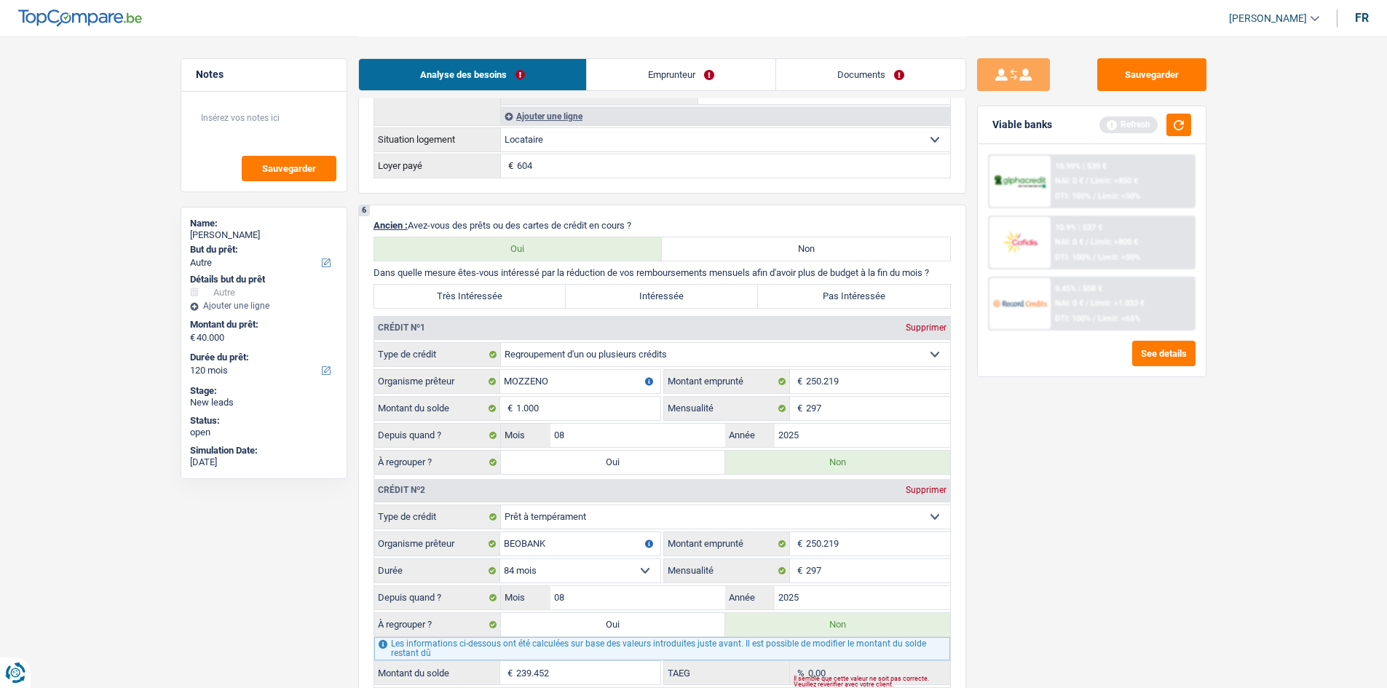
type input "500"
select select "30"
type input "3.101"
type input "14,88"
select select "84"
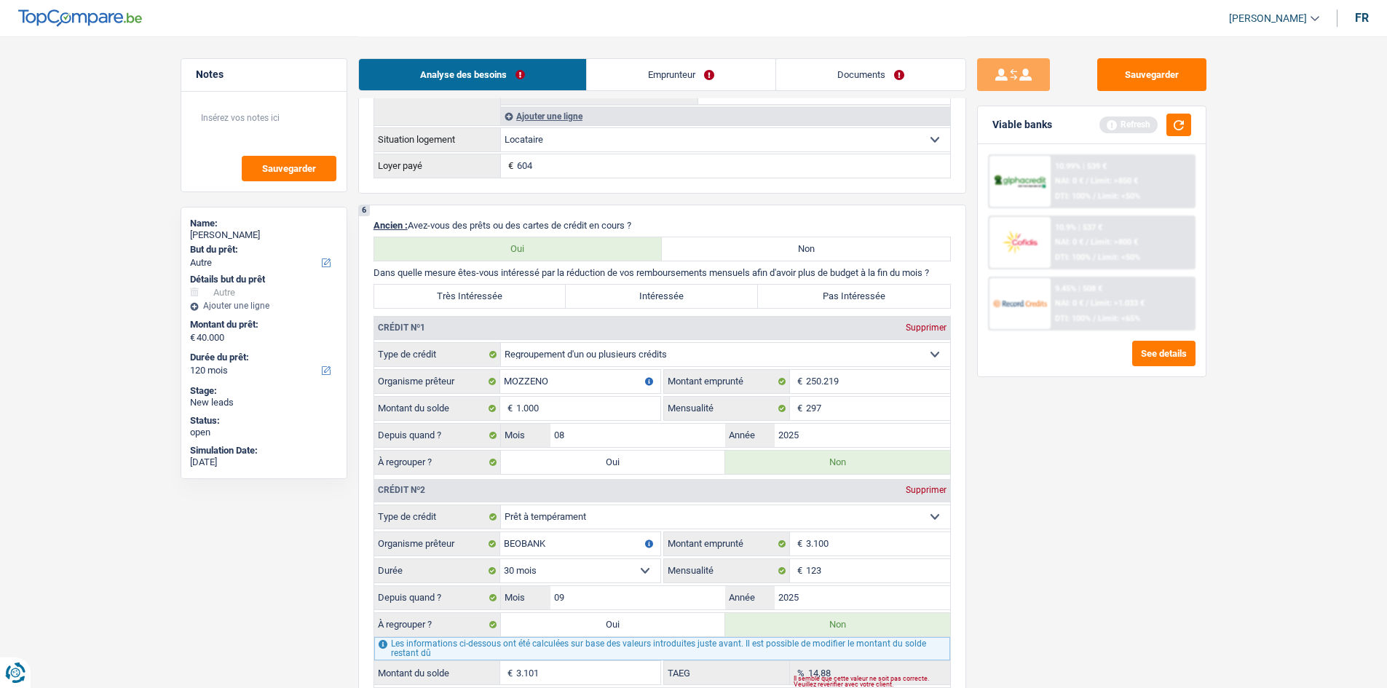
select select "homeFurnishingOrRelocation"
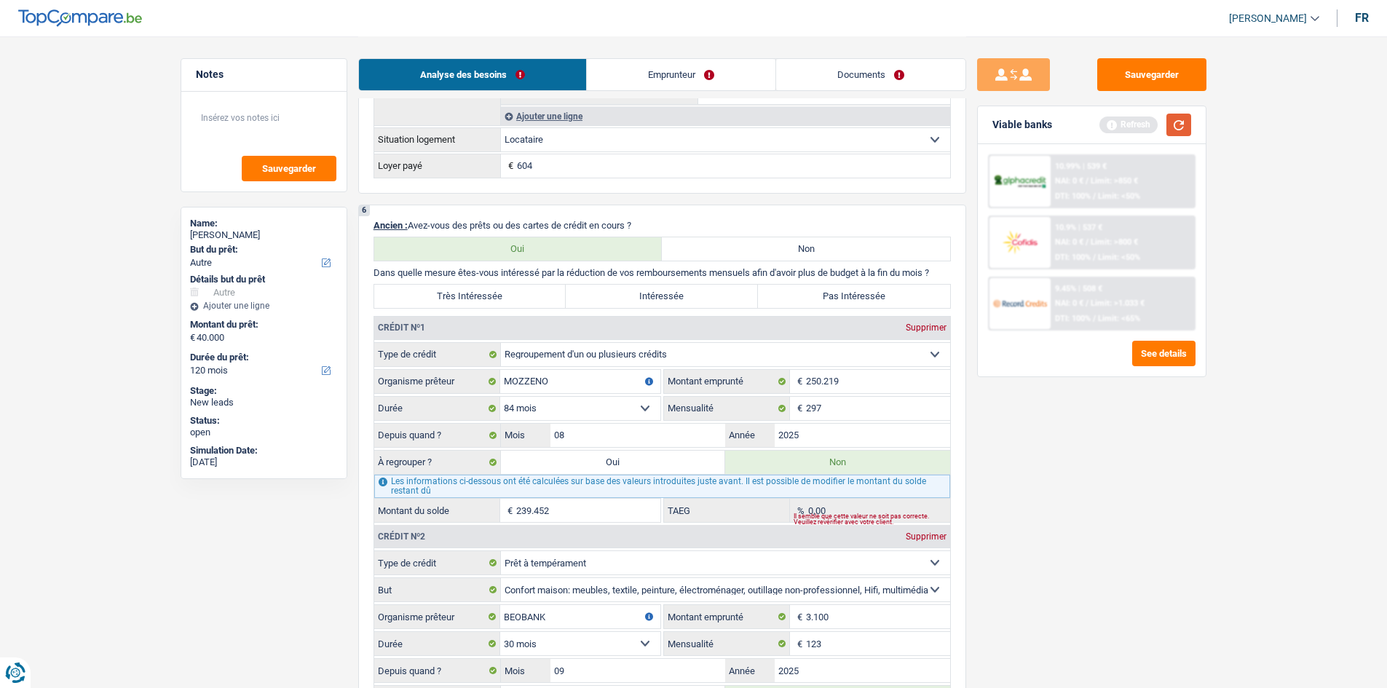
click at [1173, 128] on button "button" at bounding box center [1179, 125] width 25 height 23
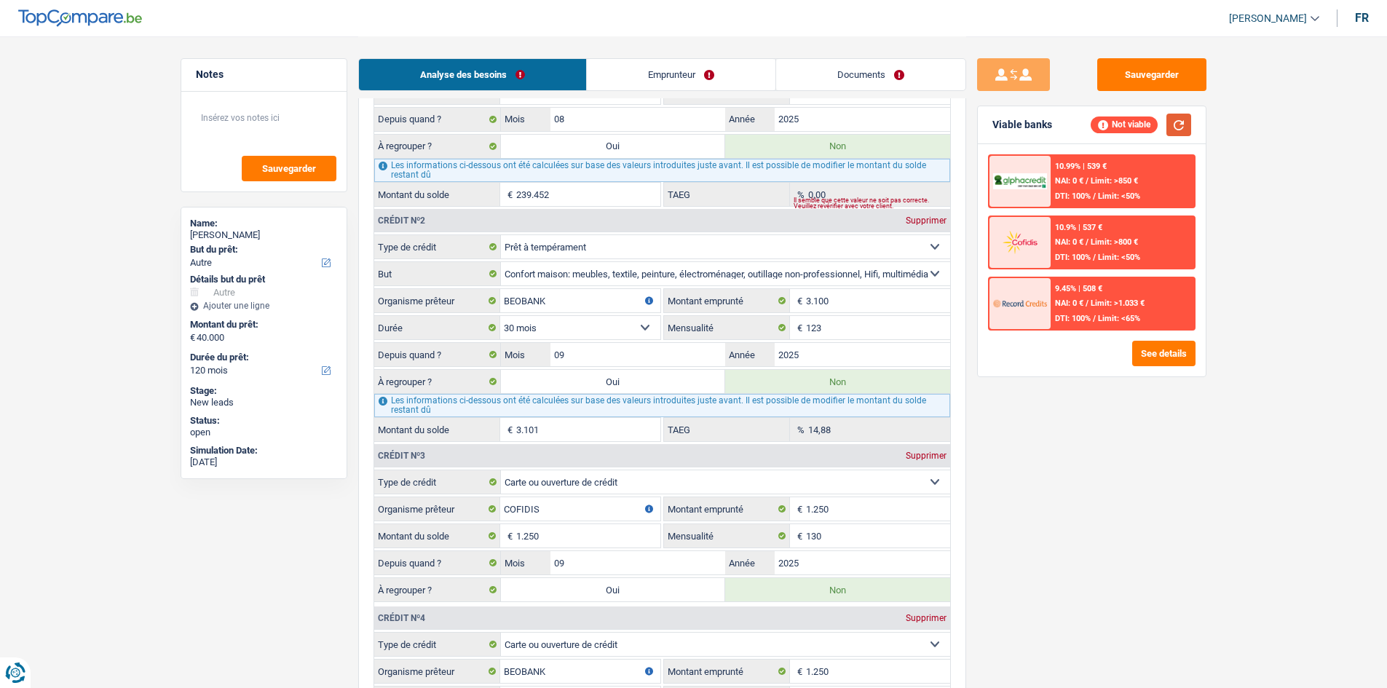
scroll to position [1311, 0]
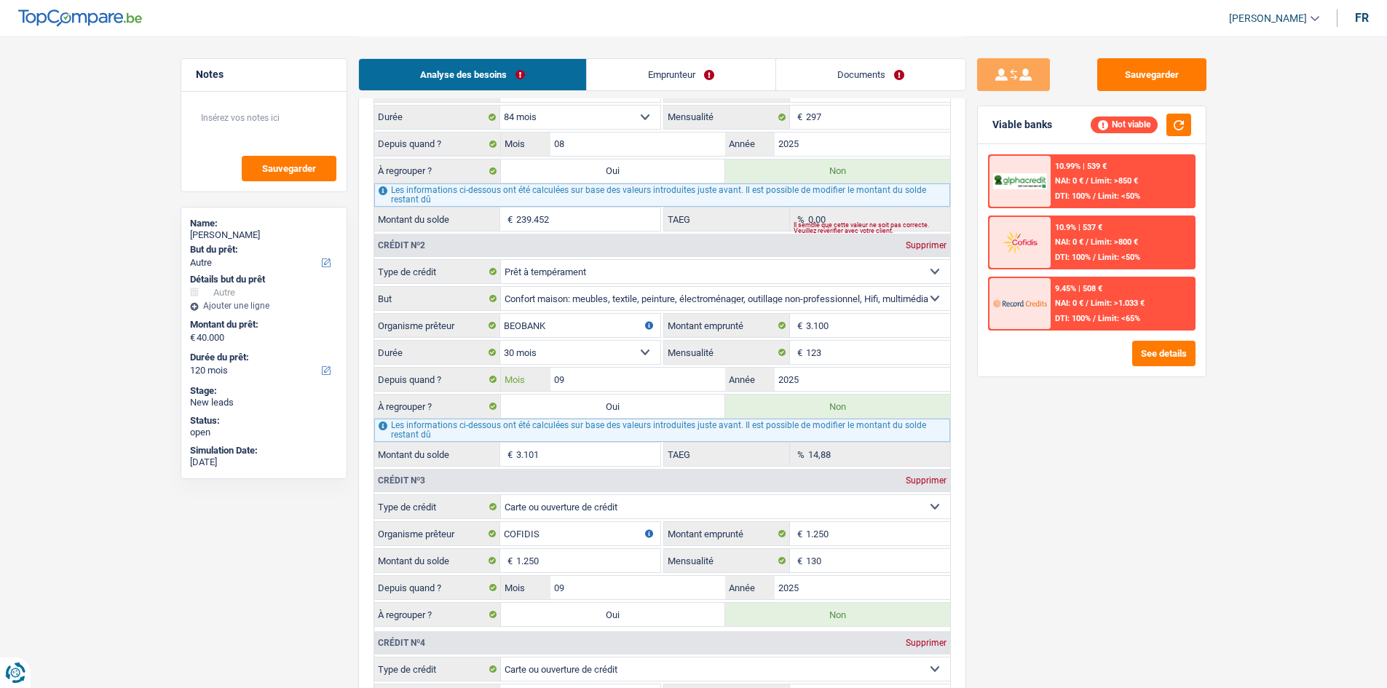
click at [634, 379] on input "09" at bounding box center [639, 379] width 176 height 23
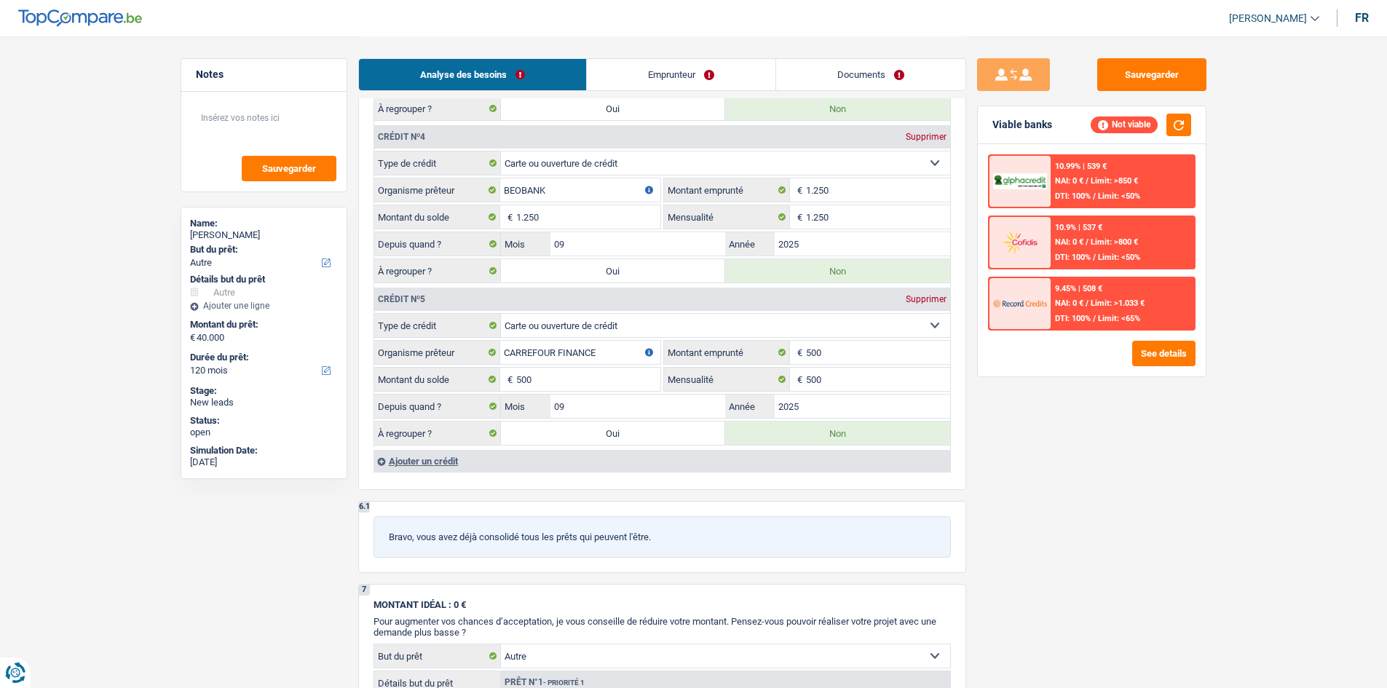
scroll to position [1821, 0]
click at [927, 138] on div "Supprimer" at bounding box center [926, 133] width 48 height 9
type input "CARREFOUR FINANCE"
type input "500"
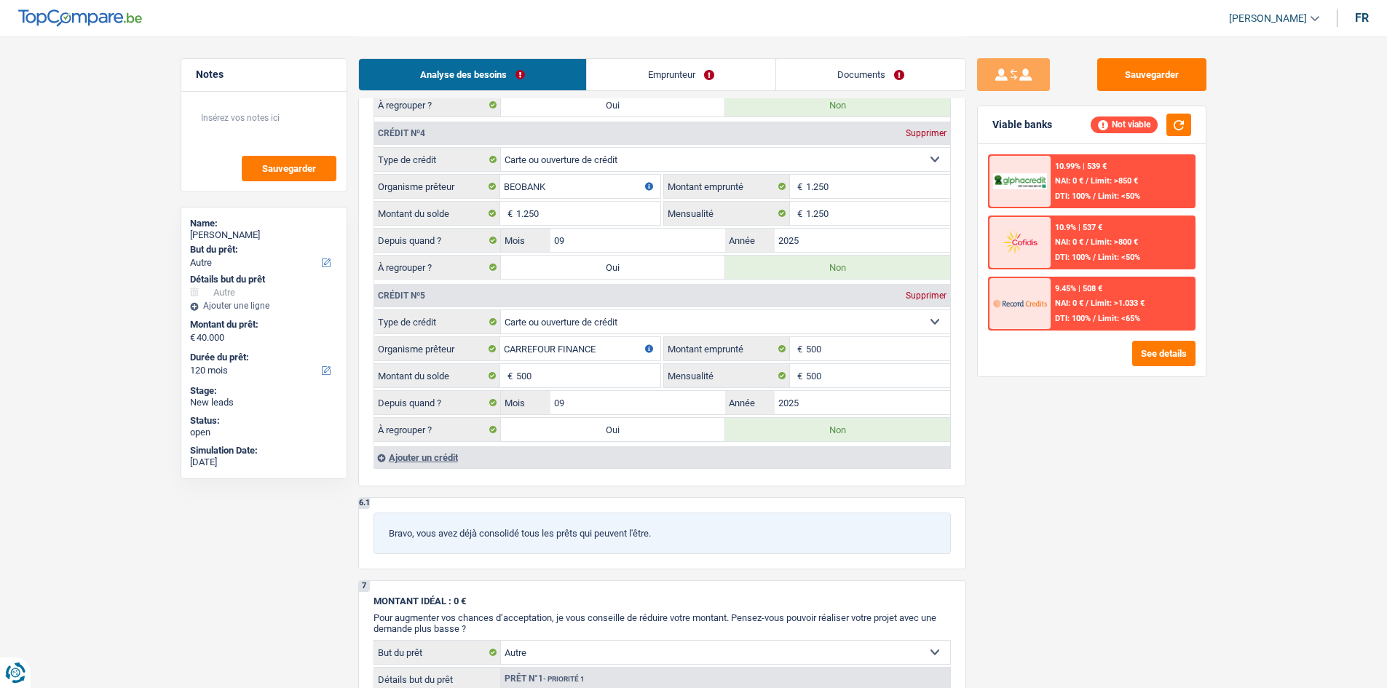
type input "500"
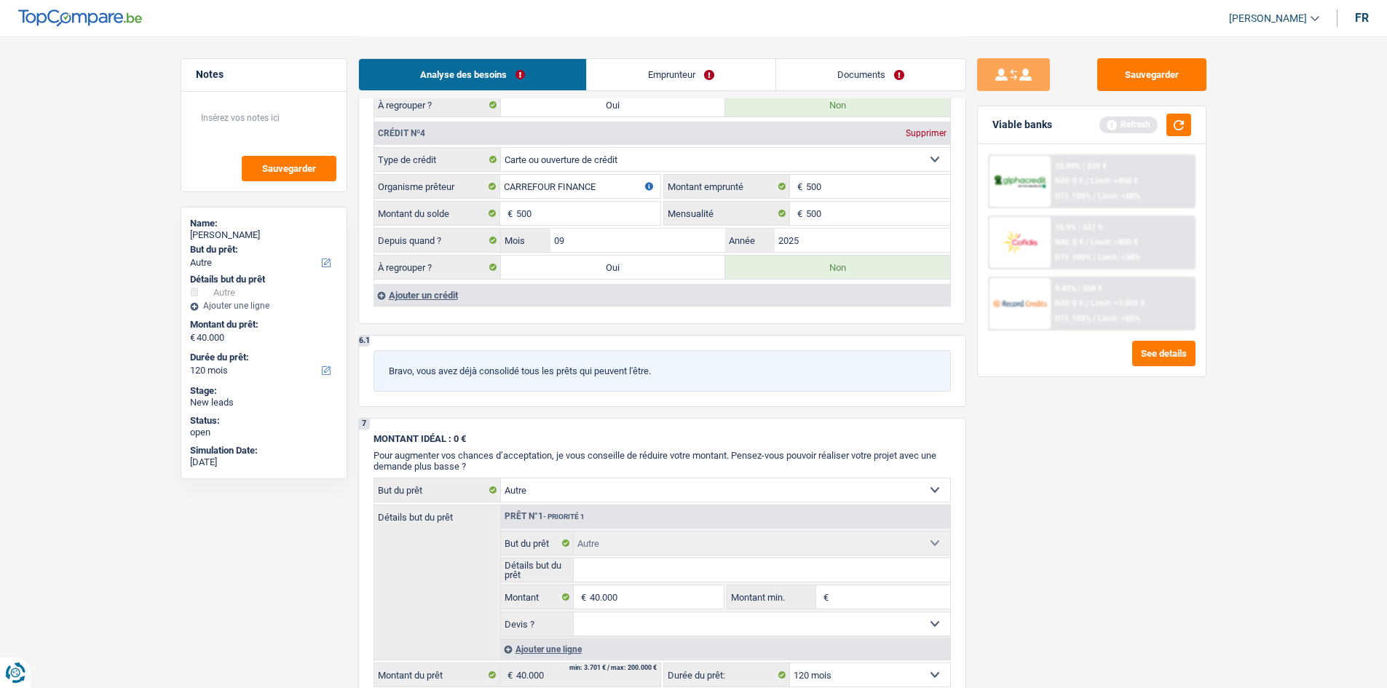
scroll to position [1675, 0]
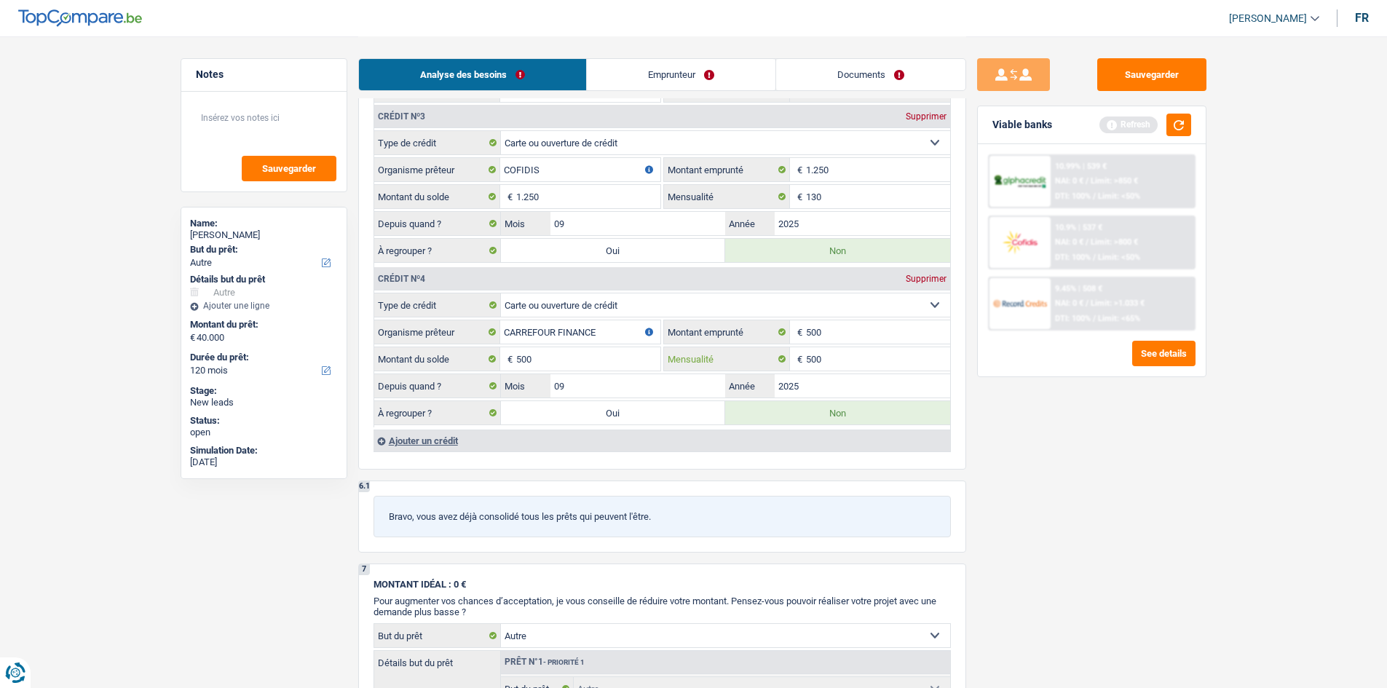
click at [835, 359] on input "500" at bounding box center [878, 358] width 144 height 23
type input "5"
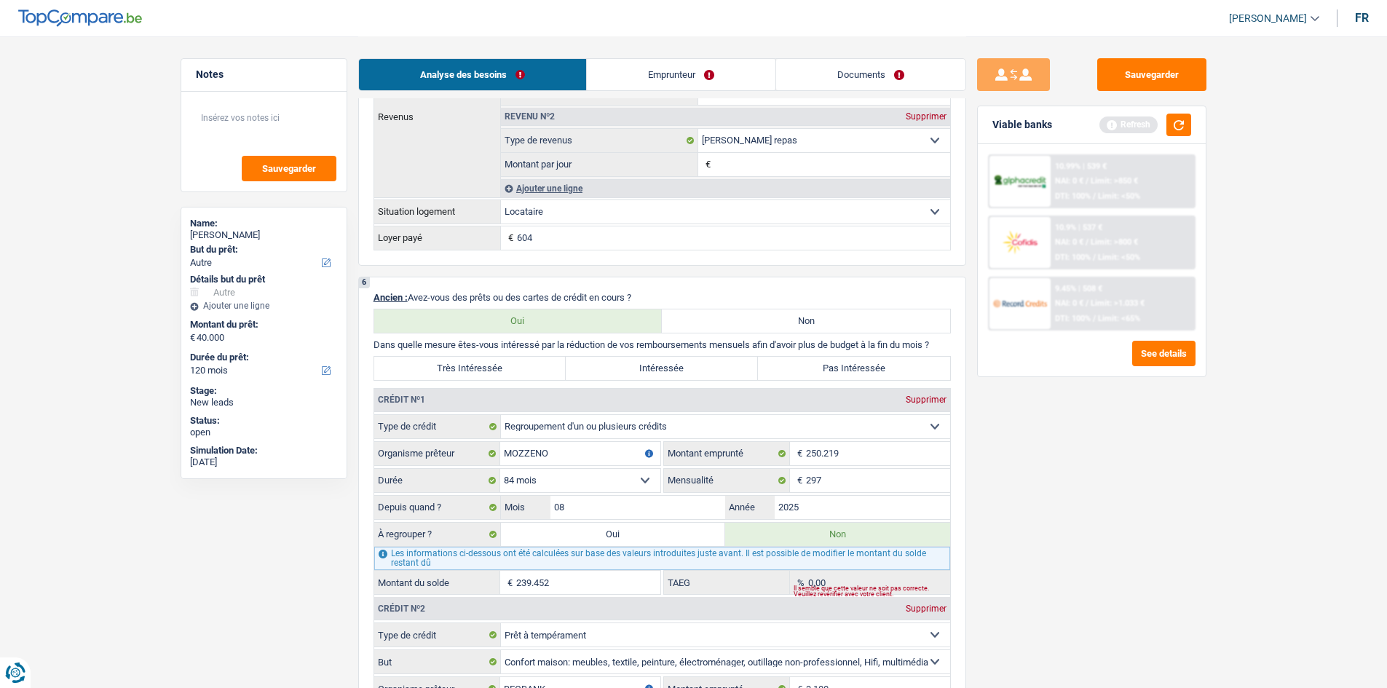
scroll to position [947, 0]
type input "0"
click at [1186, 129] on button "button" at bounding box center [1179, 125] width 25 height 23
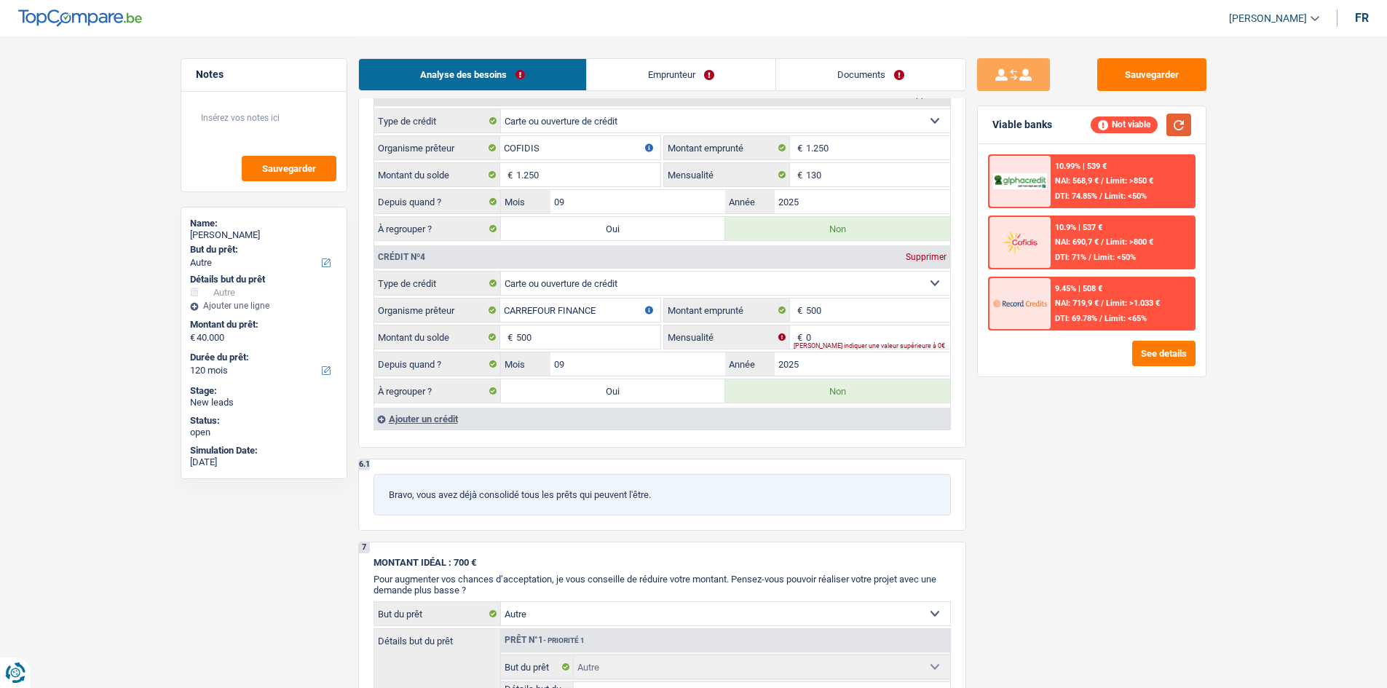
scroll to position [1675, 0]
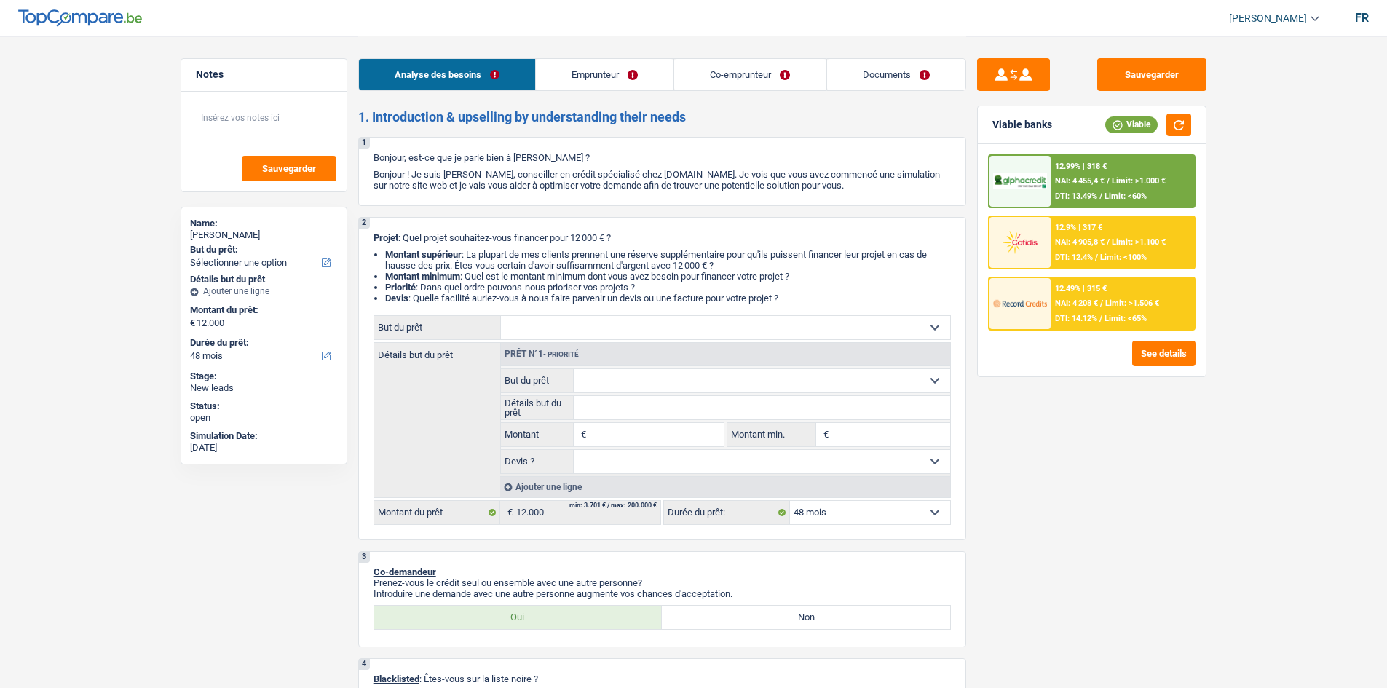
select select "48"
select select "privateEmployee"
select select "netSalary"
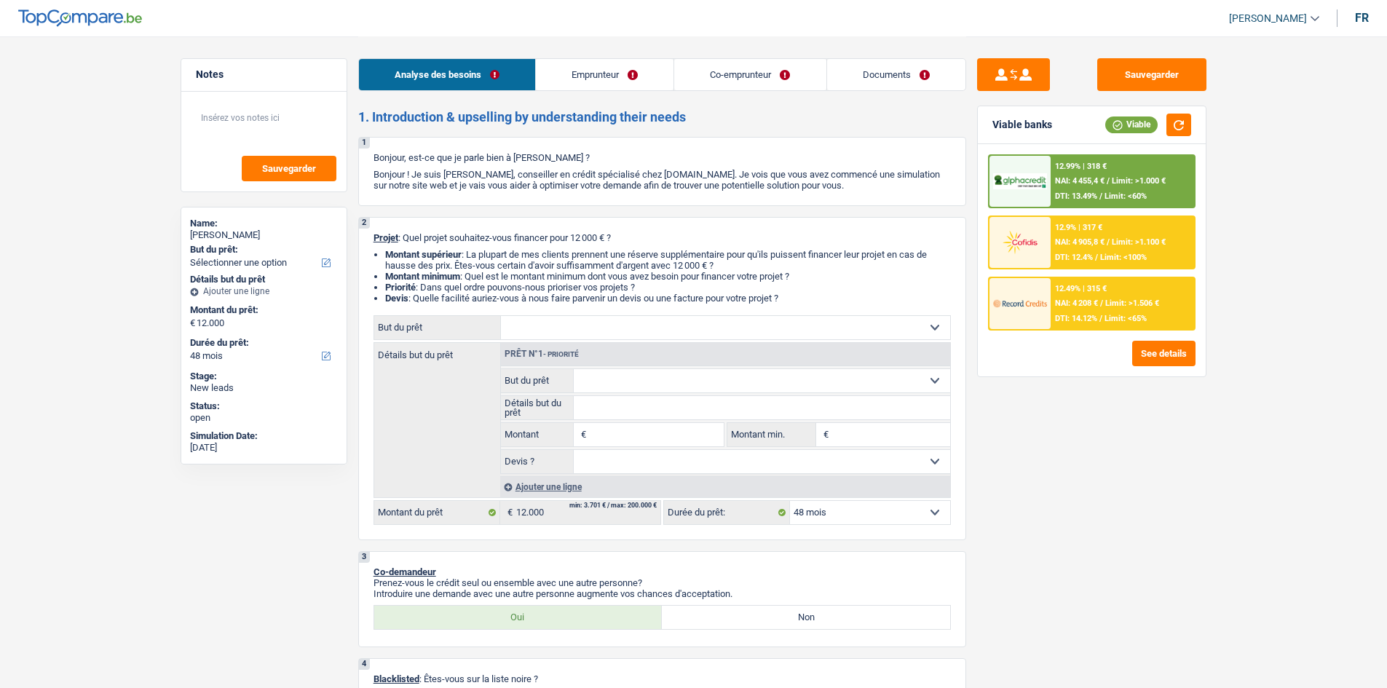
select select "familyAllowances"
select select "mealVouchers"
select select "netSalary"
select select "mealVouchers"
select select "ownerWithMortgage"
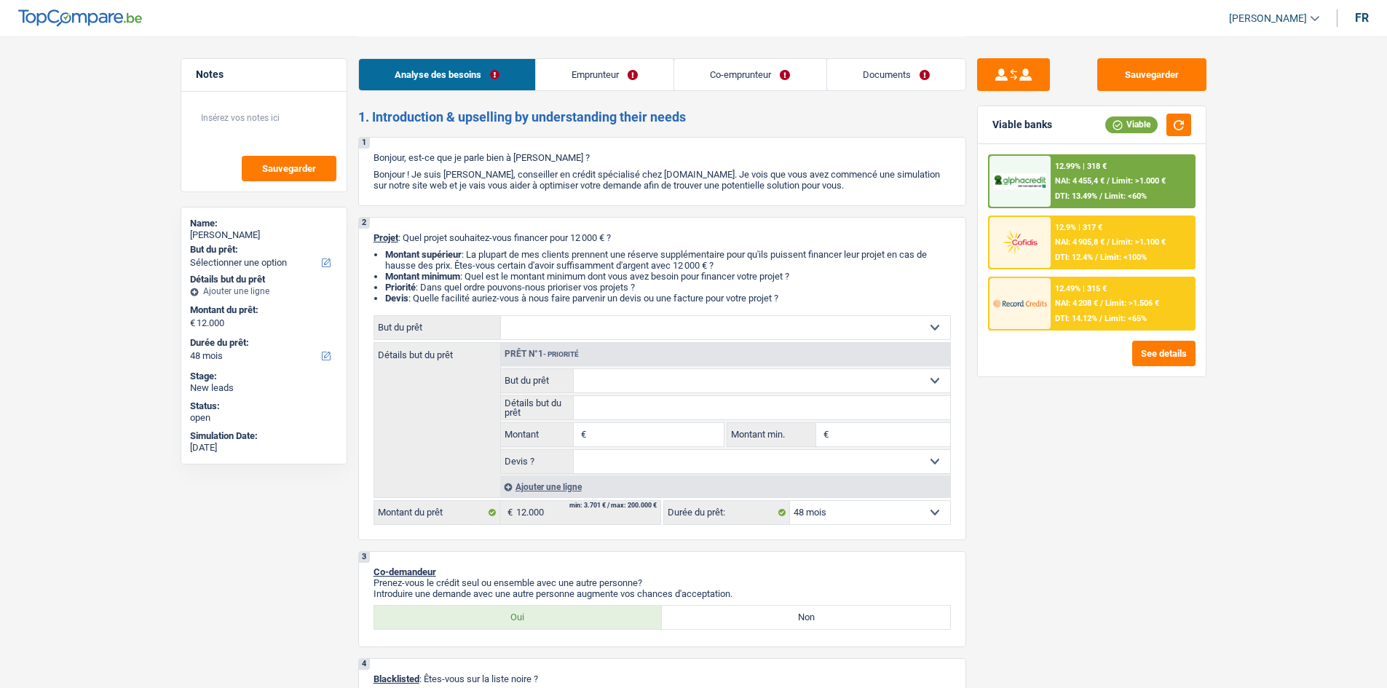
select select "mortgage"
select select "360"
select select "48"
click at [861, 326] on select "Confort maison: meubles, textile, peinture, électroménager, outillage non-profe…" at bounding box center [725, 327] width 449 height 23
select select "hobbies"
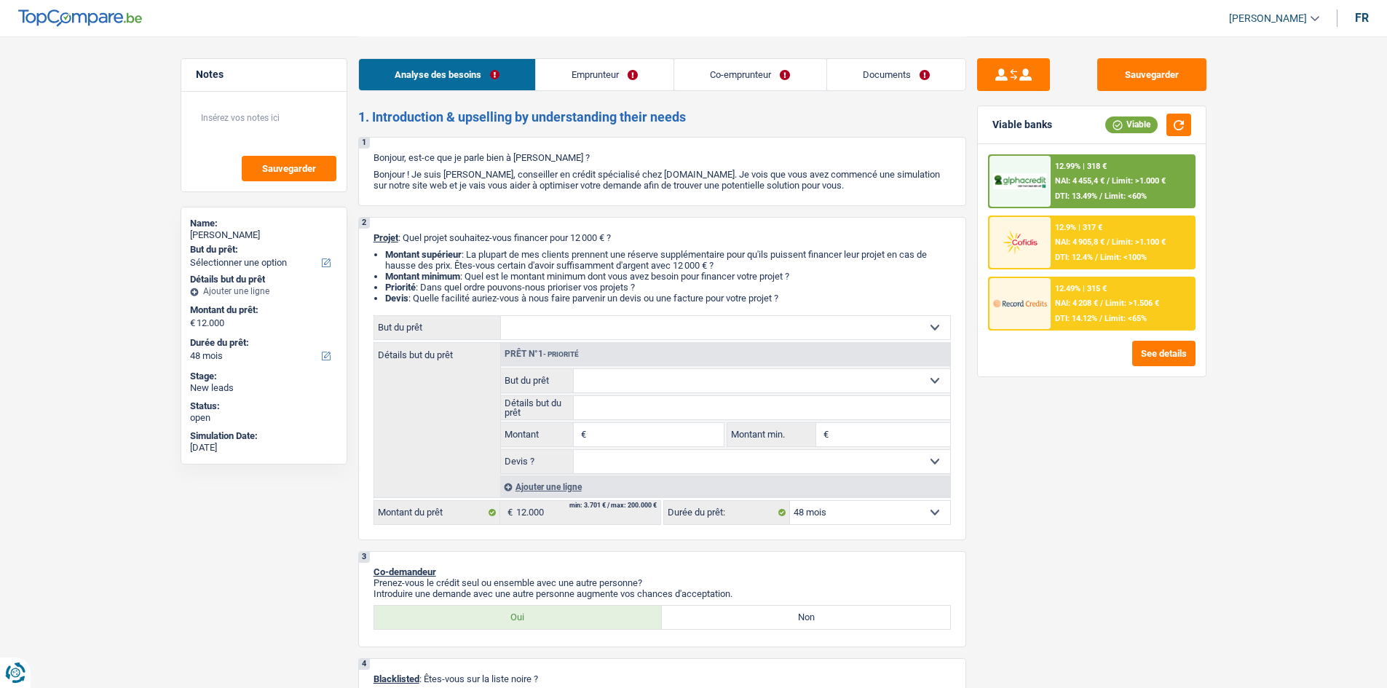
click at [501, 316] on select "Confort maison: meubles, textile, peinture, électroménager, outillage non-profe…" at bounding box center [725, 327] width 449 height 23
select select "hobbies"
type input "12.000"
select select "hobbies"
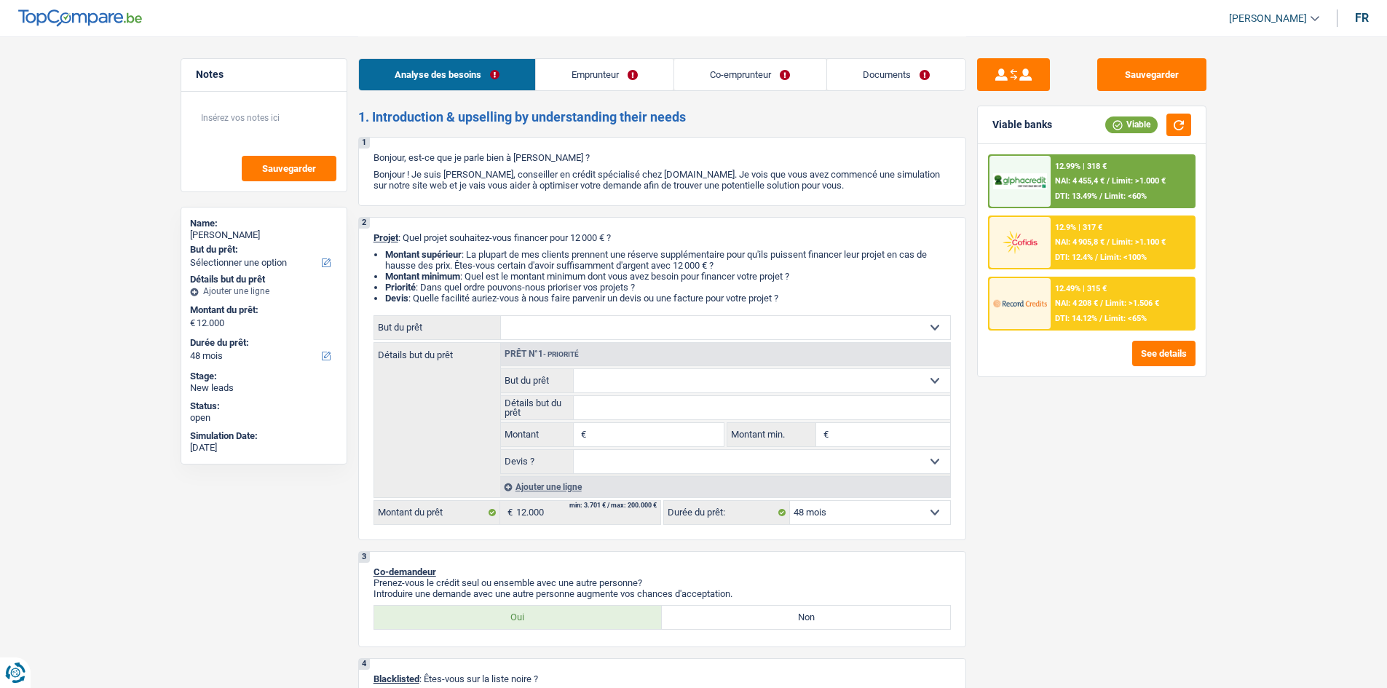
select select "hobbies"
type input "12.000"
select select "hobbies"
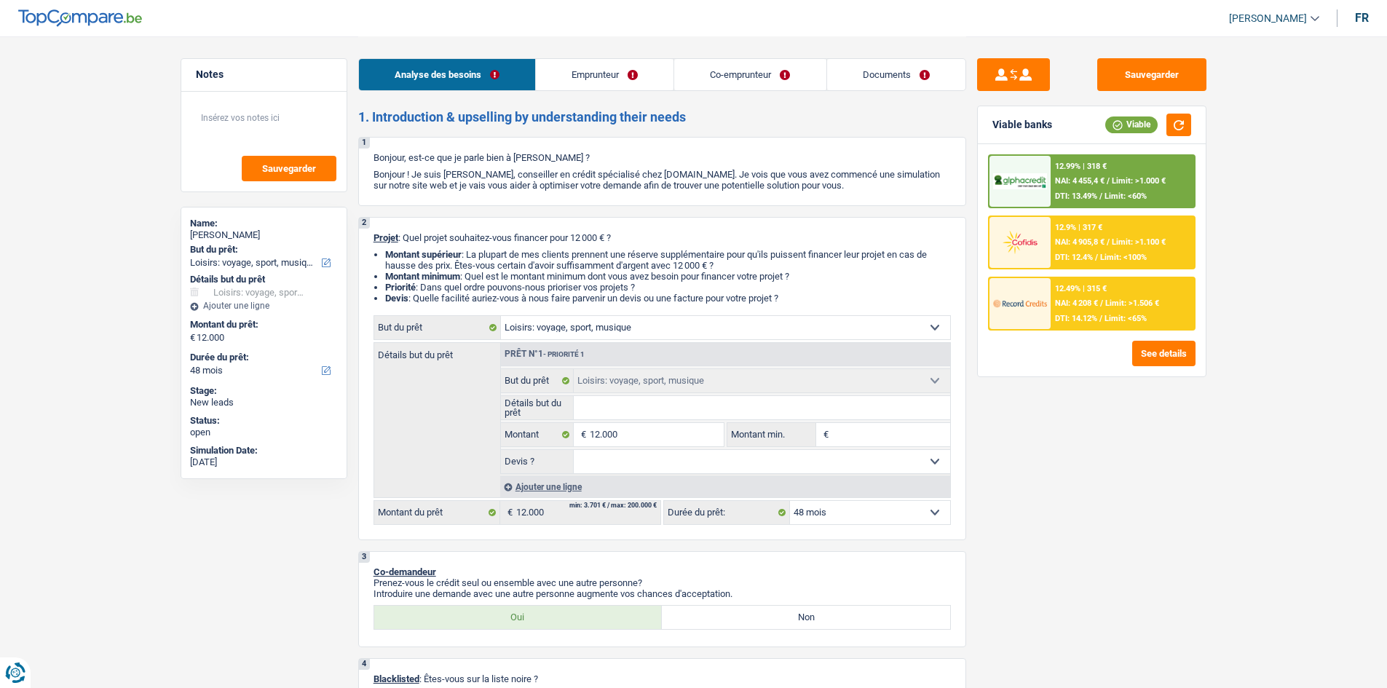
click at [623, 404] on input "Détails but du prêt" at bounding box center [762, 407] width 377 height 23
type input "V"
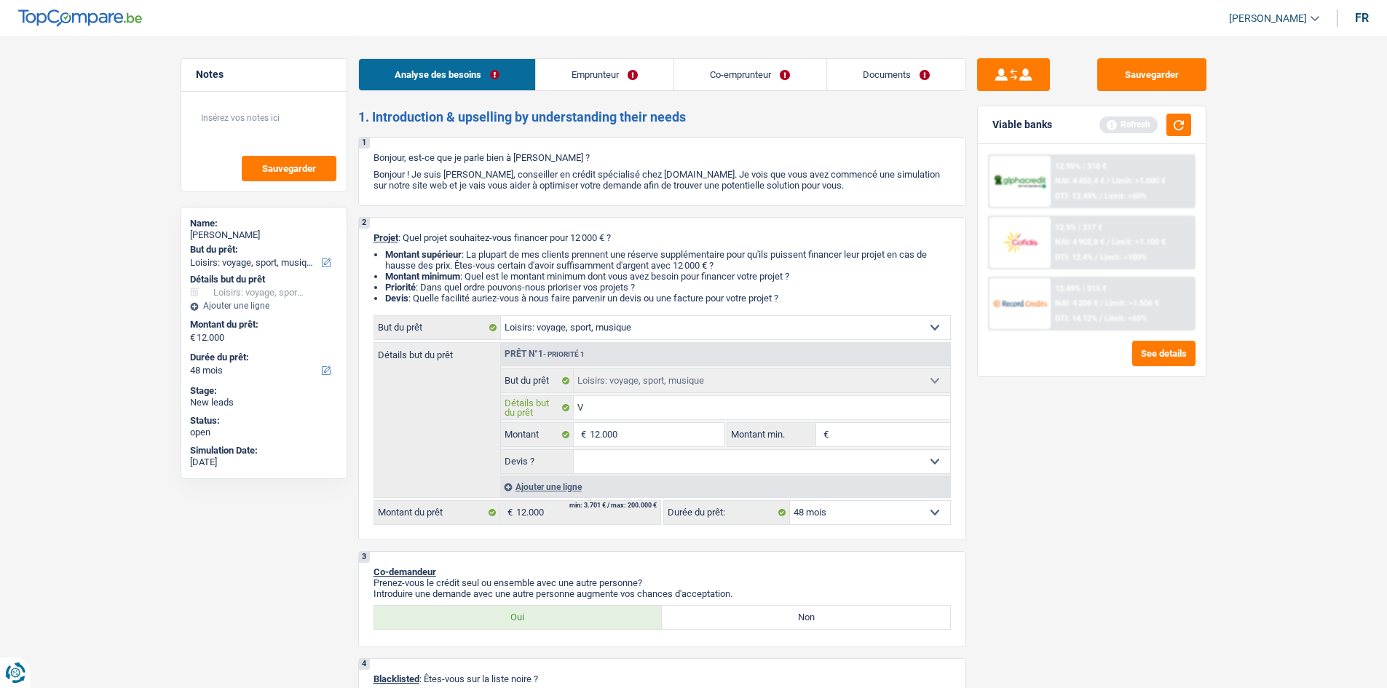
type input "Vo"
type input "Voy"
type input "Voya"
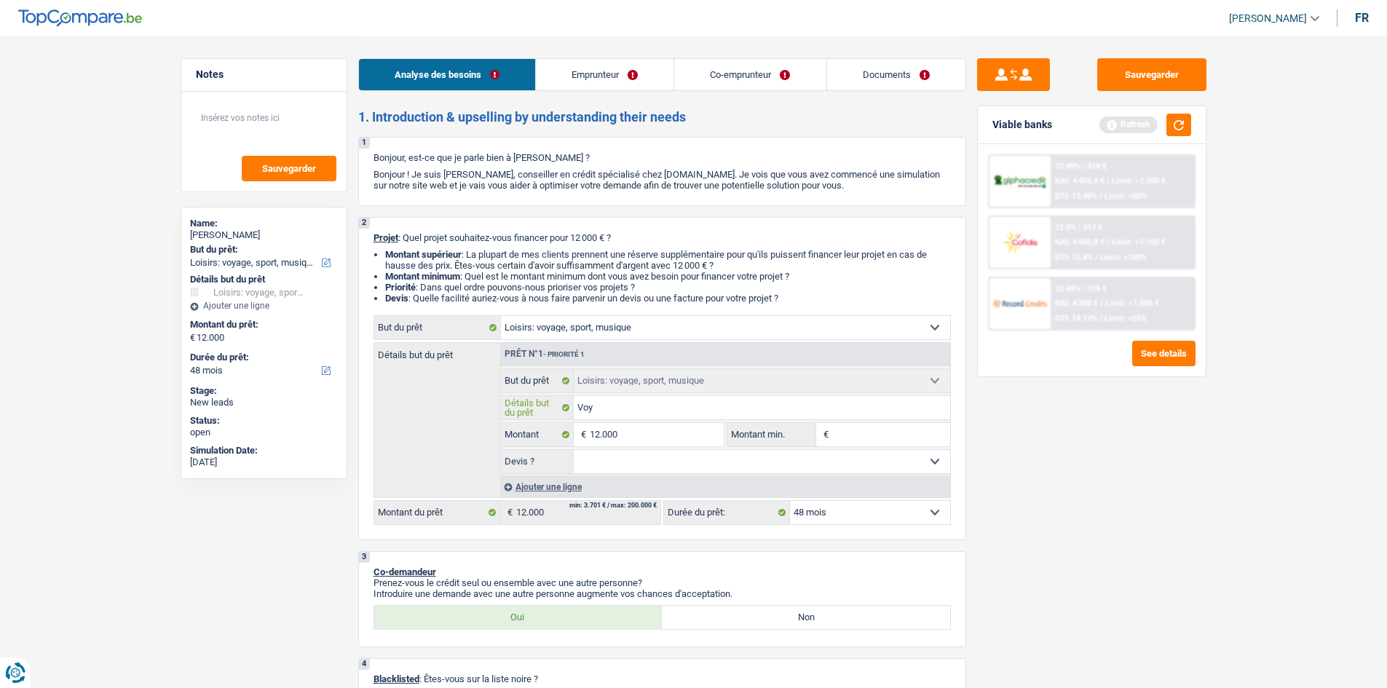
type input "Voya"
type input "Voyag"
type input "Voyage"
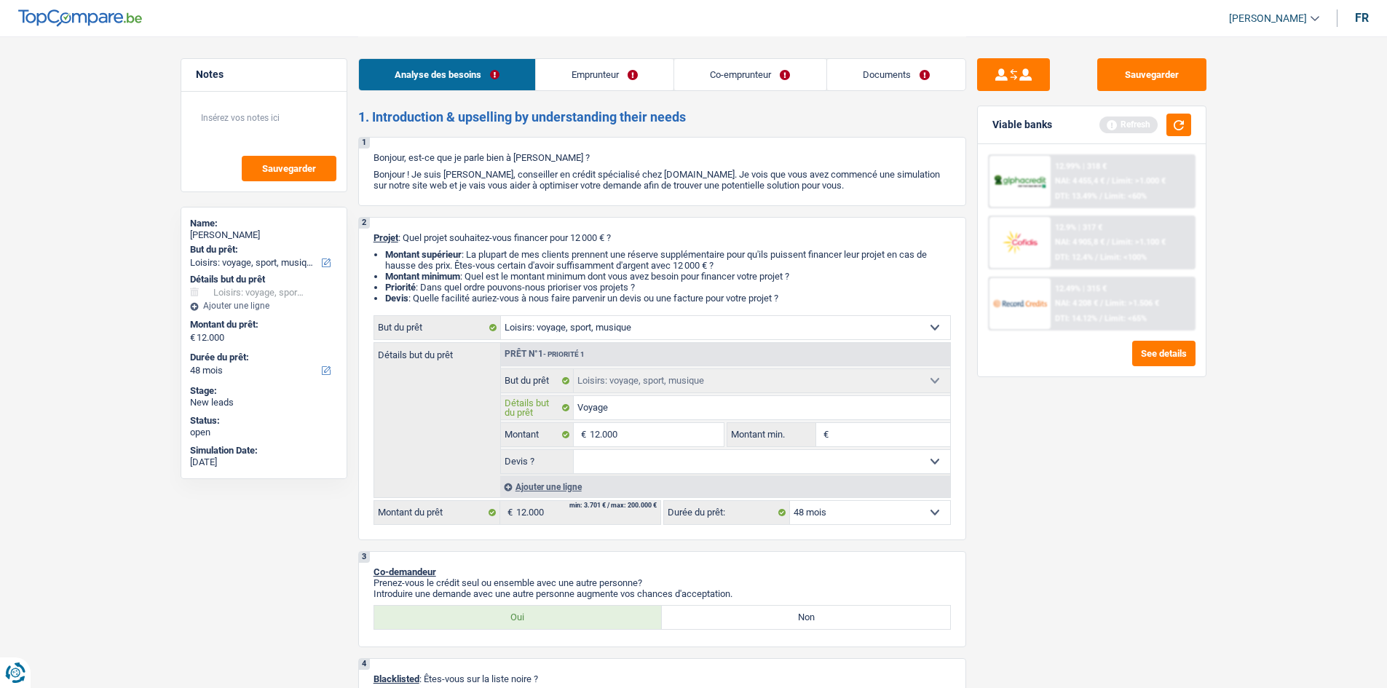
type input "Voyage"
type input "Voyage d"
type input "Voyage de"
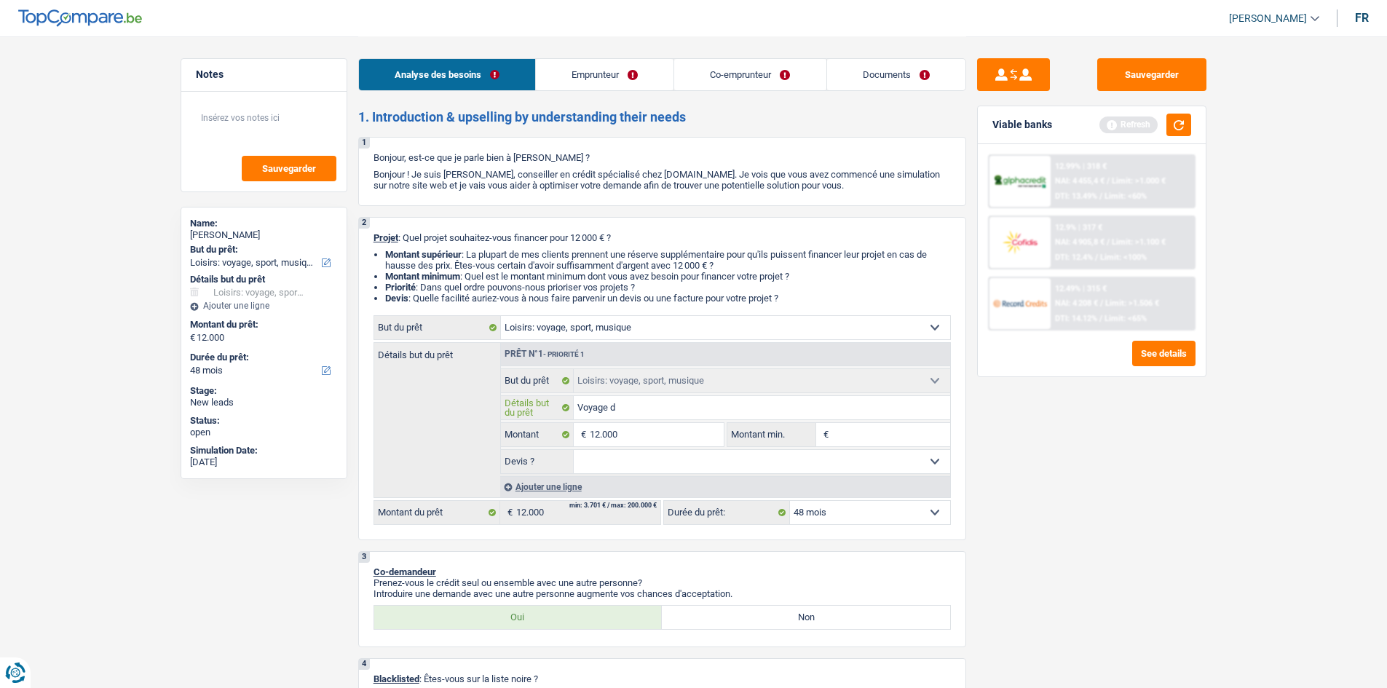
type input "Voyage de"
type input "Voyage de n"
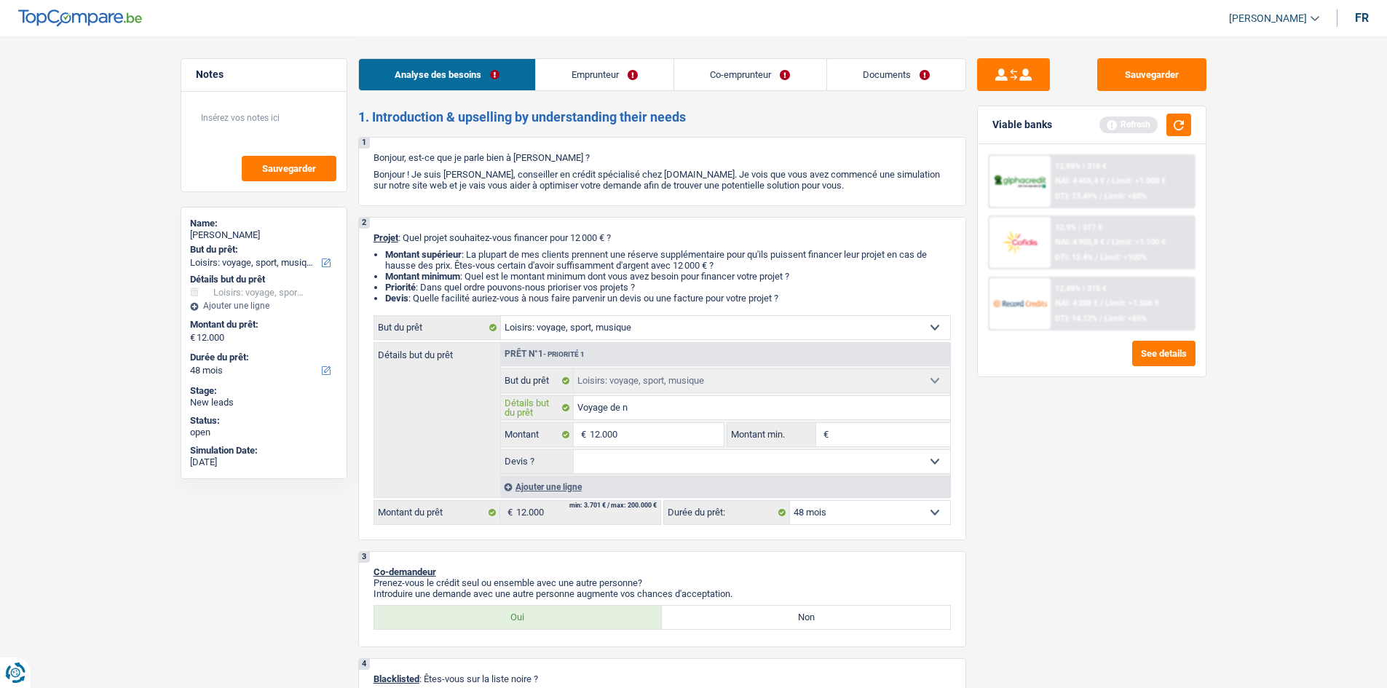
type input "Voyage de nc"
type input "Voyage de nce"
type input "Voyage de nc"
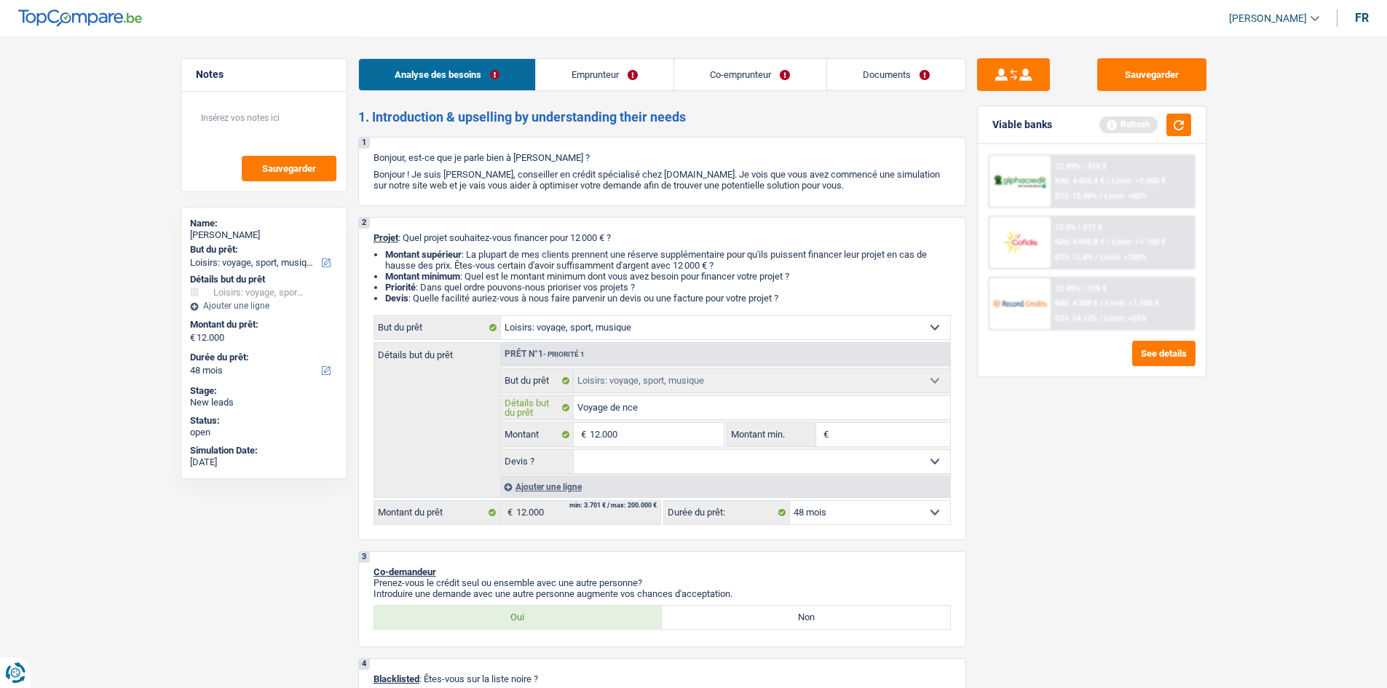
type input "Voyage de nc"
type input "Voyage de n"
type input "Voyage de no"
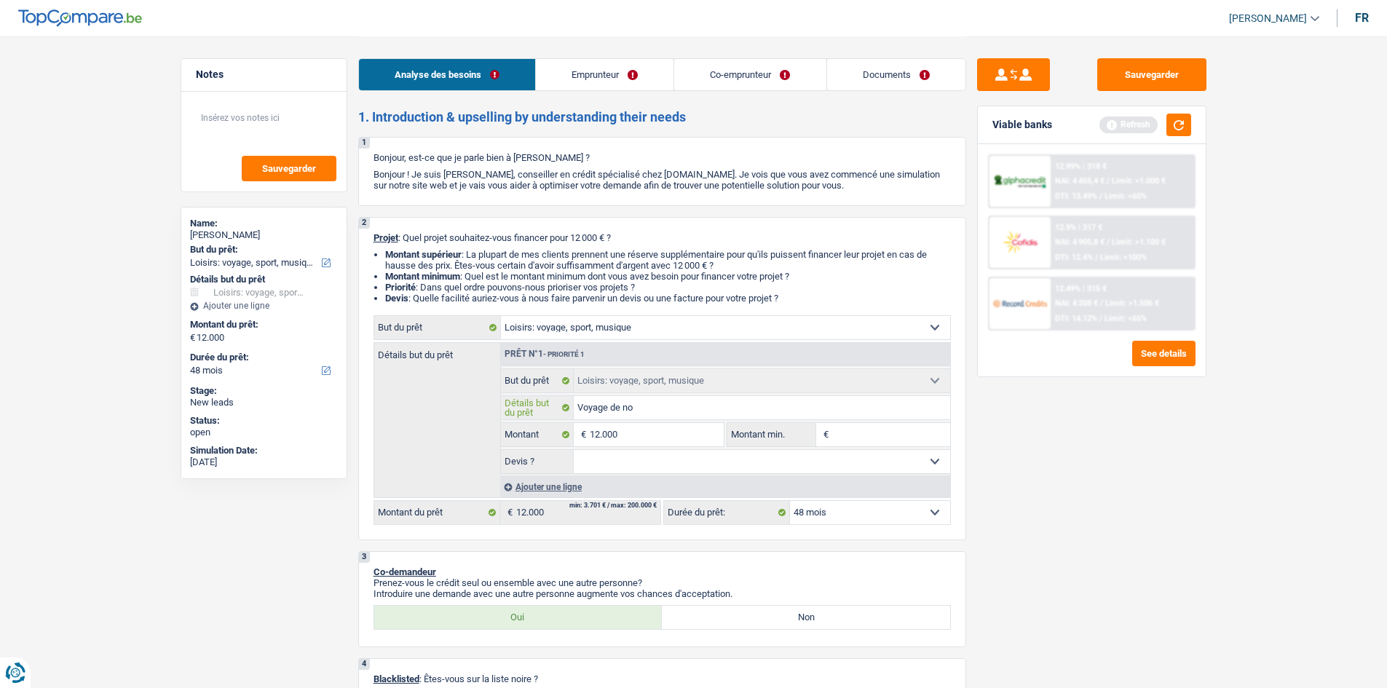
type input "Voyage de non"
type input "Voyage de no"
type input "Voyage de noc"
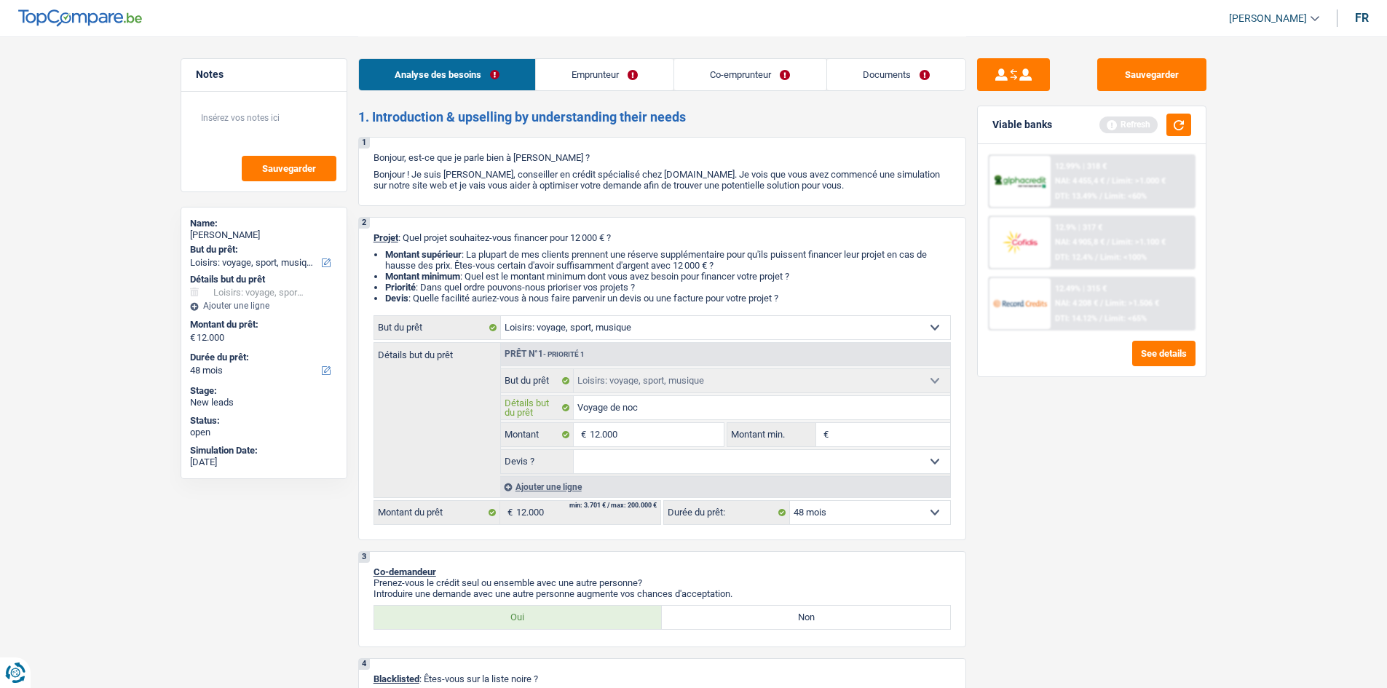
type input "Voyage de noc"
type input "Voyage de noce"
type input "Voyage de noces"
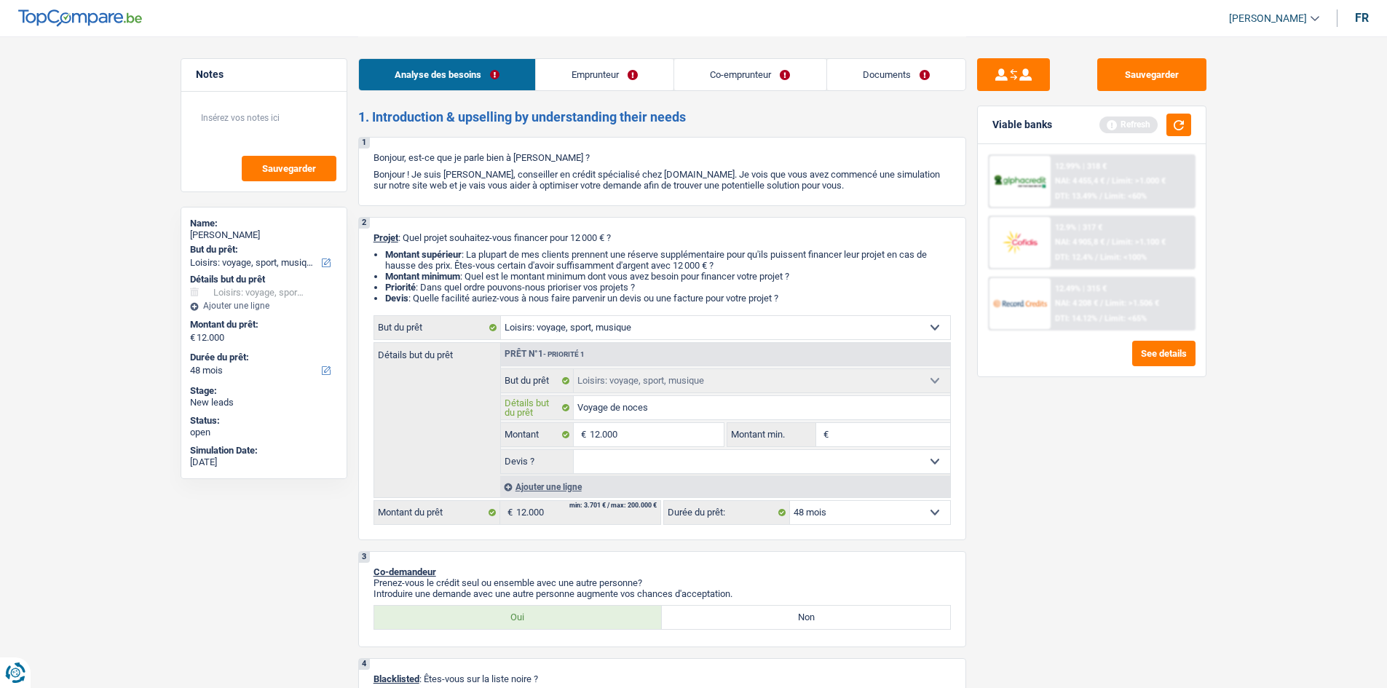
type input "Voyage de noces"
type input "Voyage de noces p"
type input "Voyage de noces [PERSON_NAME]"
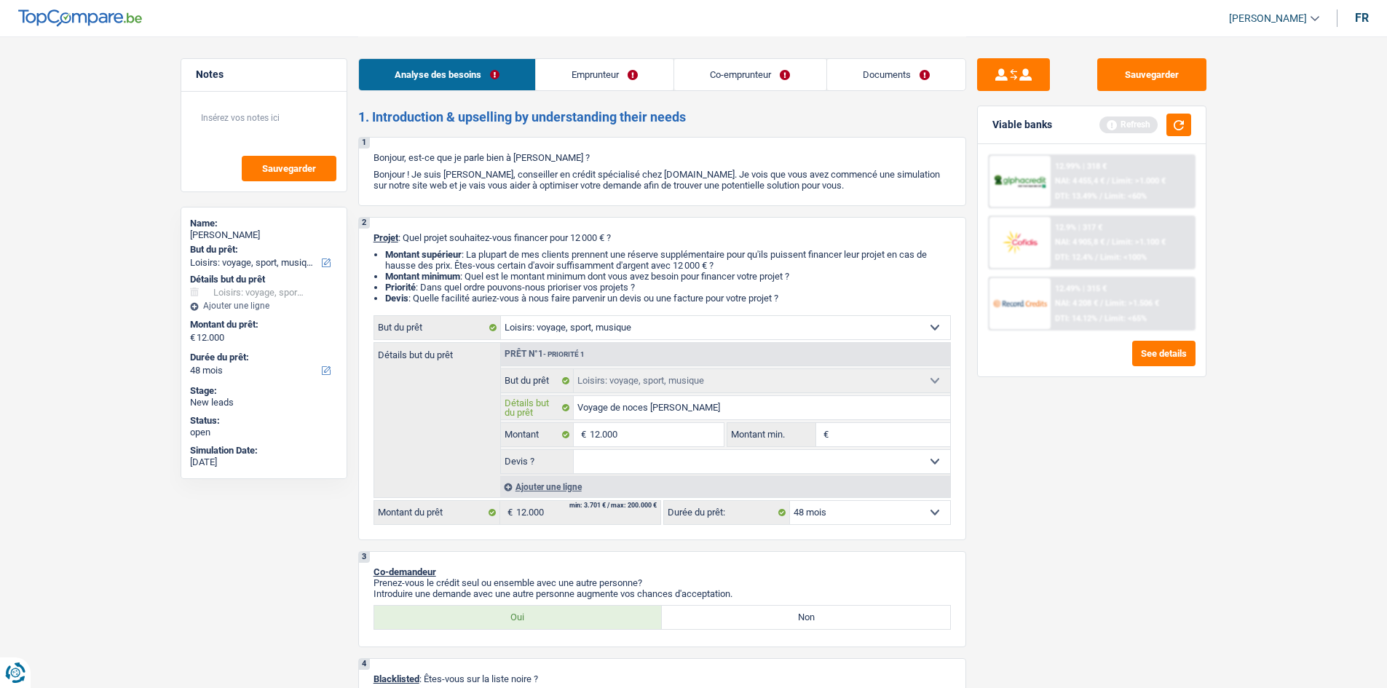
type input "Voyage de noces [PERSON_NAME]"
type input "Voyage de noces pour"
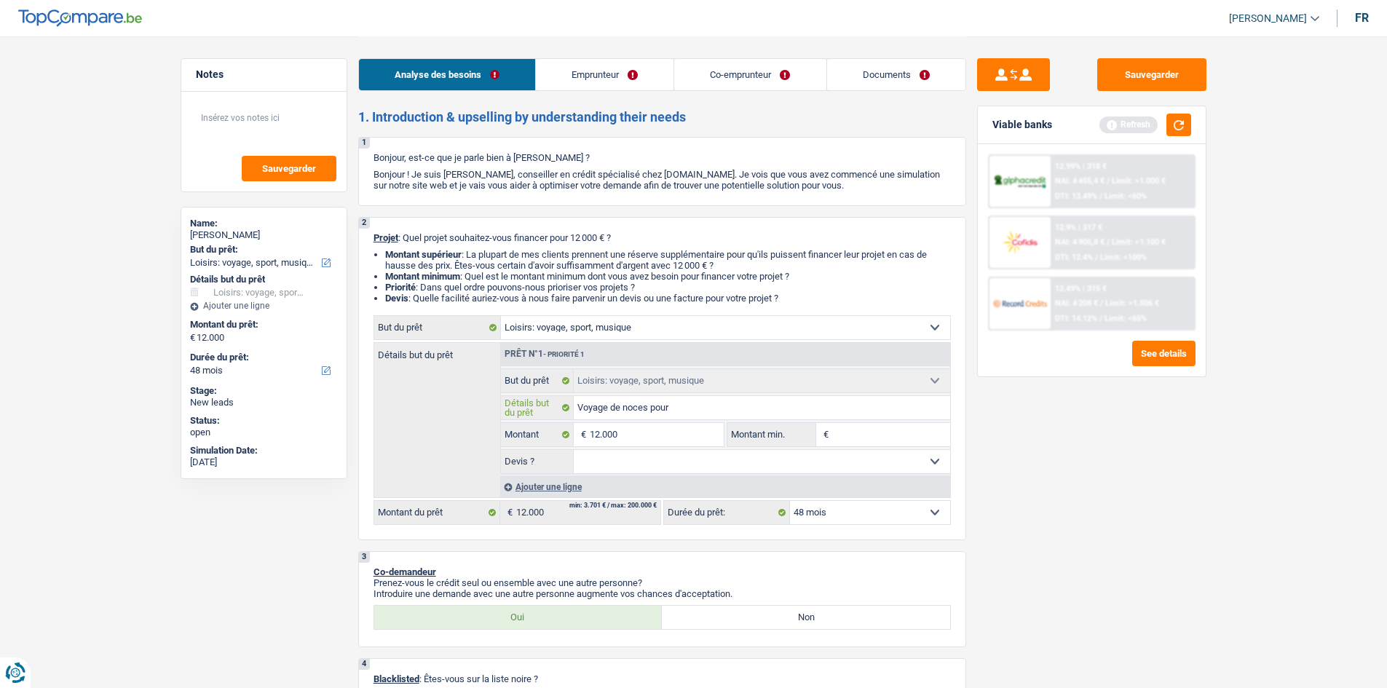
type input "Voyage de noces pour"
type input "Voyage de noces pour l"
type input "Voyage de noces pour le"
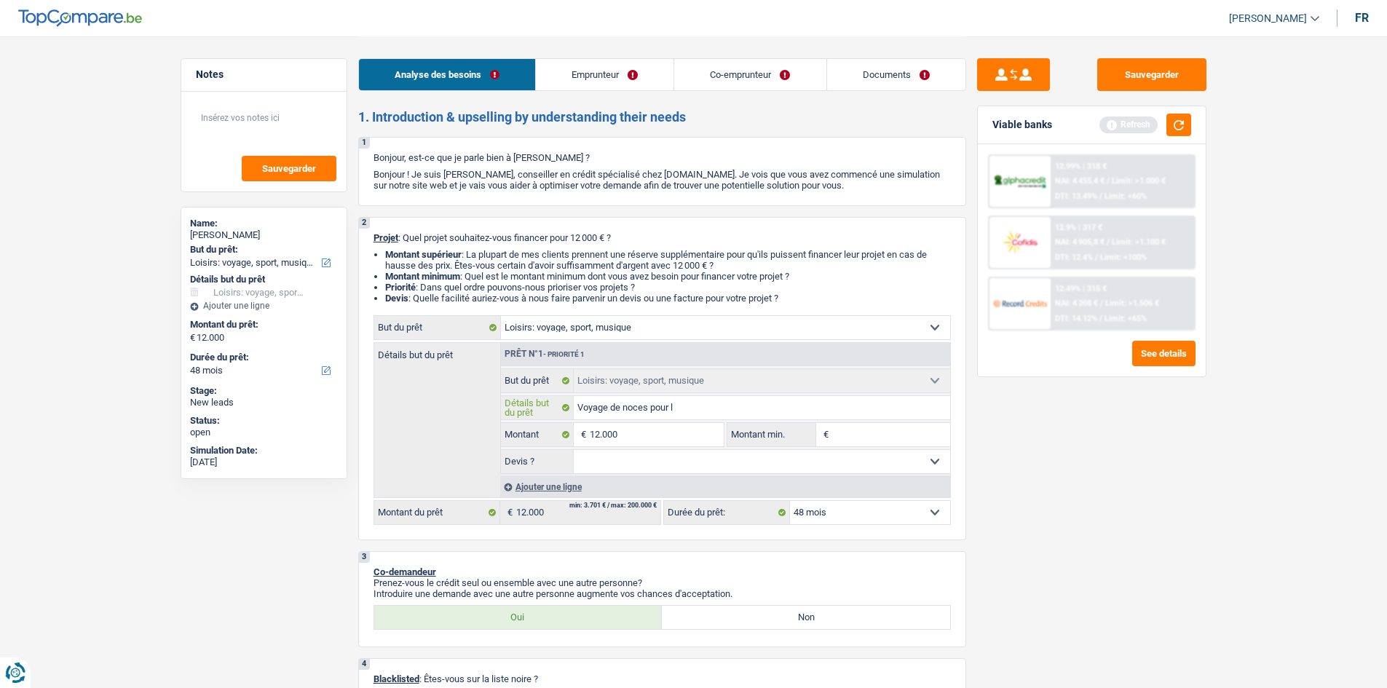
type input "Voyage de noces pour le"
type input "Voyage de noces pour les"
type input "Voyage de noces pour les 1"
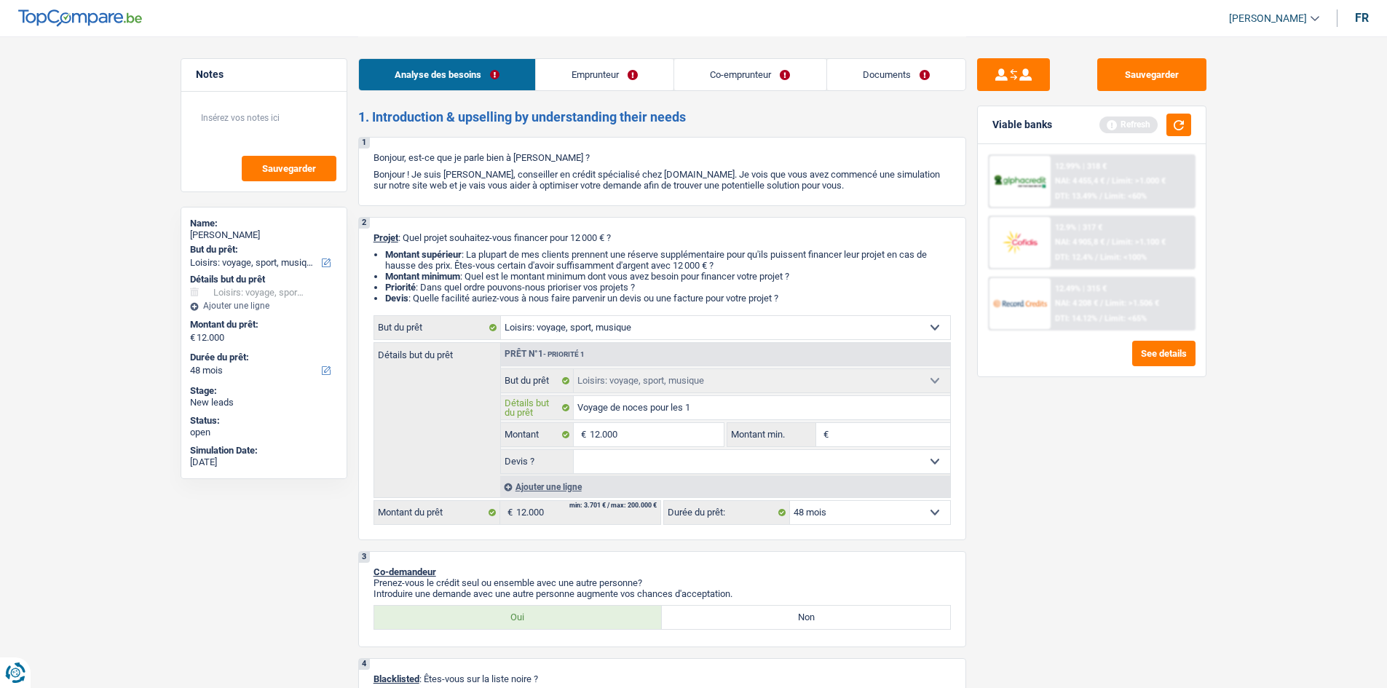
type input "Voyage de noces pour les 10"
type input "Voyage de noces pour les 10 a"
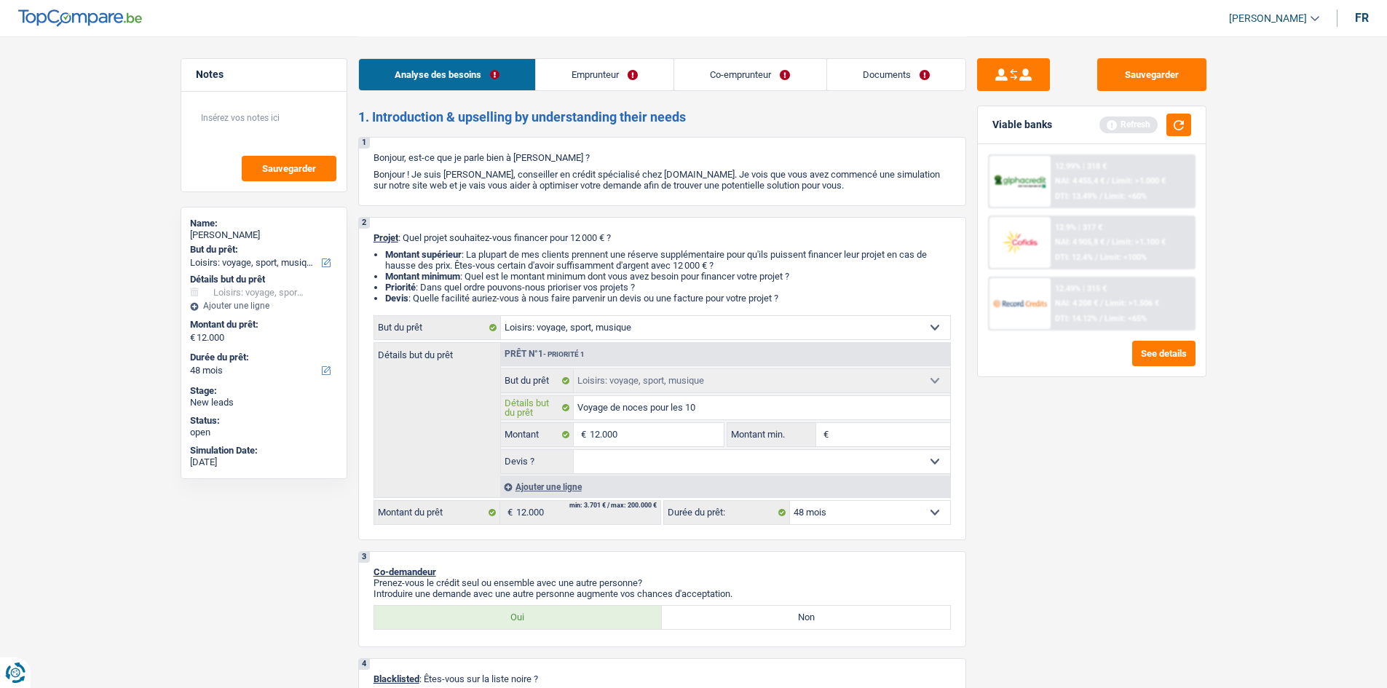
type input "Voyage de noces pour les 10 a"
type input "Voyage de noces pour les 10 an"
type input "Voyage de noces pour les 10 ans"
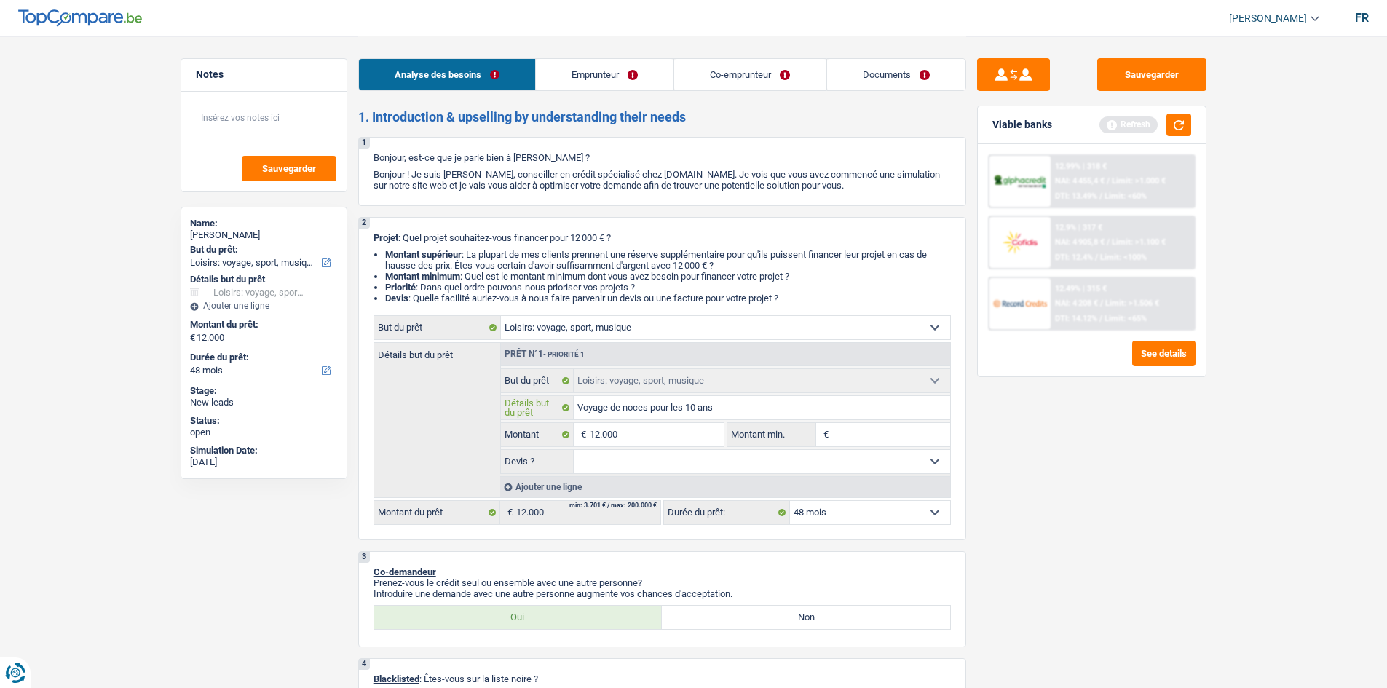
type input "Voyage de noces pour les 10 ans"
type input "Voyage de noces pour les 10 ans d"
type input "Voyage de noces pour les 10 ans de"
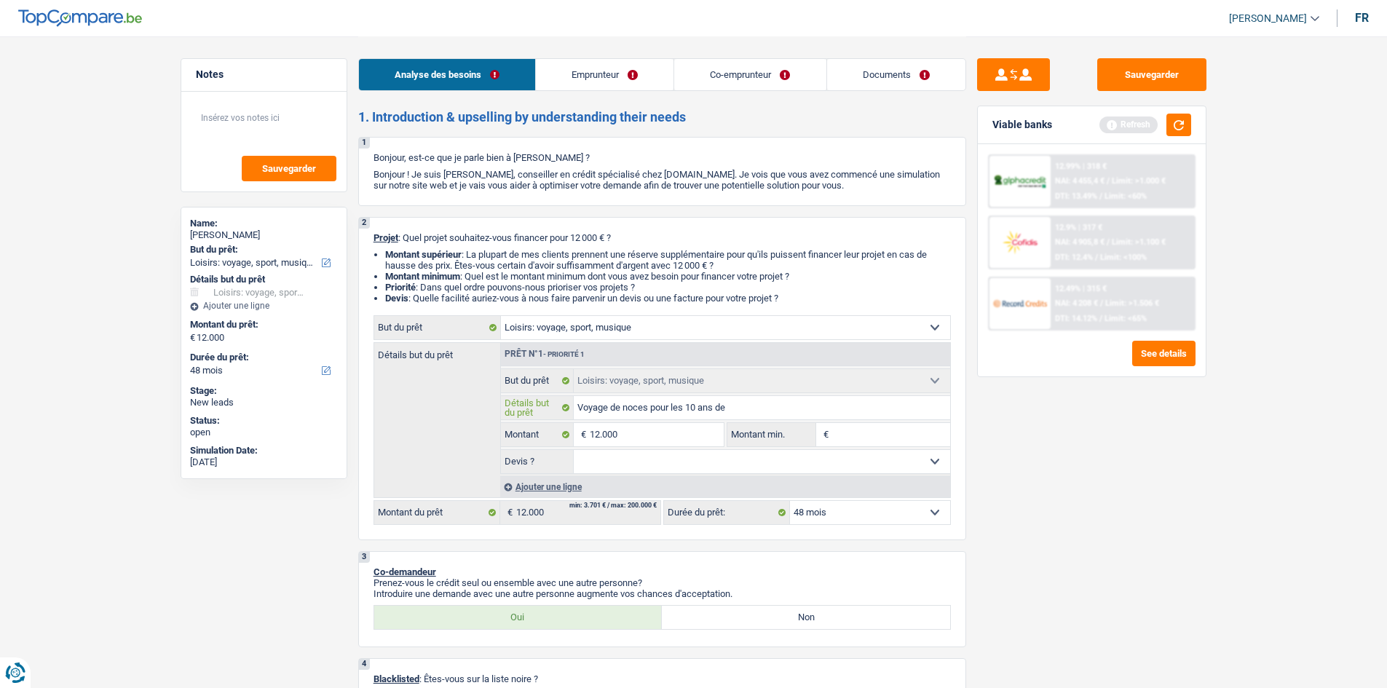
type input "Voyage de noces pour les 10 ans de"
type input "Voyage de noces pour les 10 ans de ma"
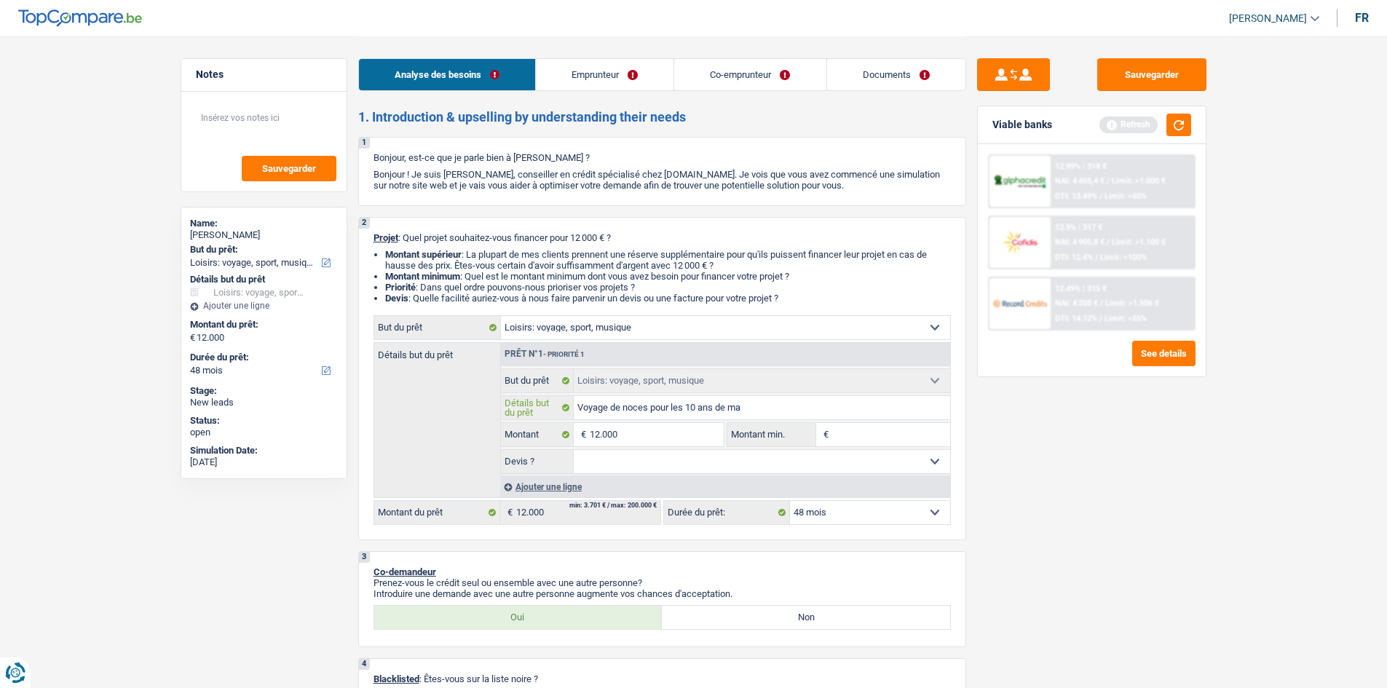
type input "Voyage de noces pour les 10 ans de mar"
type input "Voyage de noces pour les 10 ans de mari"
type input "Voyage de noces pour les 10 ans de [PERSON_NAME]"
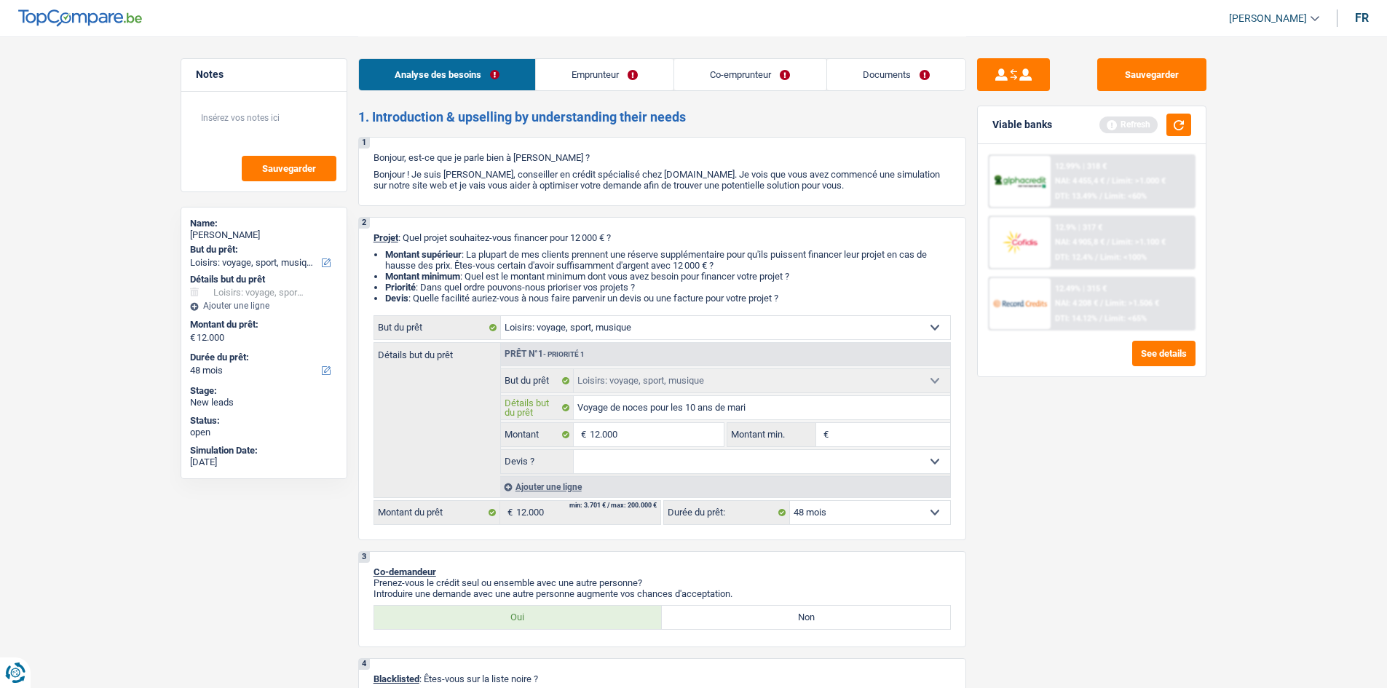
type input "Voyage de noces pour les 10 ans de [PERSON_NAME]"
type input "Voyage de noces pour les 10 ans de mariag"
type input "Voyage de noces pour les 10 ans de mariage"
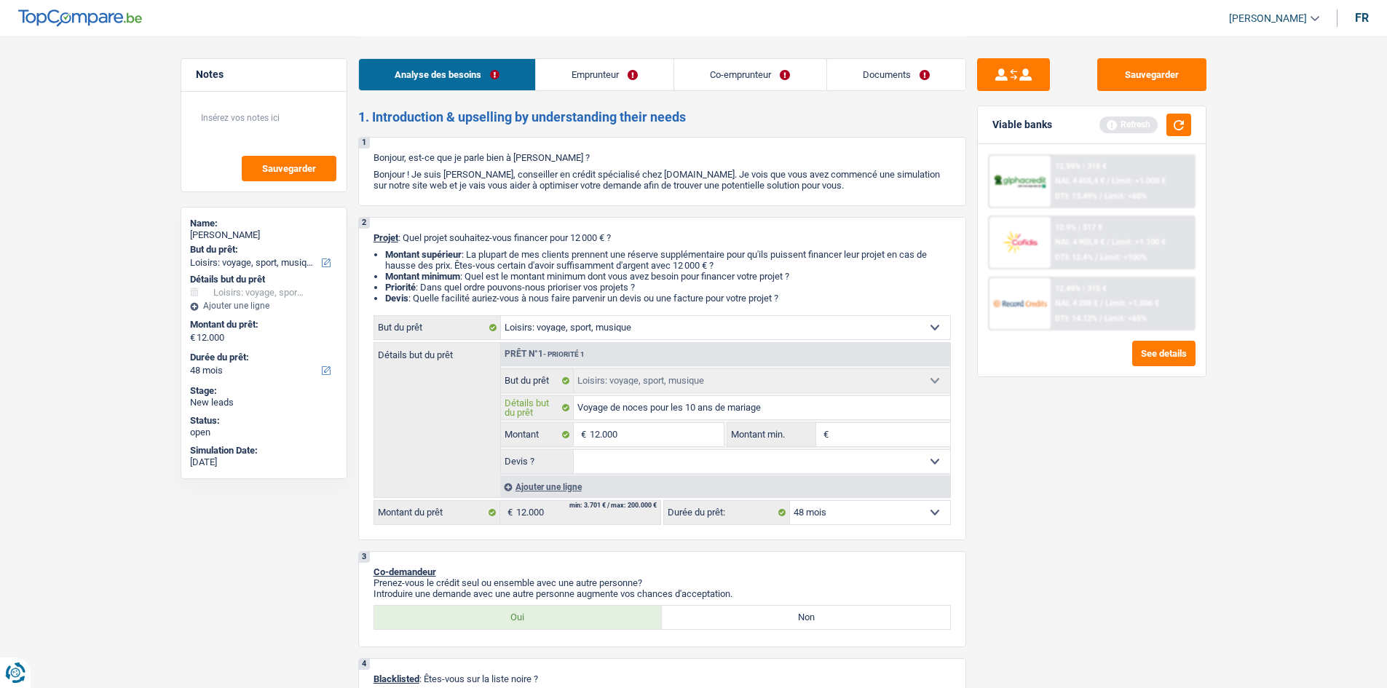
type input "Voyage de noces pour les 10 ans de mariage"
type input "Voyage de noces pour les 10 ans de mariage s"
type input "Voyage de noces pour les 10 ans de mariage"
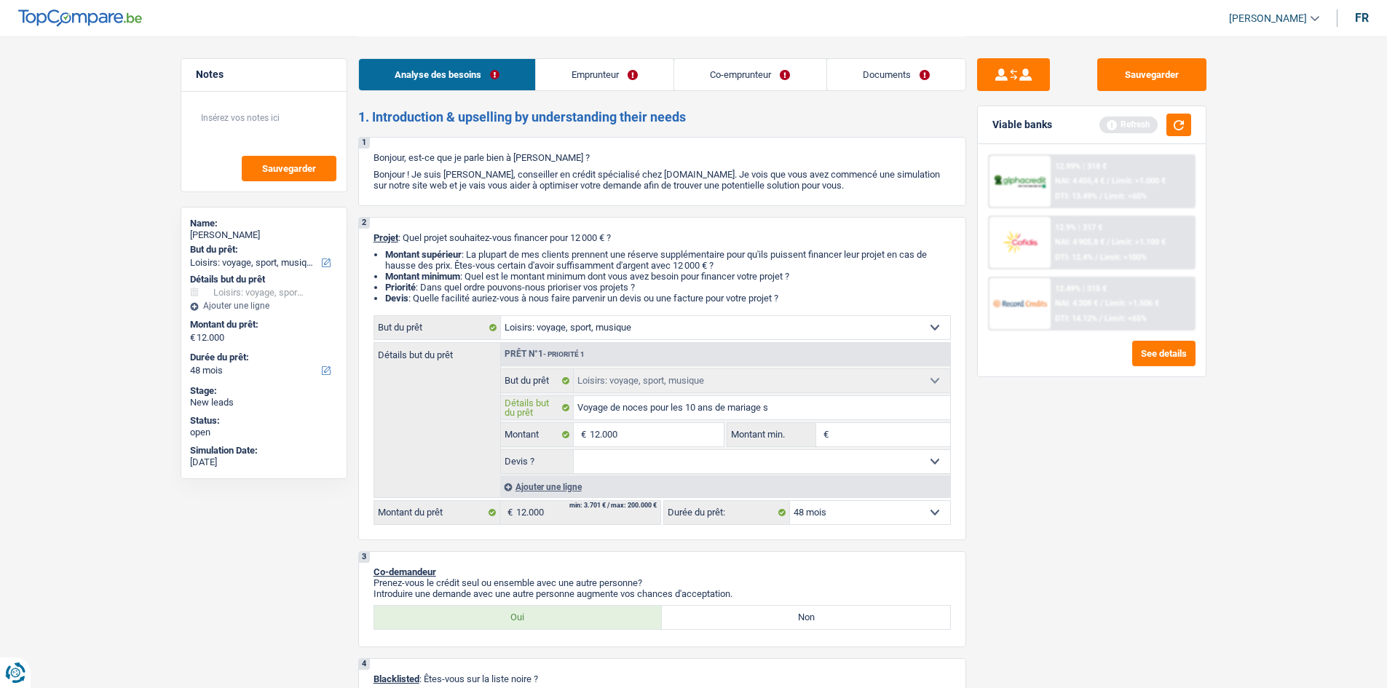
type input "Voyage de noces pour les 10 ans de mariage"
type input "Voyage de noces pour les 10 ans de mariages"
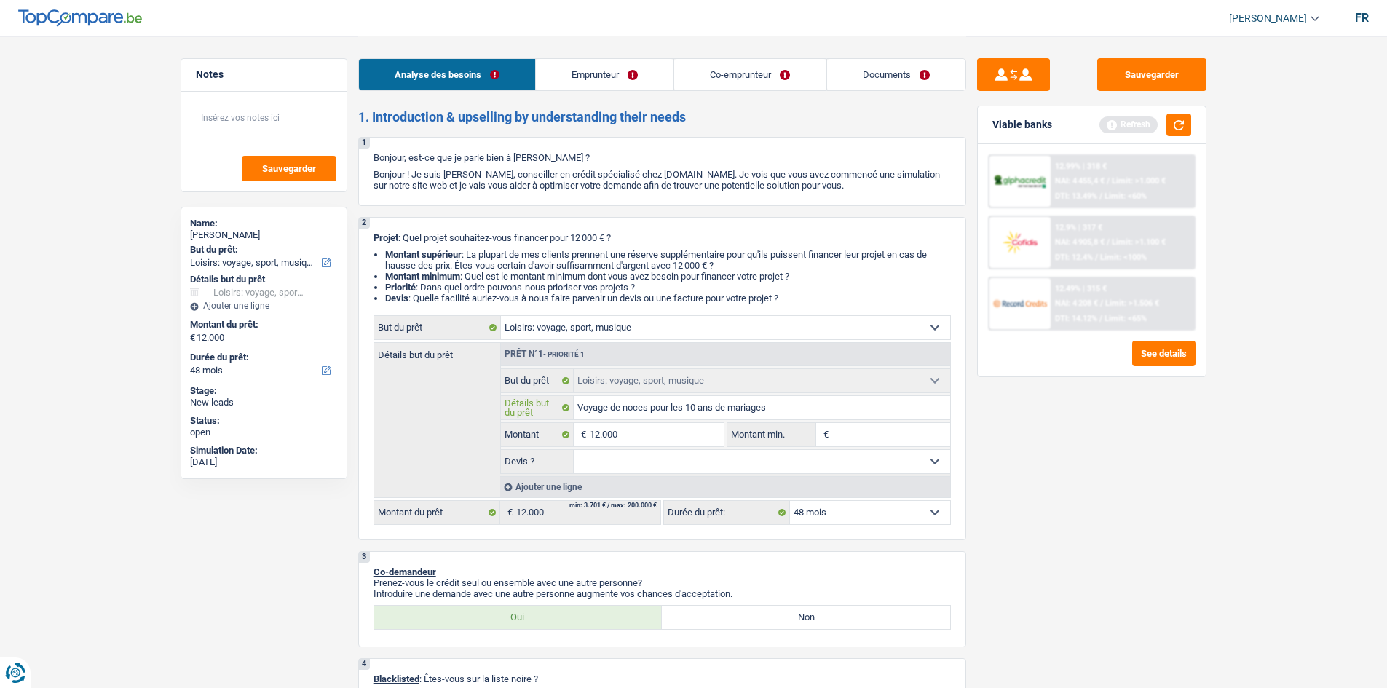
type input "Voyage de noces pour les 10 ans de mariages"
click at [676, 462] on select "Oui Non Non répondu Sélectionner une option" at bounding box center [762, 461] width 377 height 23
select select "yes"
click at [574, 450] on select "Oui Non Non répondu Sélectionner une option" at bounding box center [762, 461] width 377 height 23
select select "yes"
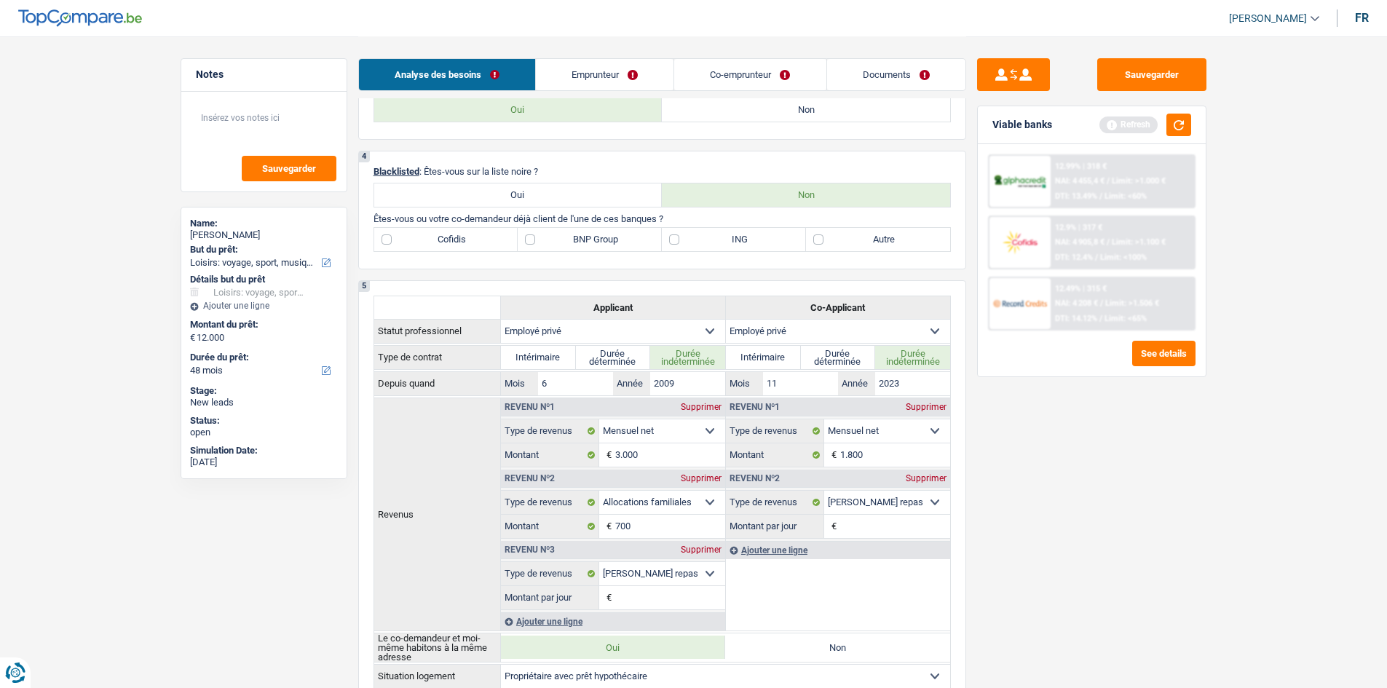
scroll to position [291, 0]
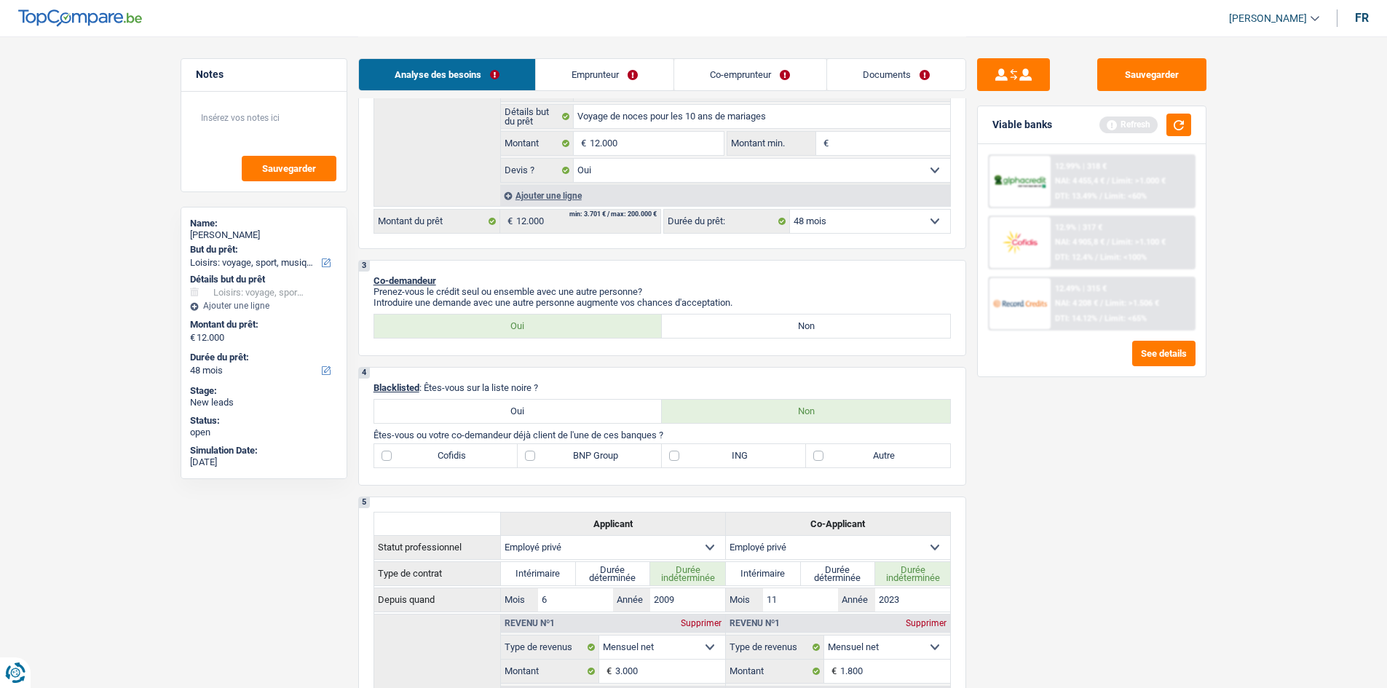
click at [592, 64] on link "Emprunteur" at bounding box center [605, 74] width 138 height 31
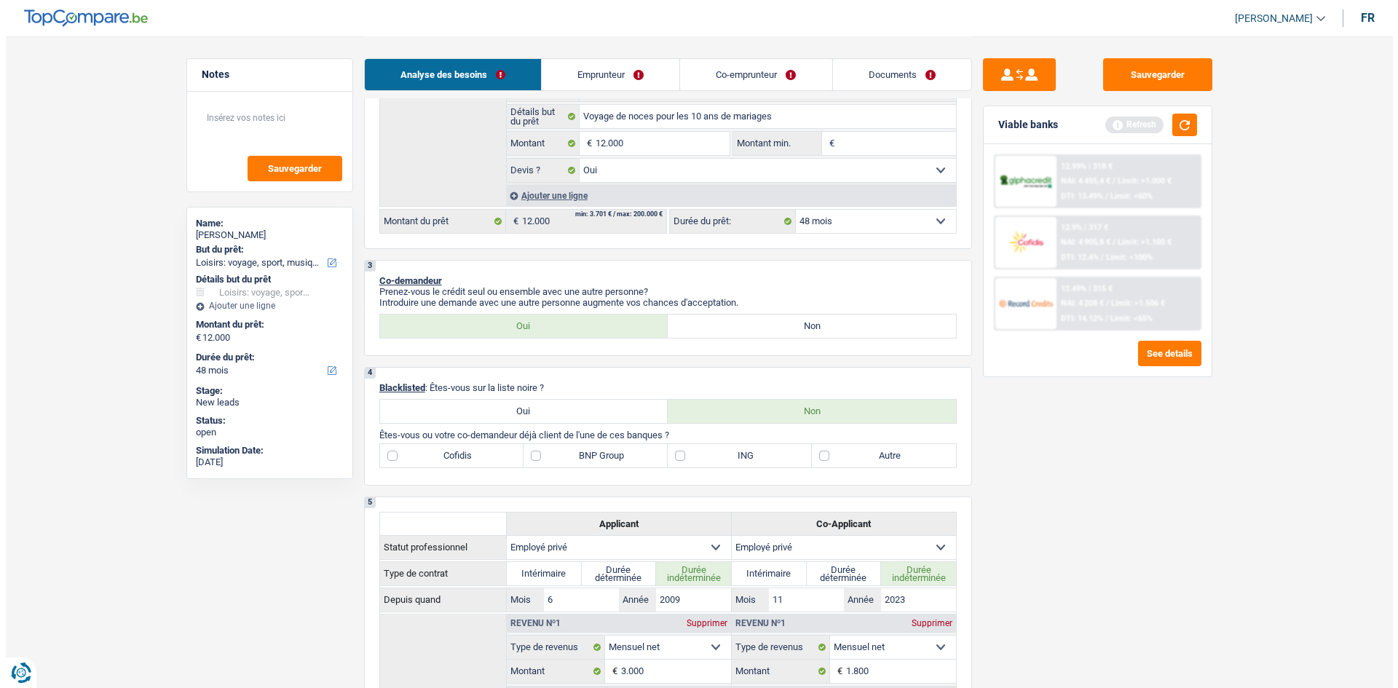
scroll to position [0, 0]
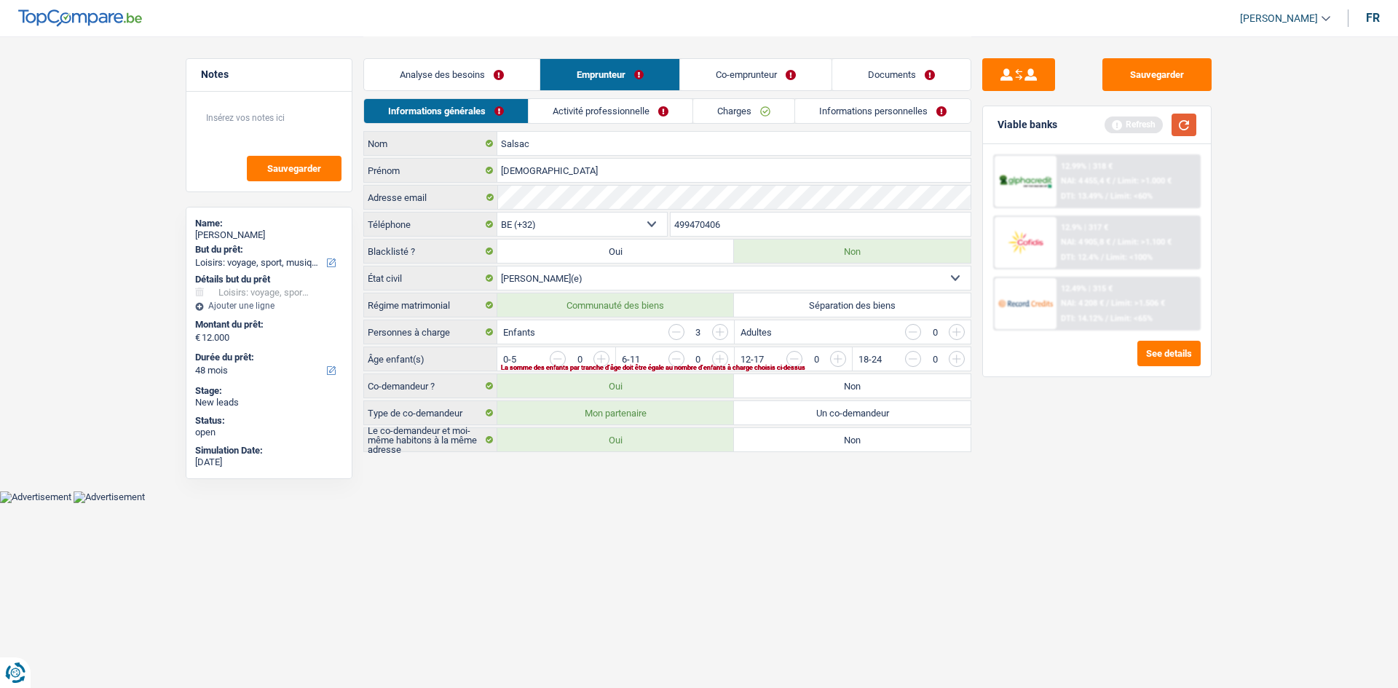
click at [1194, 129] on button "button" at bounding box center [1184, 125] width 25 height 23
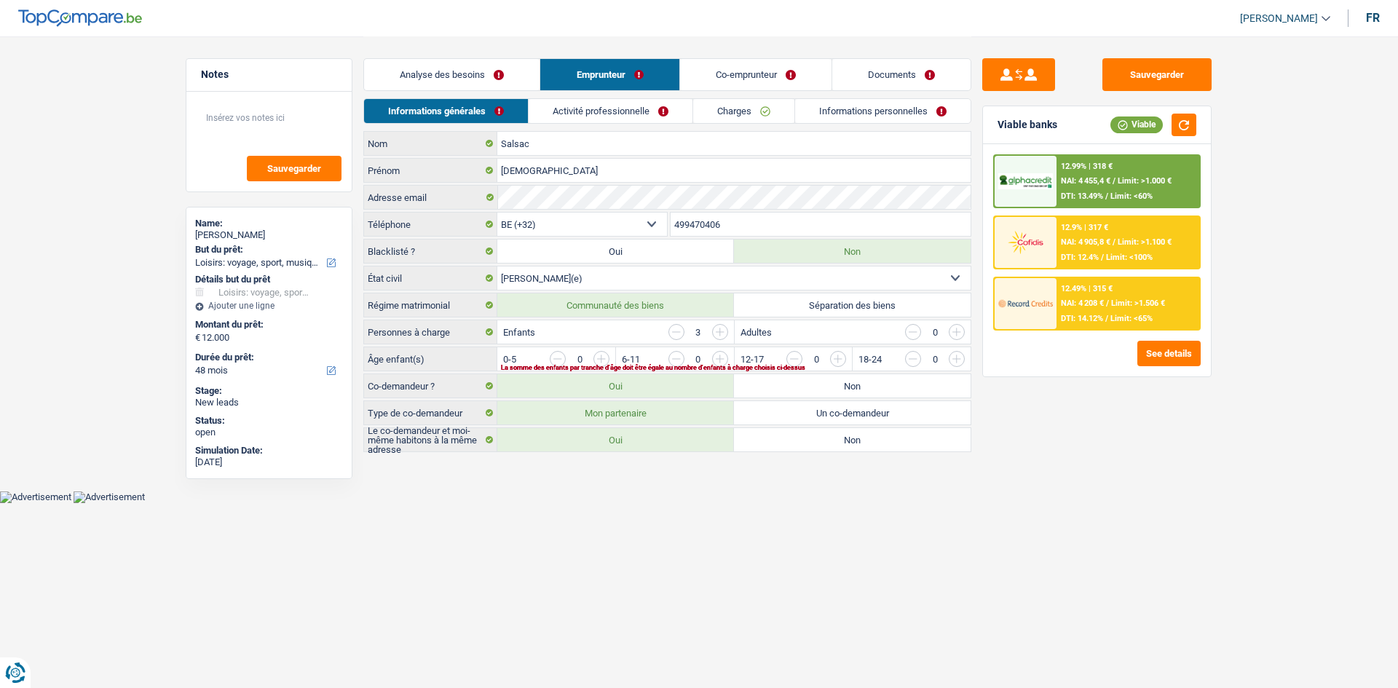
click at [710, 73] on link "Co-emprunteur" at bounding box center [755, 74] width 151 height 31
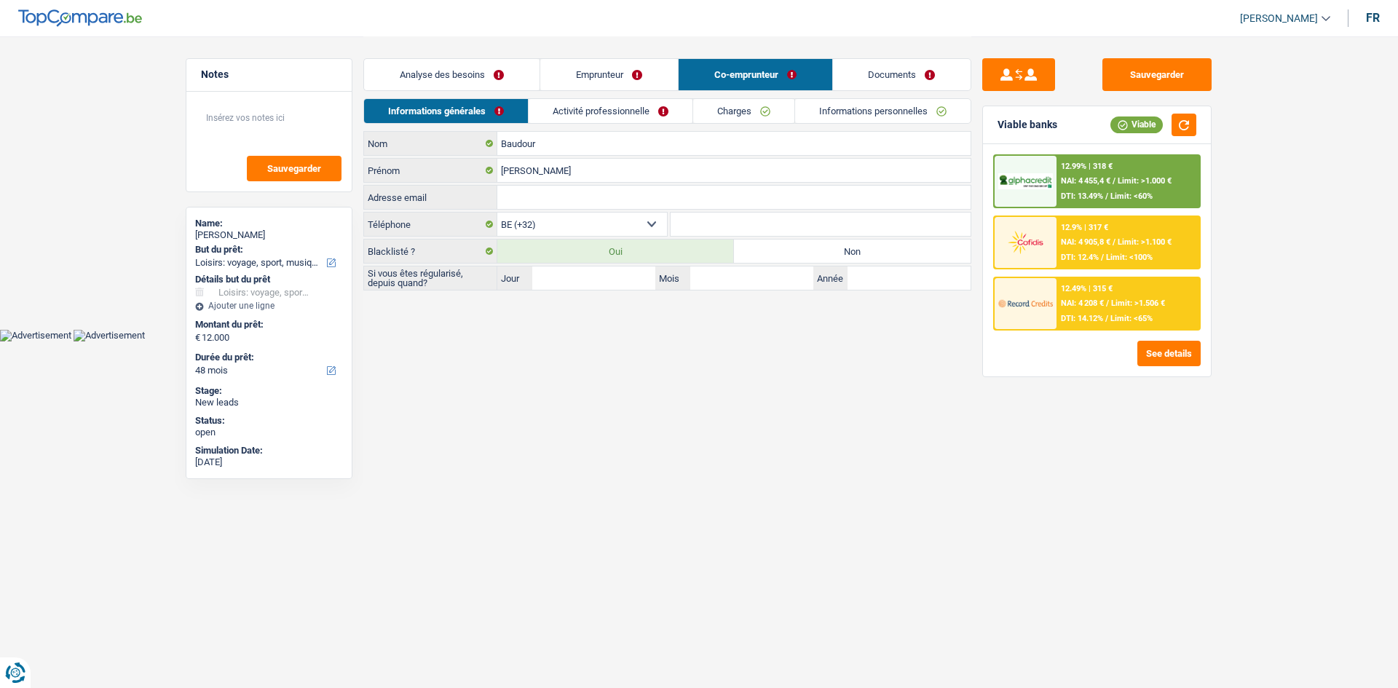
click at [764, 248] on label "Non" at bounding box center [852, 251] width 237 height 23
click at [764, 248] on input "Non" at bounding box center [852, 251] width 237 height 23
radio input "true"
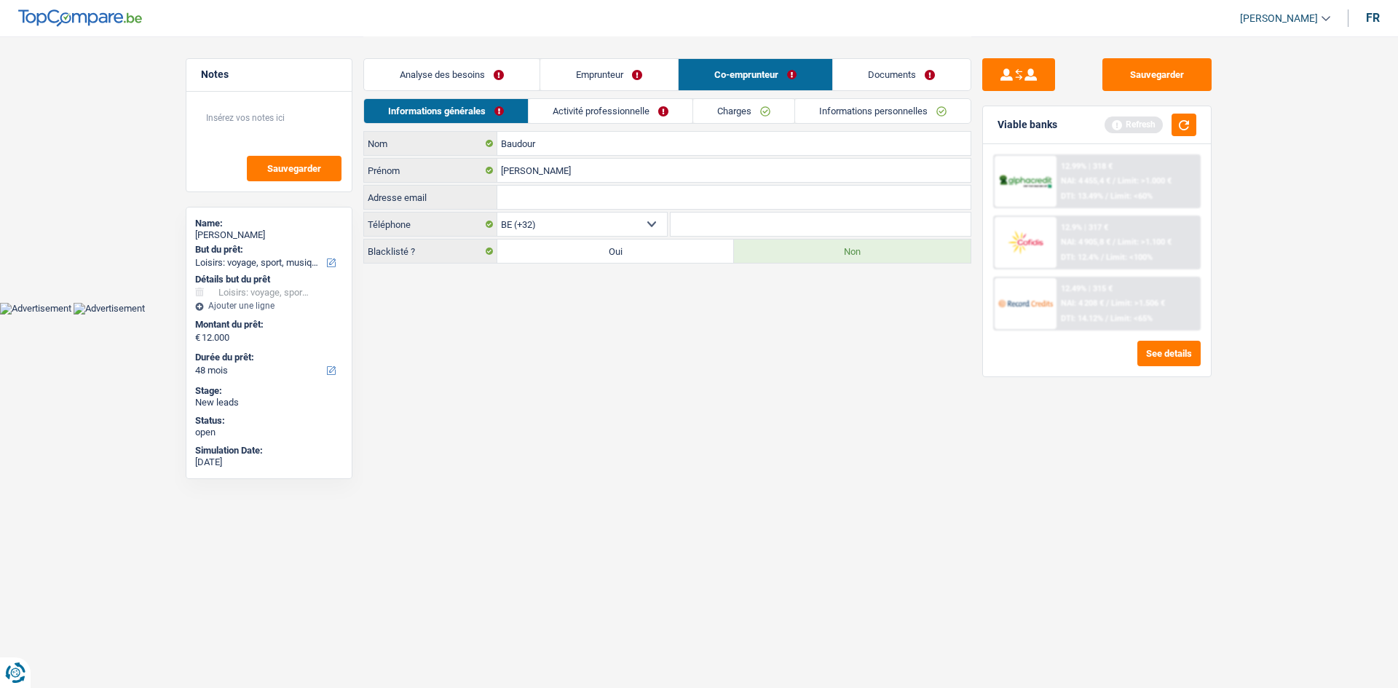
click at [713, 248] on label "Oui" at bounding box center [615, 251] width 237 height 23
click at [713, 248] on input "Oui" at bounding box center [615, 251] width 237 height 23
radio input "true"
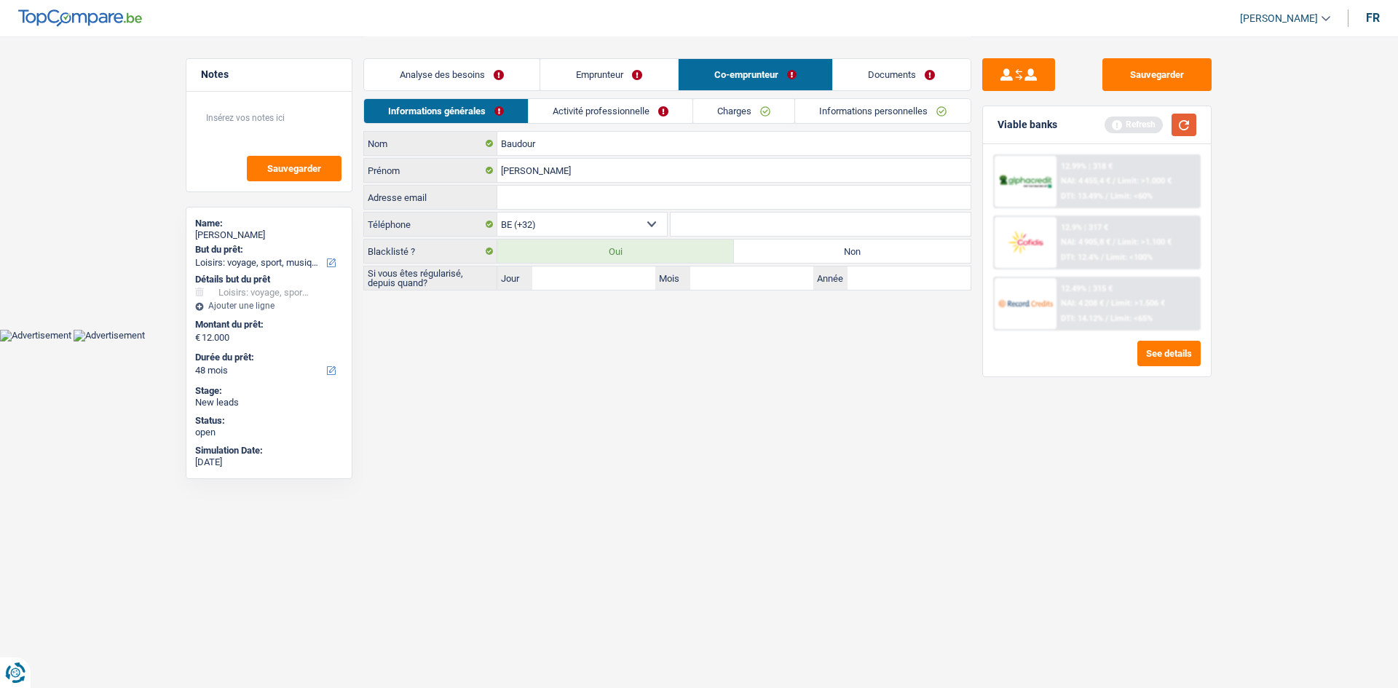
click at [1189, 126] on button "button" at bounding box center [1184, 125] width 25 height 23
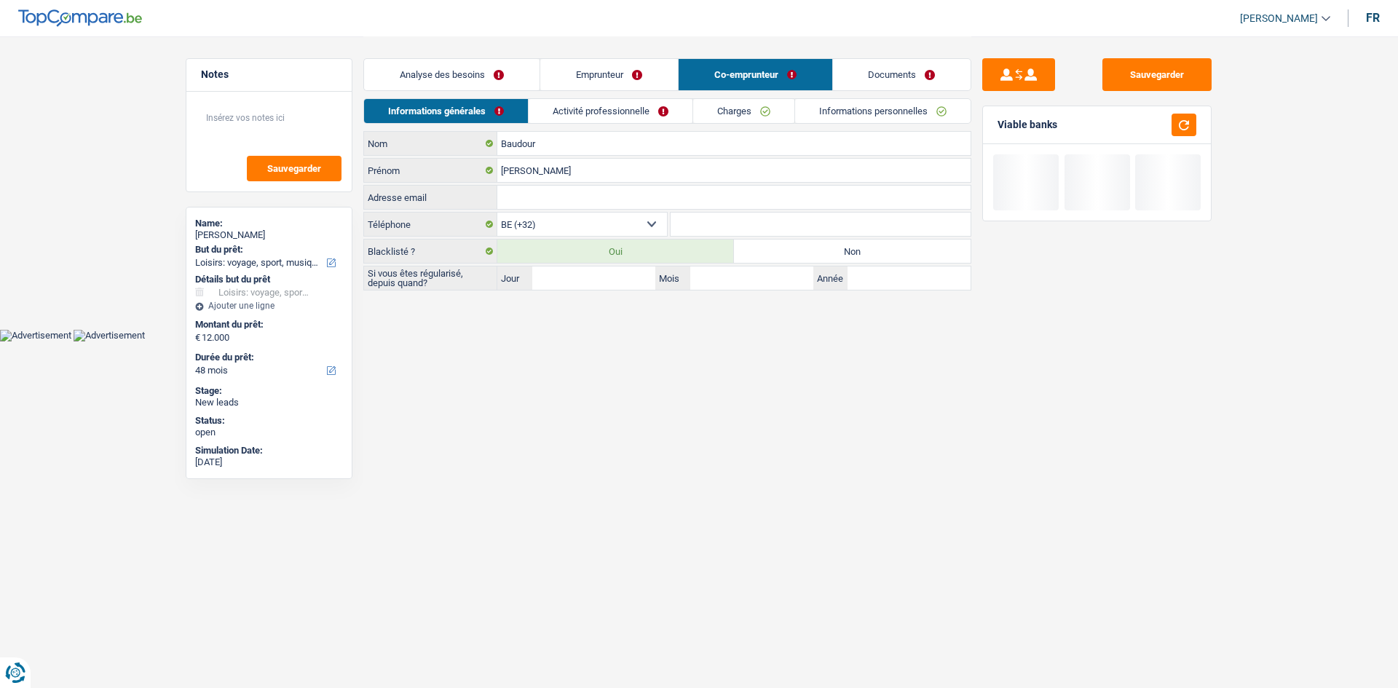
click at [637, 106] on link "Activité professionnelle" at bounding box center [611, 111] width 164 height 24
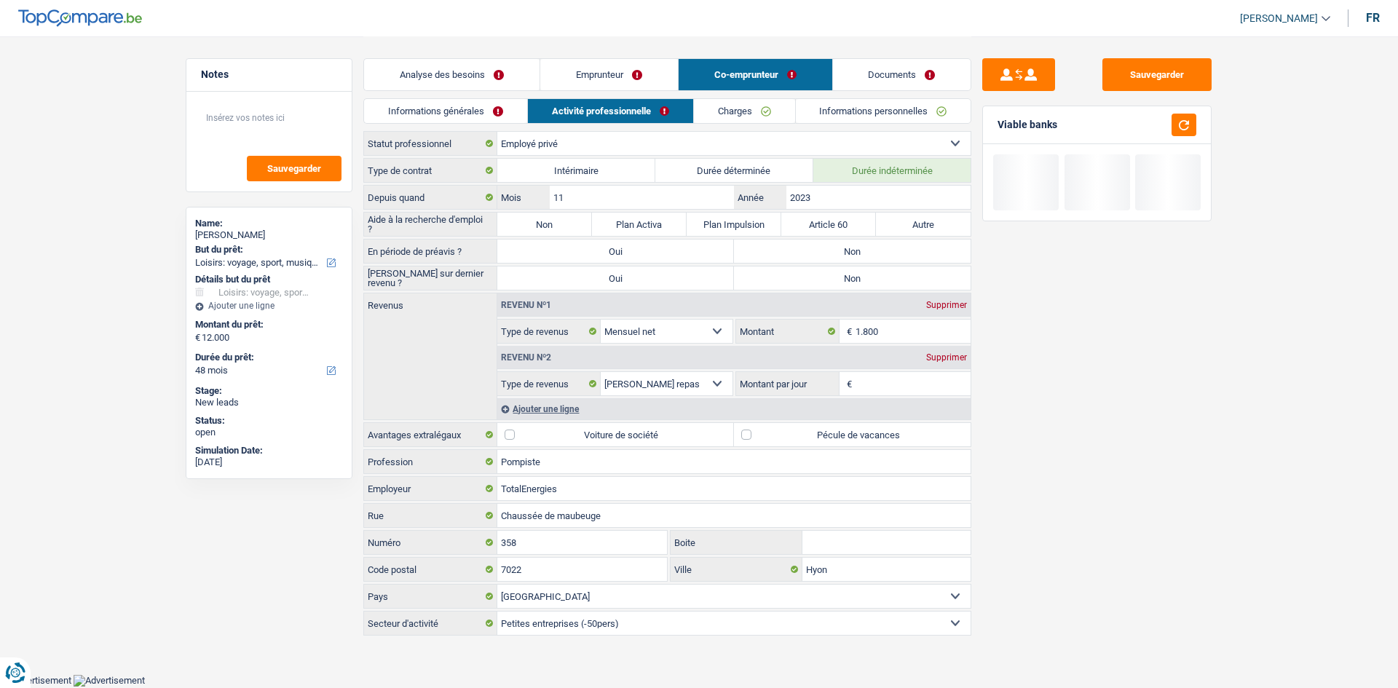
click at [711, 112] on link "Charges" at bounding box center [744, 111] width 101 height 24
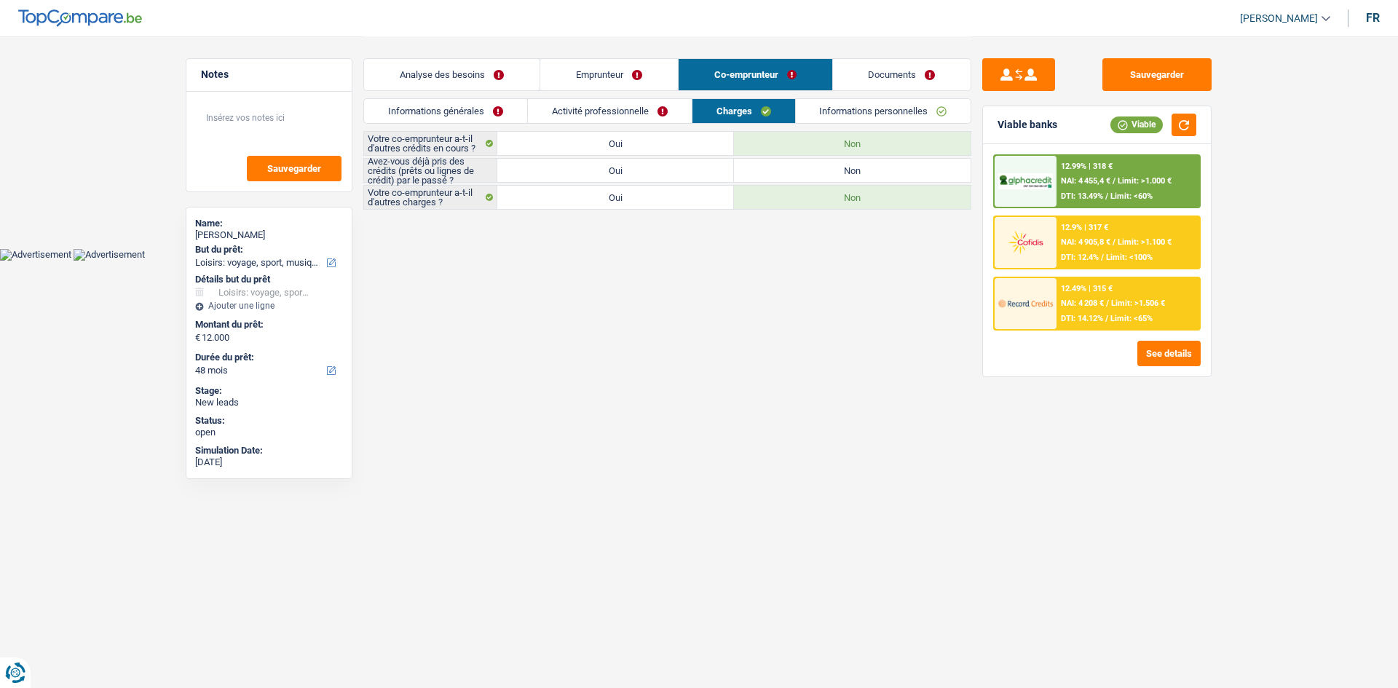
click at [693, 173] on label "Oui" at bounding box center [615, 170] width 237 height 23
click at [693, 173] on input "Oui" at bounding box center [615, 170] width 237 height 23
radio input "true"
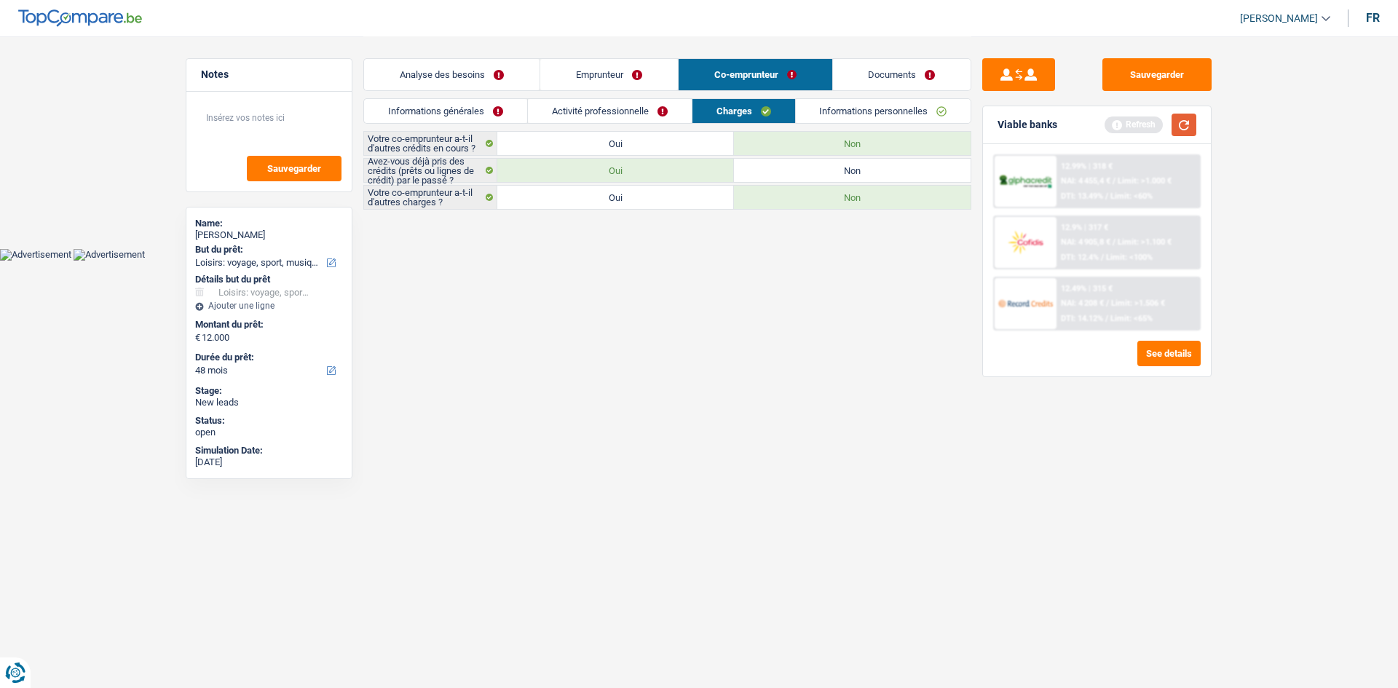
click at [1189, 129] on button "button" at bounding box center [1184, 125] width 25 height 23
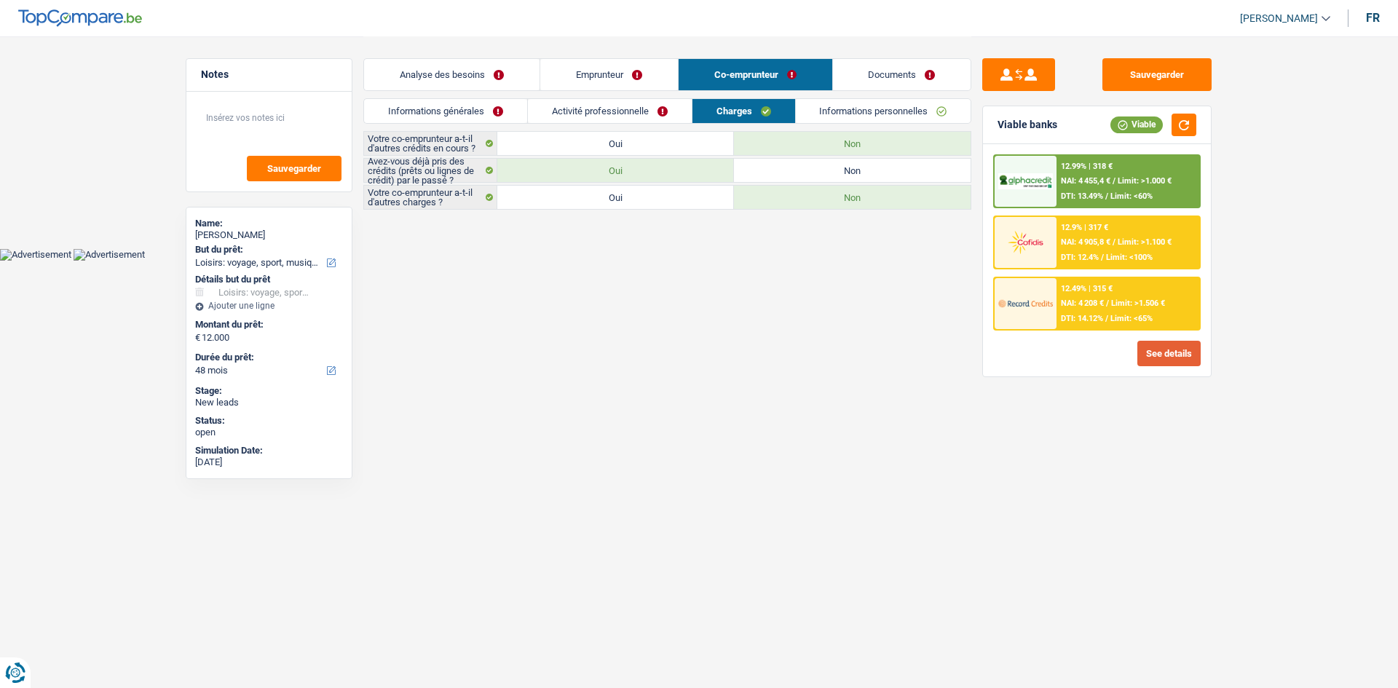
click at [1142, 355] on button "See details" at bounding box center [1169, 353] width 63 height 25
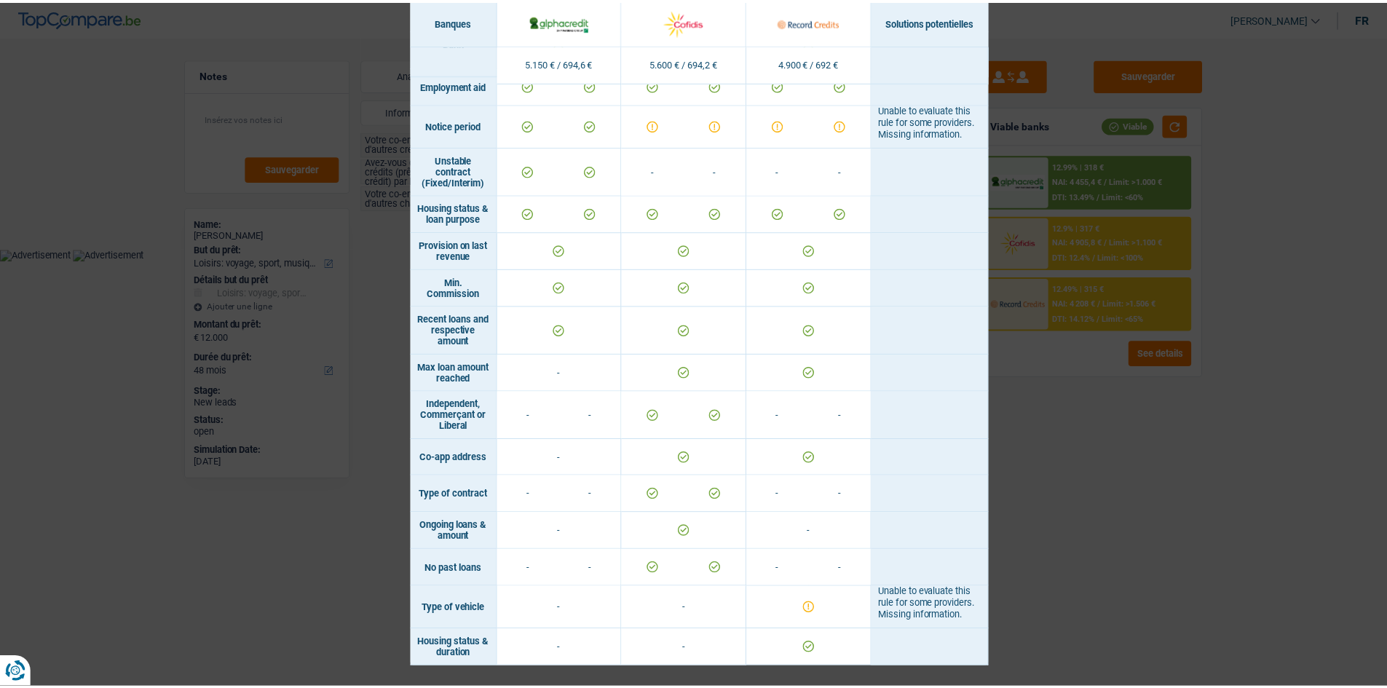
scroll to position [797, 0]
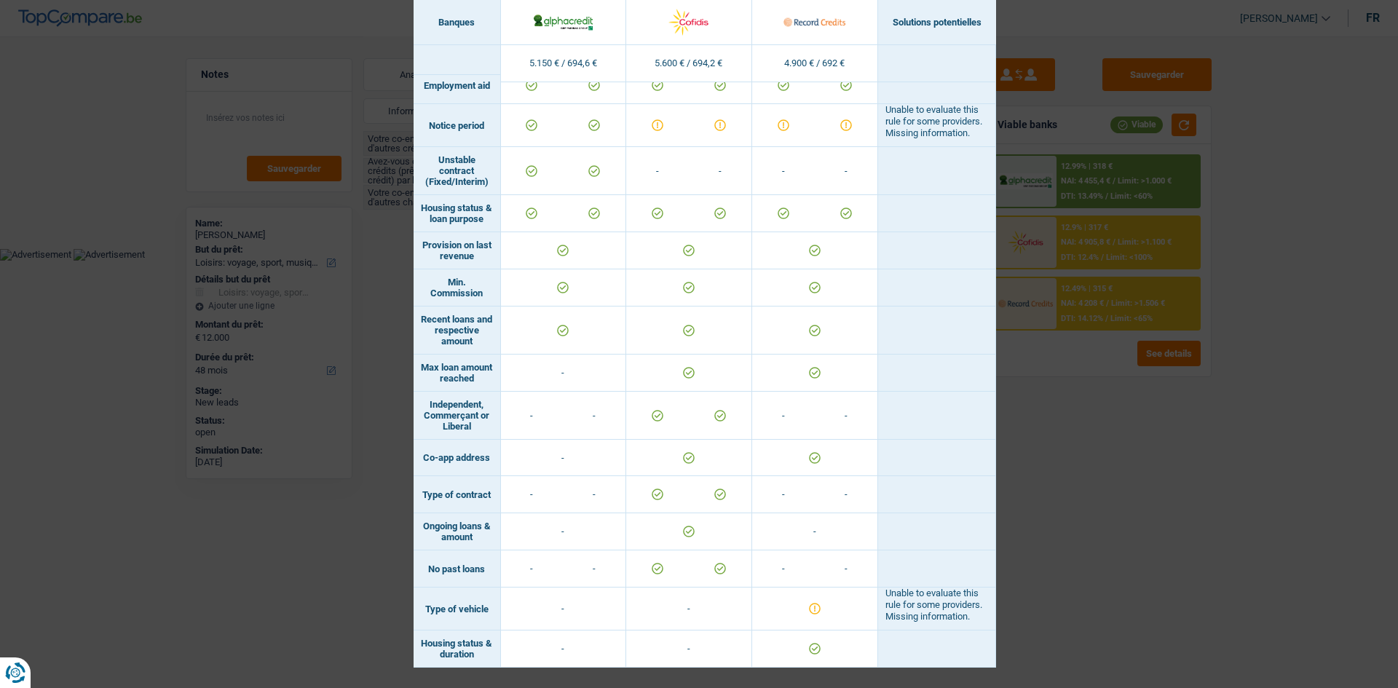
click at [1066, 401] on div "Banks conditions × Banques Solutions potentielles Revenus / Charges 5.150 € / 6…" at bounding box center [699, 344] width 1398 height 688
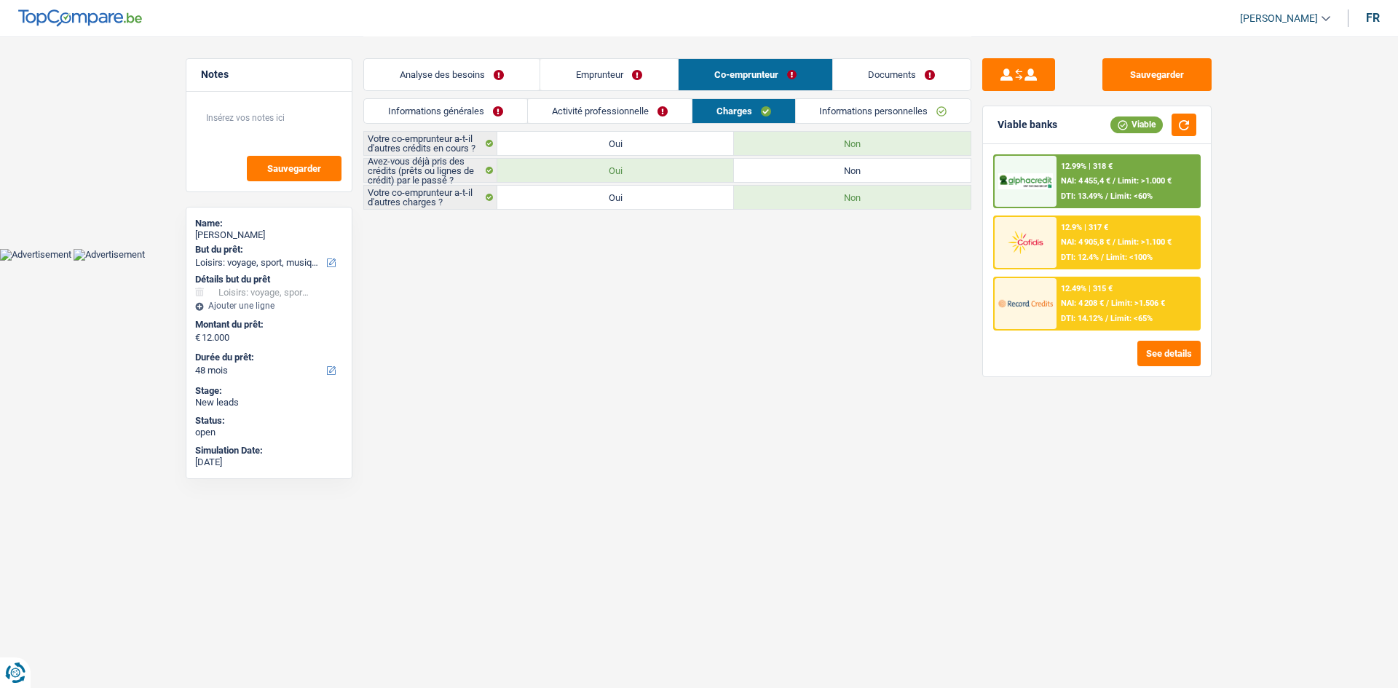
click at [615, 98] on li "Activité professionnelle" at bounding box center [609, 110] width 165 height 25
click at [610, 119] on link "Activité professionnelle" at bounding box center [610, 111] width 164 height 24
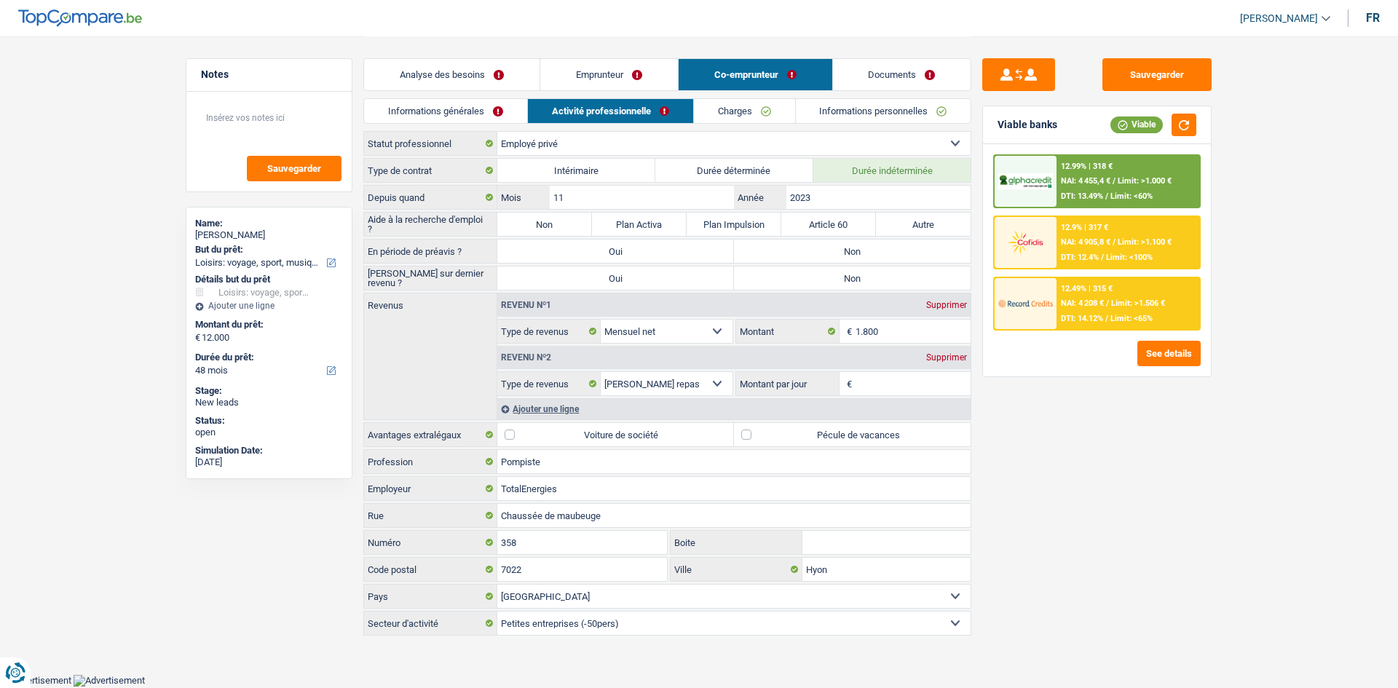
click at [577, 71] on link "Emprunteur" at bounding box center [609, 74] width 138 height 31
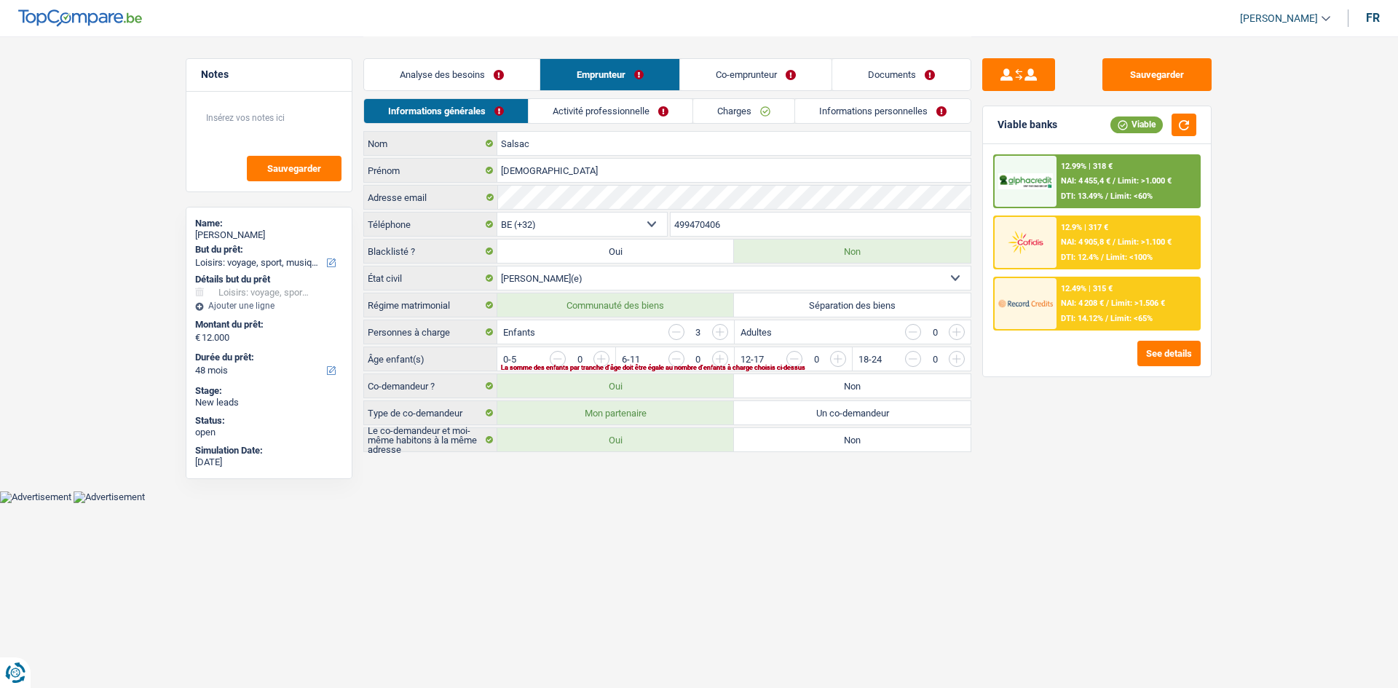
click at [597, 115] on link "Activité professionnelle" at bounding box center [611, 111] width 164 height 24
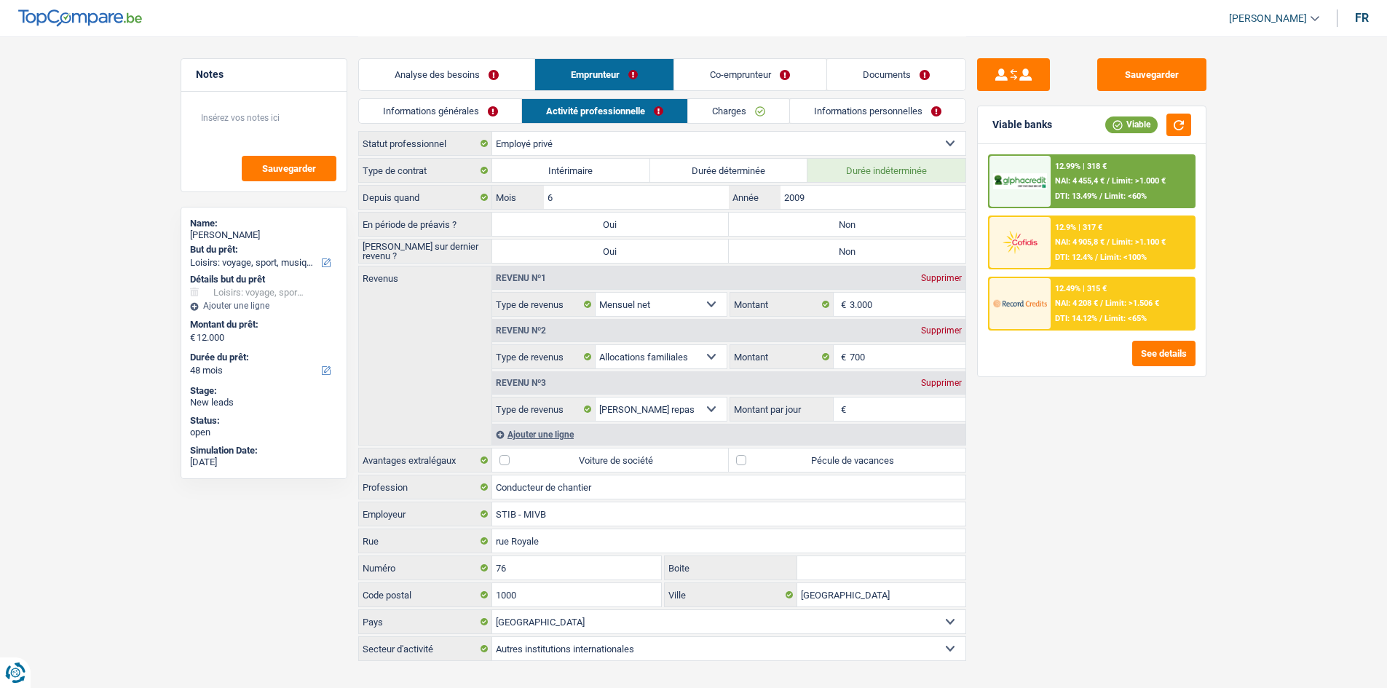
click at [742, 111] on link "Charges" at bounding box center [738, 111] width 101 height 24
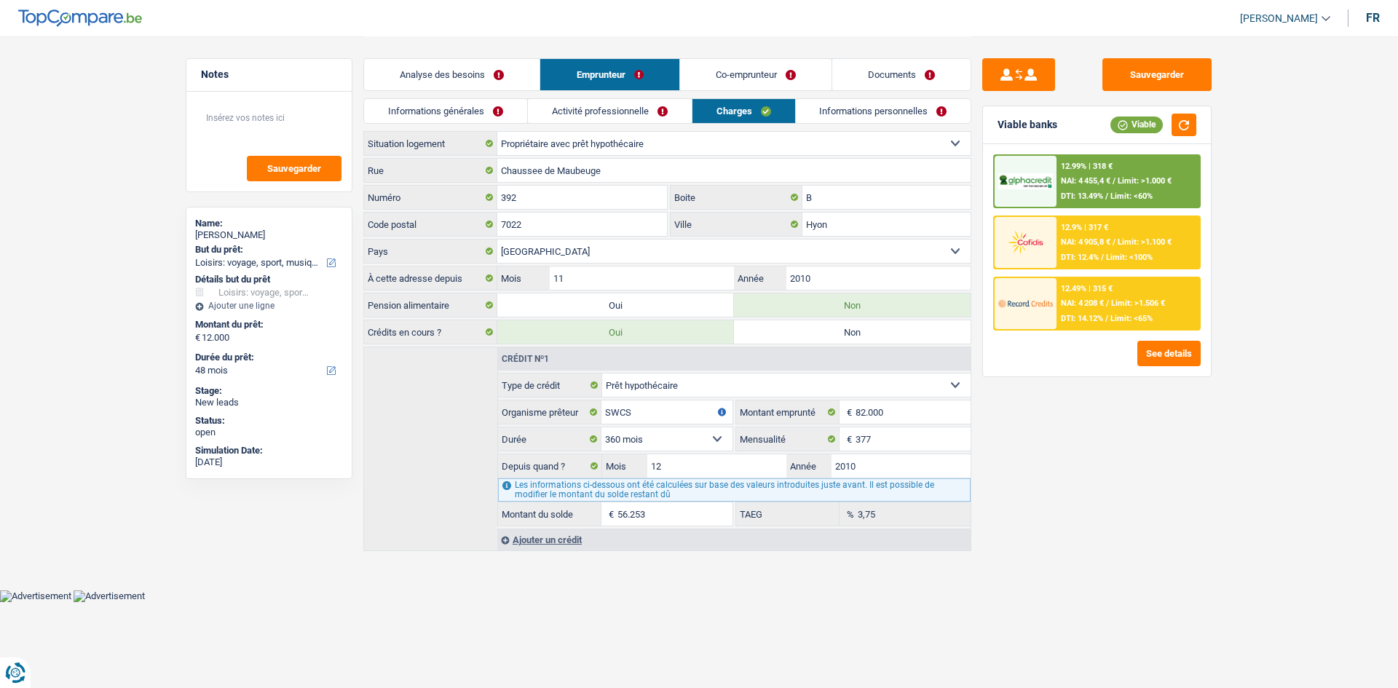
click at [873, 117] on link "Informations personnelles" at bounding box center [884, 111] width 176 height 24
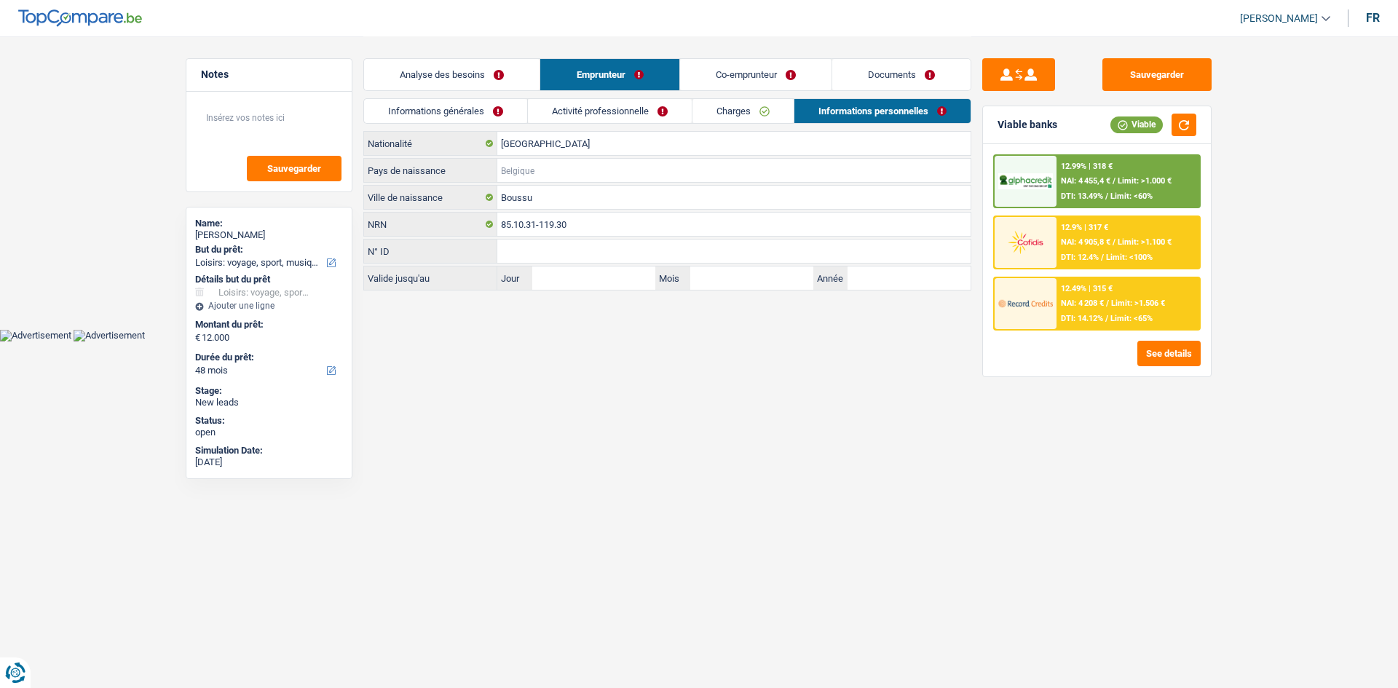
click at [530, 163] on input "Pays de naissance" at bounding box center [733, 170] width 473 height 23
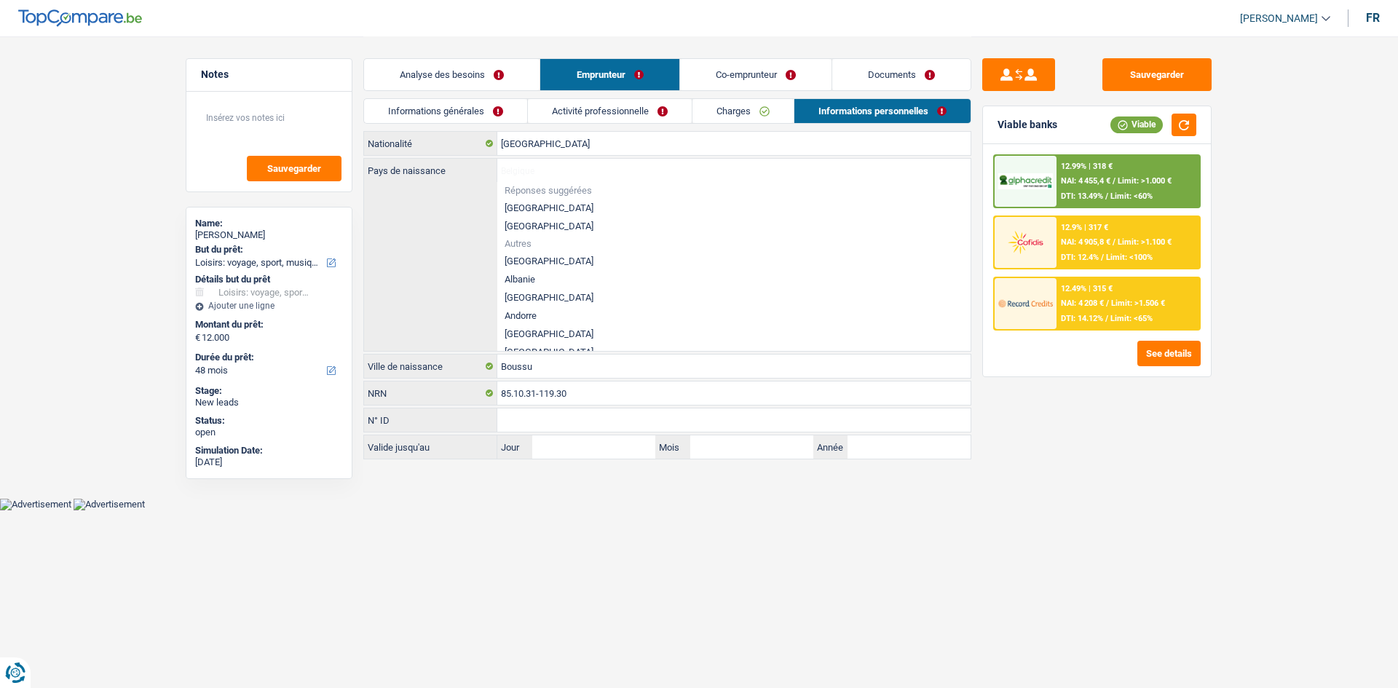
click at [535, 209] on li "[GEOGRAPHIC_DATA]" at bounding box center [733, 208] width 473 height 18
type input "[GEOGRAPHIC_DATA]"
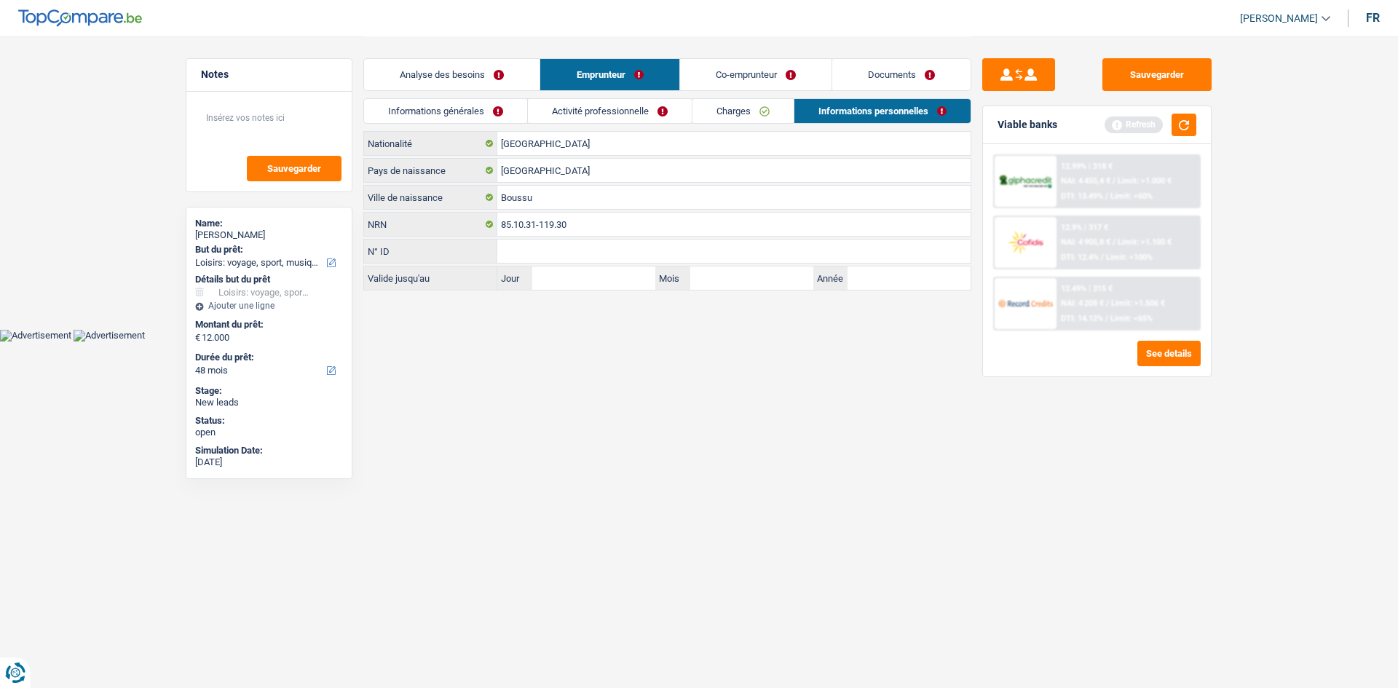
click at [730, 114] on link "Charges" at bounding box center [743, 111] width 101 height 24
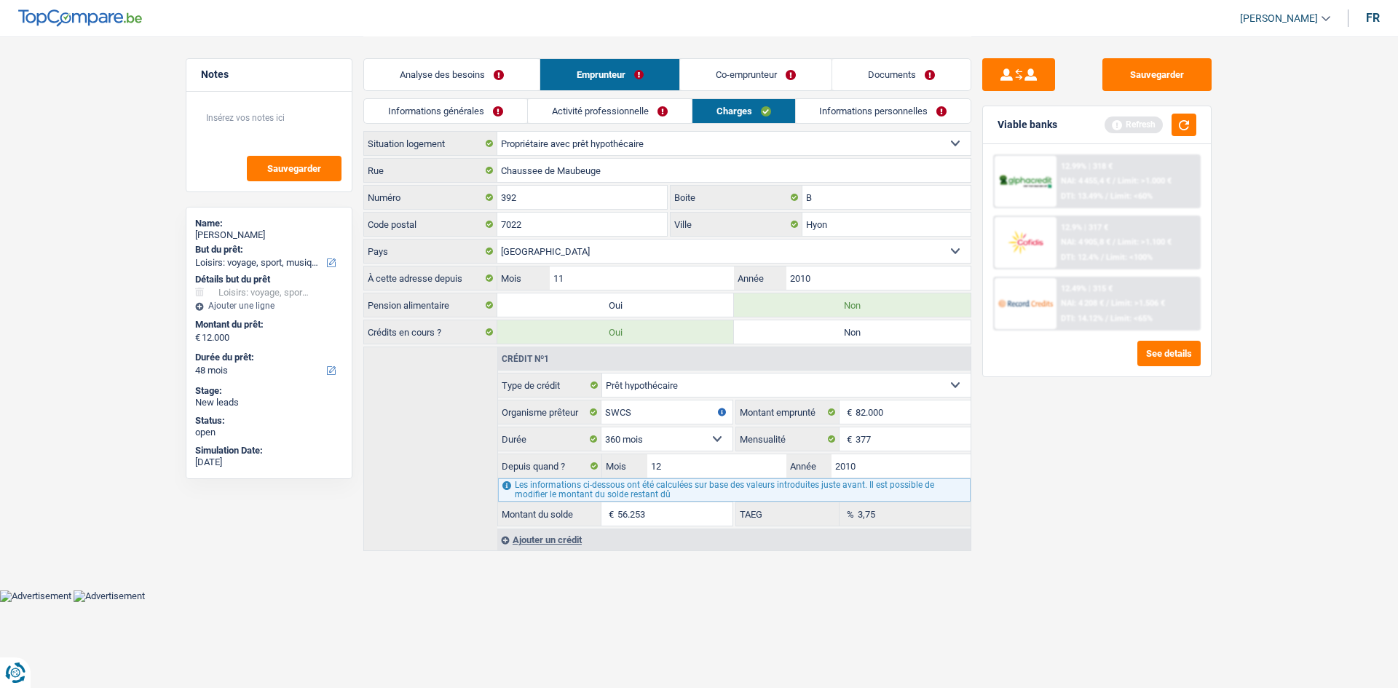
click at [768, 78] on link "Co-emprunteur" at bounding box center [755, 74] width 151 height 31
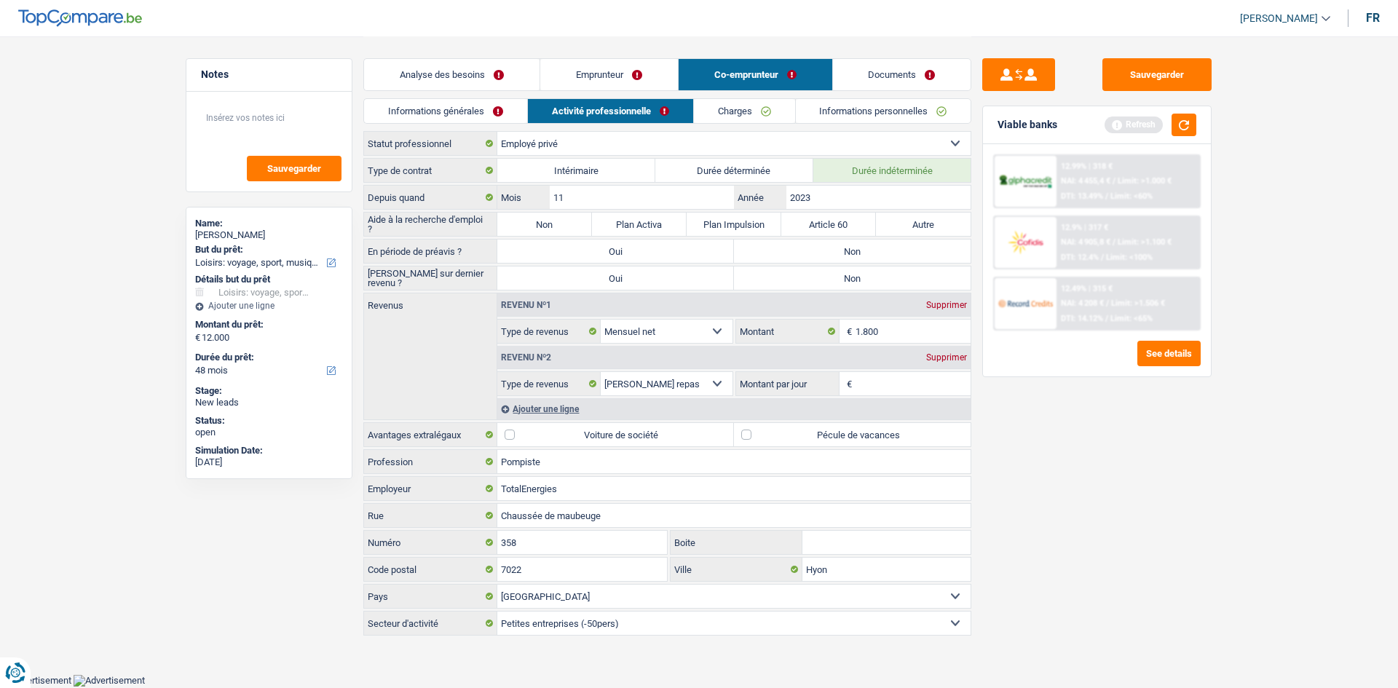
click at [916, 117] on link "Informations personnelles" at bounding box center [884, 111] width 176 height 24
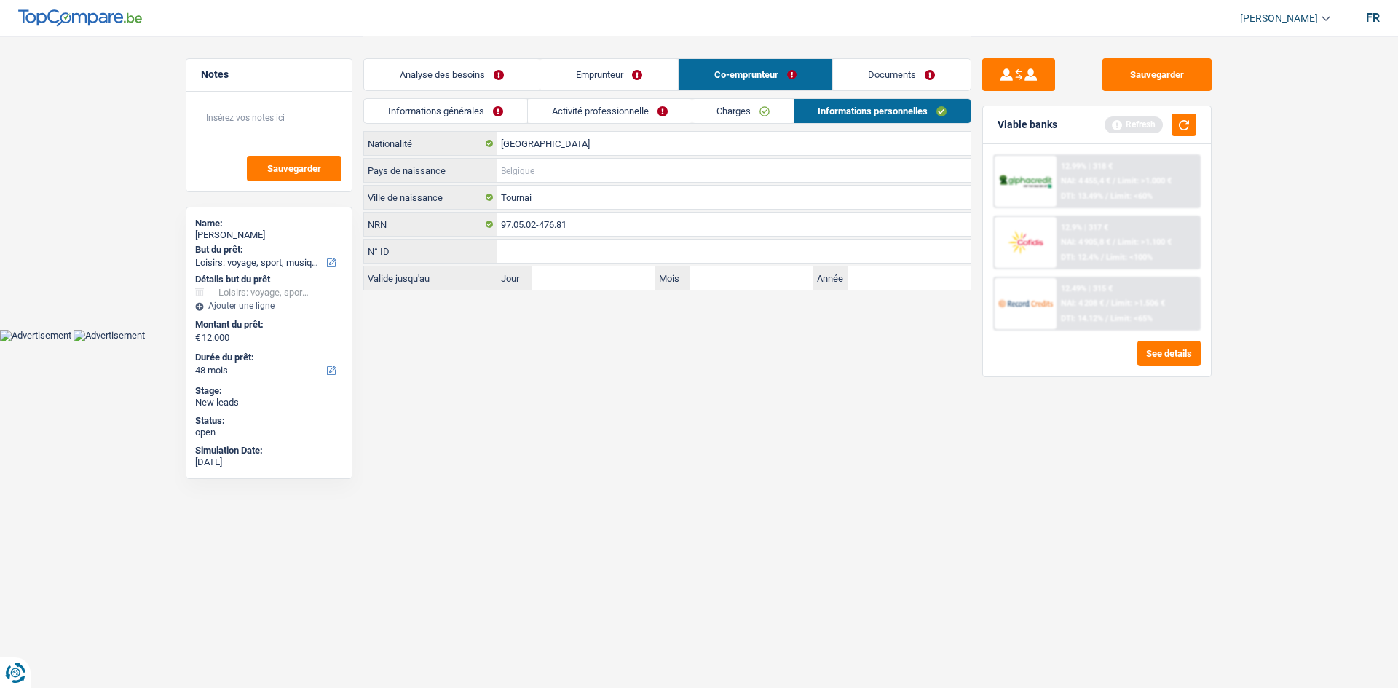
click at [709, 174] on input "Pays de naissance" at bounding box center [733, 170] width 473 height 23
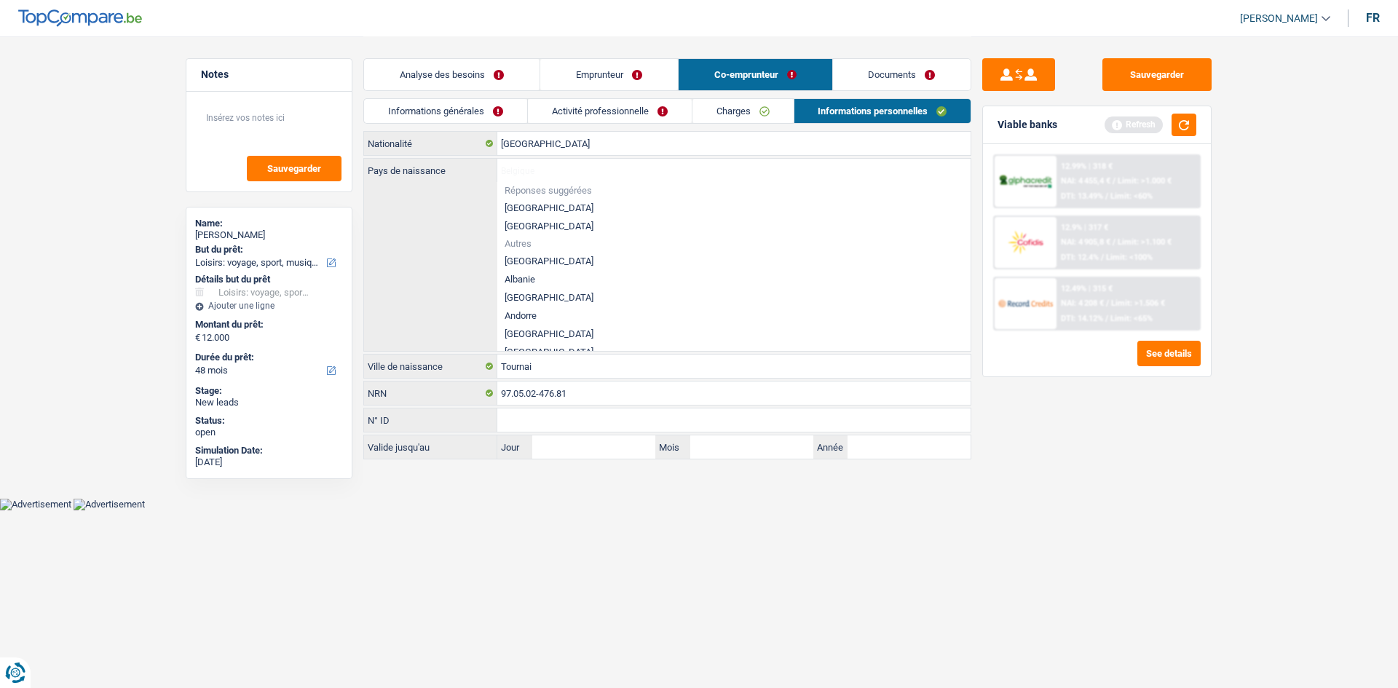
click at [531, 201] on li "[GEOGRAPHIC_DATA]" at bounding box center [733, 208] width 473 height 18
type input "[GEOGRAPHIC_DATA]"
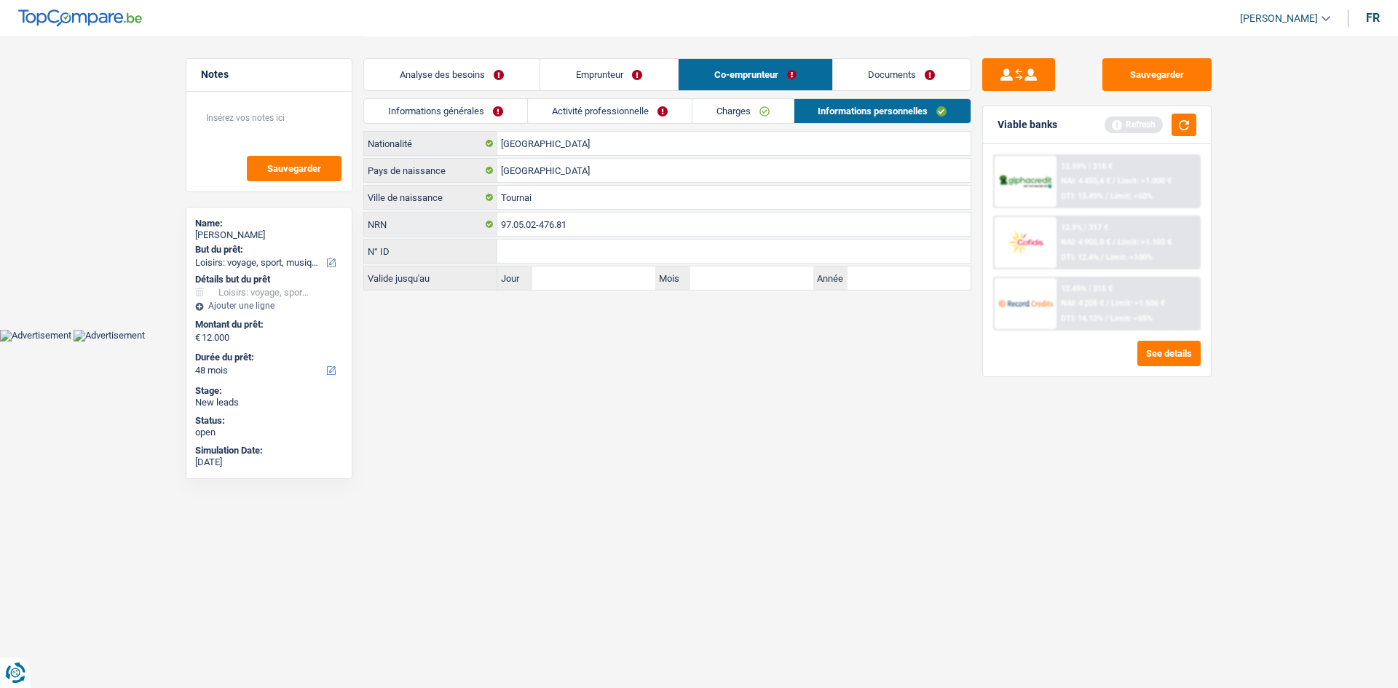
click at [651, 121] on link "Activité professionnelle" at bounding box center [610, 111] width 164 height 24
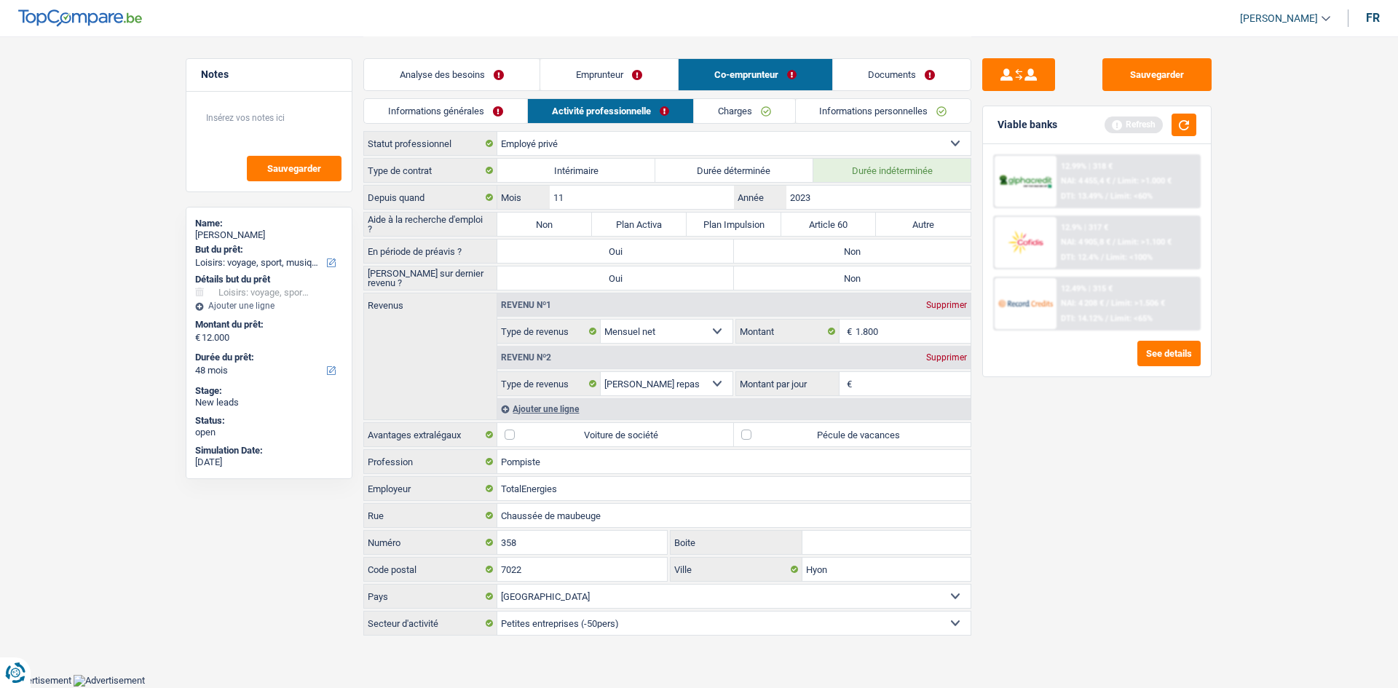
click at [810, 249] on label "Non" at bounding box center [852, 251] width 237 height 23
click at [810, 249] on input "Non" at bounding box center [852, 251] width 237 height 23
radio input "true"
click at [815, 270] on label "Non" at bounding box center [852, 278] width 237 height 23
click at [815, 270] on input "Non" at bounding box center [852, 278] width 237 height 23
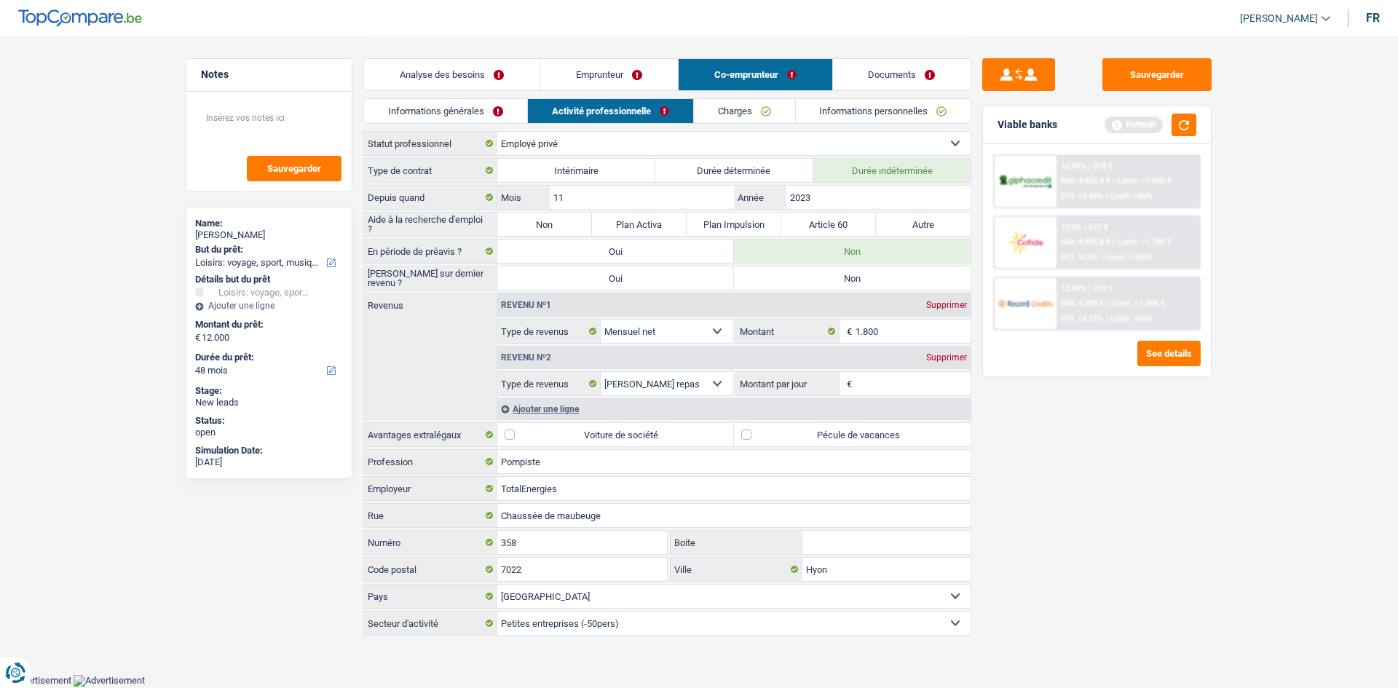
radio input "true"
click at [644, 77] on link "Emprunteur" at bounding box center [609, 74] width 138 height 31
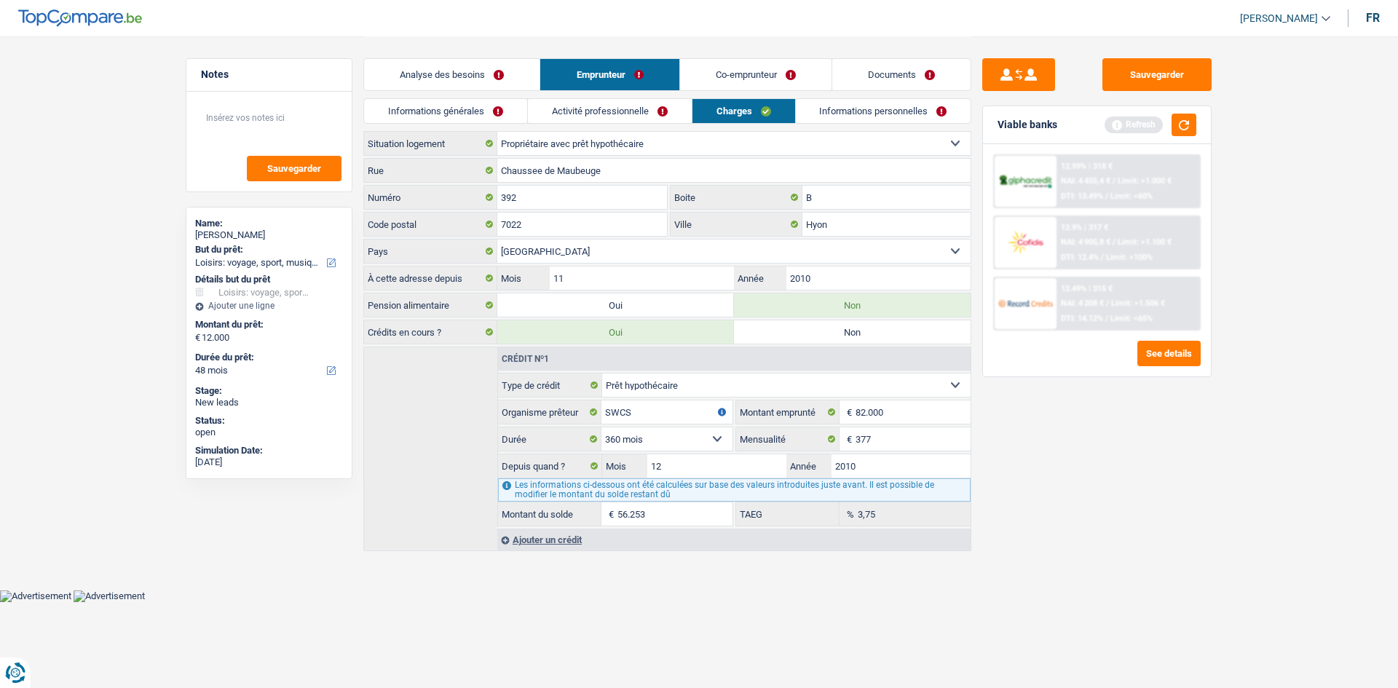
click at [642, 101] on link "Activité professionnelle" at bounding box center [610, 111] width 164 height 24
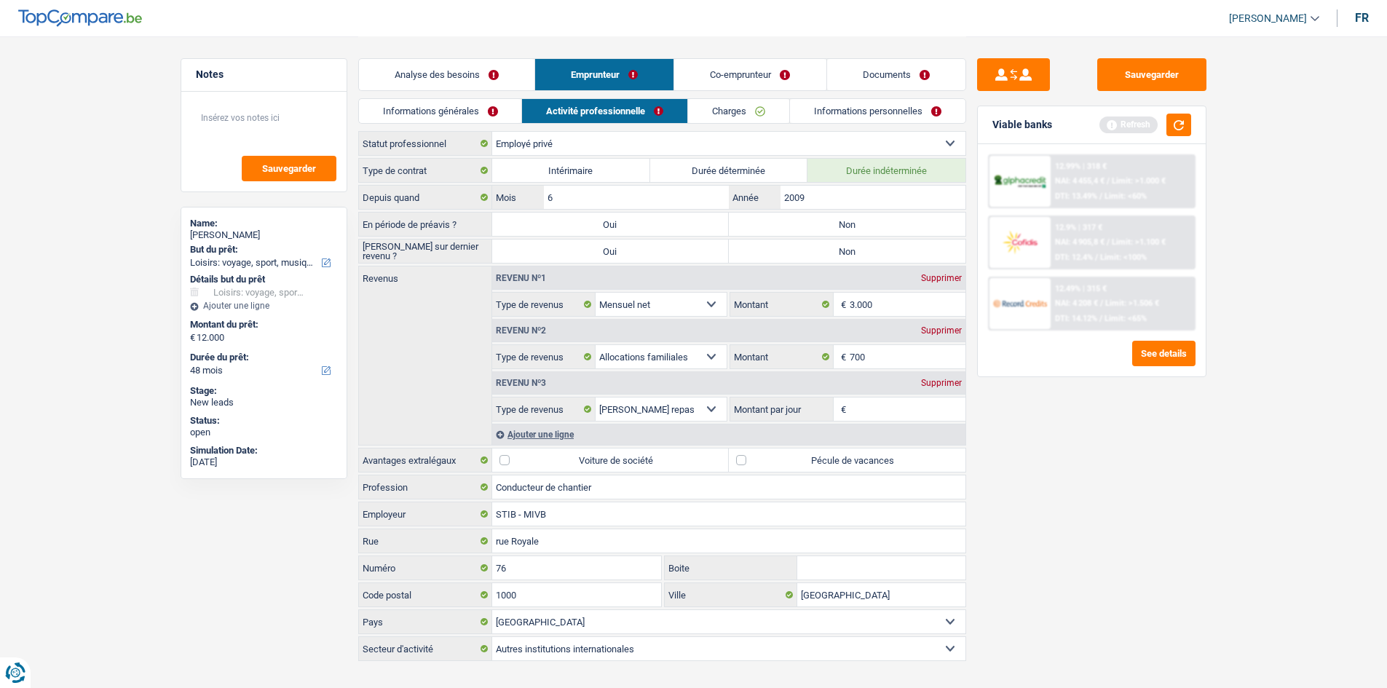
click at [847, 225] on label "Non" at bounding box center [847, 224] width 237 height 23
click at [847, 225] on input "Non" at bounding box center [847, 224] width 237 height 23
radio input "true"
click at [848, 241] on label "Non" at bounding box center [847, 251] width 237 height 23
click at [848, 241] on input "Non" at bounding box center [847, 251] width 237 height 23
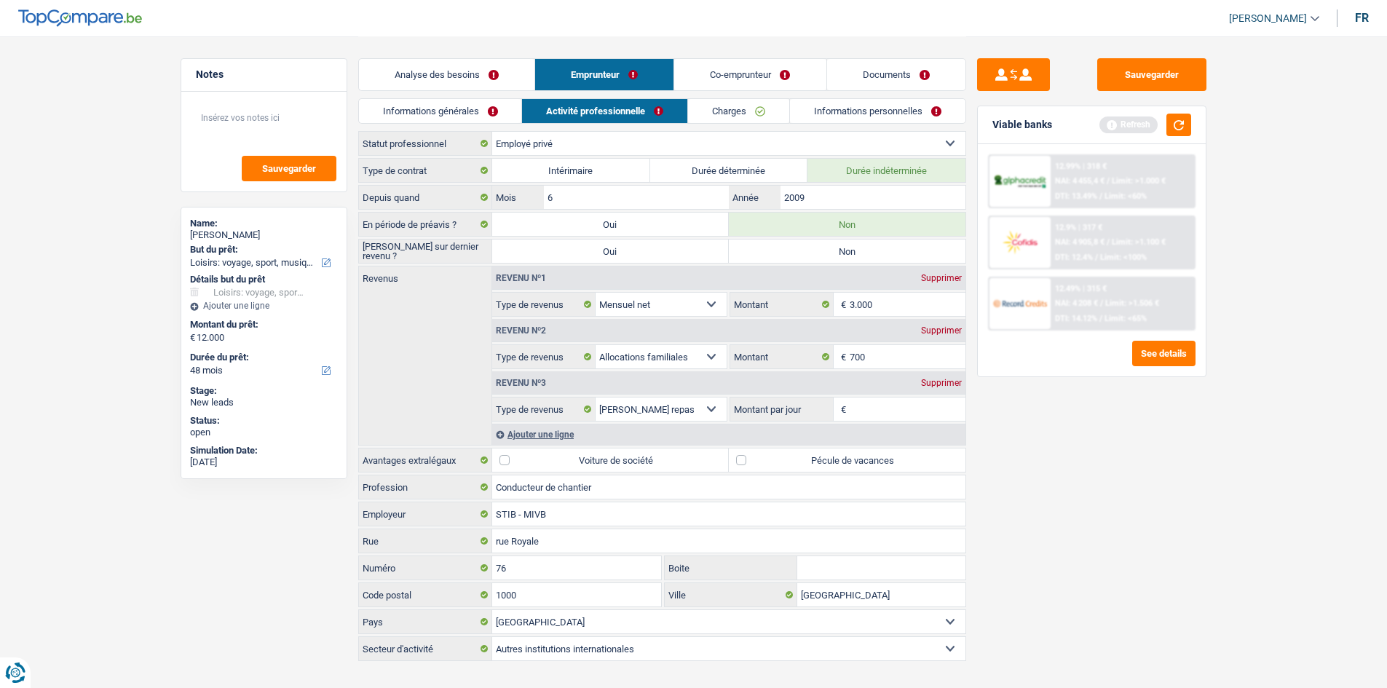
radio input "true"
click at [711, 74] on link "Co-emprunteur" at bounding box center [749, 74] width 151 height 31
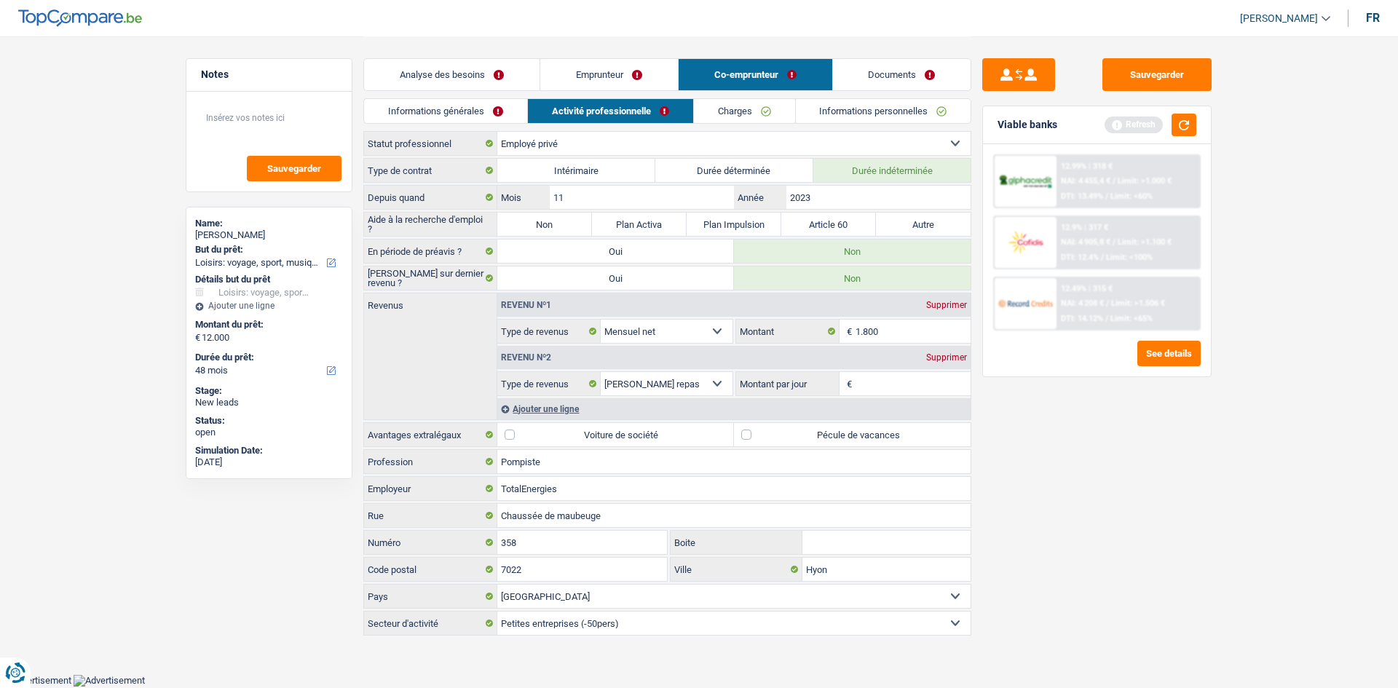
click at [620, 109] on link "Activité professionnelle" at bounding box center [610, 111] width 165 height 24
click at [554, 221] on label "Non" at bounding box center [544, 224] width 95 height 23
click at [554, 221] on input "Non" at bounding box center [544, 224] width 95 height 23
radio input "true"
click at [497, 110] on link "Informations générales" at bounding box center [445, 111] width 163 height 24
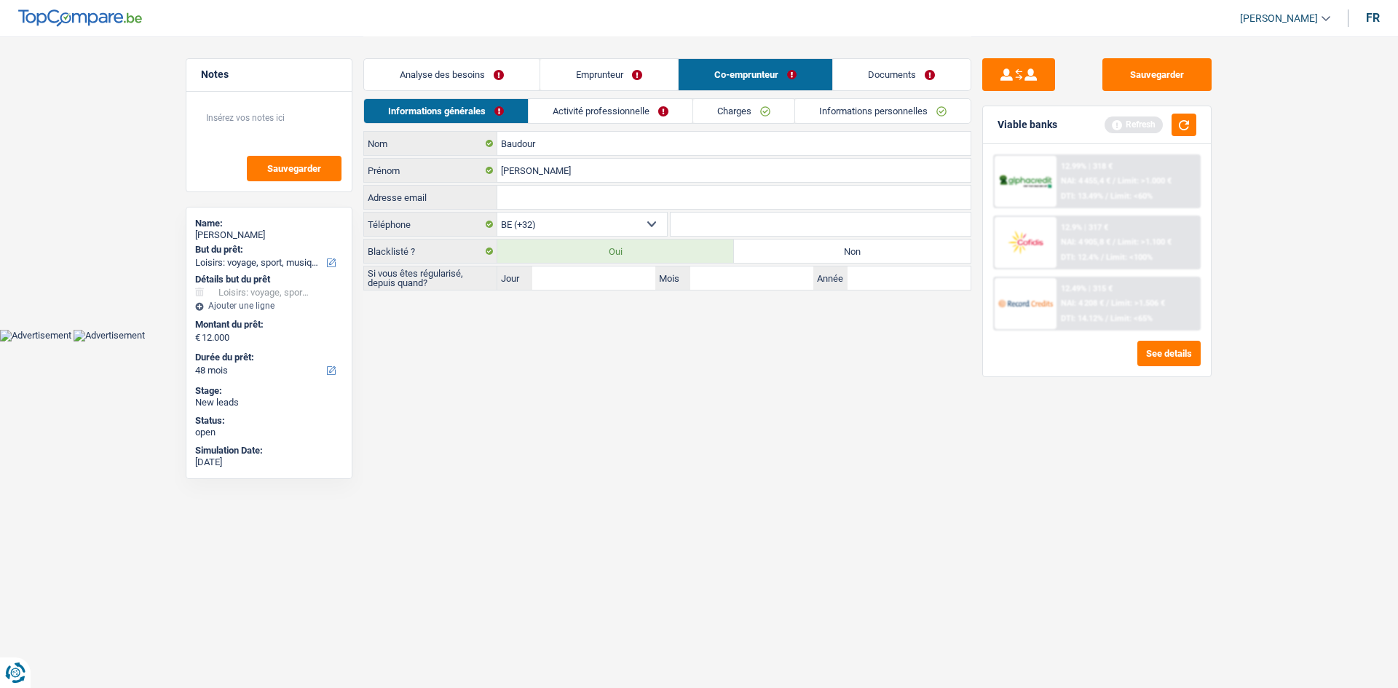
click at [583, 114] on link "Activité professionnelle" at bounding box center [611, 111] width 164 height 24
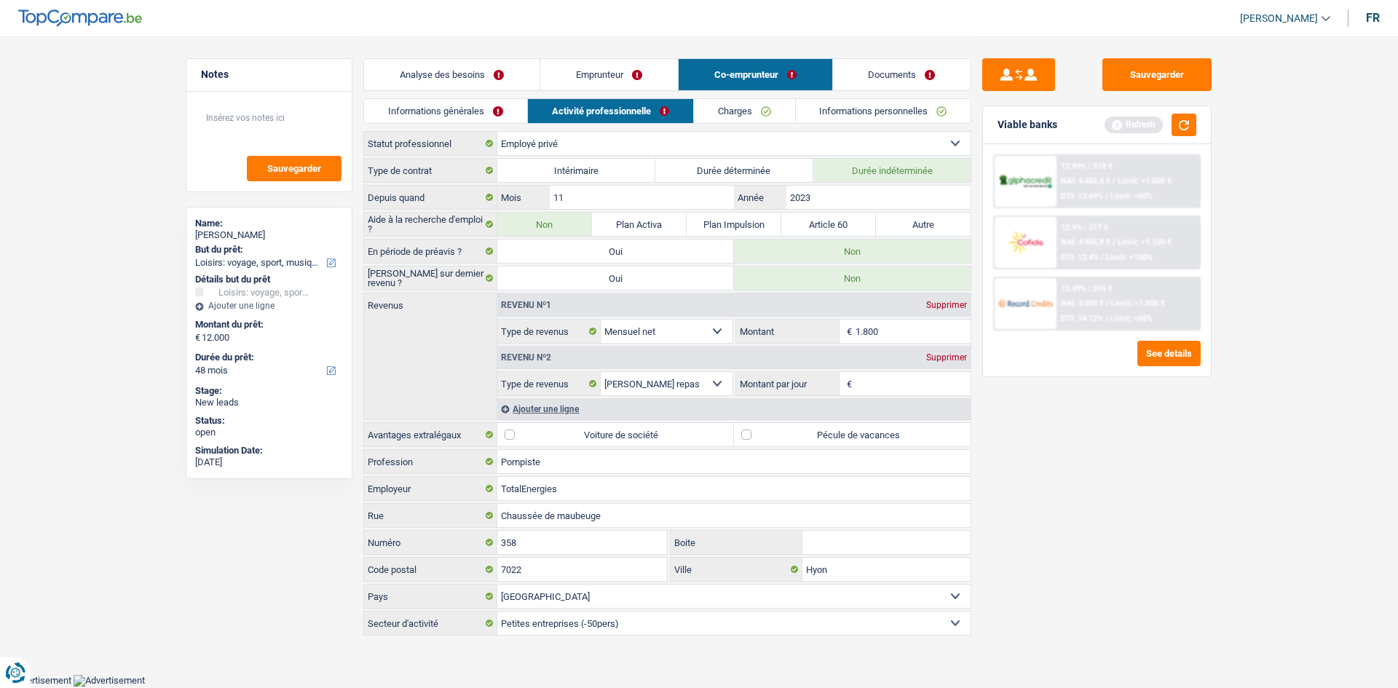
click at [490, 79] on link "Analyse des besoins" at bounding box center [452, 74] width 176 height 31
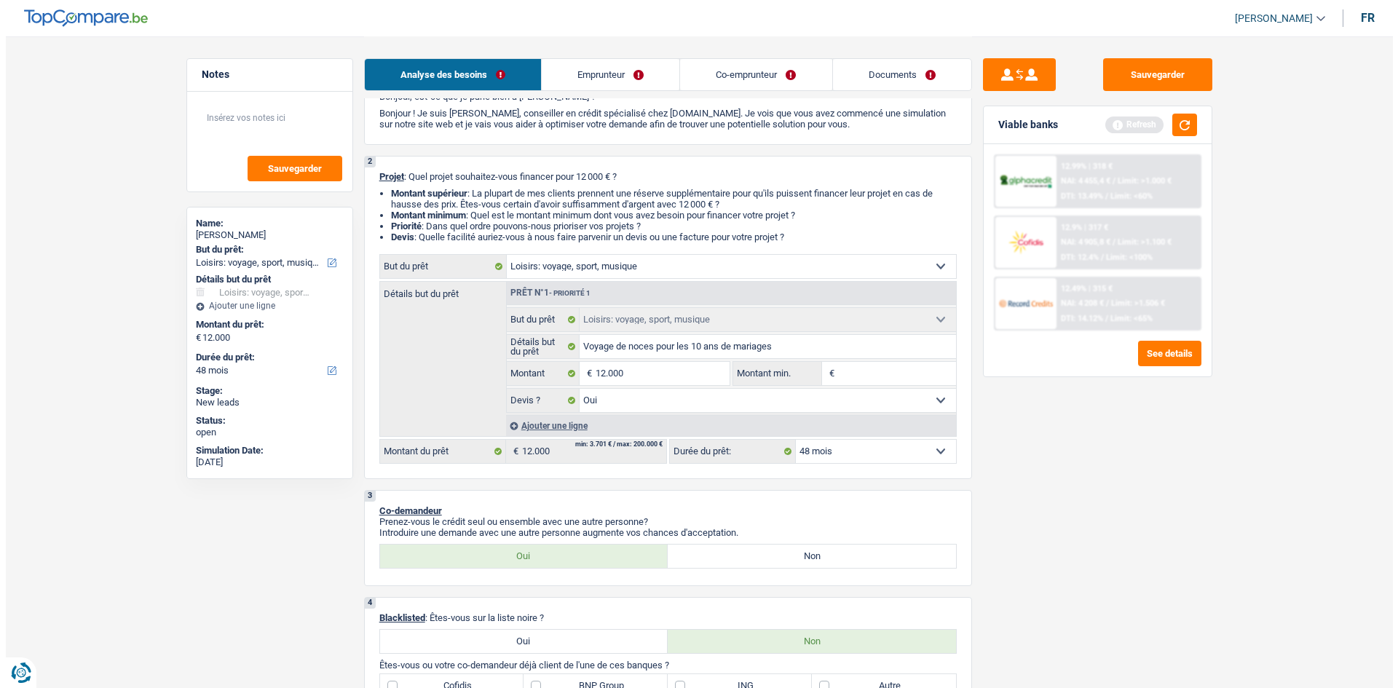
scroll to position [0, 0]
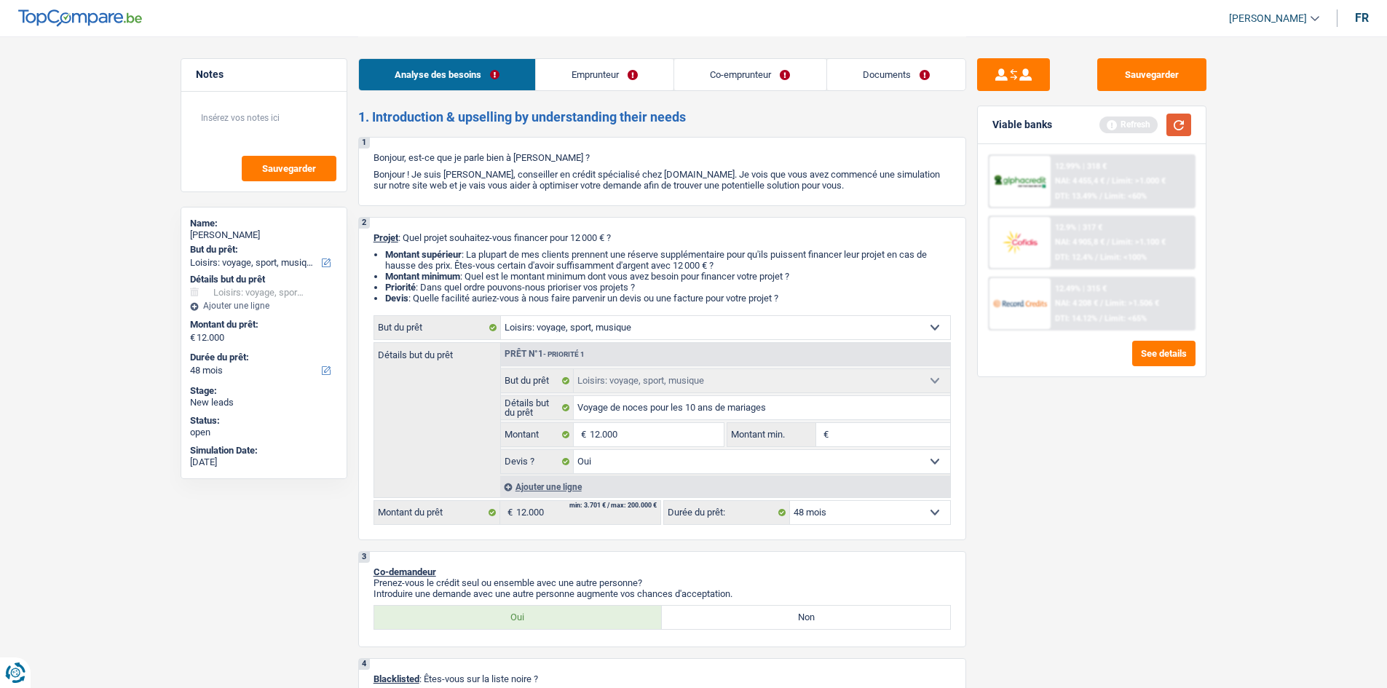
click at [1182, 134] on button "button" at bounding box center [1179, 125] width 25 height 23
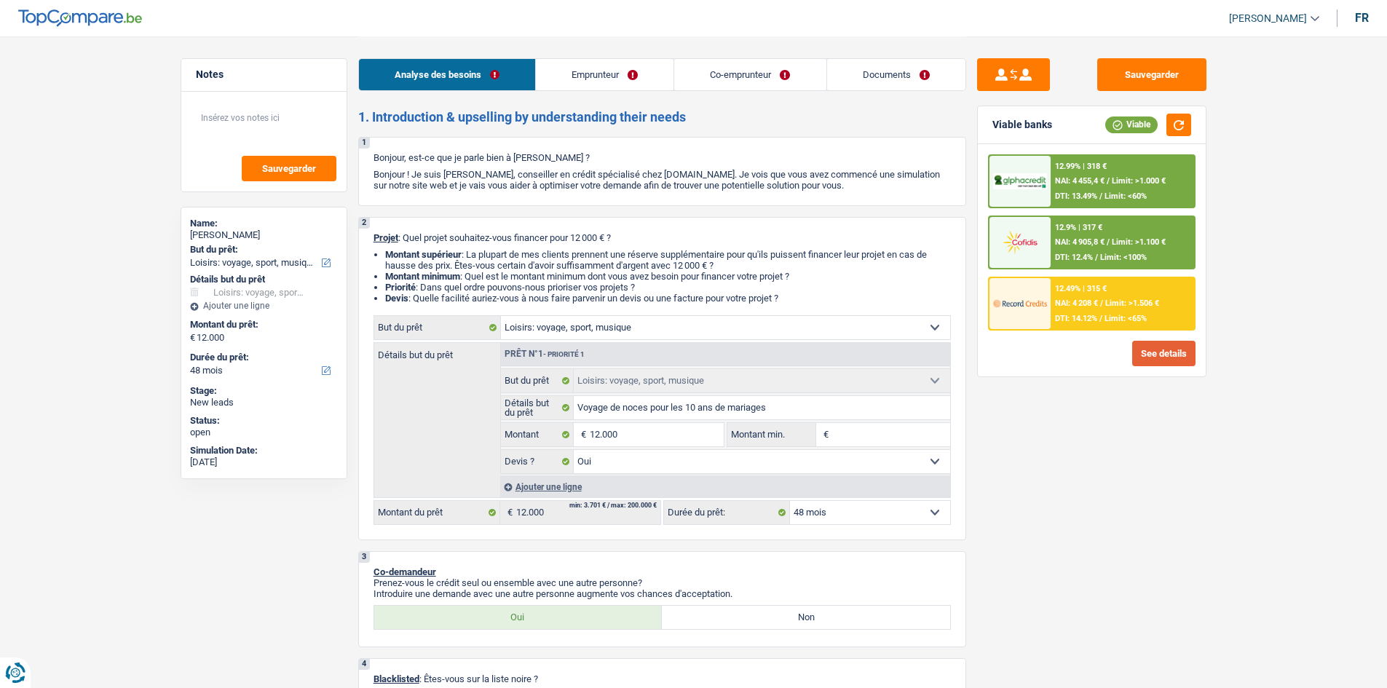
click at [1146, 353] on button "See details" at bounding box center [1163, 353] width 63 height 25
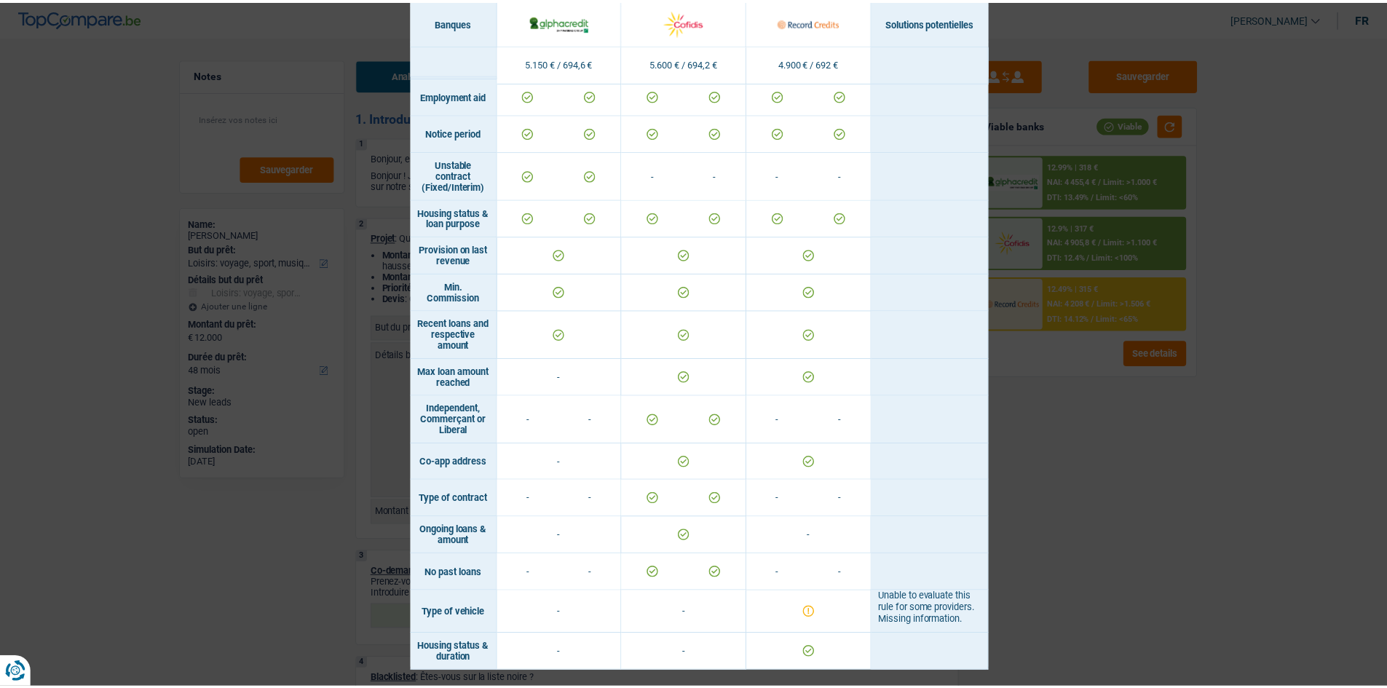
scroll to position [779, 0]
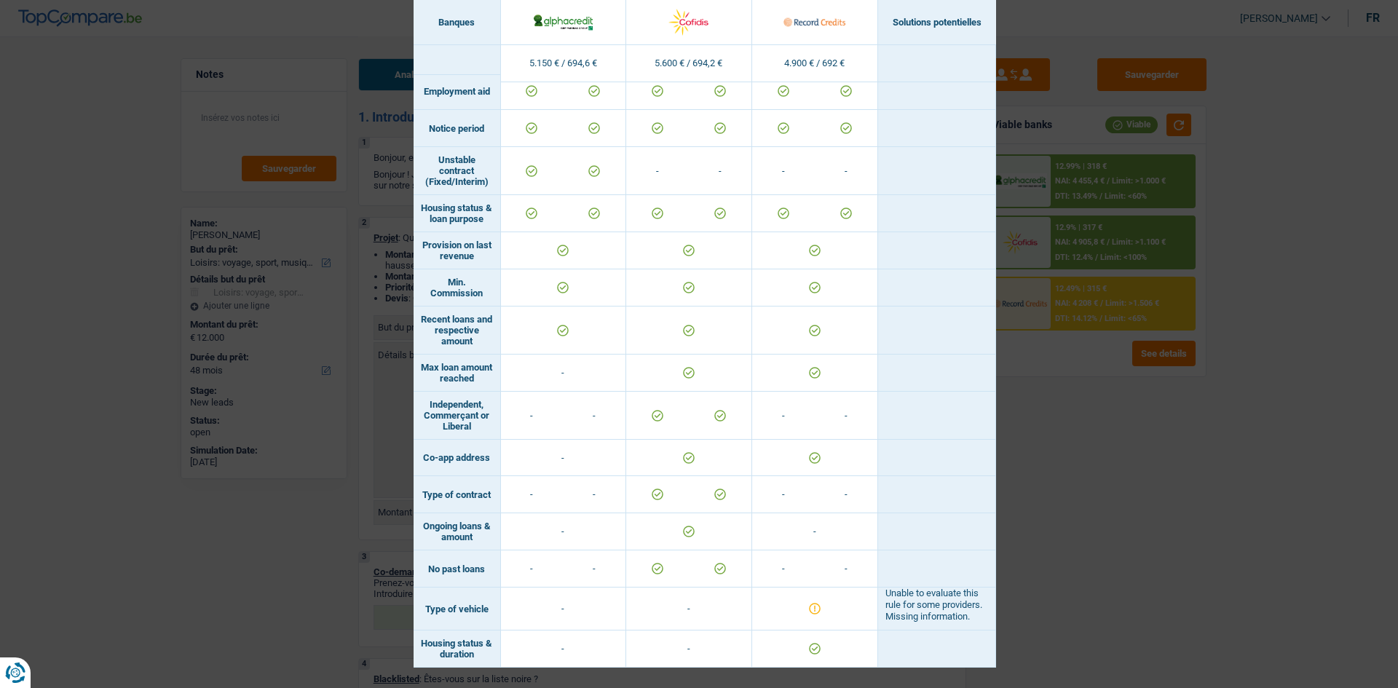
click at [1095, 400] on div "Banks conditions × Banques Solutions potentielles Revenus / Charges 5.150 € / 6…" at bounding box center [699, 344] width 1398 height 688
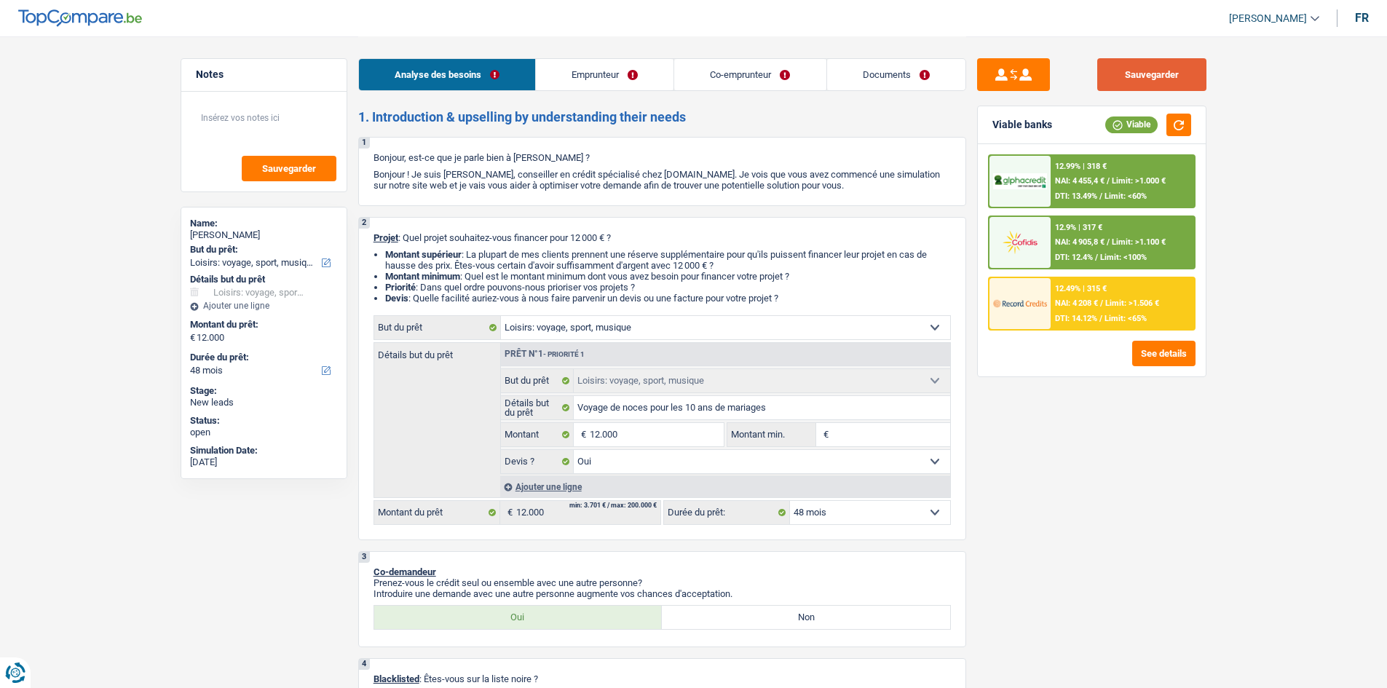
click at [1149, 75] on button "Sauvegarder" at bounding box center [1152, 74] width 109 height 33
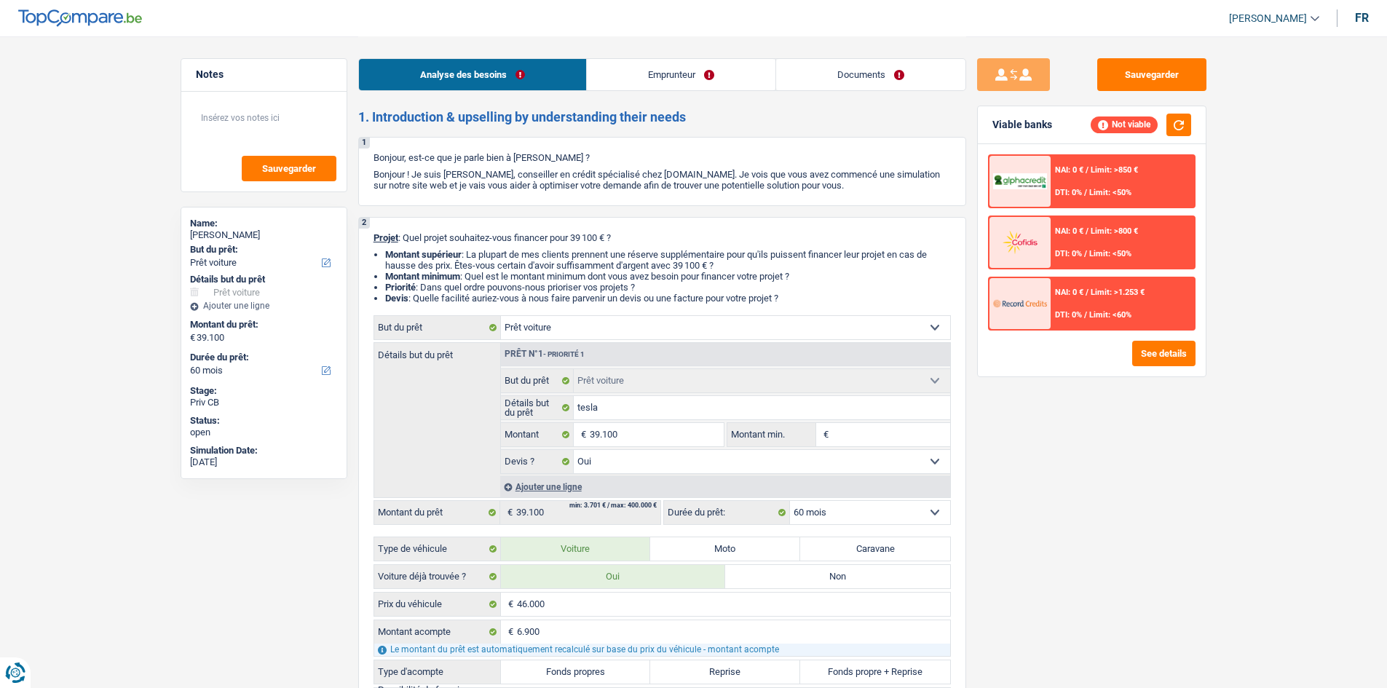
select select "car"
select select "60"
select select "car"
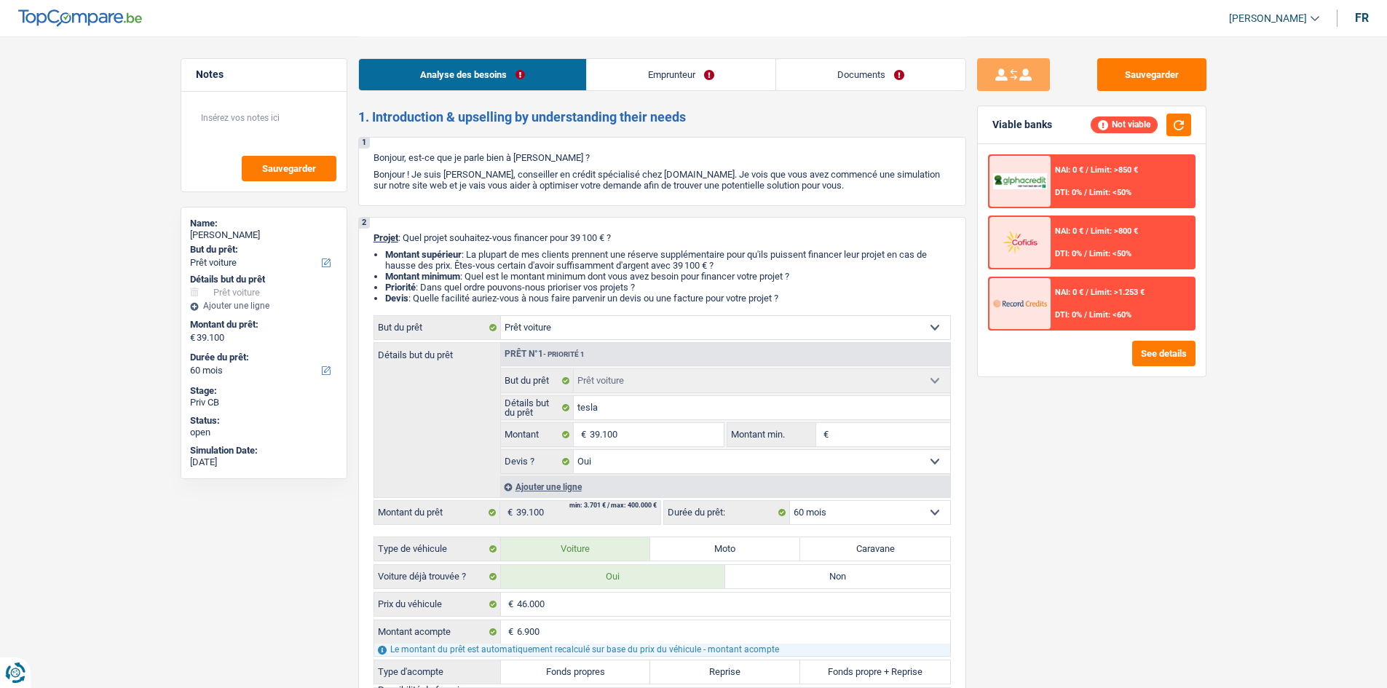
select select "yes"
select select "60"
select select "independent"
select select "familyAllowances"
select select "netSalary"
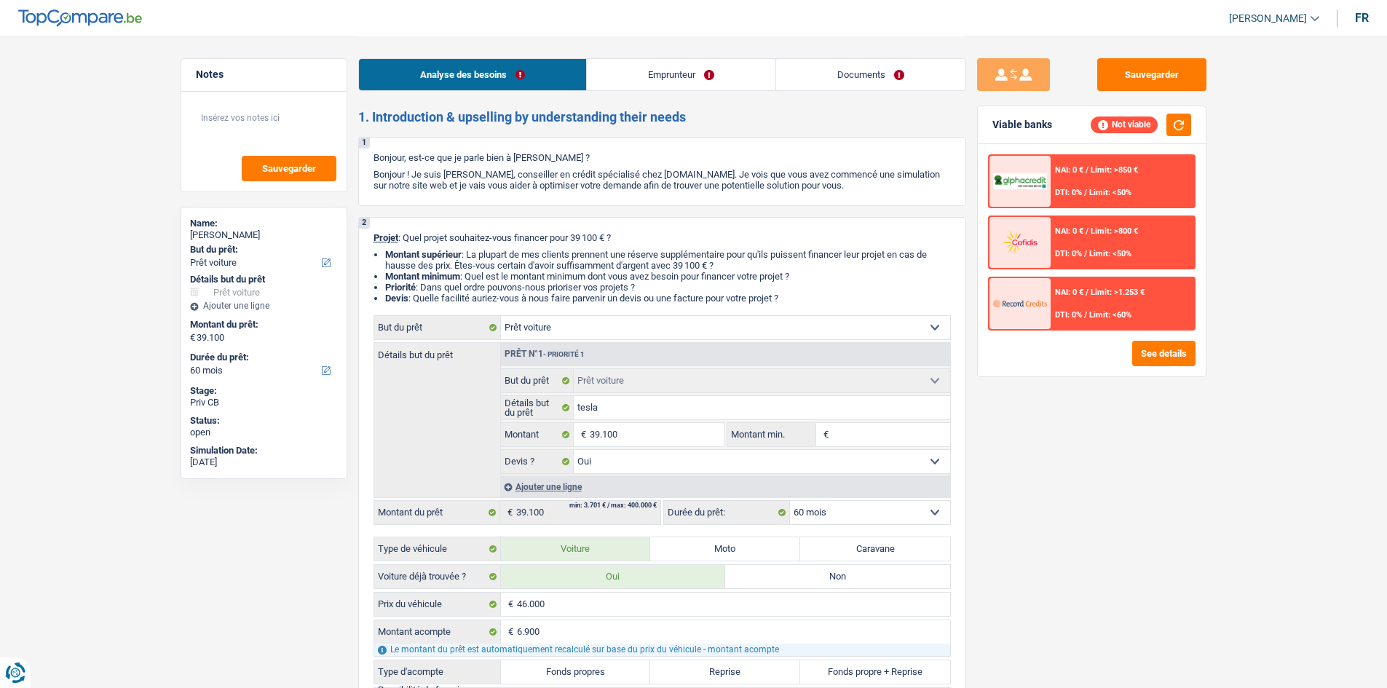
select select "car"
select select "yes"
select select "60"
click at [727, 74] on link "Emprunteur" at bounding box center [681, 74] width 189 height 31
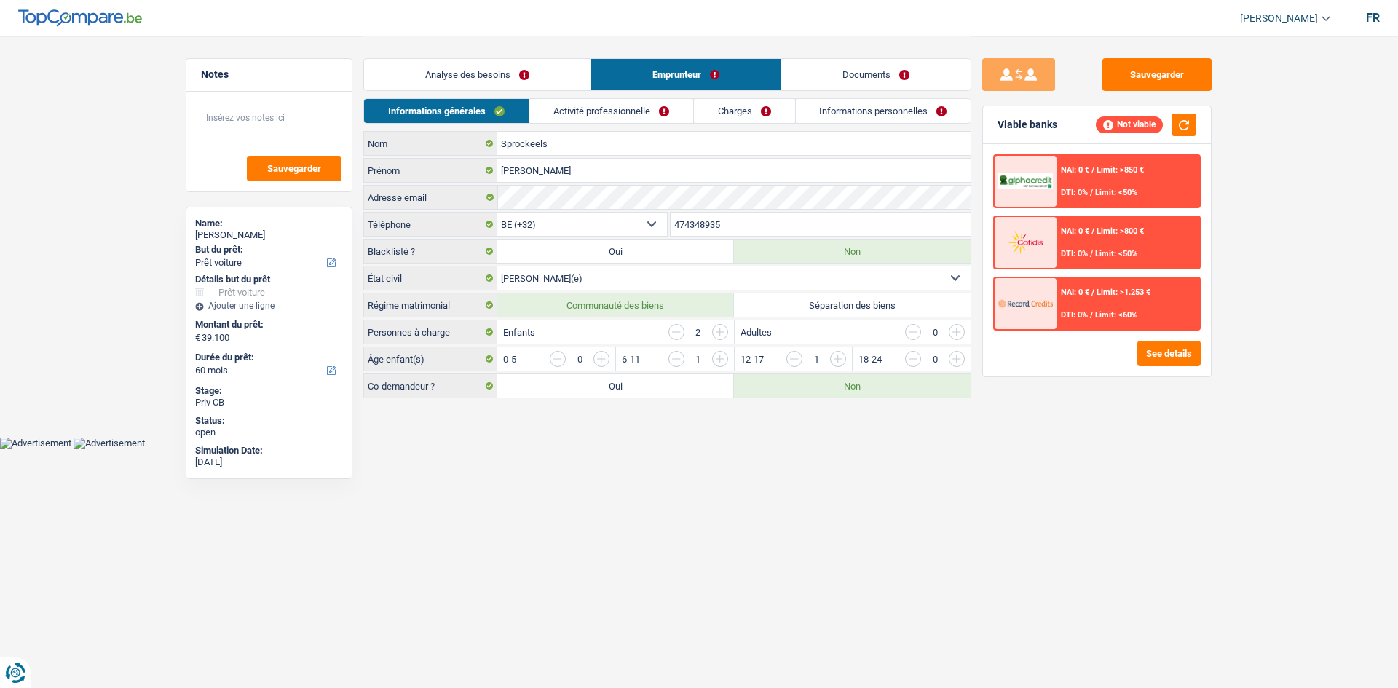
click at [637, 103] on link "Activité professionnelle" at bounding box center [611, 111] width 164 height 24
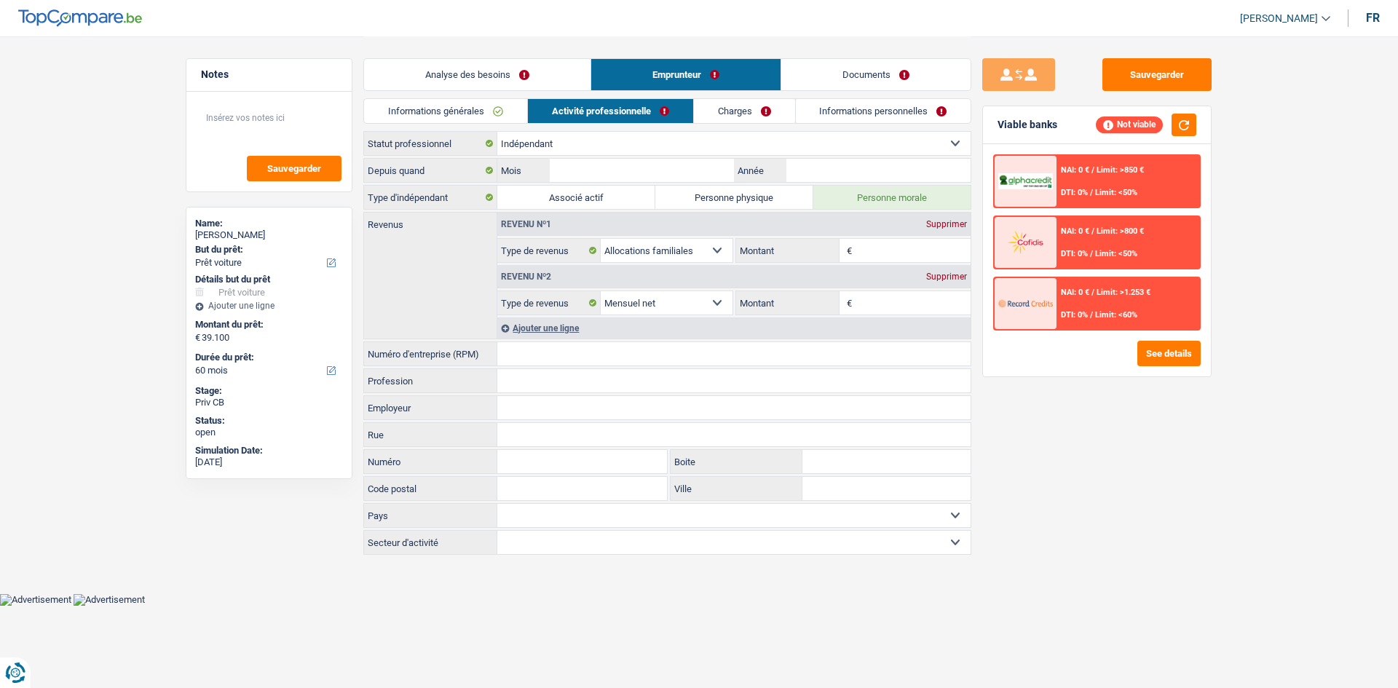
click at [592, 355] on input "Numéro d'entreprise (RPM)" at bounding box center [733, 353] width 473 height 23
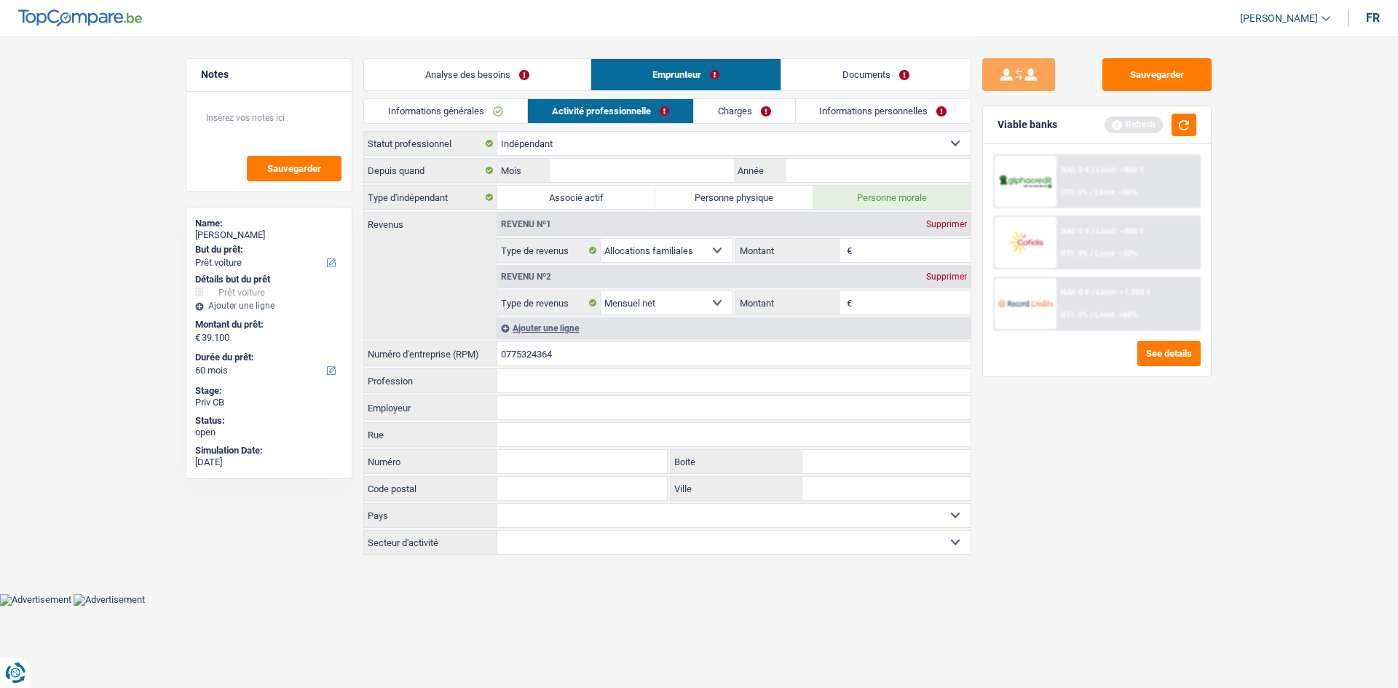
drag, startPoint x: 564, startPoint y: 358, endPoint x: 503, endPoint y: 354, distance: 62.0
click at [503, 354] on input "0775324364" at bounding box center [733, 353] width 473 height 23
type input "0775324364"
click at [545, 371] on input "Profession" at bounding box center [733, 380] width 473 height 23
type input "Informatique"
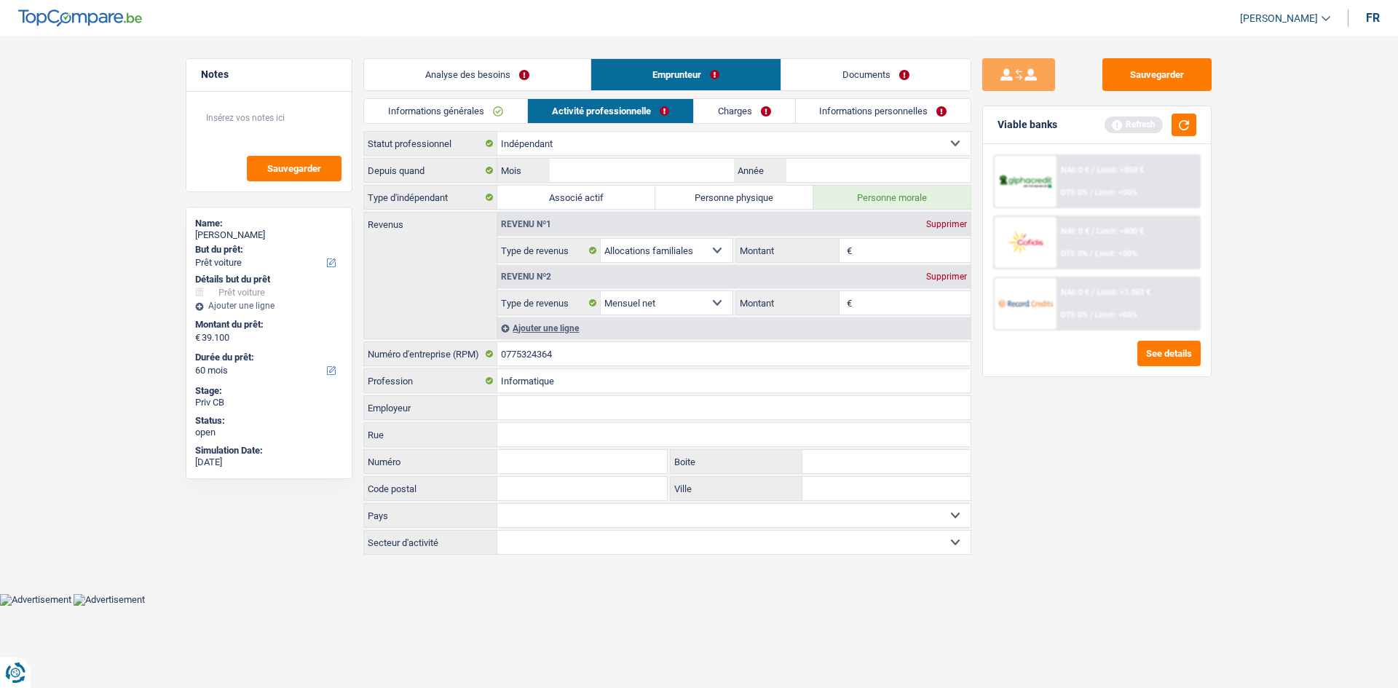
click at [540, 409] on input "Employeur" at bounding box center [733, 407] width 473 height 23
type input "Datablock"
click at [492, 109] on link "Informations générales" at bounding box center [445, 111] width 163 height 24
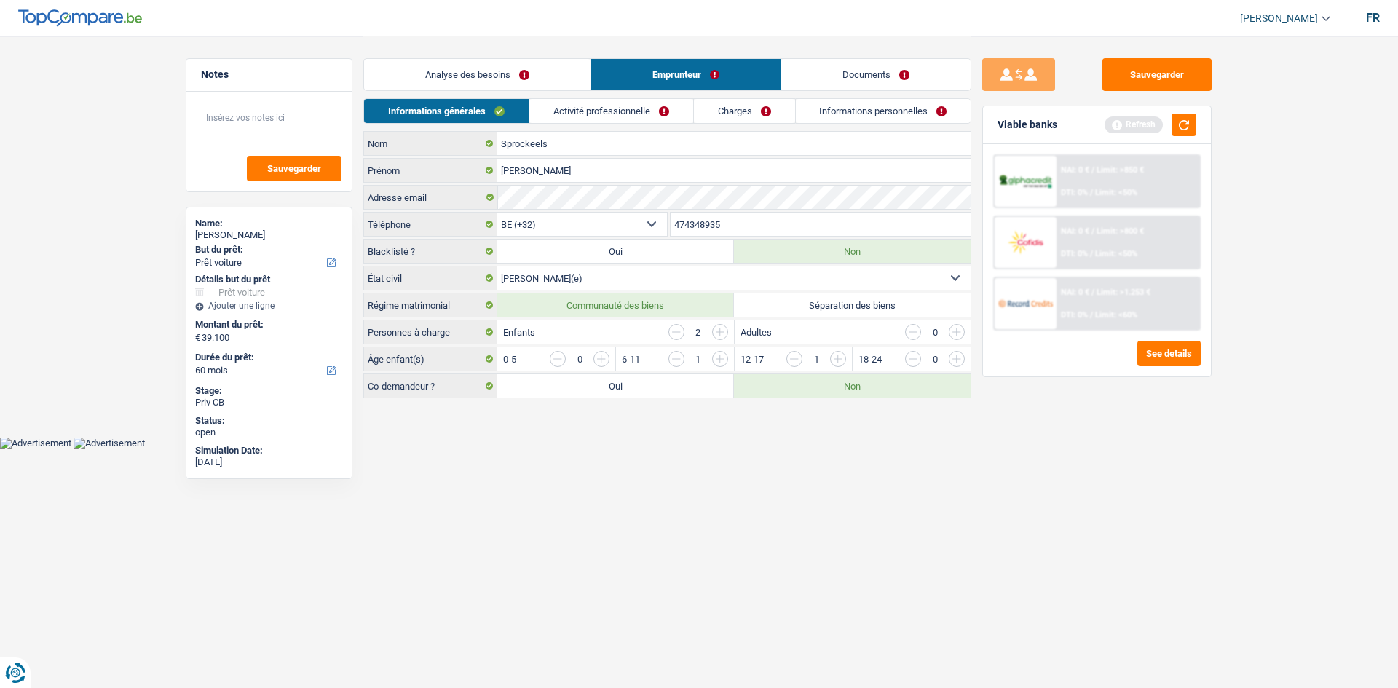
click at [841, 111] on link "Informations personnelles" at bounding box center [884, 111] width 176 height 24
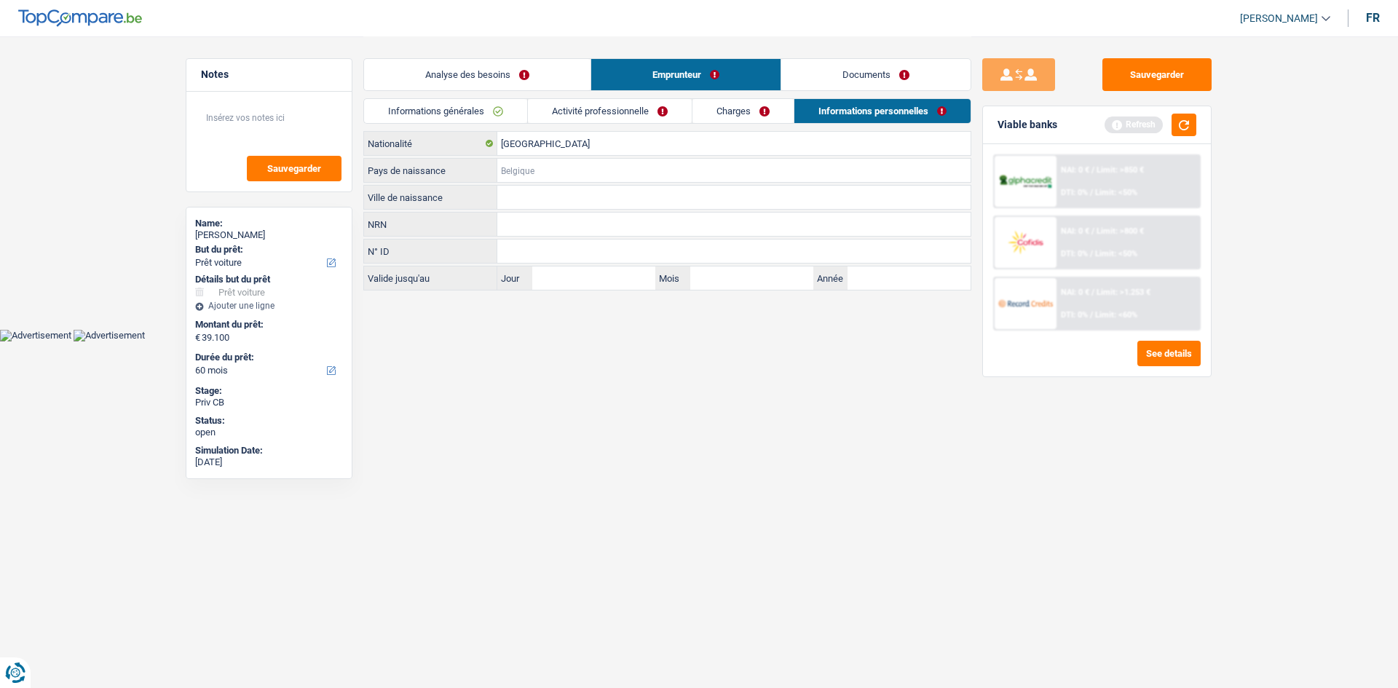
click at [569, 167] on input "Pays de naissance" at bounding box center [733, 170] width 473 height 23
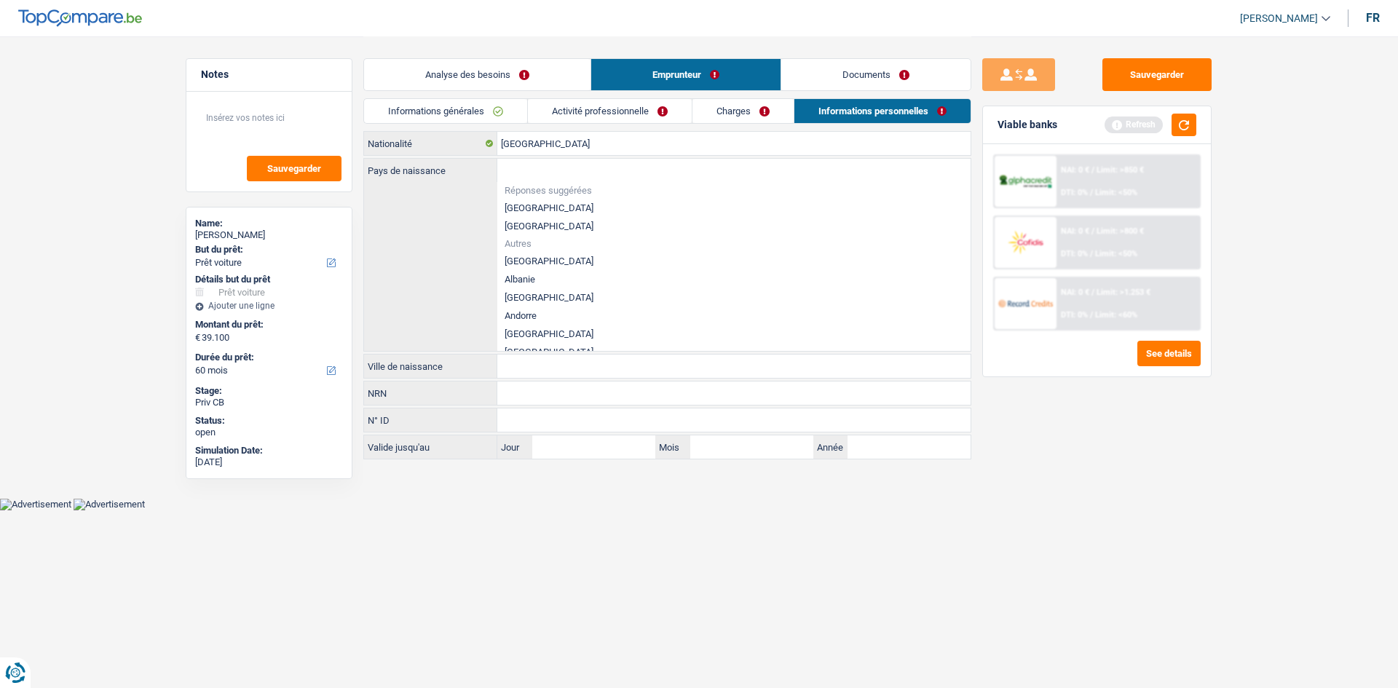
click at [543, 204] on li "[GEOGRAPHIC_DATA]" at bounding box center [733, 208] width 473 height 18
type input "[GEOGRAPHIC_DATA]"
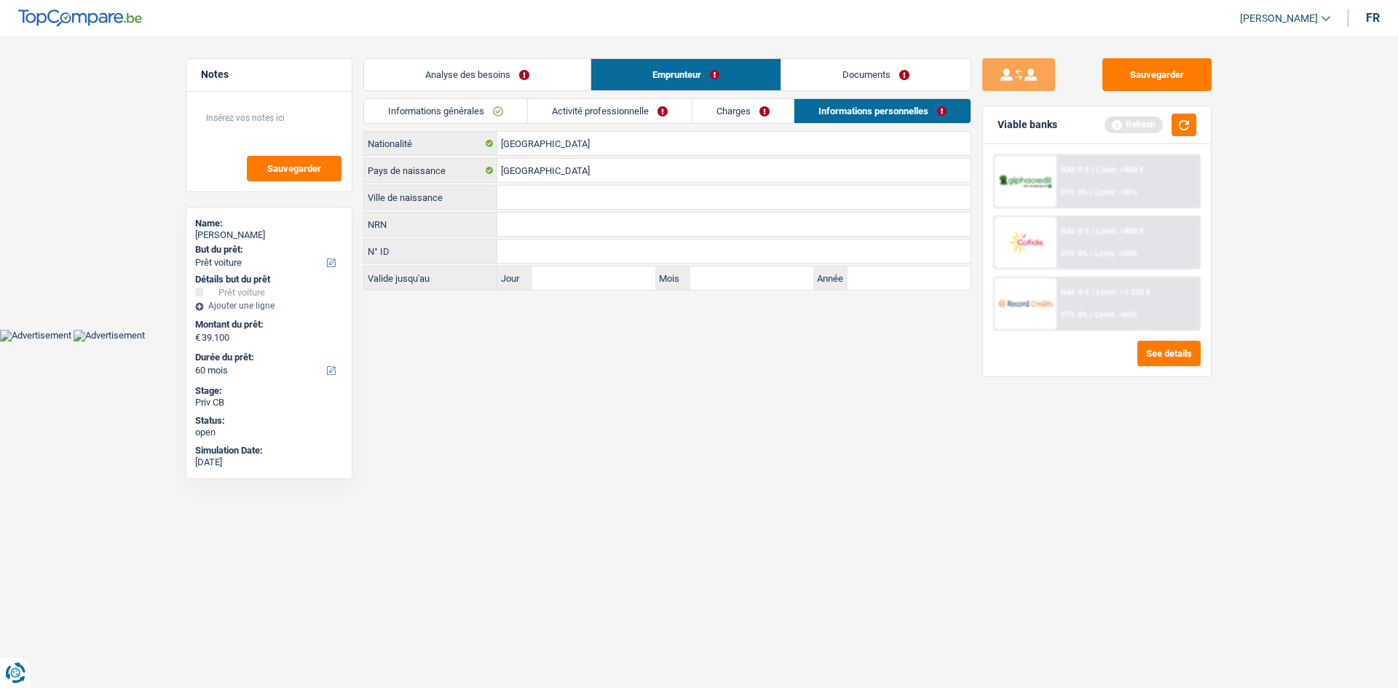
click at [557, 197] on input "Ville de naissance" at bounding box center [733, 197] width 473 height 23
type input "Ixelles"
click at [546, 225] on input "NRN" at bounding box center [733, 224] width 473 height 23
type input "82.03.16-331.59"
click at [557, 274] on input "Jour" at bounding box center [593, 278] width 123 height 23
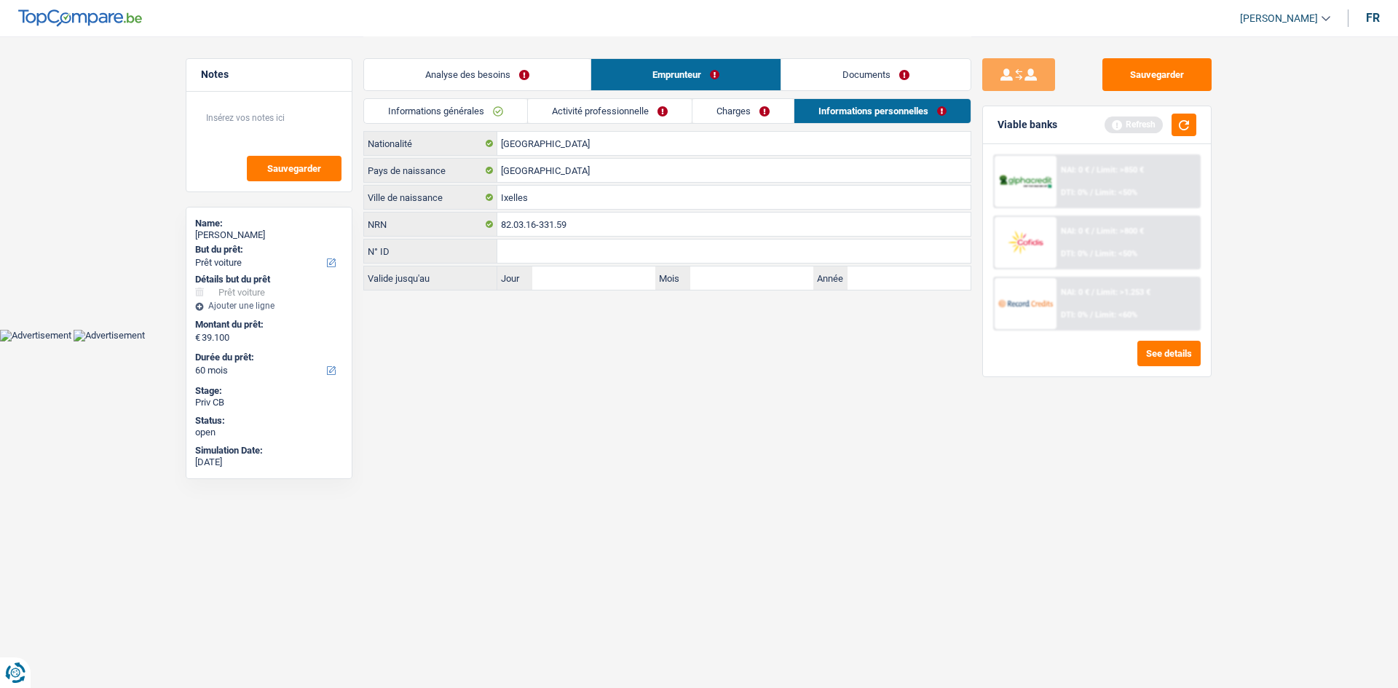
click at [568, 248] on input "N° ID" at bounding box center [733, 251] width 473 height 23
click at [735, 117] on link "Charges" at bounding box center [743, 111] width 101 height 24
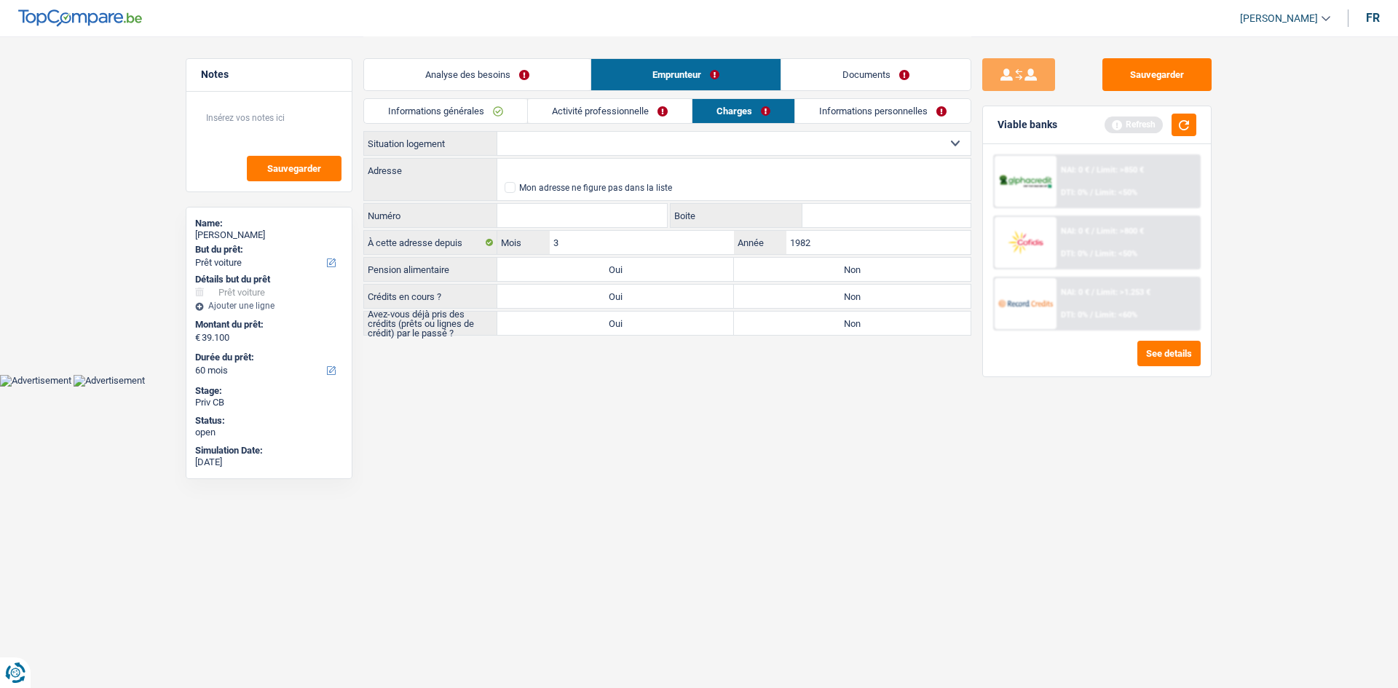
click at [475, 115] on link "Informations générales" at bounding box center [445, 111] width 163 height 24
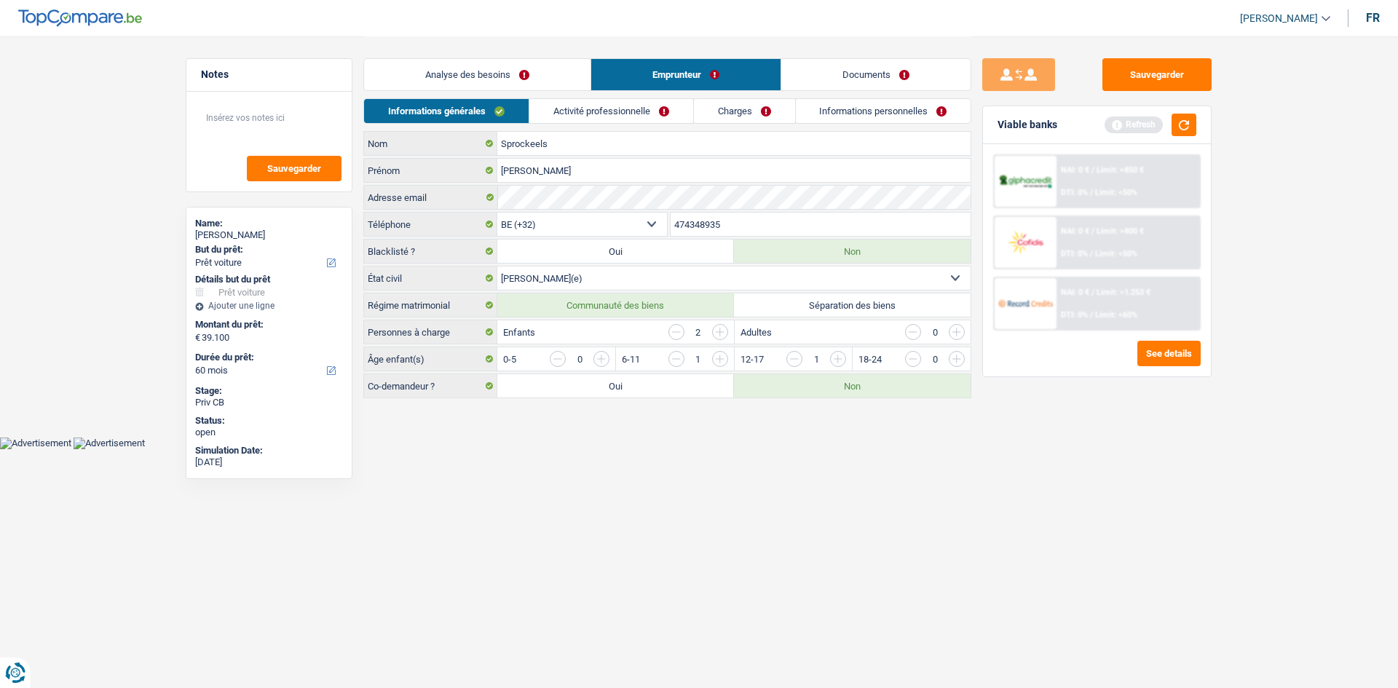
click at [553, 112] on link "Activité professionnelle" at bounding box center [611, 111] width 164 height 24
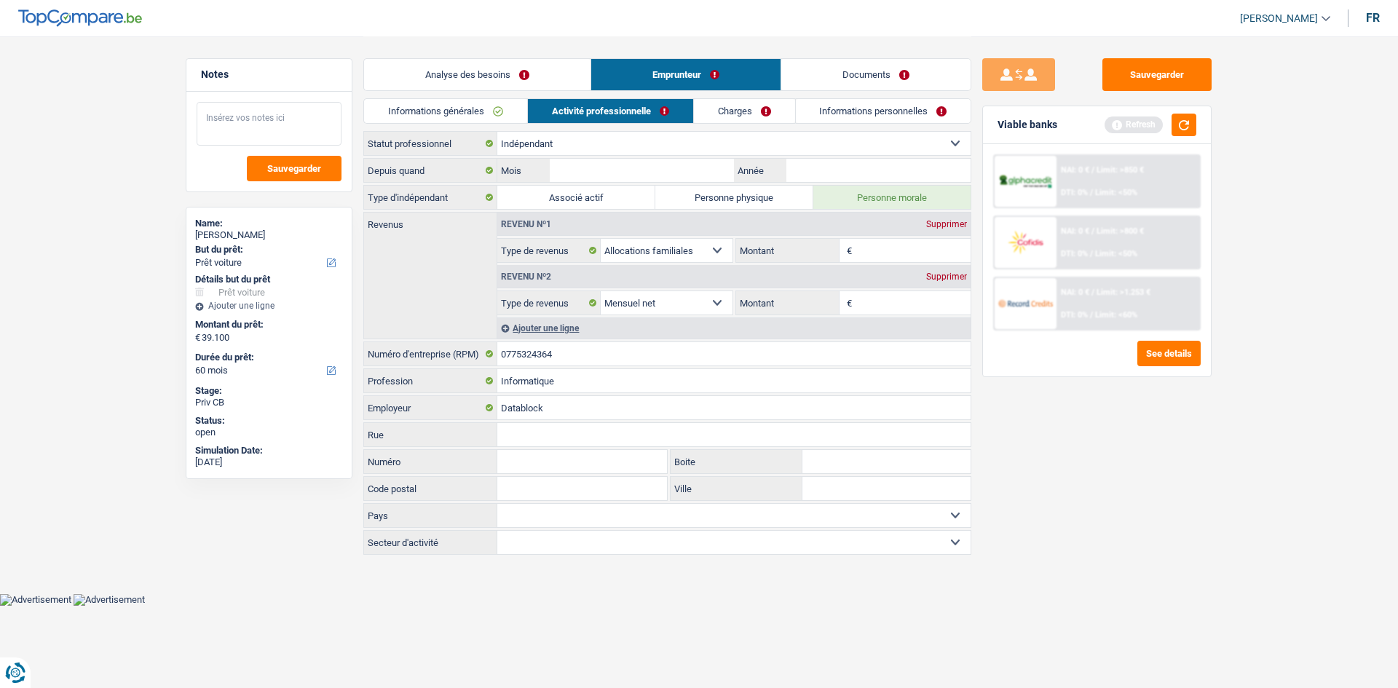
click at [211, 117] on textarea at bounding box center [269, 124] width 145 height 44
type textarea "Pret pro"
click at [446, 79] on link "Analyse des besoins" at bounding box center [477, 74] width 226 height 31
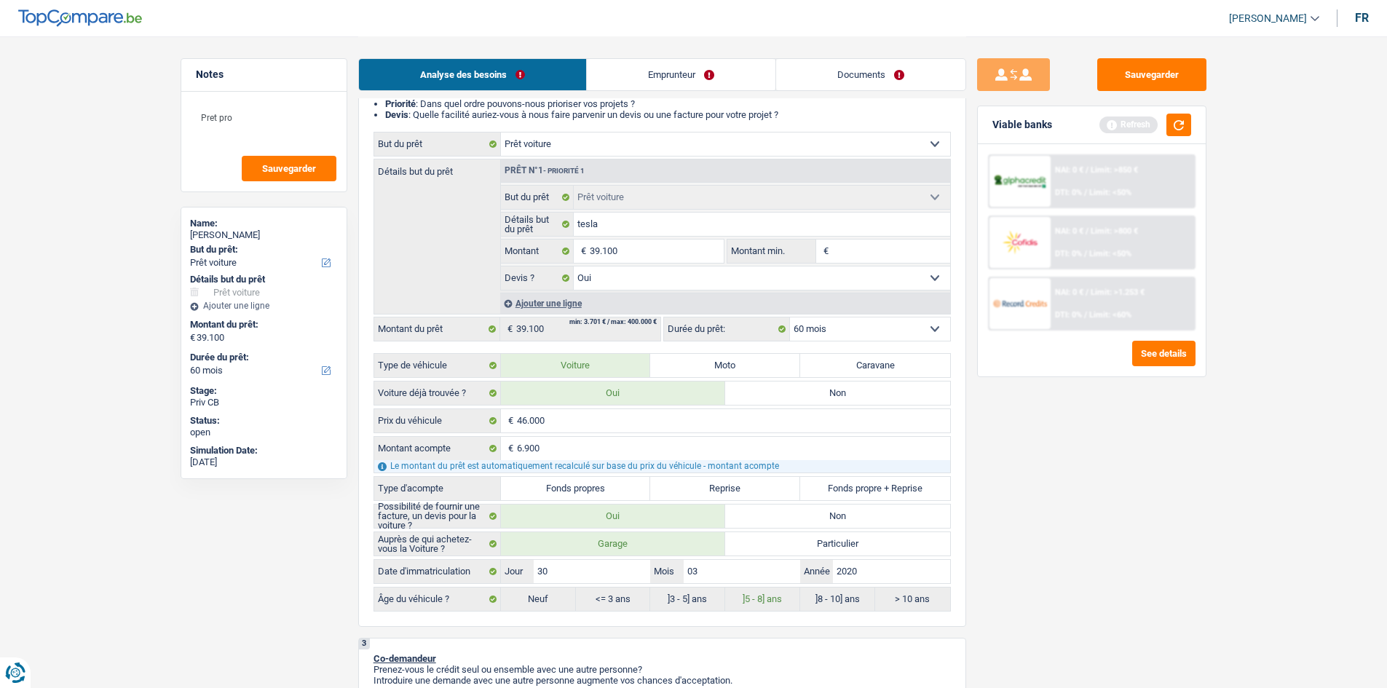
scroll to position [218, 0]
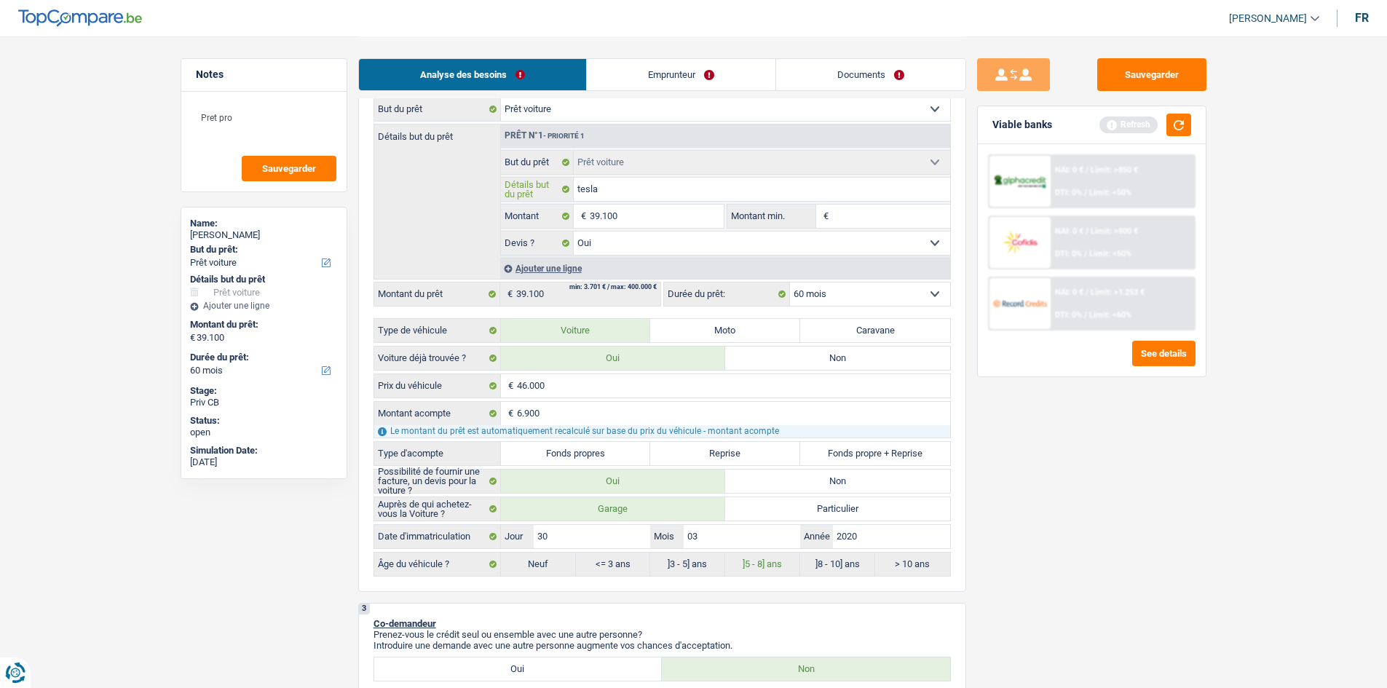
click at [578, 186] on input "tesla" at bounding box center [762, 189] width 377 height 23
click at [580, 189] on input "tesla" at bounding box center [762, 189] width 377 height 23
type input "esla"
type input "Tesla"
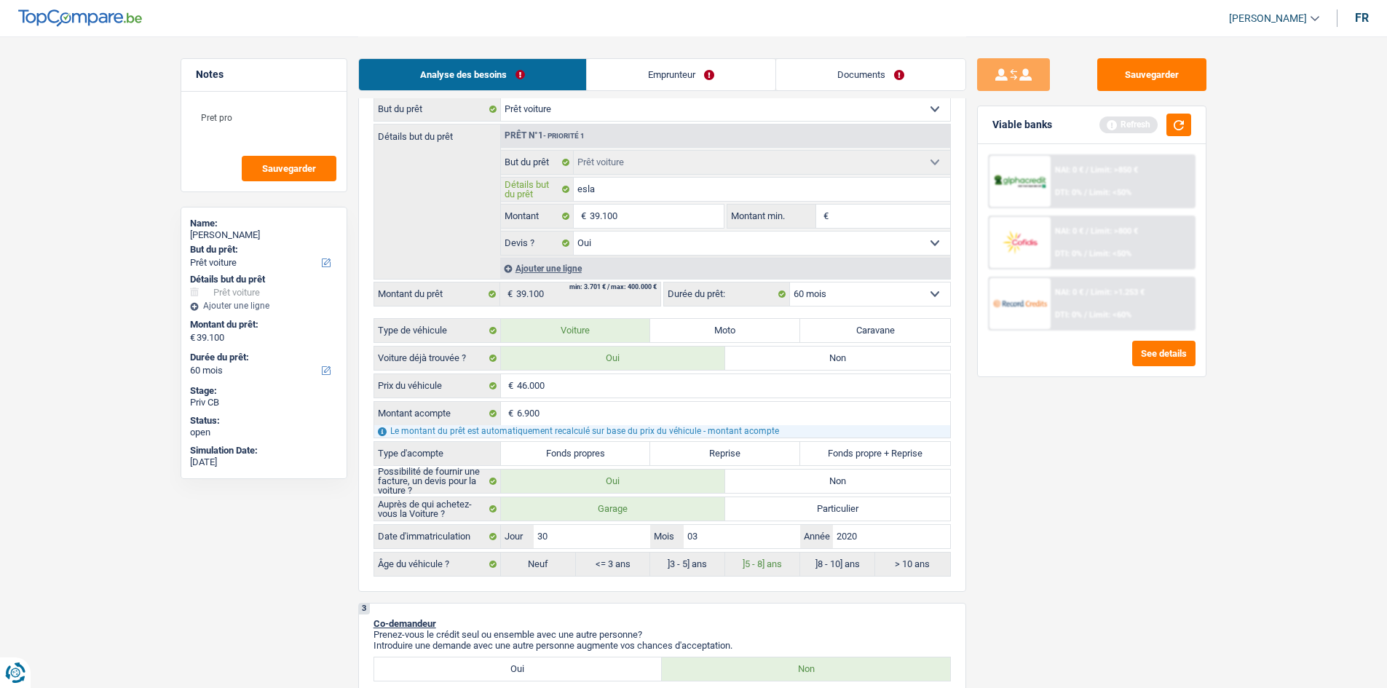
type input "Tesla"
click at [988, 452] on div "Sauvegarder Viable banks Refresh NAI: 0 € / Limit: >850 € DTI: 0% / Limit: <50%…" at bounding box center [1091, 361] width 251 height 607
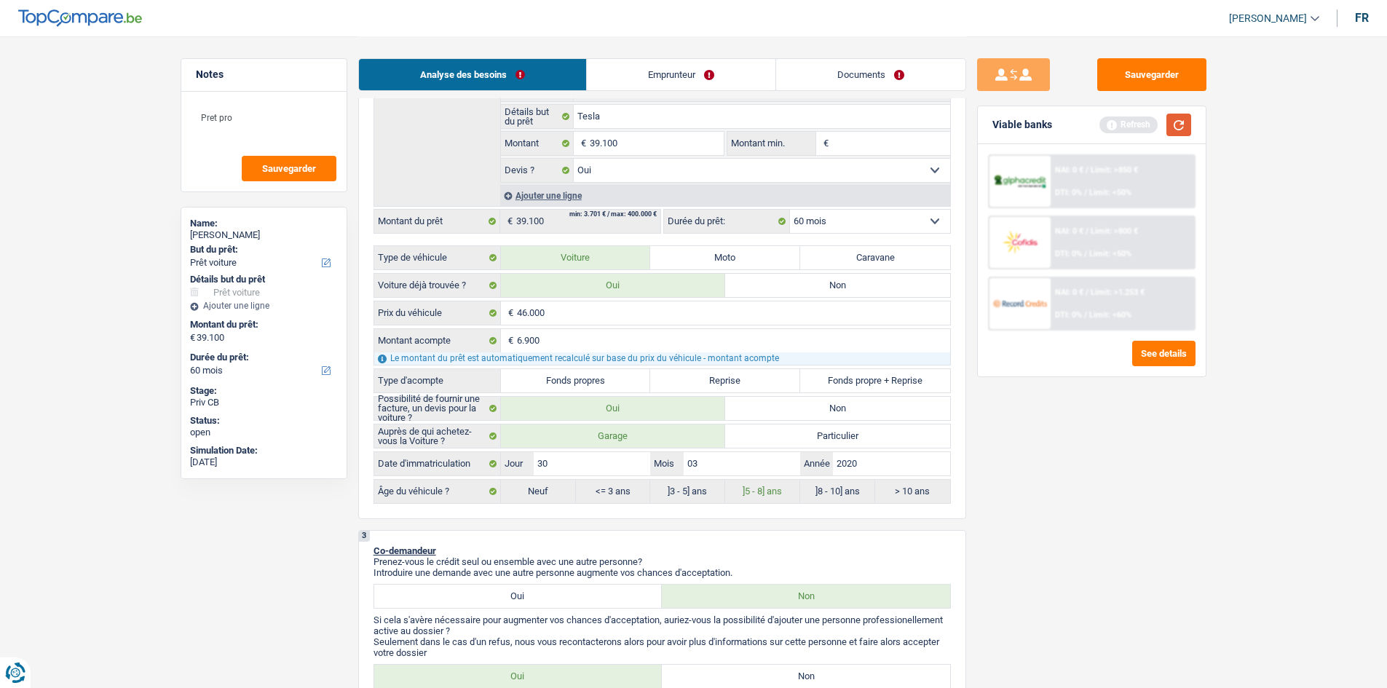
click at [1173, 130] on button "button" at bounding box center [1179, 125] width 25 height 23
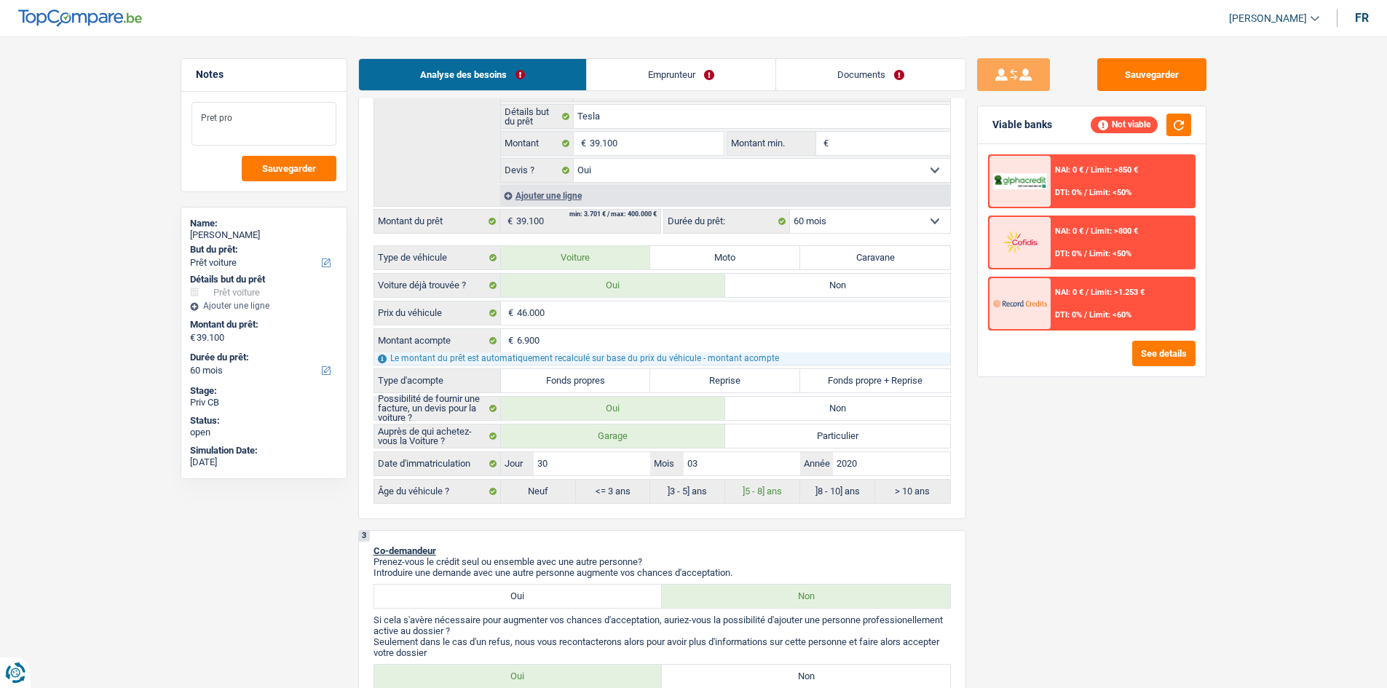
click at [266, 107] on textarea "Pret pro" at bounding box center [264, 124] width 145 height 44
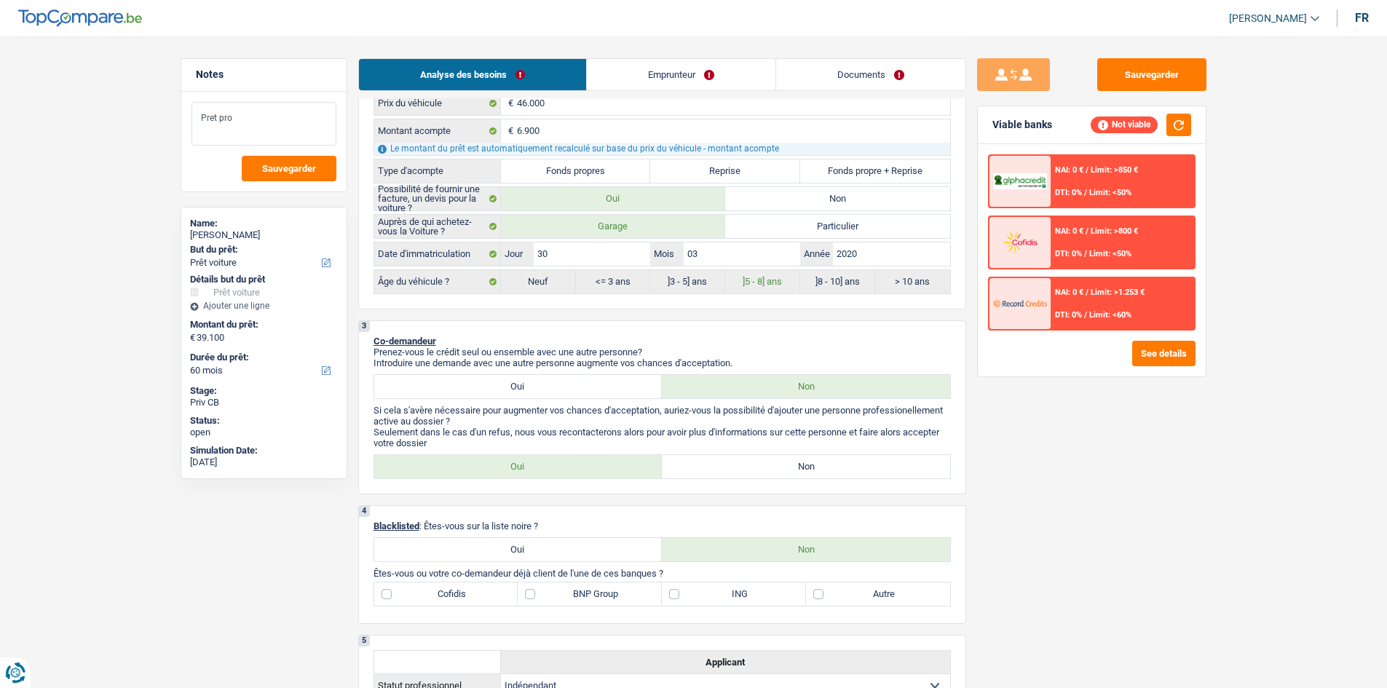
scroll to position [510, 0]
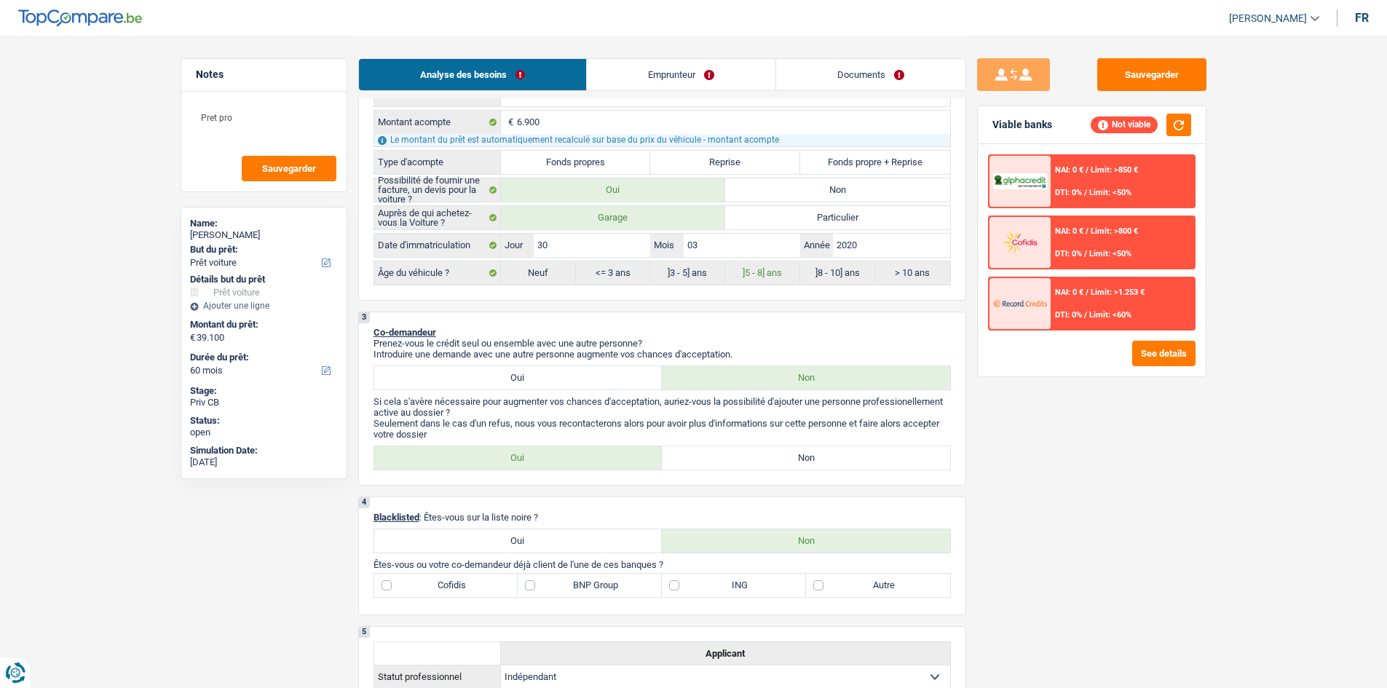
click at [572, 161] on label "Fonds propres" at bounding box center [576, 162] width 150 height 23
click at [572, 161] on input "Fonds propres" at bounding box center [576, 162] width 150 height 23
radio input "true"
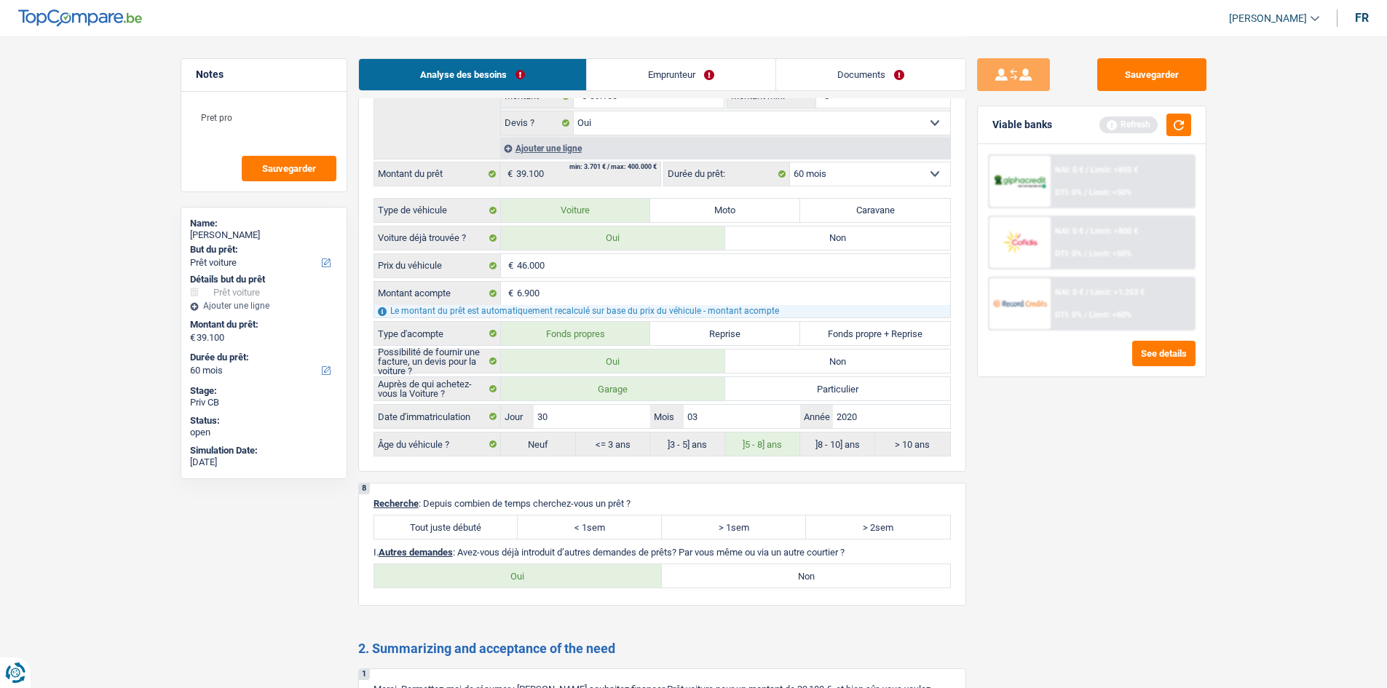
scroll to position [1675, 0]
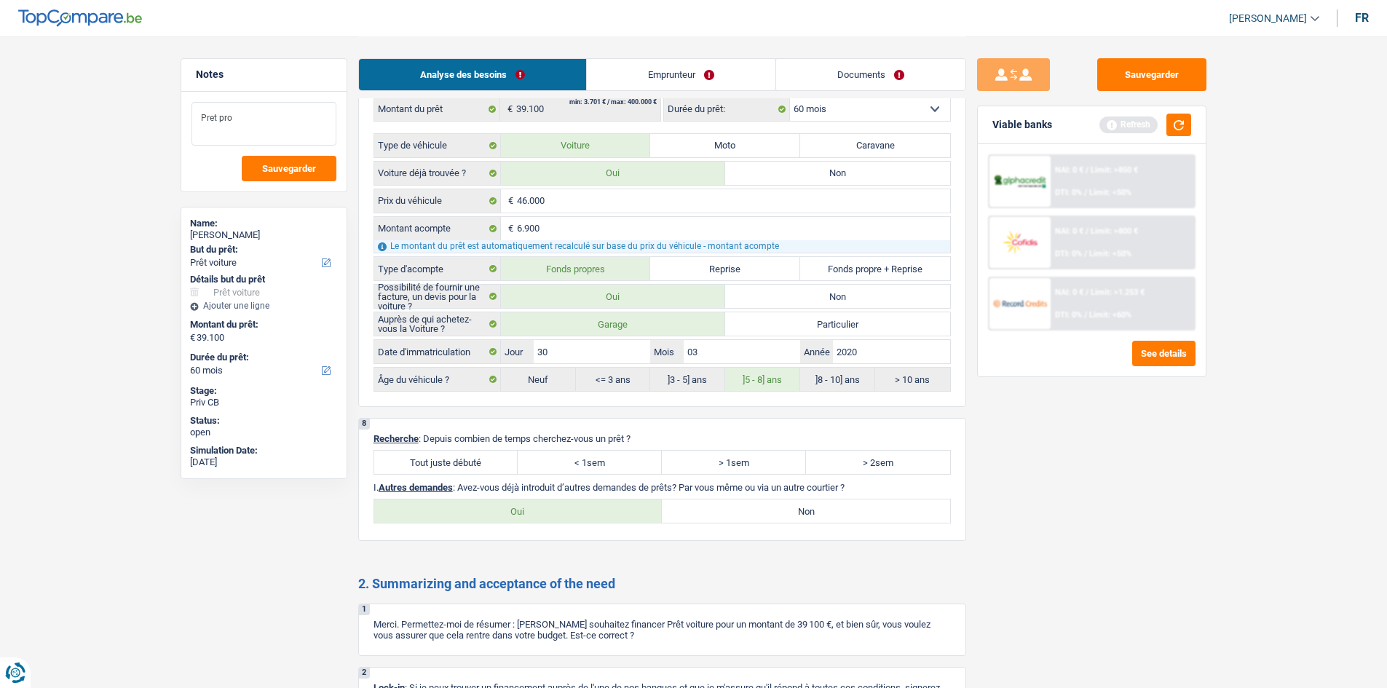
drag, startPoint x: 267, startPoint y: 117, endPoint x: 172, endPoint y: 109, distance: 95.7
click at [172, 109] on div "Notes Pret pro Sauvegarder Name: [PERSON_NAME] But du prêt: Confort maison: meu…" at bounding box center [264, 361] width 189 height 607
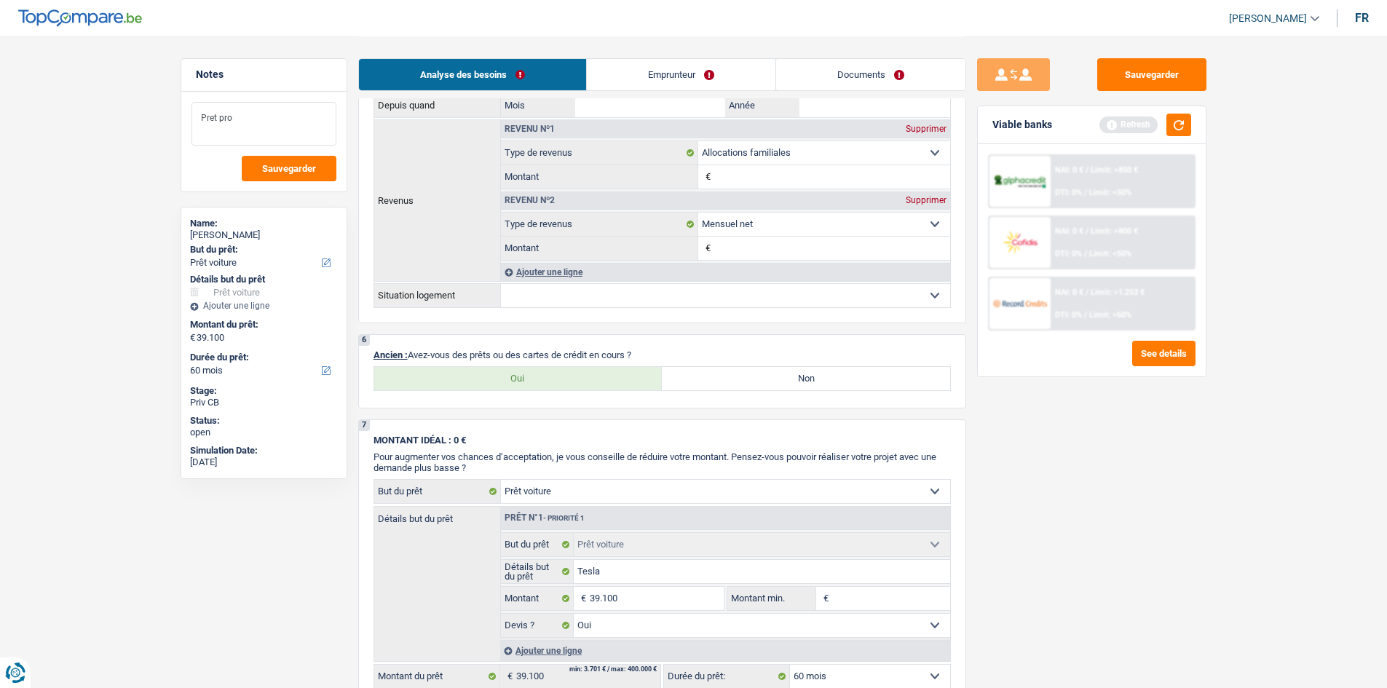
scroll to position [947, 0]
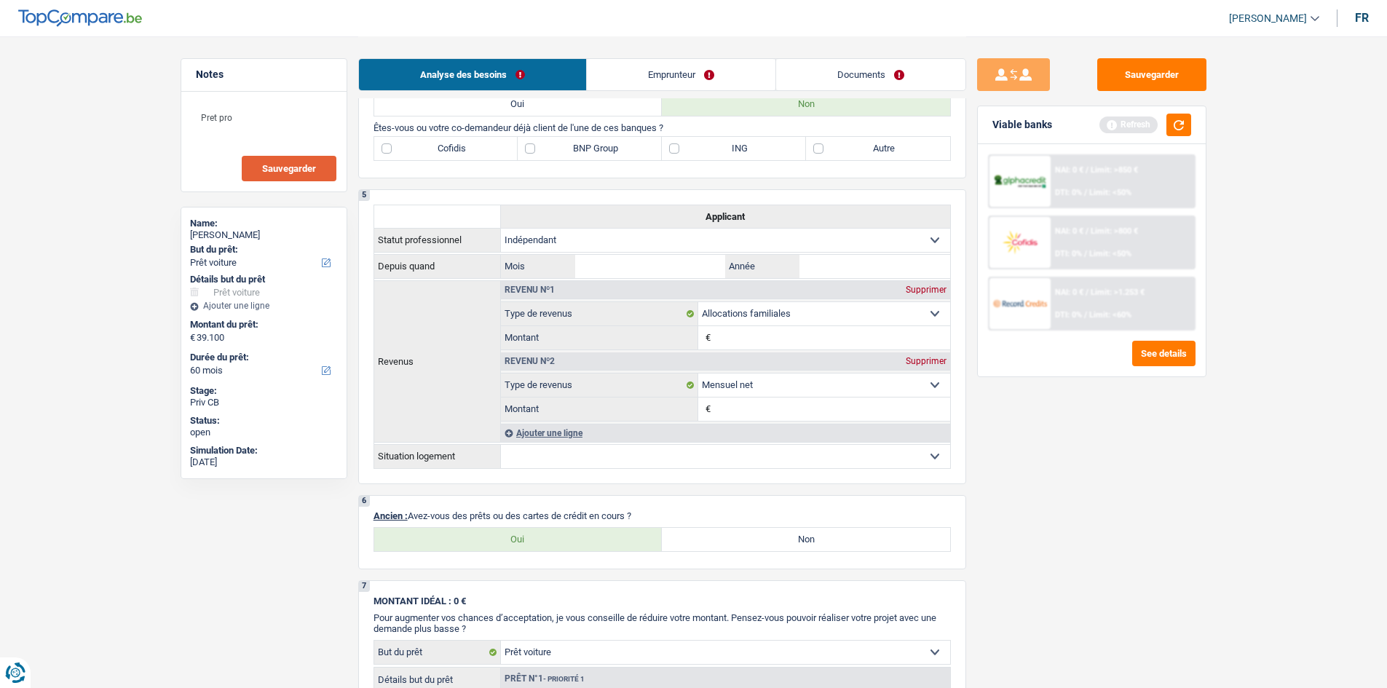
click at [309, 174] on button "Sauvegarder" at bounding box center [289, 168] width 95 height 25
click at [1190, 132] on button "button" at bounding box center [1179, 125] width 25 height 23
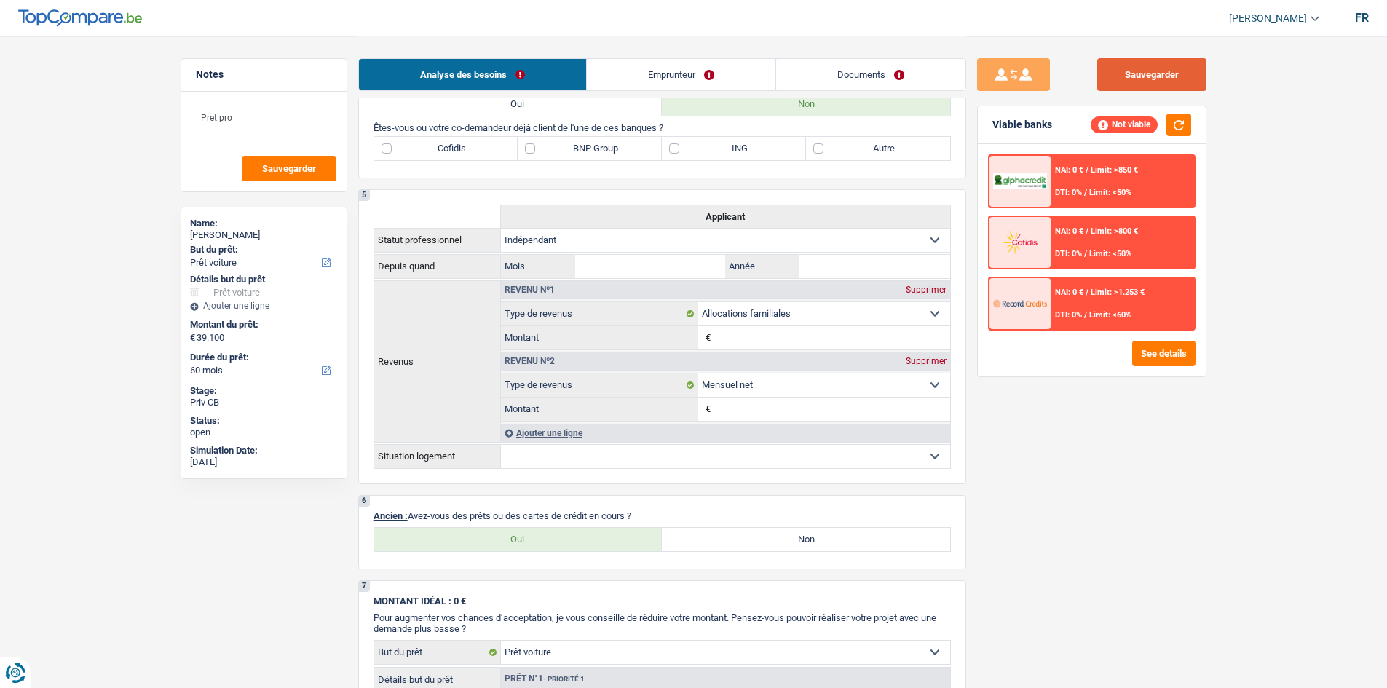
click at [1132, 85] on button "Sauvegarder" at bounding box center [1152, 74] width 109 height 33
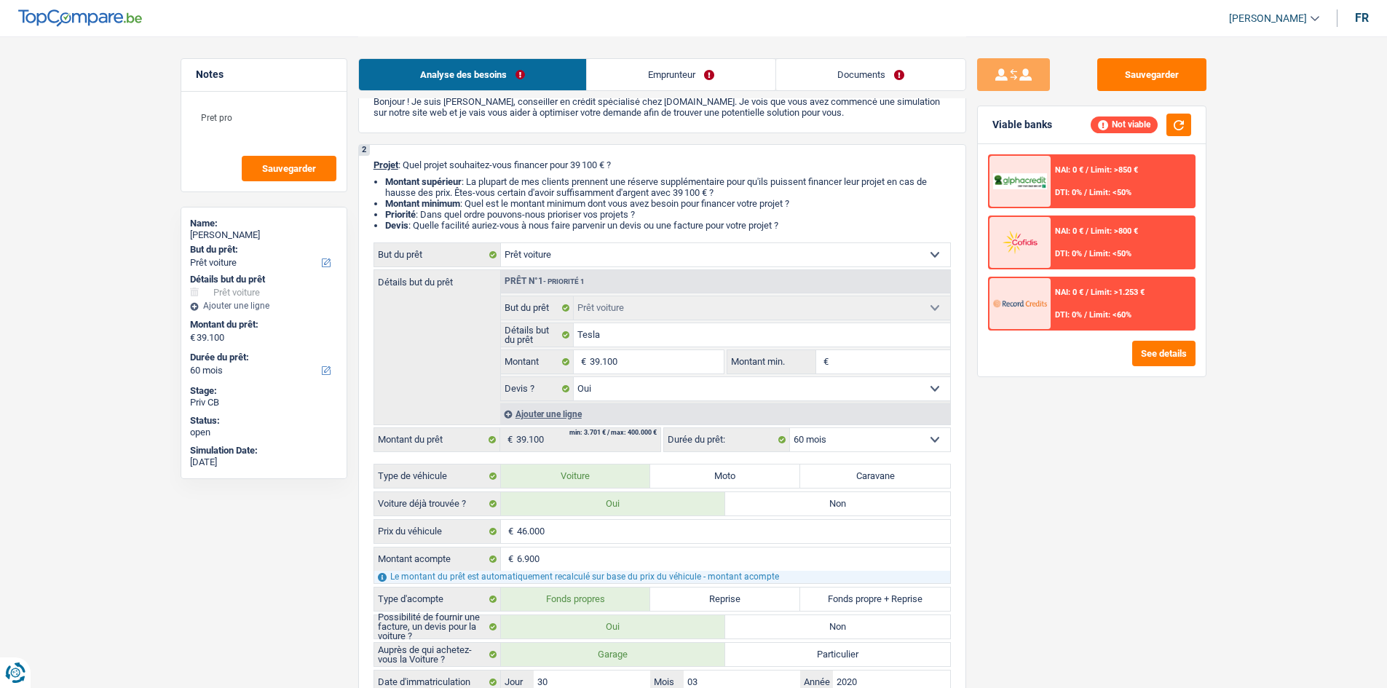
scroll to position [0, 0]
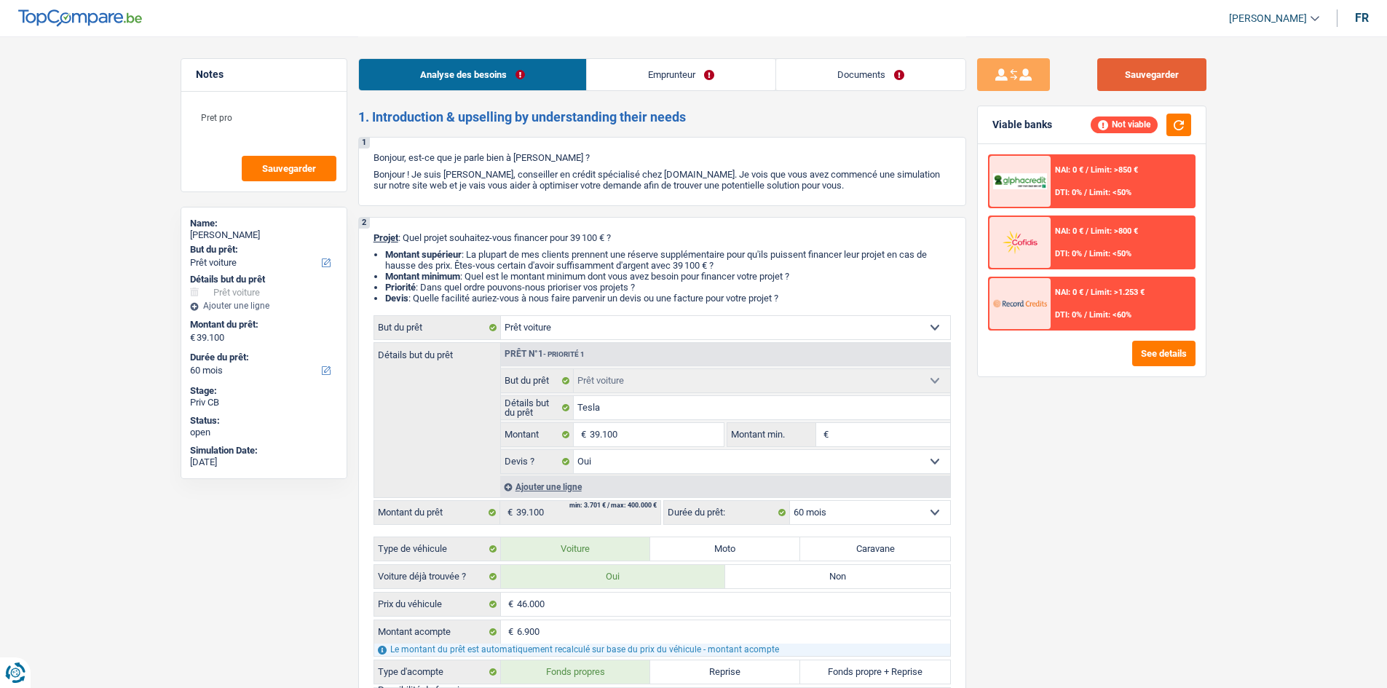
click at [1175, 68] on button "Sauvegarder" at bounding box center [1152, 74] width 109 height 33
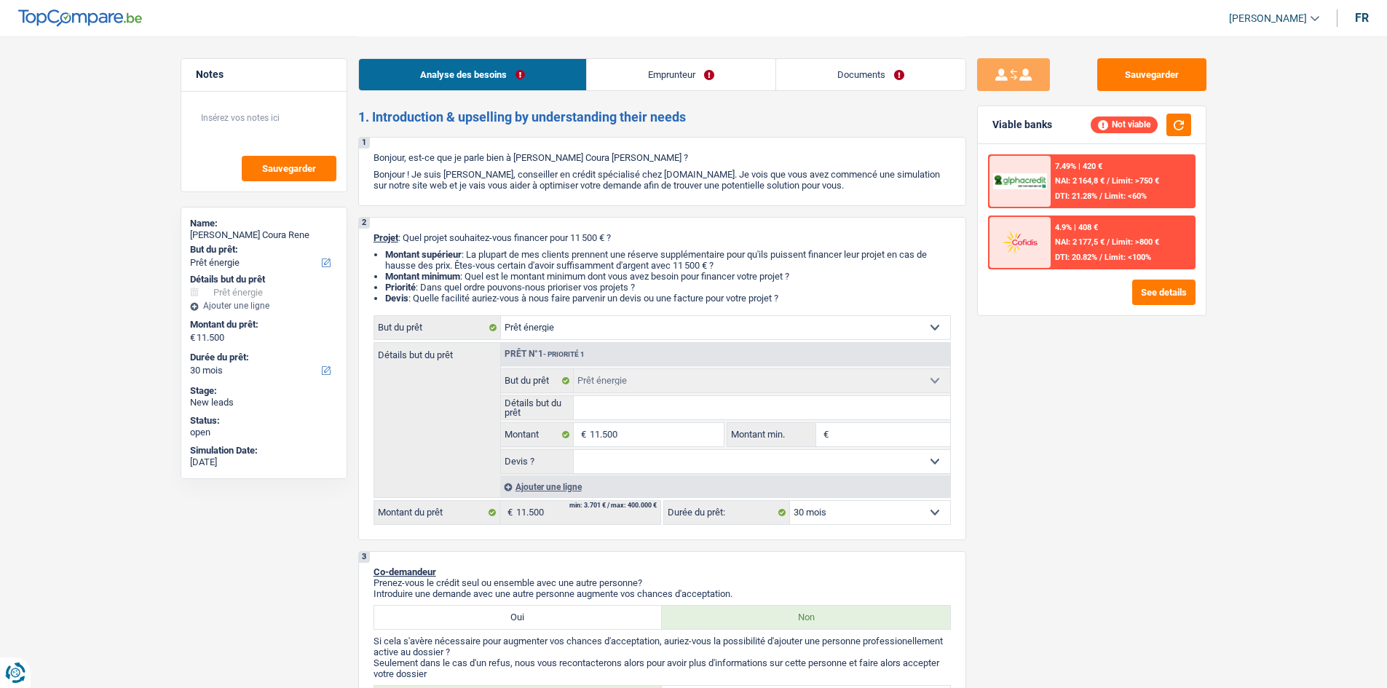
select select "energy"
select select "30"
select select "energy"
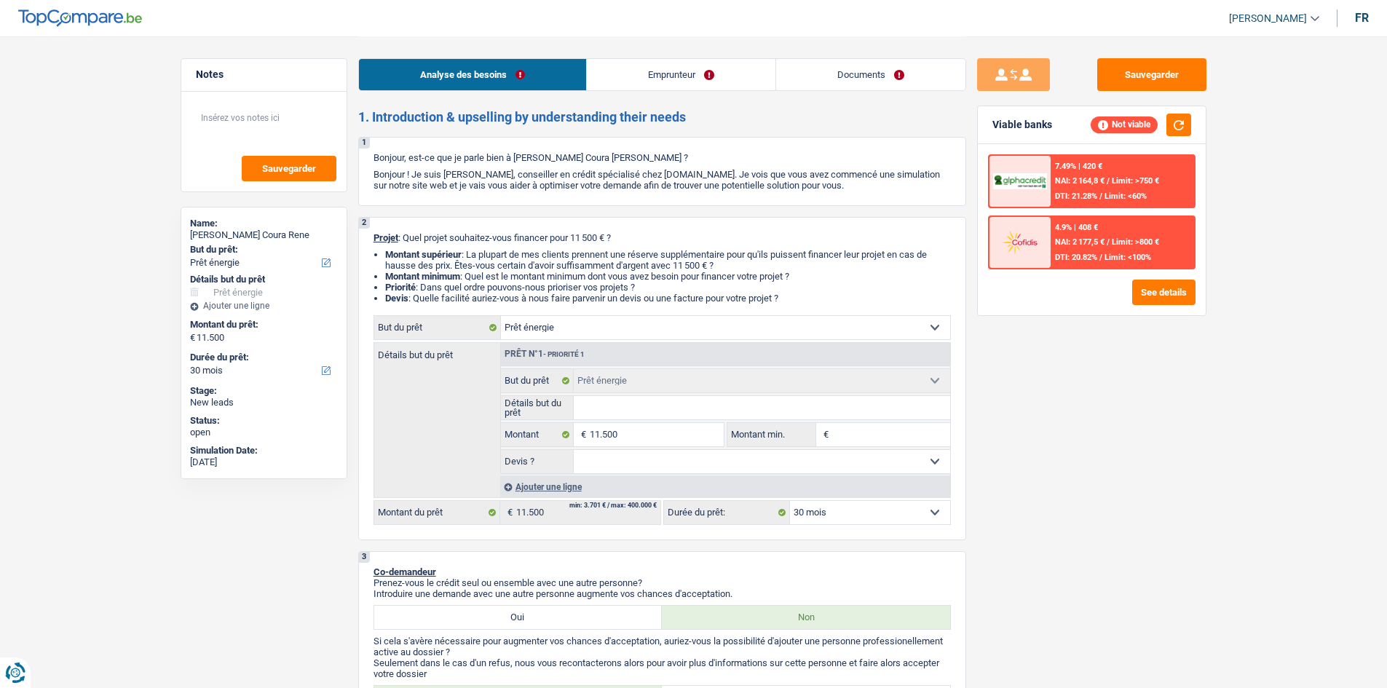
select select "30"
select select "retired"
select select "pension"
select select "ownerWithoutMortgage"
select select "personalSale"
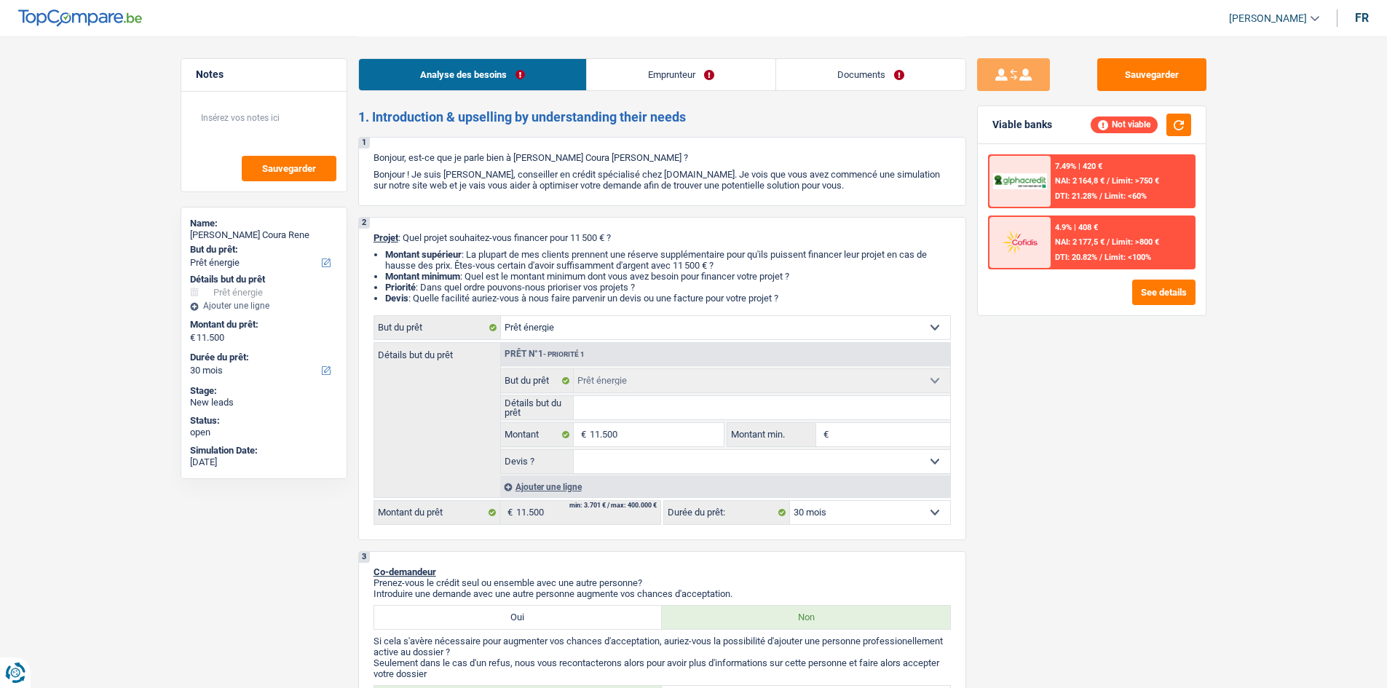
select select "36"
select select "energy"
select select "30"
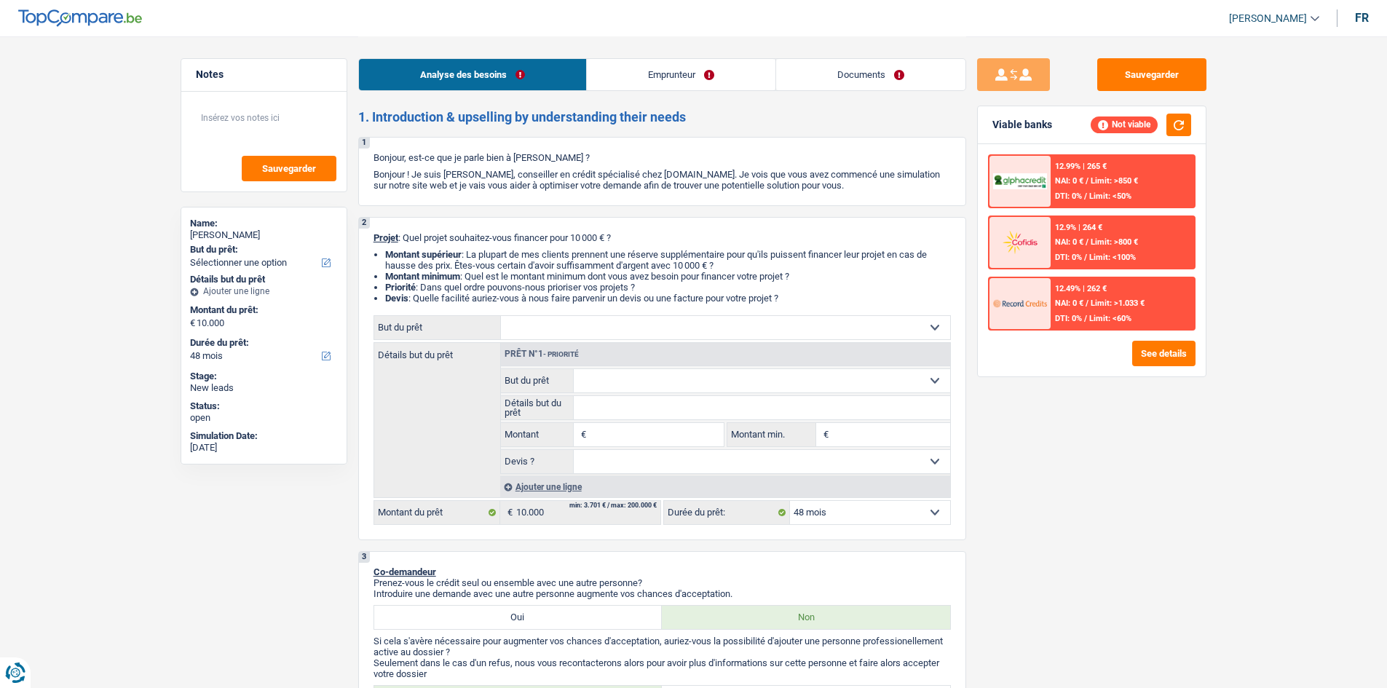
select select "48"
select select "mutuality"
select select "mutualityIndemnity"
select select "48"
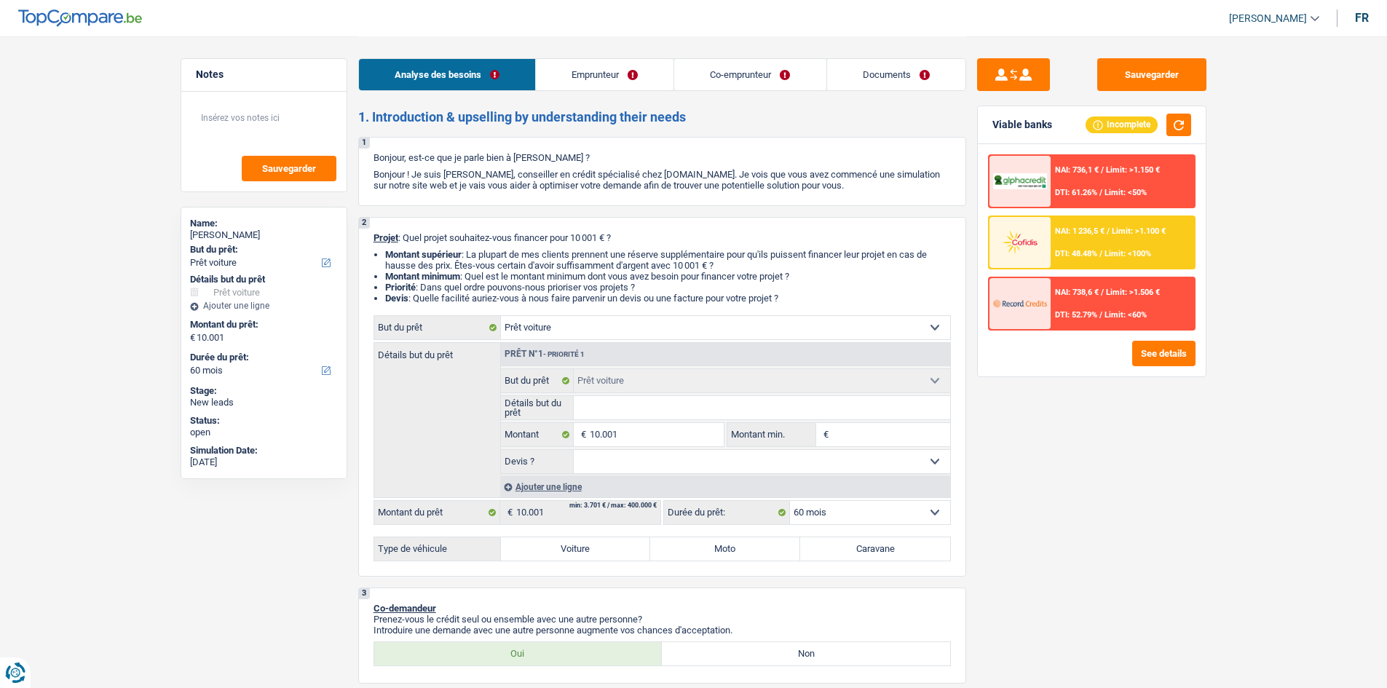
select select "car"
select select "60"
select select "car"
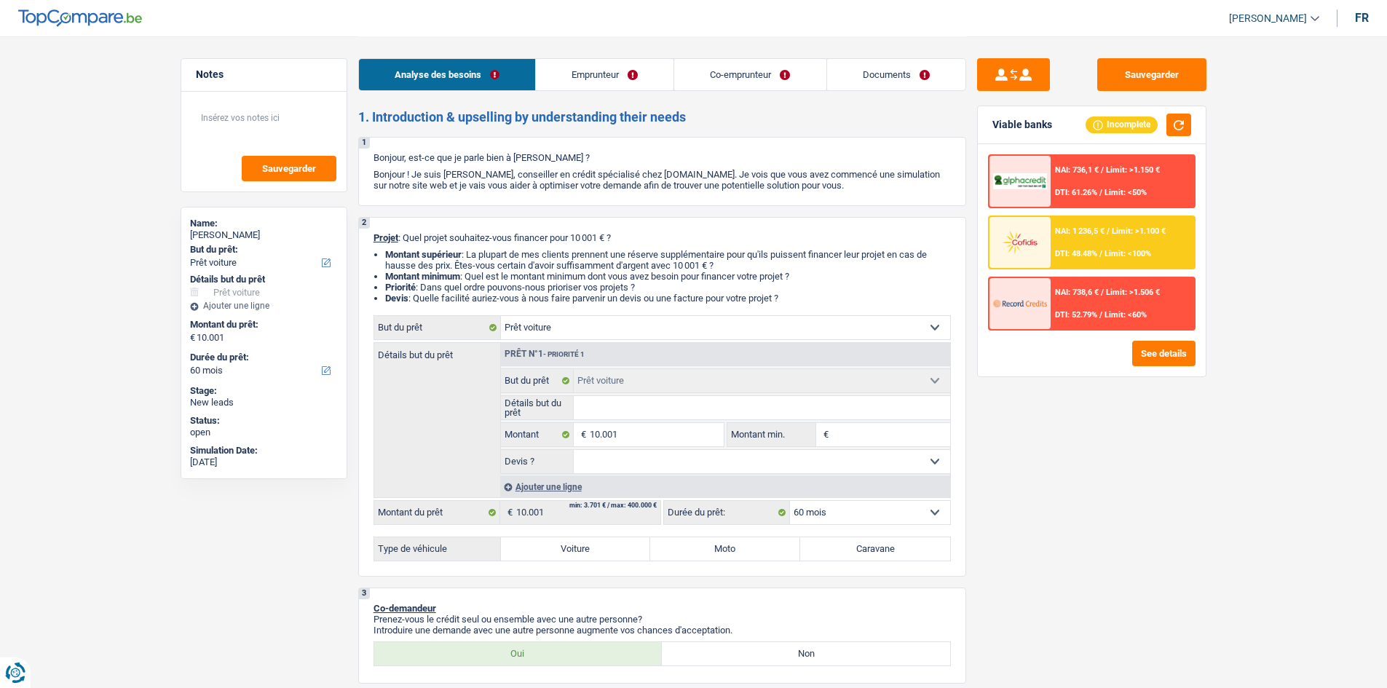
select select "60"
select select "worker"
select select "rentBeneficiary"
select select "familyAllowances"
select select "netSalary"
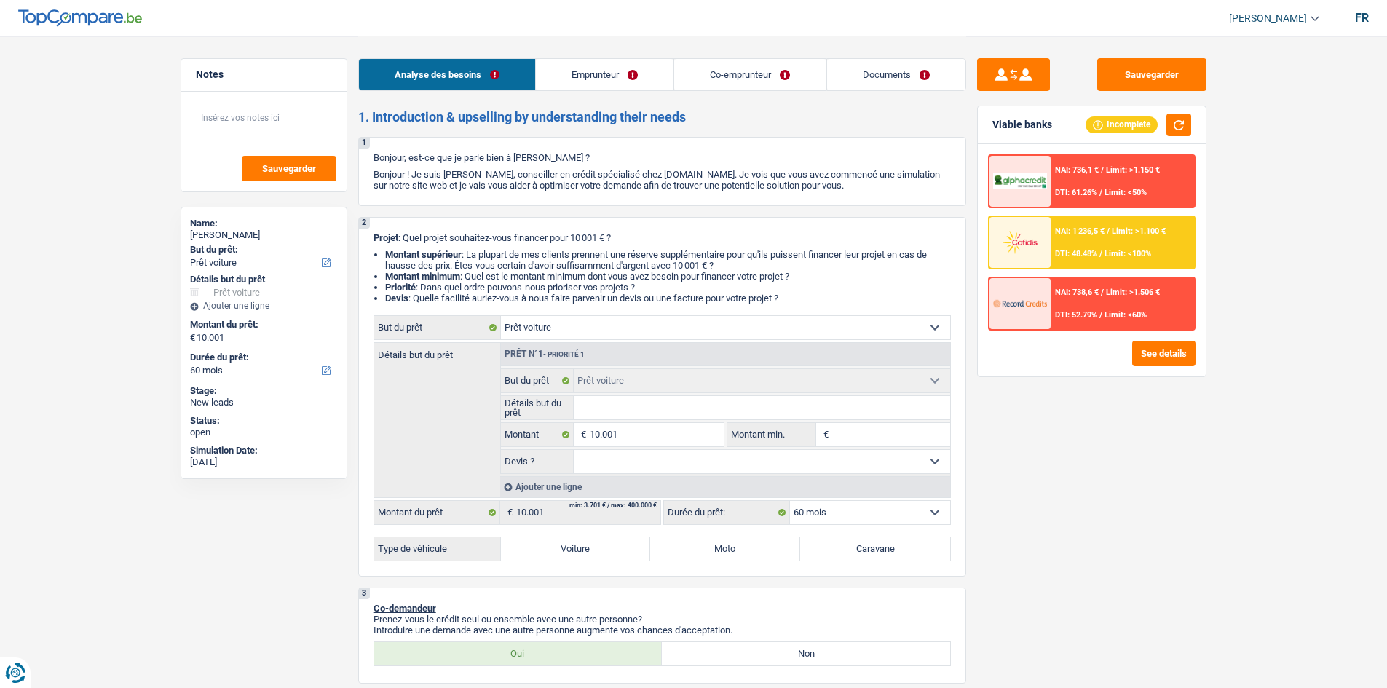
select select "rentalIncome"
select select "rents"
select select "car"
select select "60"
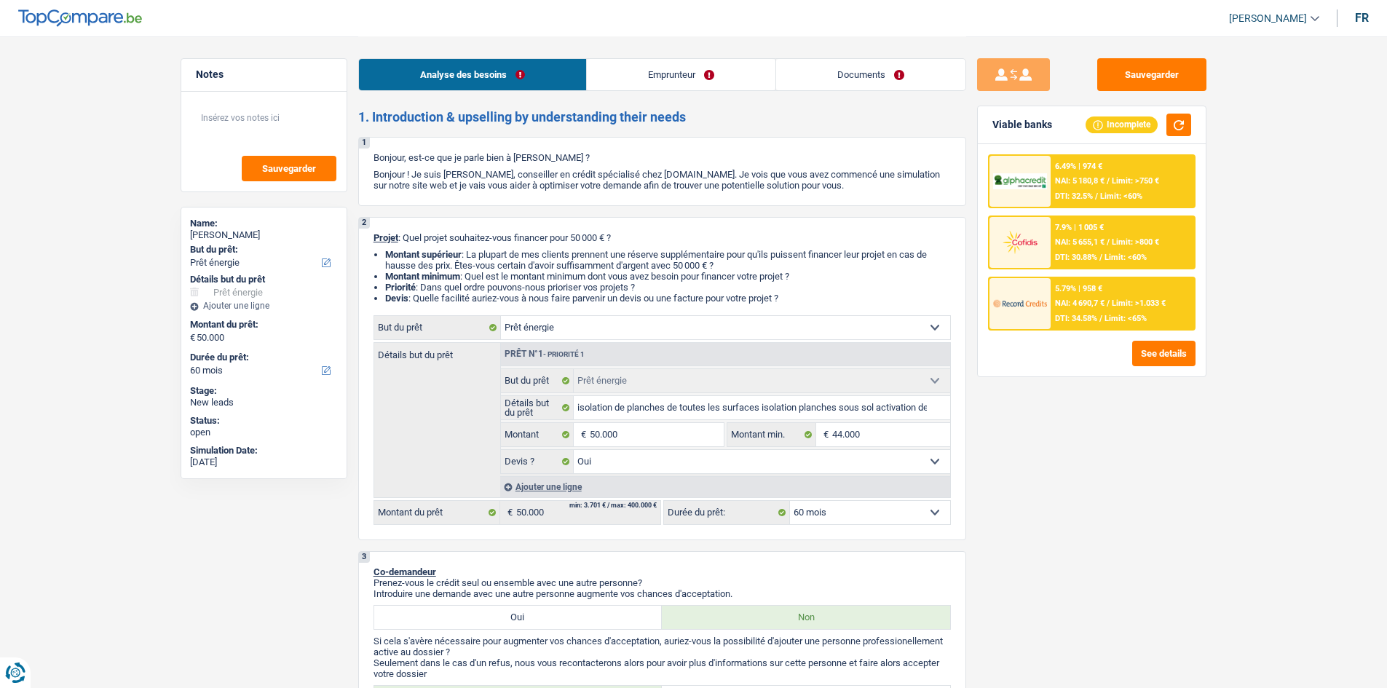
select select "energy"
select select "60"
select select "energy"
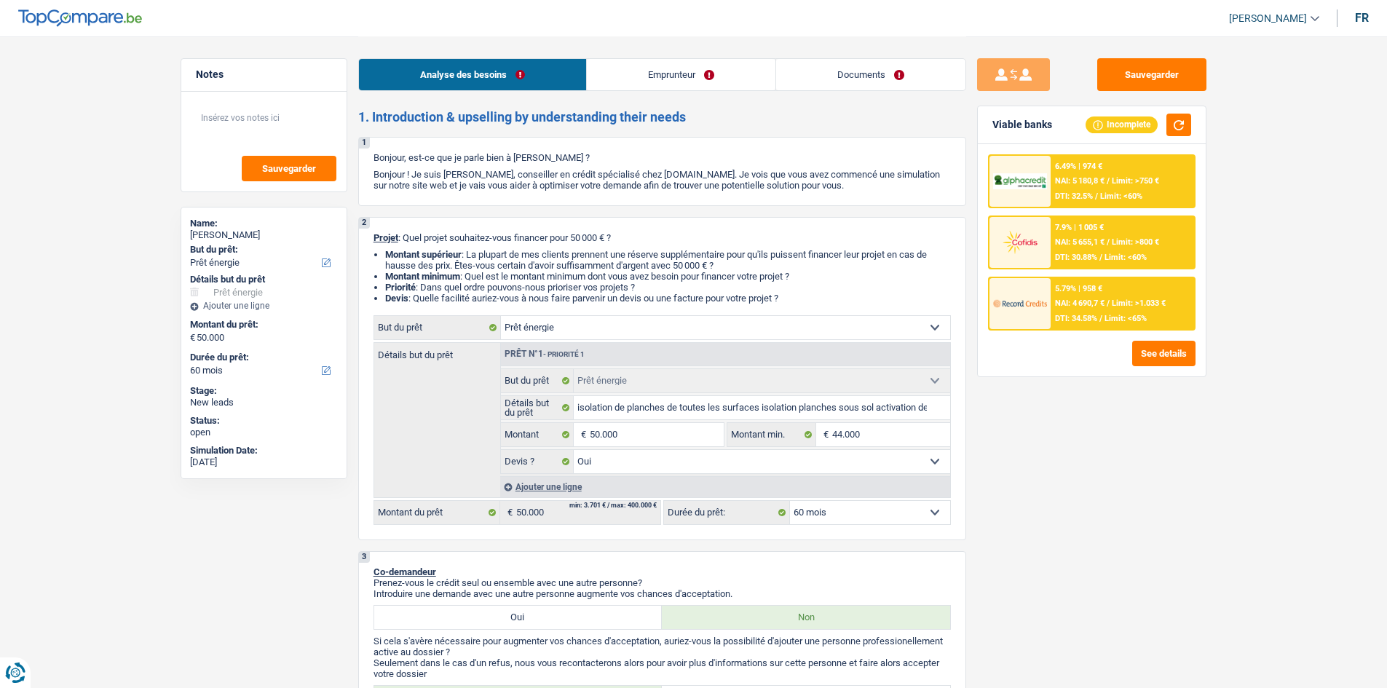
select select "yes"
select select "60"
select select "publicEmployee"
select select "familyAllowances"
select select "netSalary"
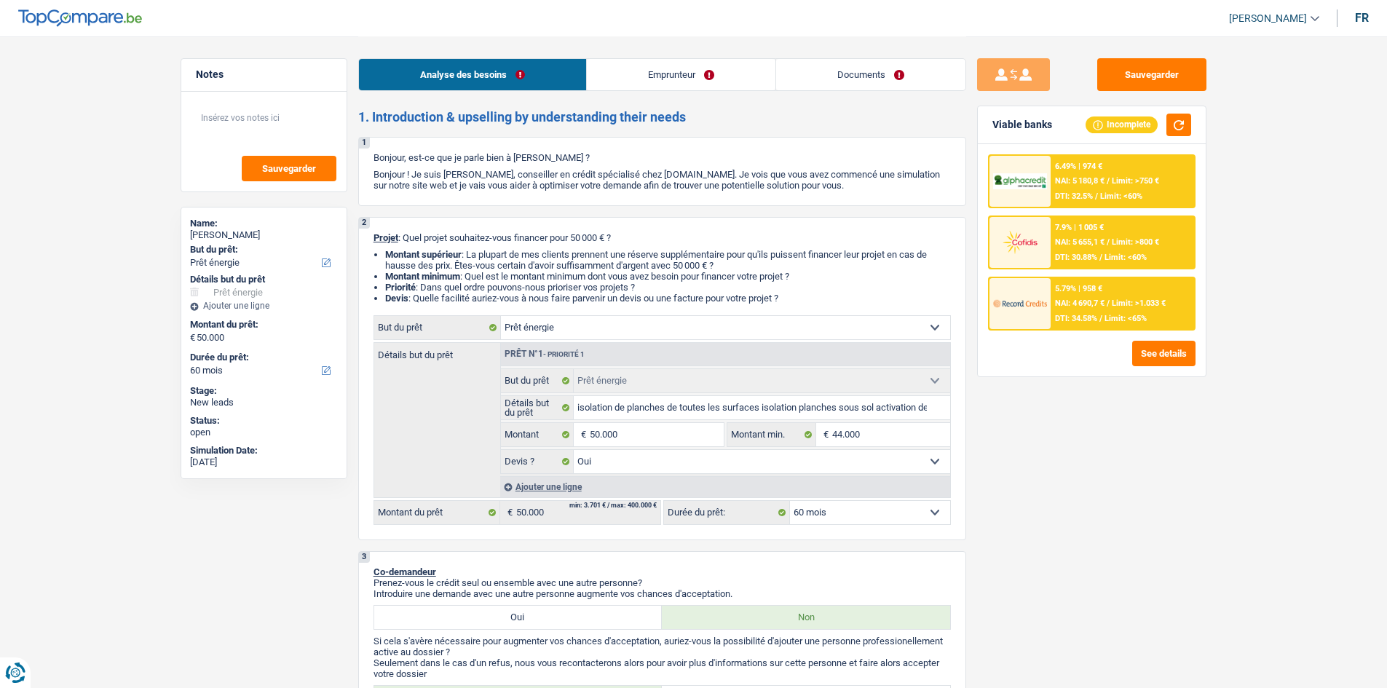
select select "mealVouchers"
select select "ownerWithMortgage"
select select "mortgage"
select select "300"
select select "energy"
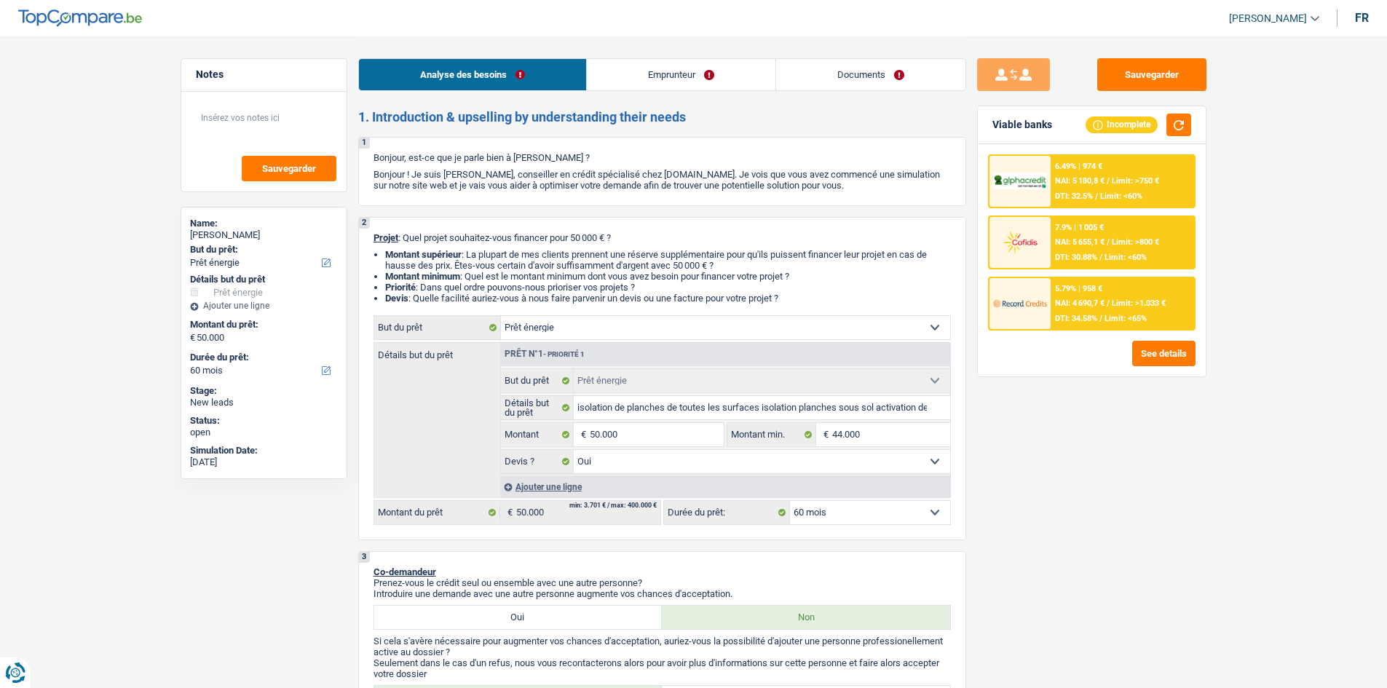
select select "energy"
select select "yes"
select select "60"
